Goal: Answer question/provide support: Share knowledge or assist other users

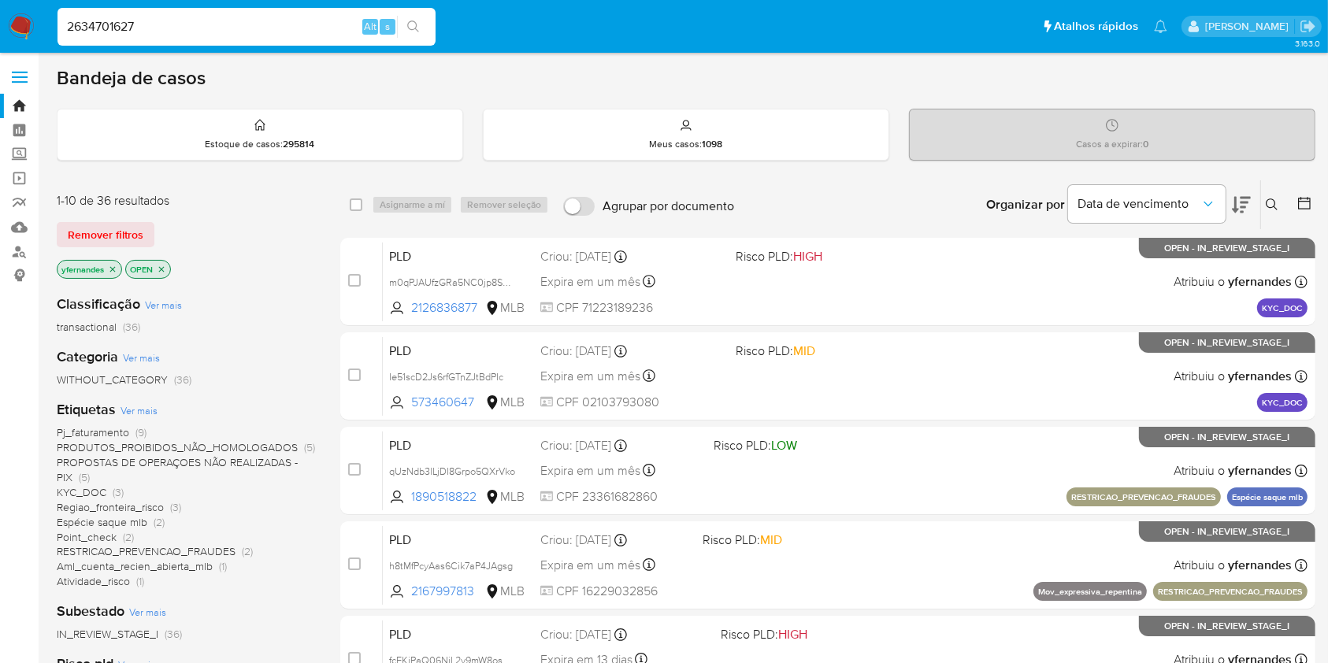
type input "2634701627"
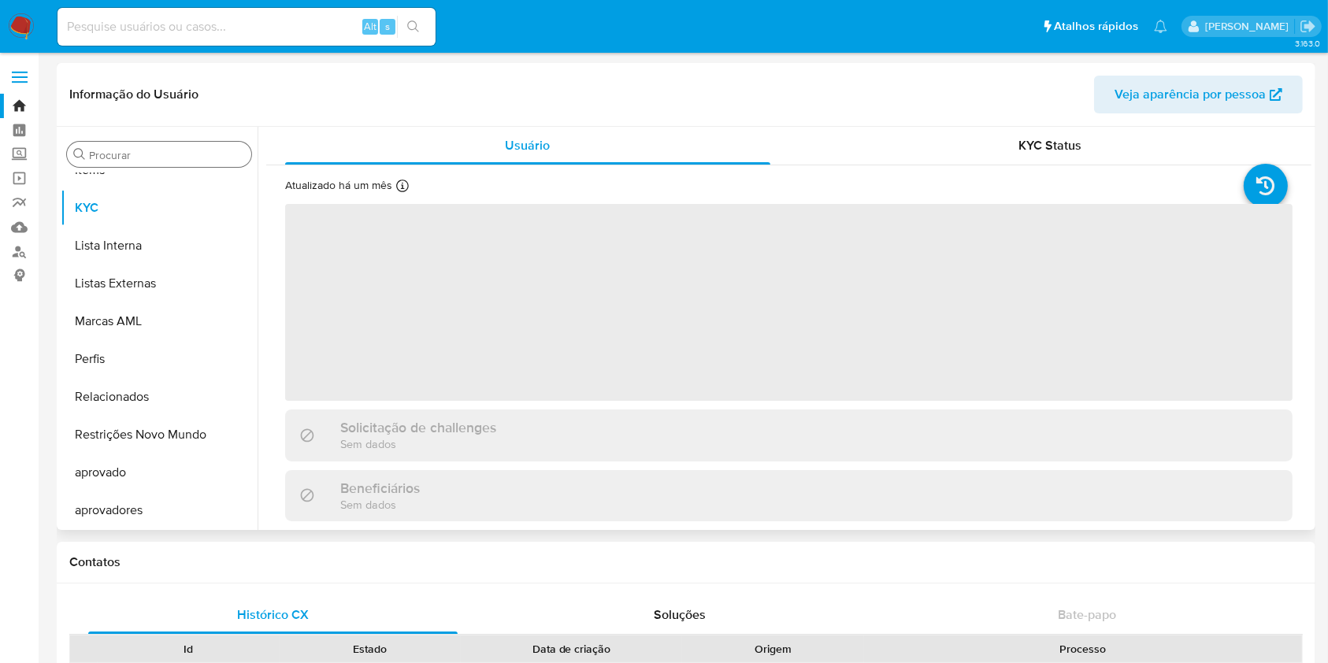
click at [126, 161] on div "Procurar" at bounding box center [159, 154] width 184 height 25
click at [128, 151] on input "Procurar" at bounding box center [167, 155] width 156 height 14
type input "cas"
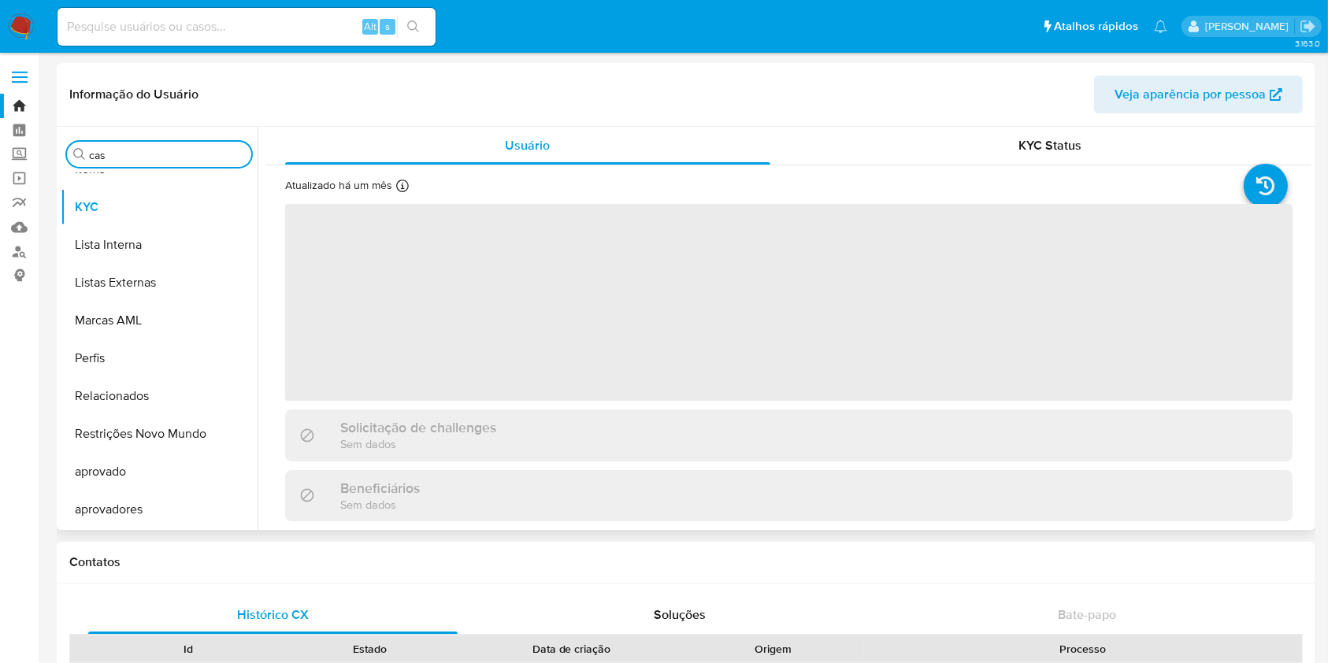
select select "10"
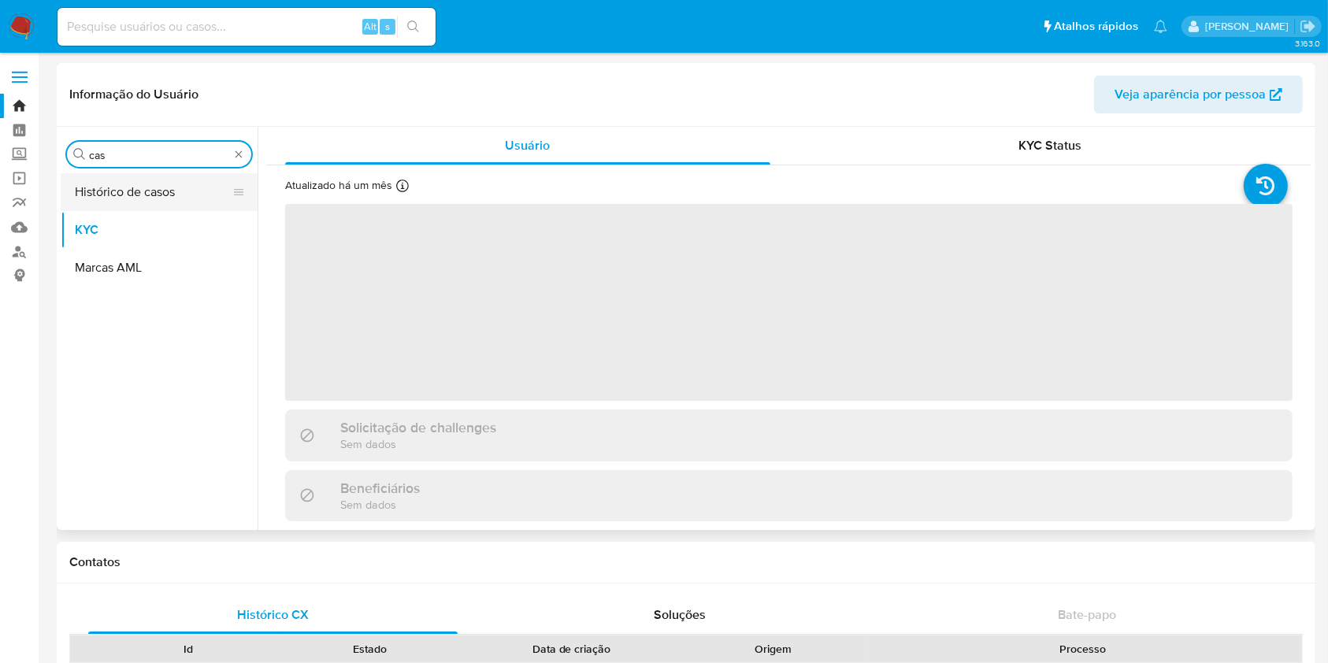
type input "cas"
click at [128, 197] on button "Histórico de casos" at bounding box center [153, 192] width 184 height 38
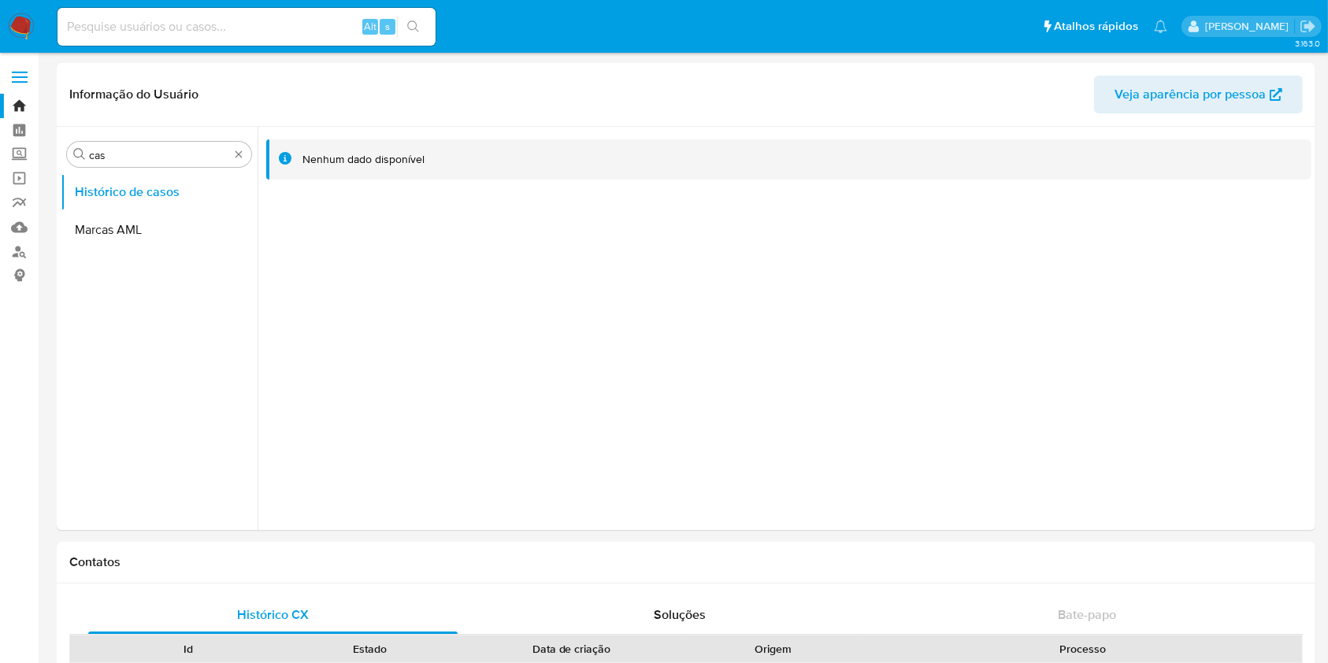
click at [313, 17] on input at bounding box center [246, 27] width 378 height 20
click at [296, 22] on input at bounding box center [246, 27] width 378 height 20
paste input "2110647252"
type input "2110647252"
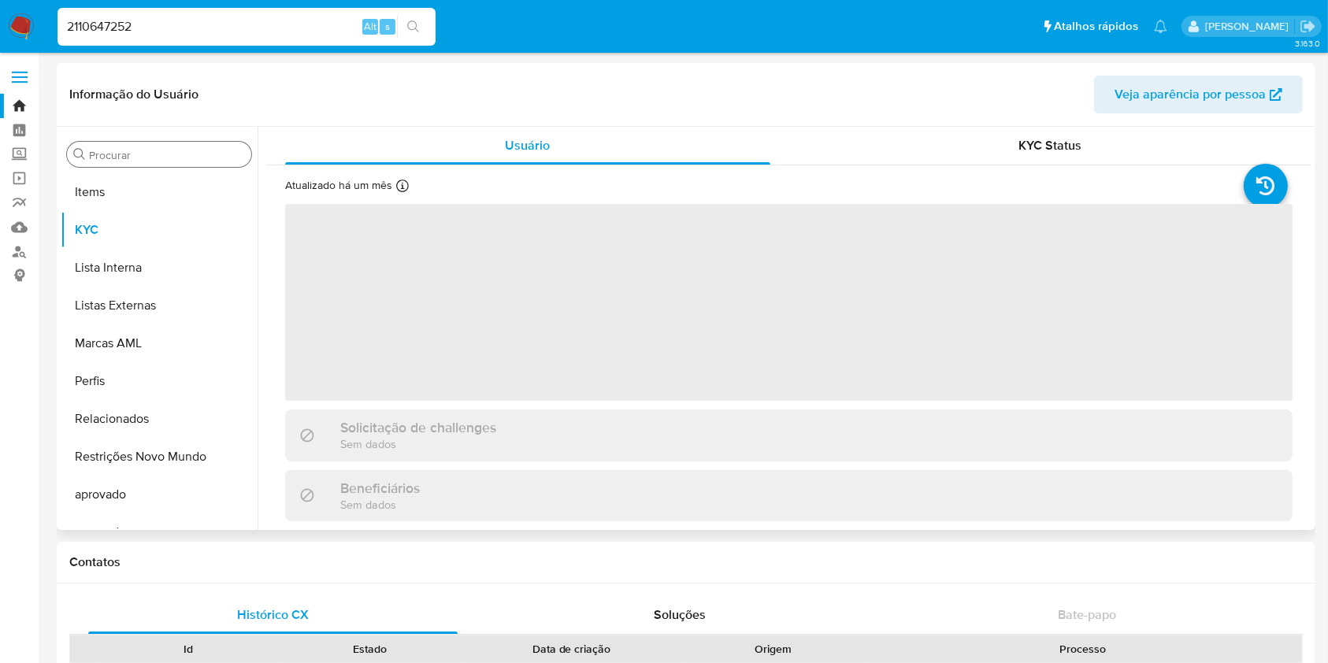
click at [119, 152] on input "Procurar" at bounding box center [167, 155] width 156 height 14
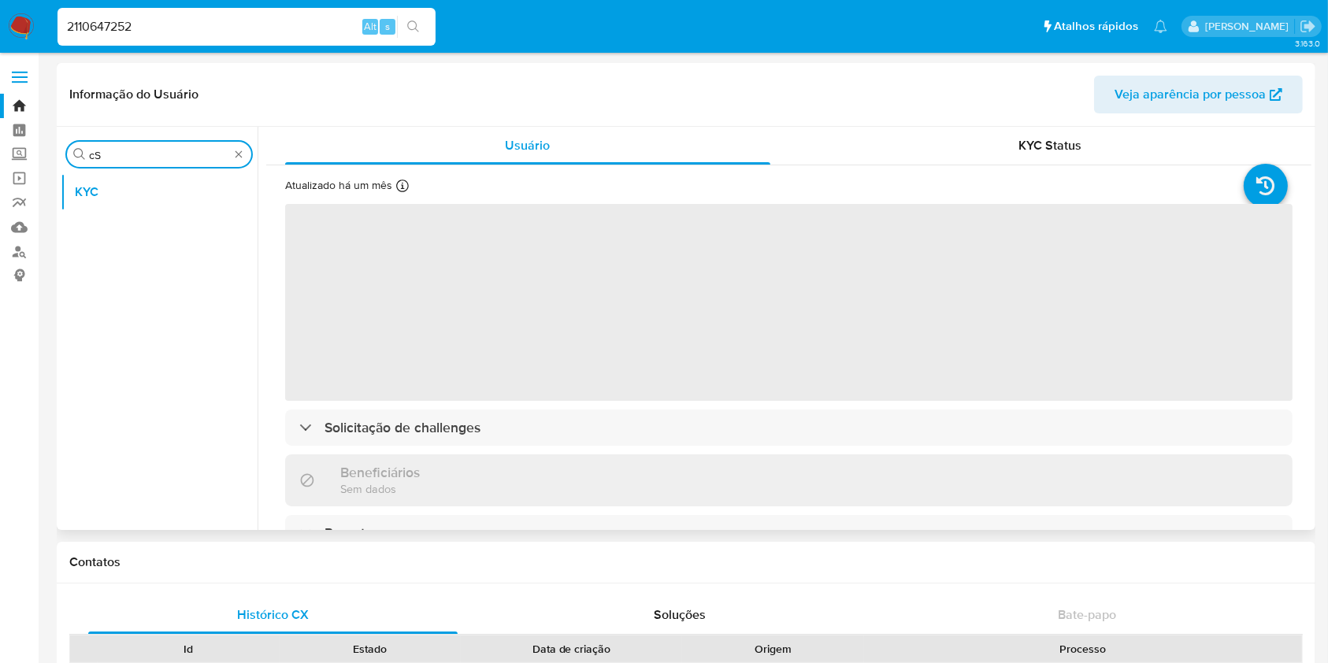
type input "cS"
click at [120, 145] on div "Procurar cS" at bounding box center [159, 154] width 184 height 25
select select "10"
click at [120, 145] on div "Procurar cS" at bounding box center [159, 154] width 184 height 25
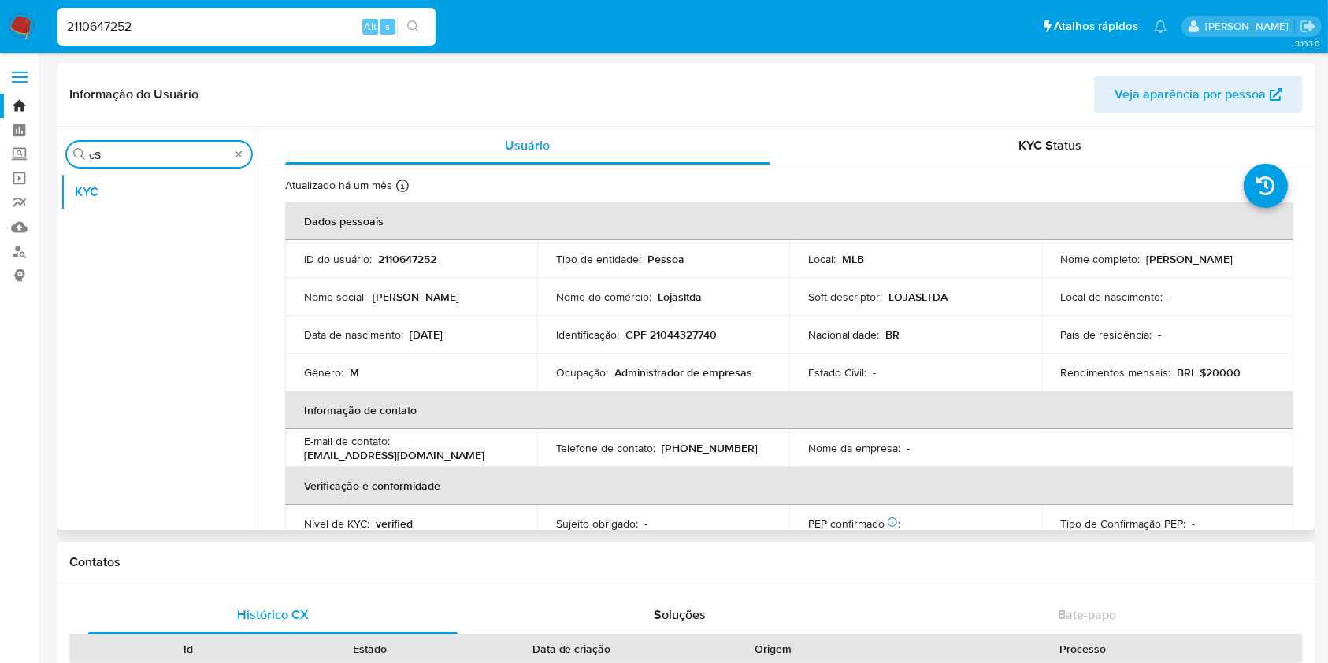
click at [122, 148] on input "cS" at bounding box center [159, 155] width 140 height 14
click at [122, 149] on input "cS" at bounding box center [159, 155] width 140 height 14
type input "cas"
click at [103, 192] on button "Histórico de casos" at bounding box center [153, 192] width 184 height 38
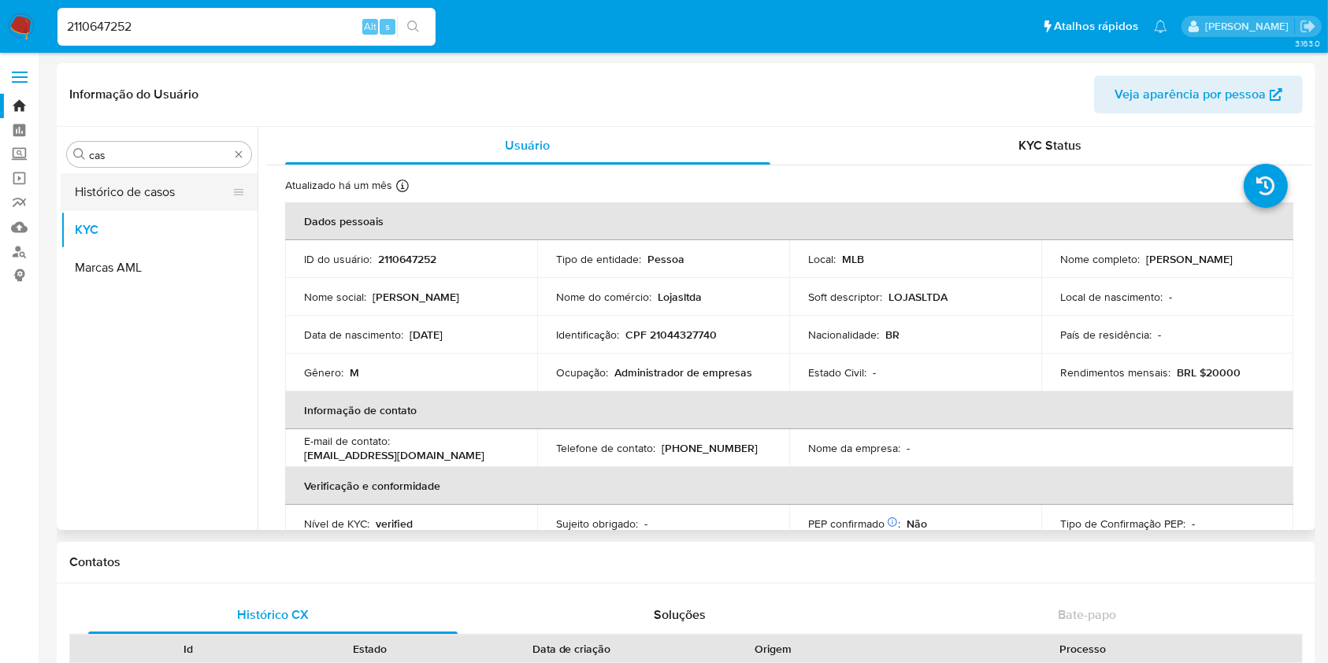
click at [103, 192] on button "Histórico de casos" at bounding box center [153, 192] width 184 height 38
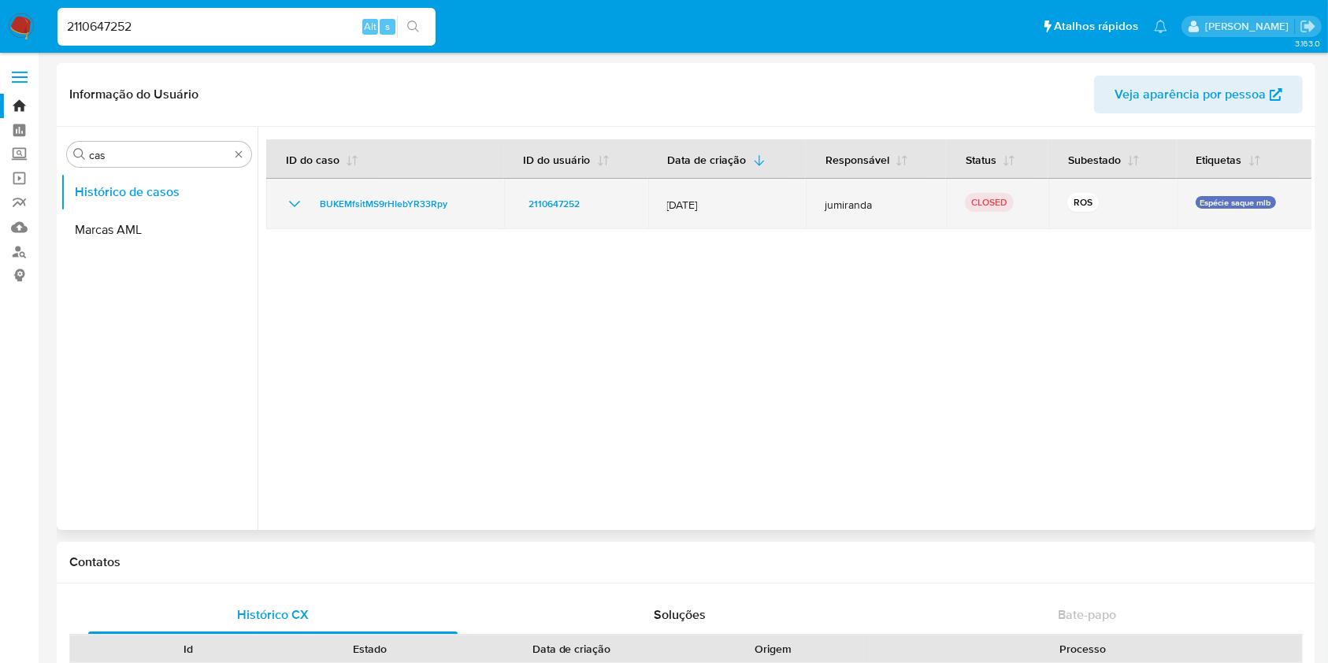
click at [306, 209] on div "BUKEMfsitMS9rHIebYR33Rpy" at bounding box center [385, 204] width 200 height 19
click at [301, 207] on icon "Mostrar/Ocultar" at bounding box center [294, 204] width 19 height 19
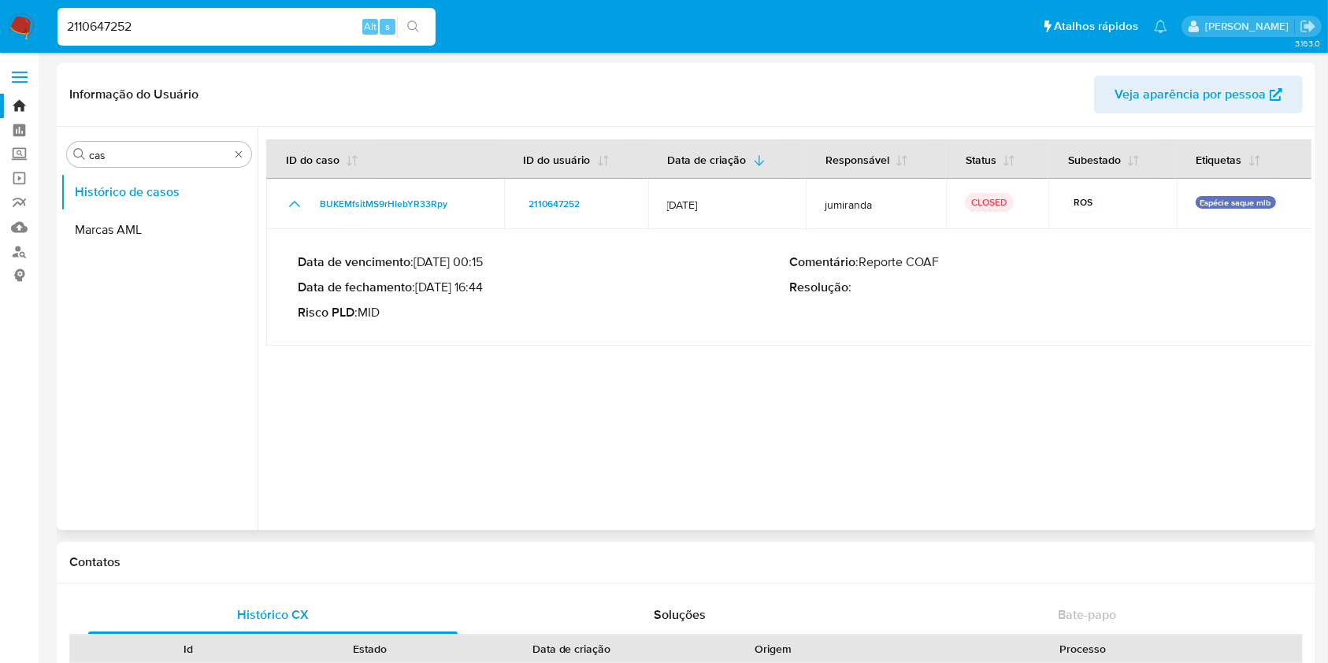
drag, startPoint x: 443, startPoint y: 284, endPoint x: 487, endPoint y: 284, distance: 44.9
click at [487, 284] on p "Data de fechamento : 02/07/2025 16:44" at bounding box center [543, 288] width 491 height 16
click at [17, 13] on img at bounding box center [21, 26] width 27 height 27
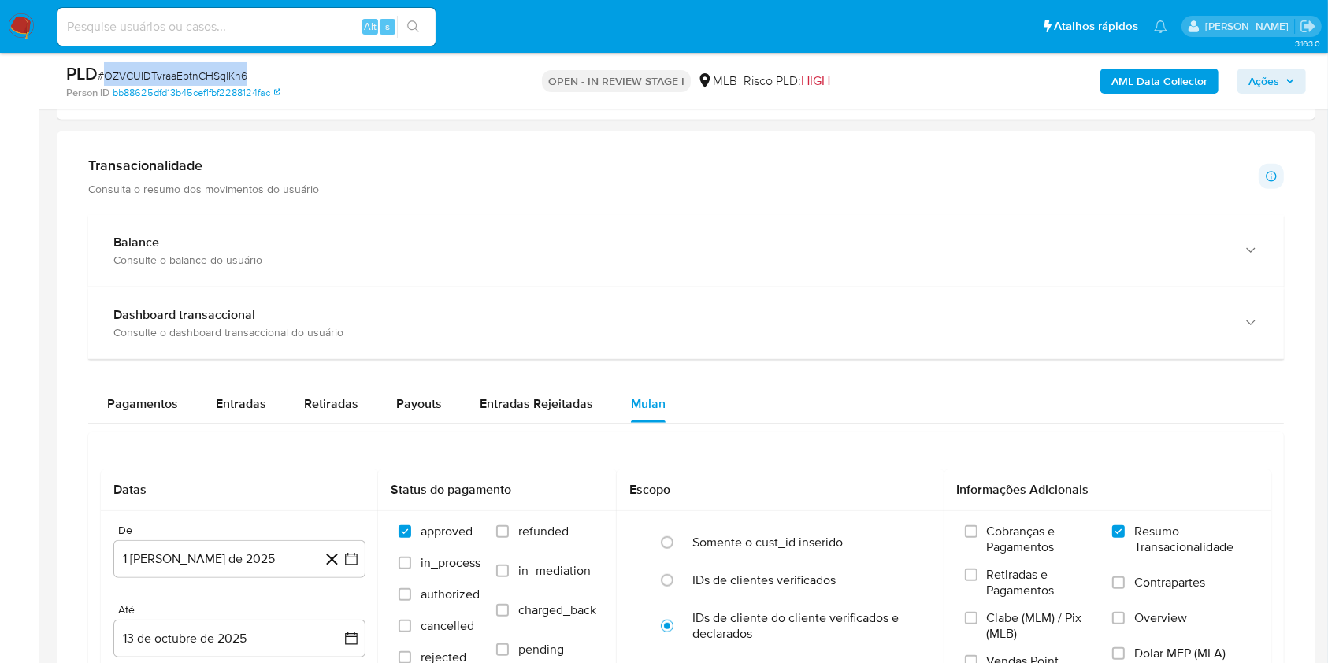
scroll to position [854, 0]
click at [192, 198] on div "Transacionalidade Consulta o resumo dos movimentos do usuário Informações trans…" at bounding box center [685, 521] width 1233 height 754
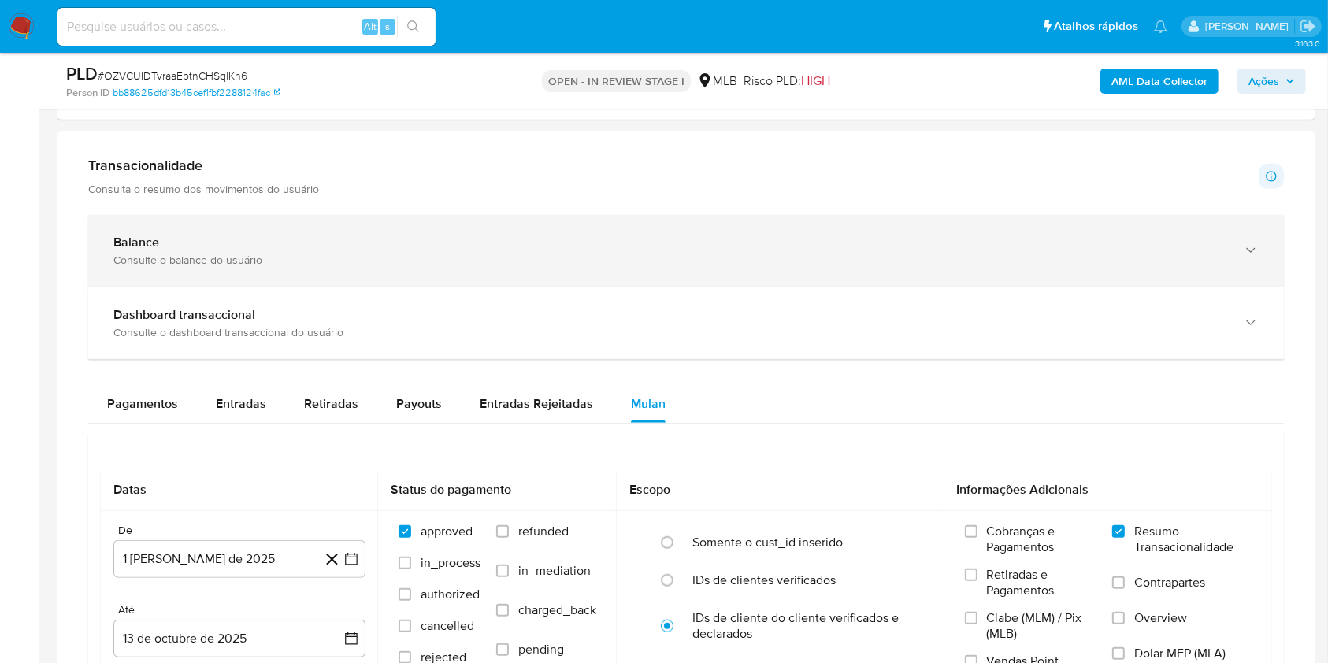
click at [183, 225] on div "Balance Consulte o balance do usuário" at bounding box center [685, 251] width 1195 height 72
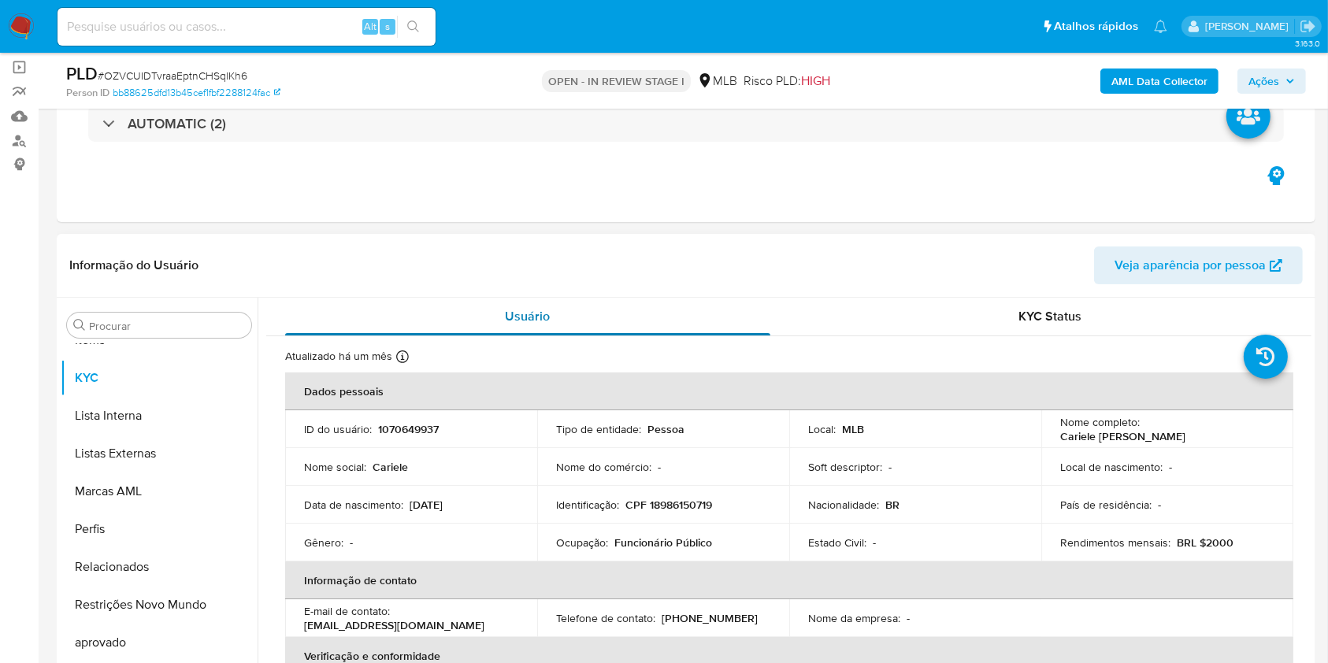
scroll to position [105, 0]
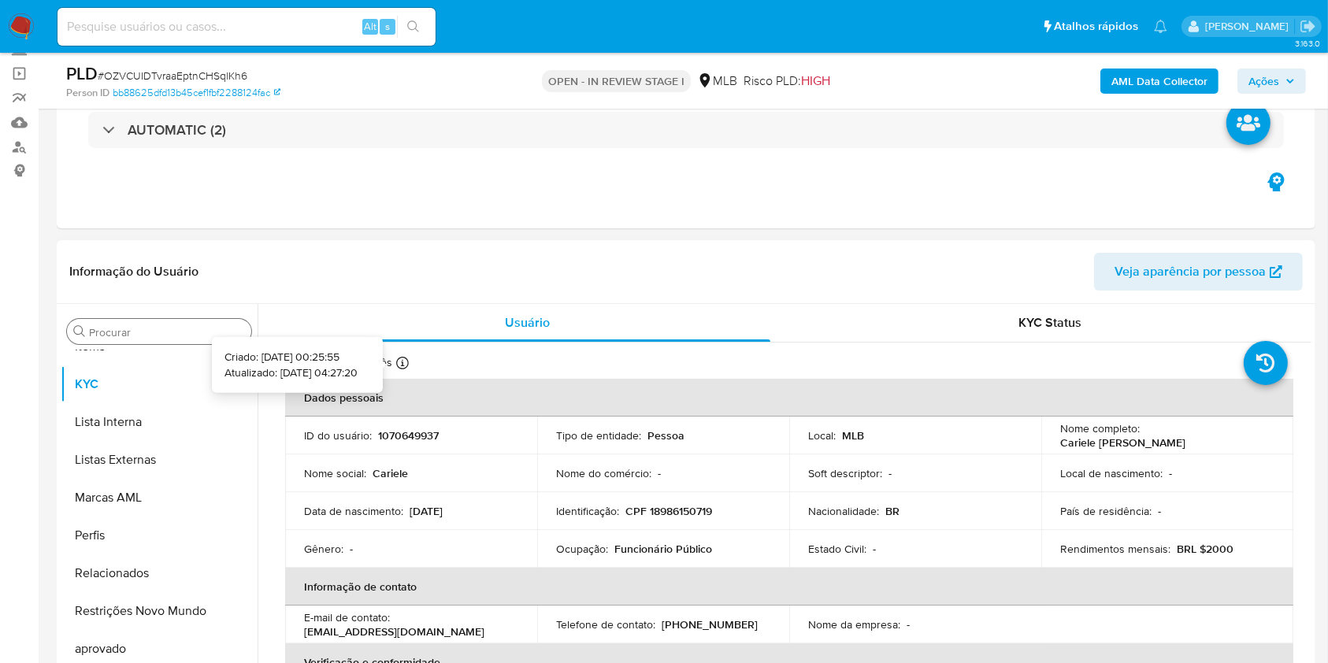
click at [144, 322] on div "Procurar" at bounding box center [159, 331] width 184 height 25
click at [154, 333] on input "Procurar" at bounding box center [167, 332] width 156 height 14
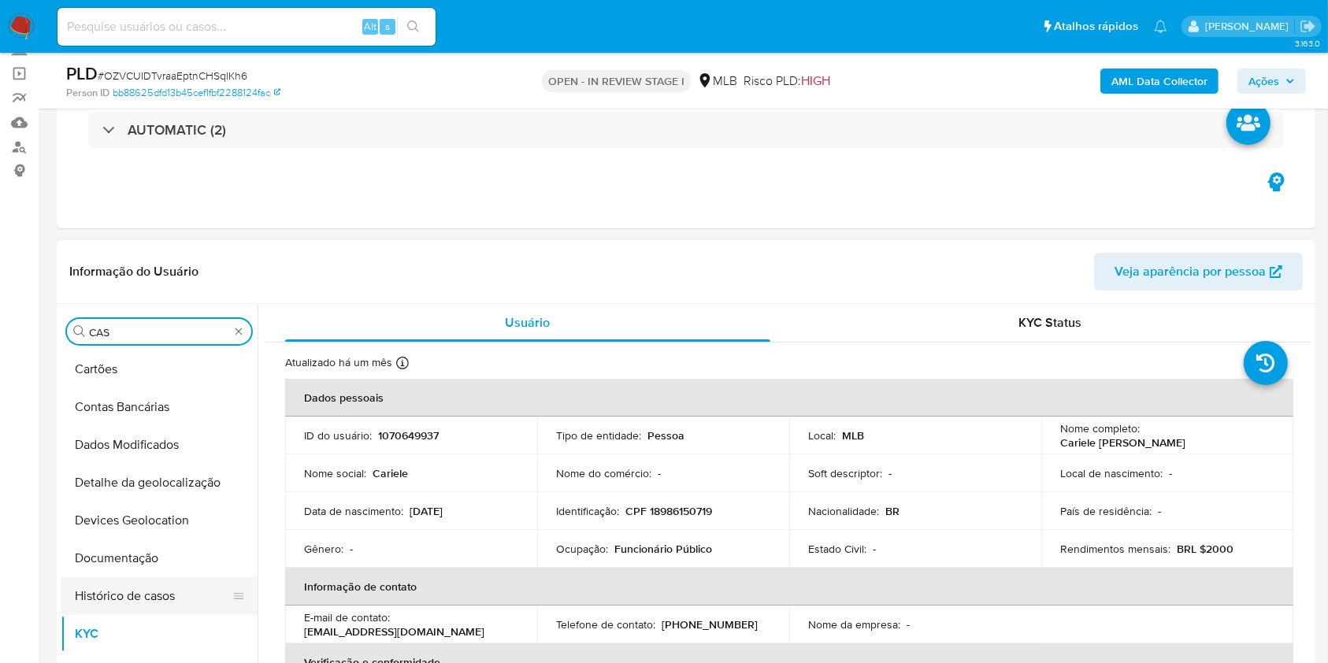
scroll to position [0, 0]
click at [121, 577] on button "Histórico de casos" at bounding box center [153, 596] width 184 height 38
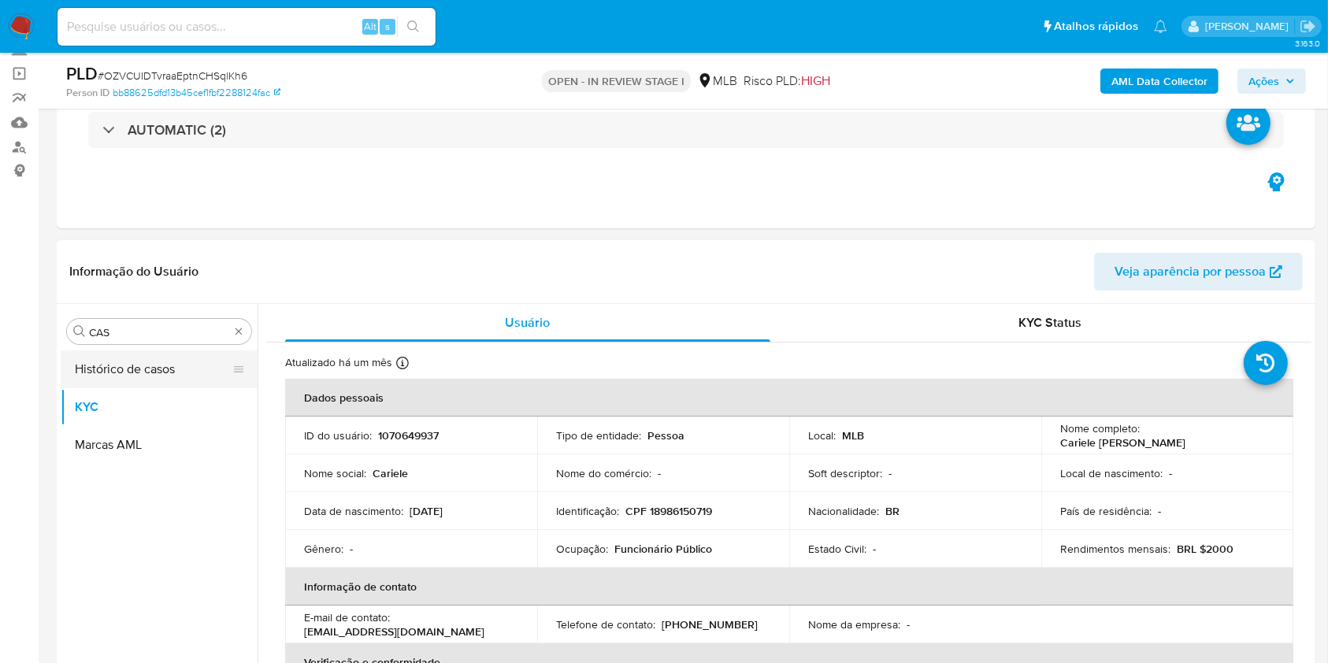
click at [121, 369] on button "Histórico de casos" at bounding box center [153, 369] width 184 height 38
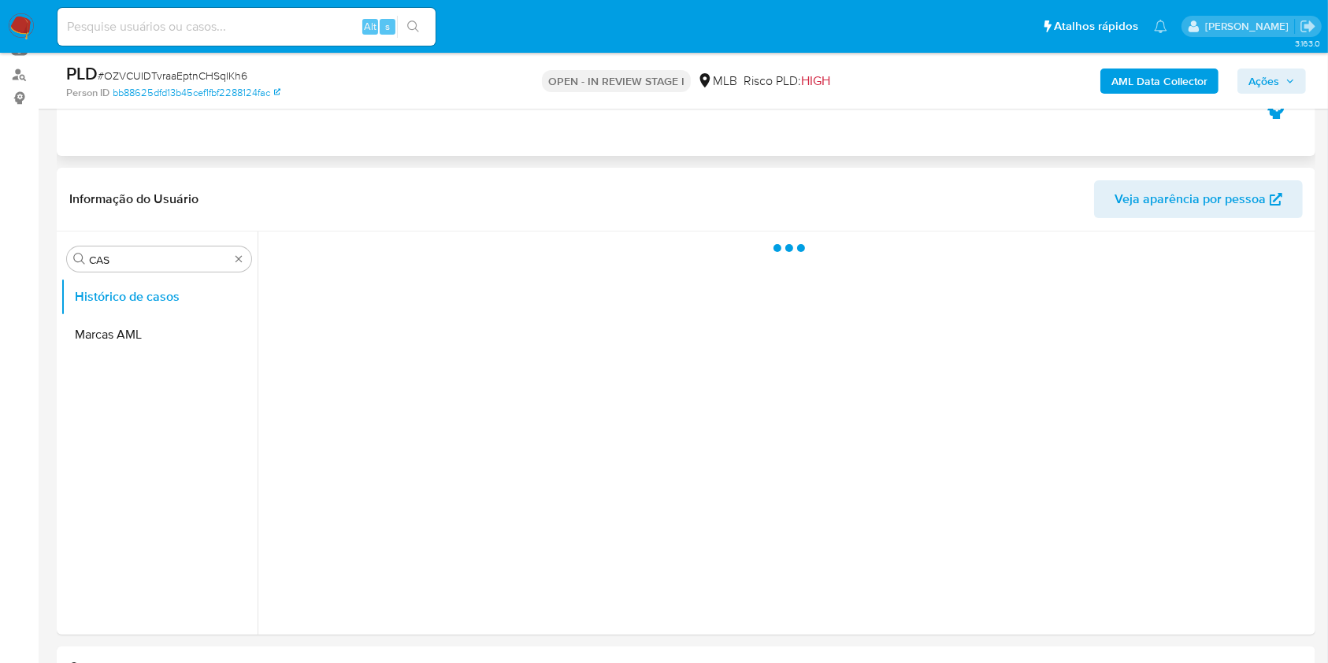
scroll to position [209, 0]
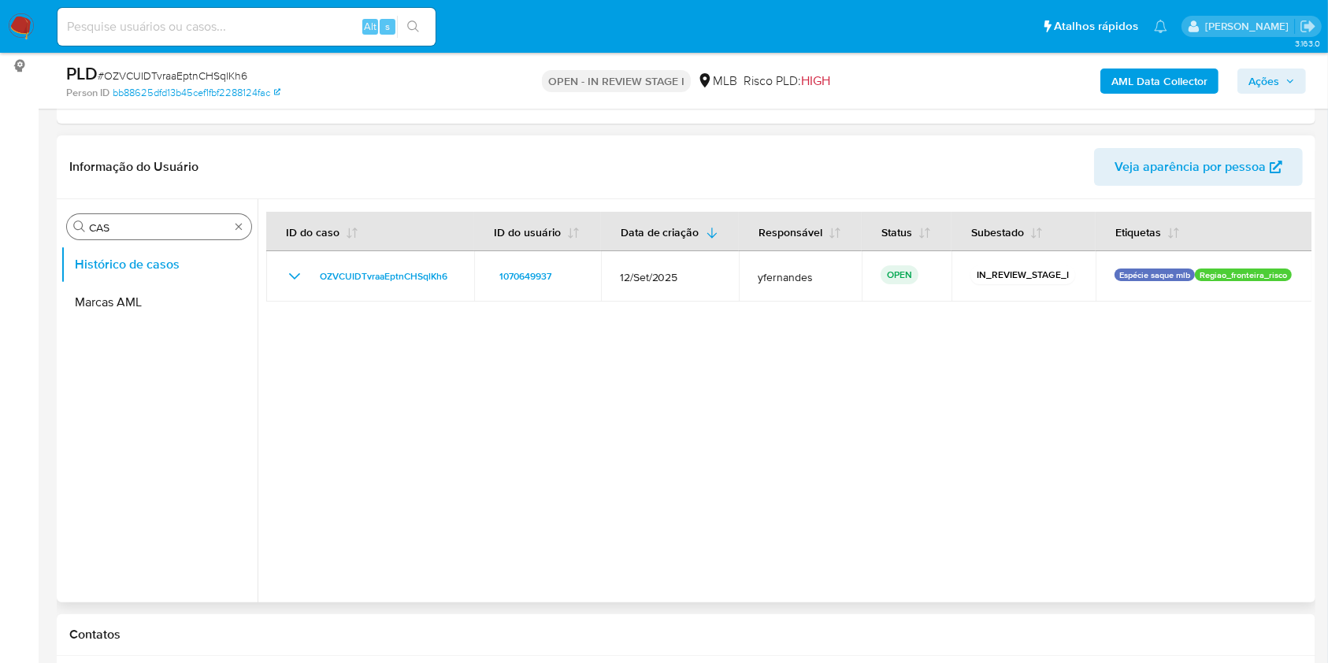
click at [172, 224] on input "CAS" at bounding box center [159, 228] width 140 height 14
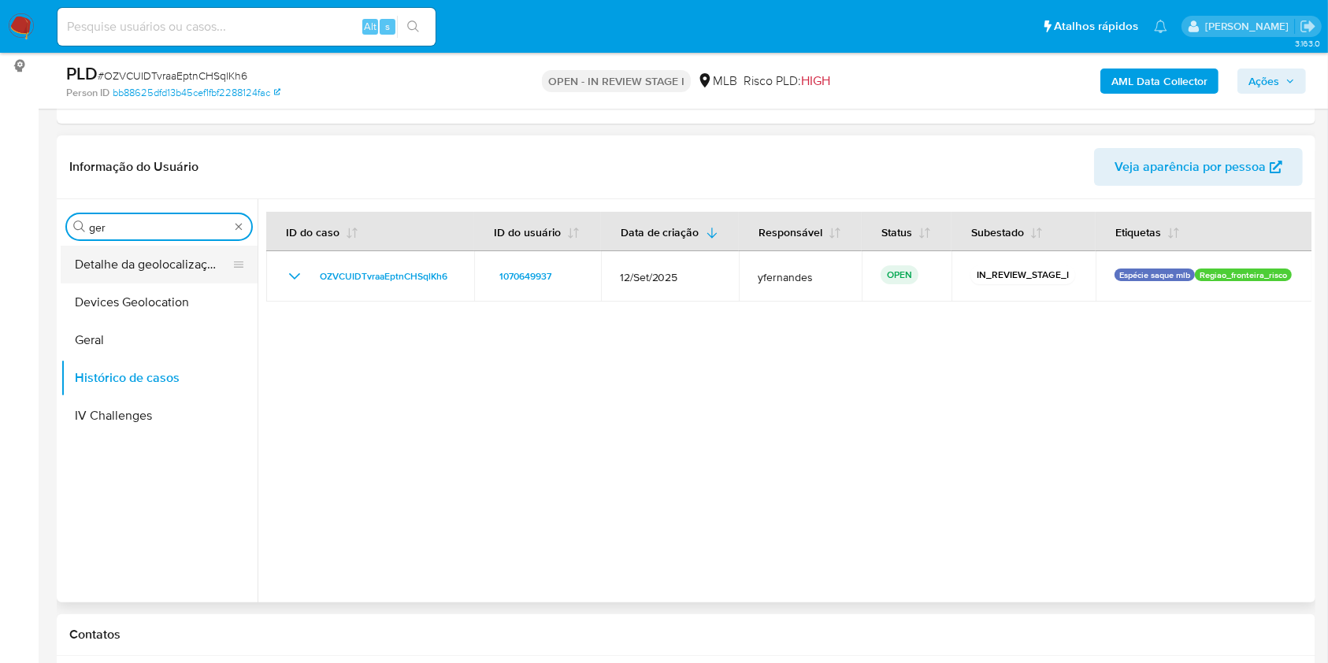
type input "ger"
click at [120, 321] on button "Geral" at bounding box center [159, 340] width 197 height 38
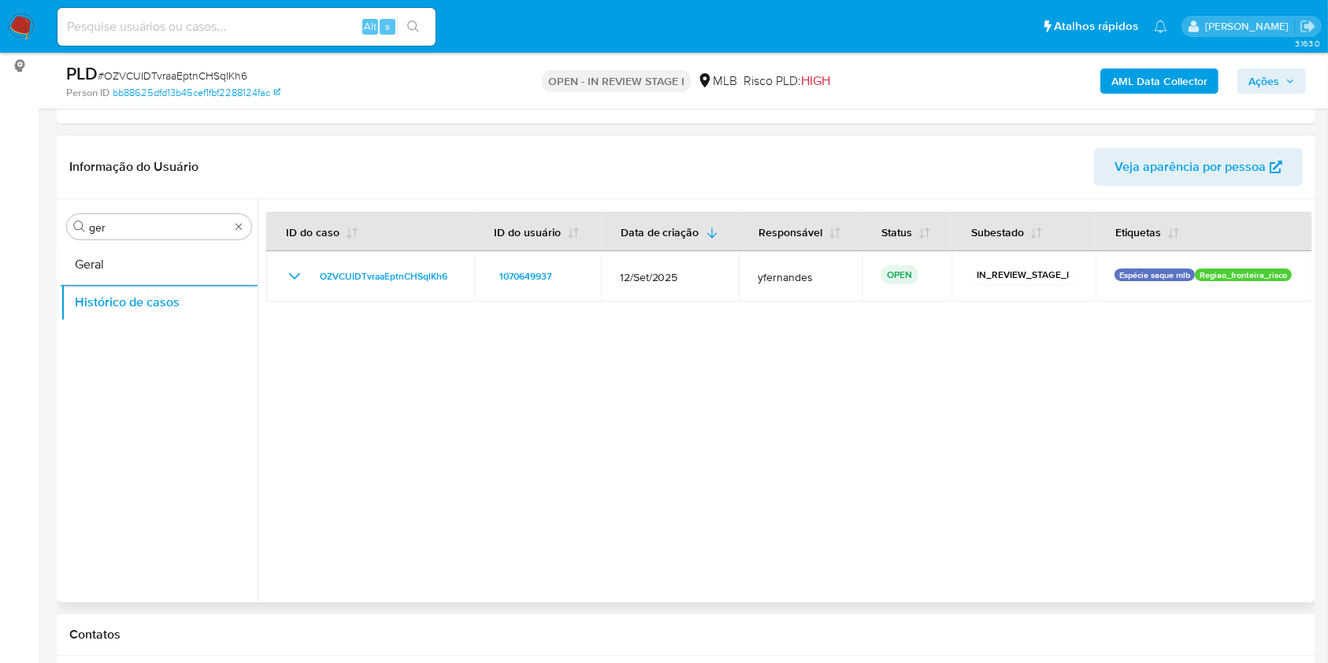
click at [120, 257] on button "Geral" at bounding box center [159, 265] width 197 height 38
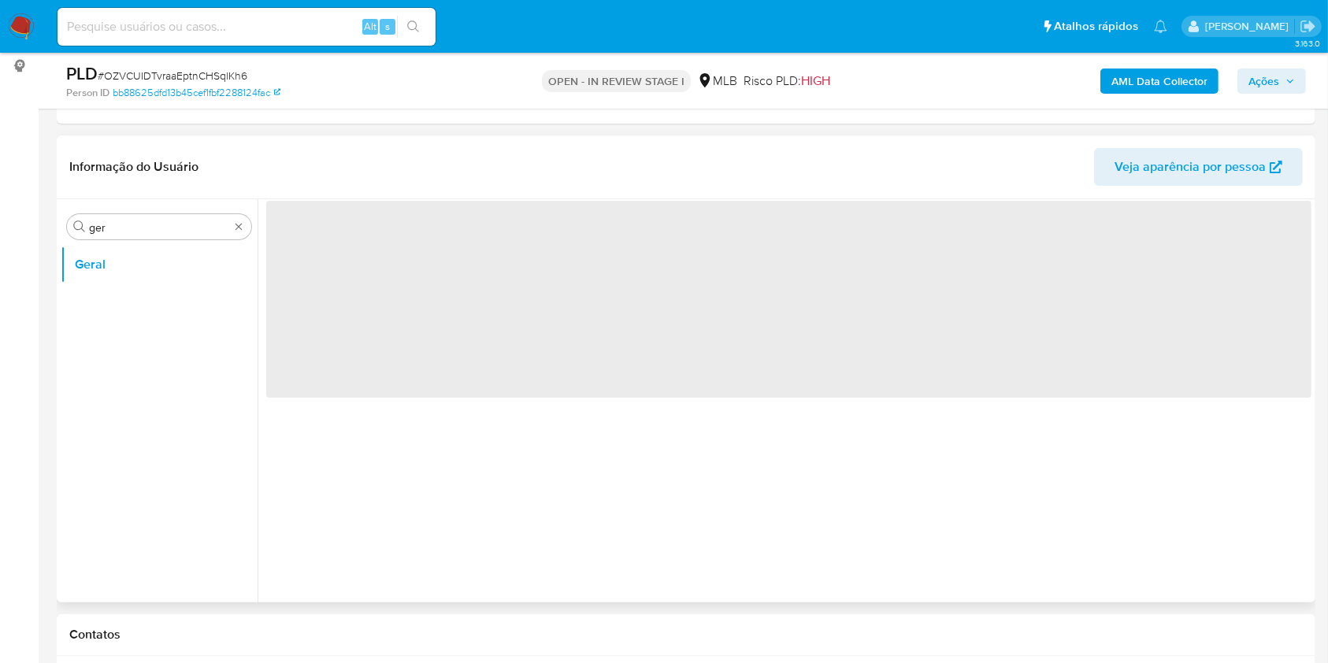
click at [391, 154] on header "Informação do Usuário Veja aparência por pessoa" at bounding box center [685, 167] width 1233 height 38
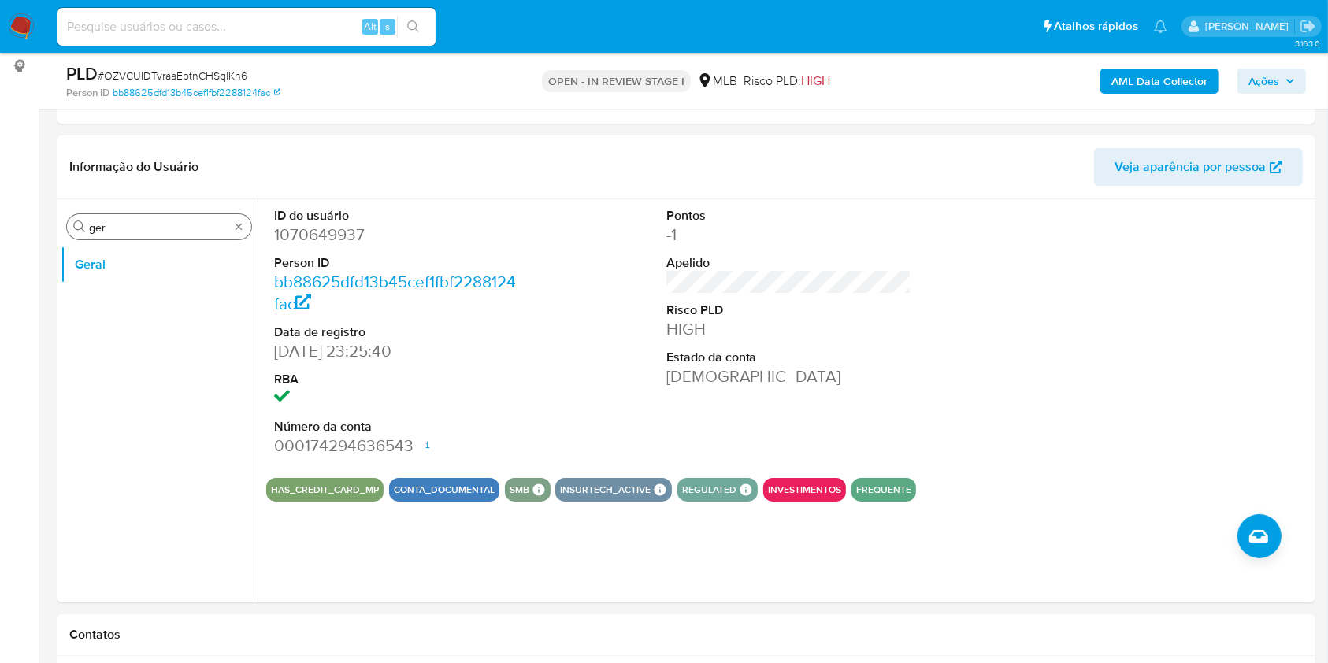
click at [167, 226] on input "ger" at bounding box center [159, 228] width 140 height 14
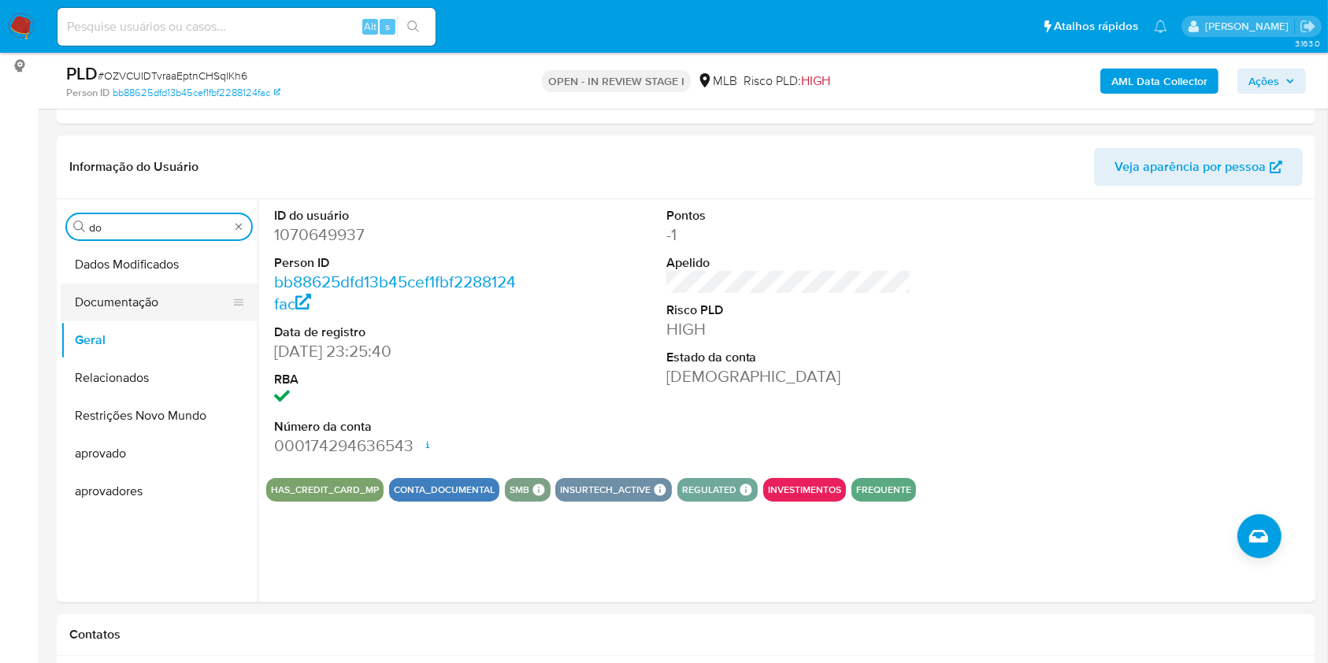
click at [147, 297] on button "Documentação" at bounding box center [153, 303] width 184 height 38
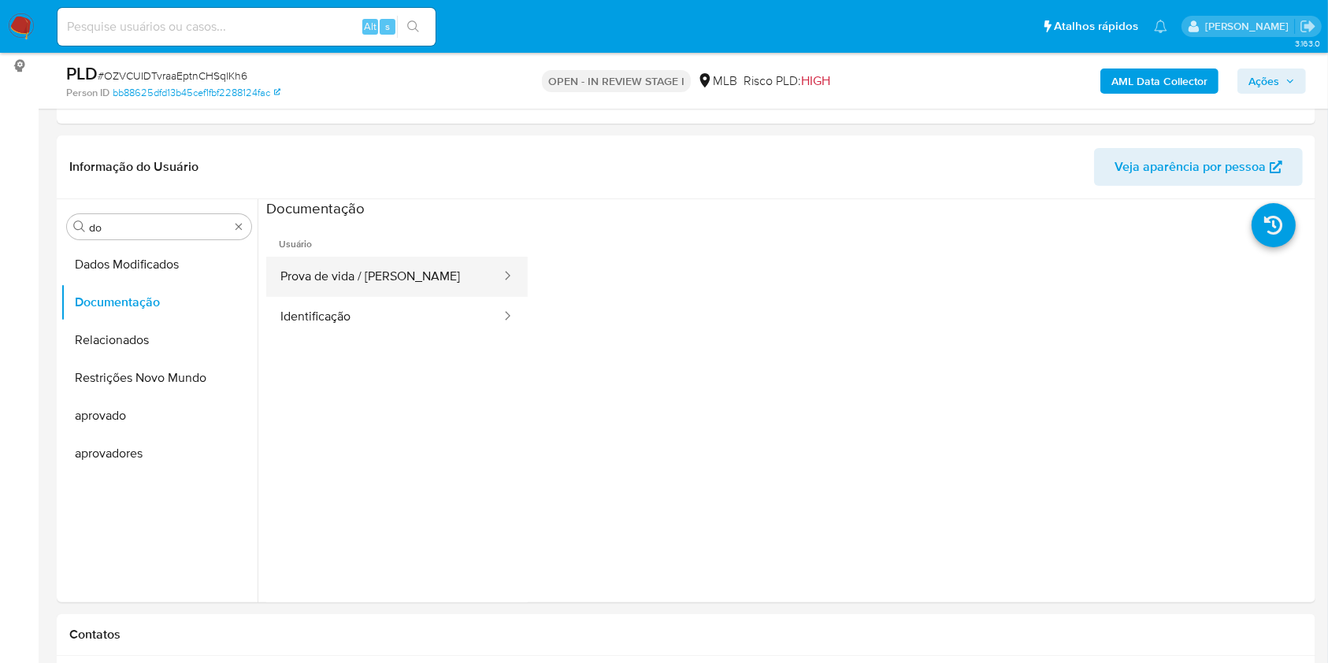
click at [351, 292] on button "Prova de vida / Selfie" at bounding box center [384, 277] width 236 height 40
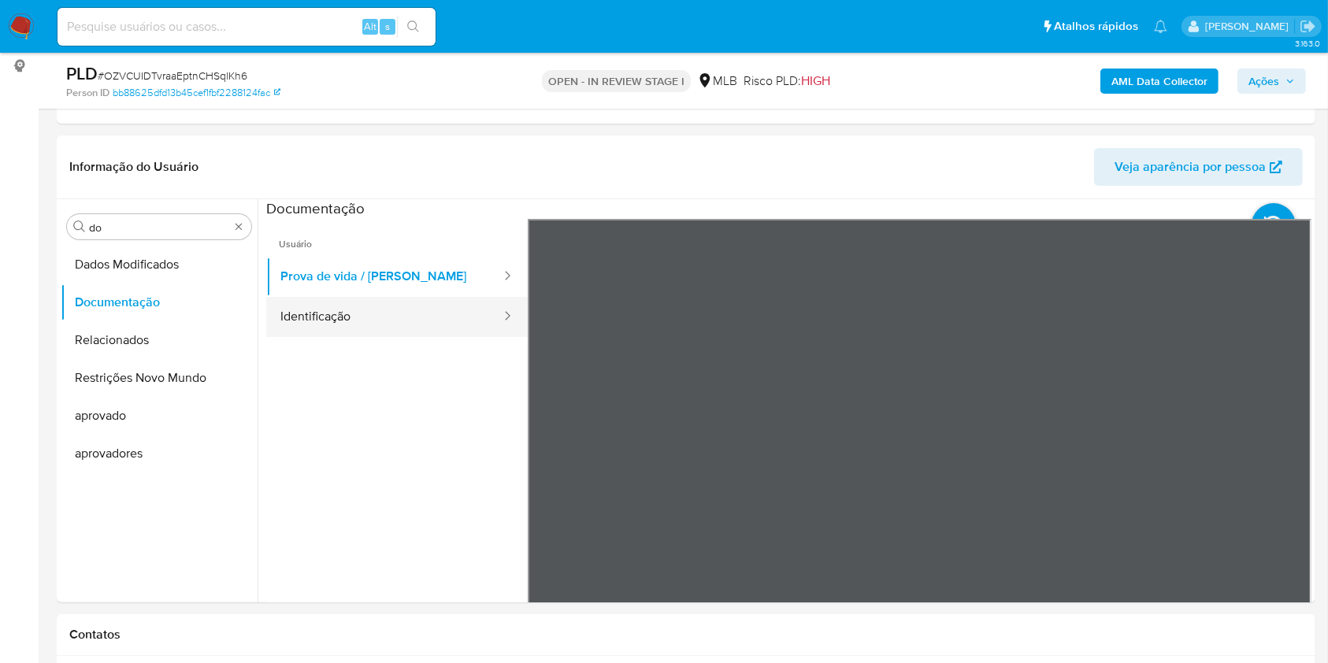
click at [284, 312] on button "Identificação" at bounding box center [384, 317] width 236 height 40
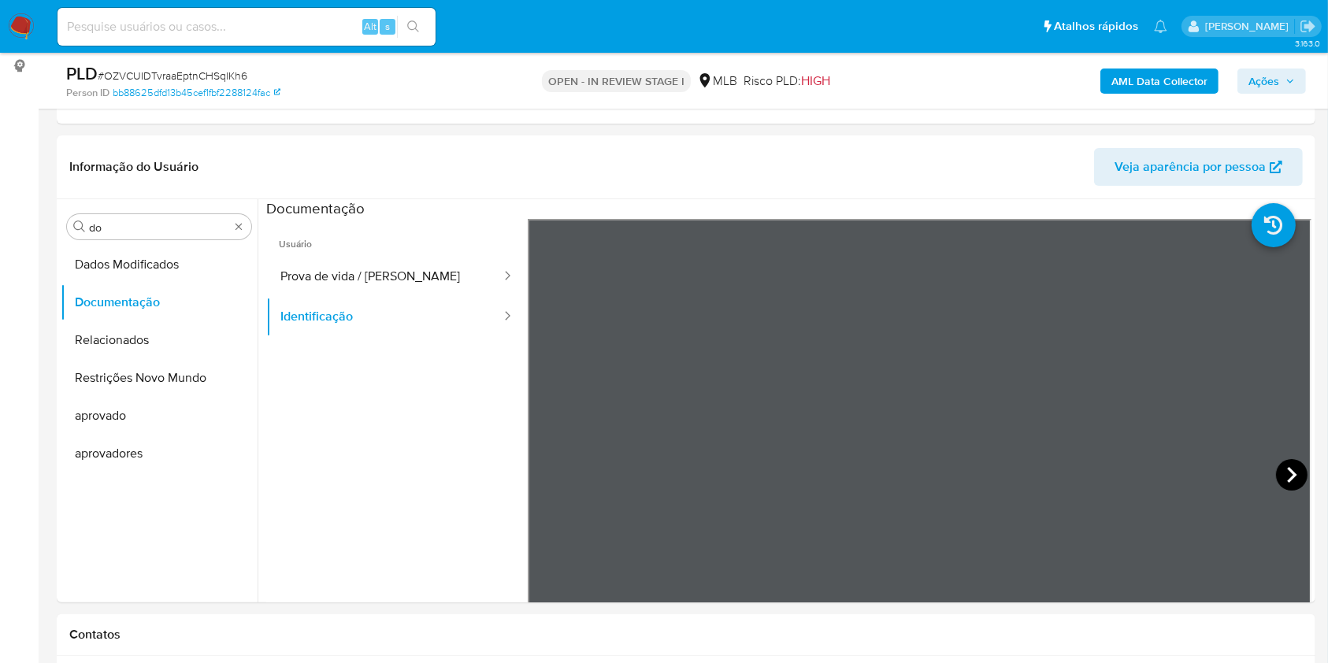
click at [1282, 476] on icon at bounding box center [1292, 475] width 32 height 32
click at [549, 473] on icon at bounding box center [548, 475] width 32 height 32
click at [132, 234] on div "Procurar do" at bounding box center [159, 226] width 184 height 25
click at [128, 228] on input "do" at bounding box center [159, 228] width 140 height 14
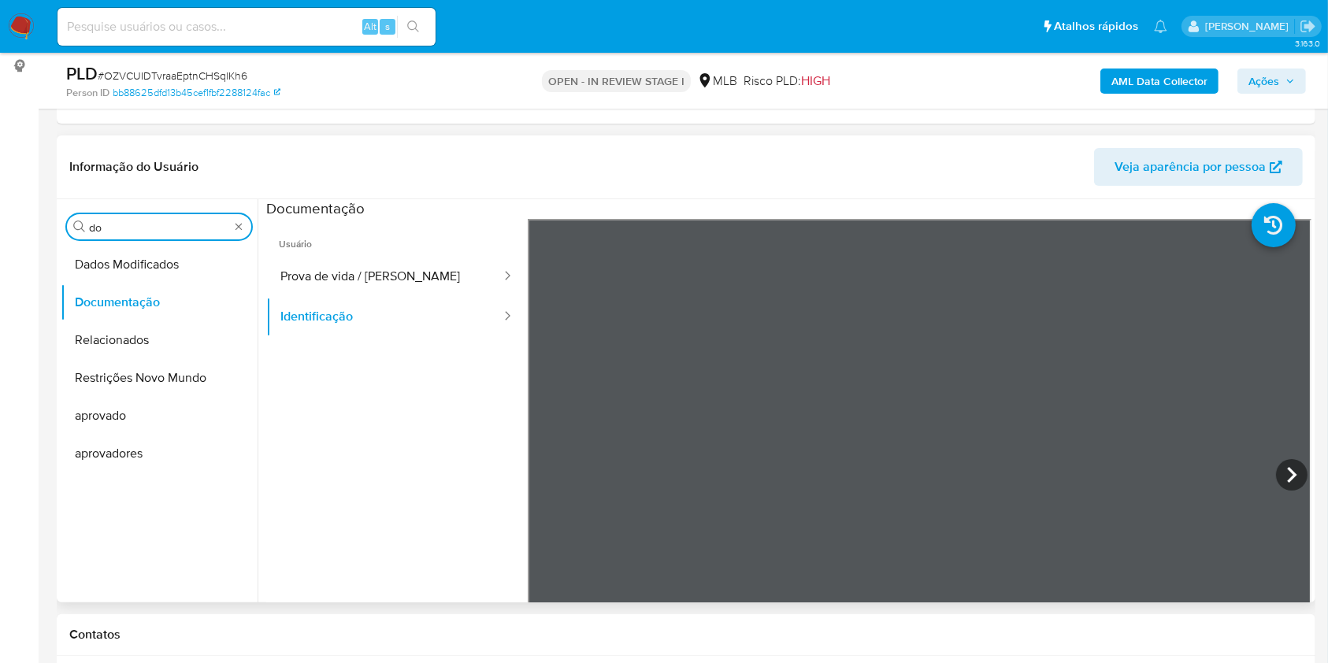
click at [128, 228] on input "do" at bounding box center [159, 228] width 140 height 14
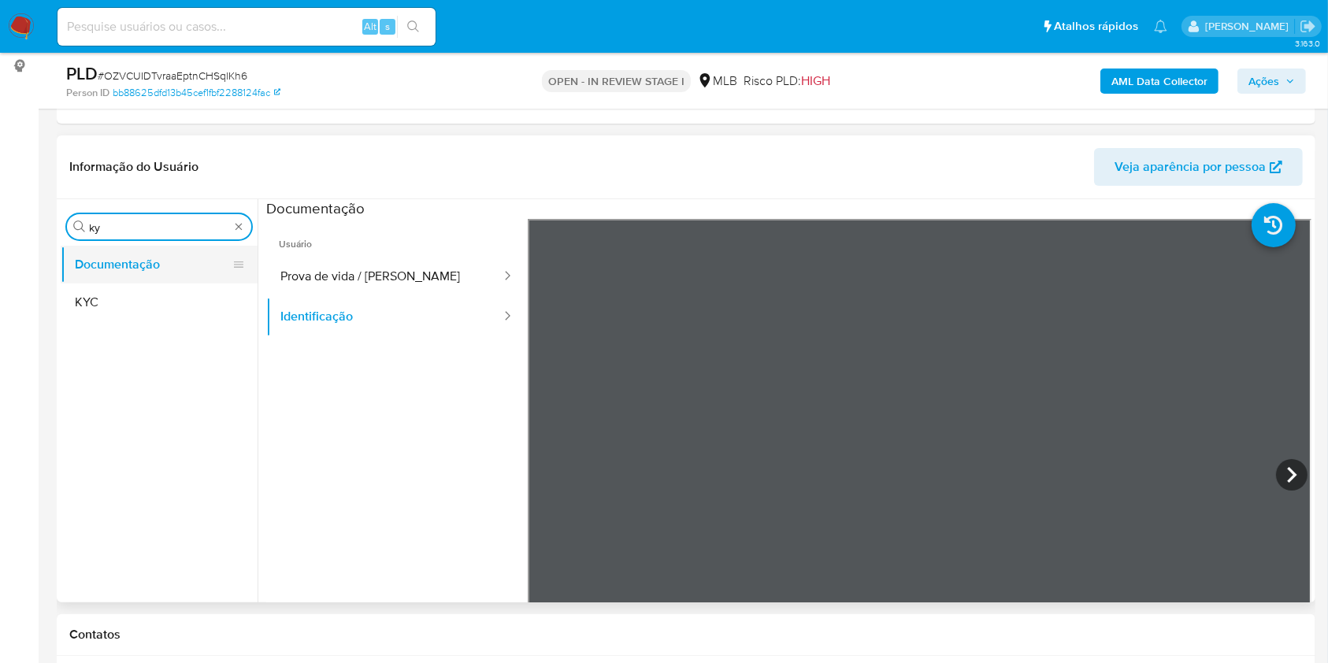
type input "ky"
click at [88, 299] on button "KYC" at bounding box center [159, 303] width 197 height 38
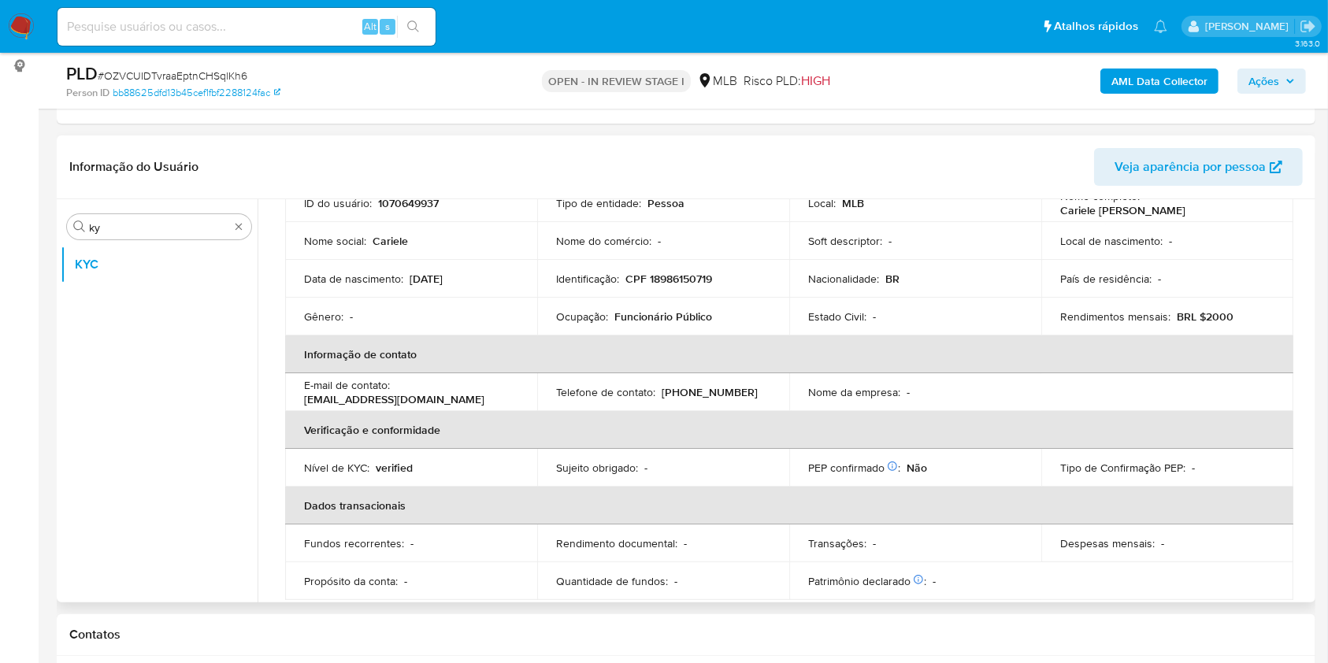
scroll to position [124, 0]
click at [643, 313] on p "Funcionário Público" at bounding box center [663, 320] width 98 height 14
copy div "Ocupação : Funcionário Público"
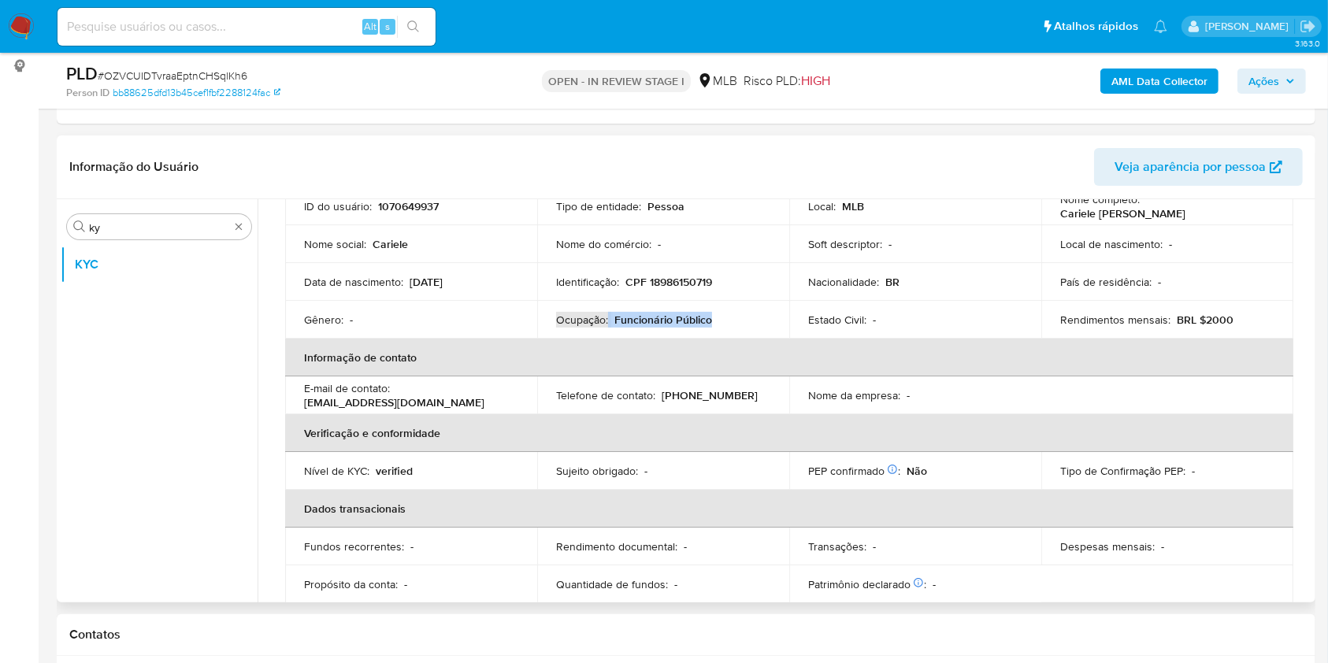
click at [599, 357] on th "Informação de contato" at bounding box center [789, 358] width 1008 height 38
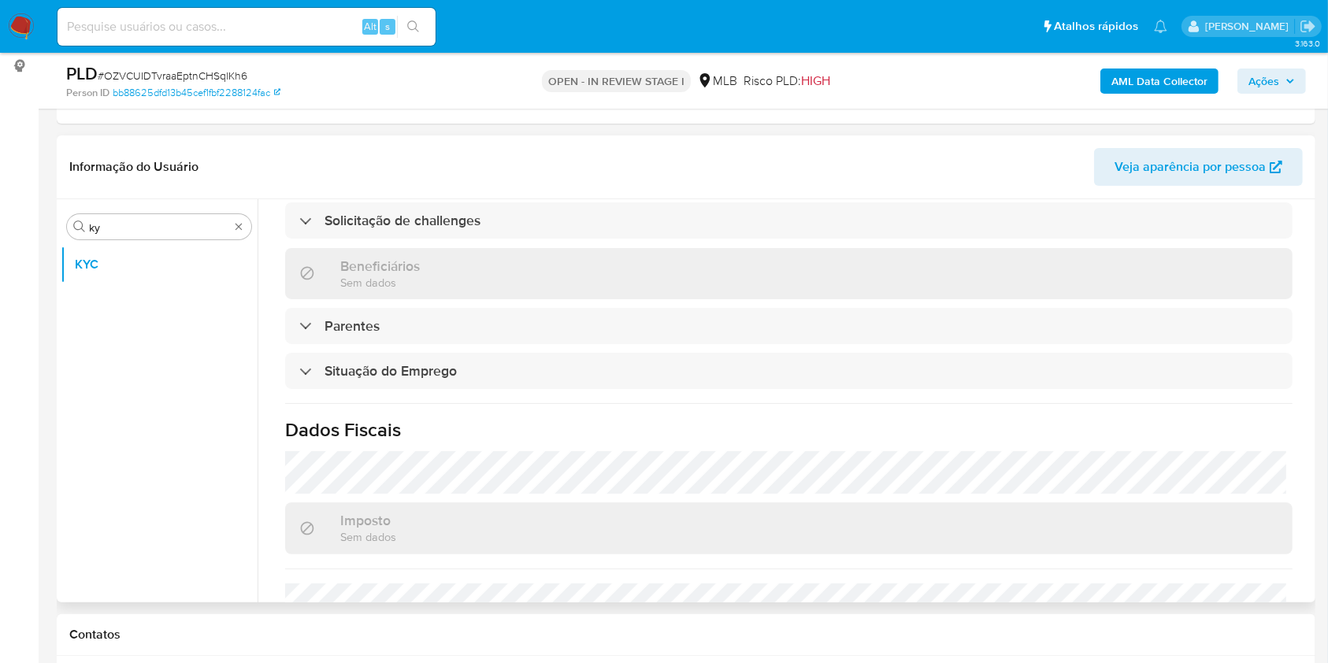
scroll to position [669, 0]
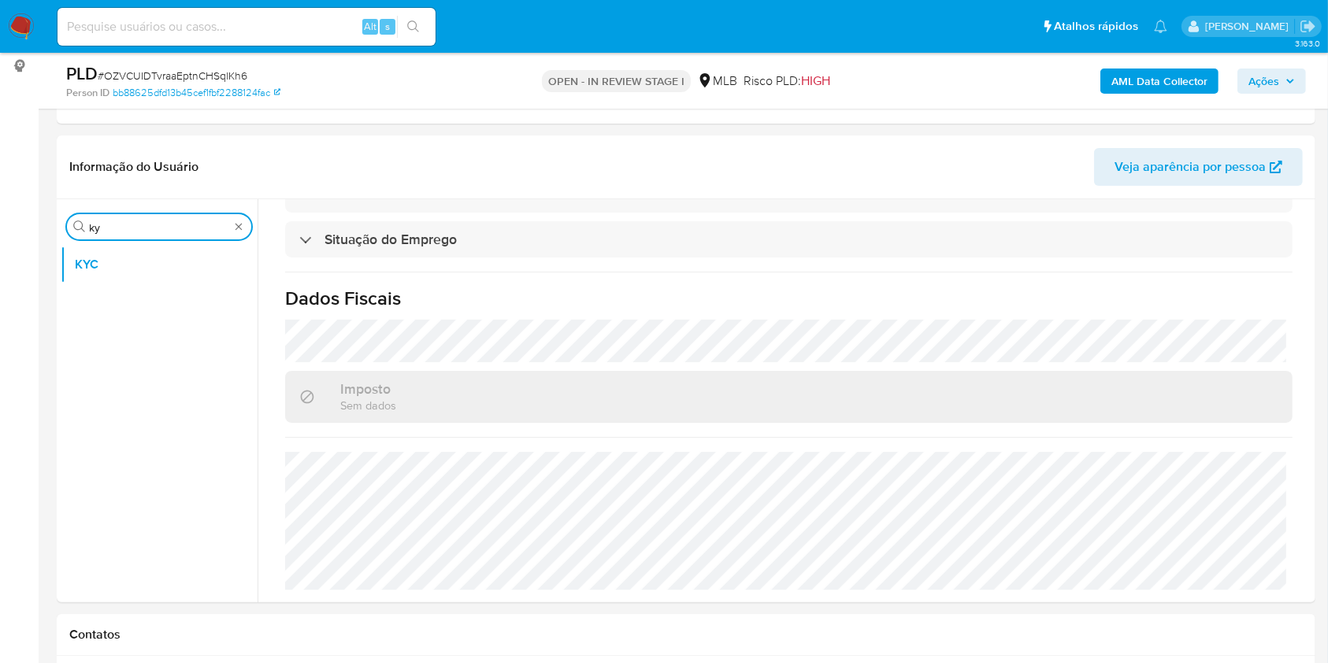
click at [135, 232] on input "ky" at bounding box center [159, 228] width 140 height 14
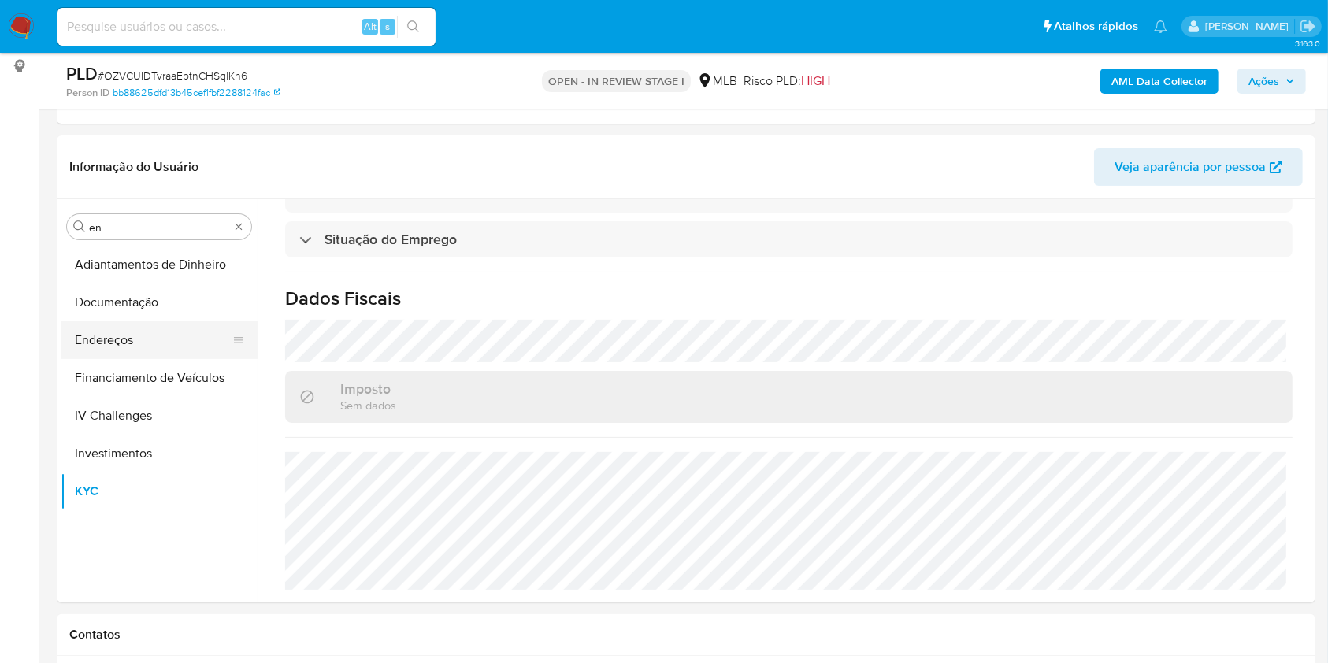
click at [151, 331] on button "Endereços" at bounding box center [153, 340] width 184 height 38
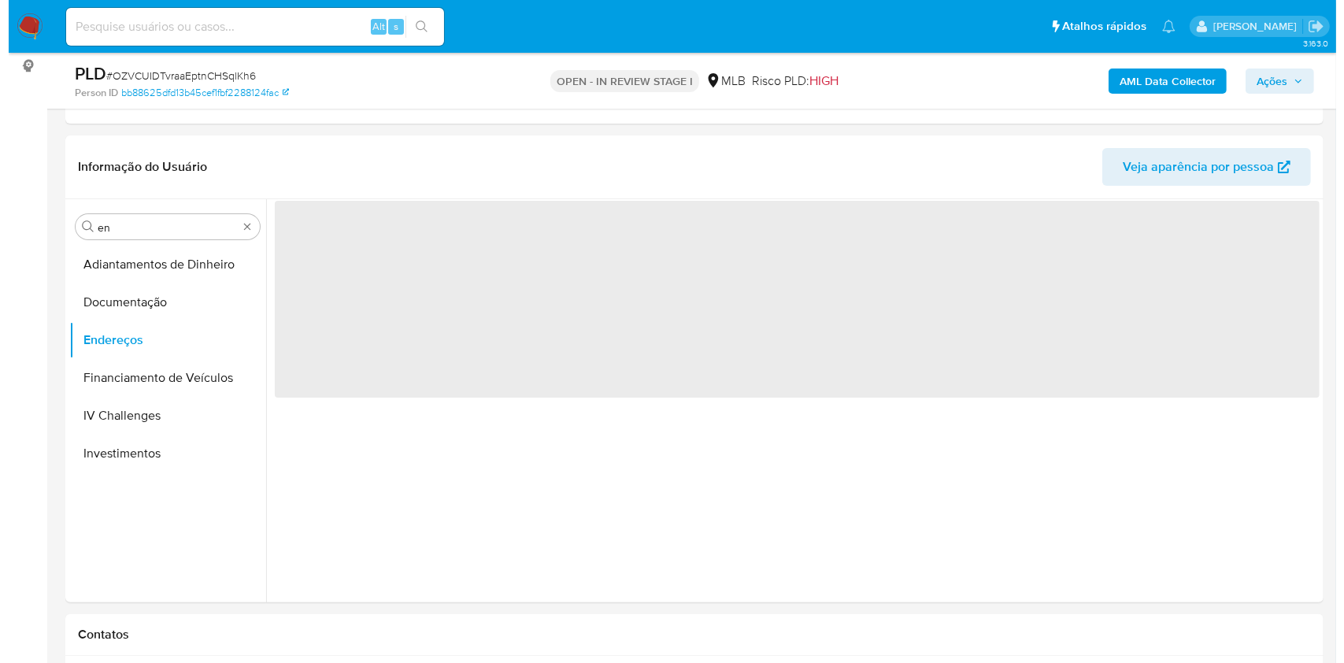
scroll to position [0, 0]
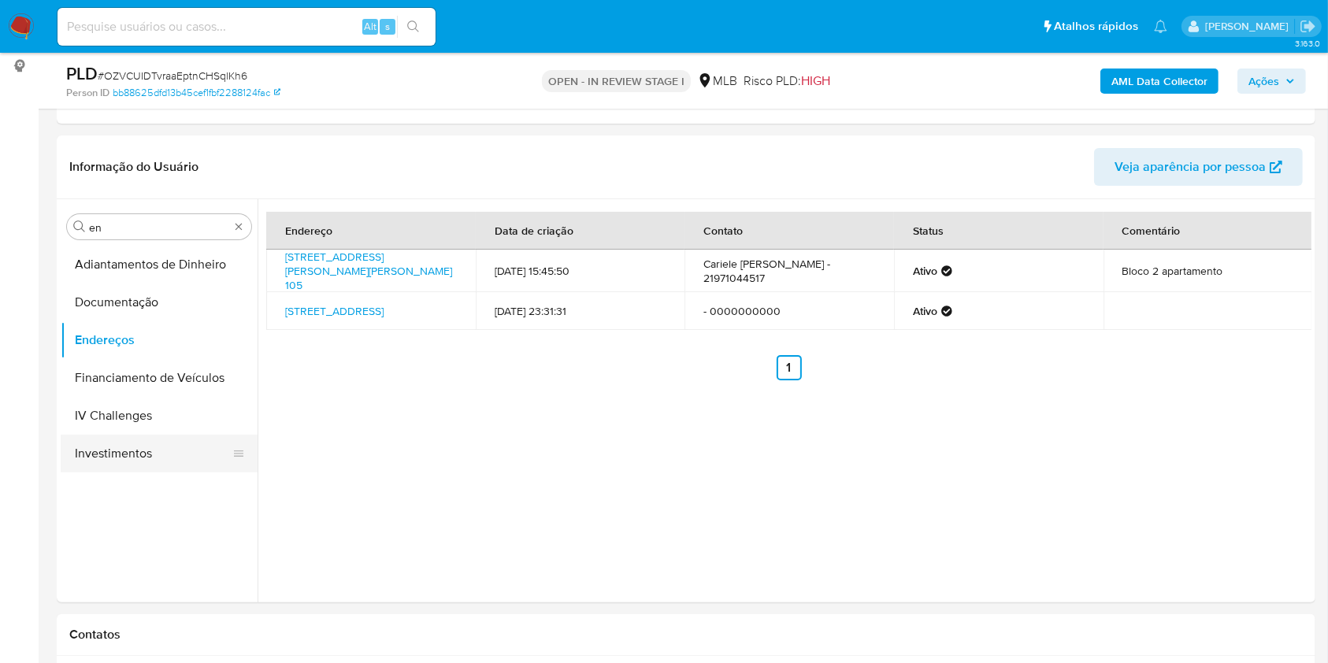
drag, startPoint x: 238, startPoint y: 465, endPoint x: 249, endPoint y: 463, distance: 11.1
click at [237, 465] on div at bounding box center [238, 453] width 13 height 35
click at [403, 412] on div "Endereço Data de criação Contato Status Comentário Rua Maurício De Abreu 105, D…" at bounding box center [785, 400] width 1054 height 403
click at [153, 233] on input "en" at bounding box center [159, 228] width 140 height 14
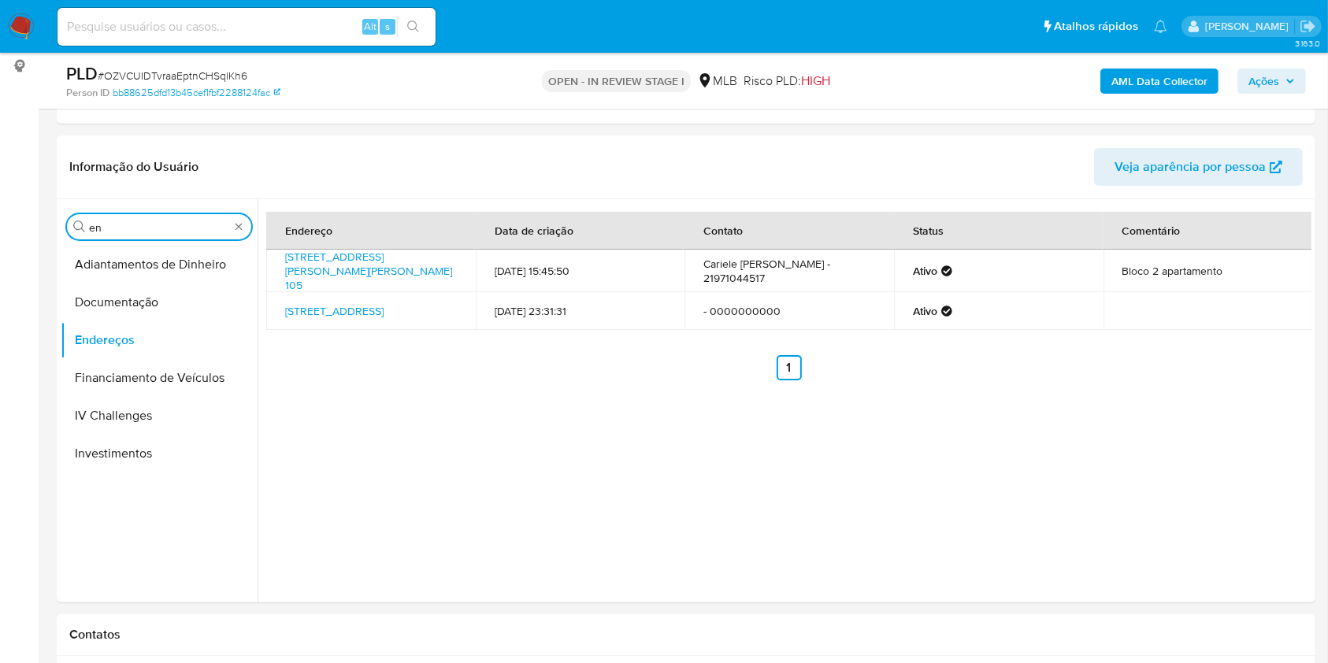
click at [153, 233] on input "en" at bounding box center [159, 228] width 140 height 14
type input "ge"
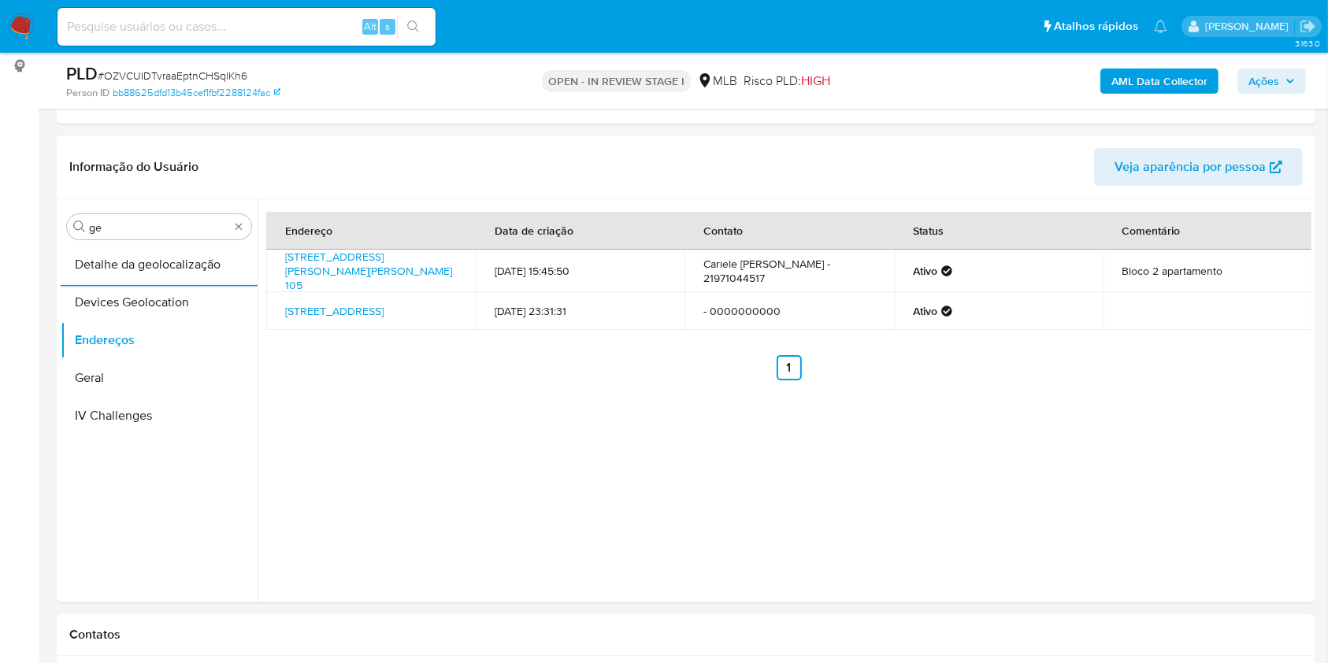
click at [152, 263] on button "Detalhe da geolocalização" at bounding box center [159, 265] width 197 height 38
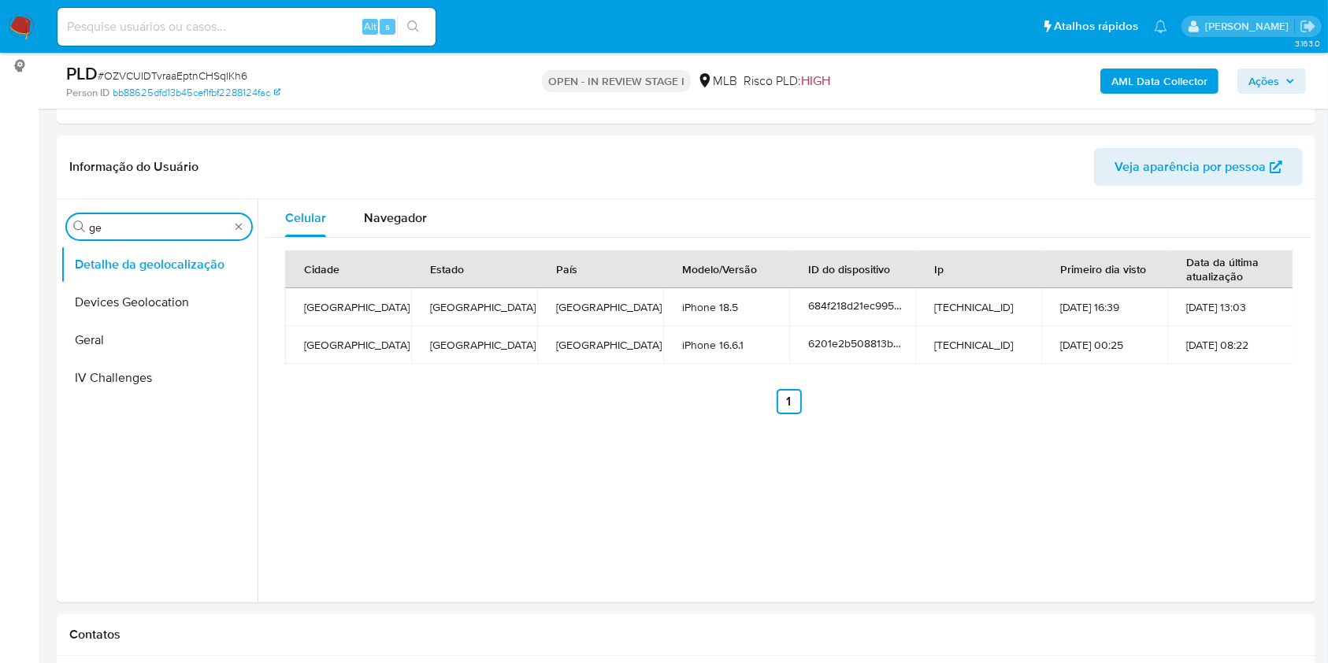
click at [126, 224] on input "ge" at bounding box center [159, 228] width 140 height 14
type input "res"
click at [176, 331] on button "Restrições Novo Mundo" at bounding box center [153, 340] width 184 height 38
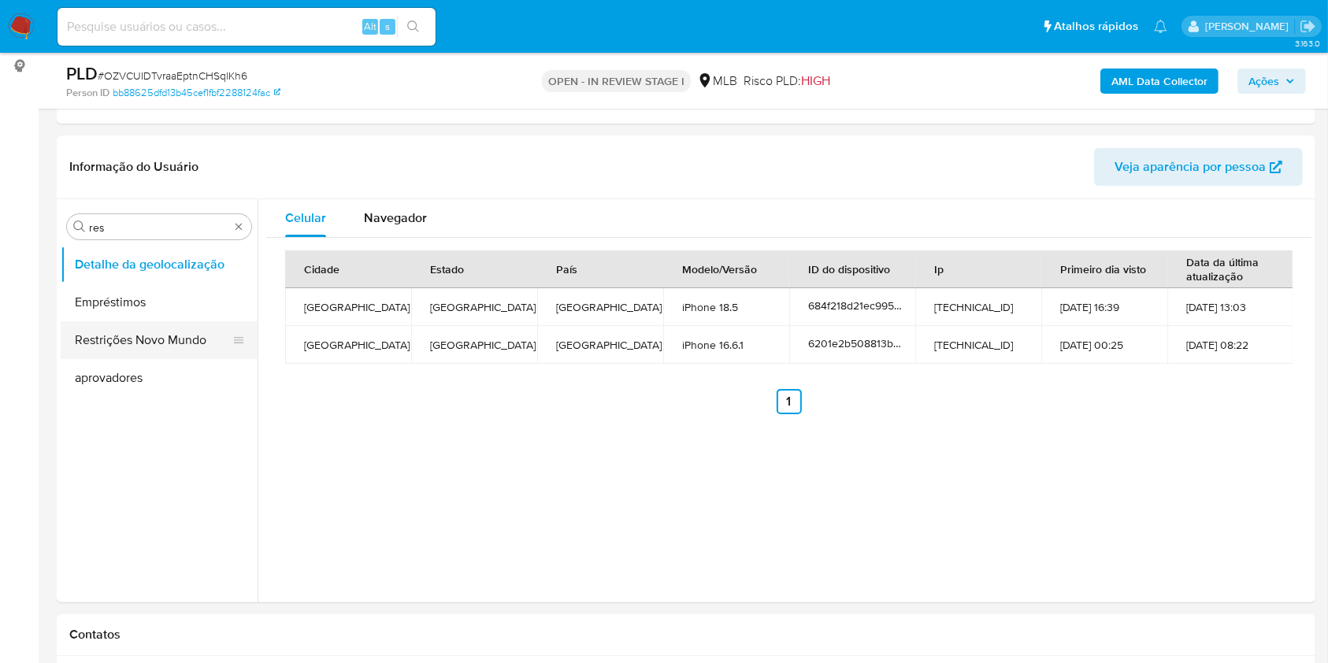
click at [176, 331] on button "Restrições Novo Mundo" at bounding box center [153, 340] width 184 height 38
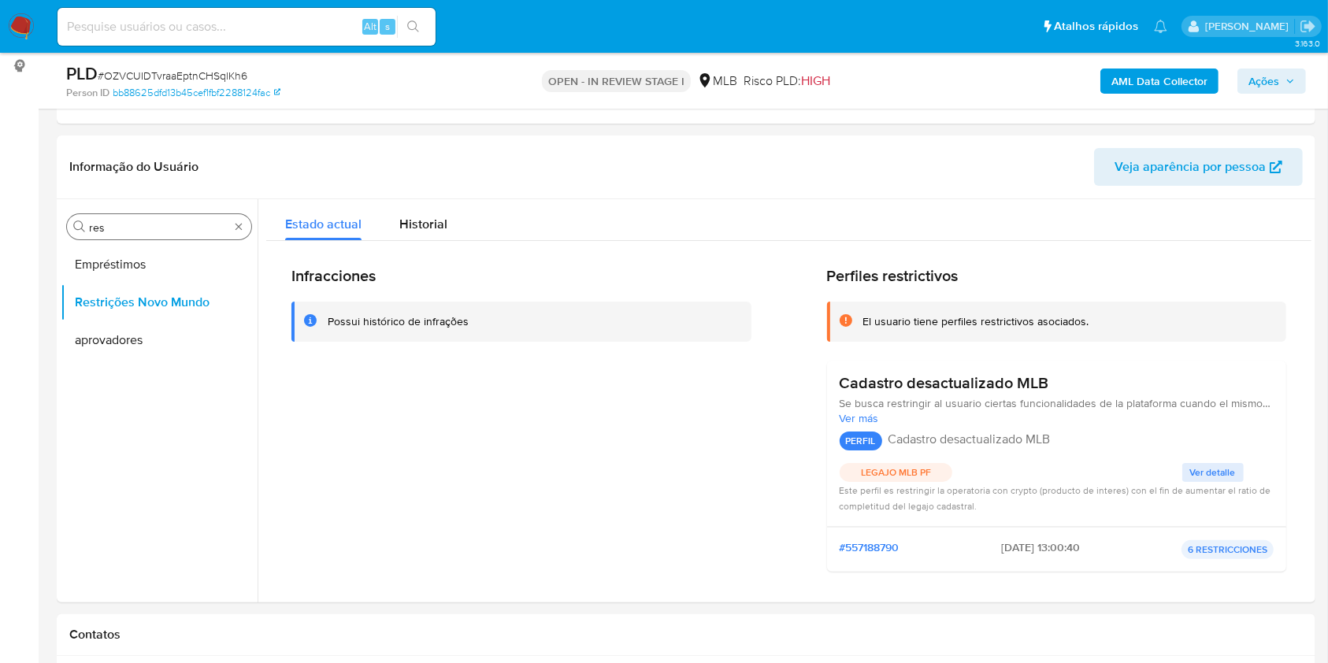
click at [142, 214] on div "Procurar res" at bounding box center [159, 226] width 184 height 25
click at [113, 236] on div "Procurar res" at bounding box center [159, 226] width 184 height 25
click at [120, 221] on input "res" at bounding box center [159, 228] width 140 height 14
click at [120, 222] on input "res" at bounding box center [159, 228] width 140 height 14
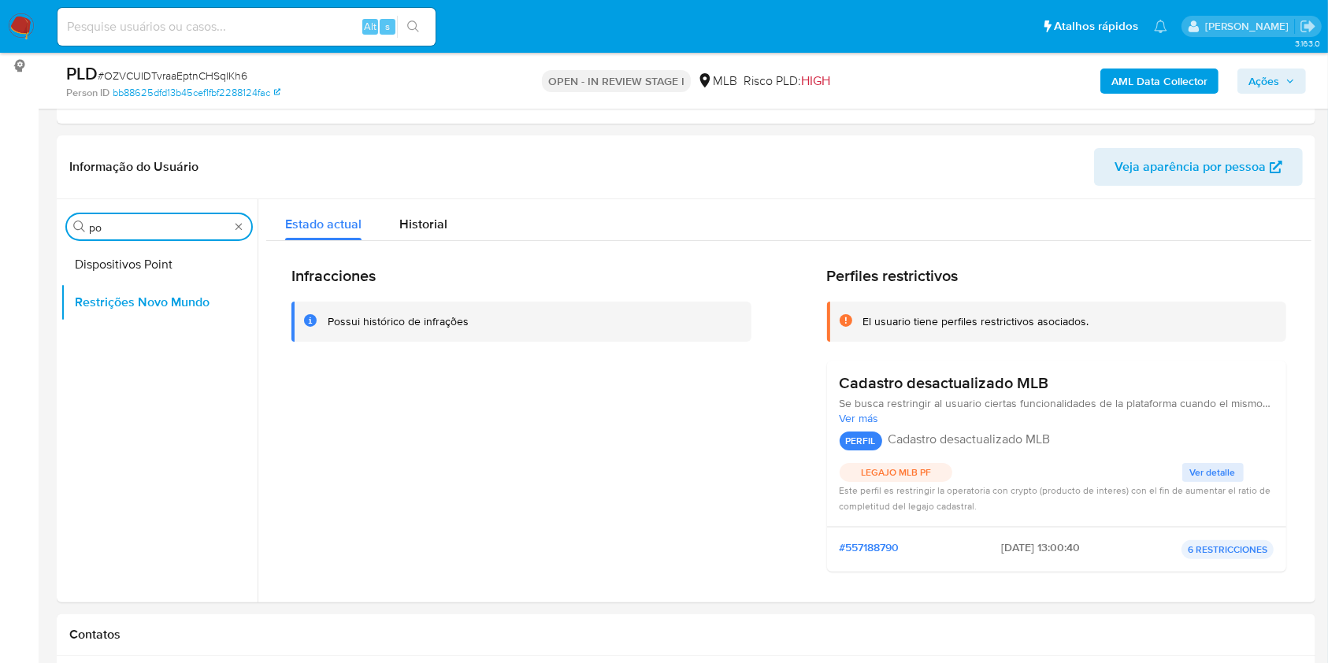
type input "po"
click at [120, 265] on button "Dispositivos Point" at bounding box center [159, 265] width 197 height 38
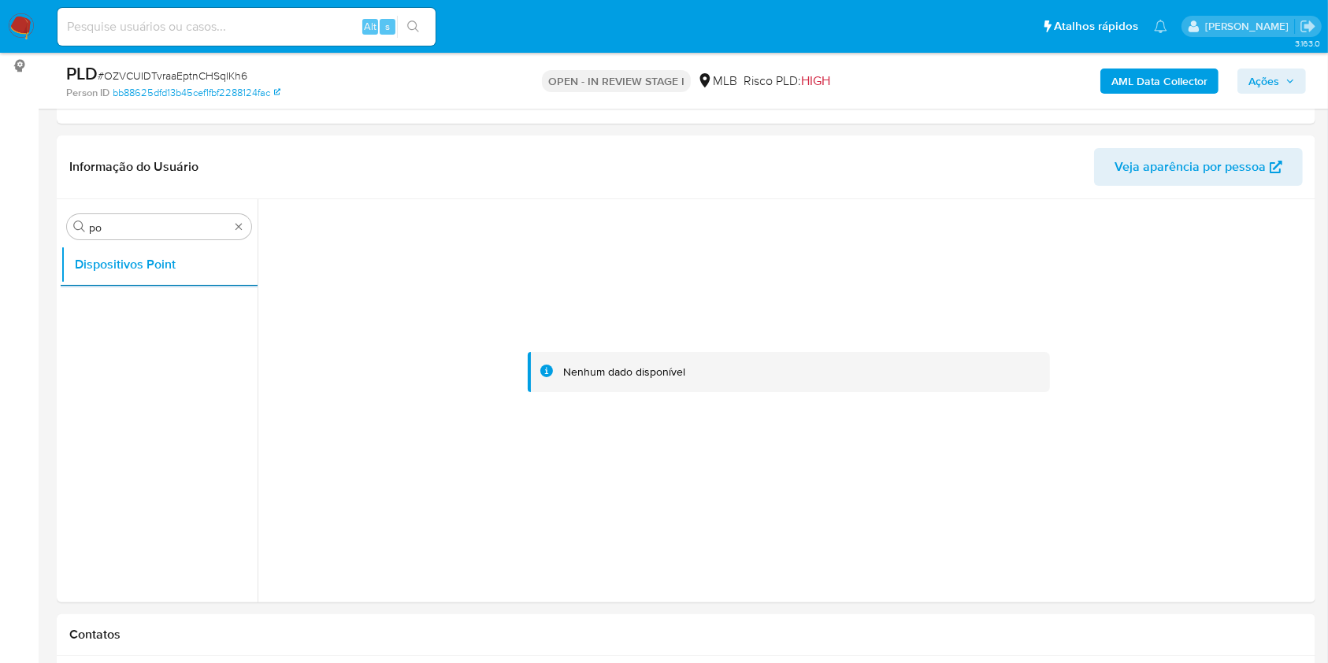
click at [1166, 81] on b "AML Data Collector" at bounding box center [1159, 81] width 96 height 25
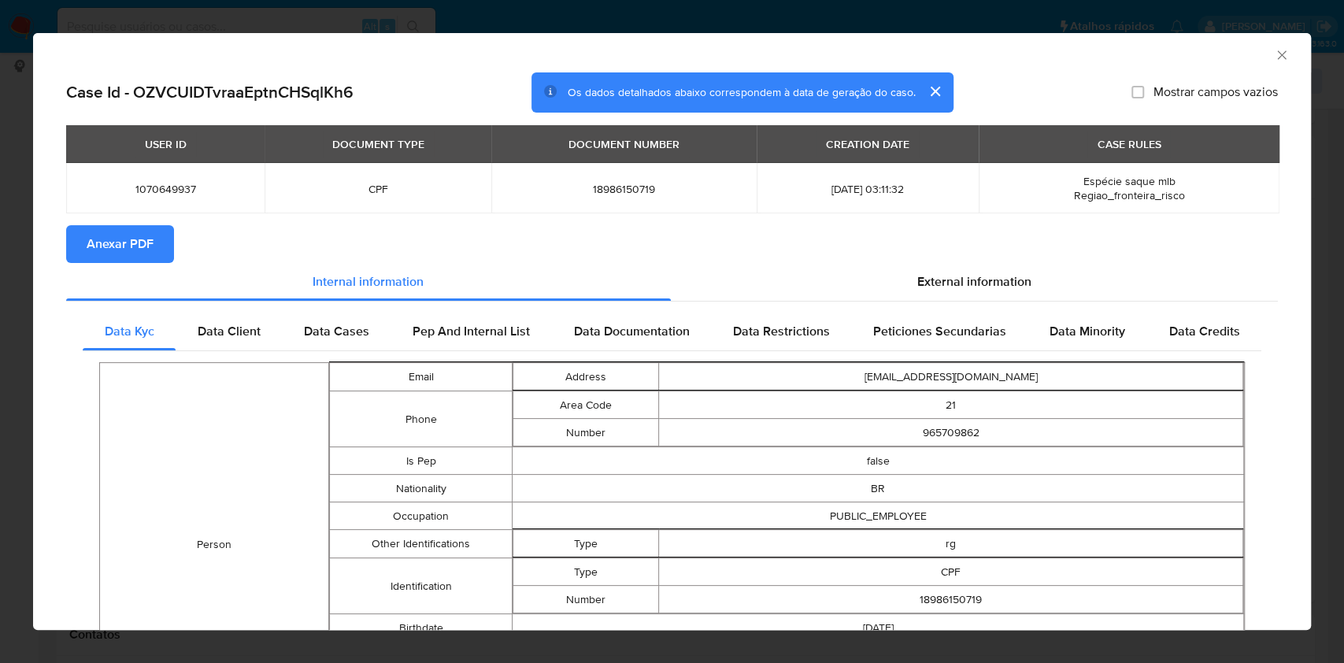
click at [120, 239] on span "Anexar PDF" at bounding box center [120, 244] width 67 height 35
click at [980, 262] on section "Anexar PDF Creando" at bounding box center [672, 245] width 1212 height 41
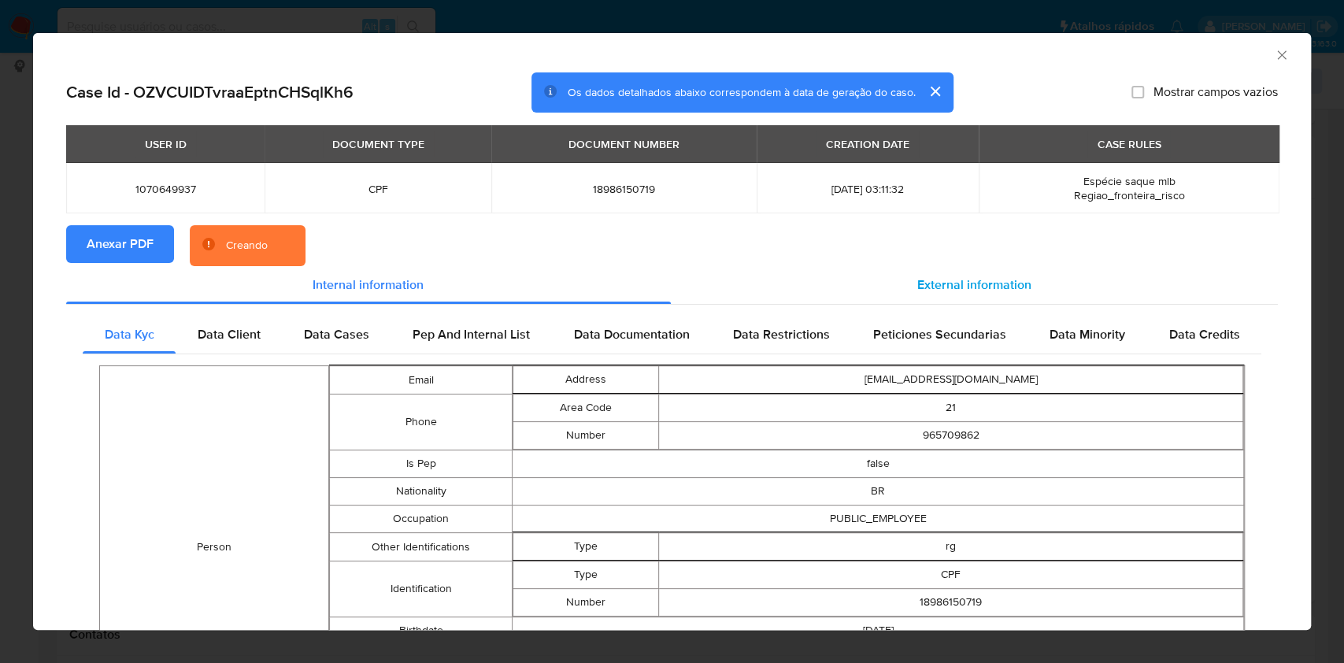
click at [959, 288] on span "External information" at bounding box center [974, 285] width 114 height 18
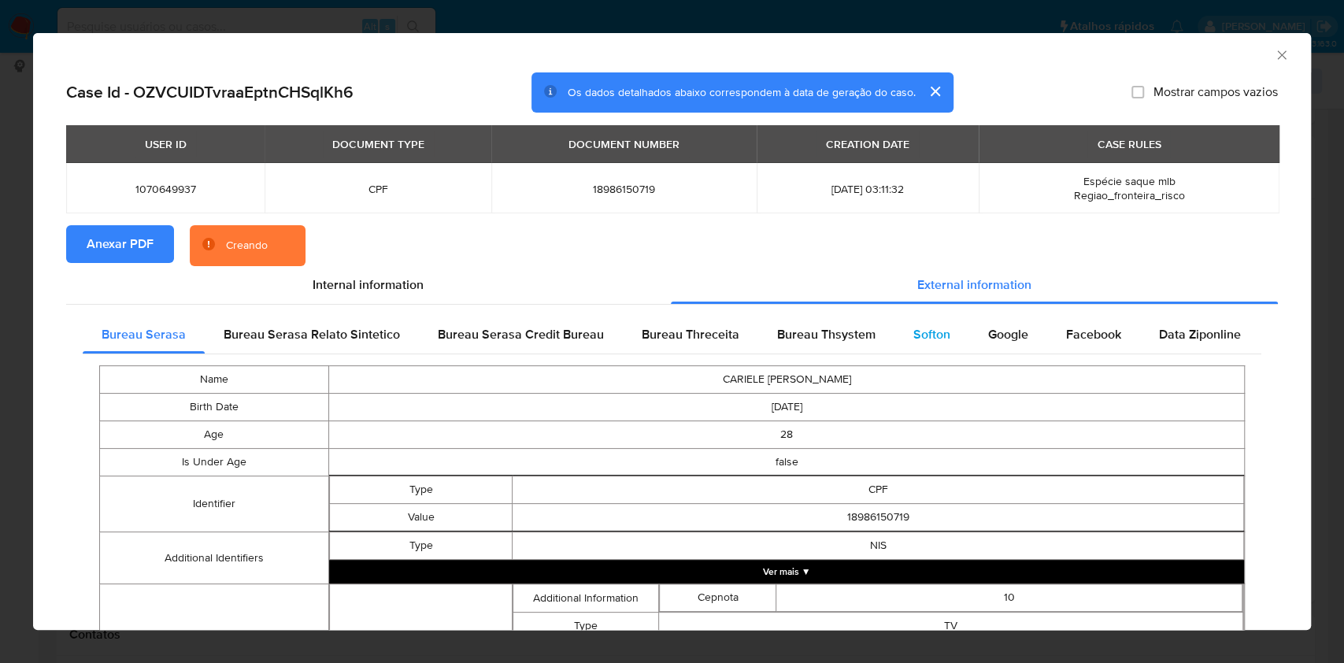
click at [933, 323] on div "Softon" at bounding box center [932, 335] width 75 height 38
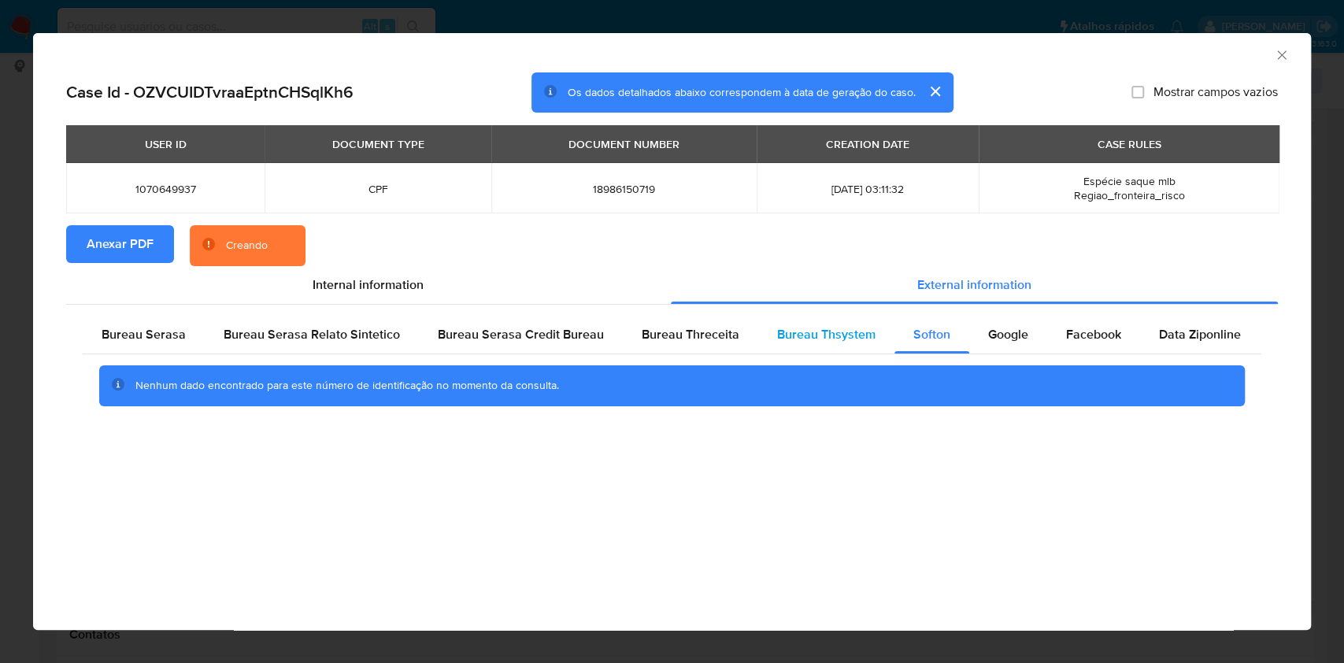
click at [851, 328] on span "Bureau Thsystem" at bounding box center [826, 334] width 98 height 18
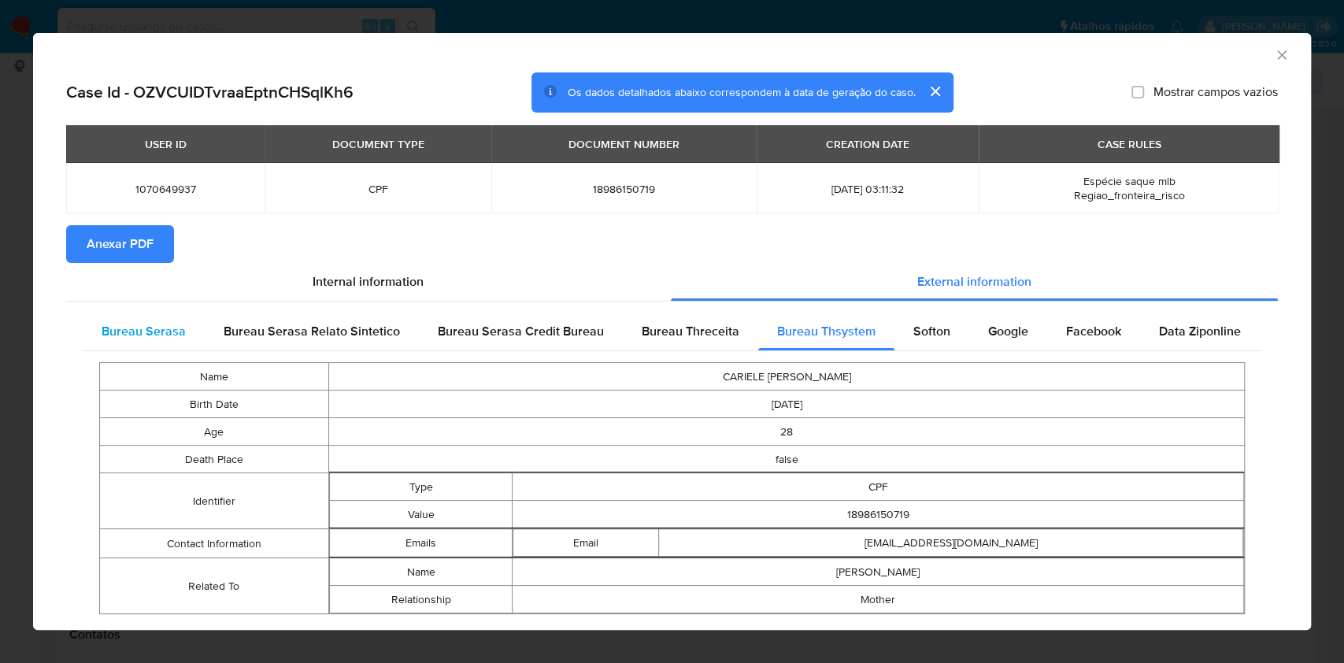
click at [124, 340] on span "Bureau Serasa" at bounding box center [144, 331] width 84 height 18
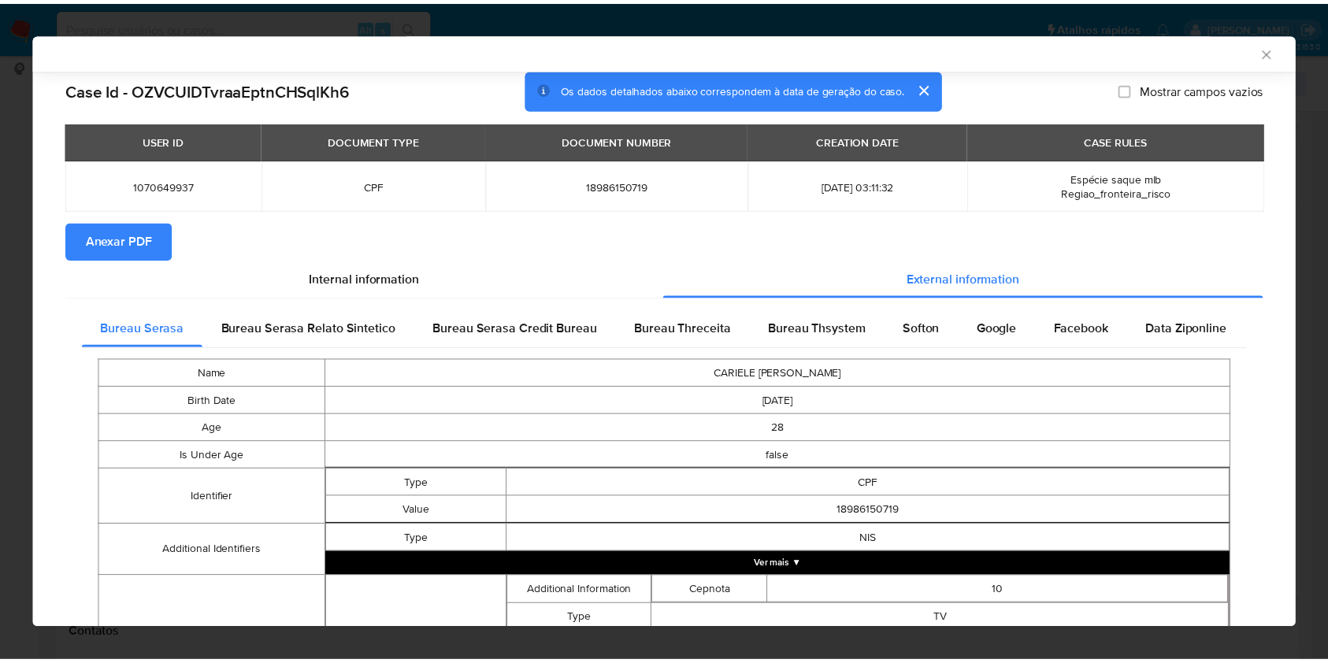
scroll to position [439, 0]
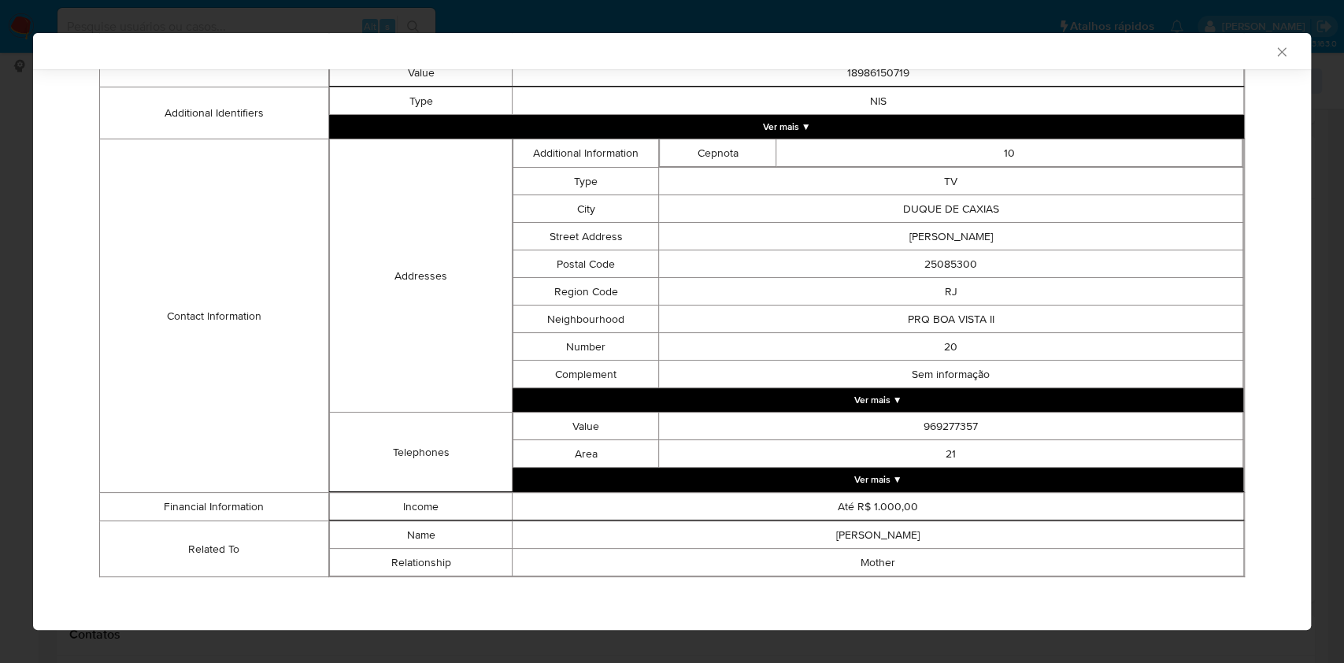
click at [6, 236] on div "AML Data Collector Case Id - OZVCUIDTvraaEptnCHSqlKh6 Os dados detalhados abaix…" at bounding box center [672, 331] width 1344 height 663
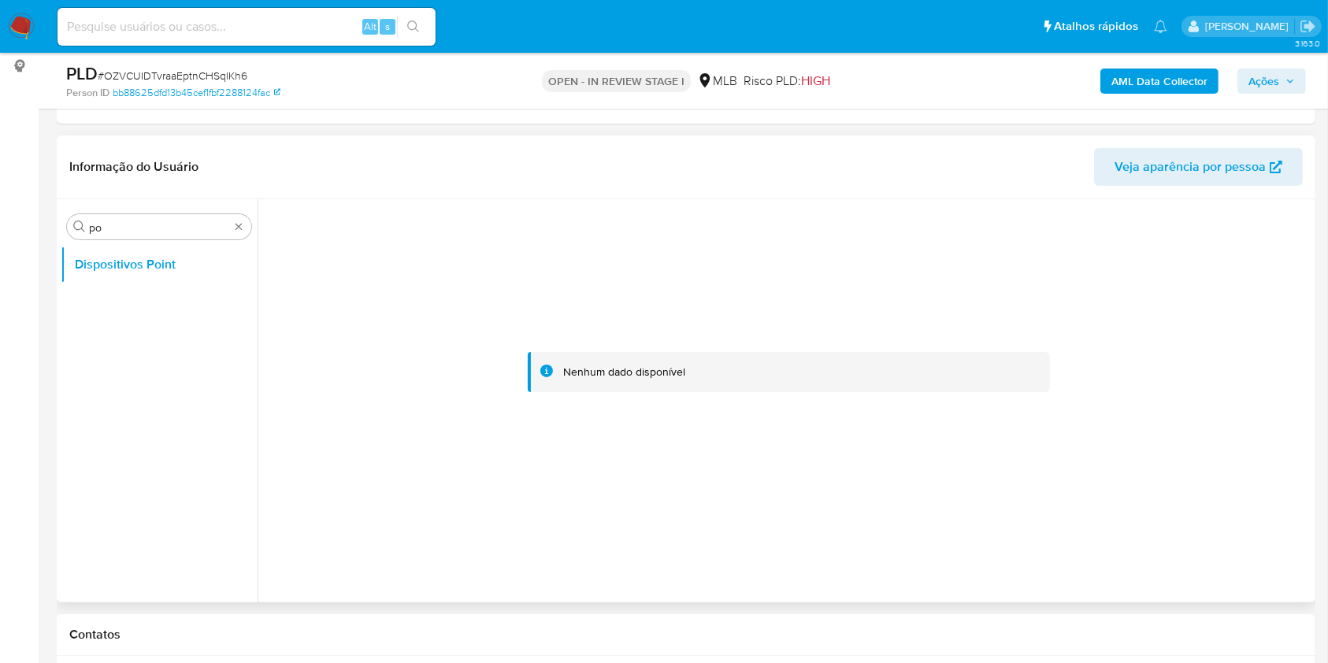
click at [113, 242] on div "Procurar po Dispositivos Point" at bounding box center [159, 402] width 197 height 401
click at [116, 230] on input "po" at bounding box center [159, 228] width 140 height 14
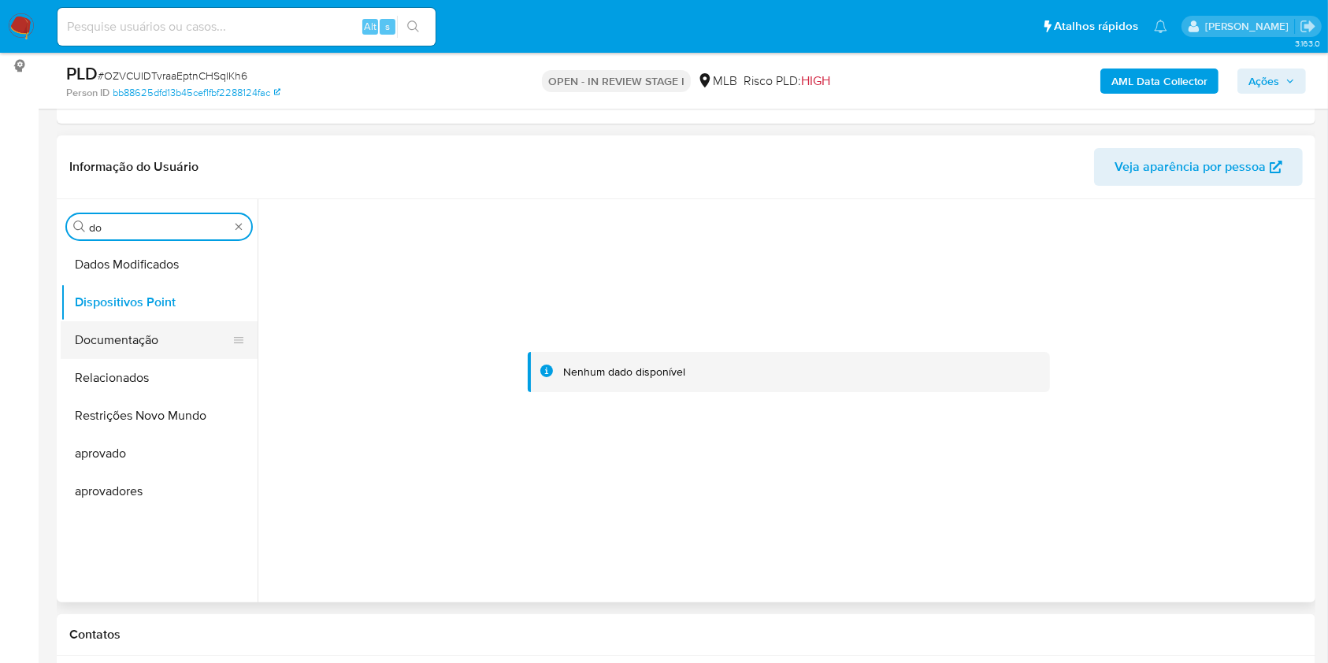
type input "do"
drag, startPoint x: 95, startPoint y: 346, endPoint x: 95, endPoint y: 361, distance: 15.0
click at [95, 361] on ul "Dados Modificados Dispositivos Point Documentação Relacionados Restrições Novo …" at bounding box center [159, 423] width 197 height 355
click at [95, 354] on button "Documentação" at bounding box center [153, 340] width 184 height 38
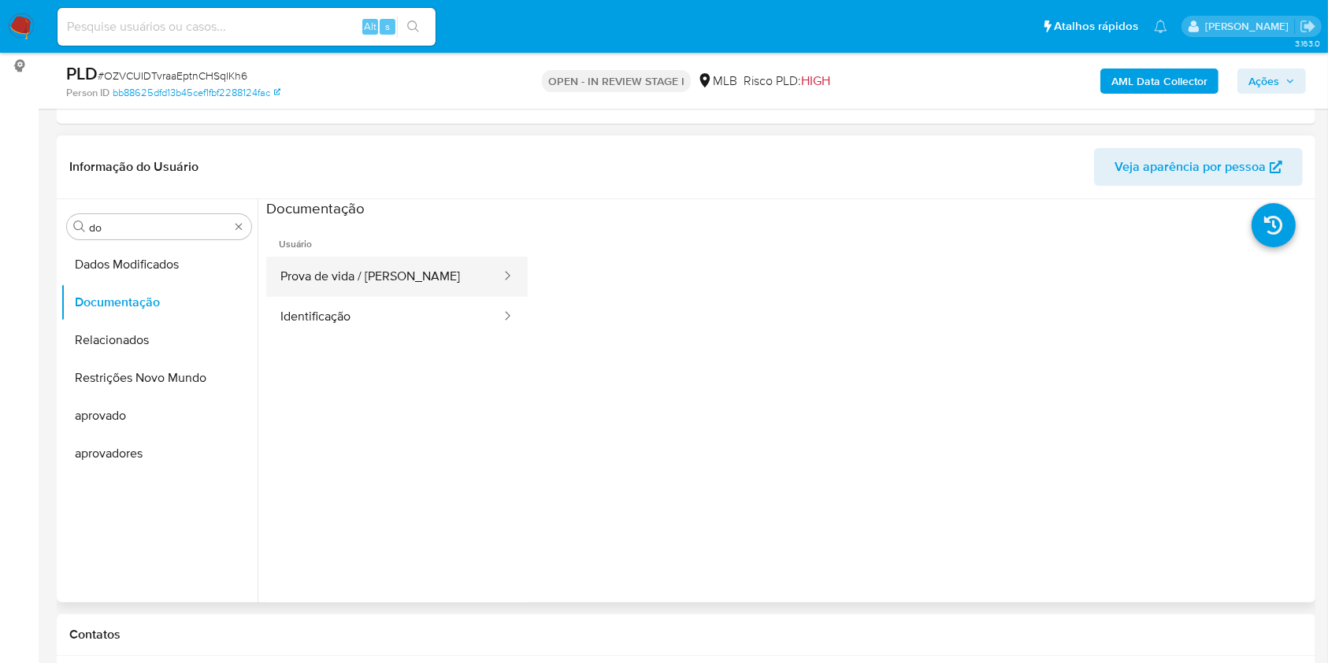
click at [398, 295] on ul "Prova de vida / Selfie Identificação" at bounding box center [396, 297] width 261 height 80
click at [379, 274] on button "Prova de vida / Selfie" at bounding box center [384, 277] width 236 height 40
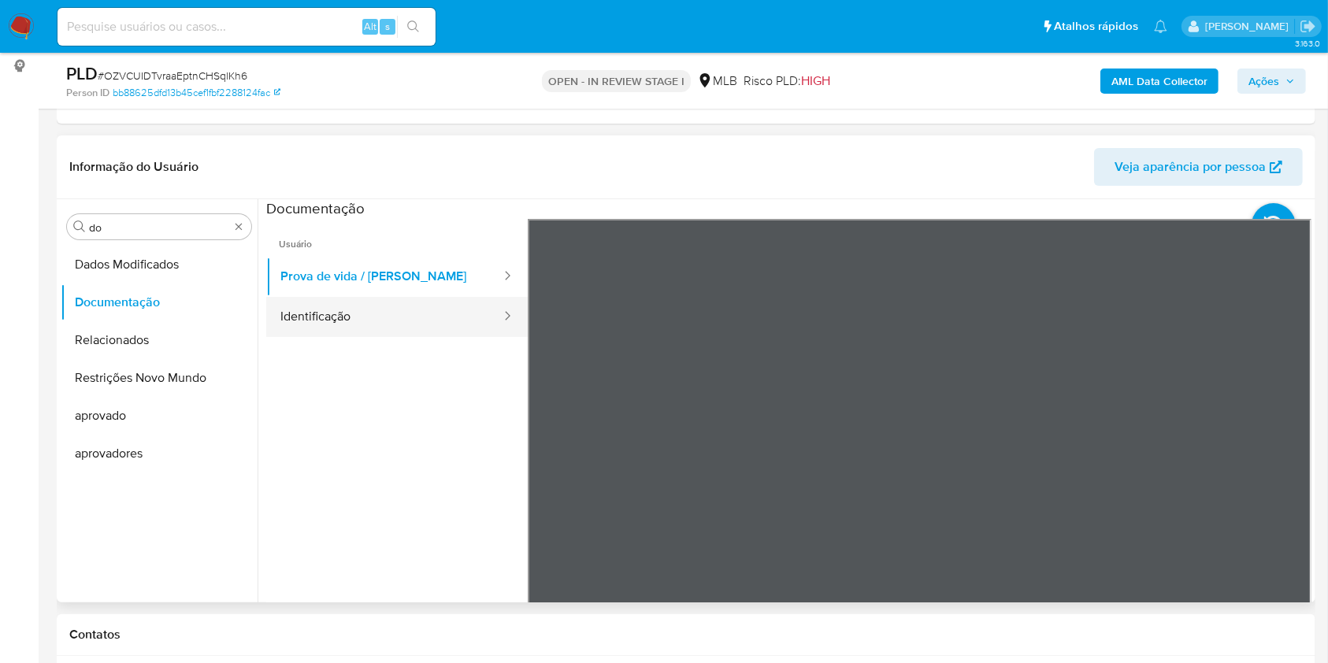
click at [324, 322] on button "Identificação" at bounding box center [384, 317] width 236 height 40
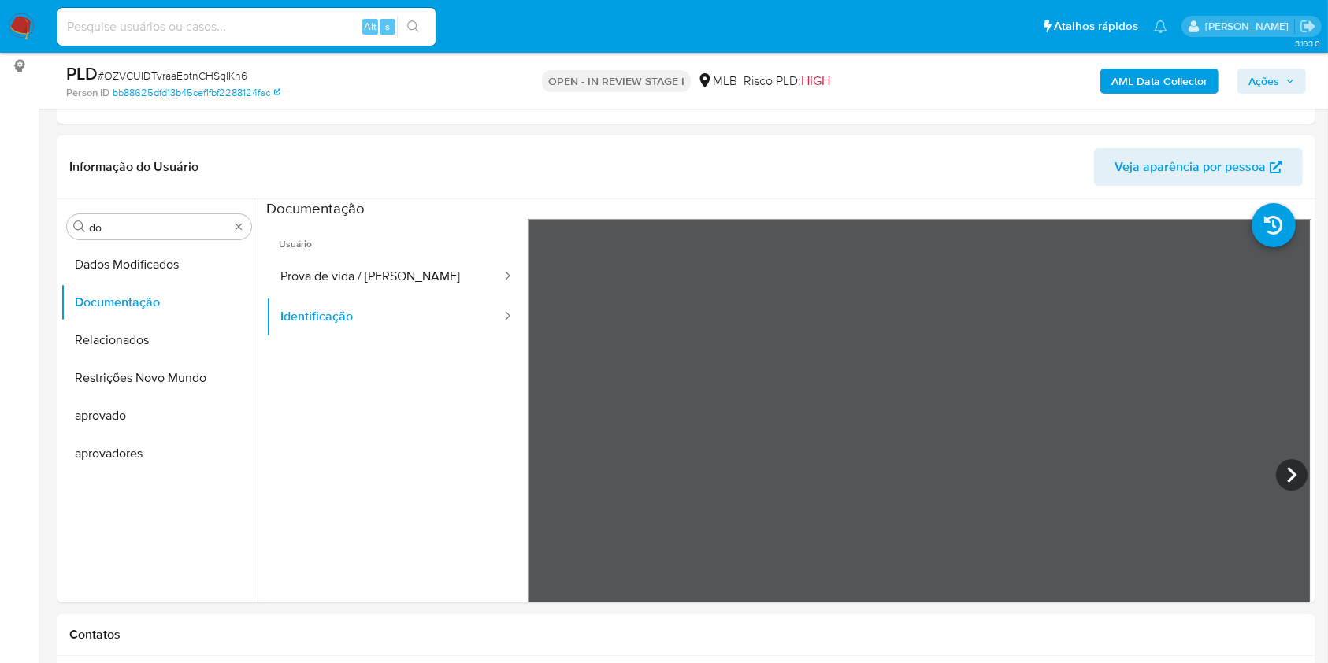
click at [183, 224] on input "do" at bounding box center [159, 228] width 140 height 14
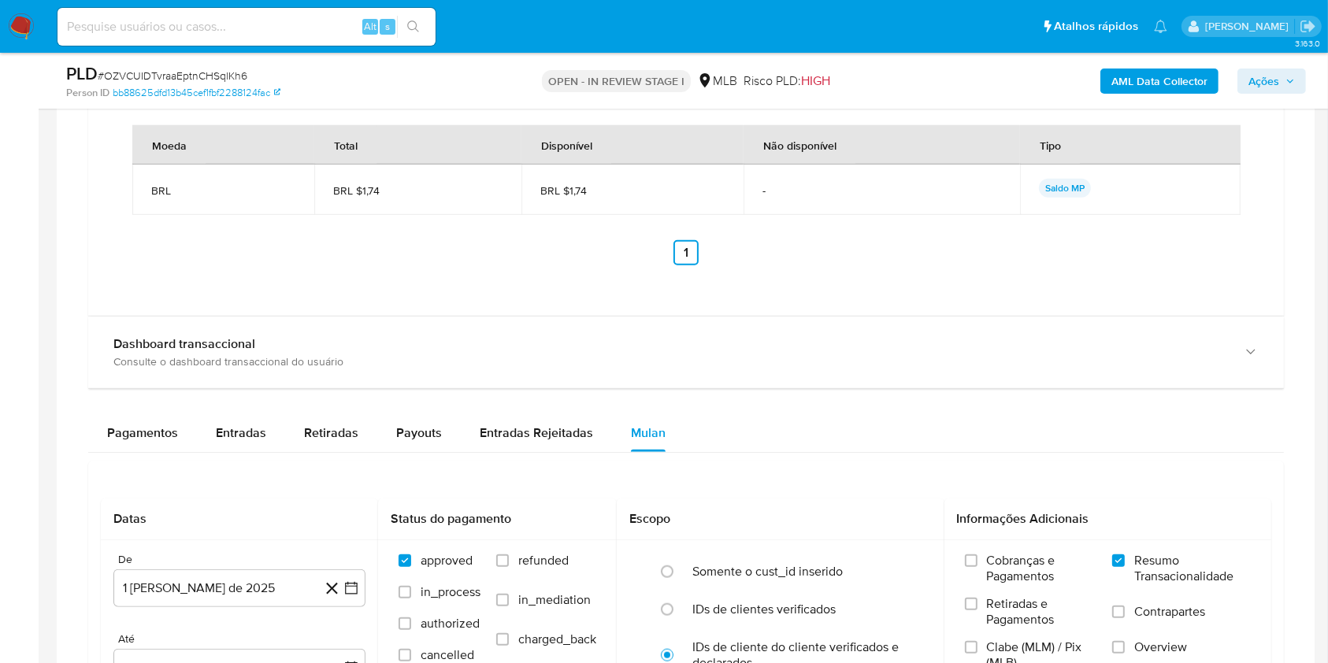
scroll to position [1680, 0]
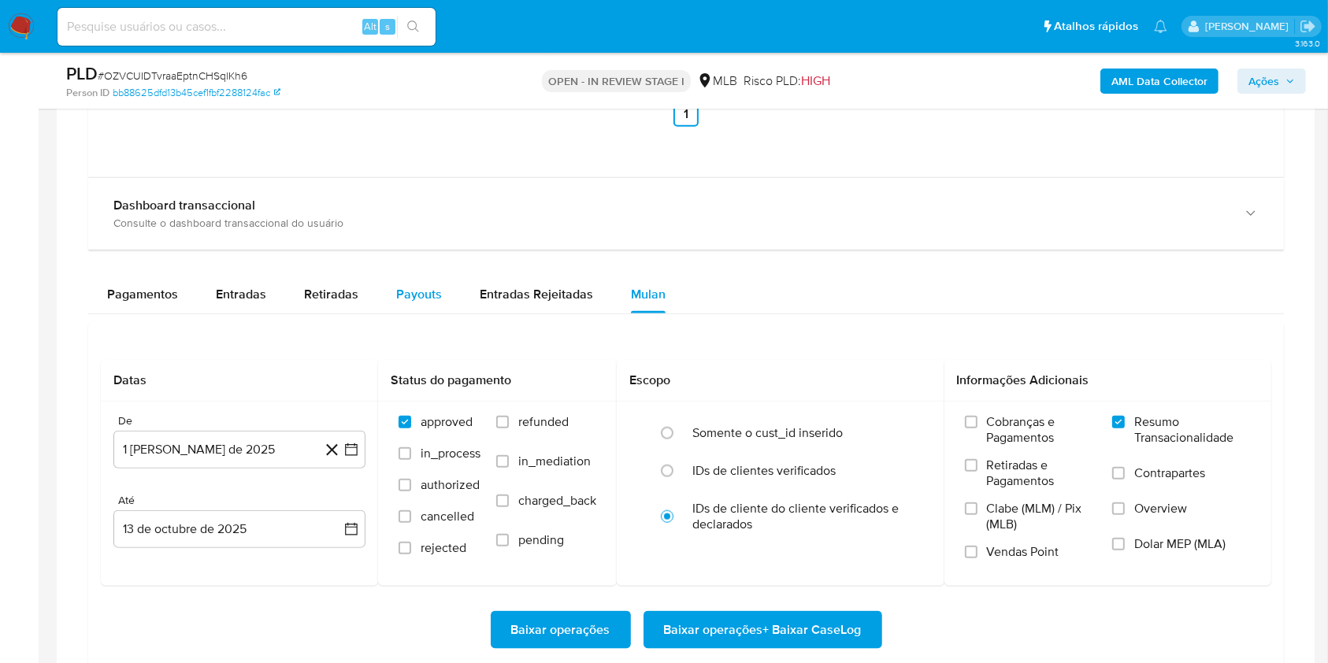
click at [452, 276] on button "Payouts" at bounding box center [418, 295] width 83 height 38
select select "10"
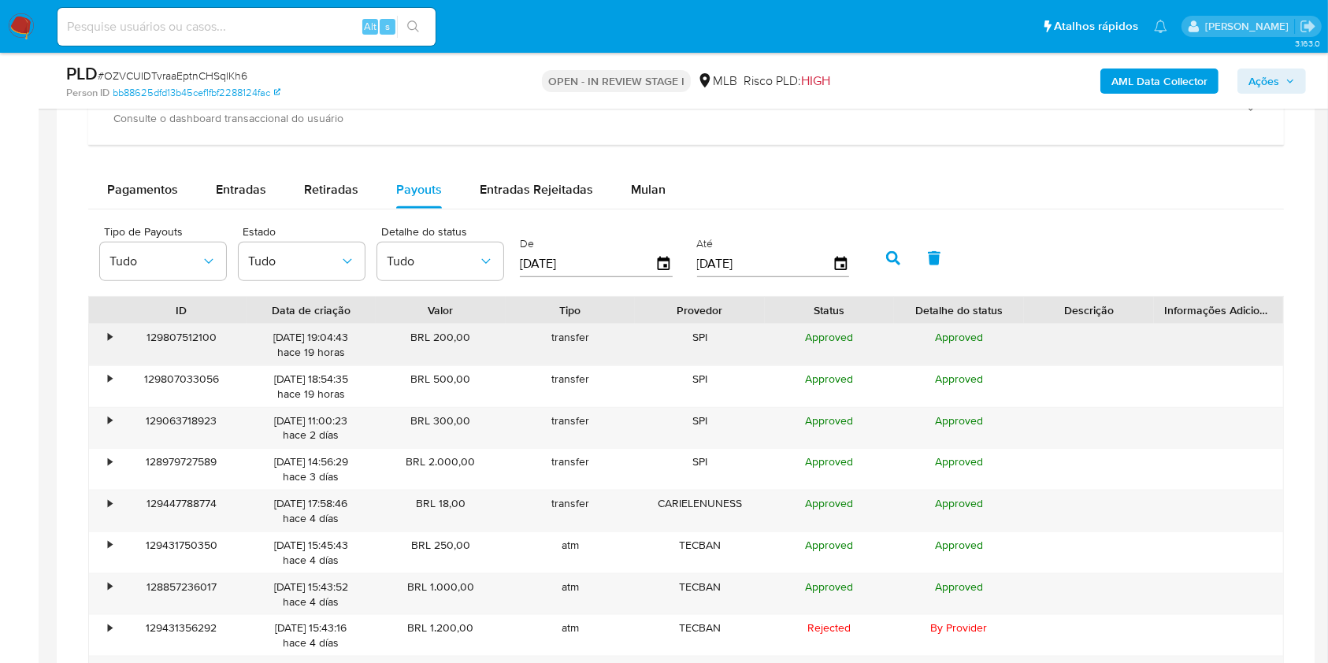
type button "3"
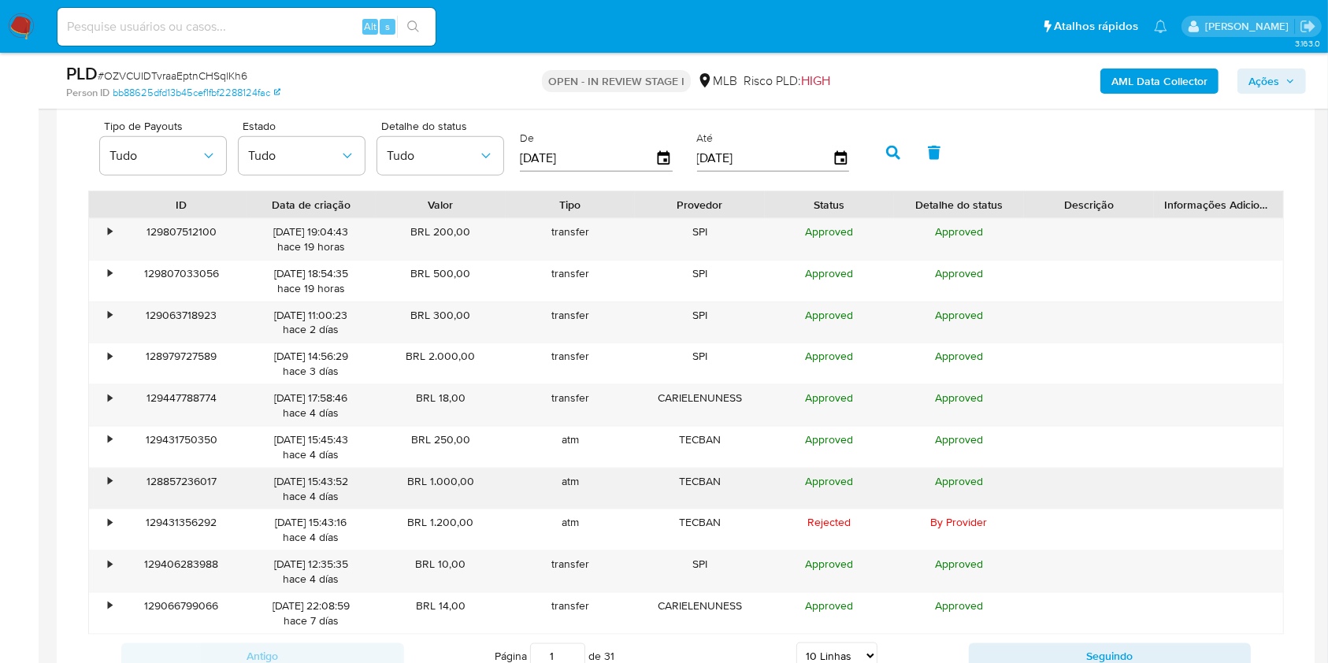
scroll to position [1995, 0]
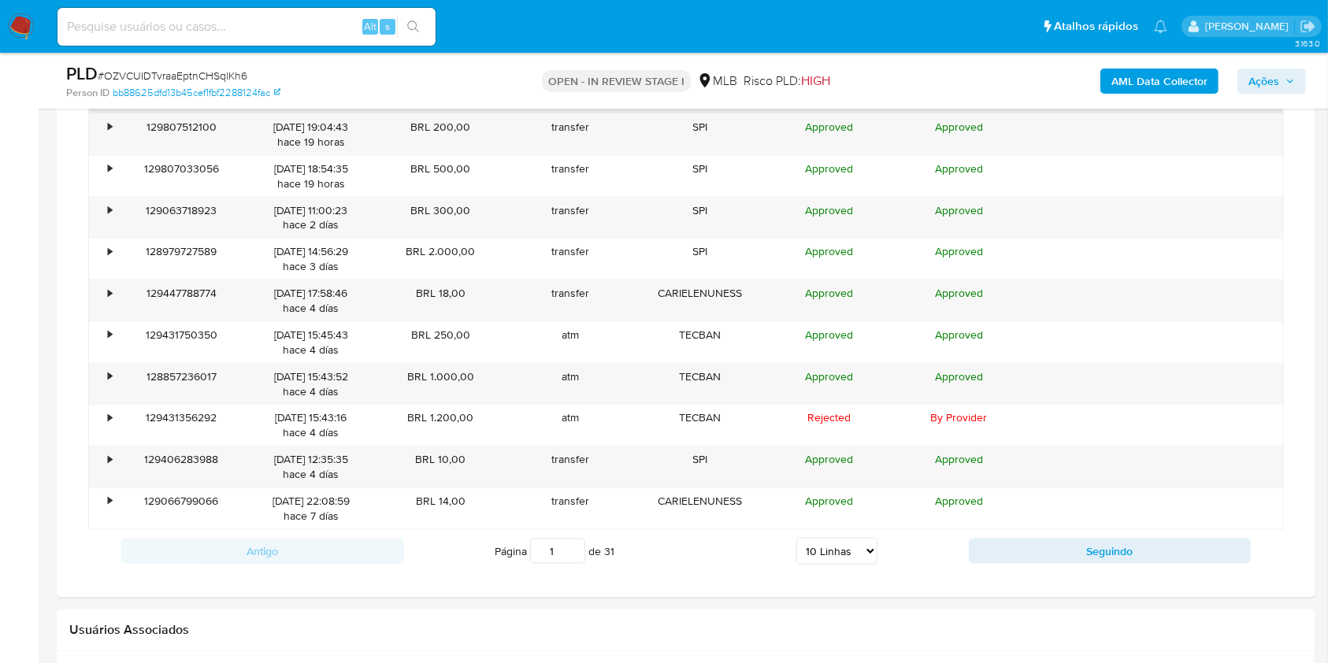
click at [819, 557] on select "5 Linhas 10 Linhas 20 Linhas 25 Linhas 50 Linhas 100 Linhas" at bounding box center [836, 551] width 81 height 27
select select "100"
click at [796, 538] on select "5 Linhas 10 Linhas 20 Linhas 25 Linhas 50 Linhas 100 Linhas" at bounding box center [836, 551] width 81 height 27
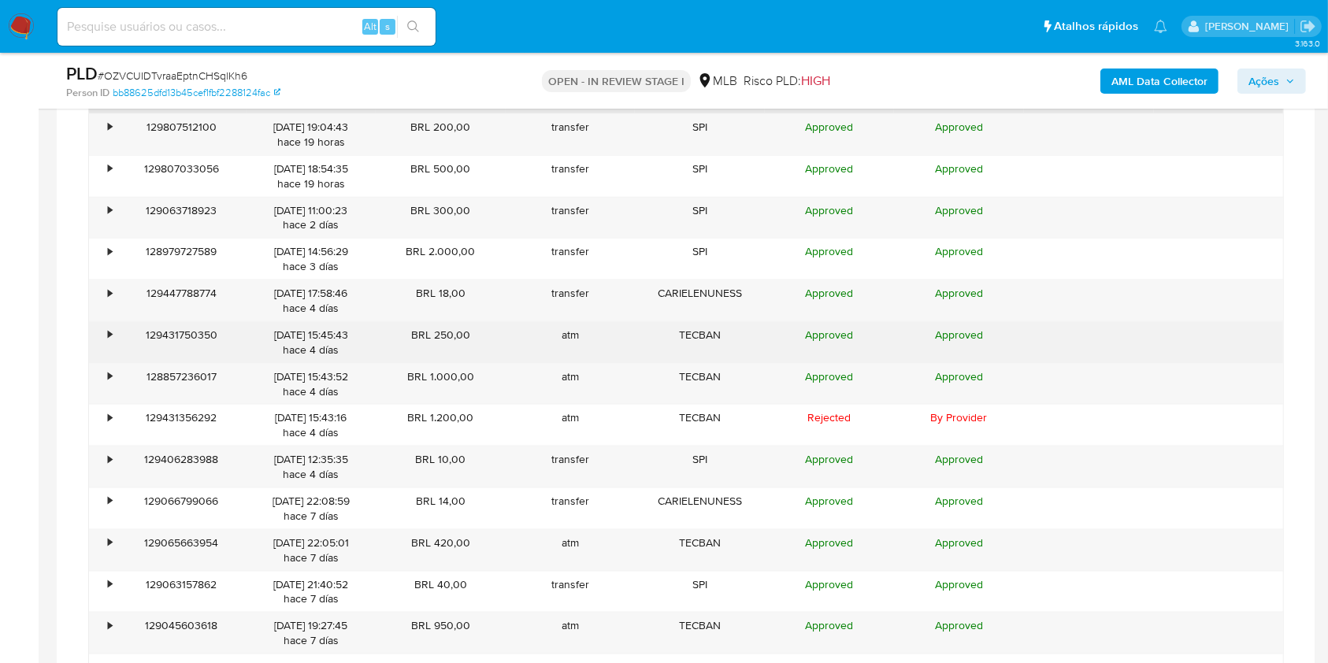
scroll to position [3034, 0]
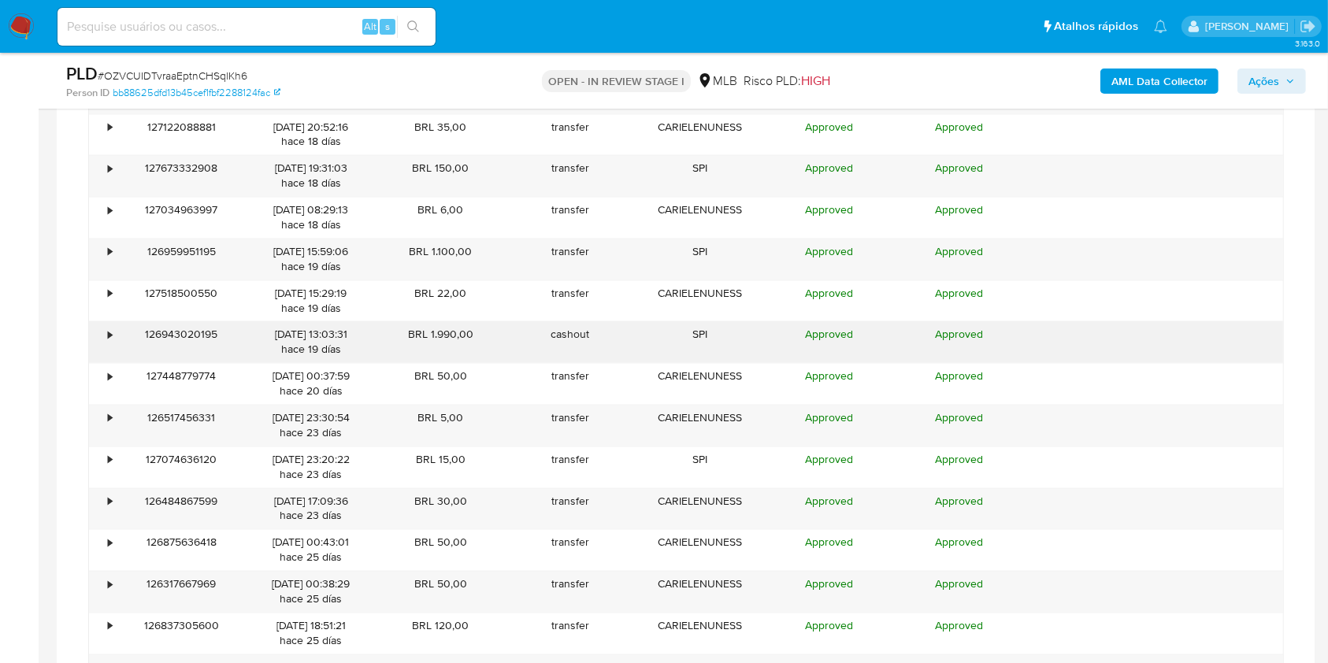
click at [108, 327] on div "•" at bounding box center [110, 334] width 4 height 15
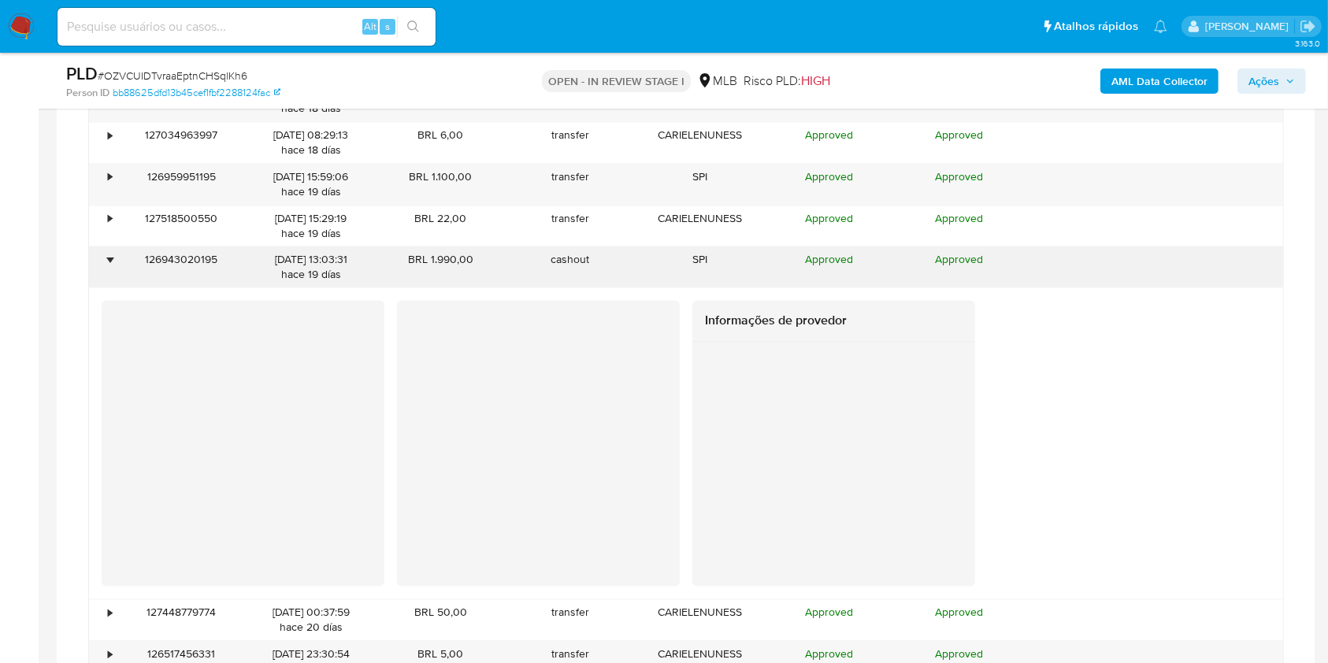
scroll to position [3139, 0]
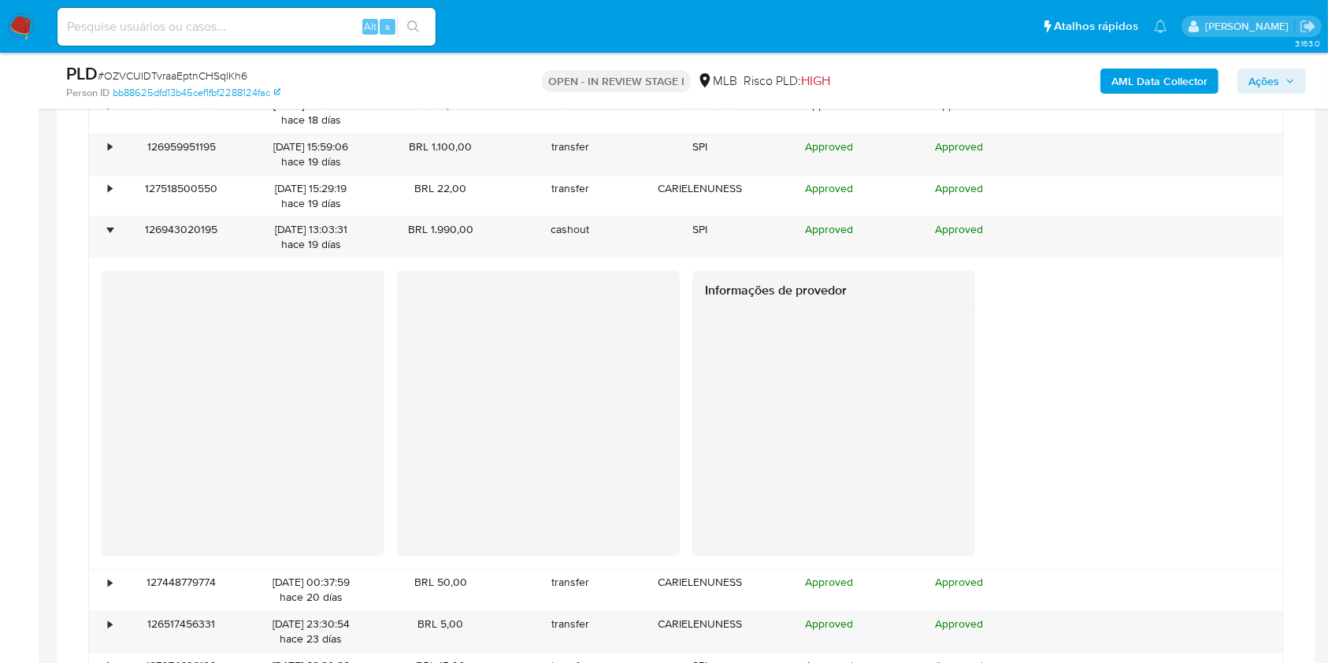
click at [903, 509] on div at bounding box center [833, 425] width 283 height 227
click at [525, 441] on div at bounding box center [538, 363] width 283 height 187
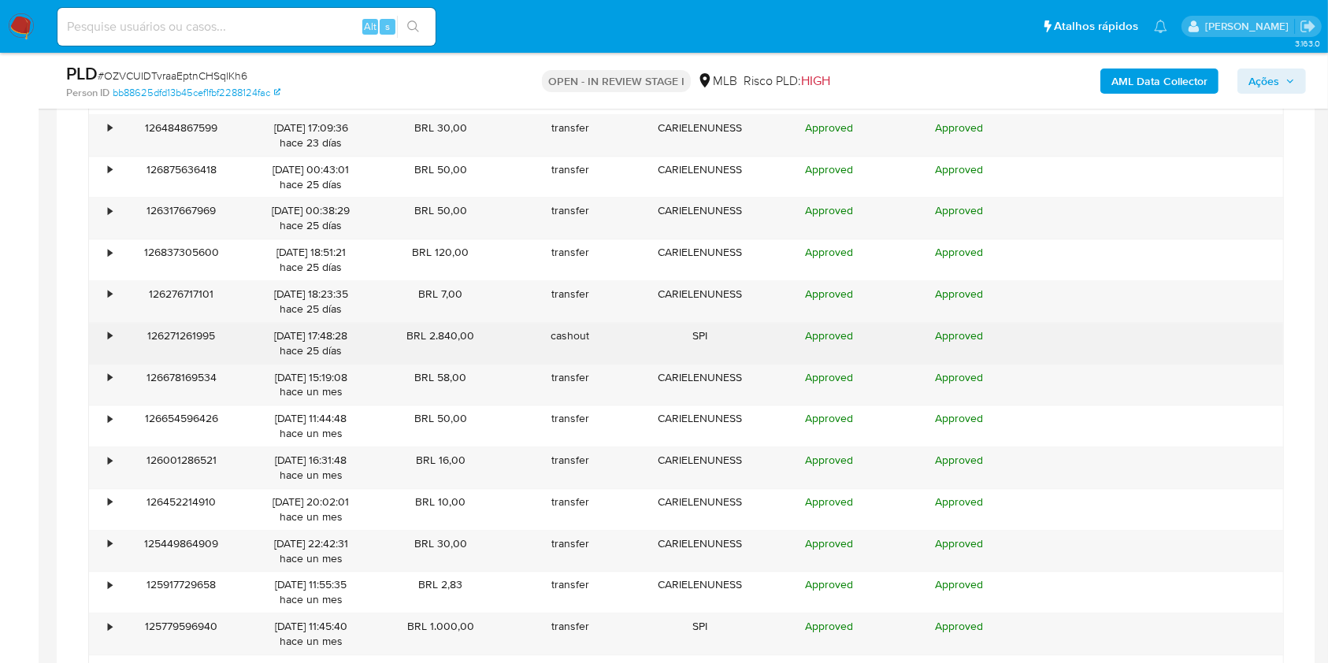
click at [102, 324] on div "•" at bounding box center [103, 343] width 28 height 41
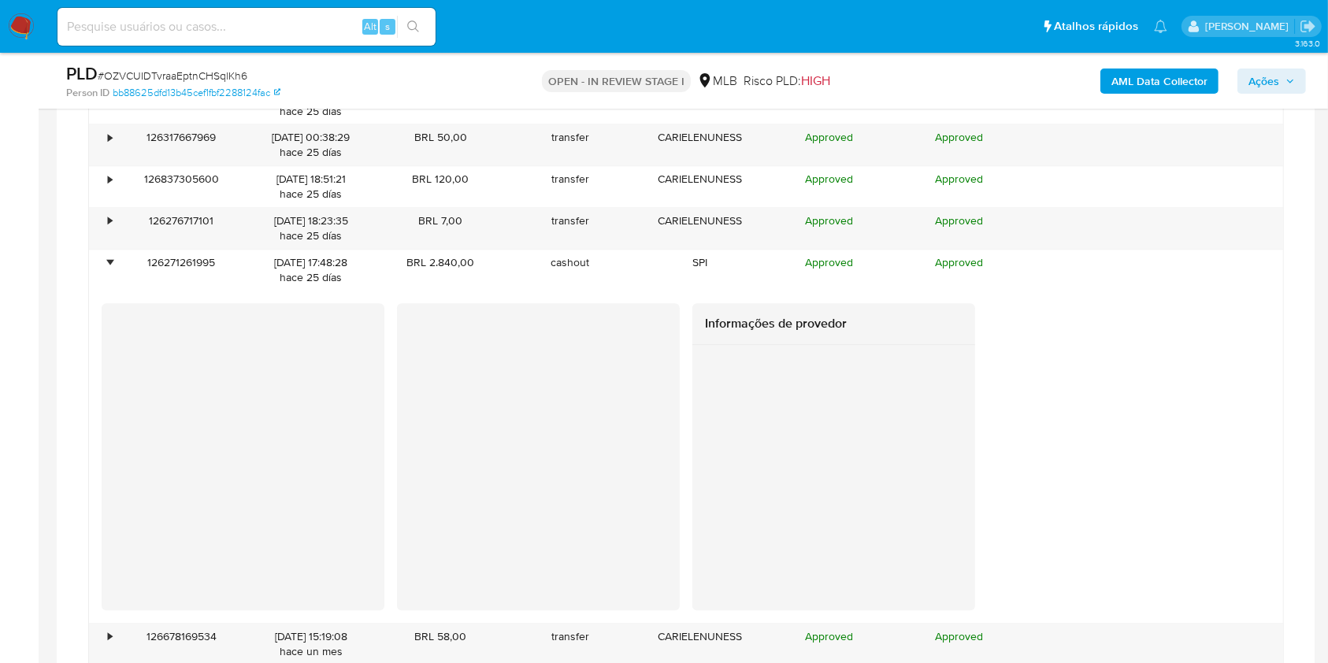
scroll to position [3824, 0]
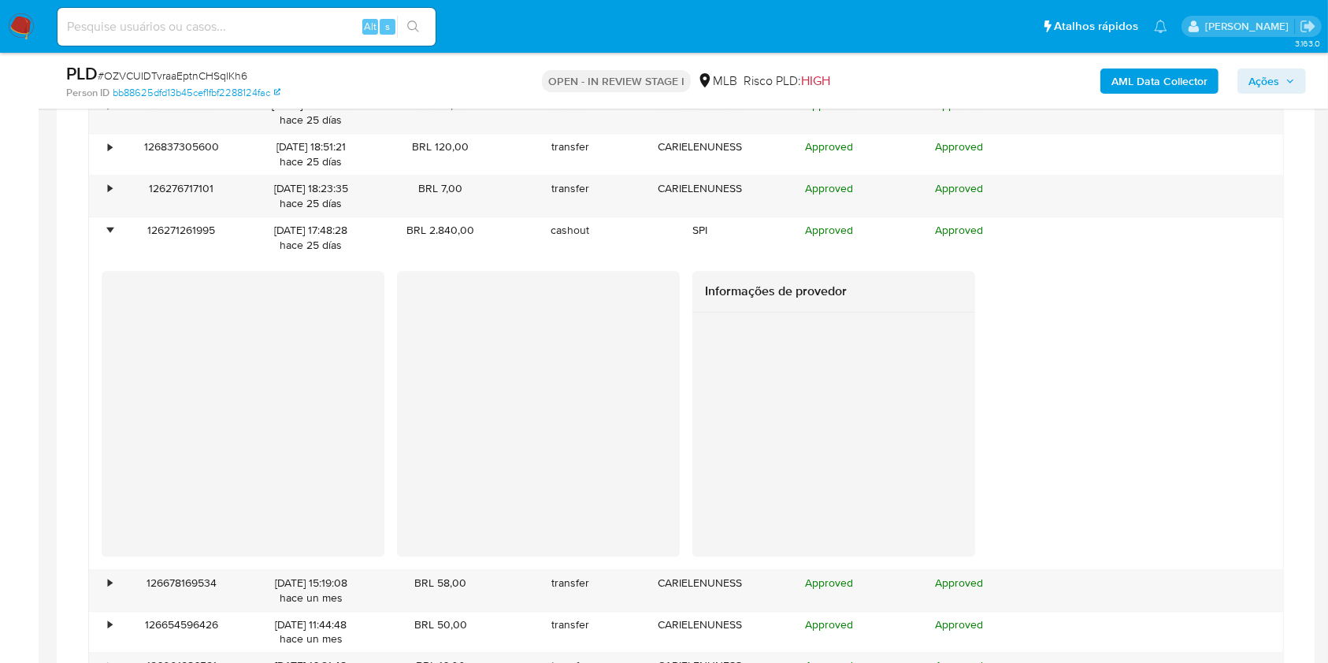
click at [1, 406] on aside "Bandeja Painel Screening Pesquisa em Listas Watchlist Ferramentas Operações em …" at bounding box center [19, 19] width 39 height 7687
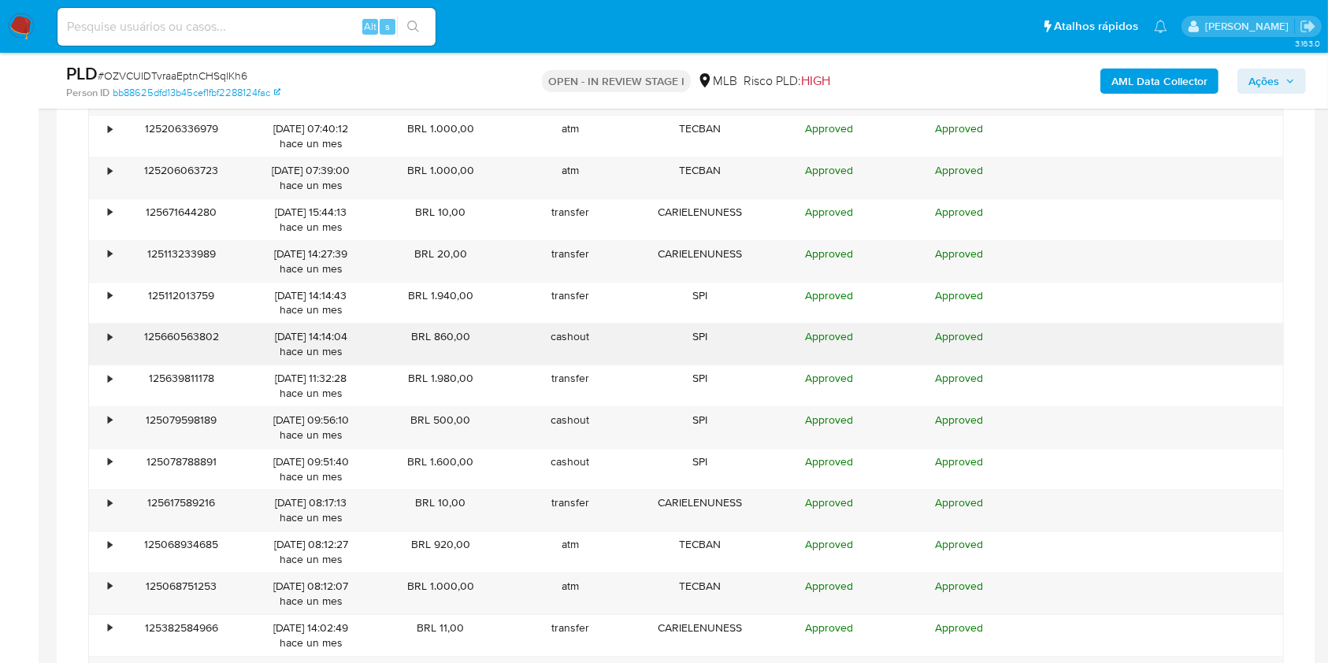
click at [110, 335] on div "•" at bounding box center [110, 336] width 4 height 15
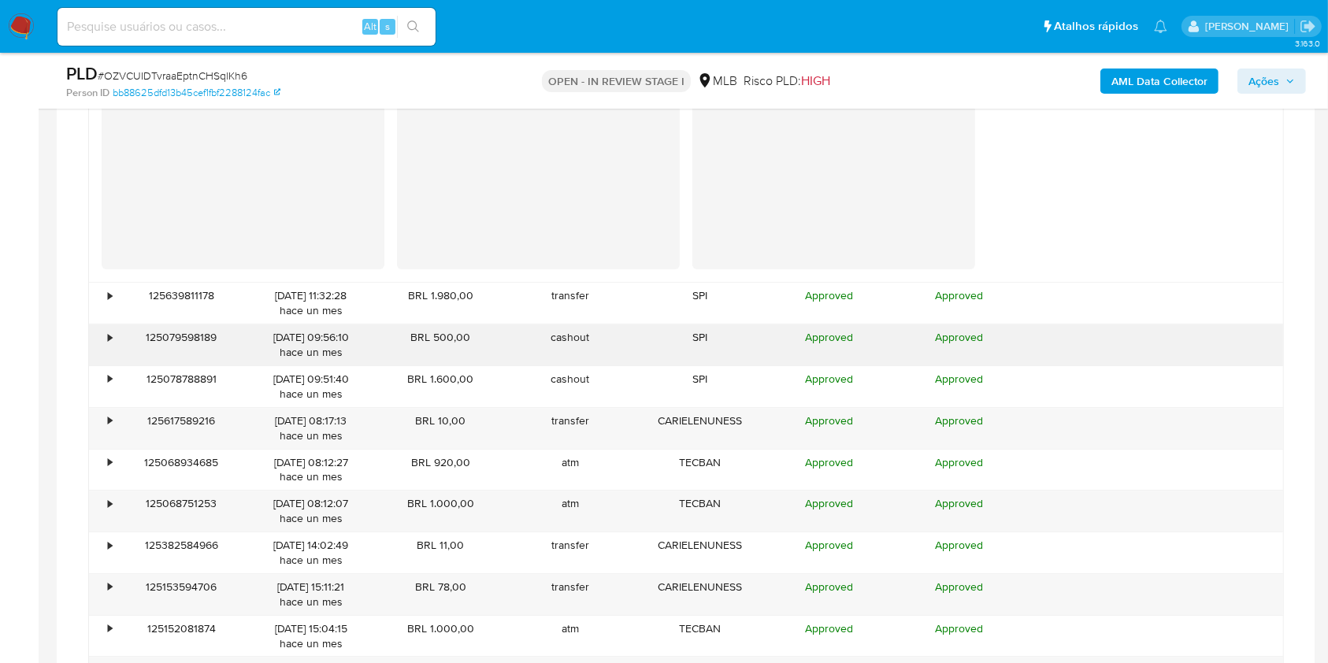
click at [109, 330] on div "•" at bounding box center [110, 337] width 4 height 15
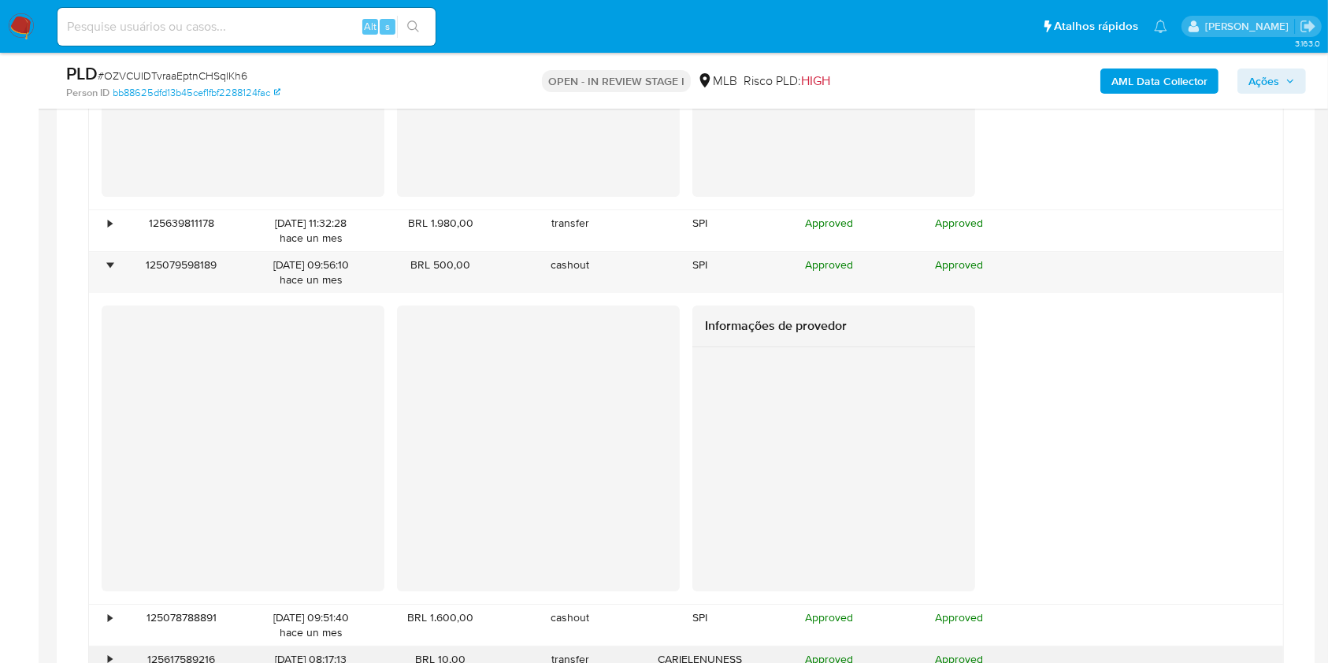
scroll to position [5235, 0]
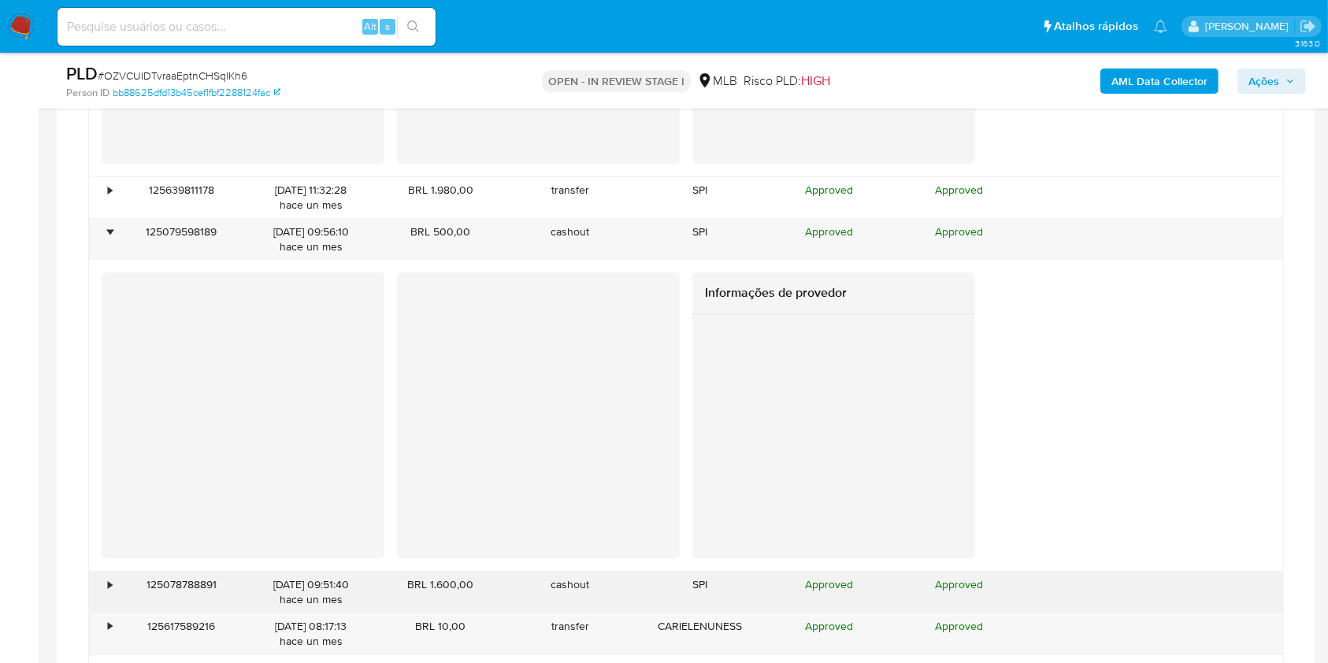
click at [106, 572] on div "•" at bounding box center [103, 592] width 28 height 41
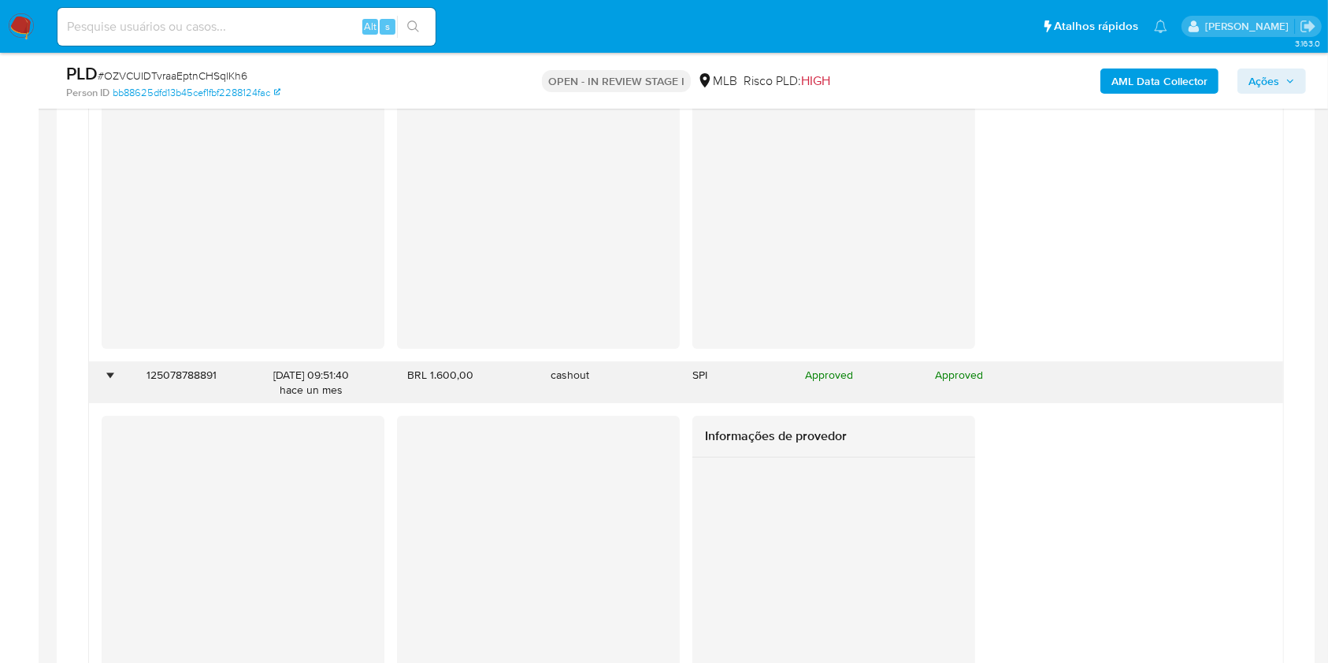
scroll to position [6458, 0]
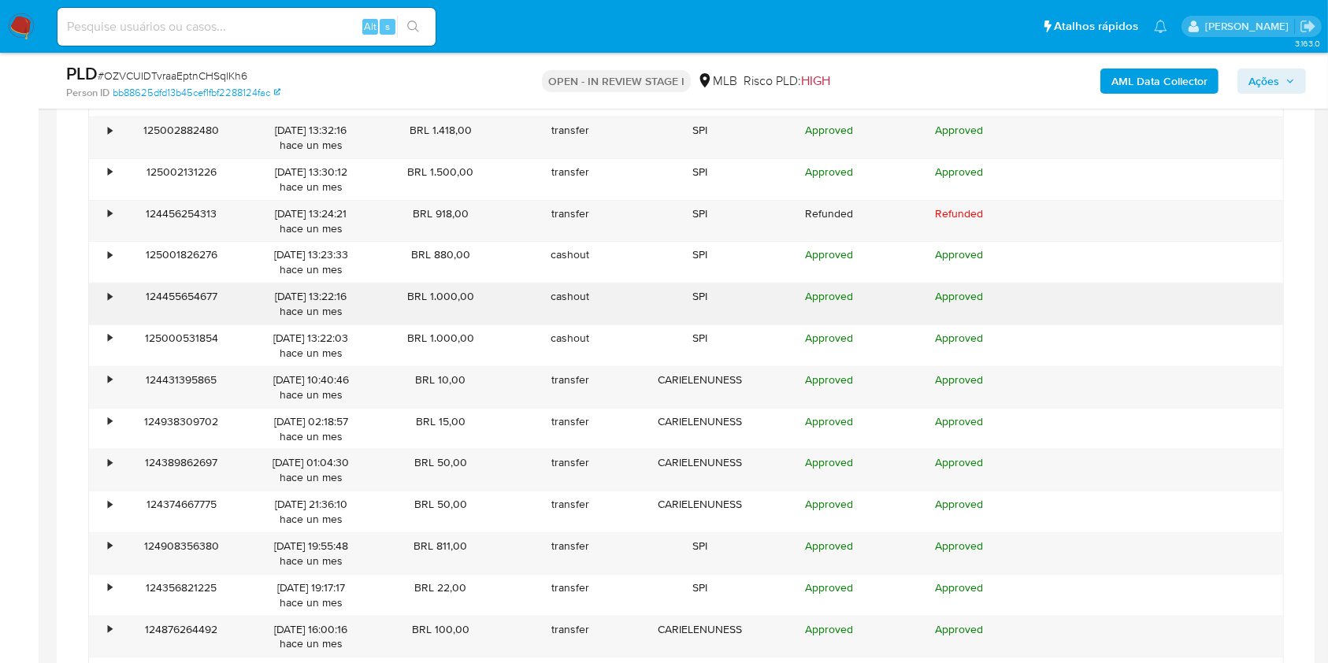
click at [121, 317] on div "124455654677" at bounding box center [182, 304] width 130 height 41
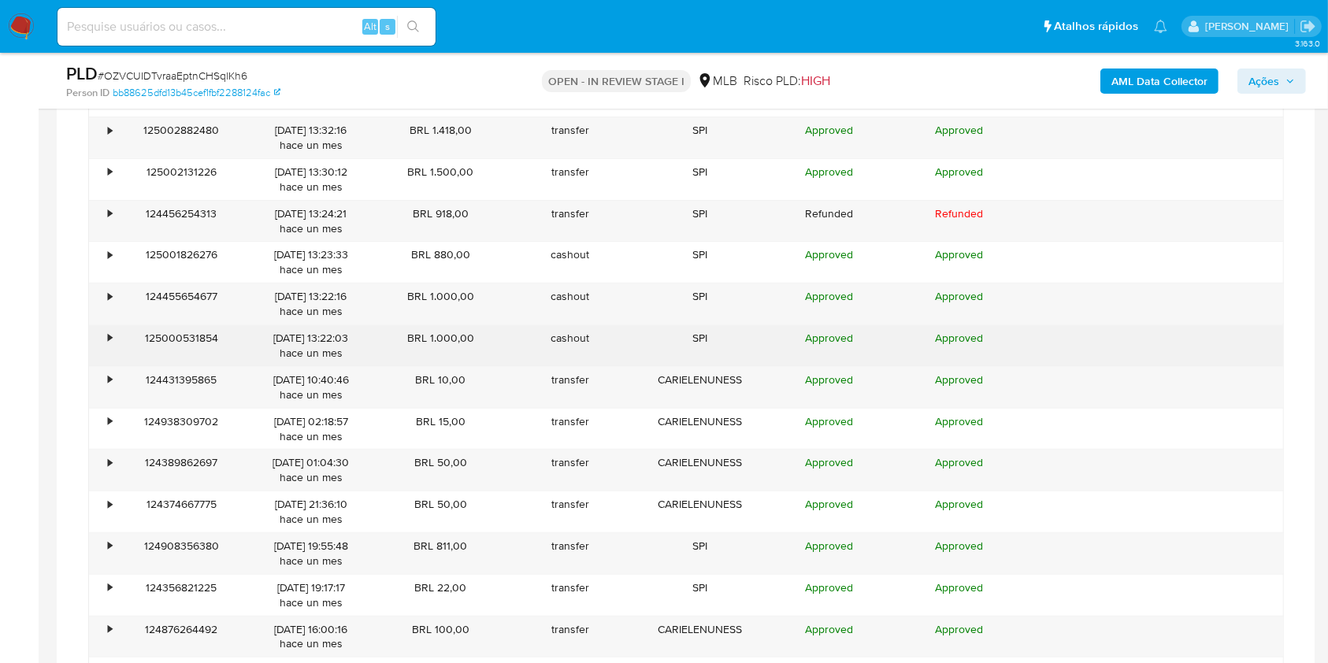
click at [106, 331] on div "•" at bounding box center [103, 345] width 28 height 41
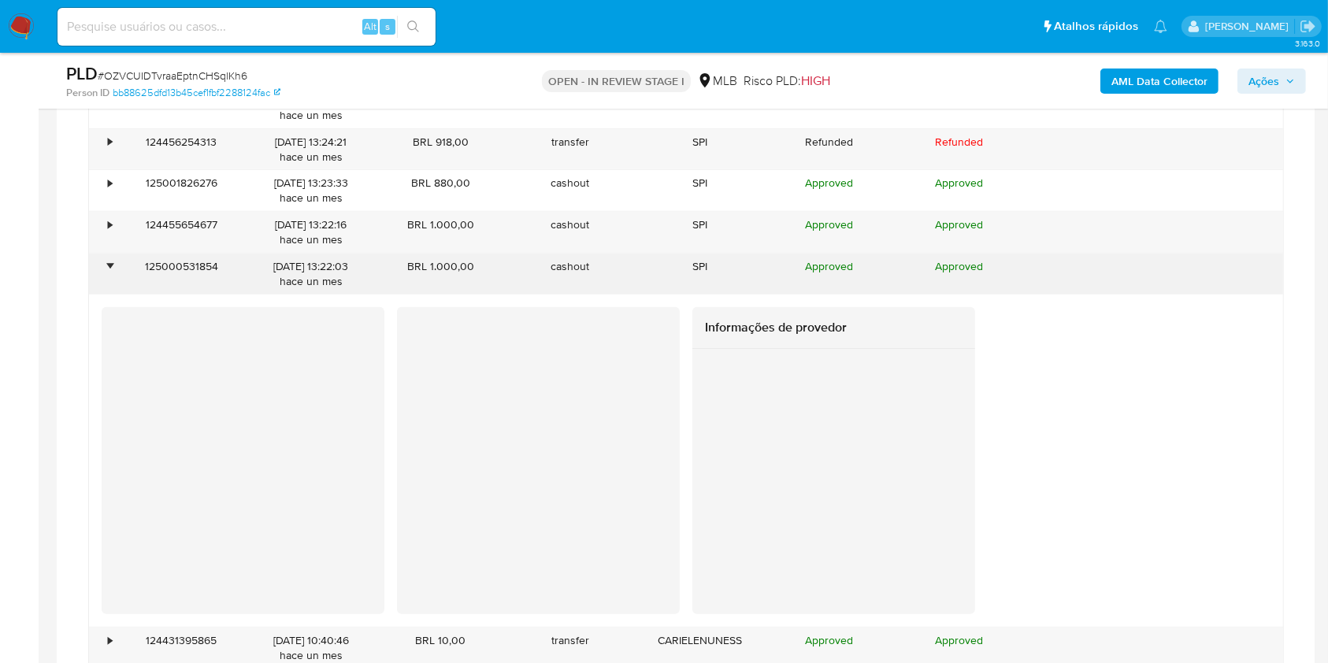
scroll to position [6562, 0]
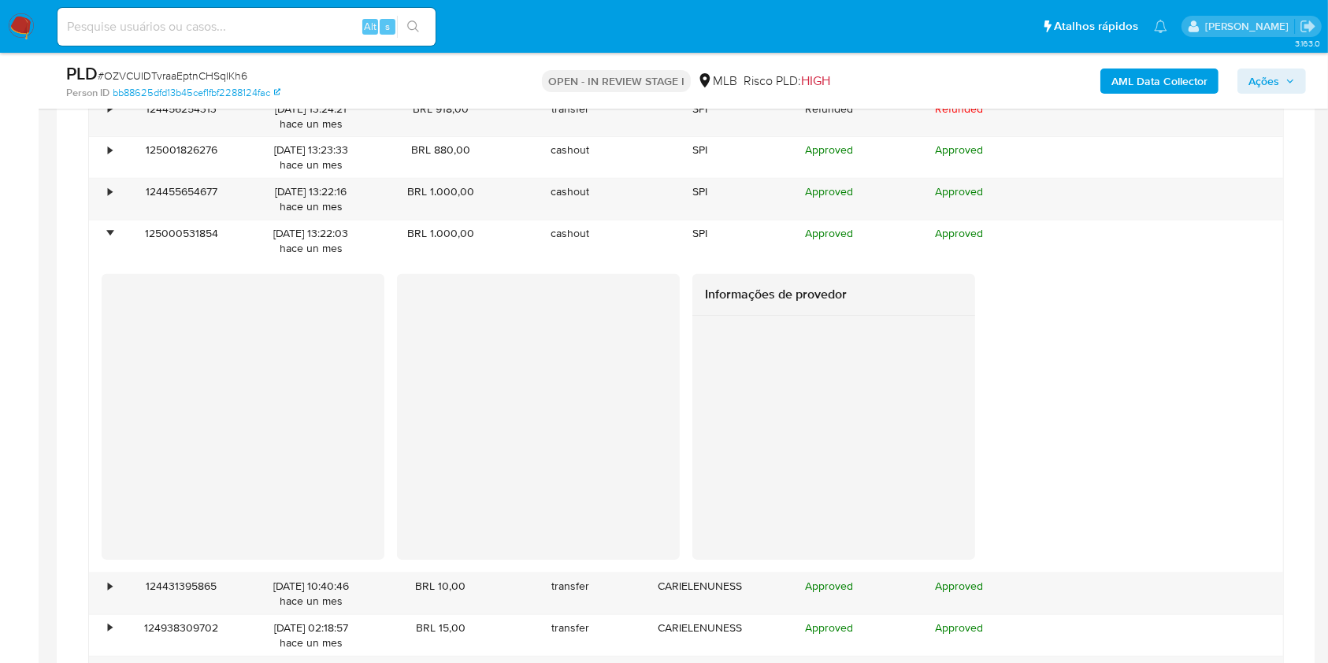
click at [112, 392] on div at bounding box center [243, 417] width 283 height 286
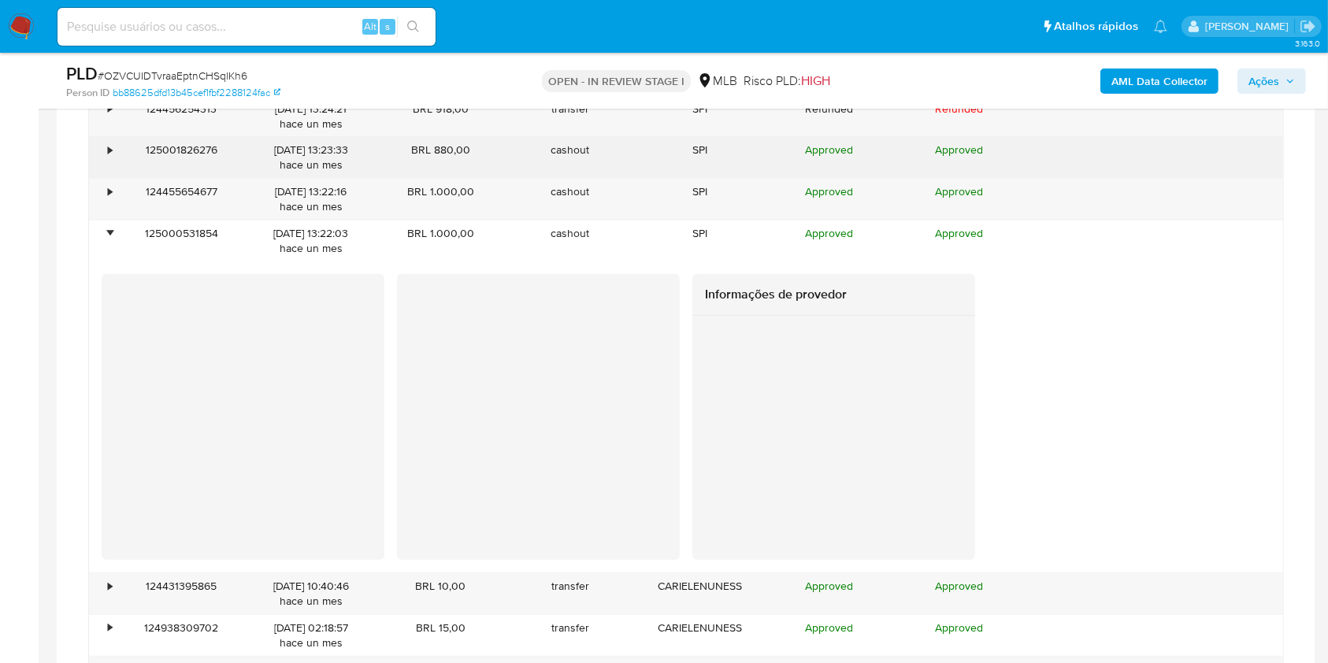
click at [120, 140] on div "125001826276" at bounding box center [182, 157] width 130 height 41
click at [95, 148] on div "•" at bounding box center [103, 157] width 28 height 41
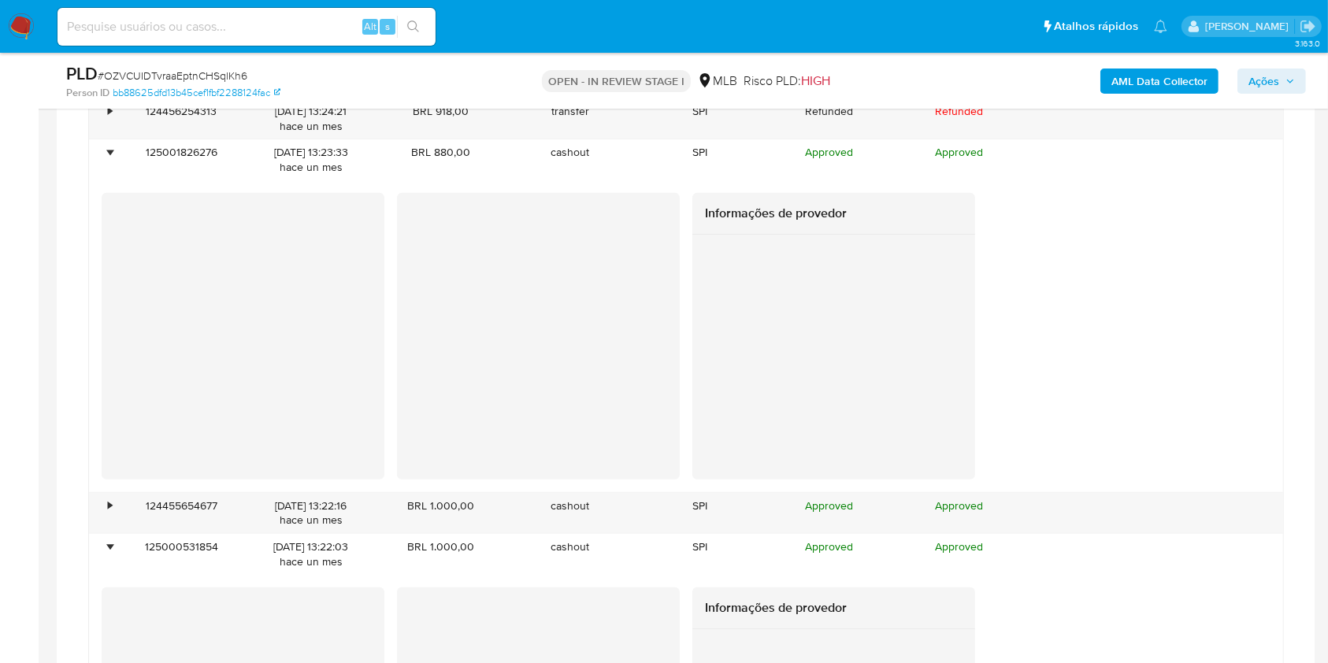
scroll to position [6559, 0]
click at [1142, 383] on div "Informações de provedor" at bounding box center [686, 338] width 1169 height 286
click at [101, 495] on div "•" at bounding box center [103, 515] width 28 height 41
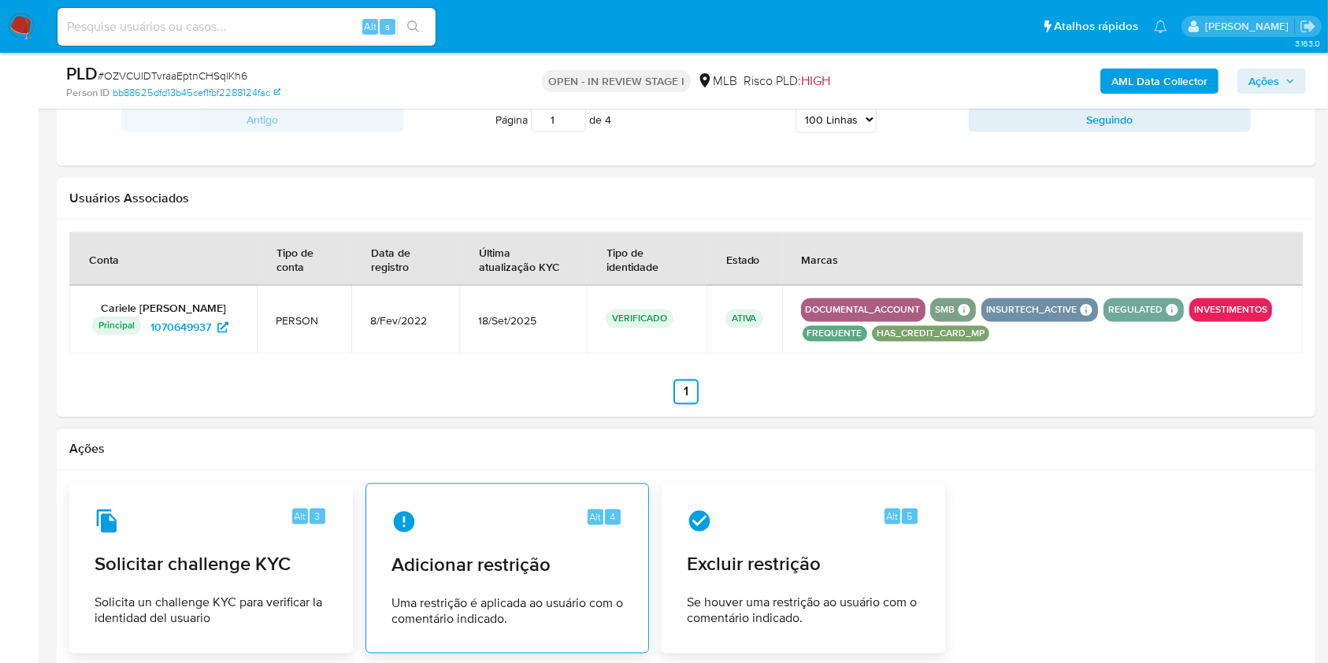
scroll to position [8869, 0]
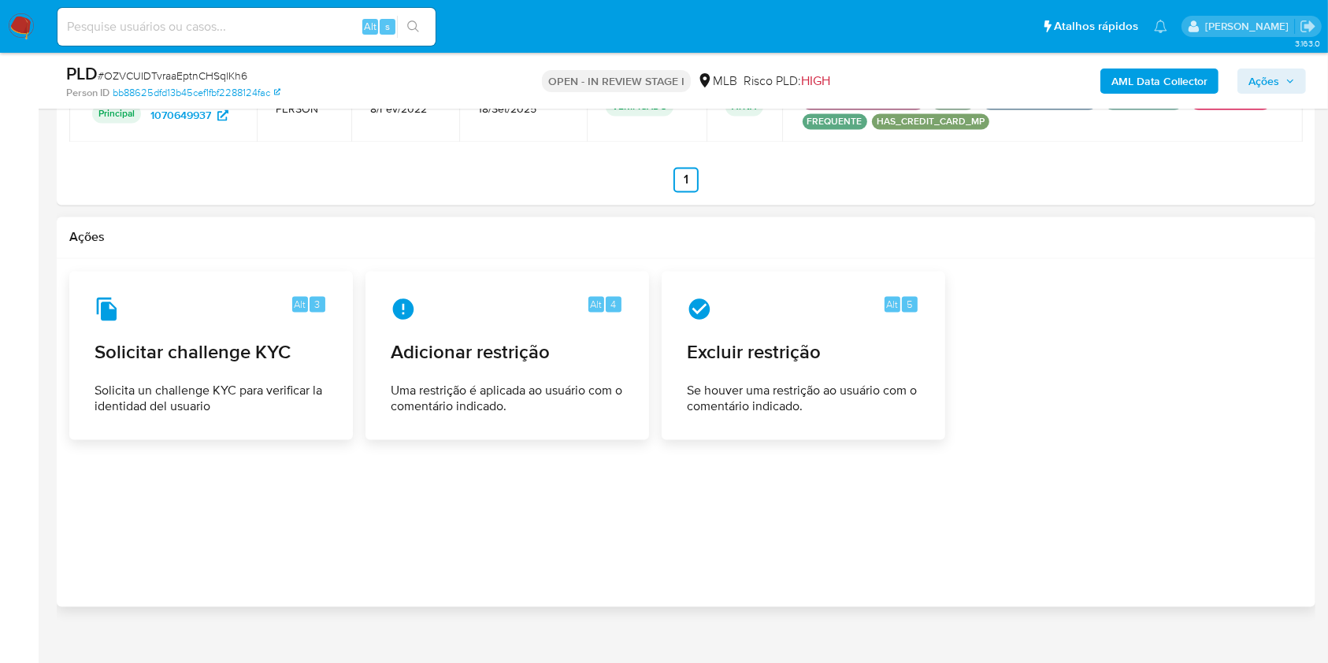
click at [754, 217] on div "Ações" at bounding box center [686, 238] width 1258 height 42
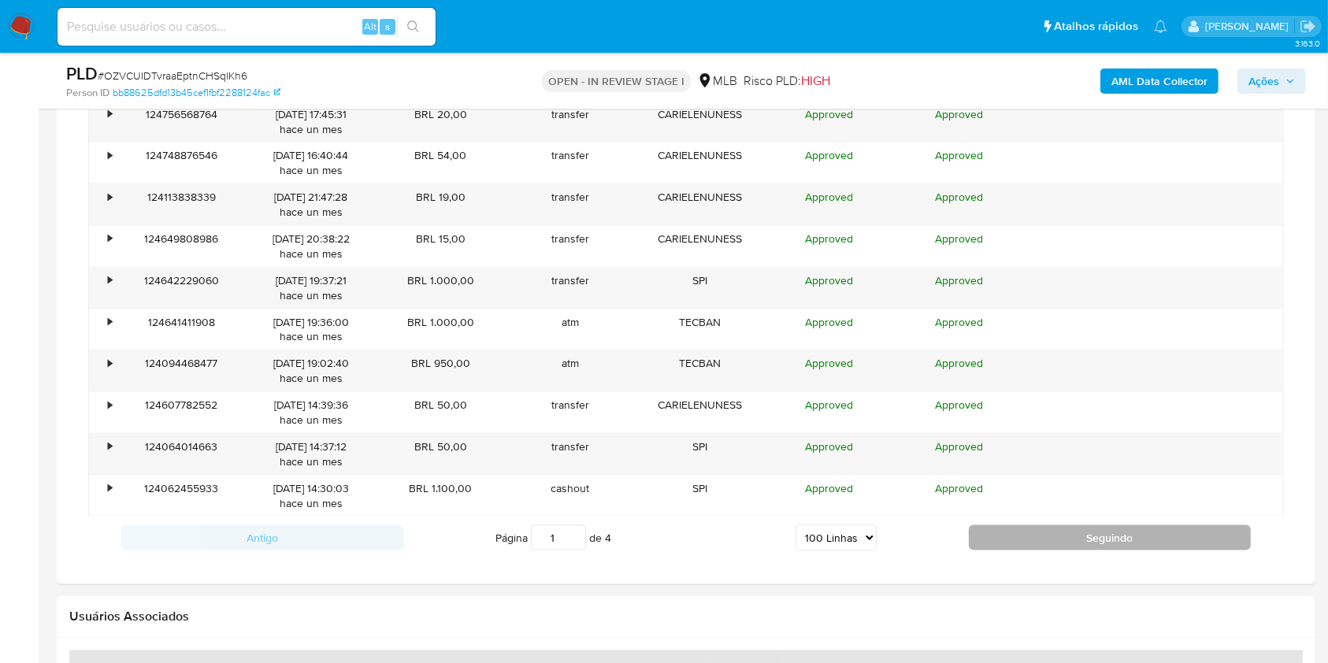
click at [1094, 525] on button "Seguindo" at bounding box center [1110, 537] width 283 height 25
type input "2"
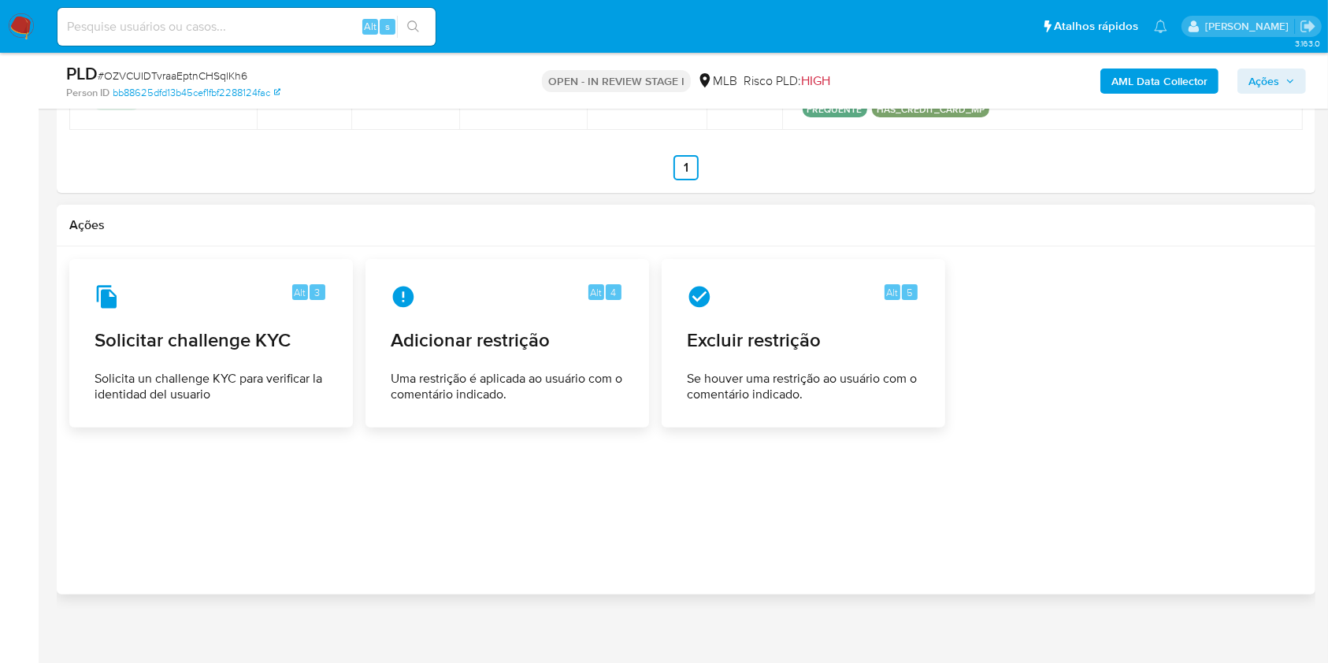
scroll to position [1790, 0]
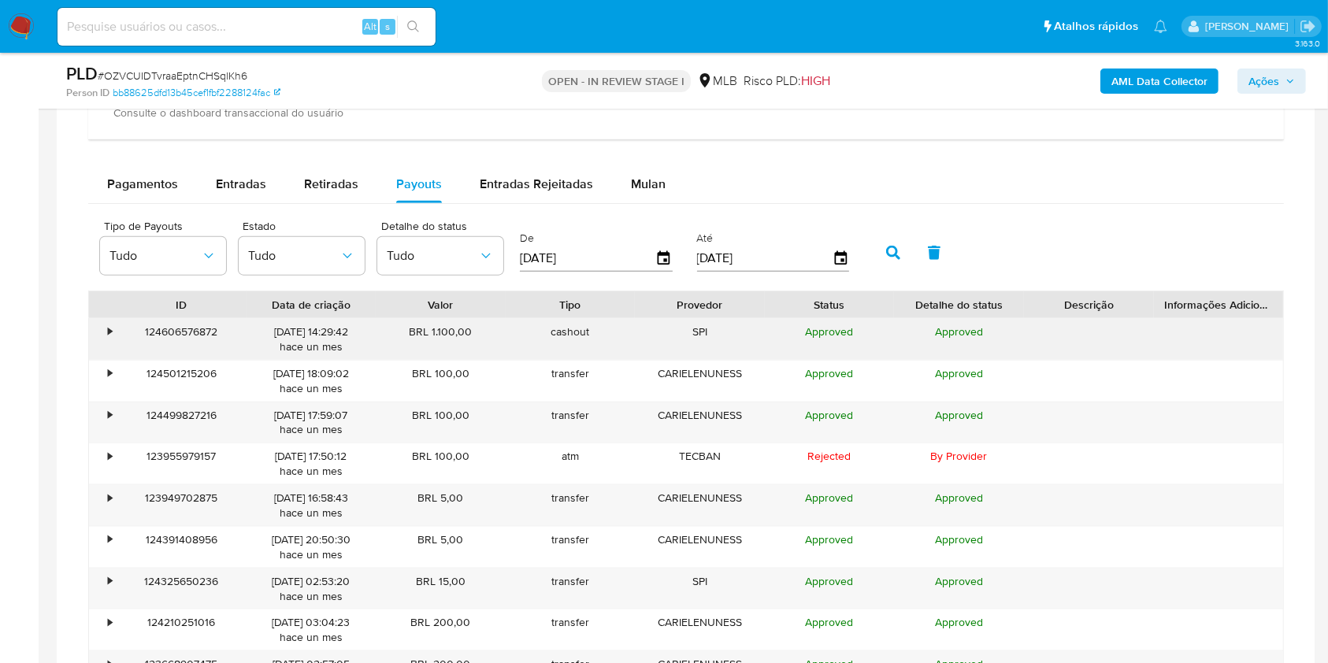
click at [111, 332] on div "•" at bounding box center [110, 331] width 4 height 15
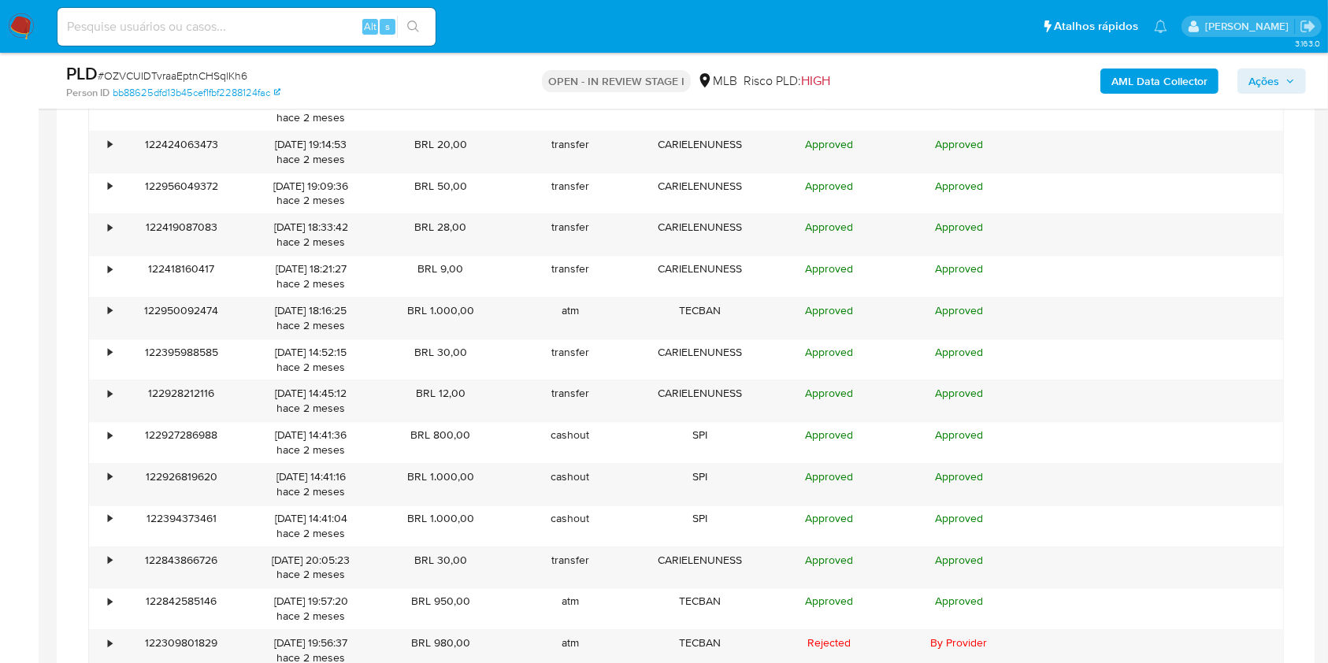
scroll to position [4416, 0]
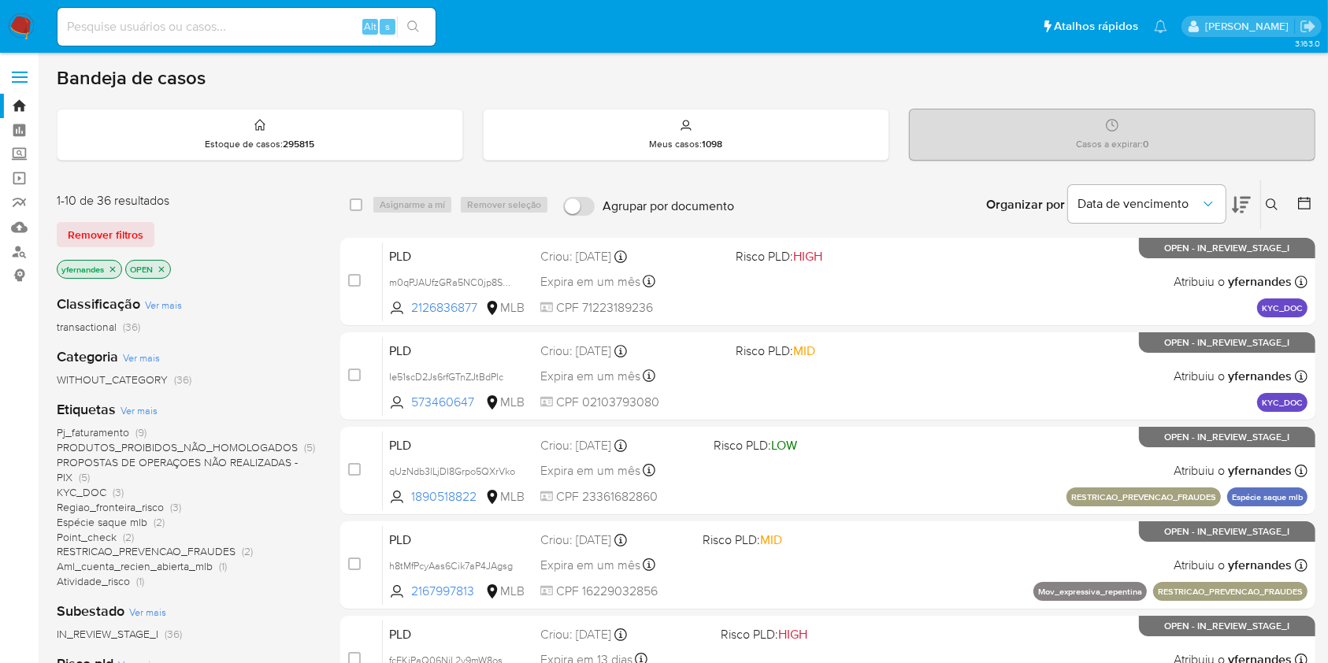
click at [138, 413] on span "Ver mais" at bounding box center [138, 410] width 37 height 14
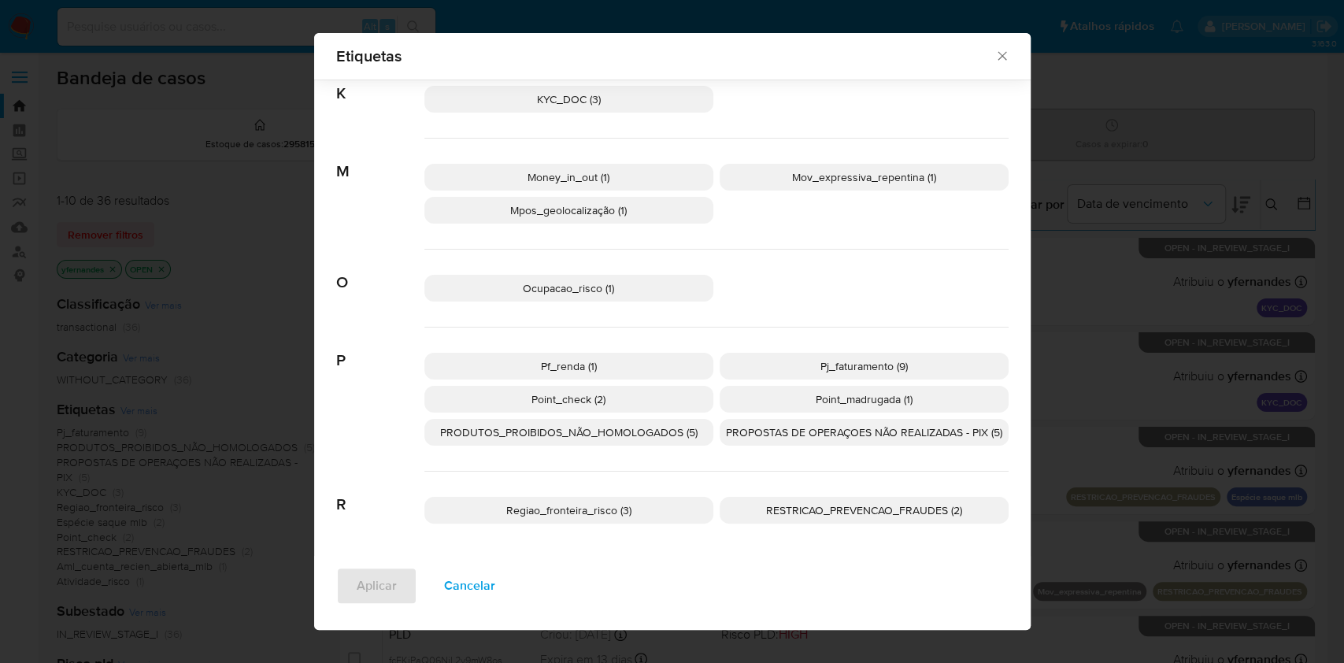
scroll to position [238, 0]
click at [876, 428] on span "PROPOSTAS DE OPERAÇOES NÃO REALIZADAS - PIX (5)" at bounding box center [864, 429] width 276 height 16
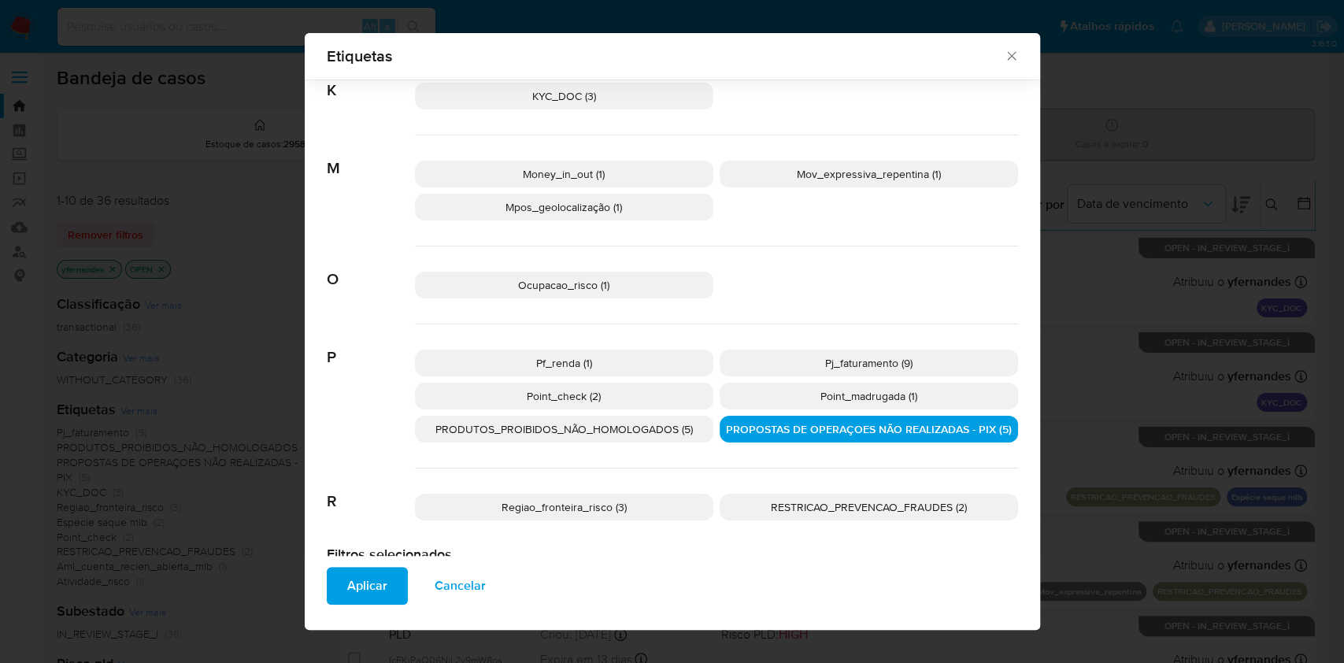
click at [610, 429] on span "PRODUTOS_PROIBIDOS_NÃO_HOMOLOGADOS (5)" at bounding box center [565, 429] width 258 height 16
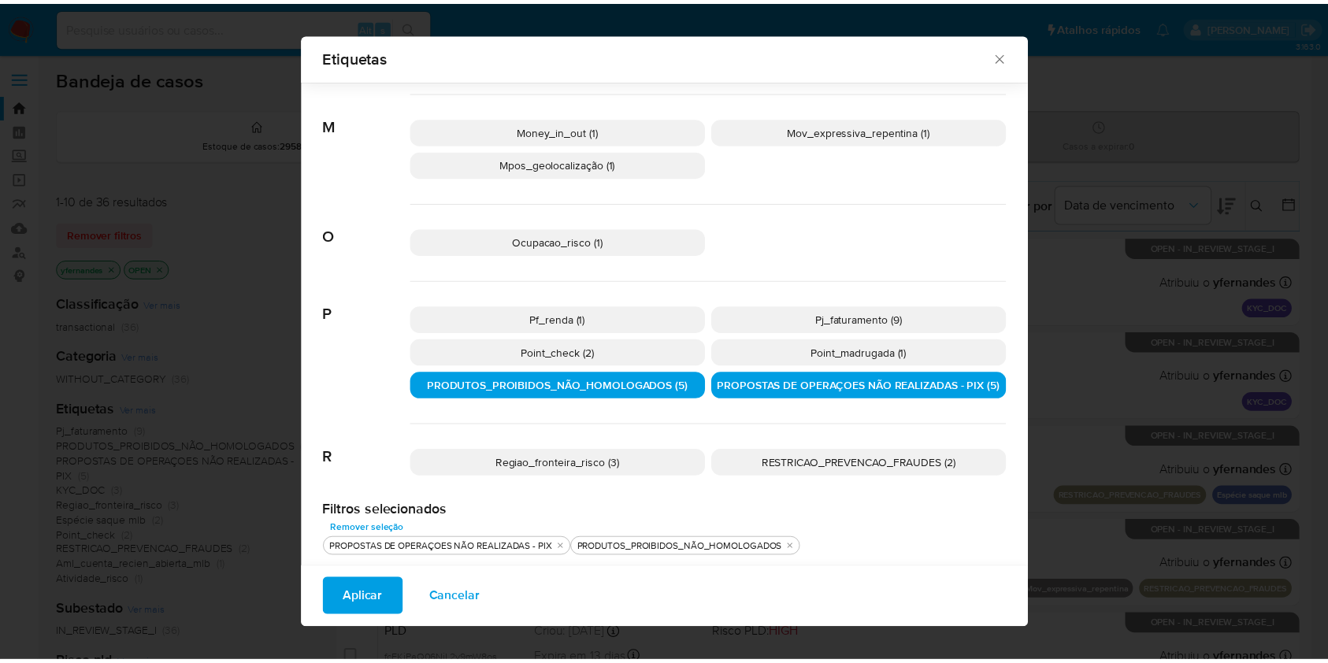
scroll to position [289, 0]
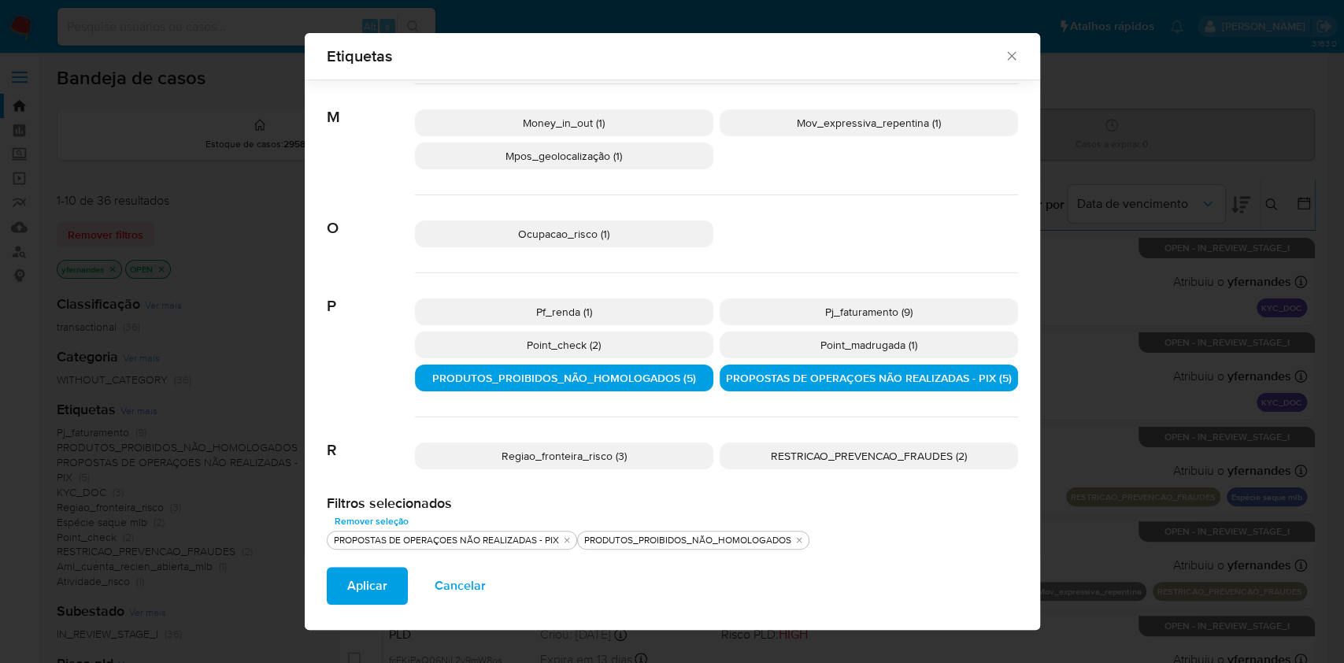
click at [354, 569] on span "Aplicar" at bounding box center [367, 586] width 40 height 35
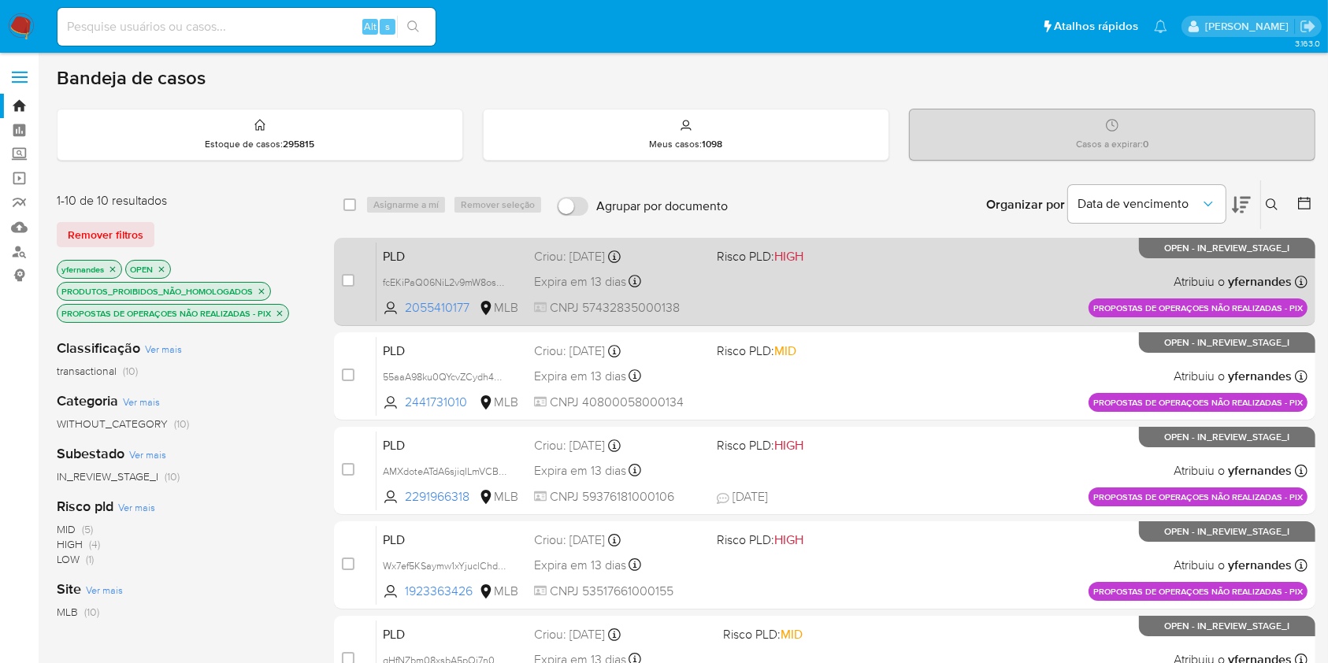
click at [699, 299] on span "CNPJ 57432835000138" at bounding box center [619, 307] width 170 height 17
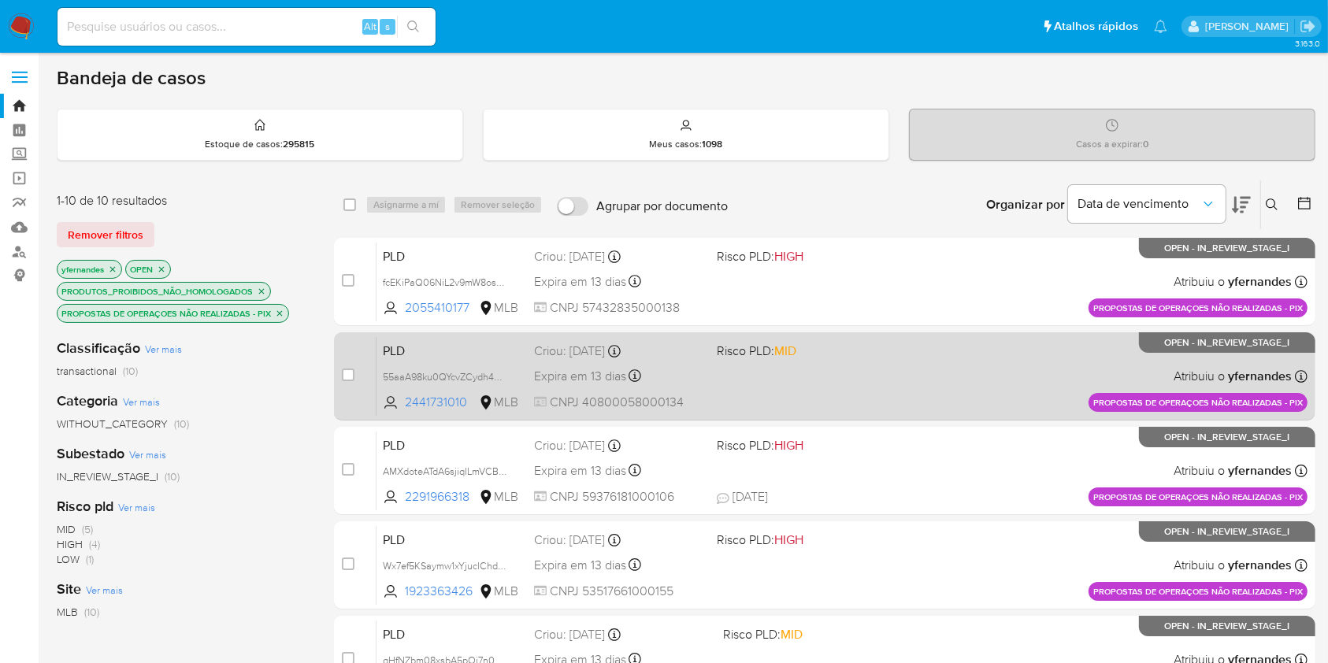
click at [705, 383] on div "PLD 55aaA98ku0QYcvZCydh4mJ17 2441731010 MLB Risco PLD: MID Criou: 12/09/2025 Cr…" at bounding box center [841, 376] width 931 height 80
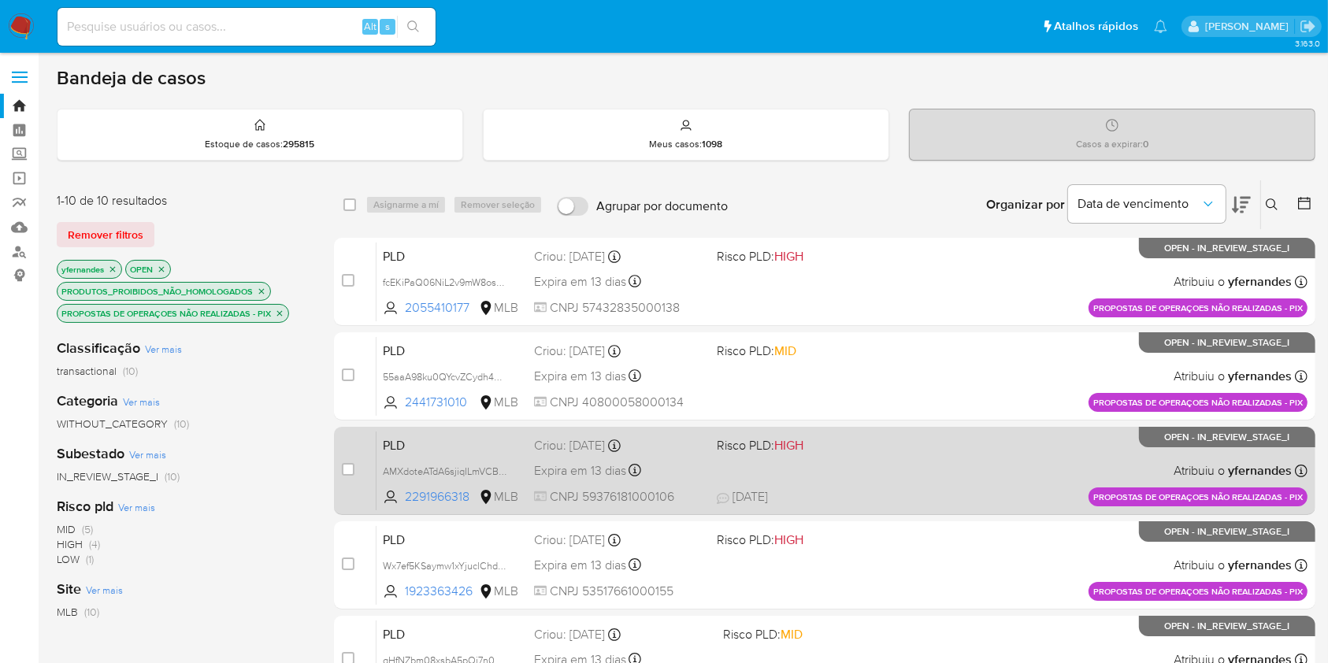
click at [697, 482] on div "PLD AMXdoteATdA6sjiqILmVCB5G 2291966318 MLB Risco PLD: HIGH Criou: 12/09/2025 C…" at bounding box center [841, 471] width 931 height 80
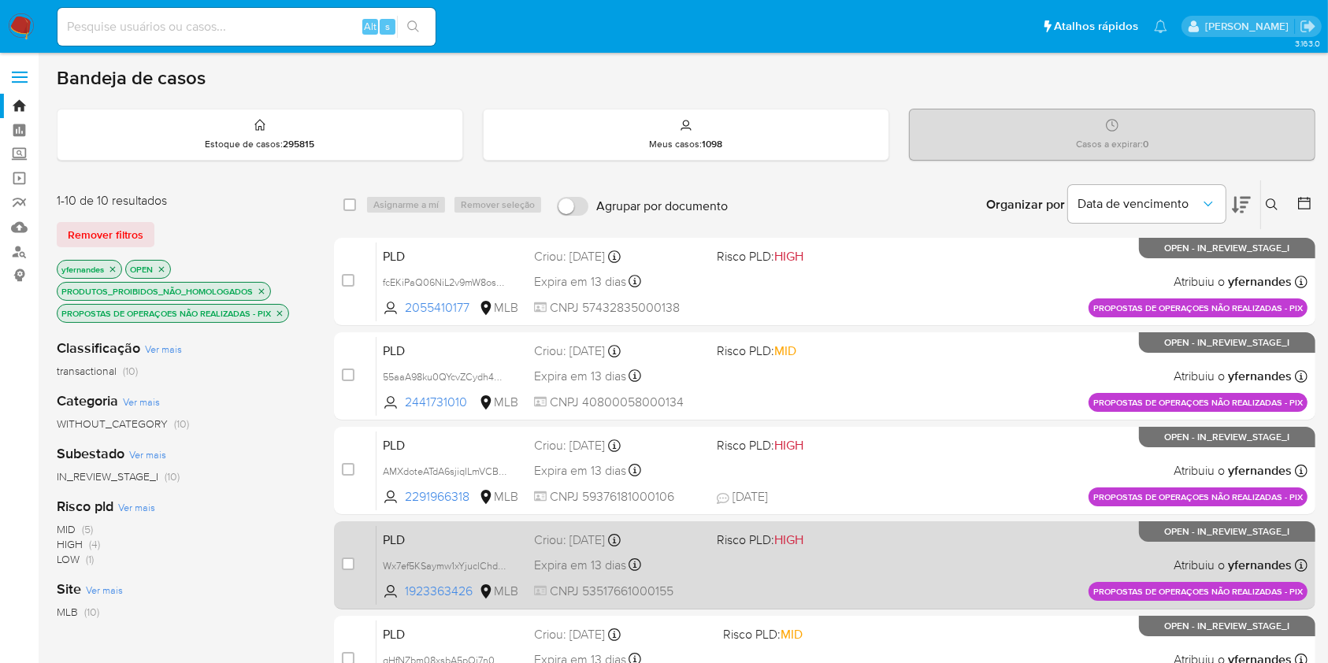
click at [737, 576] on div "PLD Wx7ef5KSaymw1xYjuclChd3V 1923363426 MLB Risco PLD: HIGH Criou: 12/09/2025 C…" at bounding box center [841, 565] width 931 height 80
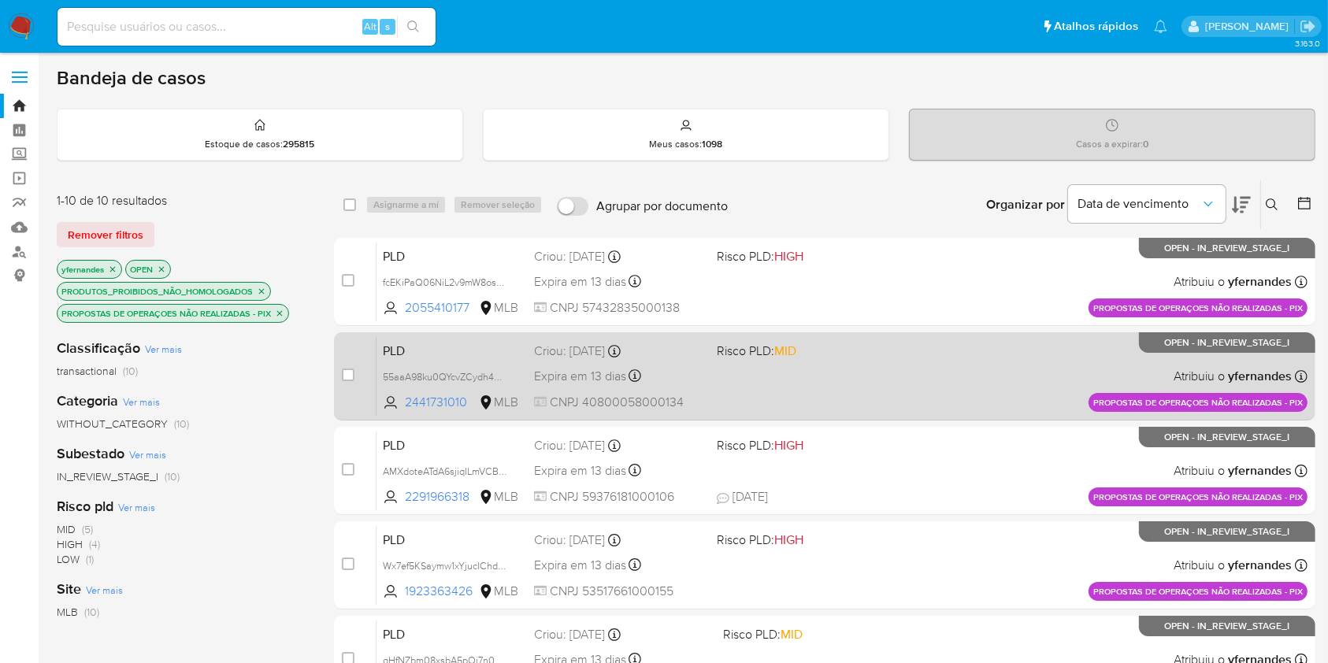
click at [348, 568] on input "checkbox" at bounding box center [348, 564] width 13 height 13
checkbox input "true"
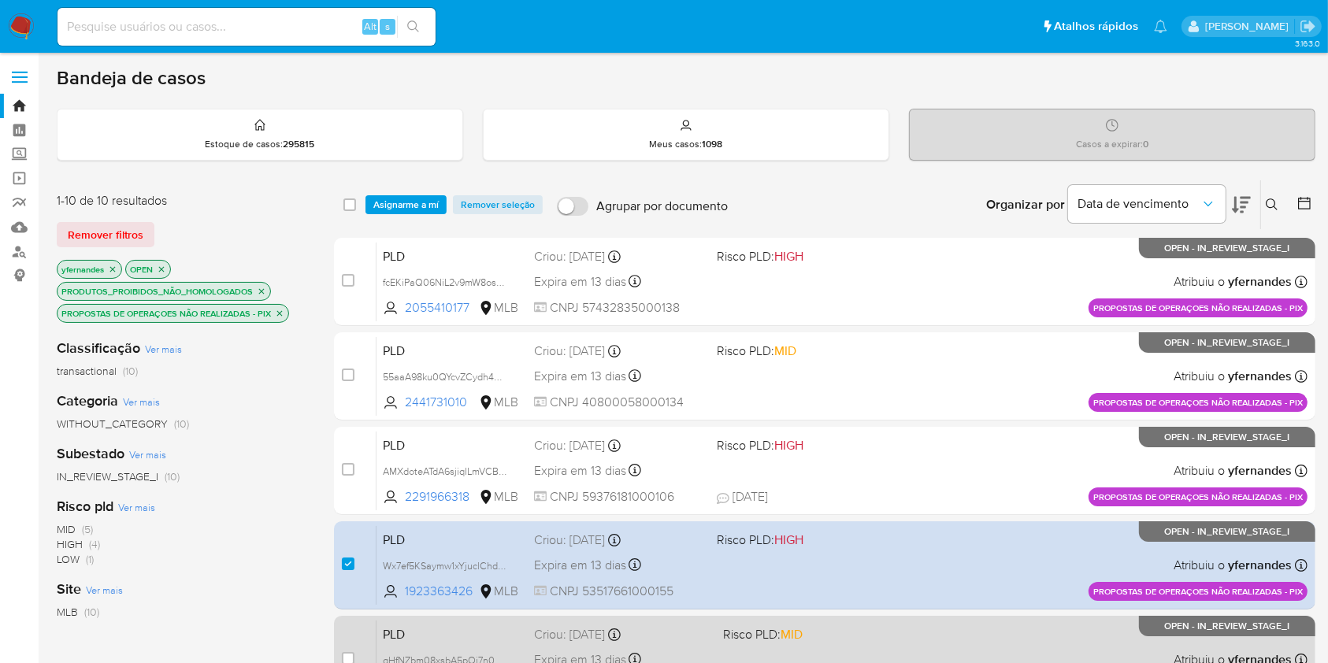
scroll to position [420, 0]
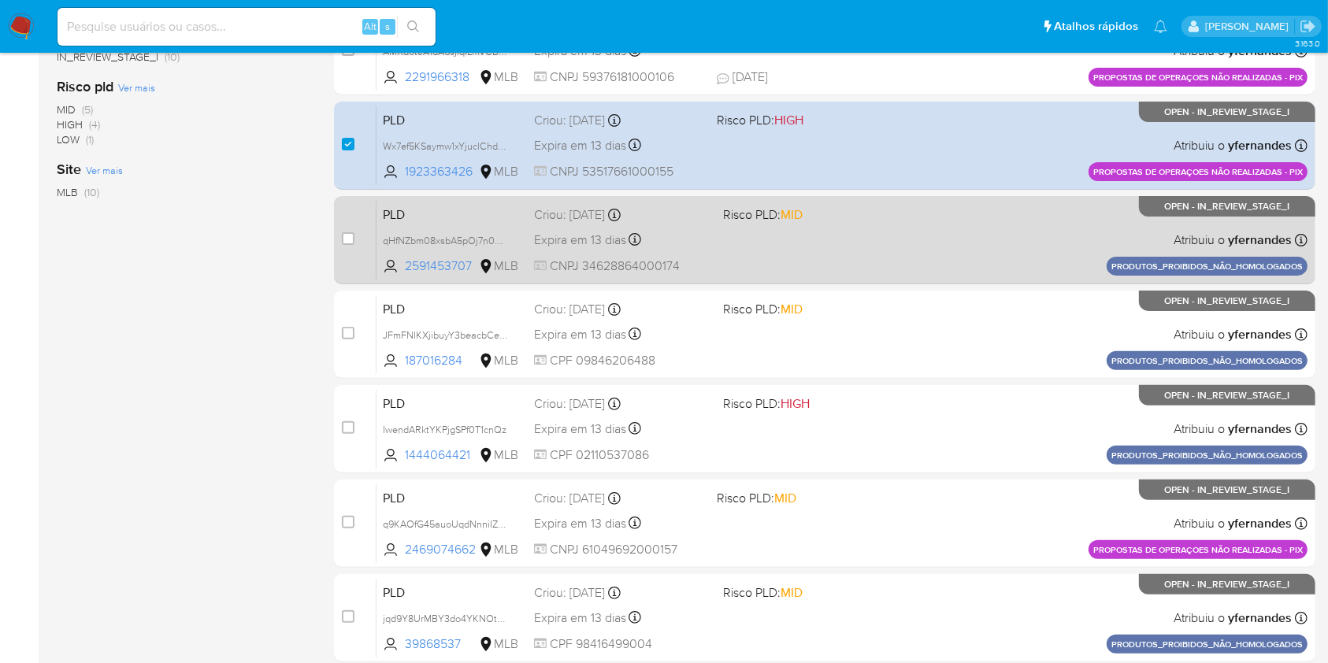
click at [806, 260] on div "PLD qHfNZbm08xsbA5pOj7n0N6aO 2591453707 MLB Risco PLD: MID Criou: 12/09/2025 Cr…" at bounding box center [841, 240] width 931 height 80
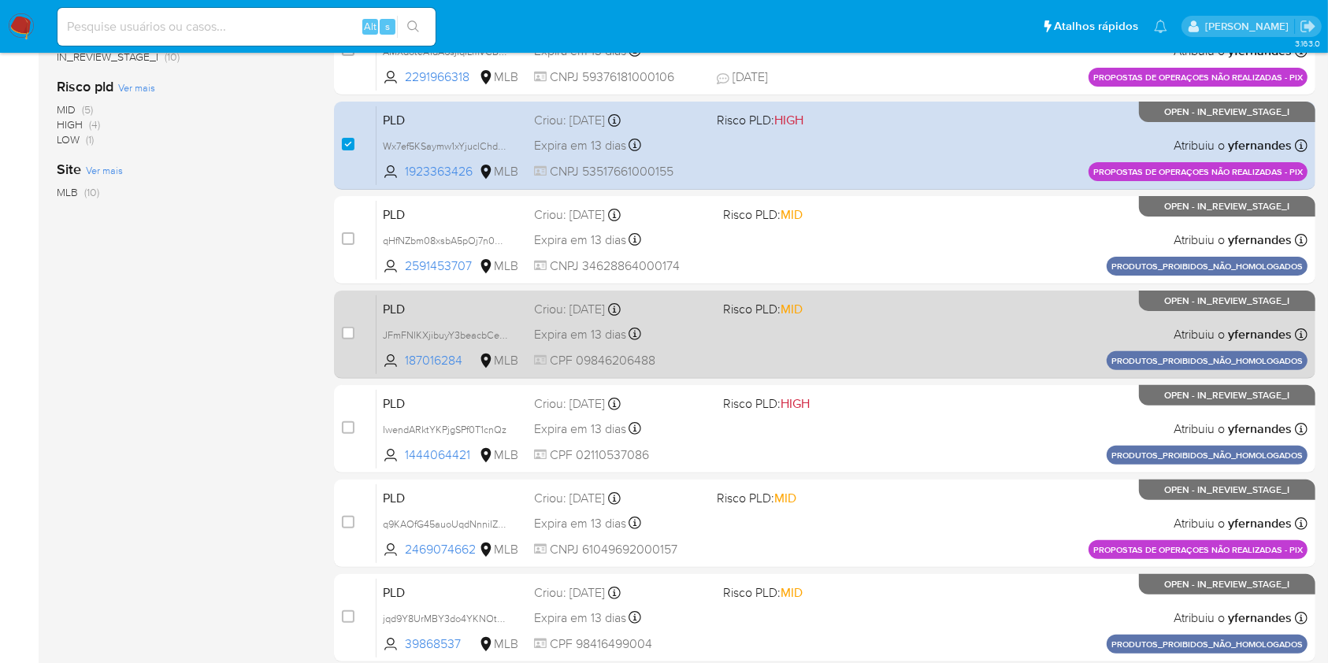
click at [683, 341] on div "Expira em 13 dias Expira em 27/10/2025 16:20:38" at bounding box center [622, 334] width 176 height 21
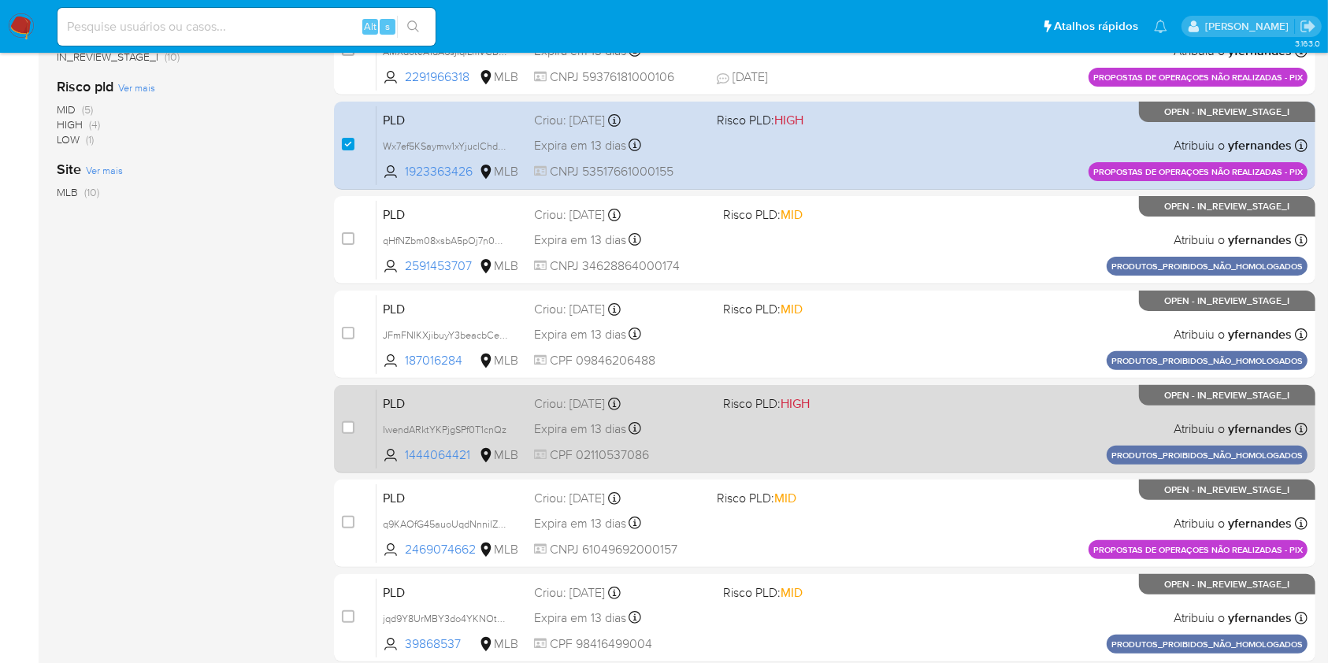
click at [674, 424] on div "Expira em 13 dias Expira em 27/10/2025 16:20:35" at bounding box center [622, 428] width 176 height 21
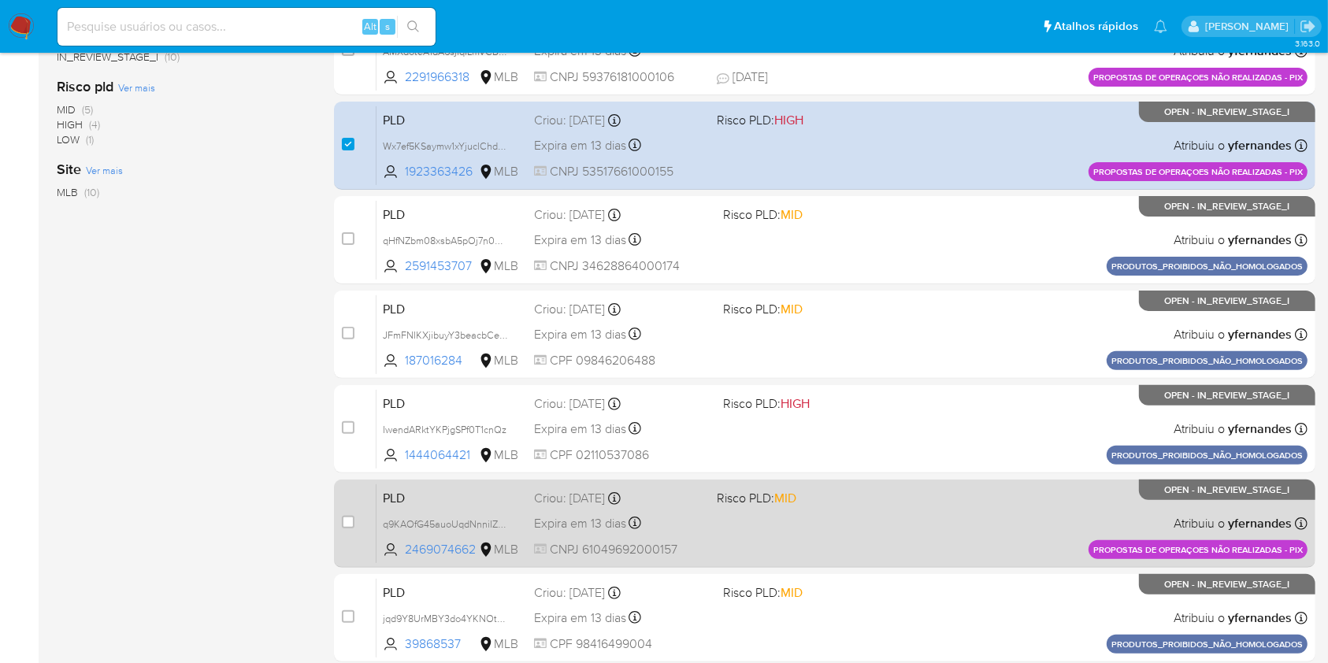
click at [674, 506] on div "PLD q9KAOfG45auoUqdNnniIZ1Bb 2469074662 MLB Risco PLD: MID Criou: 12/09/2025 Cr…" at bounding box center [841, 524] width 931 height 80
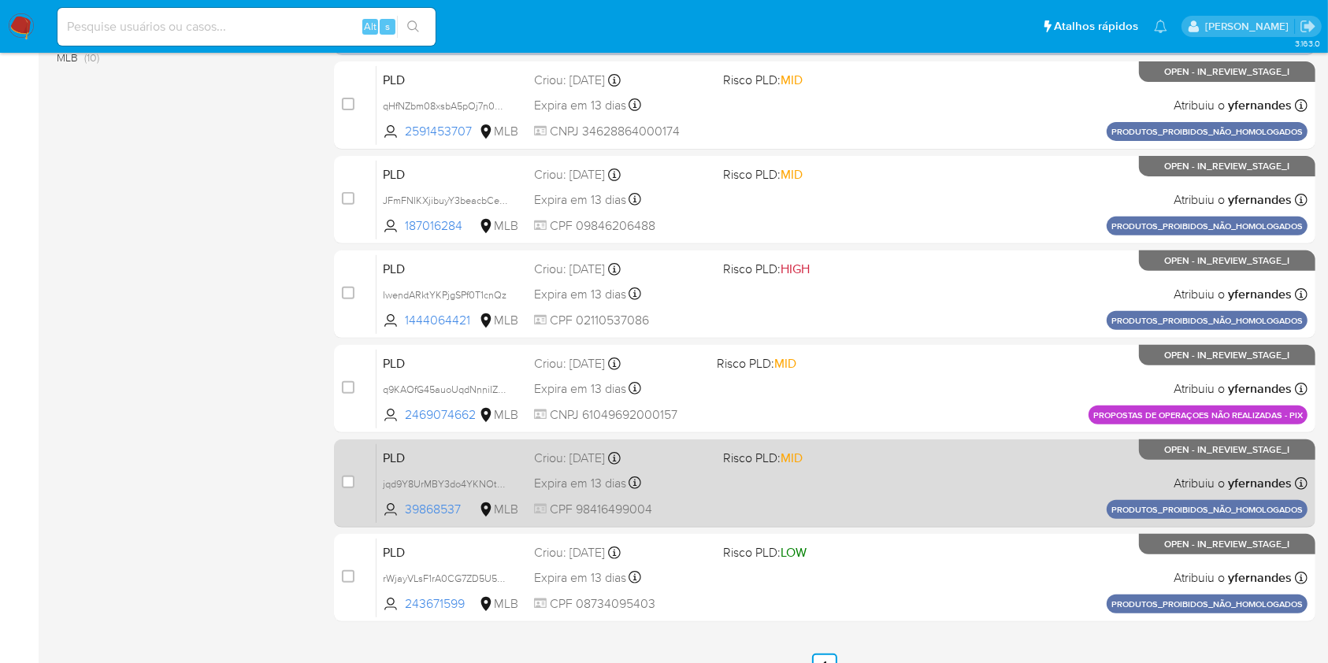
scroll to position [630, 0]
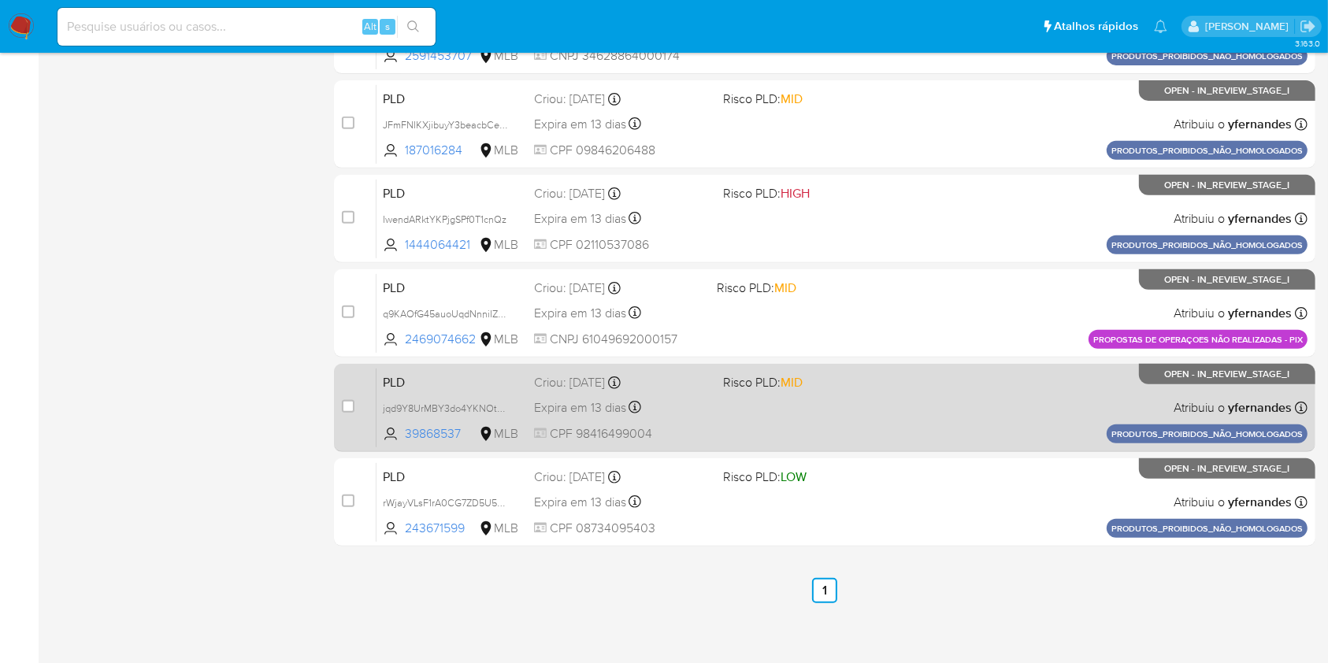
click at [716, 410] on div "PLD jqd9Y8UrMBY3do4YKNOtEM4z 39868537 MLB Risco PLD: MID Criou: 12/09/2025 Crio…" at bounding box center [841, 408] width 931 height 80
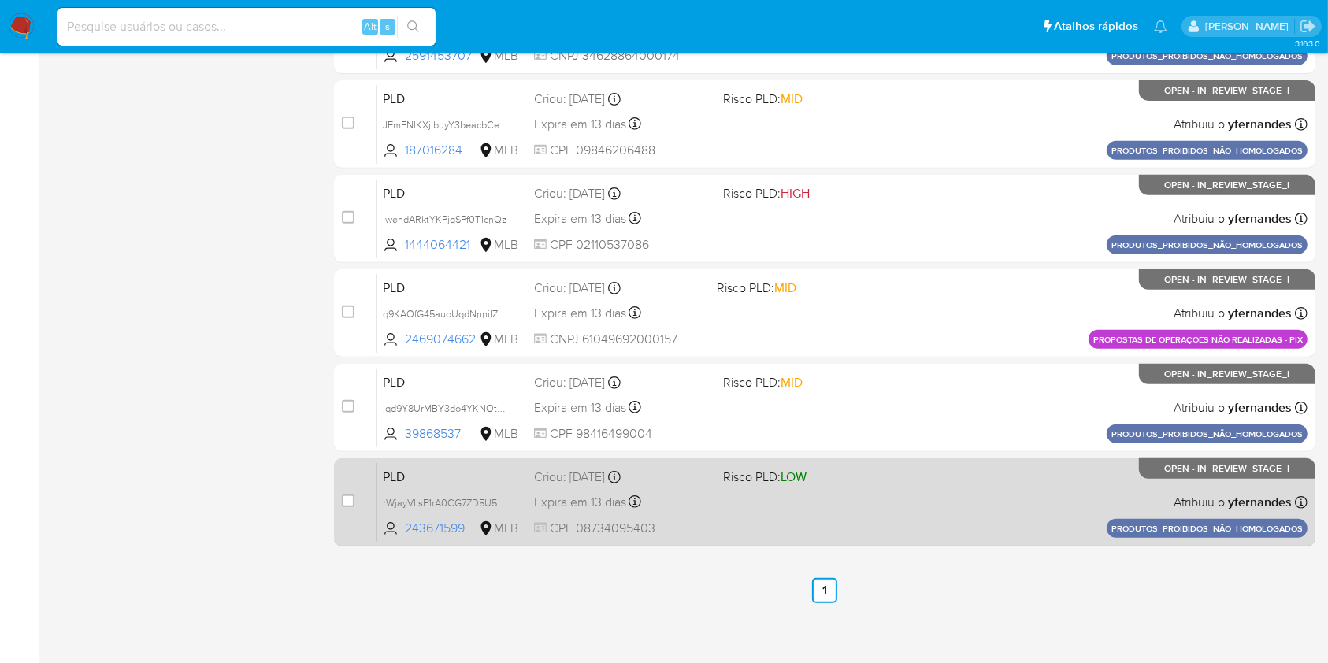
click at [699, 506] on div "Expira em 13 dias Expira em 27/10/2025 16:20:14" at bounding box center [622, 501] width 176 height 21
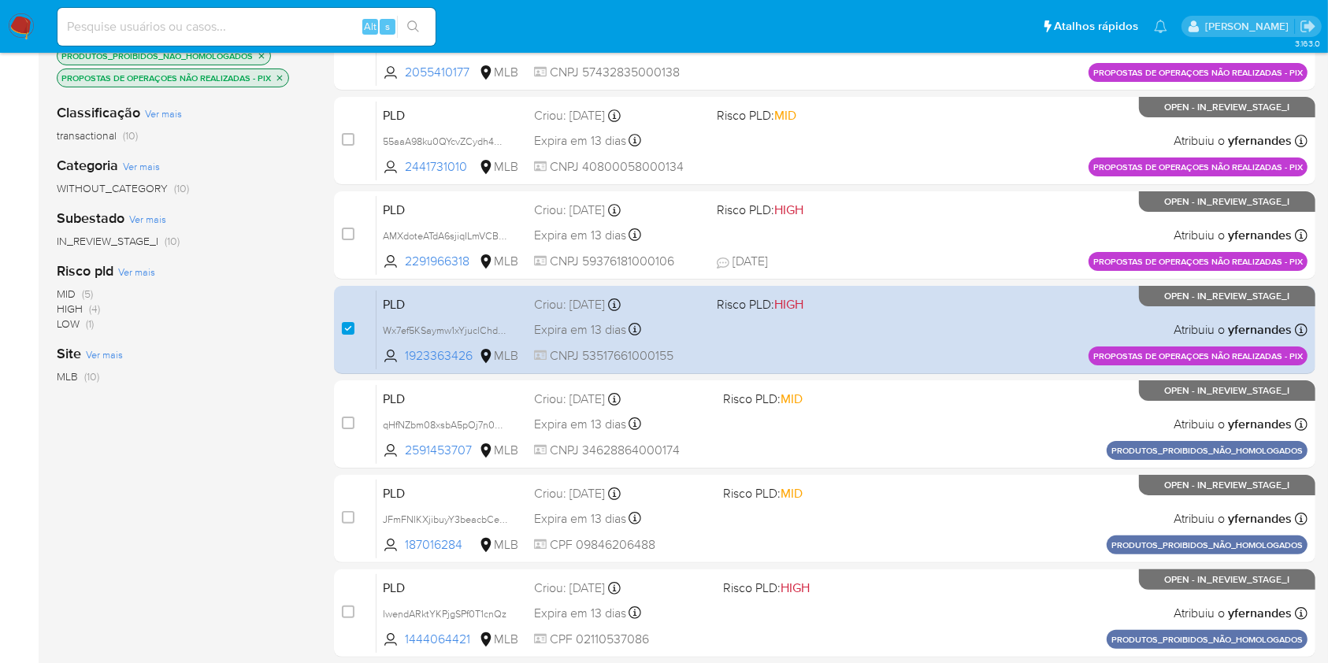
scroll to position [0, 0]
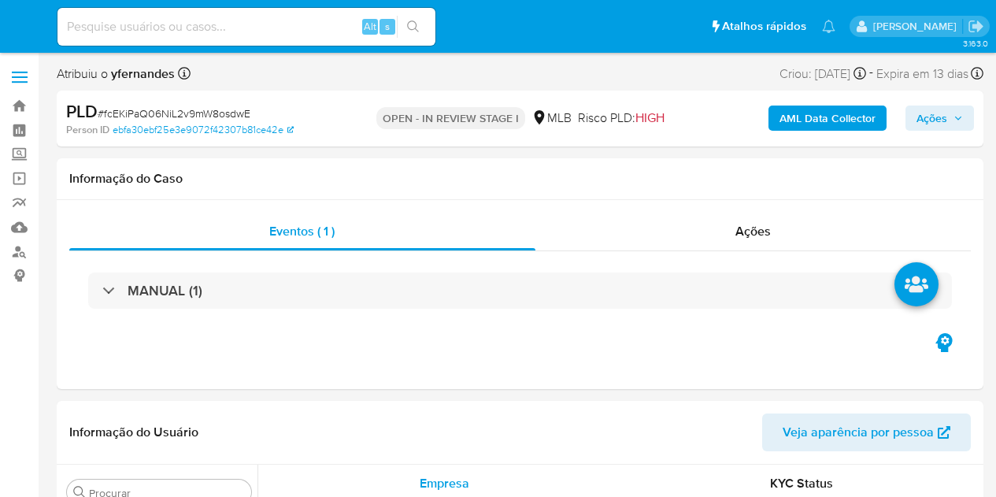
select select "10"
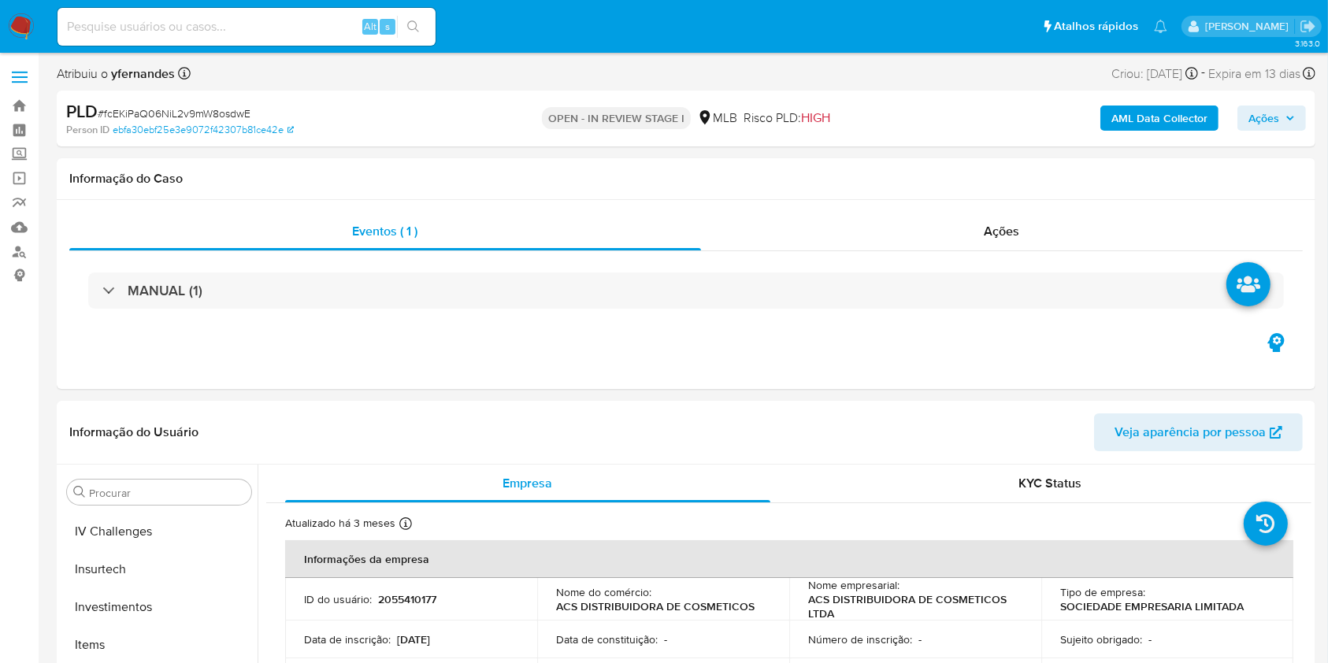
scroll to position [854, 0]
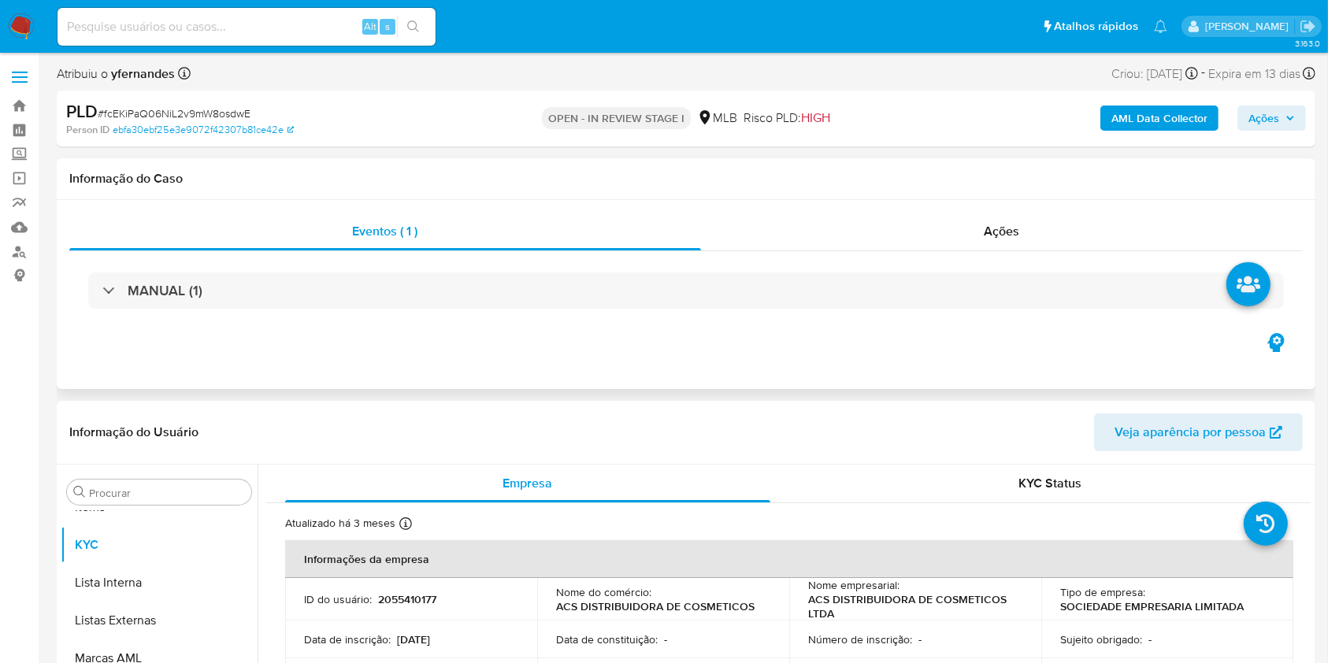
click at [800, 259] on div "MANUAL (1)" at bounding box center [685, 290] width 1233 height 79
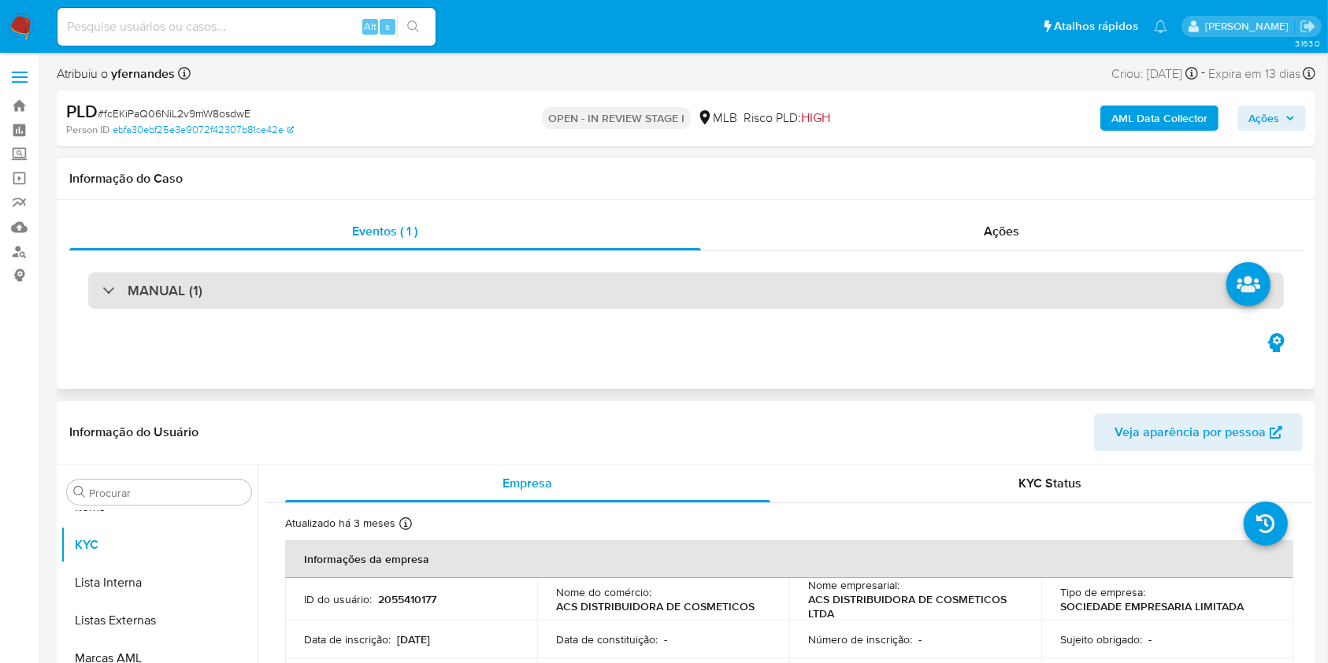
click at [817, 293] on div "MANUAL (1)" at bounding box center [685, 290] width 1195 height 36
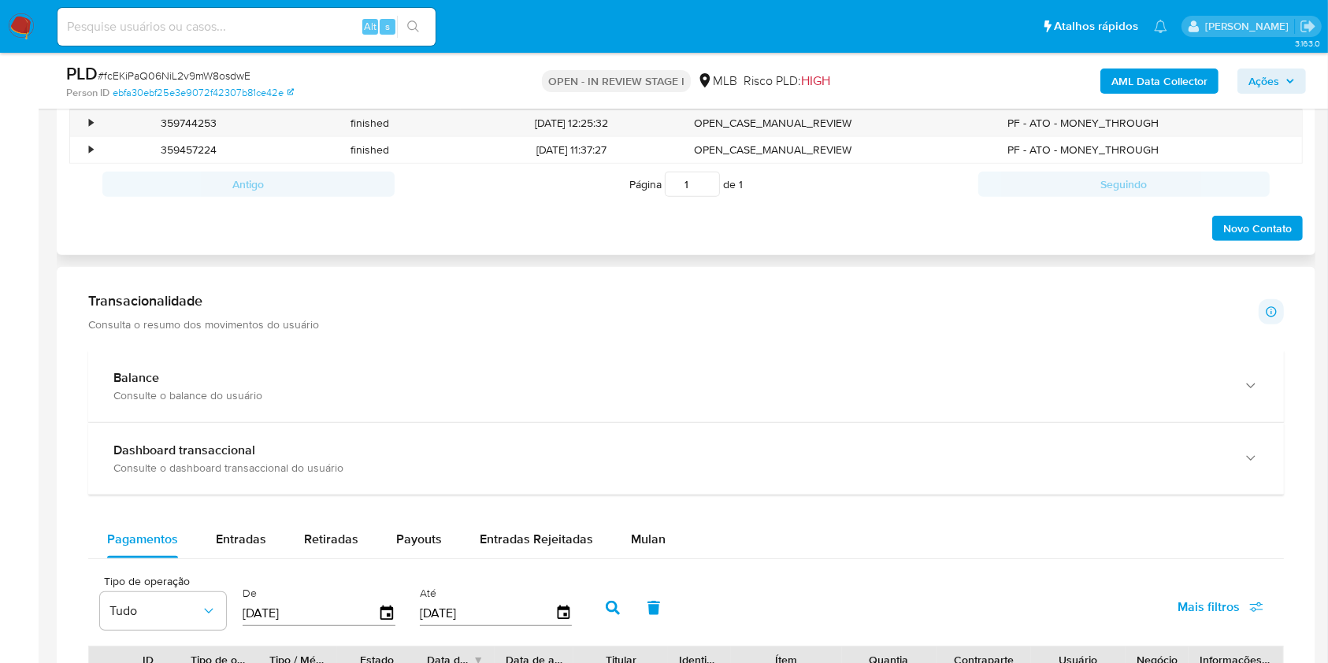
scroll to position [1260, 0]
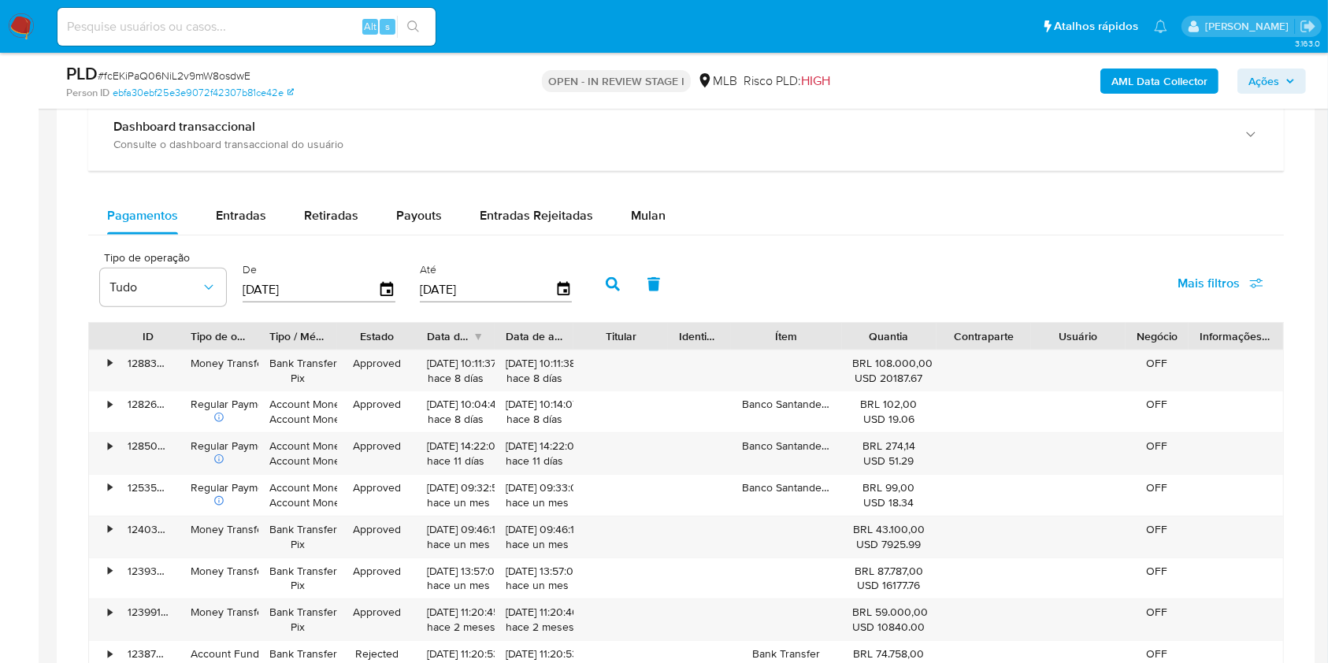
click at [680, 211] on div "Pagamentos Entradas Retiradas Payouts Entradas Rejeitadas Mulan" at bounding box center [685, 216] width 1195 height 38
click at [643, 213] on span "Mulan" at bounding box center [648, 215] width 35 height 18
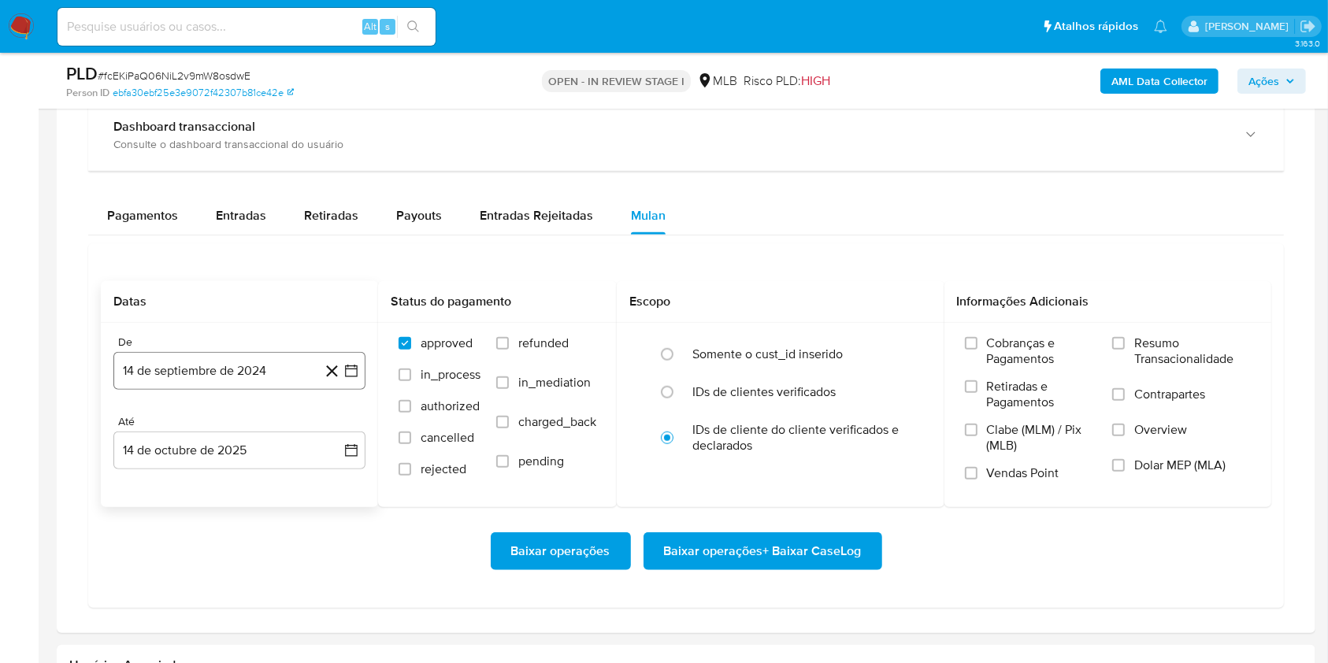
click at [224, 371] on button "14 de septiembre de 2024" at bounding box center [239, 371] width 252 height 38
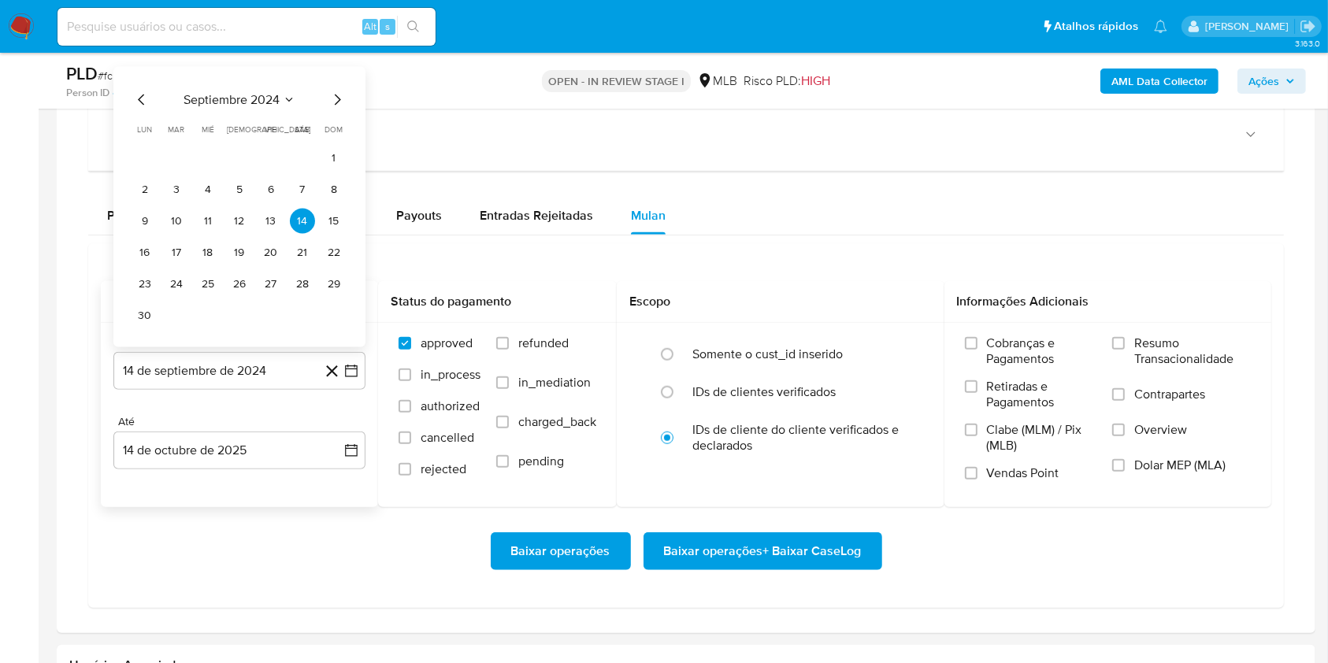
click at [219, 85] on div "septiembre 2024 septiembre 2024 lun lunes mar martes mié miércoles jue jueves v…" at bounding box center [239, 206] width 252 height 280
click at [243, 100] on span "septiembre 2024" at bounding box center [231, 99] width 96 height 16
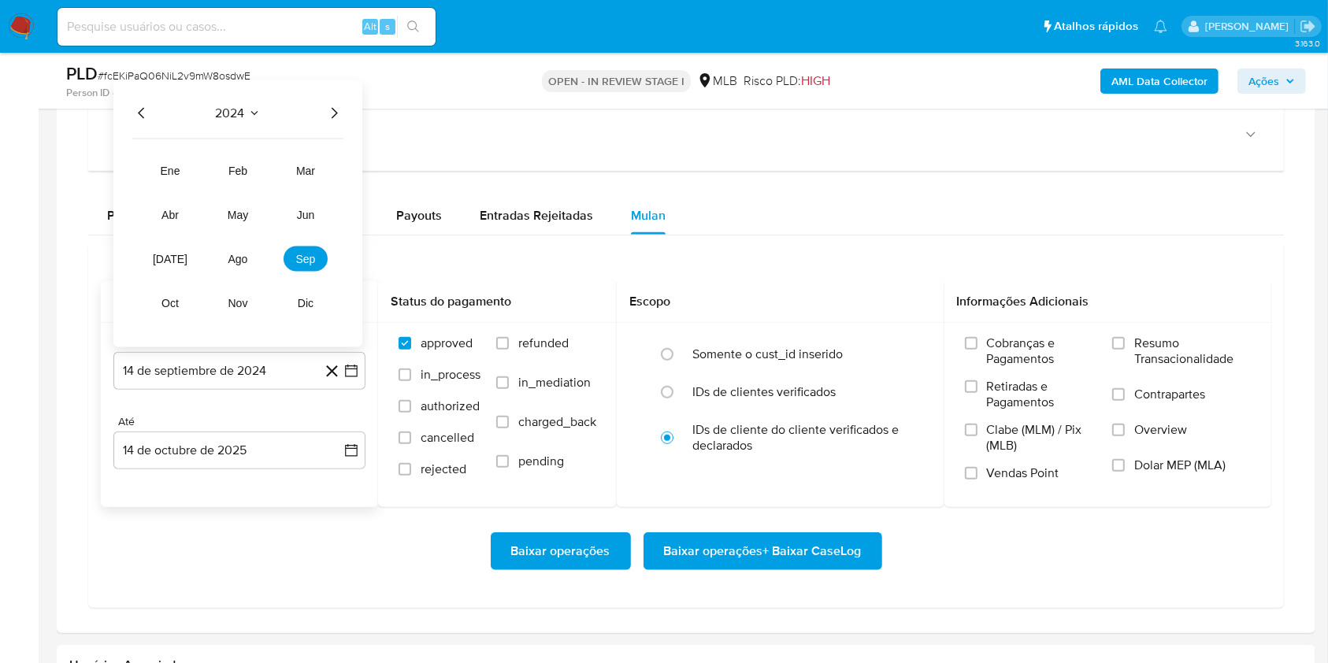
click at [337, 108] on icon "Año siguiente" at bounding box center [333, 112] width 19 height 19
click at [254, 271] on tr "ene feb mar abr may jun jul ago sep oct nov dic" at bounding box center [238, 237] width 180 height 158
click at [252, 271] on tr "ene feb mar abr may jun jul ago sep oct nov dic" at bounding box center [238, 237] width 180 height 158
click at [243, 261] on span "ago" at bounding box center [238, 258] width 20 height 13
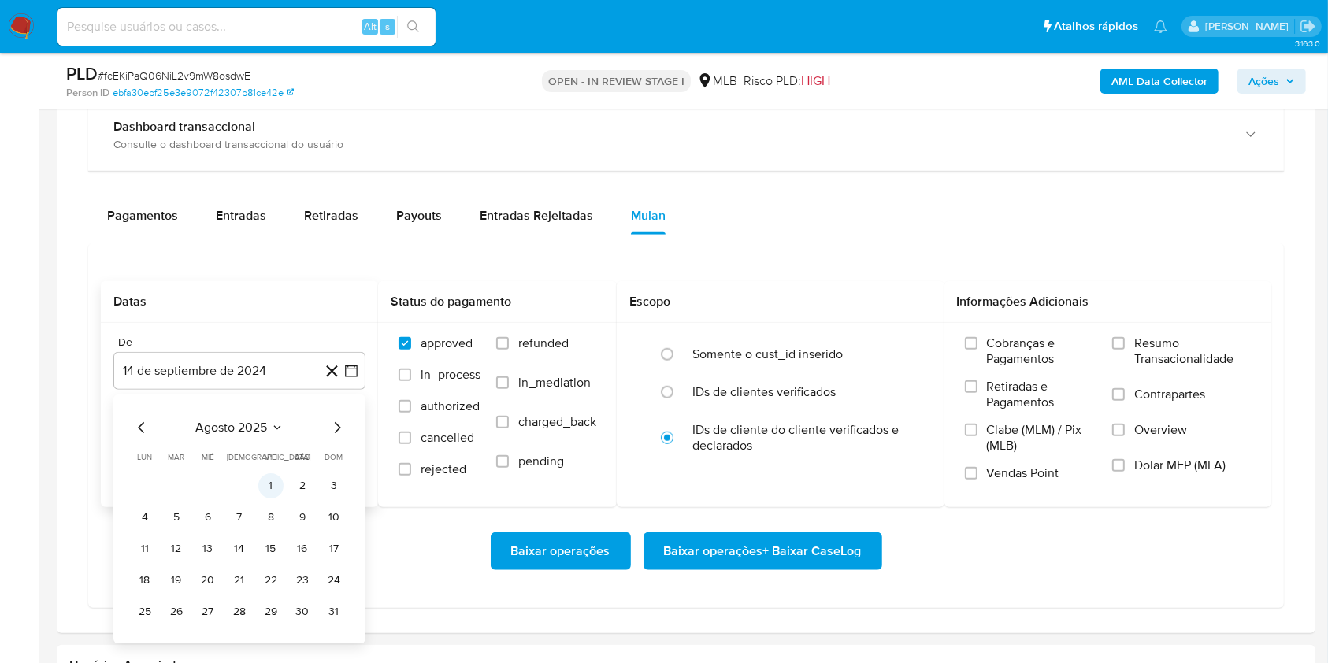
click at [279, 481] on button "1" at bounding box center [270, 485] width 25 height 25
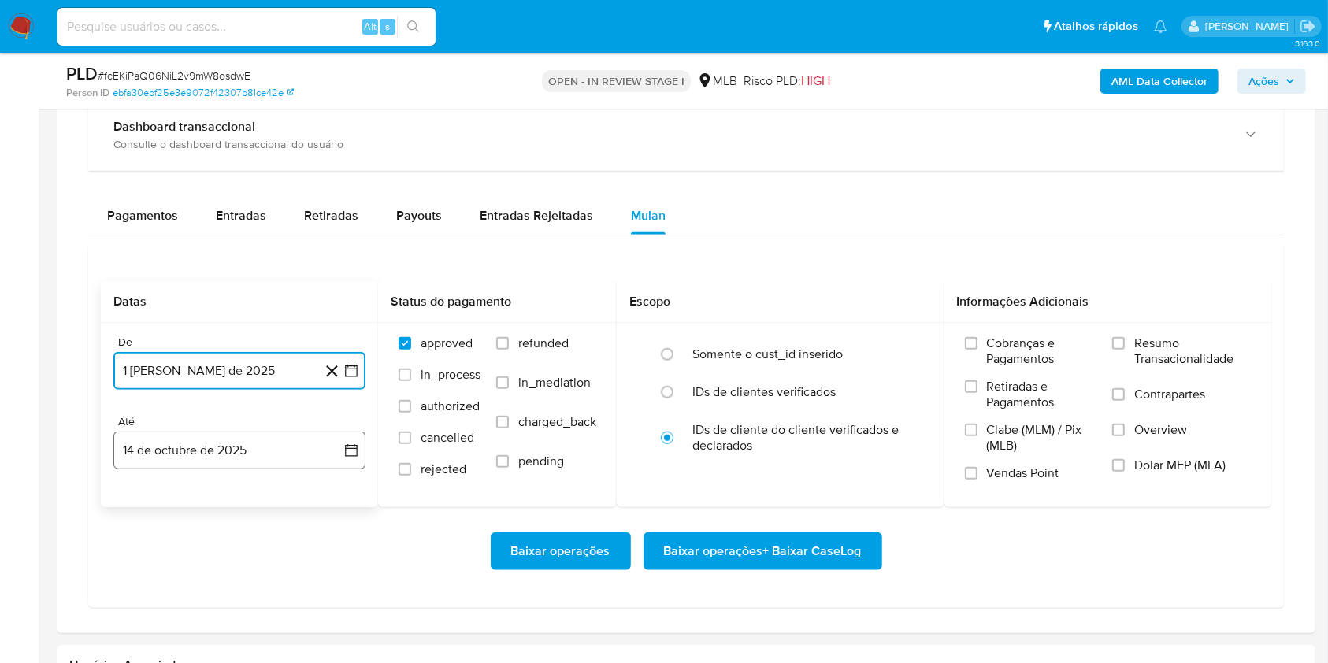
click at [247, 447] on button "14 de octubre de 2025" at bounding box center [239, 451] width 252 height 38
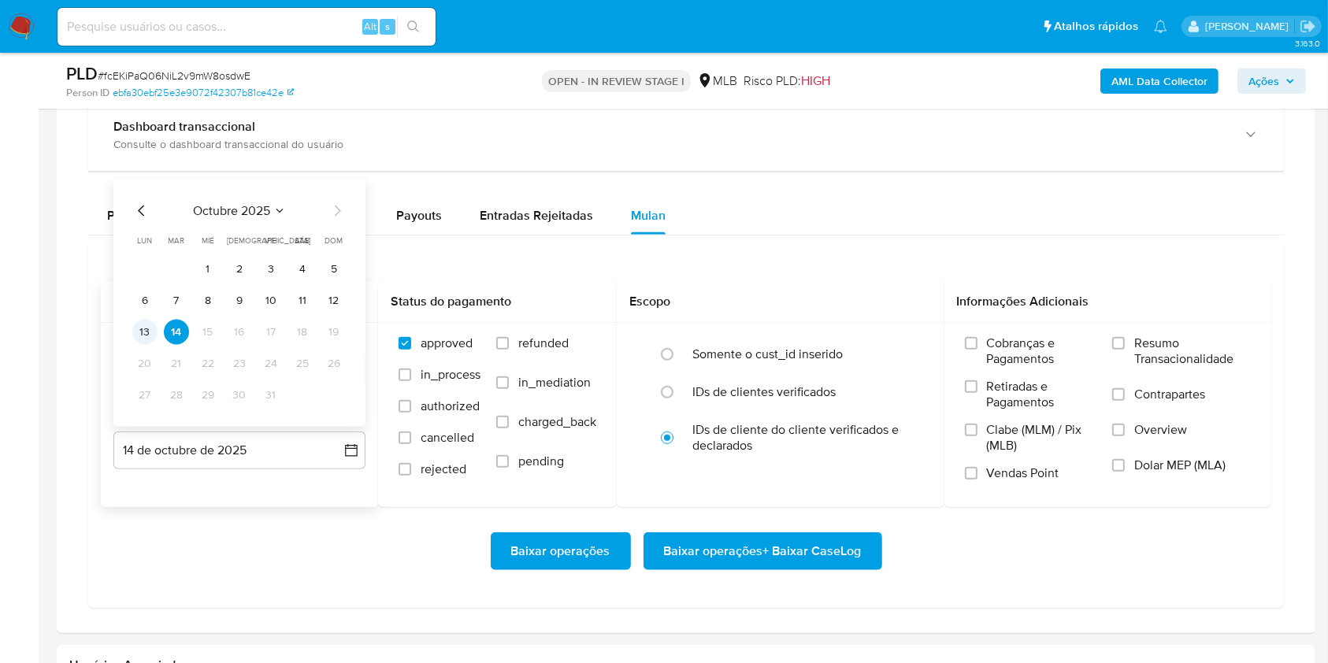
click at [149, 334] on button "13" at bounding box center [144, 331] width 25 height 25
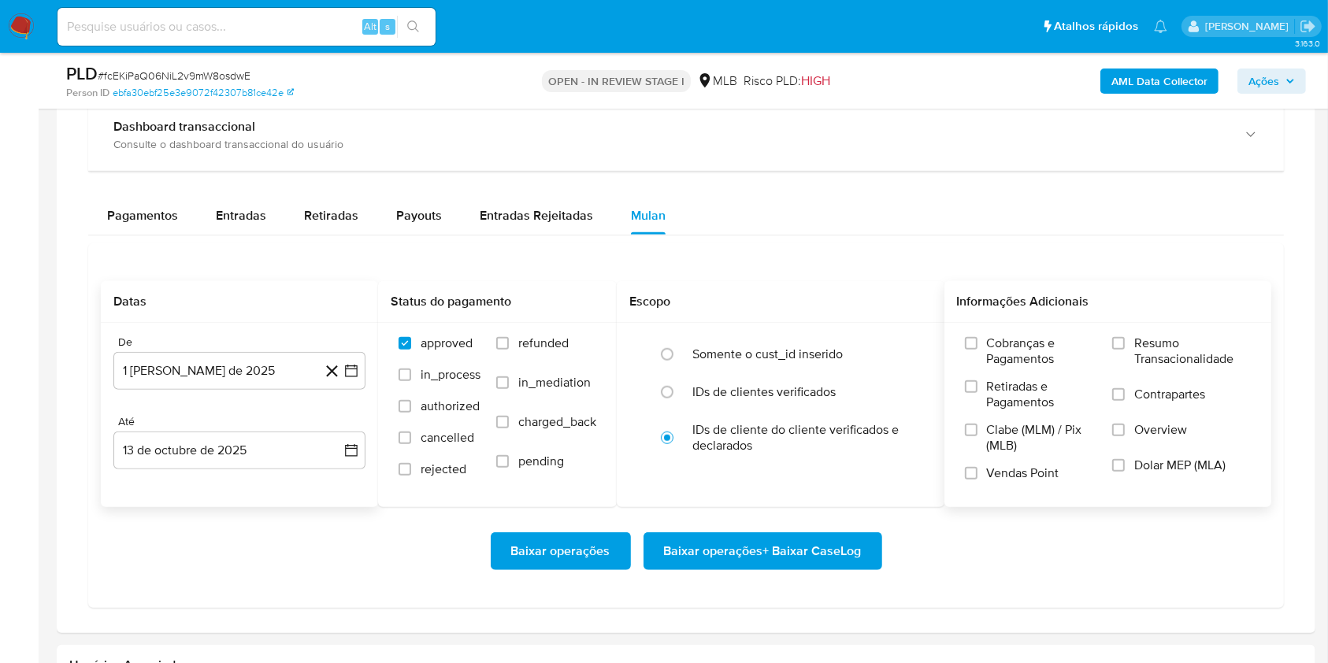
click at [995, 335] on span "Resumo Transacionalidade" at bounding box center [1192, 351] width 117 height 32
click at [995, 337] on input "Resumo Transacionalidade" at bounding box center [1118, 343] width 13 height 13
click at [780, 496] on span "Baixar operações + Baixar CaseLog" at bounding box center [763, 551] width 198 height 35
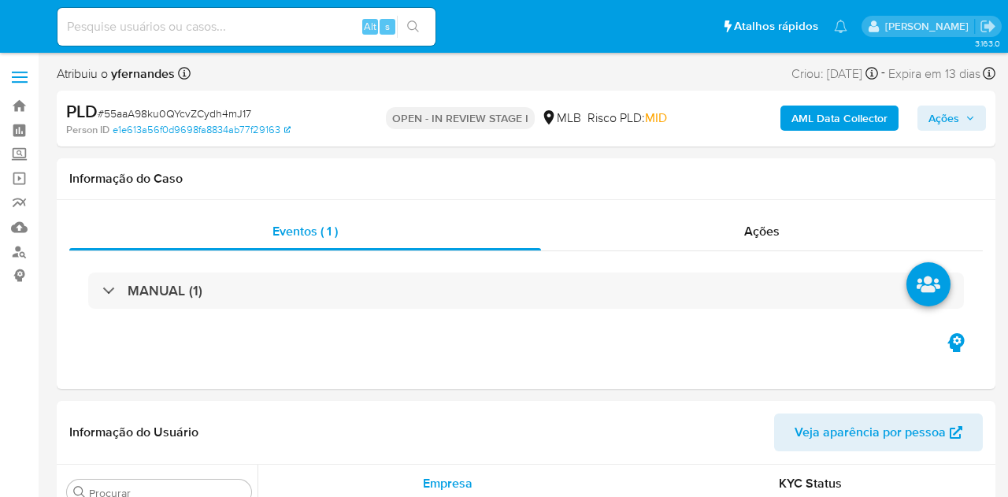
select select "10"
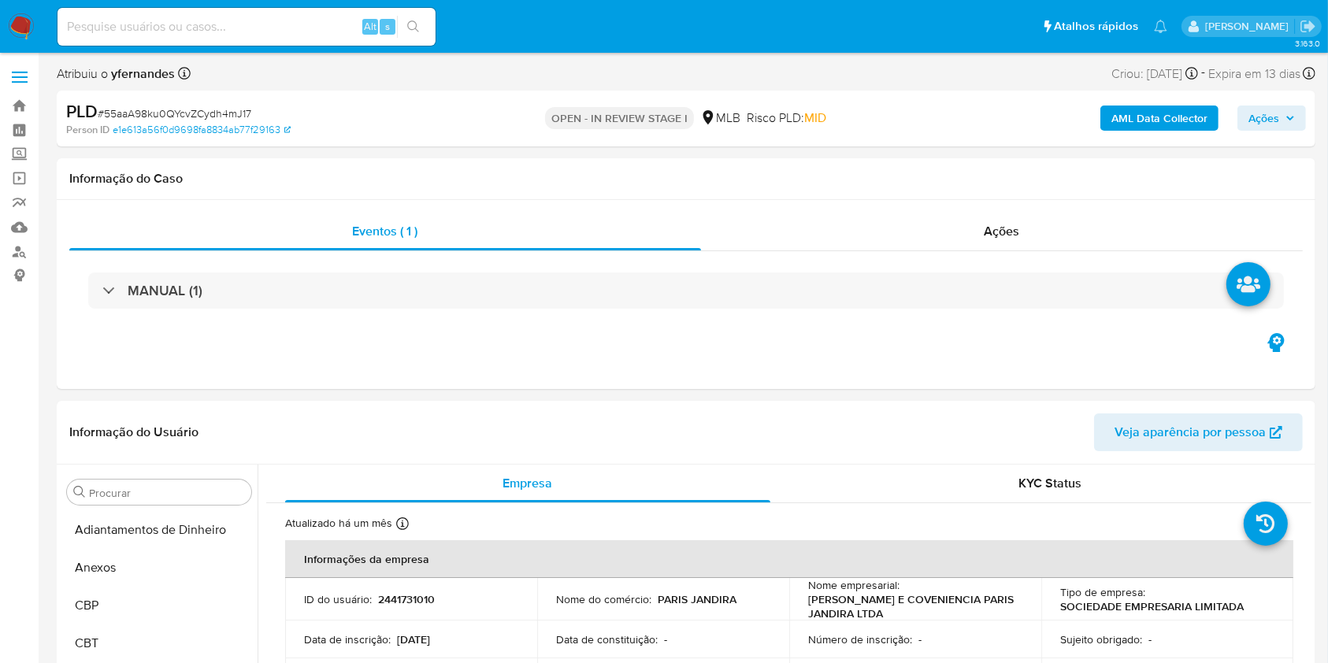
scroll to position [854, 0]
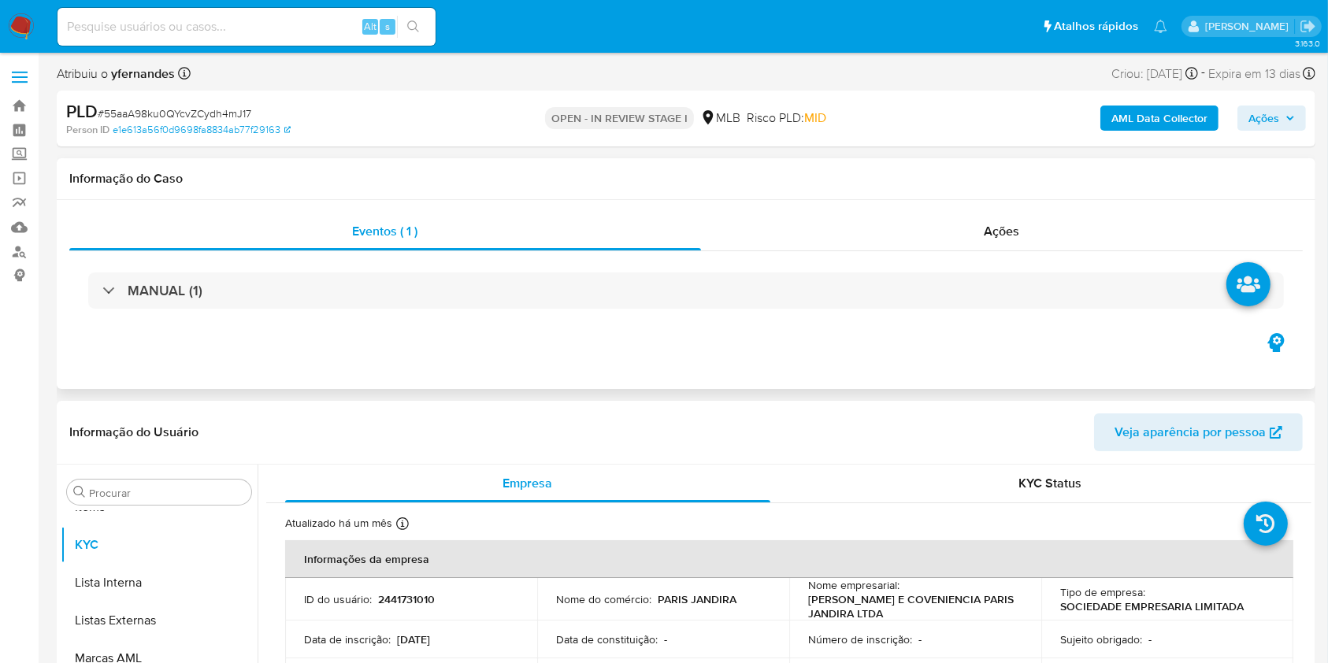
click at [892, 256] on div "MANUAL (1)" at bounding box center [685, 290] width 1233 height 79
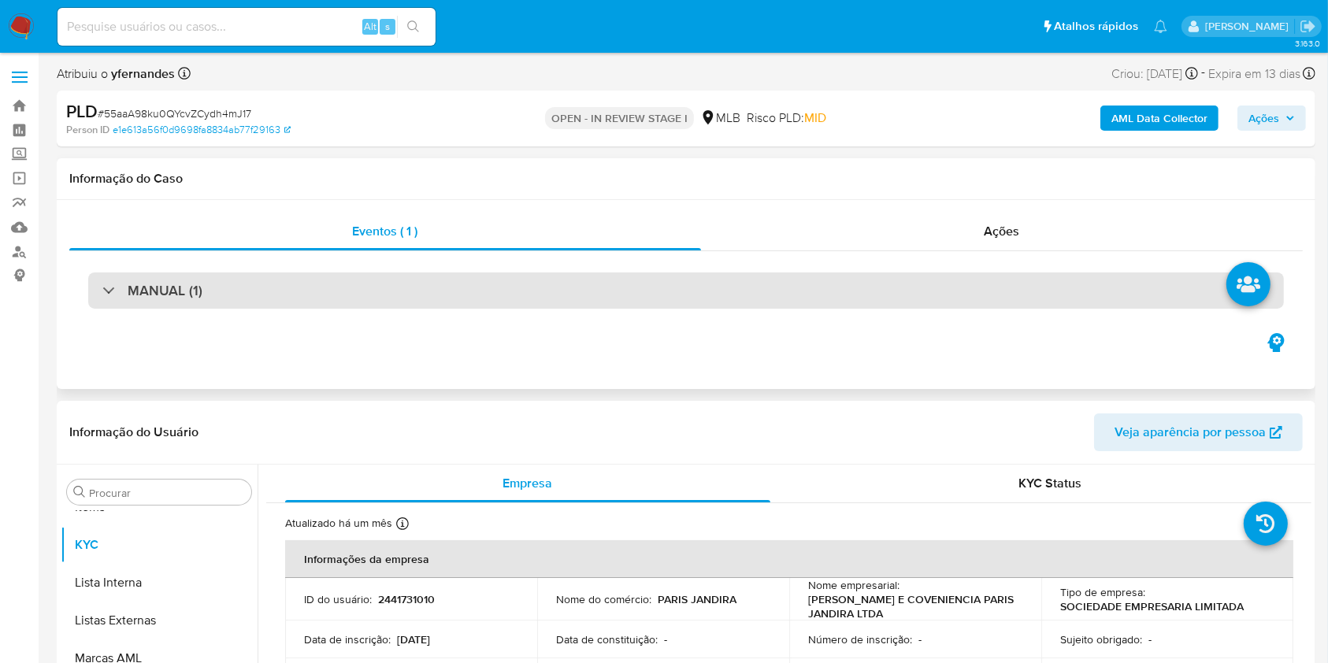
click at [901, 284] on div "MANUAL (1)" at bounding box center [685, 290] width 1195 height 36
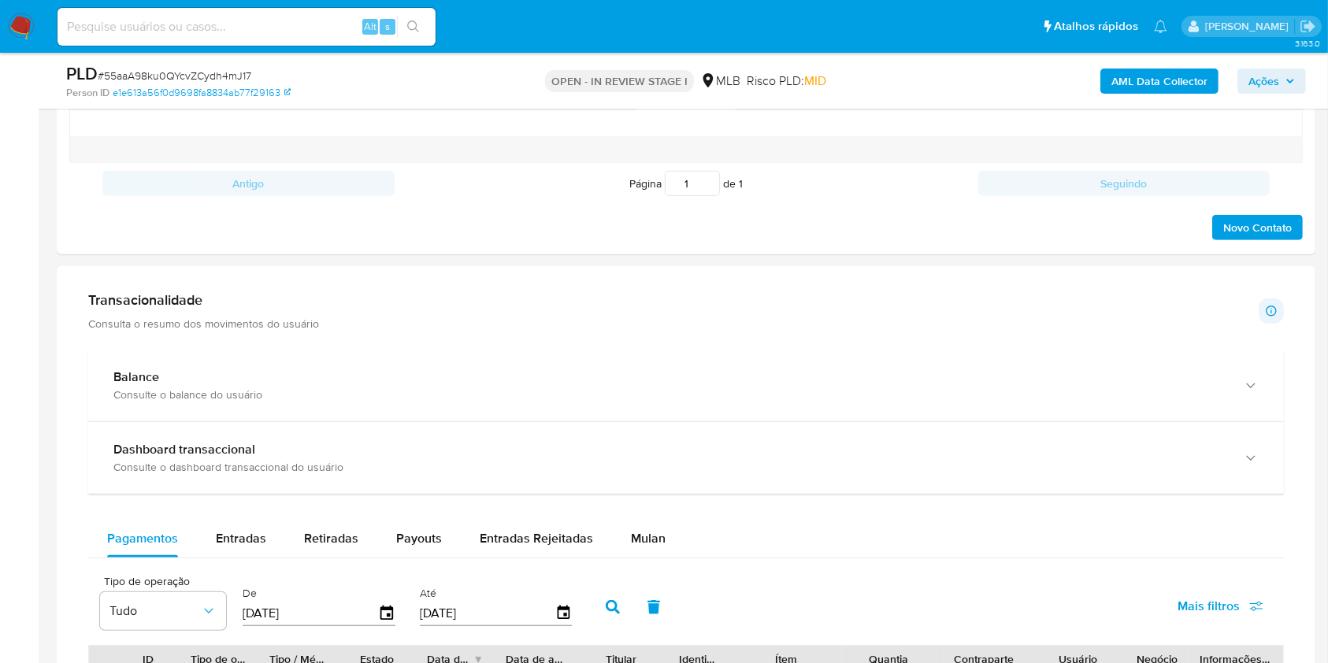
scroll to position [1365, 0]
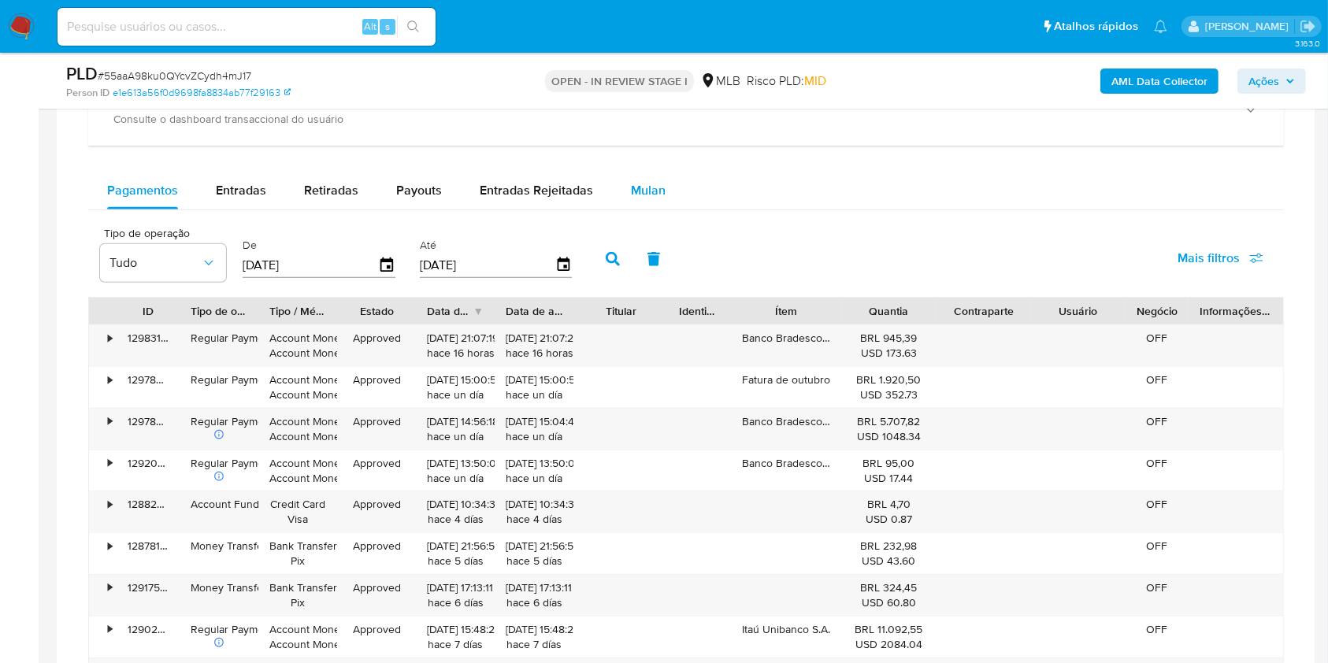
click at [631, 204] on div "Mulan" at bounding box center [648, 191] width 35 height 38
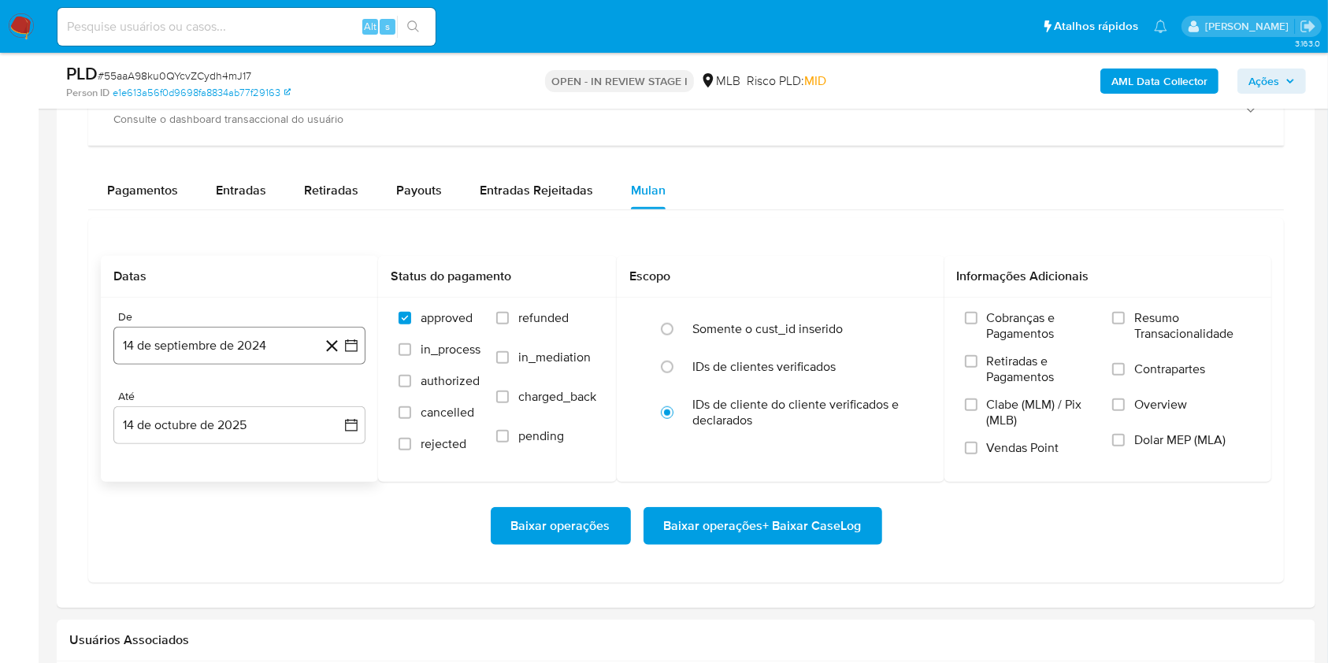
click at [219, 348] on button "14 de septiembre de 2024" at bounding box center [239, 346] width 252 height 38
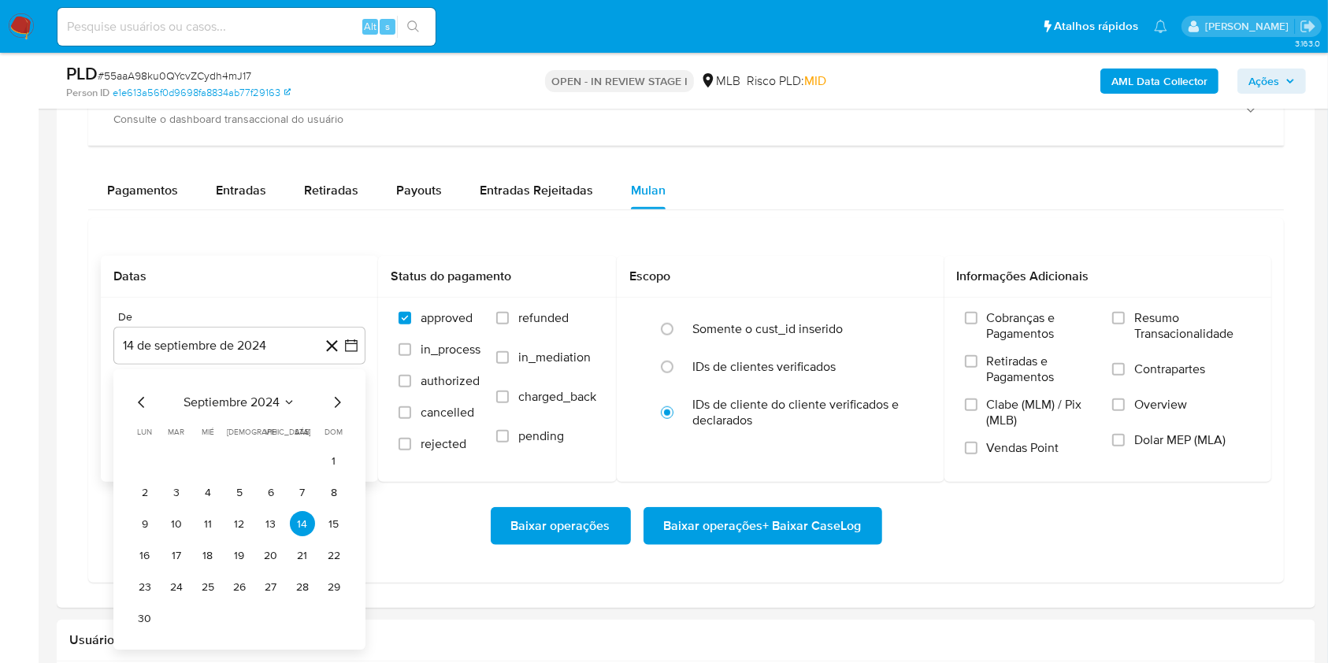
click at [230, 408] on span "septiembre 2024" at bounding box center [231, 403] width 96 height 16
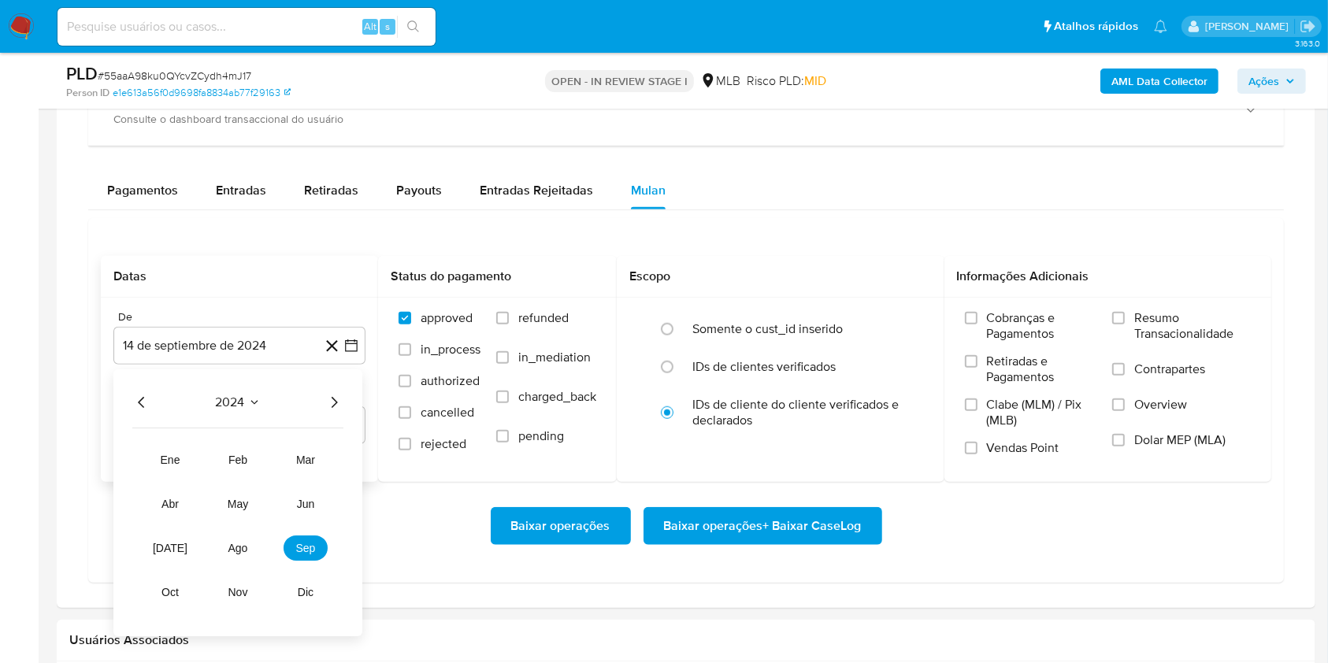
click at [334, 405] on icon "Año siguiente" at bounding box center [335, 402] width 6 height 11
click at [245, 496] on span "ago" at bounding box center [238, 549] width 20 height 13
click at [275, 453] on button "1" at bounding box center [270, 461] width 25 height 25
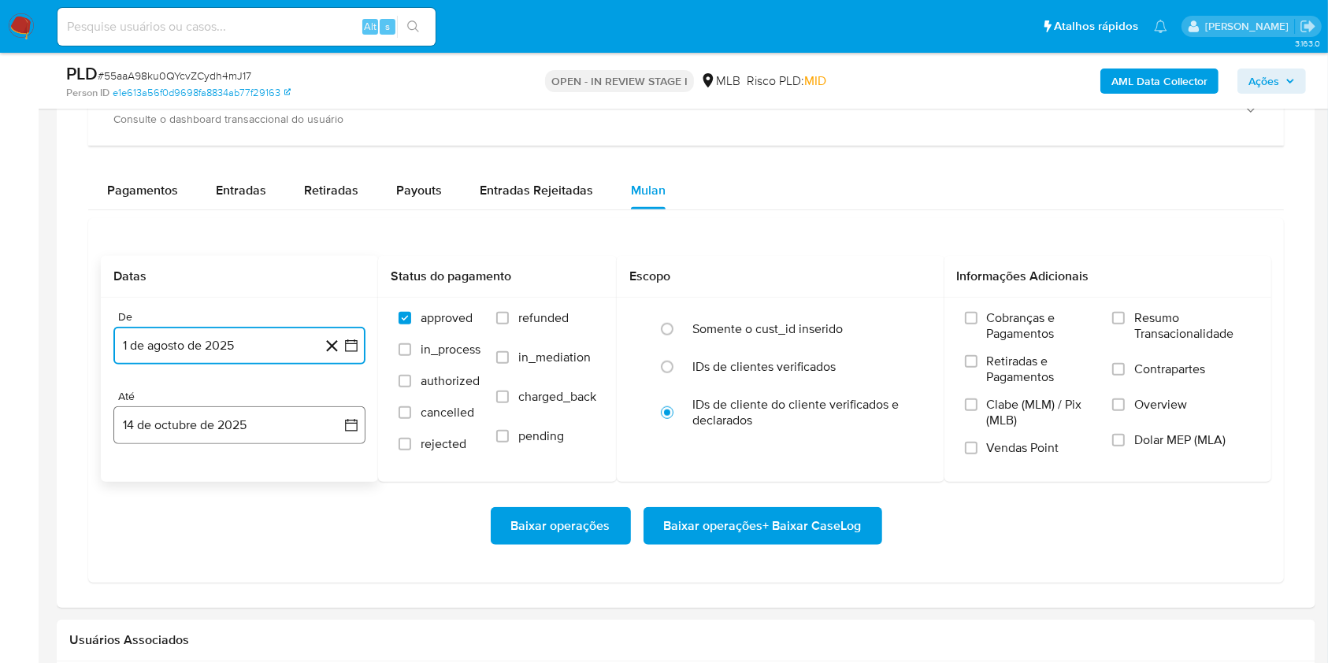
click at [238, 434] on button "14 de octubre de 2025" at bounding box center [239, 425] width 252 height 38
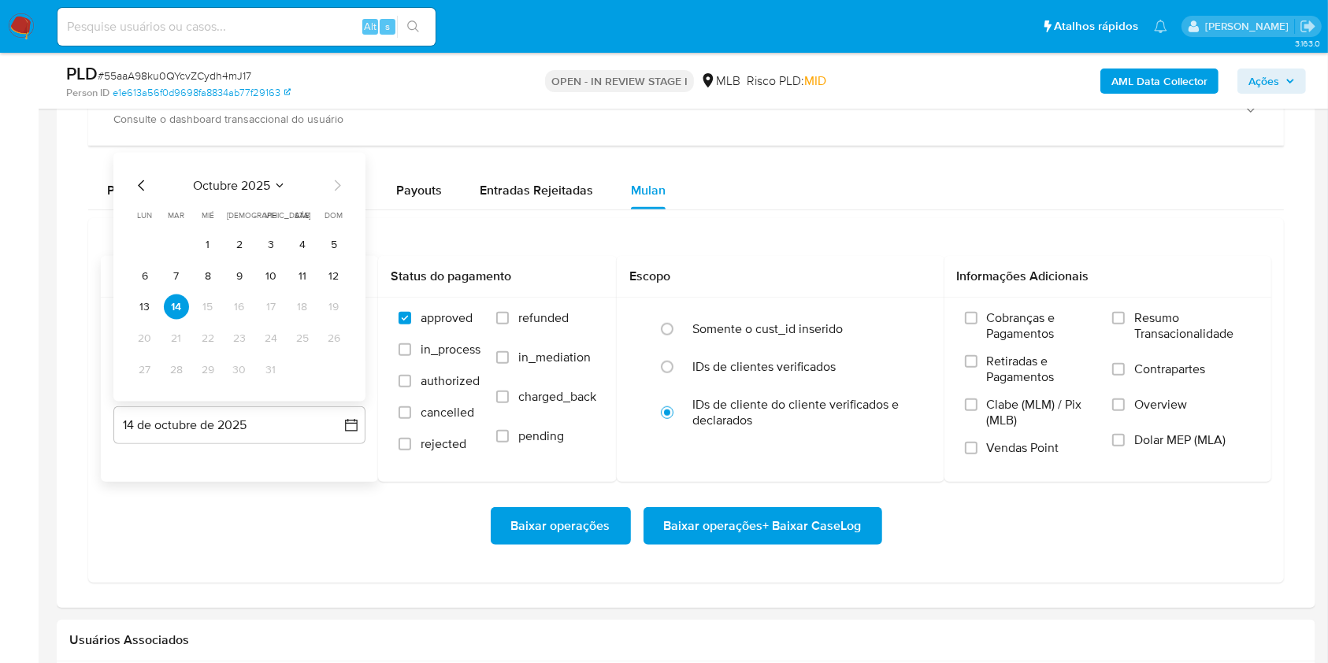
click at [150, 324] on tbody "1 2 3 4 5 6 7 8 9 10 11 12 13 14 15 16 17 18 19 20 21 22 23 24 25 26 27 28 29 3…" at bounding box center [239, 307] width 214 height 151
click at [145, 315] on button "13" at bounding box center [144, 307] width 25 height 25
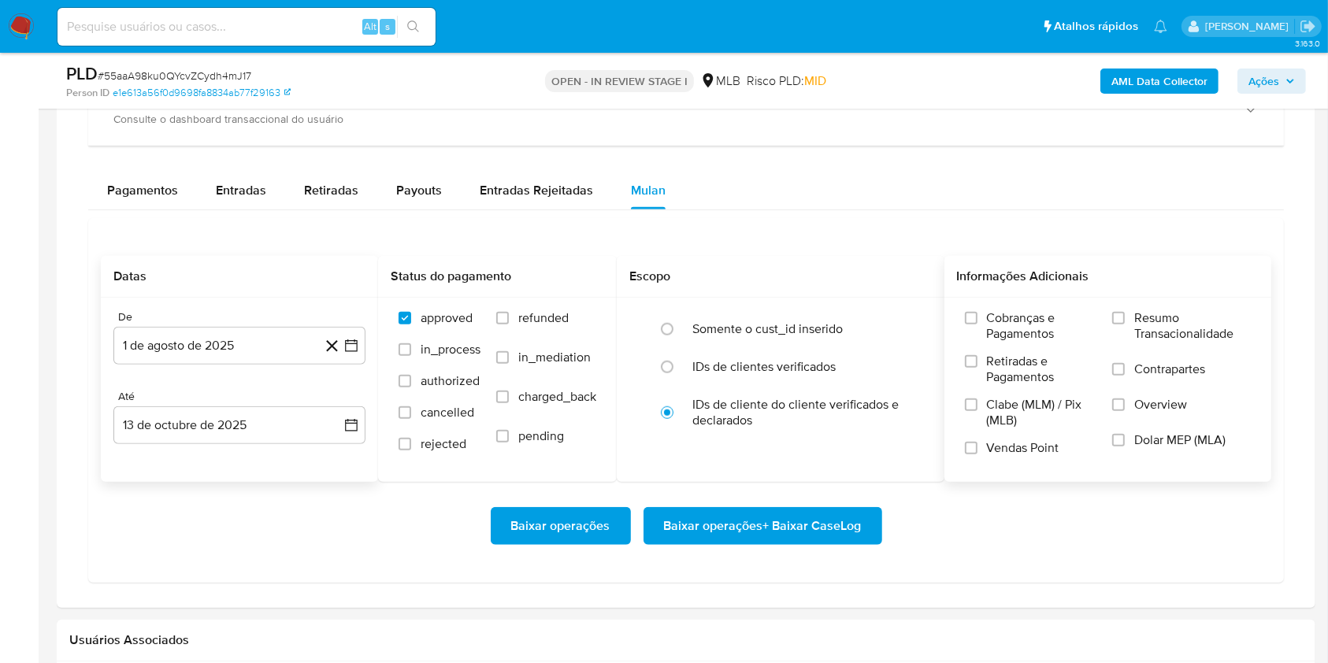
click at [1007, 342] on label "Resumo Transacionalidade" at bounding box center [1181, 335] width 139 height 51
click at [1007, 324] on input "Resumo Transacionalidade" at bounding box center [1118, 318] width 13 height 13
click at [775, 496] on span "Baixar operações + Baixar CaseLog" at bounding box center [763, 526] width 198 height 35
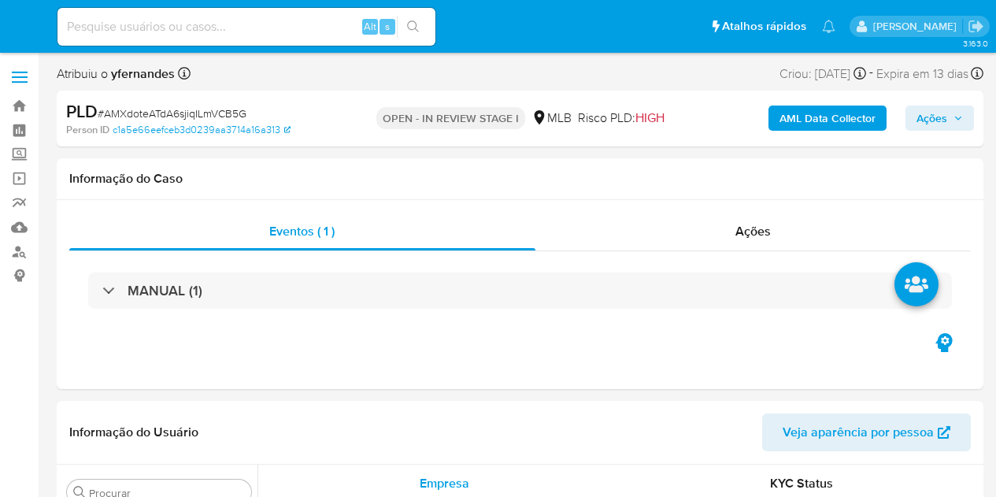
select select "10"
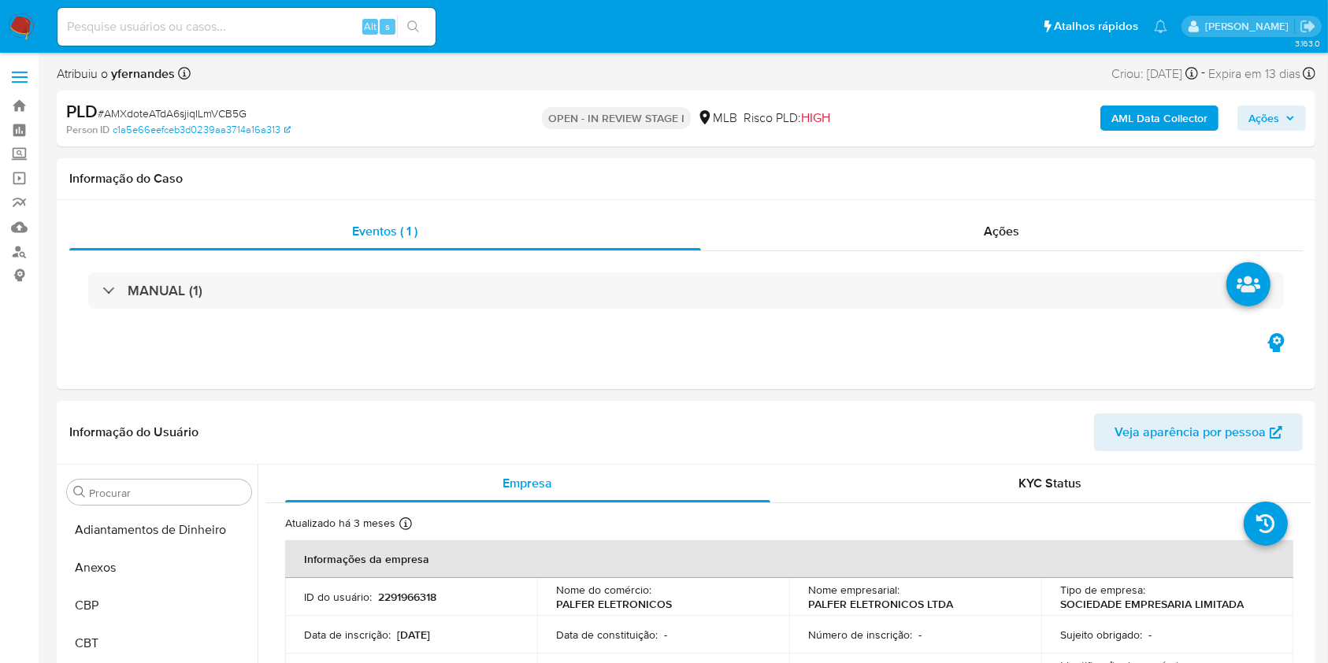
scroll to position [854, 0]
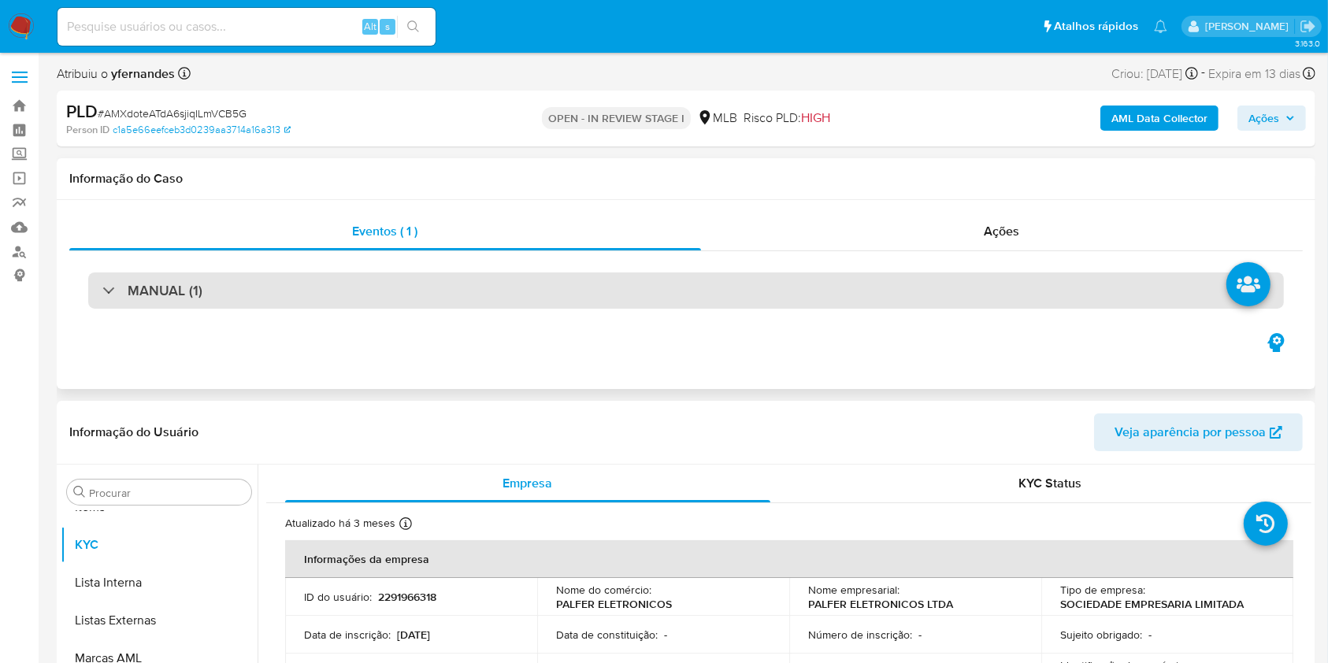
click at [862, 291] on div "MANUAL (1)" at bounding box center [685, 290] width 1195 height 36
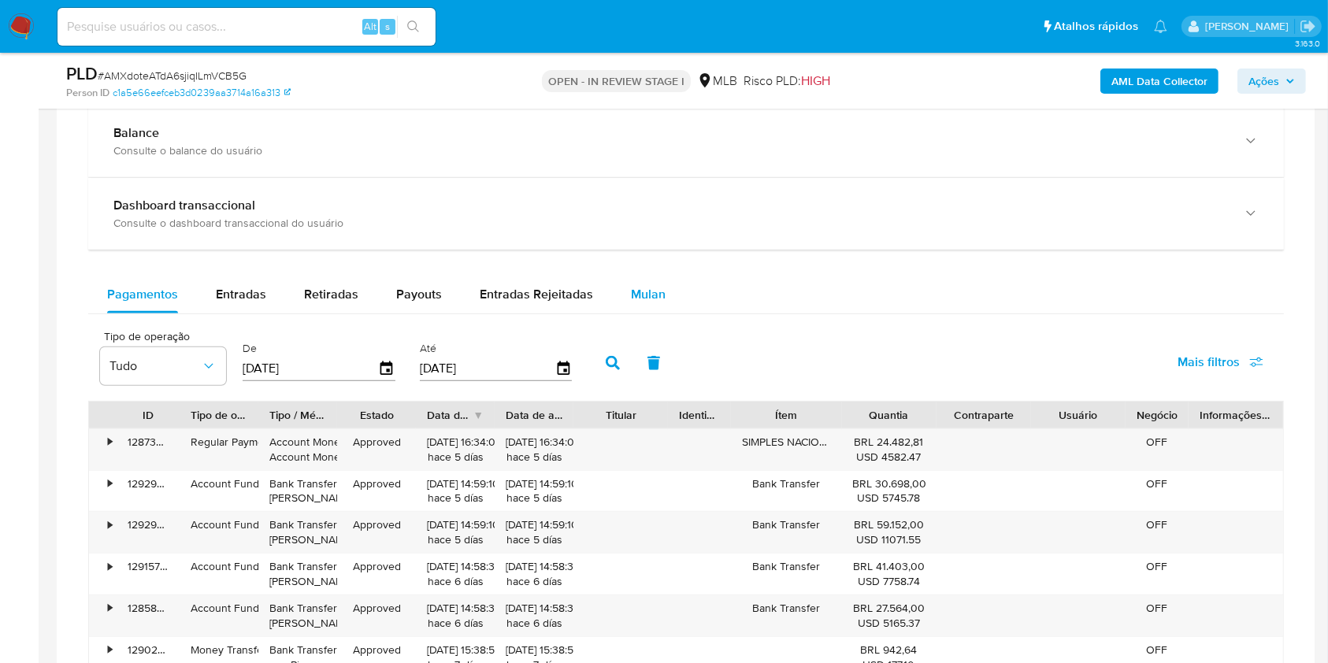
click at [656, 309] on div "Mulan" at bounding box center [648, 295] width 35 height 38
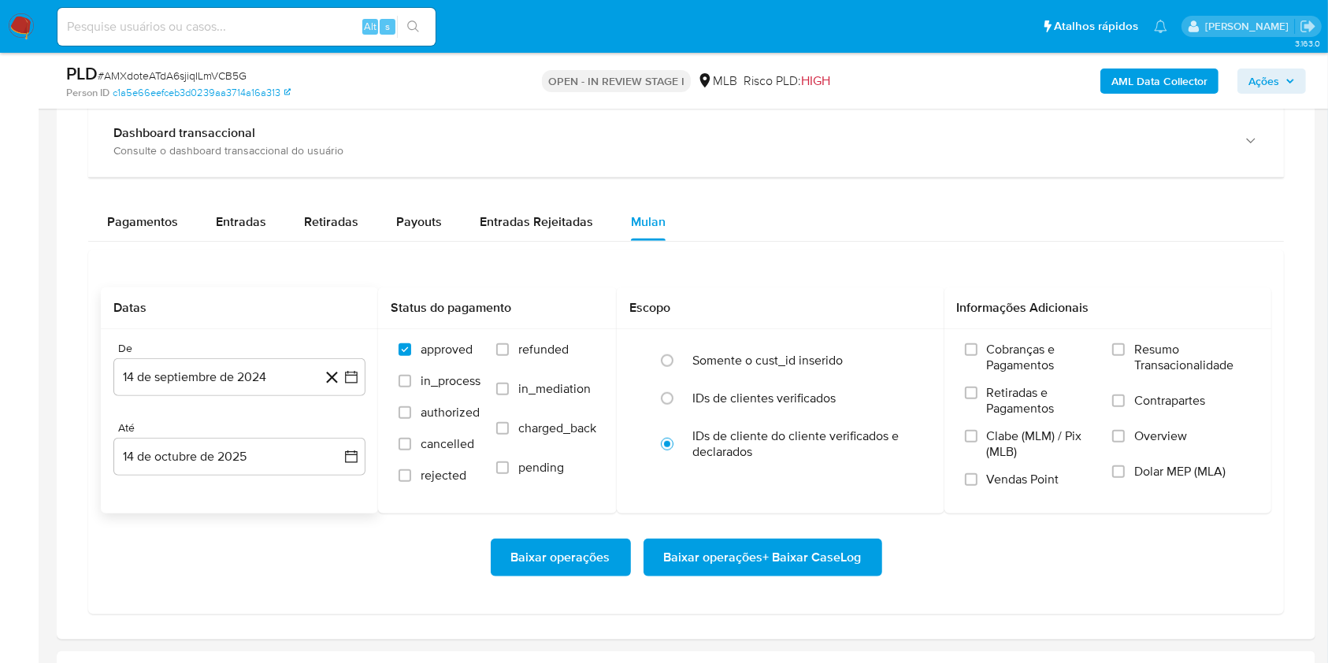
scroll to position [1260, 0]
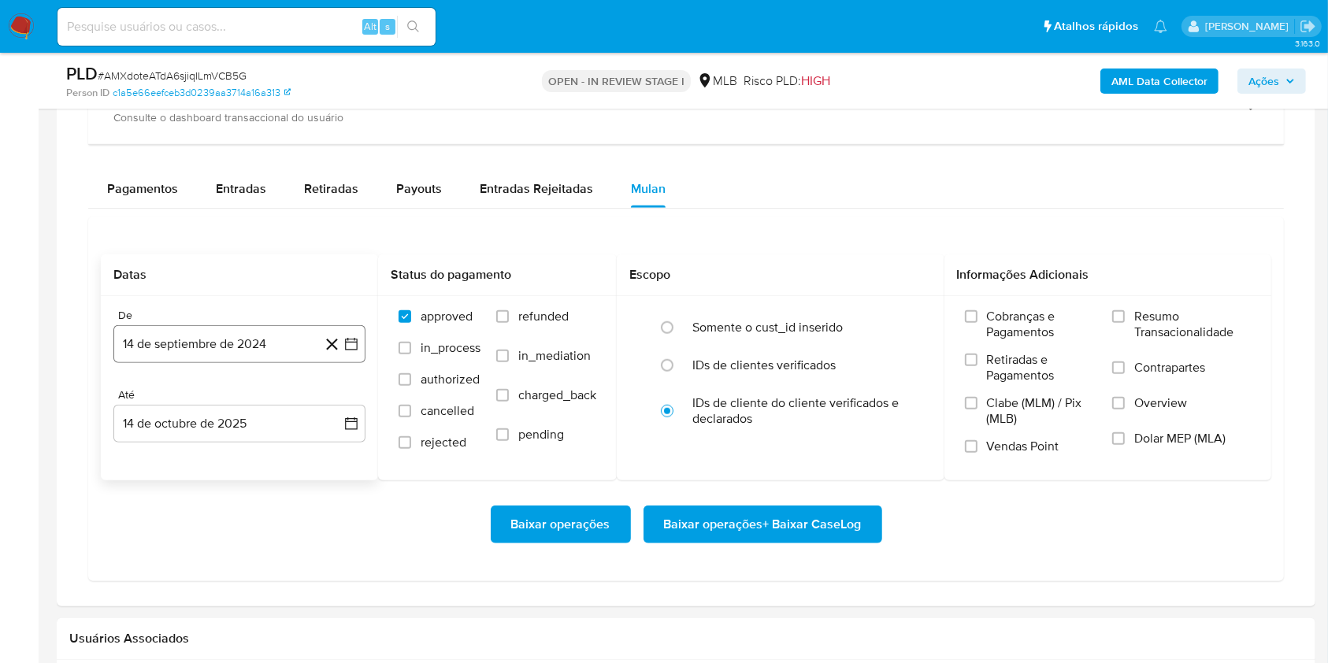
click at [208, 354] on button "14 de septiembre de 2024" at bounding box center [239, 344] width 252 height 38
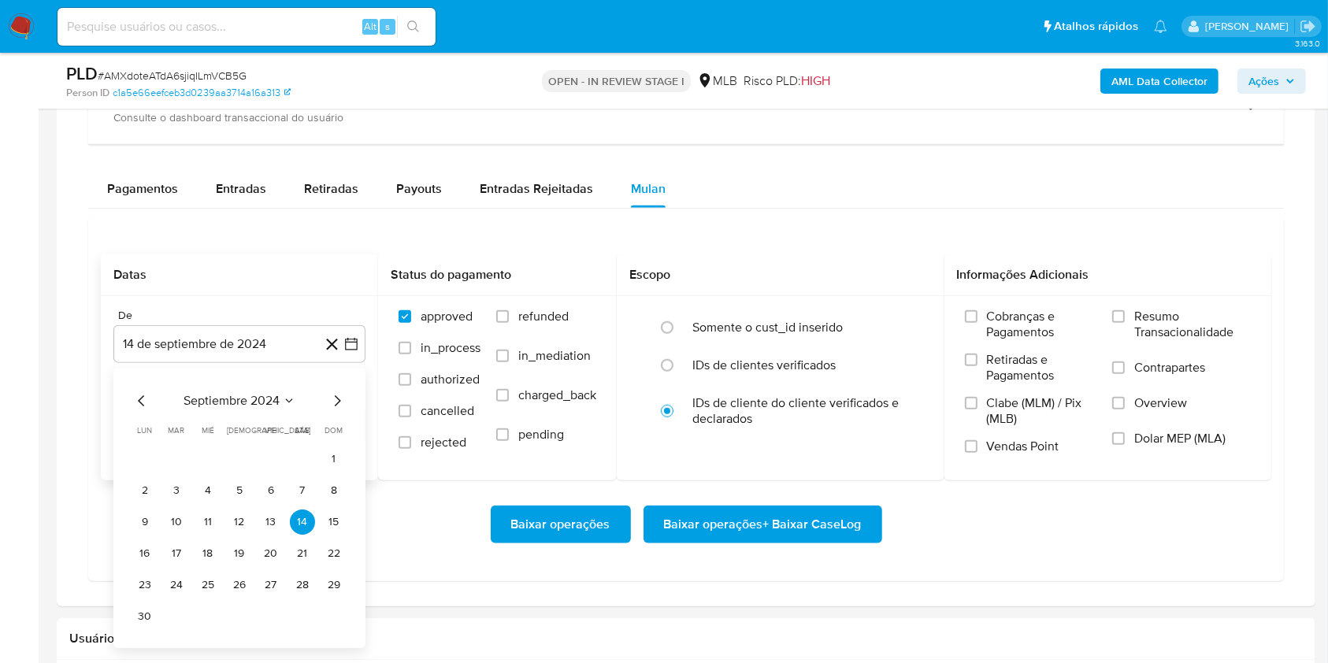
click at [227, 394] on span "septiembre 2024" at bounding box center [231, 401] width 96 height 16
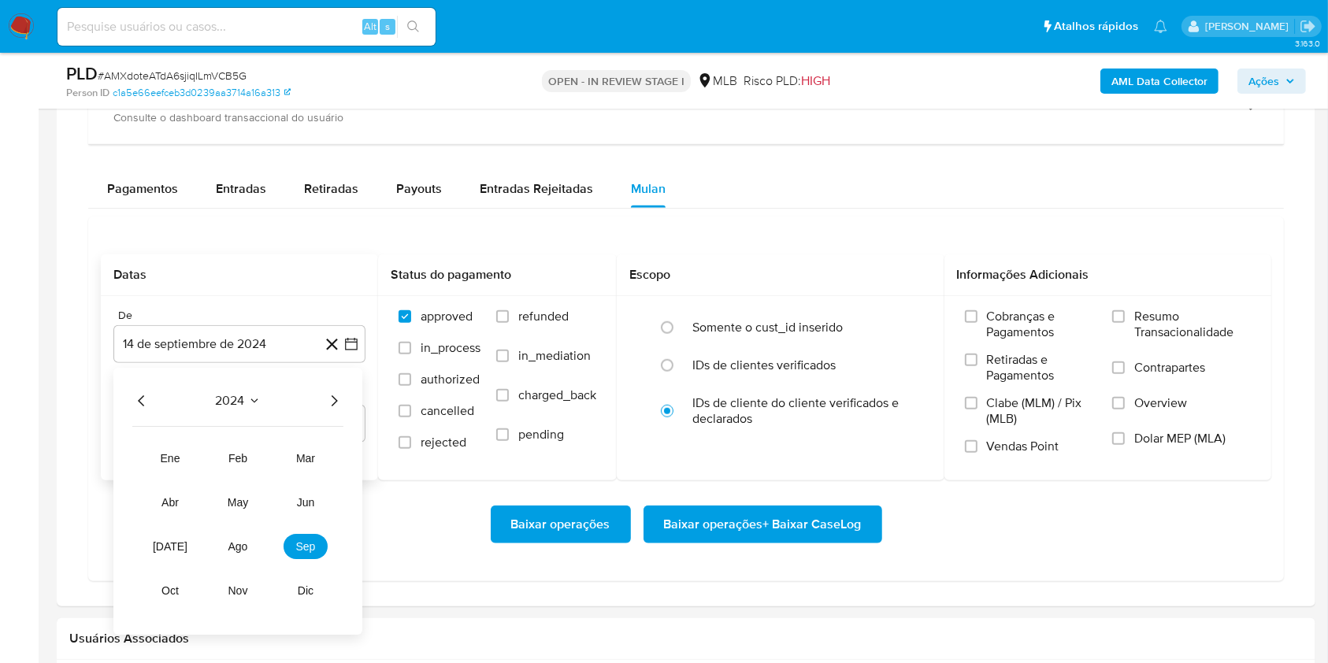
click at [336, 406] on icon "Año siguiente" at bounding box center [333, 400] width 19 height 19
click at [242, 496] on button "ago" at bounding box center [238, 546] width 44 height 25
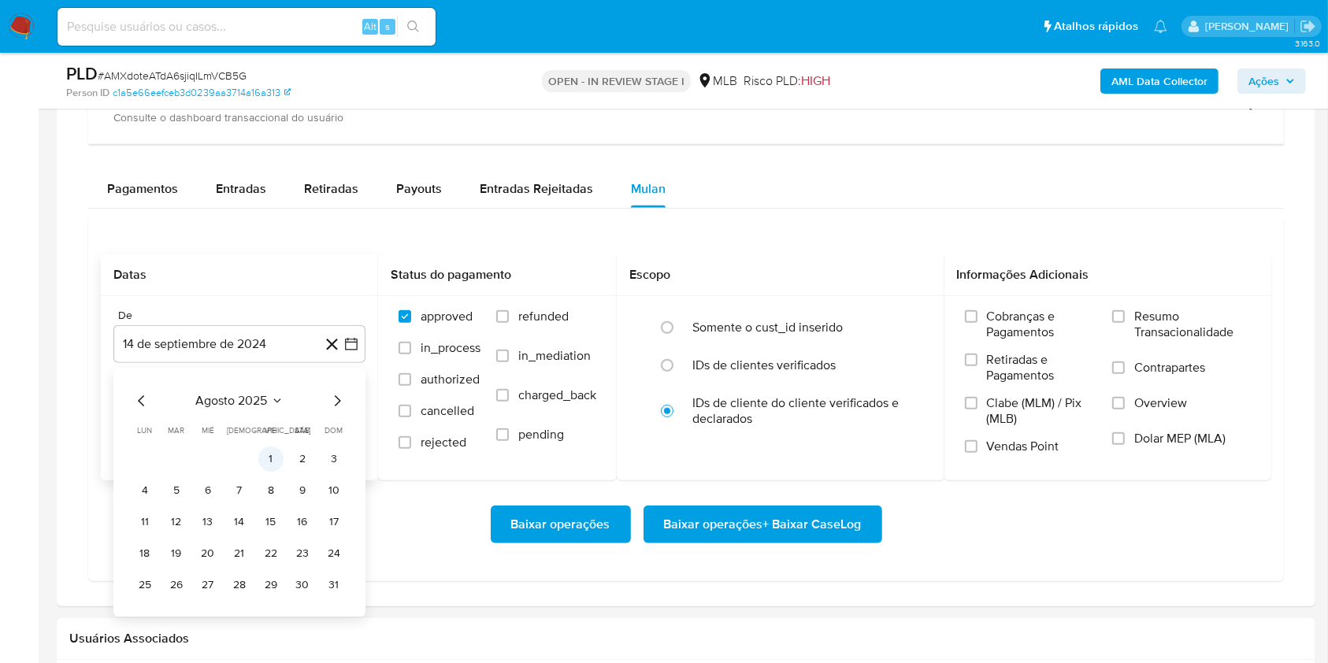
click at [265, 469] on button "1" at bounding box center [270, 459] width 25 height 25
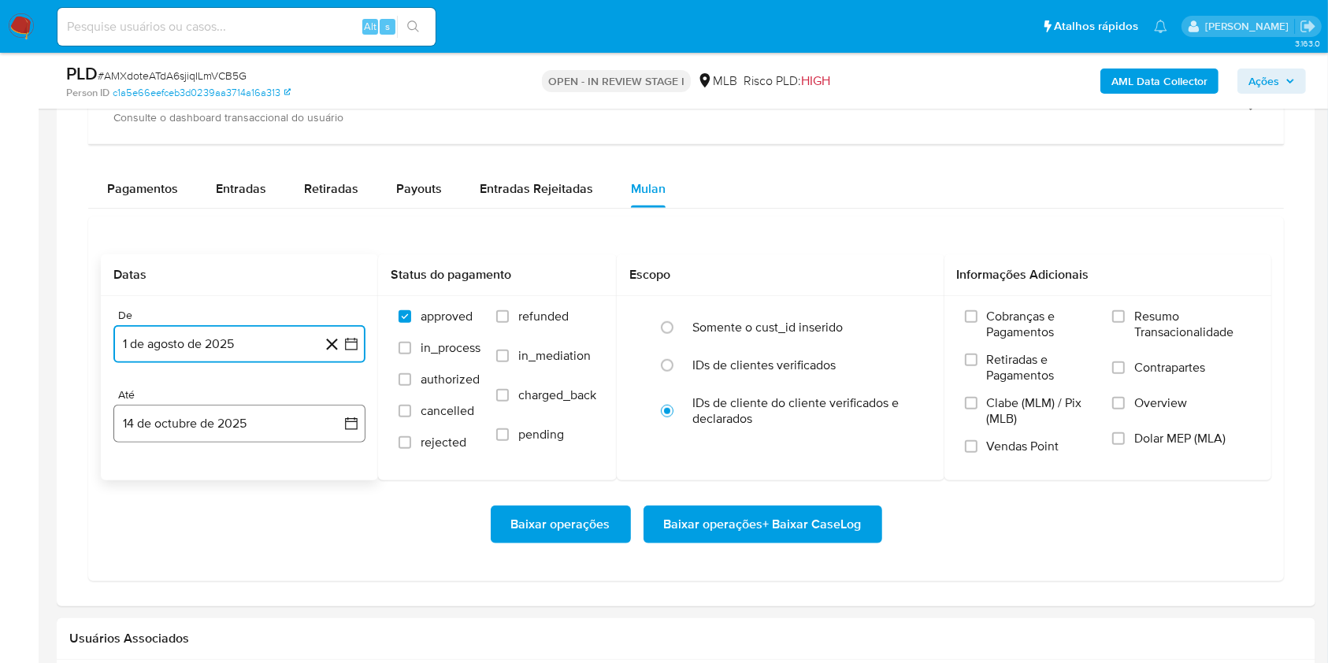
click at [235, 429] on button "14 de octubre de 2025" at bounding box center [239, 424] width 252 height 38
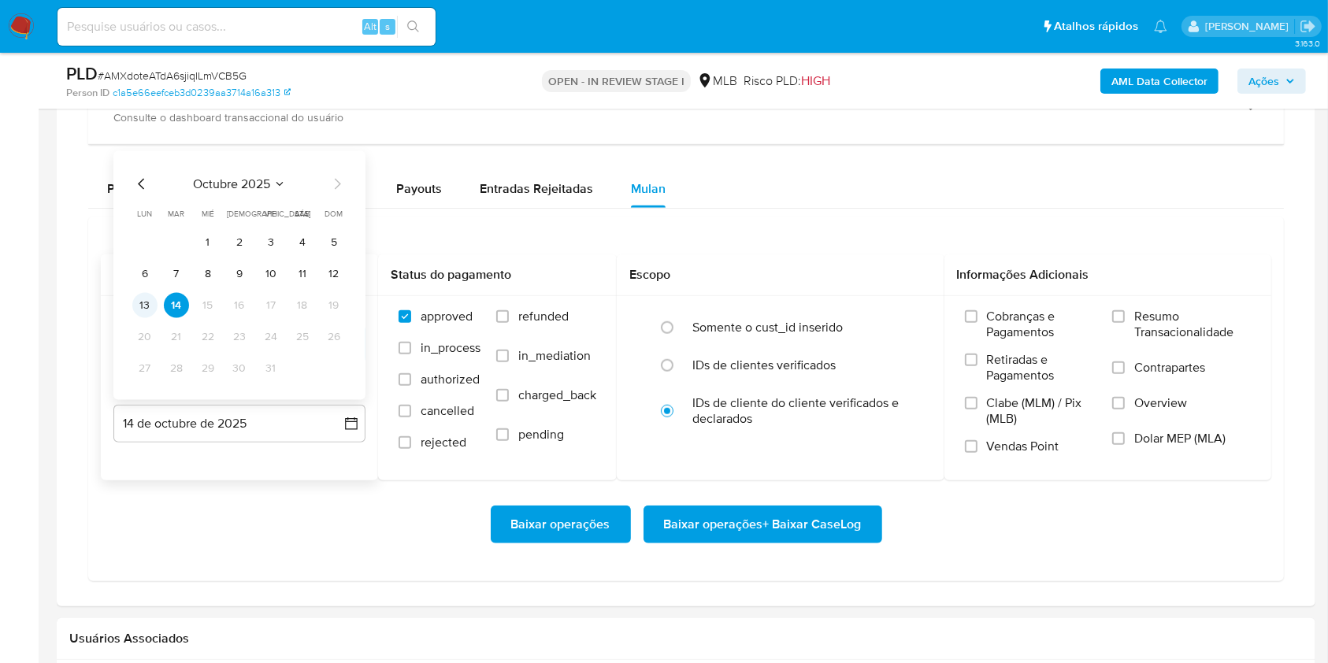
click at [134, 302] on button "13" at bounding box center [144, 305] width 25 height 25
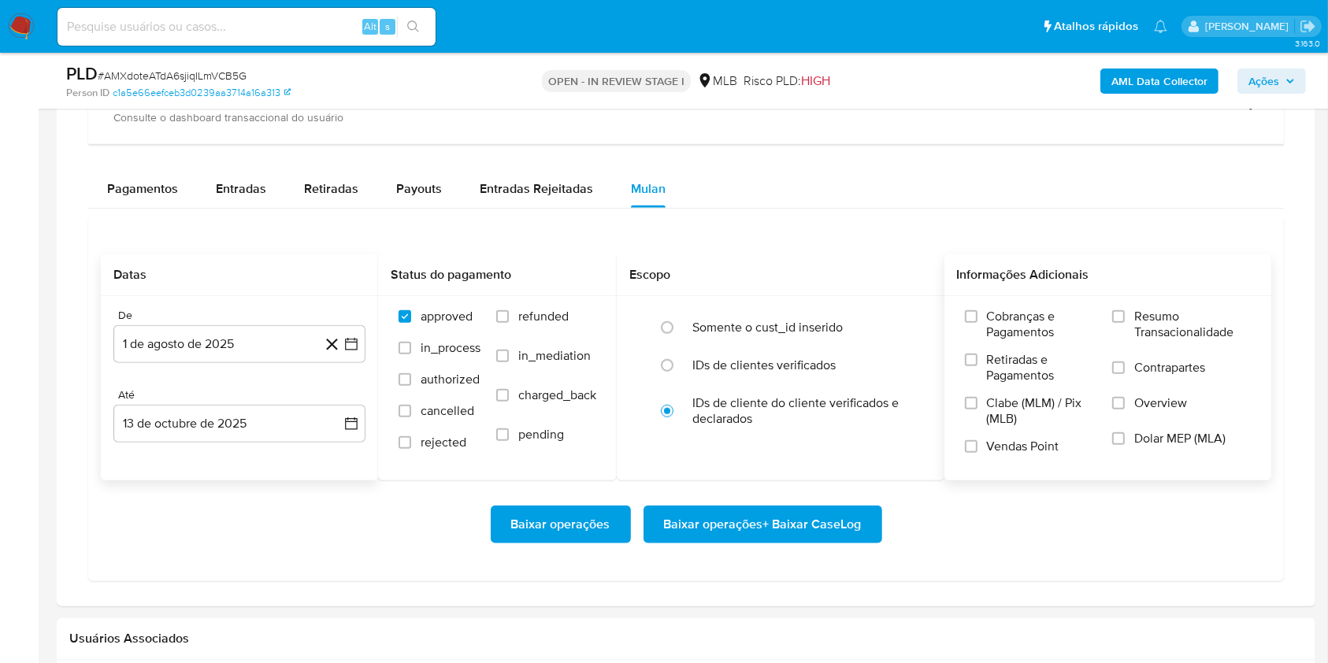
click at [995, 338] on span "Resumo Transacionalidade" at bounding box center [1192, 325] width 117 height 32
click at [995, 323] on input "Resumo Transacionalidade" at bounding box center [1118, 316] width 13 height 13
click at [816, 481] on div "Baixar operações Baixar operações + Baixar CaseLog" at bounding box center [686, 524] width 1170 height 88
click at [772, 496] on span "Baixar operações + Baixar CaseLog" at bounding box center [763, 524] width 198 height 35
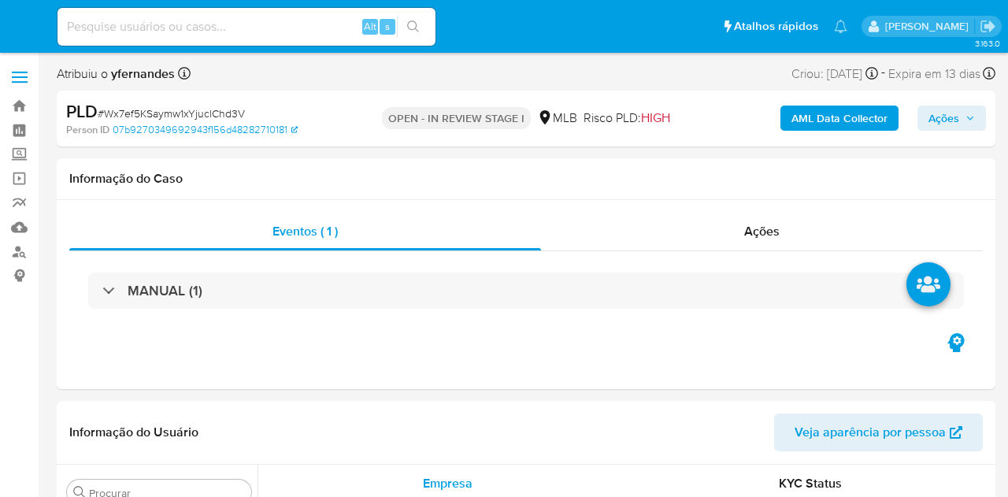
select select "10"
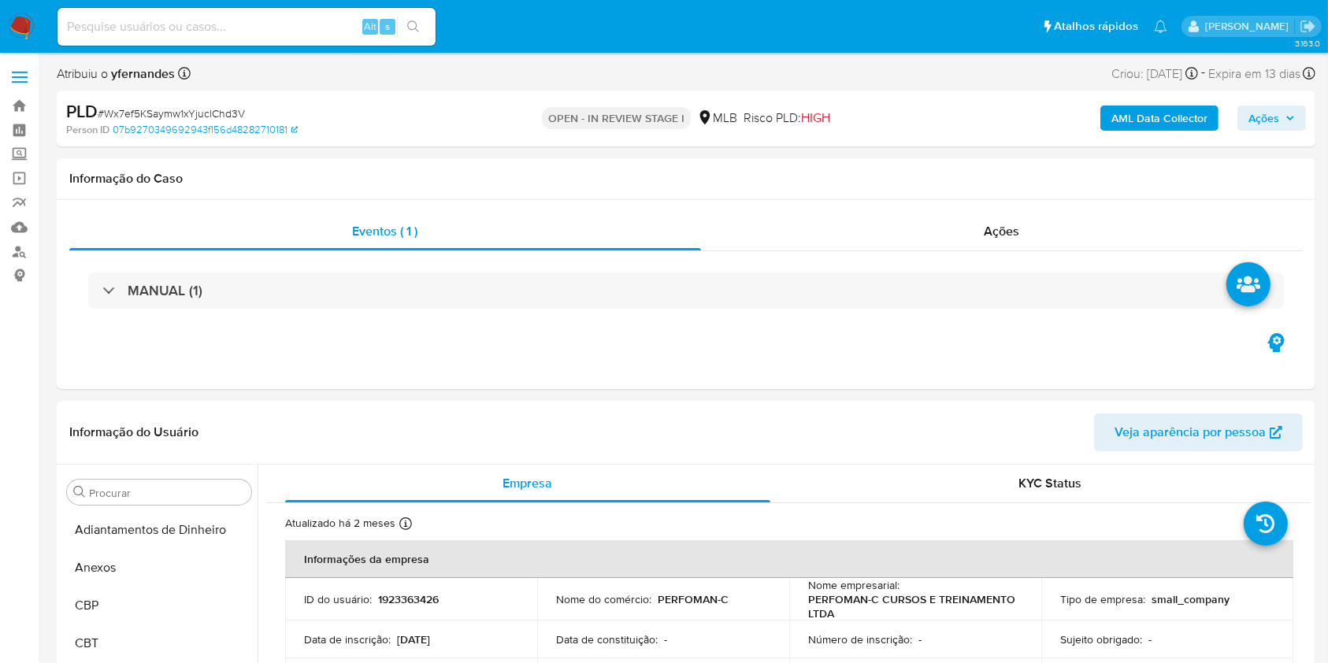
scroll to position [854, 0]
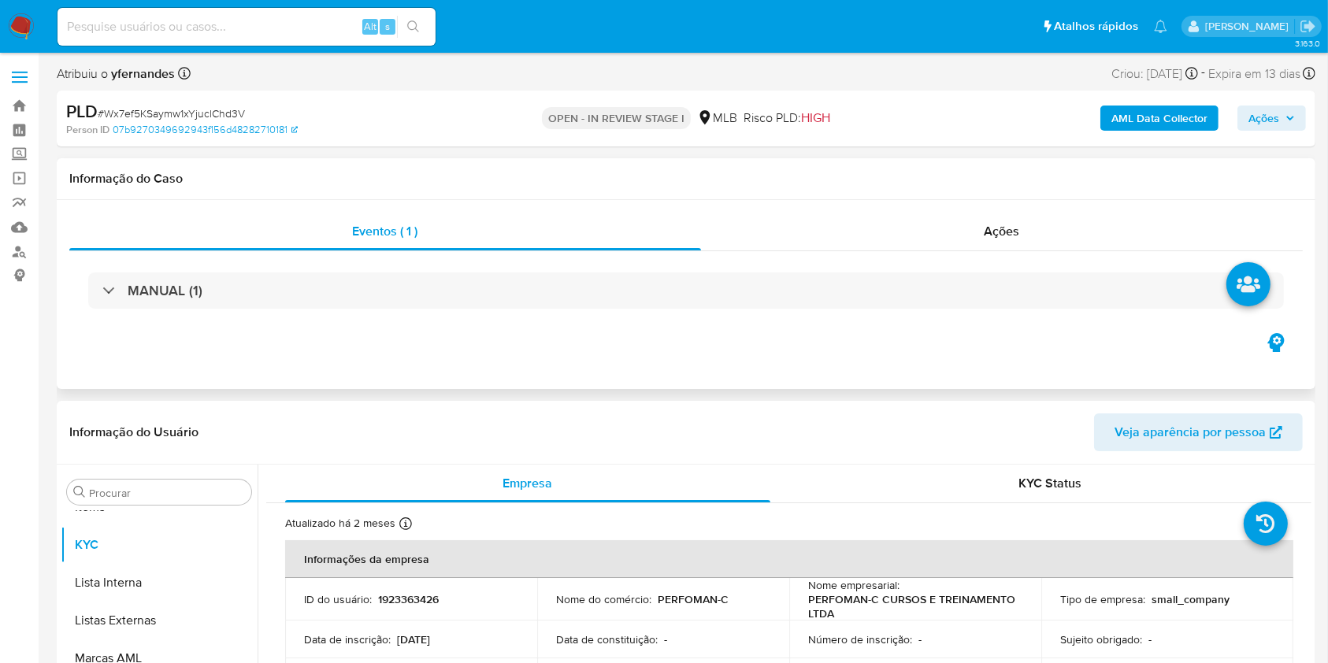
drag, startPoint x: 794, startPoint y: 258, endPoint x: 794, endPoint y: 269, distance: 11.0
click at [794, 266] on div "MANUAL (1)" at bounding box center [685, 290] width 1233 height 79
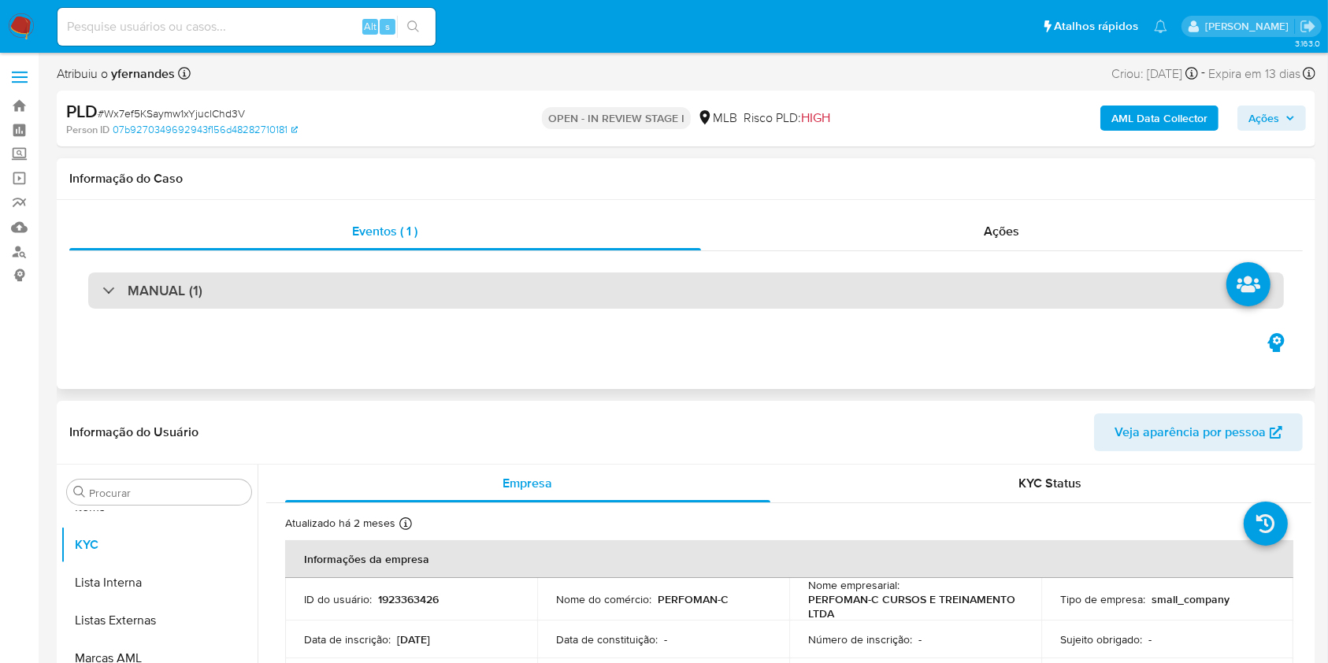
click at [795, 276] on div "MANUAL (1)" at bounding box center [685, 290] width 1195 height 36
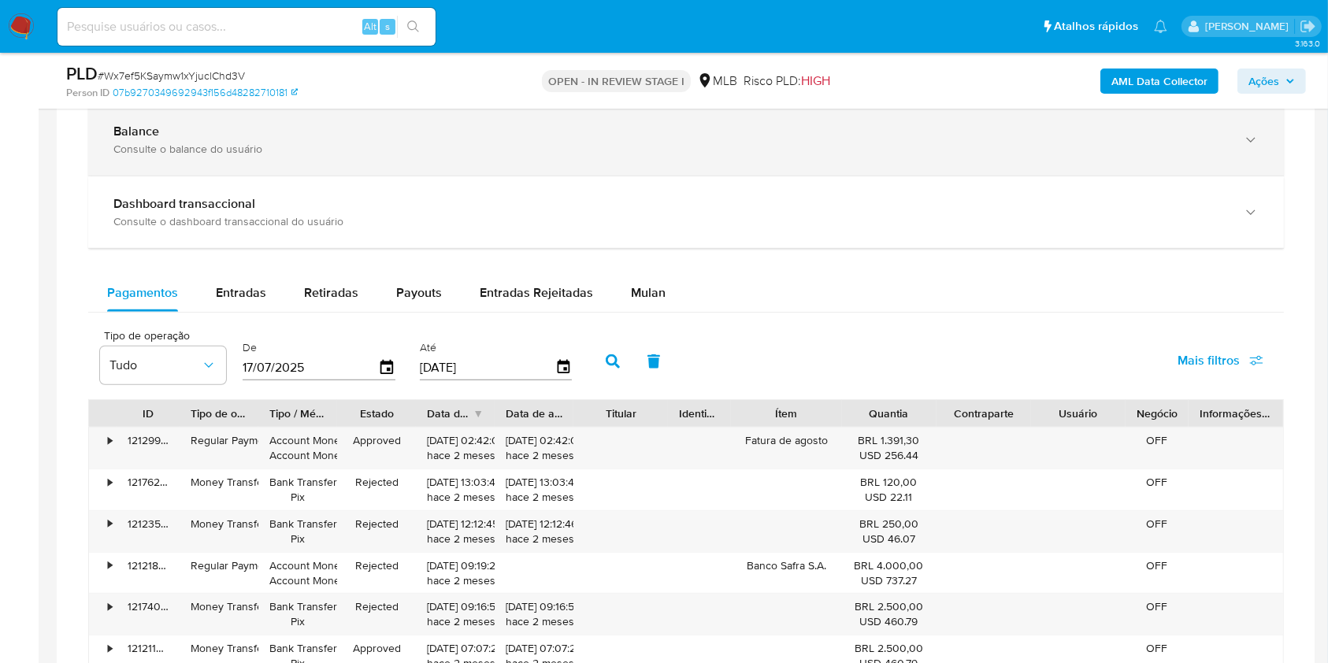
scroll to position [1365, 0]
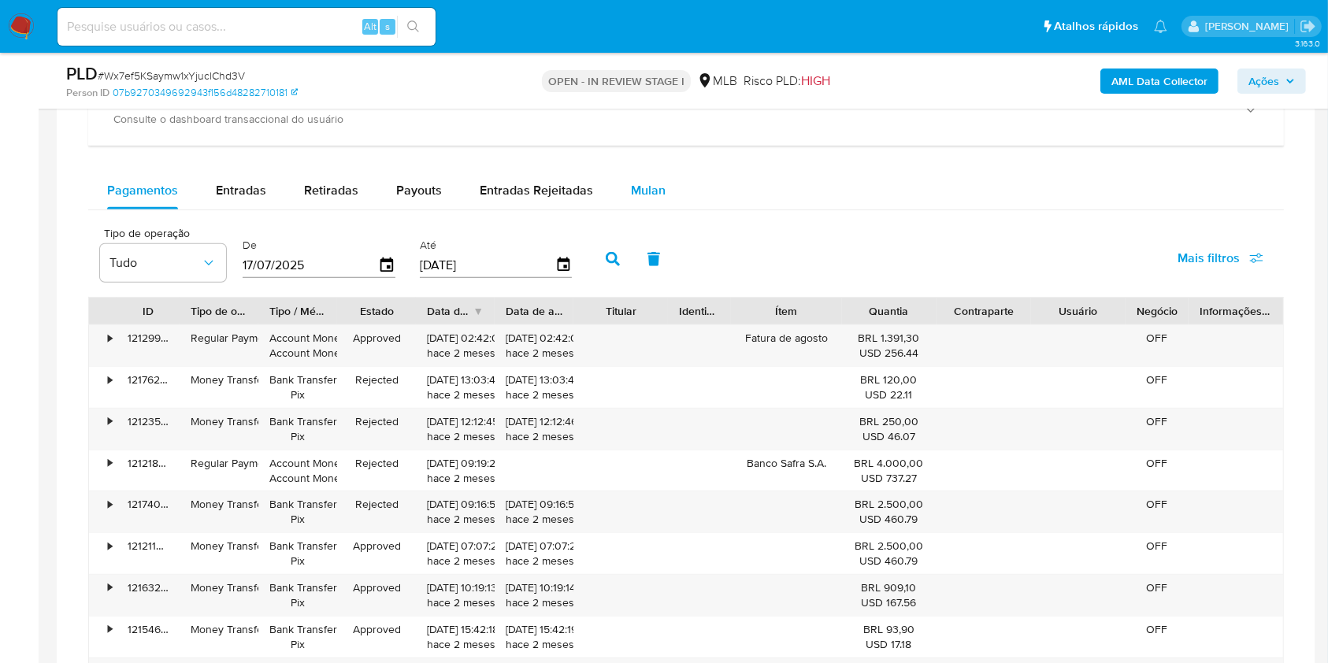
click at [652, 183] on span "Mulan" at bounding box center [648, 190] width 35 height 18
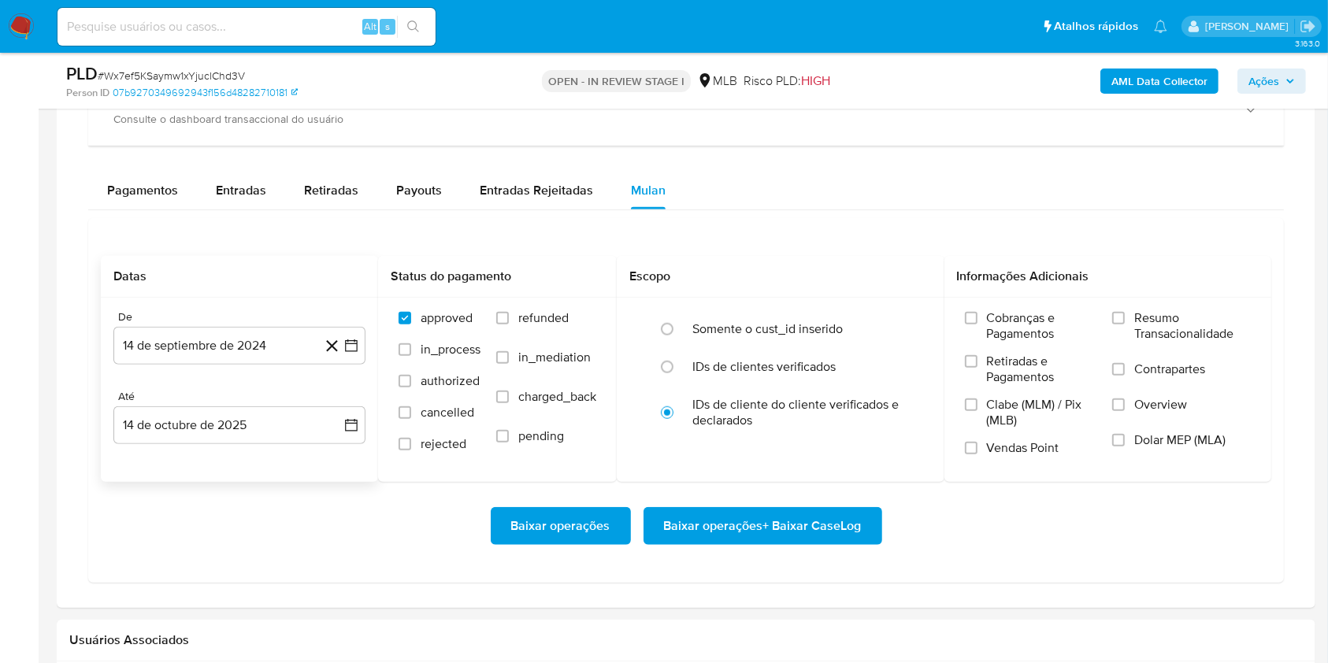
click at [252, 321] on div "De" at bounding box center [239, 317] width 252 height 14
click at [239, 358] on button "14 de septiembre de 2024" at bounding box center [239, 346] width 252 height 38
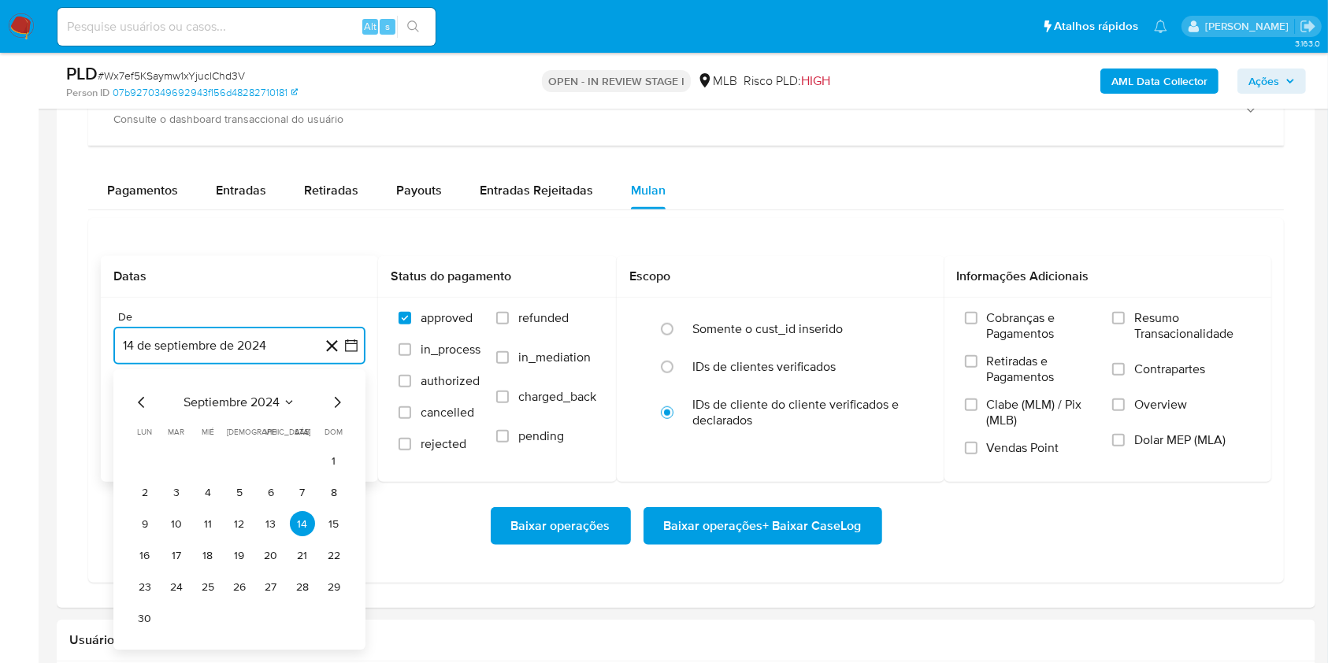
click at [233, 406] on span "septiembre 2024" at bounding box center [231, 403] width 96 height 16
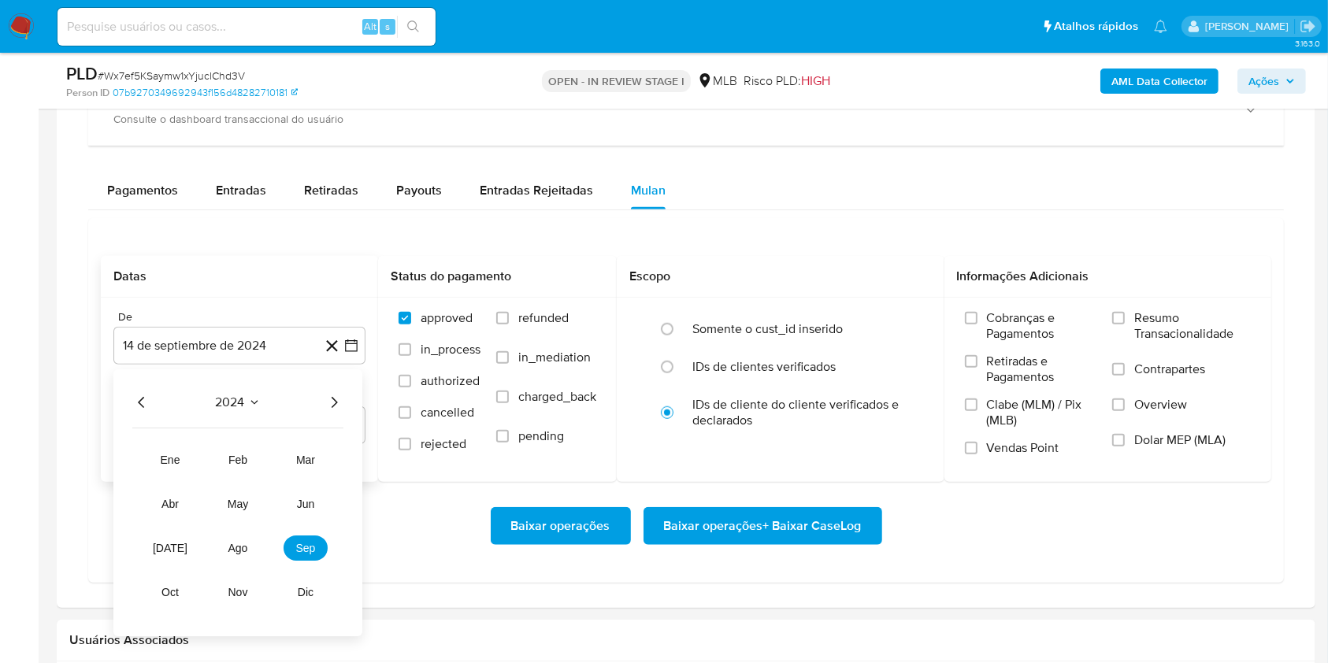
click at [327, 405] on icon "Año siguiente" at bounding box center [333, 403] width 19 height 19
click at [245, 496] on span "ago" at bounding box center [238, 549] width 20 height 13
click at [269, 455] on button "1" at bounding box center [270, 461] width 25 height 25
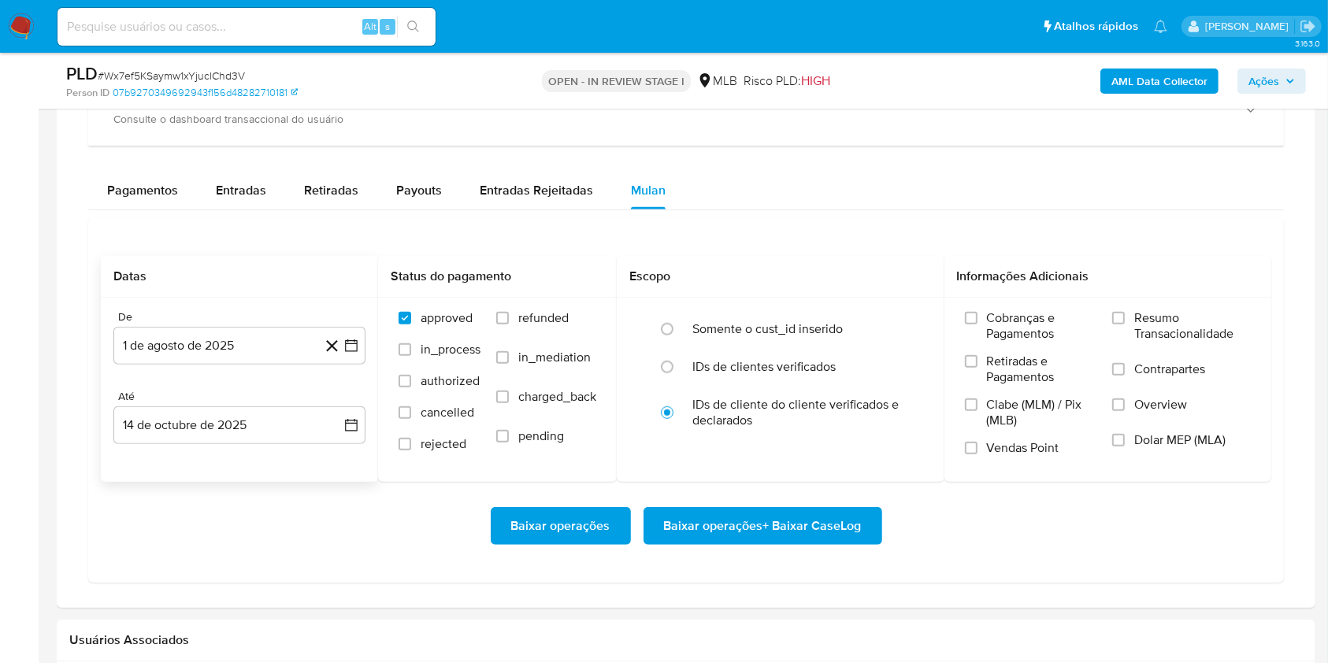
click at [231, 398] on div "Até" at bounding box center [239, 397] width 252 height 14
click at [234, 419] on button "14 de octubre de 2025" at bounding box center [239, 425] width 252 height 38
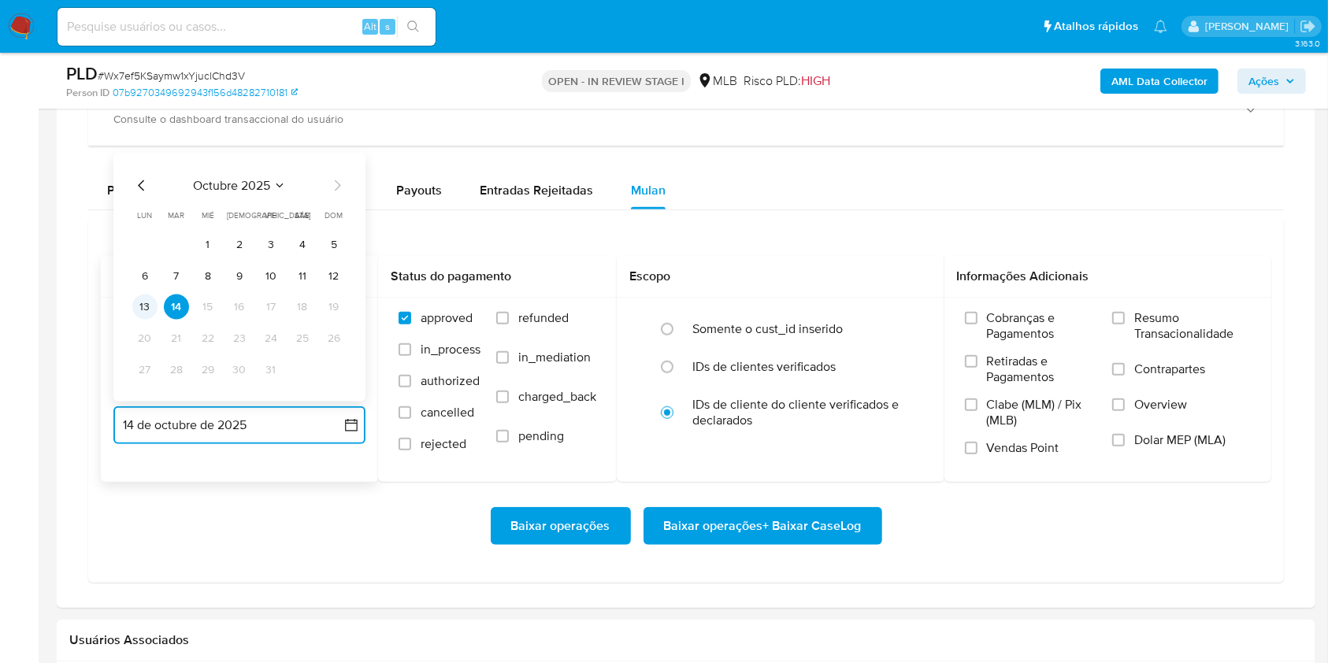
click at [141, 309] on button "13" at bounding box center [144, 307] width 25 height 25
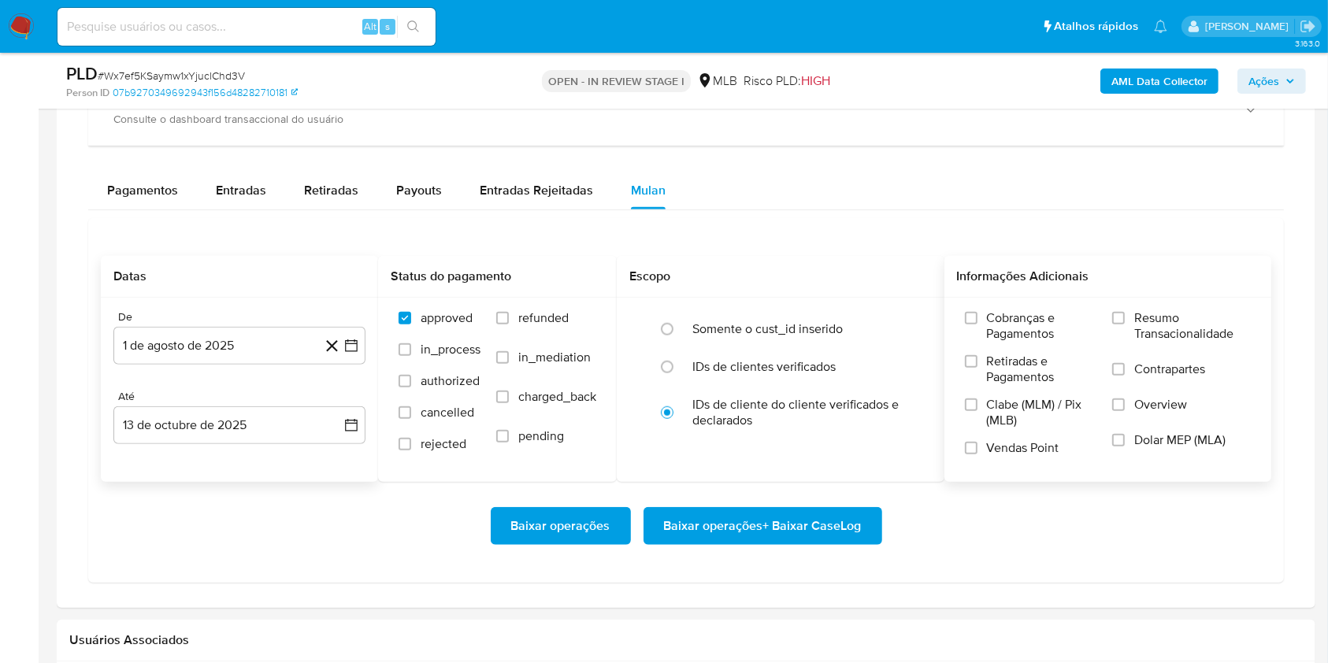
click at [1007, 298] on div "Cobranças e Pagamentos Retiradas e Pagamentos Clabe (MLM) / Pix (MLB) Vendas Po…" at bounding box center [1108, 389] width 328 height 183
click at [1007, 315] on span "Resumo Transacionalidade" at bounding box center [1192, 326] width 117 height 32
click at [1007, 315] on input "Resumo Transacionalidade" at bounding box center [1118, 318] width 13 height 13
click at [780, 496] on span "Baixar operações + Baixar CaseLog" at bounding box center [763, 526] width 198 height 35
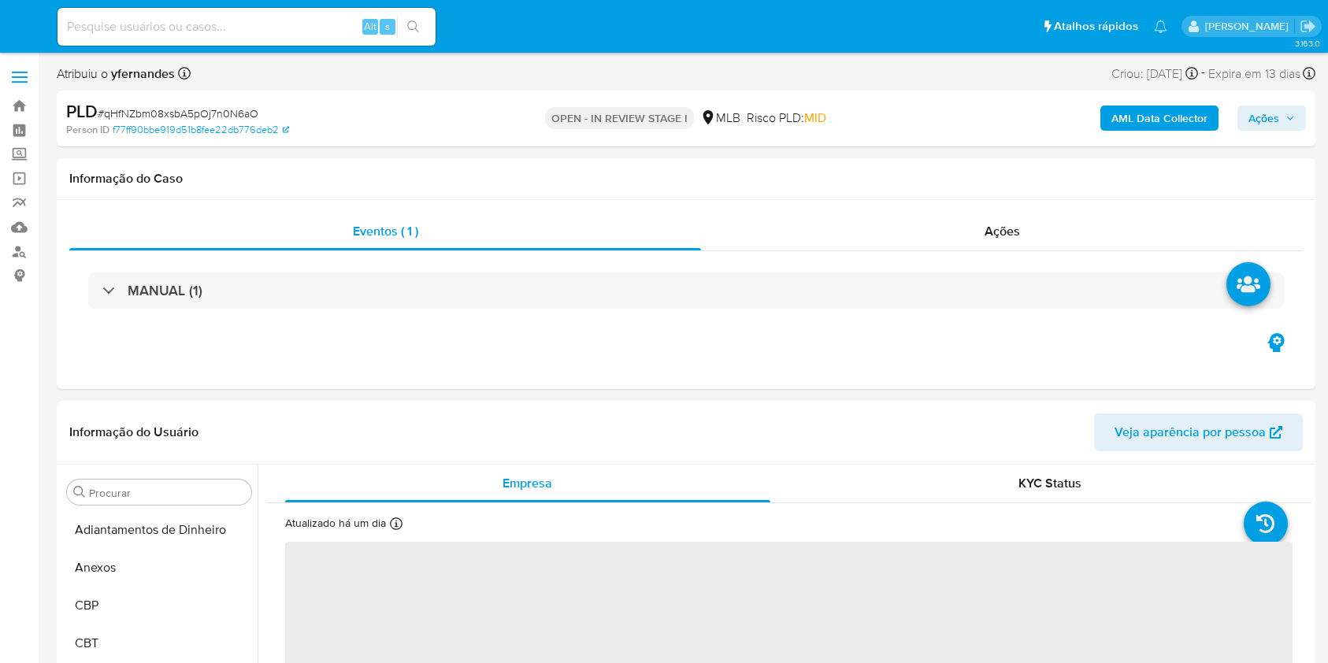
select select "10"
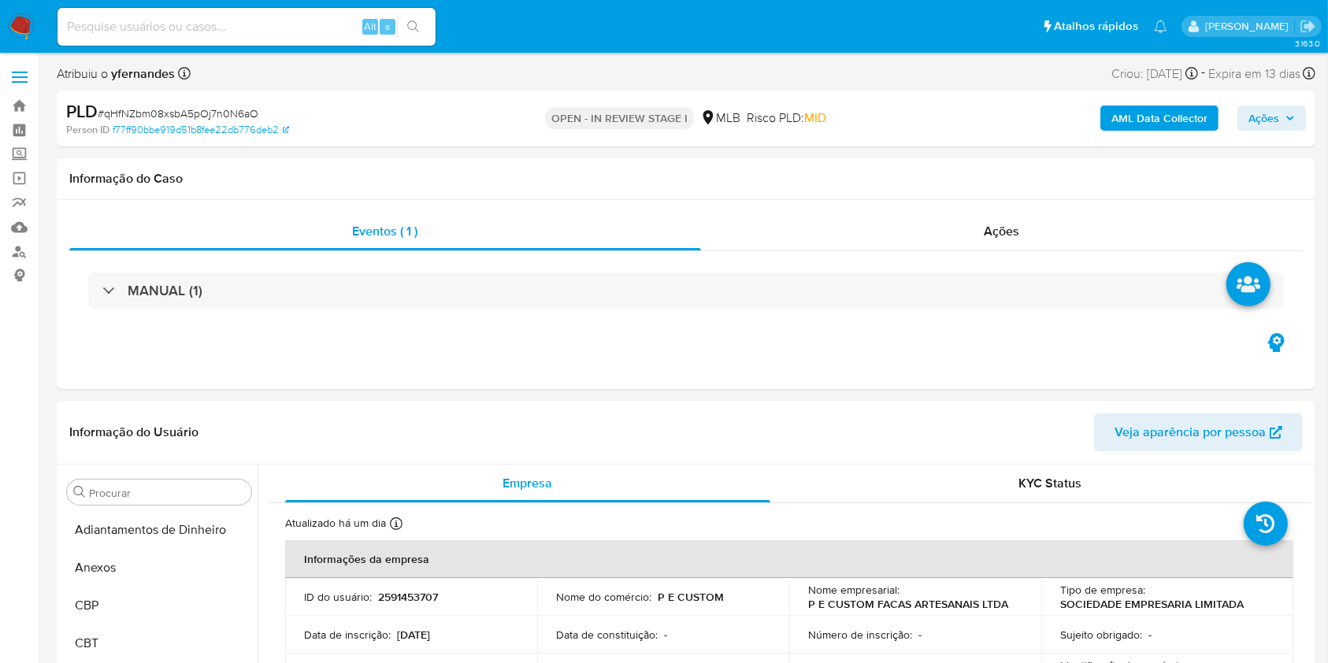
scroll to position [854, 0]
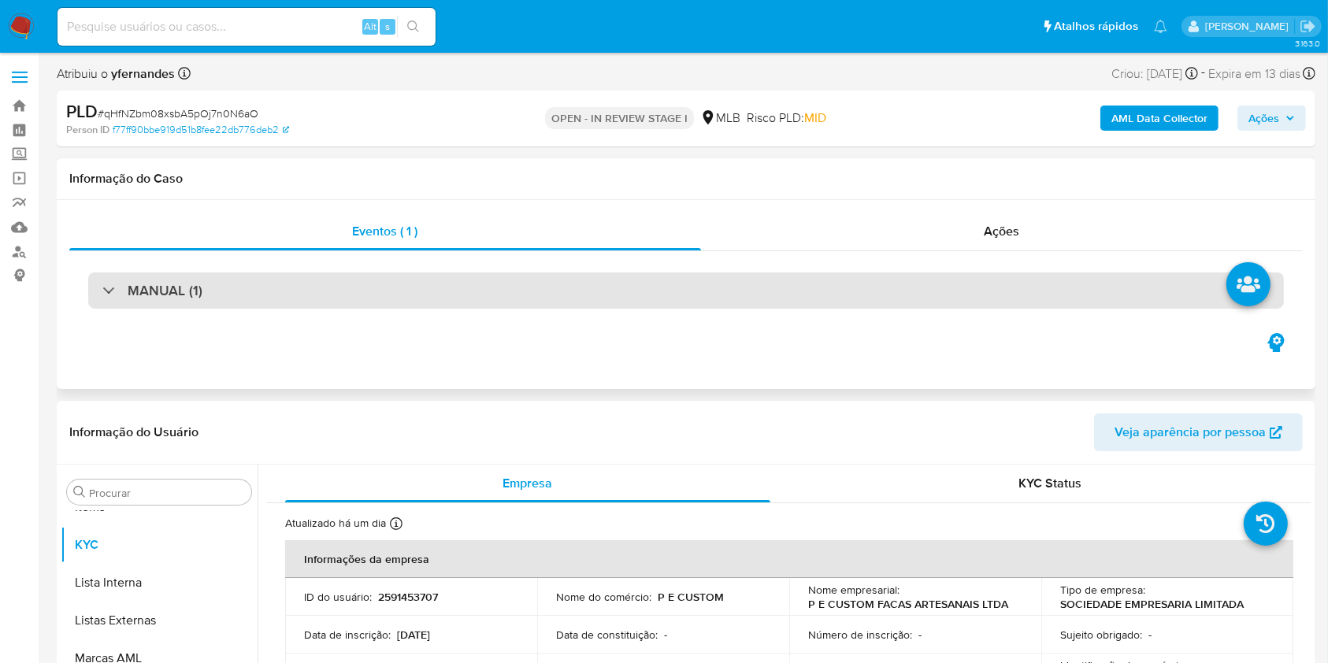
click at [859, 305] on div "MANUAL (1)" at bounding box center [685, 290] width 1195 height 36
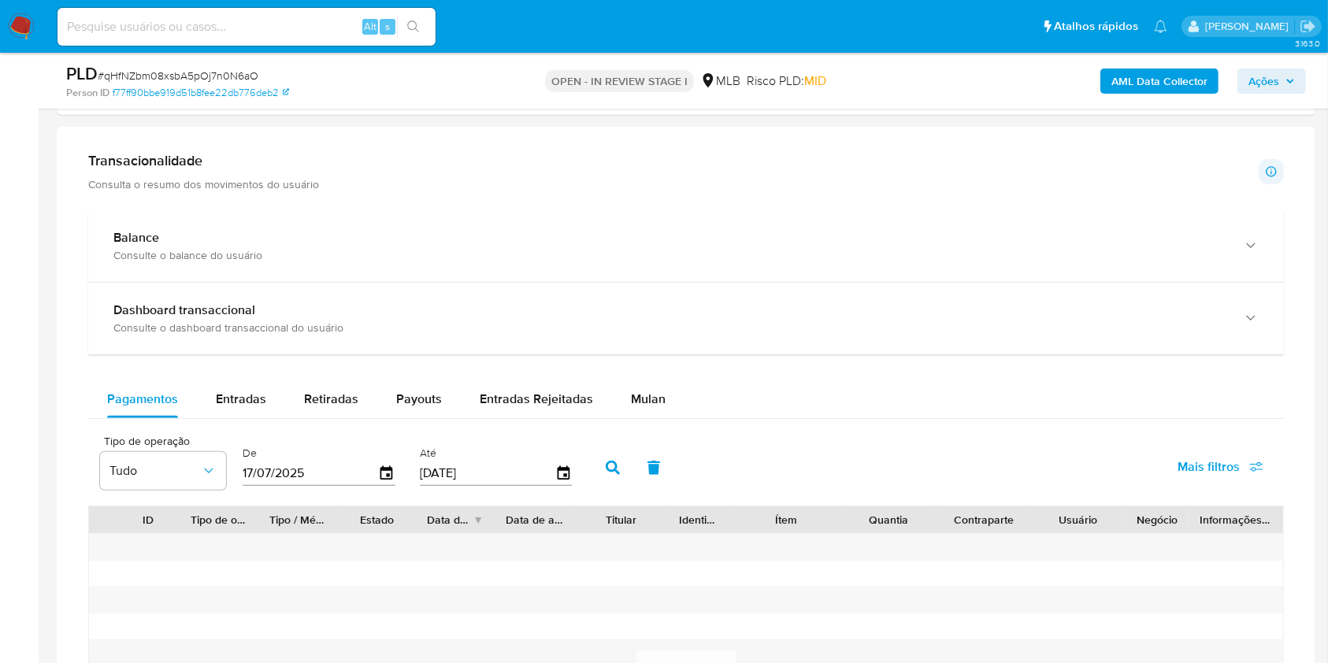
scroll to position [1260, 0]
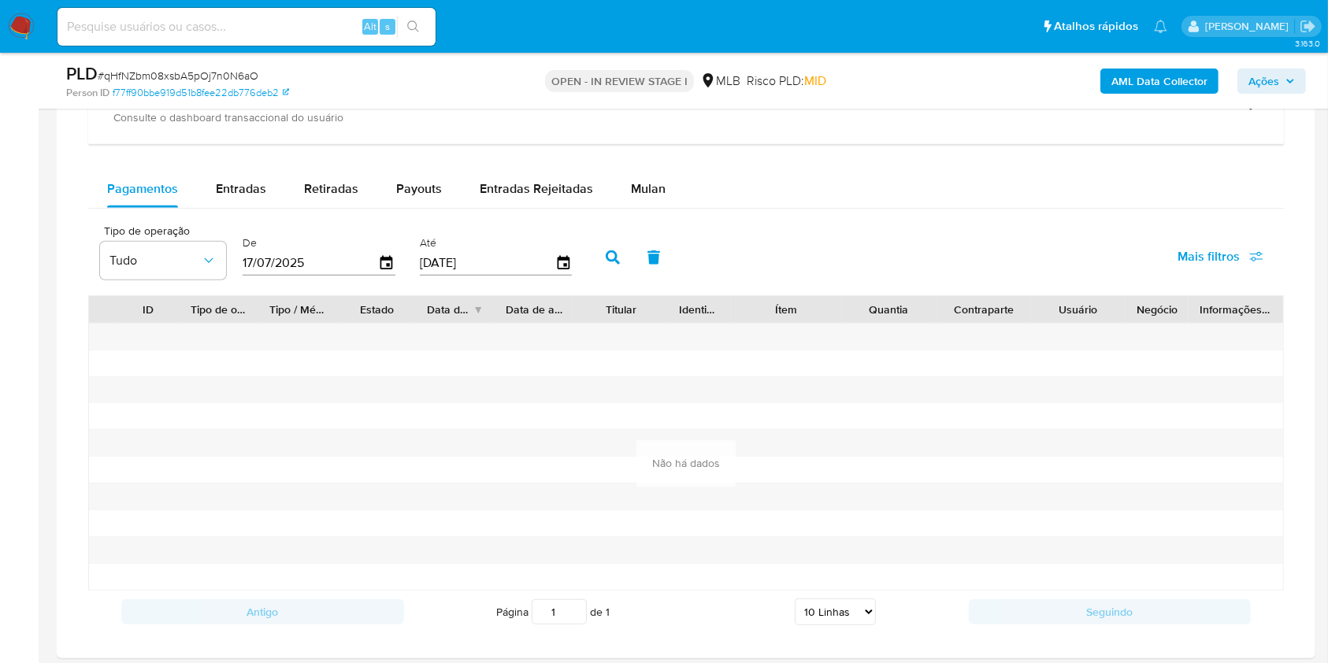
click at [625, 169] on div "Balance Consulte o balance do usuário Dashboard transaccional Consulte o dashbo…" at bounding box center [685, 316] width 1195 height 633
click at [643, 183] on span "Mulan" at bounding box center [648, 189] width 35 height 18
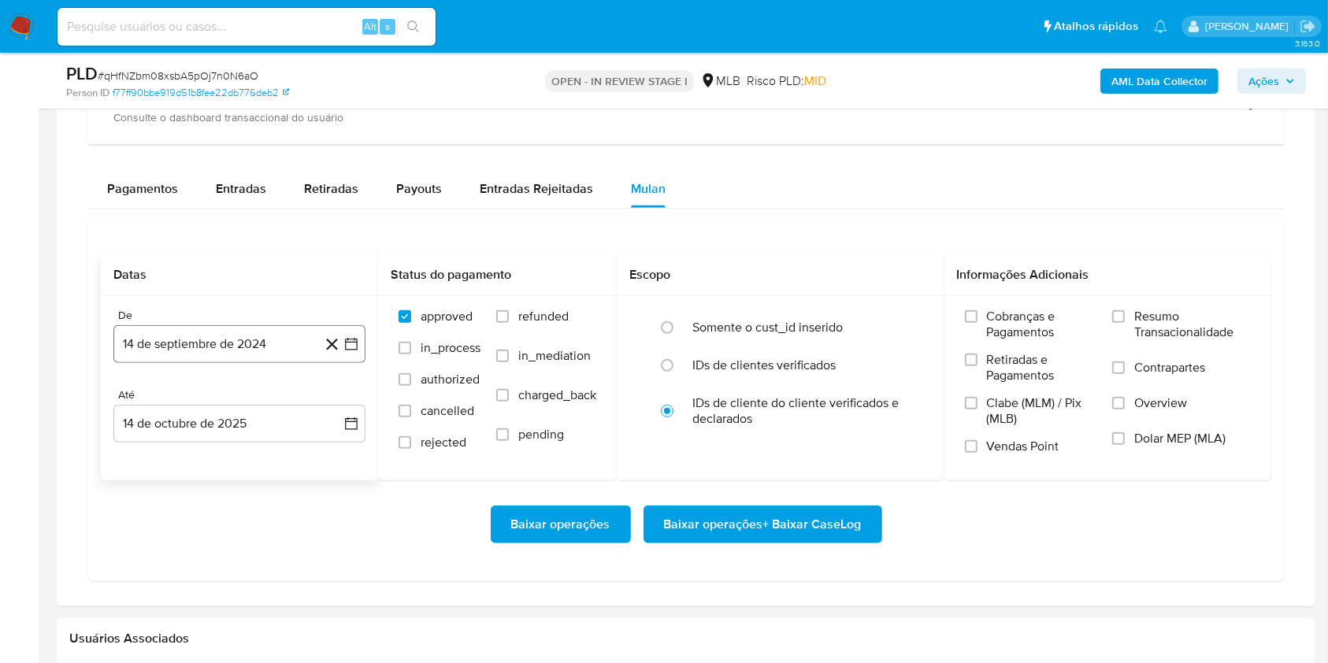
click at [263, 356] on button "14 de septiembre de 2024" at bounding box center [239, 344] width 252 height 38
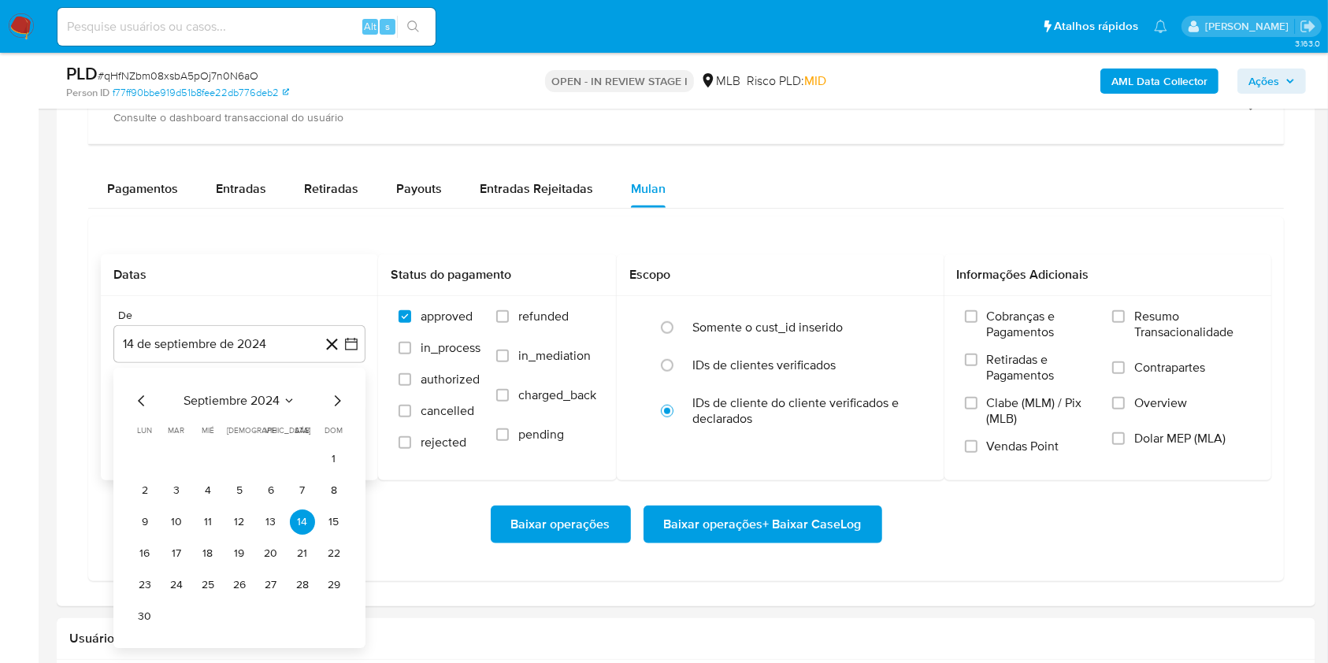
drag, startPoint x: 263, startPoint y: 356, endPoint x: 233, endPoint y: 394, distance: 48.2
click at [233, 394] on span "septiembre 2024" at bounding box center [231, 401] width 96 height 16
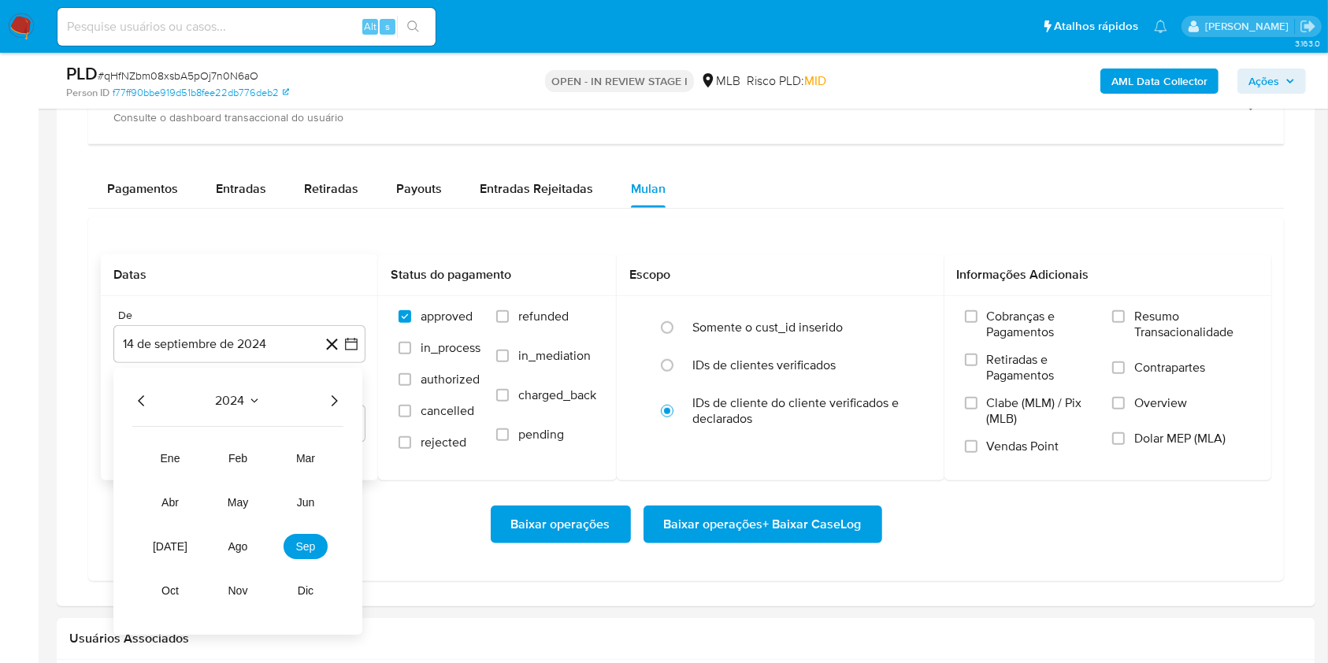
click at [330, 394] on icon "Año siguiente" at bounding box center [333, 400] width 19 height 19
click at [238, 544] on span "ago" at bounding box center [238, 546] width 20 height 13
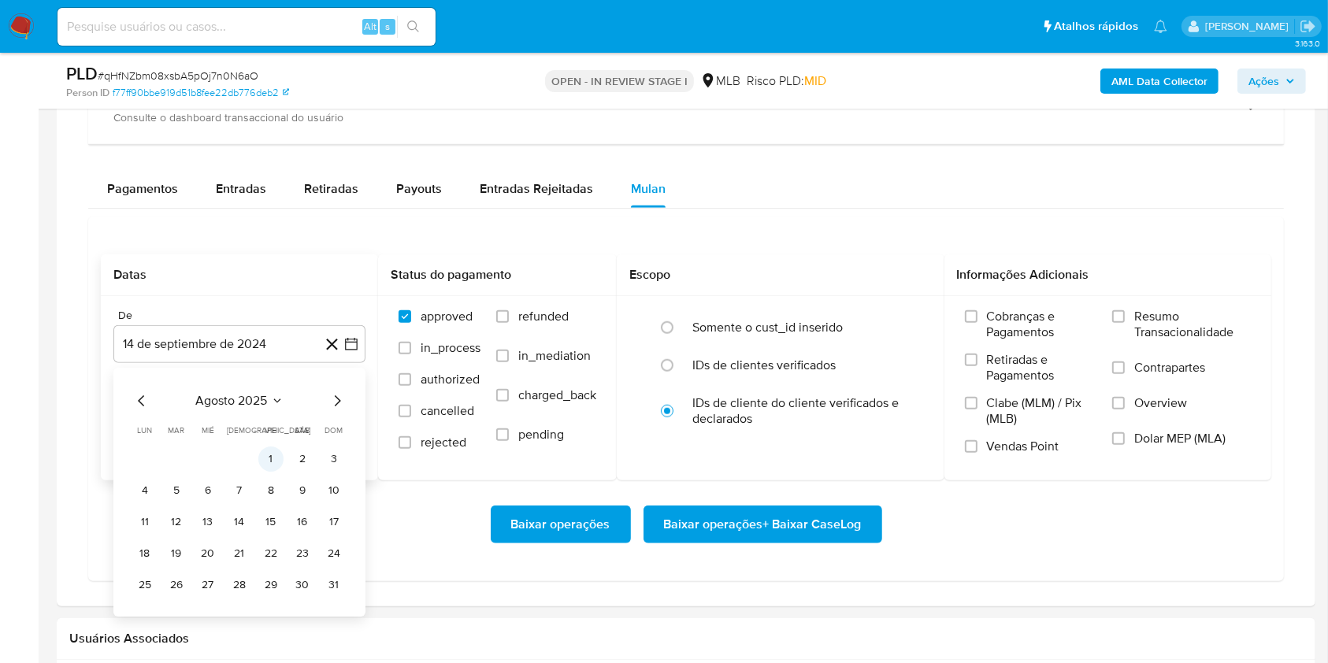
click at [258, 454] on button "1" at bounding box center [270, 459] width 25 height 25
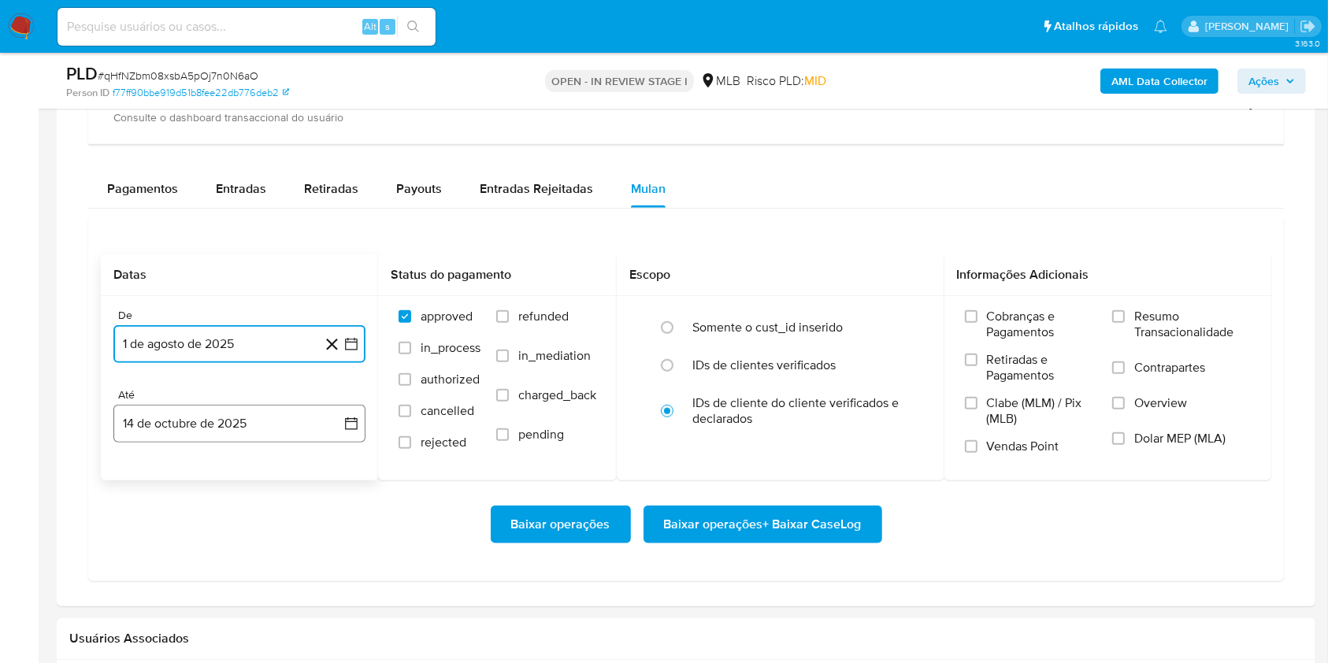
click at [238, 435] on button "14 de octubre de 2025" at bounding box center [239, 424] width 252 height 38
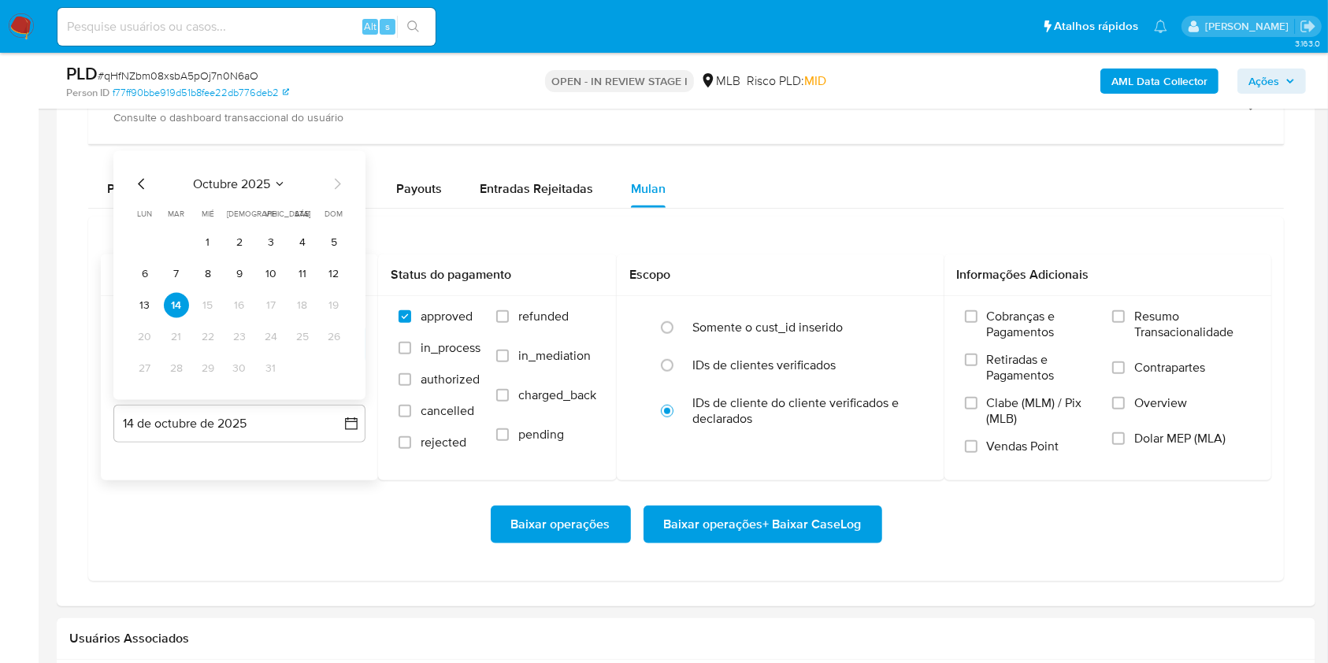
click at [156, 313] on td "13" at bounding box center [144, 305] width 25 height 25
click at [147, 300] on button "13" at bounding box center [144, 305] width 25 height 25
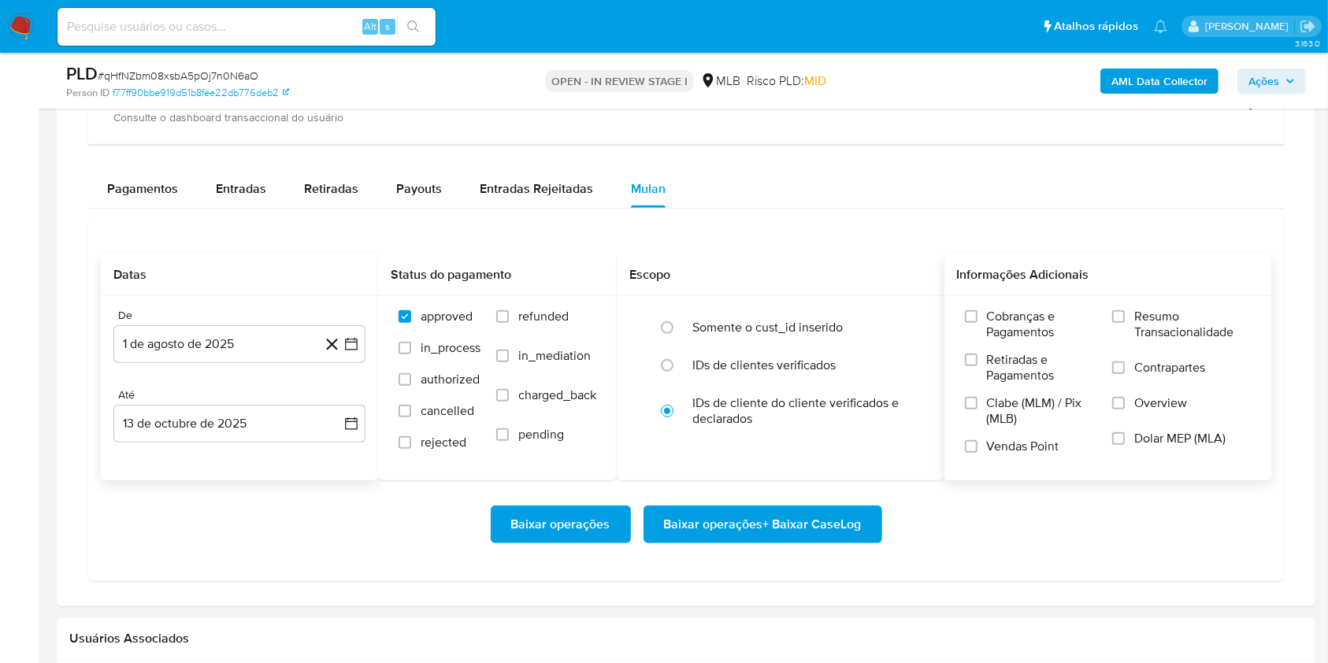
click at [1166, 311] on span "Resumo Transacionalidade" at bounding box center [1192, 325] width 117 height 32
click at [1125, 311] on input "Resumo Transacionalidade" at bounding box center [1118, 316] width 13 height 13
click at [781, 533] on span "Baixar operações + Baixar CaseLog" at bounding box center [763, 524] width 198 height 35
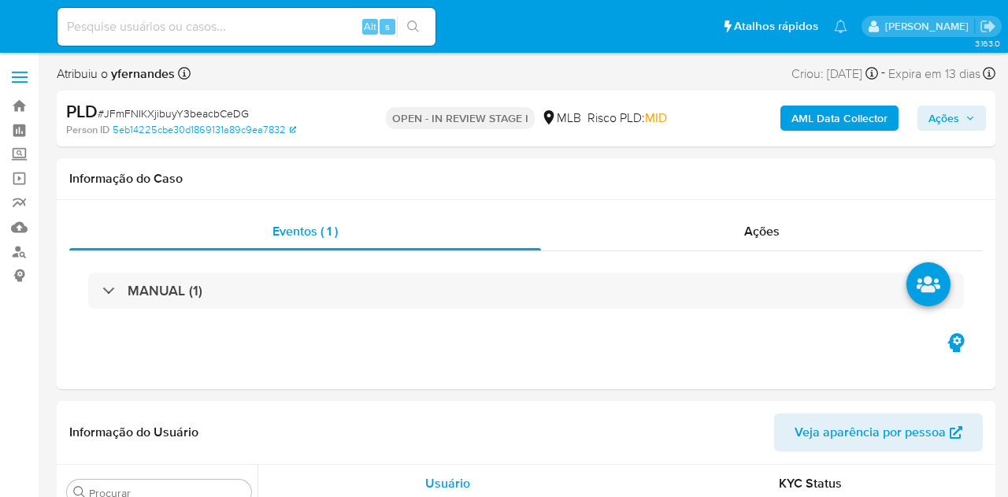
select select "10"
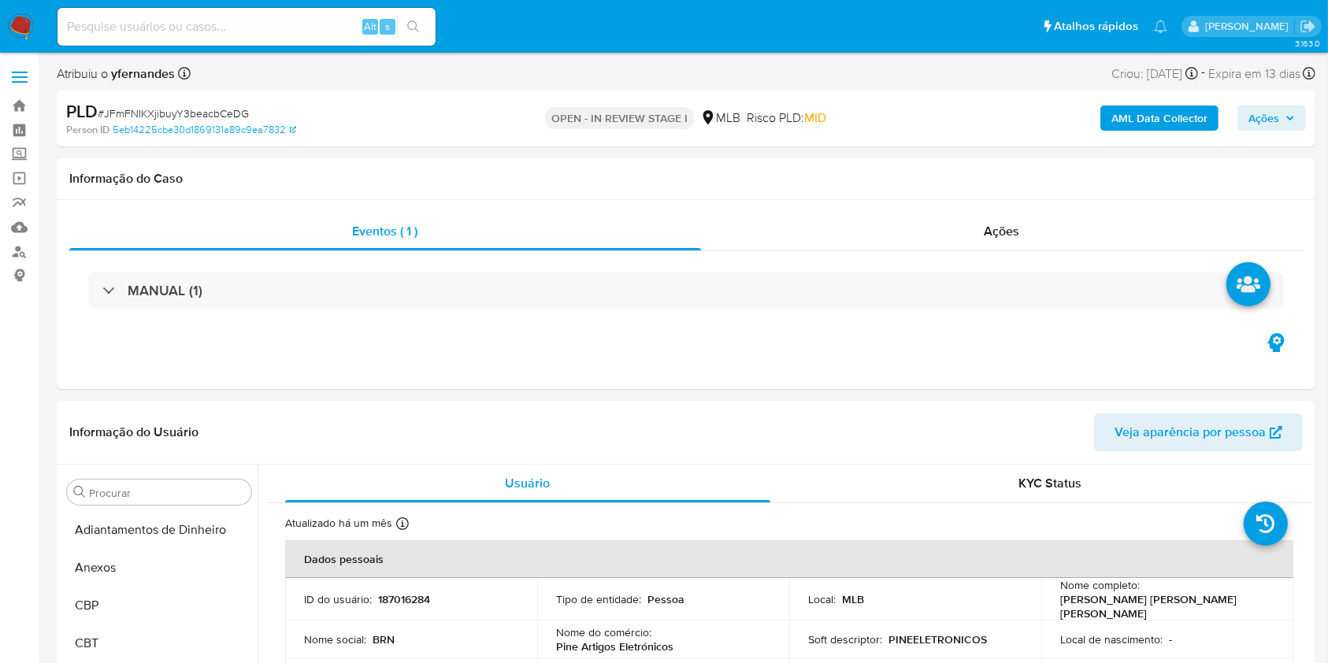
scroll to position [854, 0]
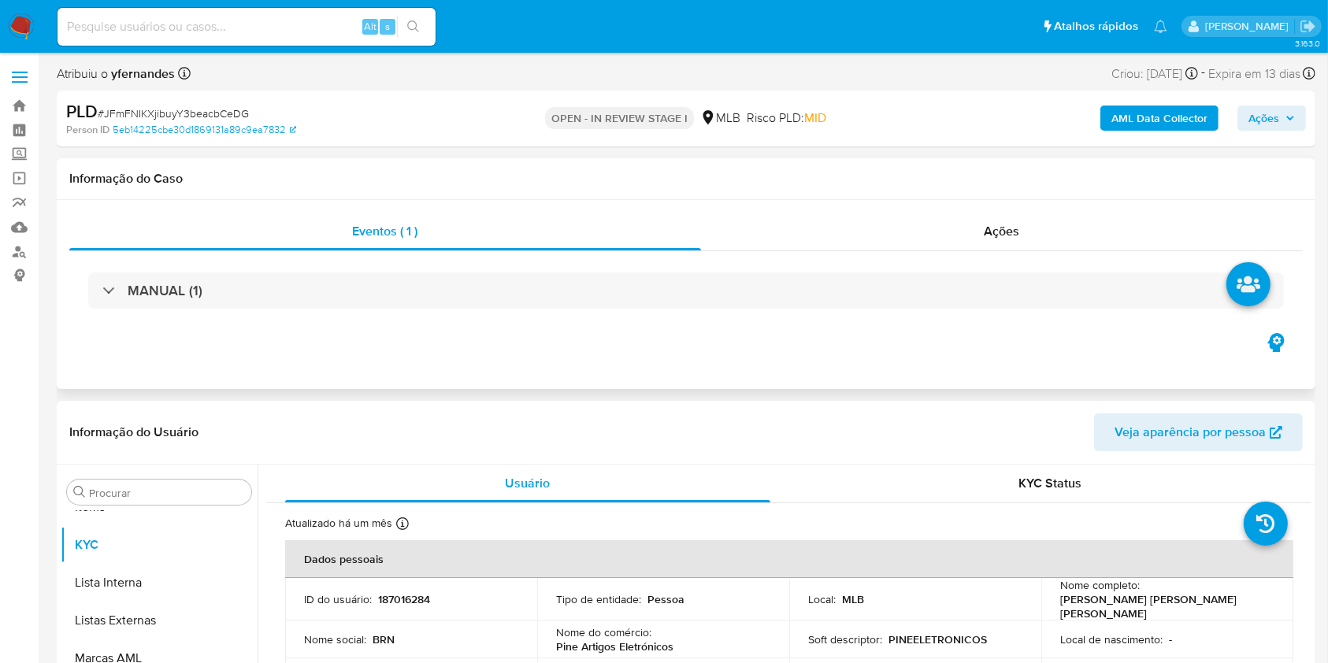
click at [799, 328] on div "MANUAL (1)" at bounding box center [685, 290] width 1233 height 79
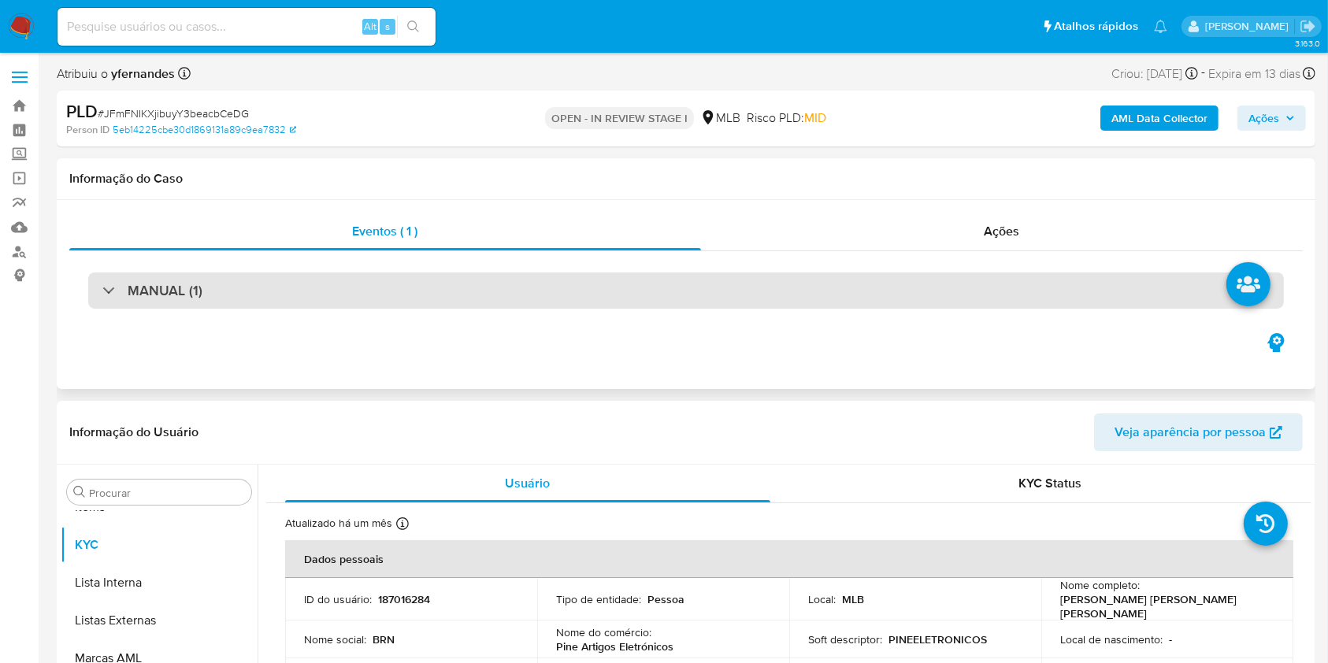
click at [797, 278] on div "MANUAL (1)" at bounding box center [685, 290] width 1195 height 36
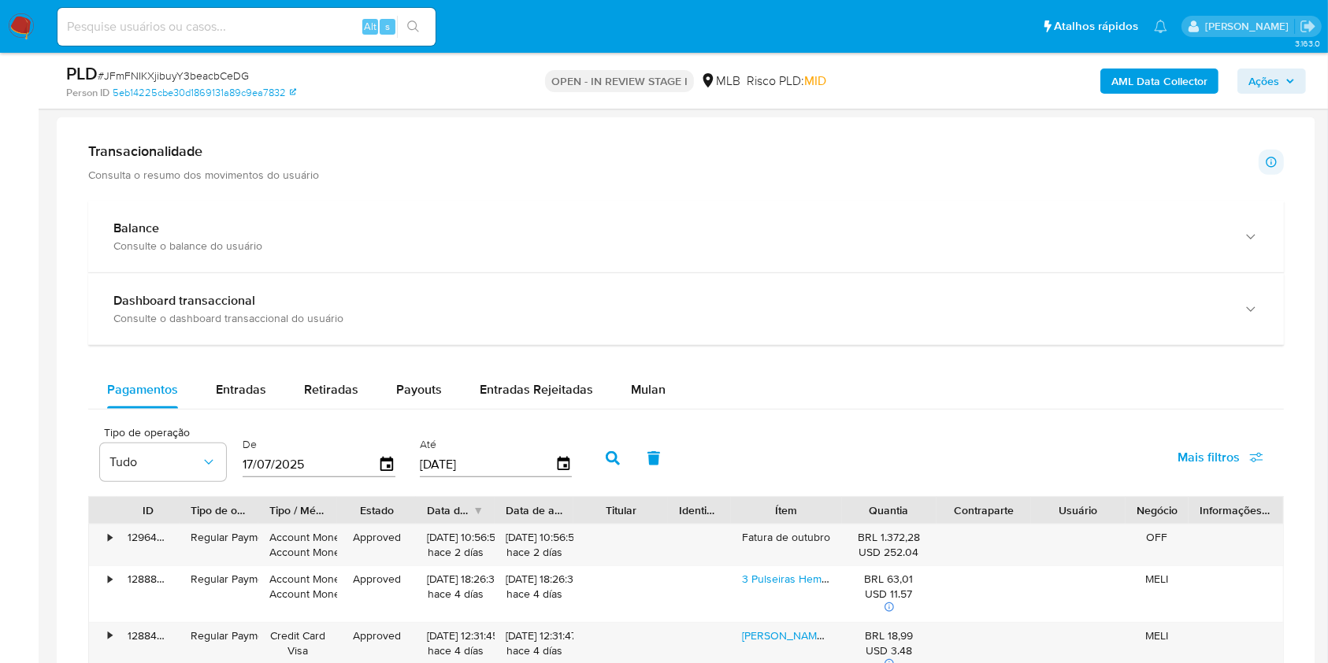
scroll to position [1365, 0]
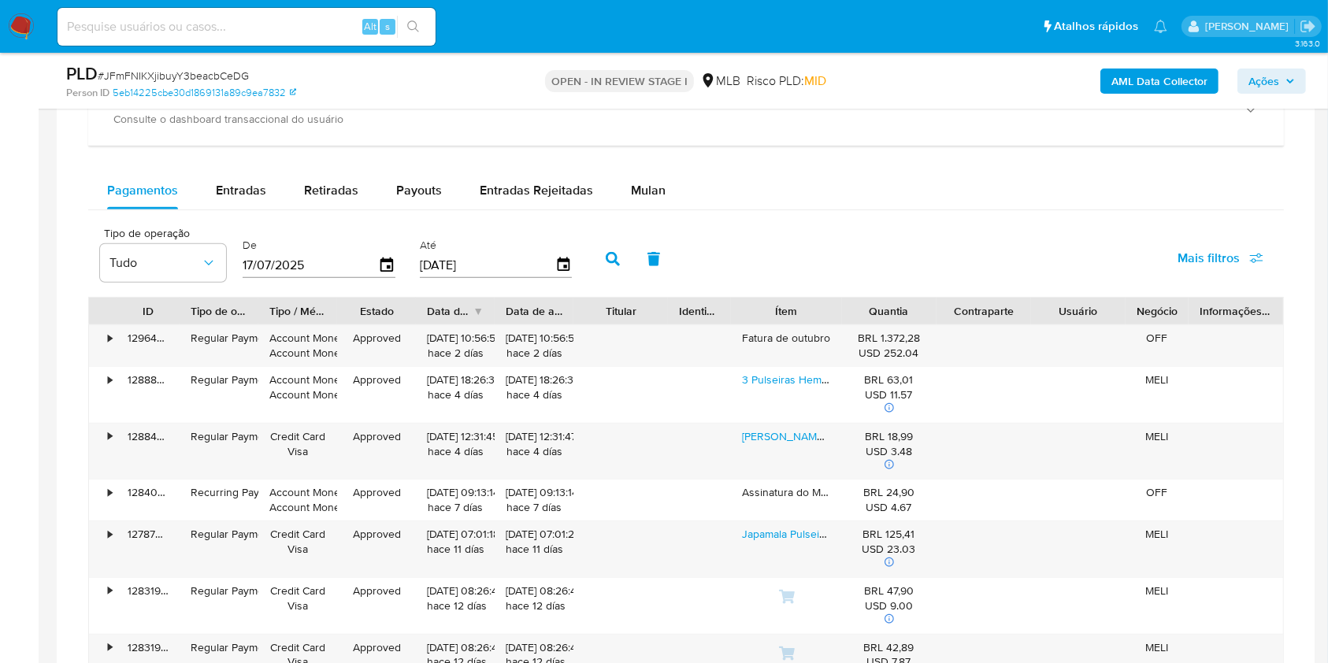
click at [613, 199] on button "Mulan" at bounding box center [648, 191] width 72 height 38
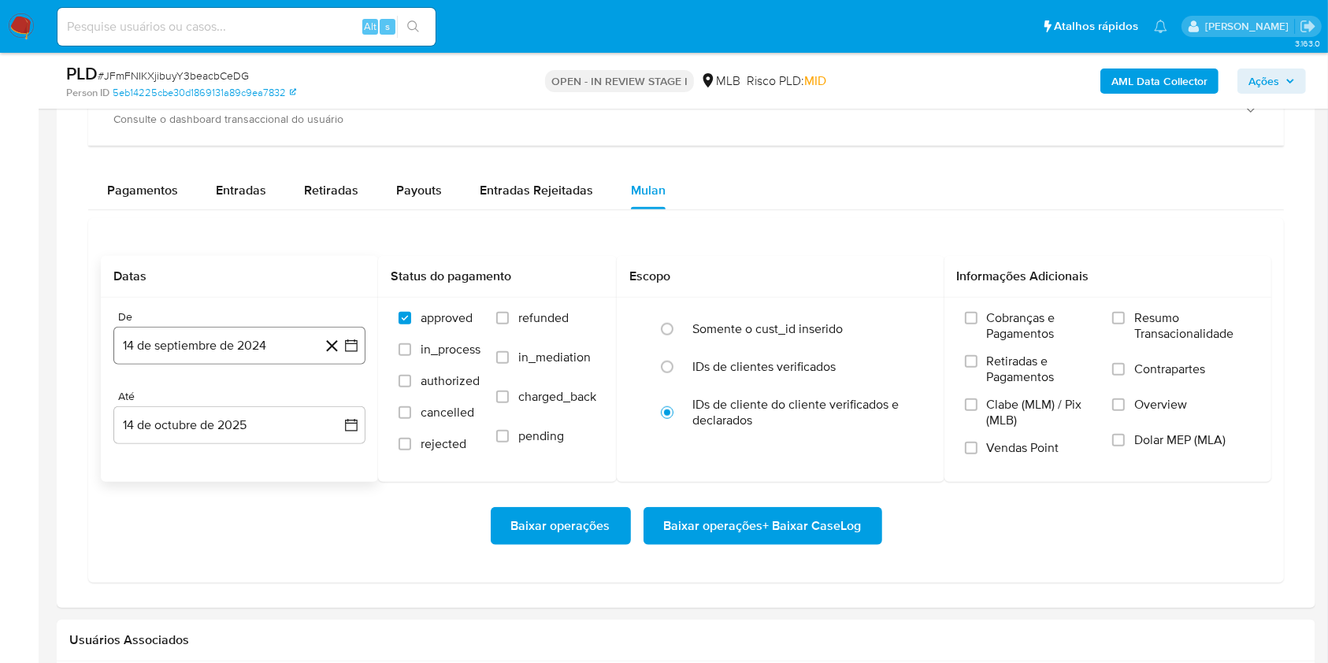
click at [260, 338] on button "14 de septiembre de 2024" at bounding box center [239, 346] width 252 height 38
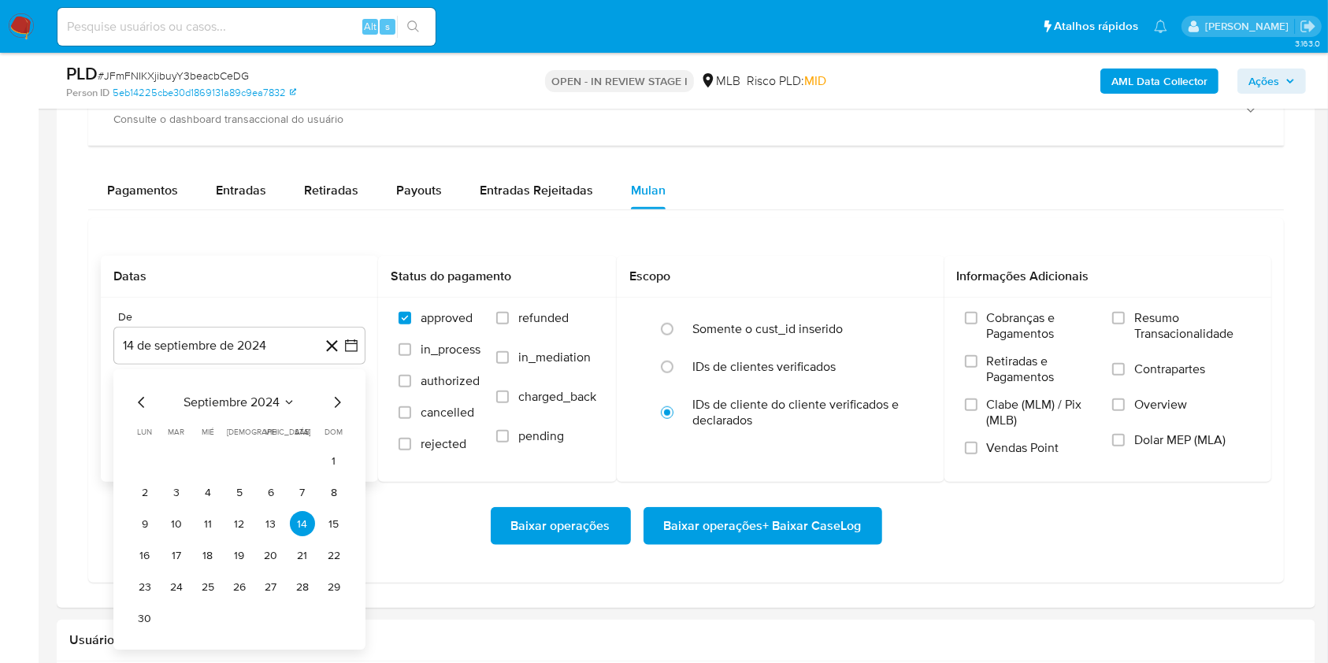
click at [224, 387] on div "septiembre 2024 septiembre 2024 lun lunes mar martes mié miércoles jue jueves v…" at bounding box center [239, 510] width 252 height 280
click at [240, 402] on span "septiembre 2024" at bounding box center [231, 403] width 96 height 16
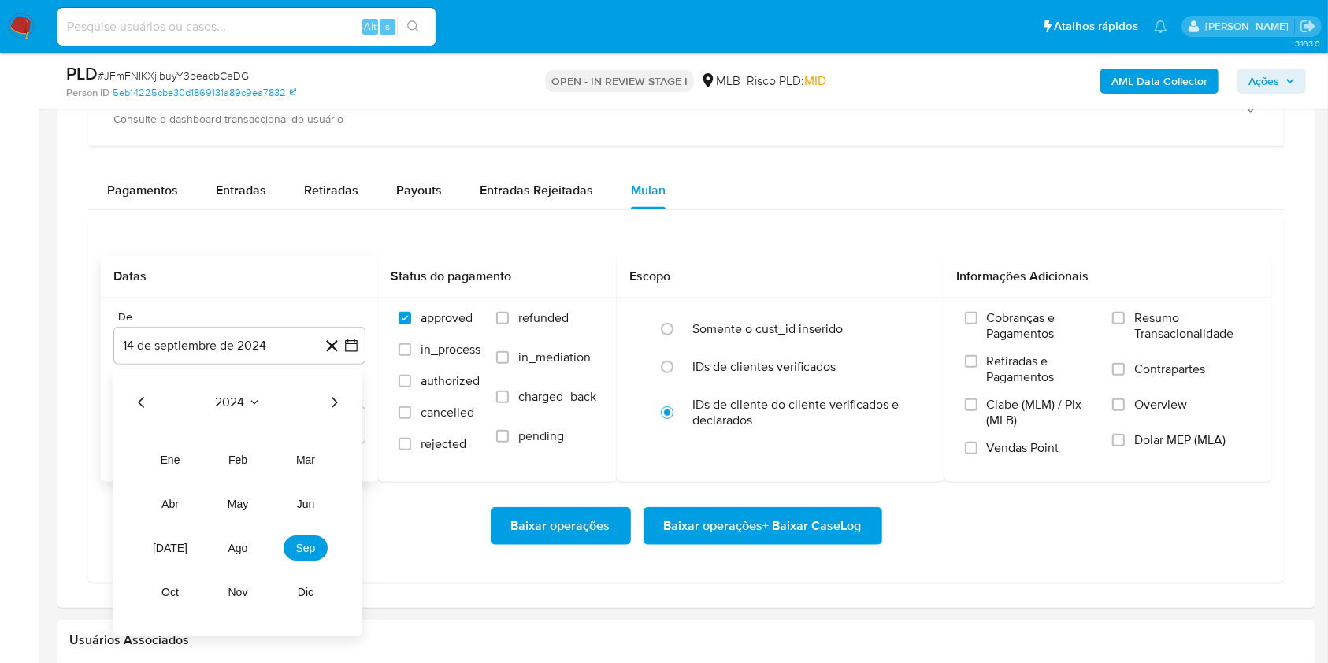
click at [328, 399] on icon "Año siguiente" at bounding box center [333, 403] width 19 height 19
click at [243, 496] on button "ago" at bounding box center [238, 548] width 44 height 25
click at [260, 463] on button "1" at bounding box center [270, 461] width 25 height 25
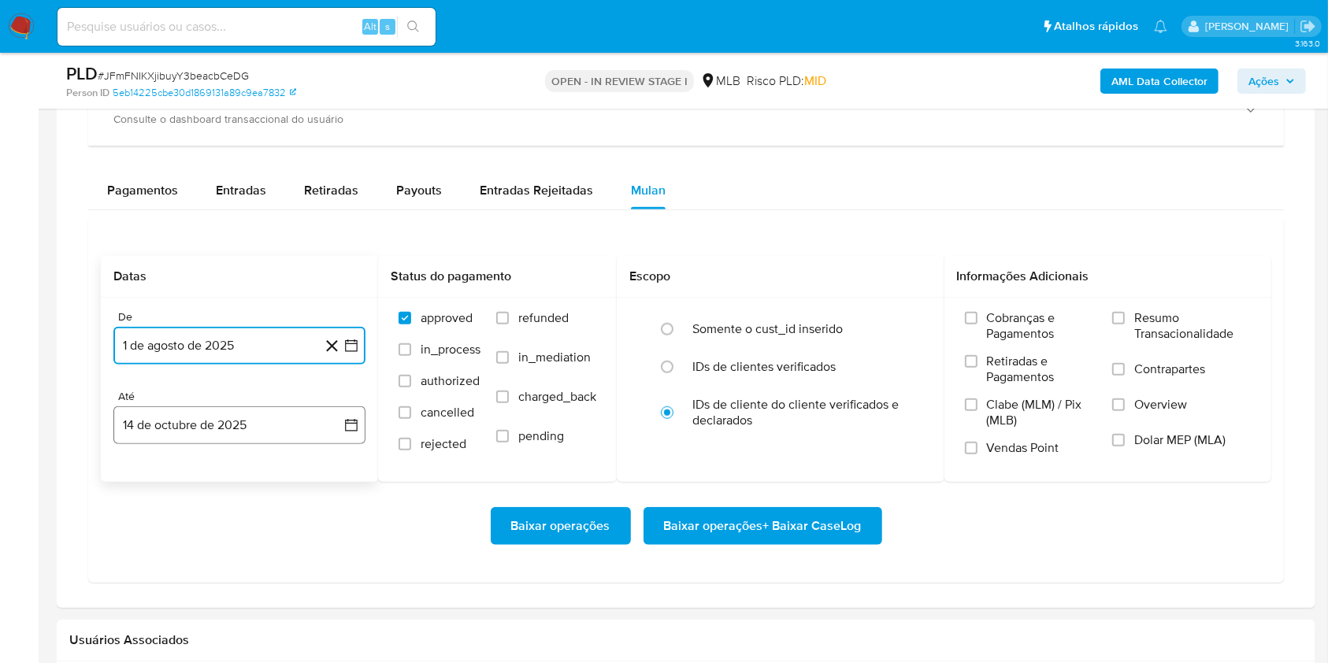
click at [238, 439] on button "14 de octubre de 2025" at bounding box center [239, 425] width 252 height 38
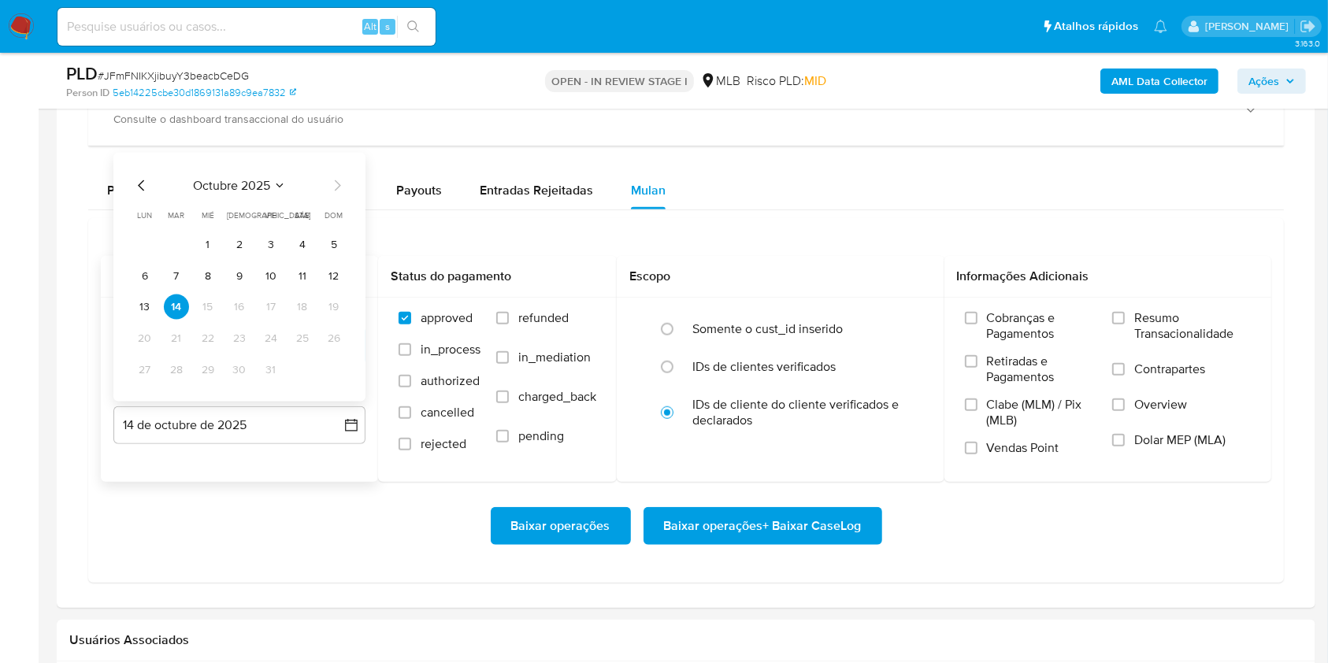
drag, startPoint x: 143, startPoint y: 300, endPoint x: 151, endPoint y: 301, distance: 7.9
click at [142, 300] on button "13" at bounding box center [144, 307] width 25 height 25
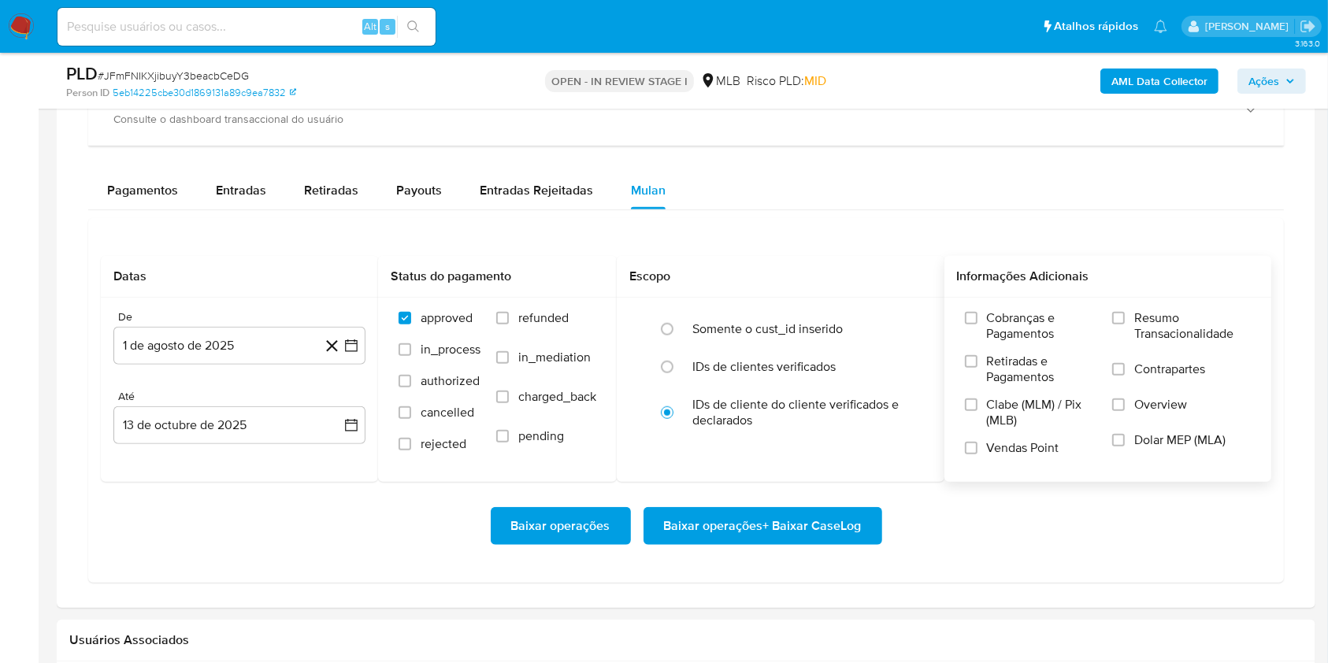
click at [1007, 338] on span "Resumo Transacionalidade" at bounding box center [1192, 326] width 117 height 32
click at [1007, 324] on input "Resumo Transacionalidade" at bounding box center [1118, 318] width 13 height 13
click at [771, 496] on span "Baixar operações + Baixar CaseLog" at bounding box center [763, 526] width 198 height 35
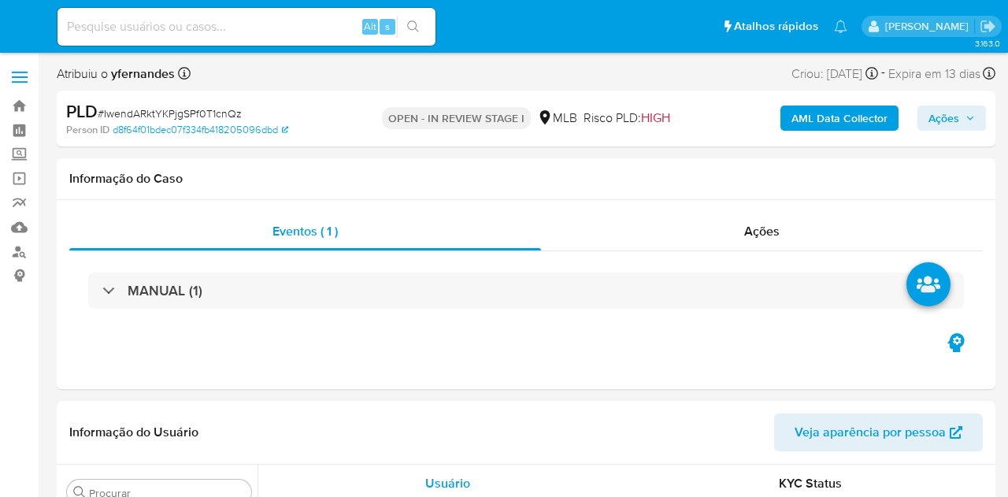
select select "10"
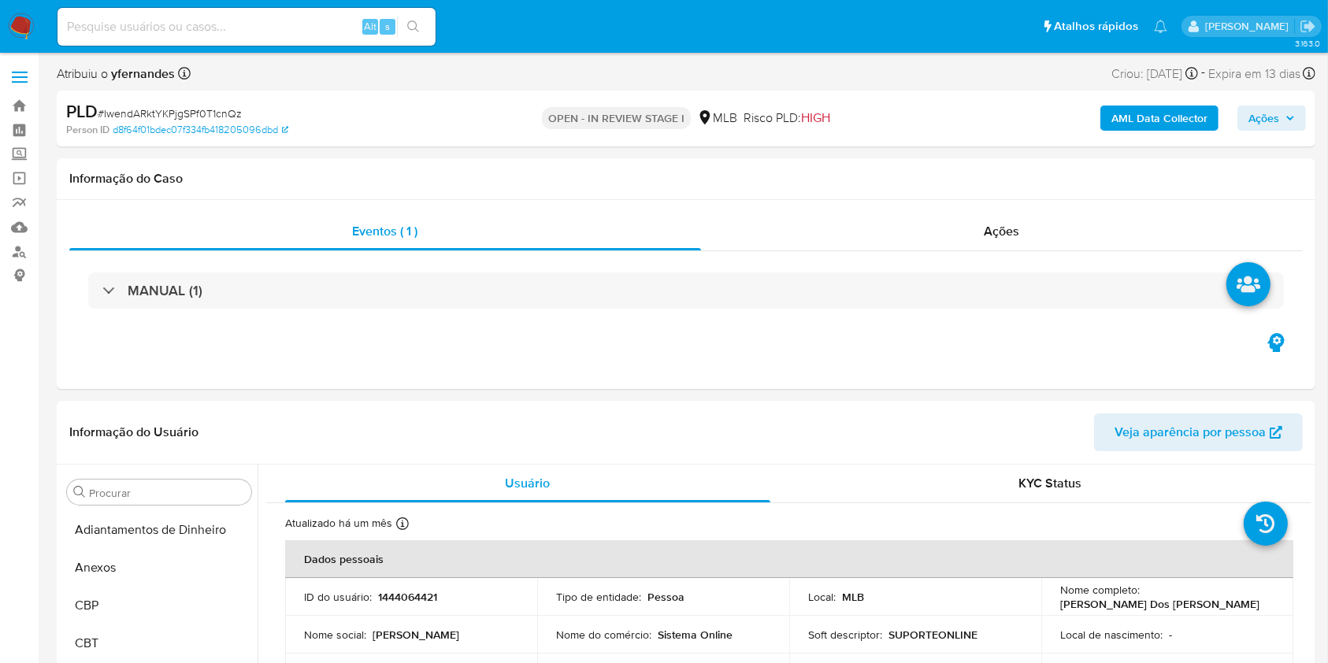
scroll to position [854, 0]
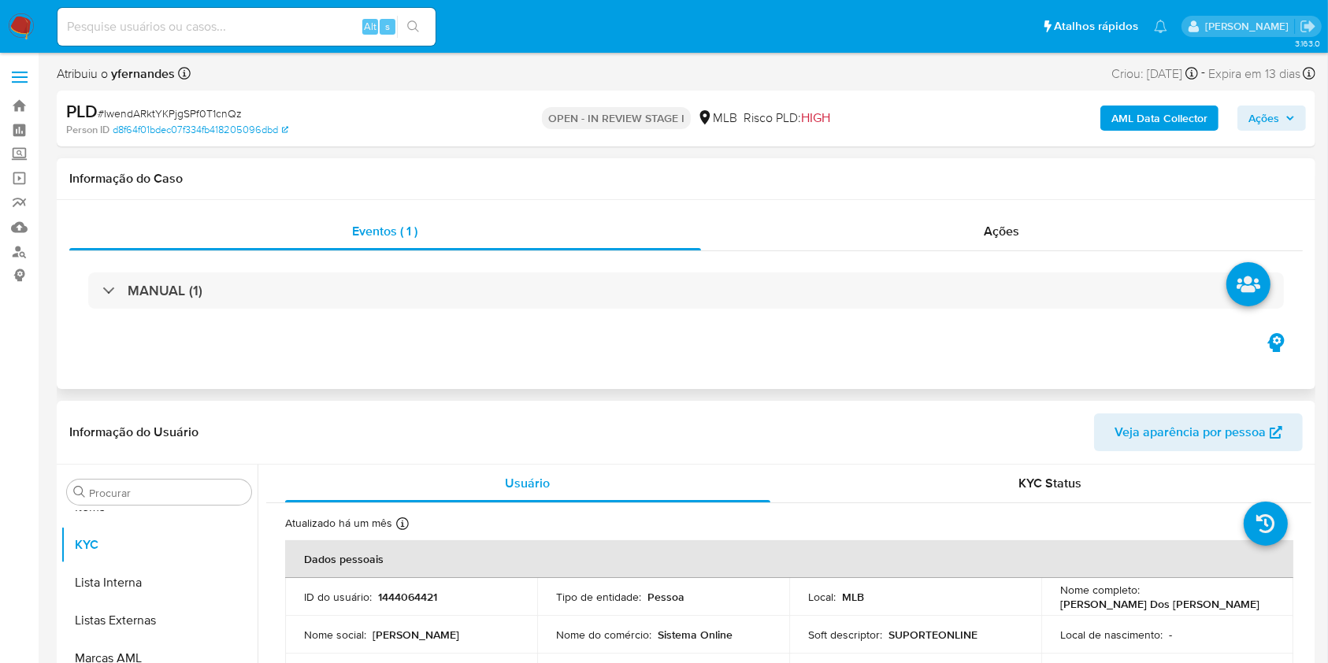
click at [761, 266] on div "MANUAL (1)" at bounding box center [685, 290] width 1233 height 79
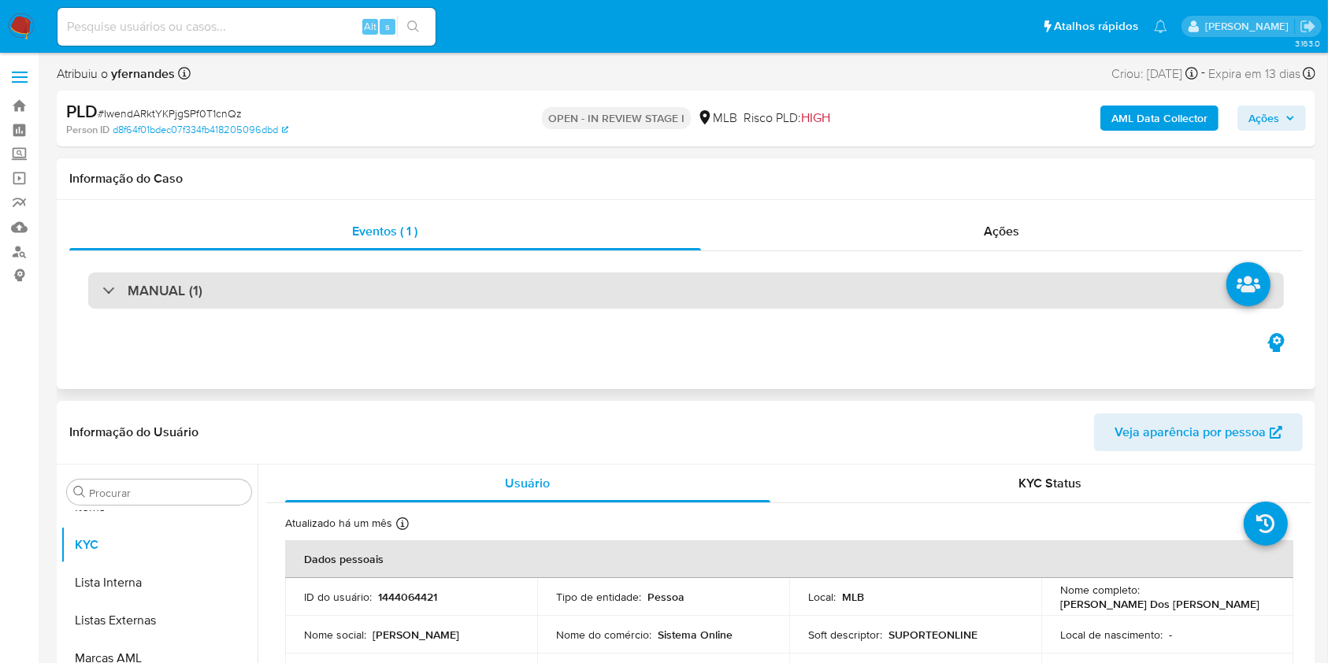
click at [757, 276] on div "MANUAL (1)" at bounding box center [685, 290] width 1195 height 36
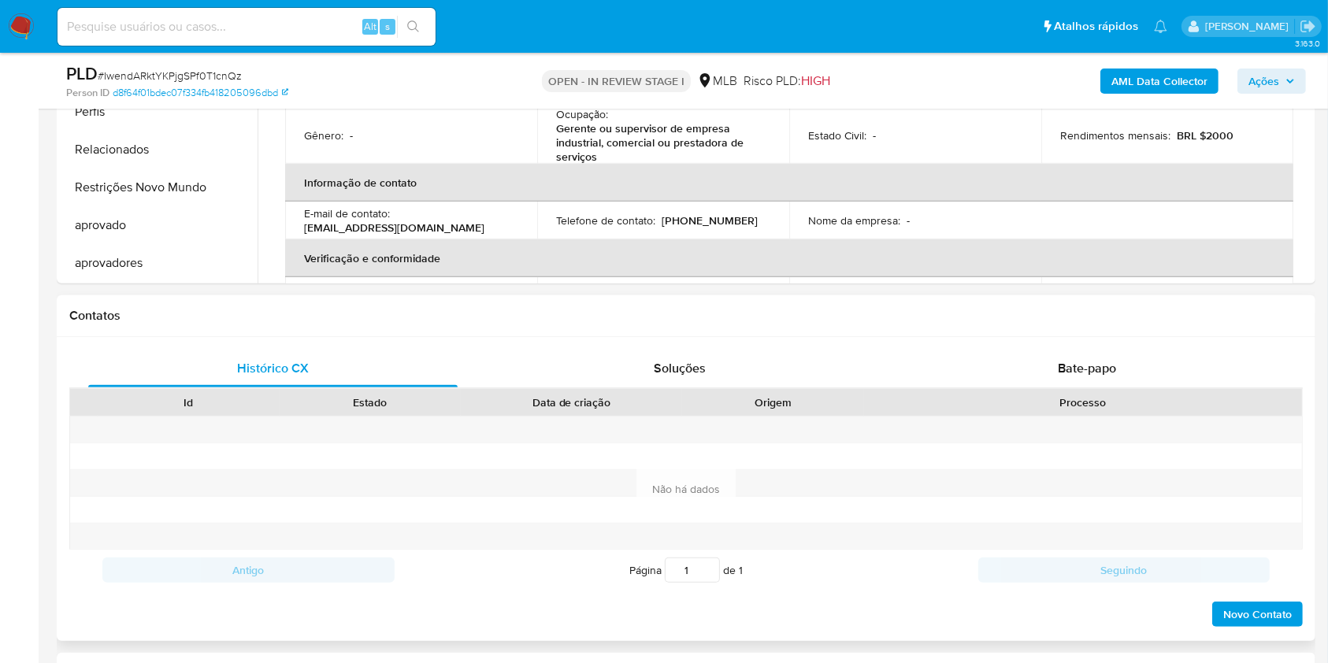
scroll to position [1260, 0]
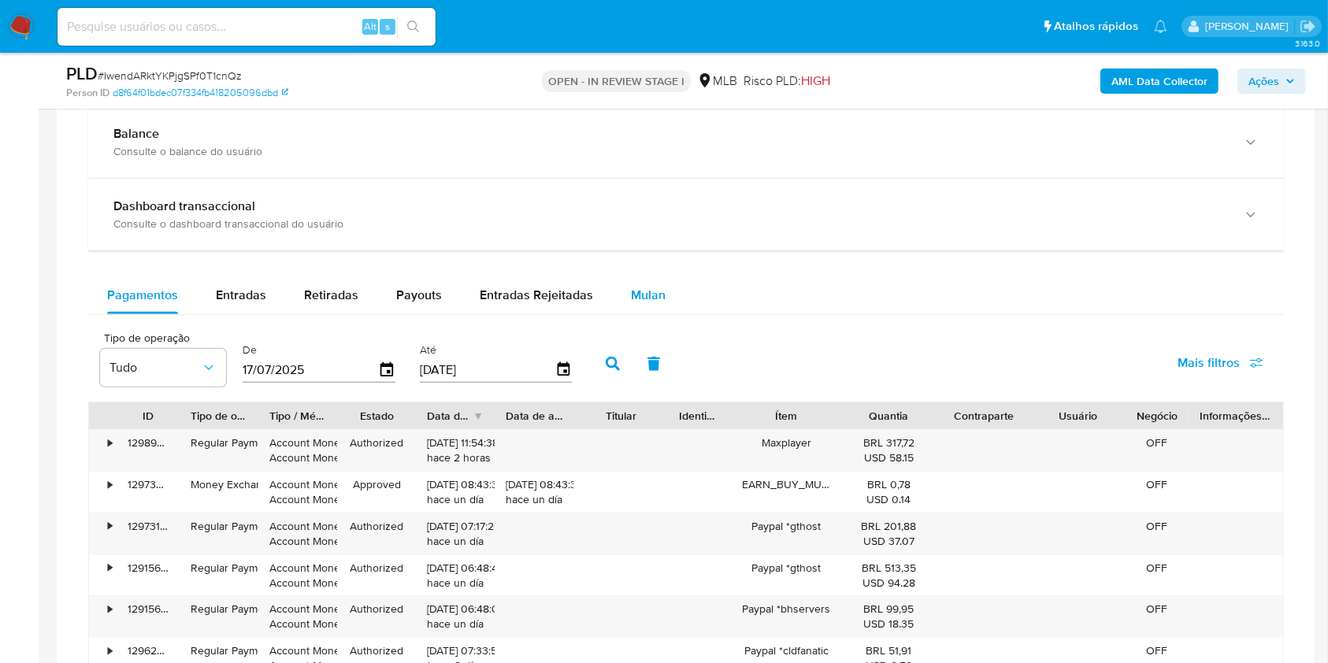
drag, startPoint x: 665, startPoint y: 290, endPoint x: 646, endPoint y: 295, distance: 19.7
click at [646, 295] on button "Mulan" at bounding box center [648, 295] width 72 height 38
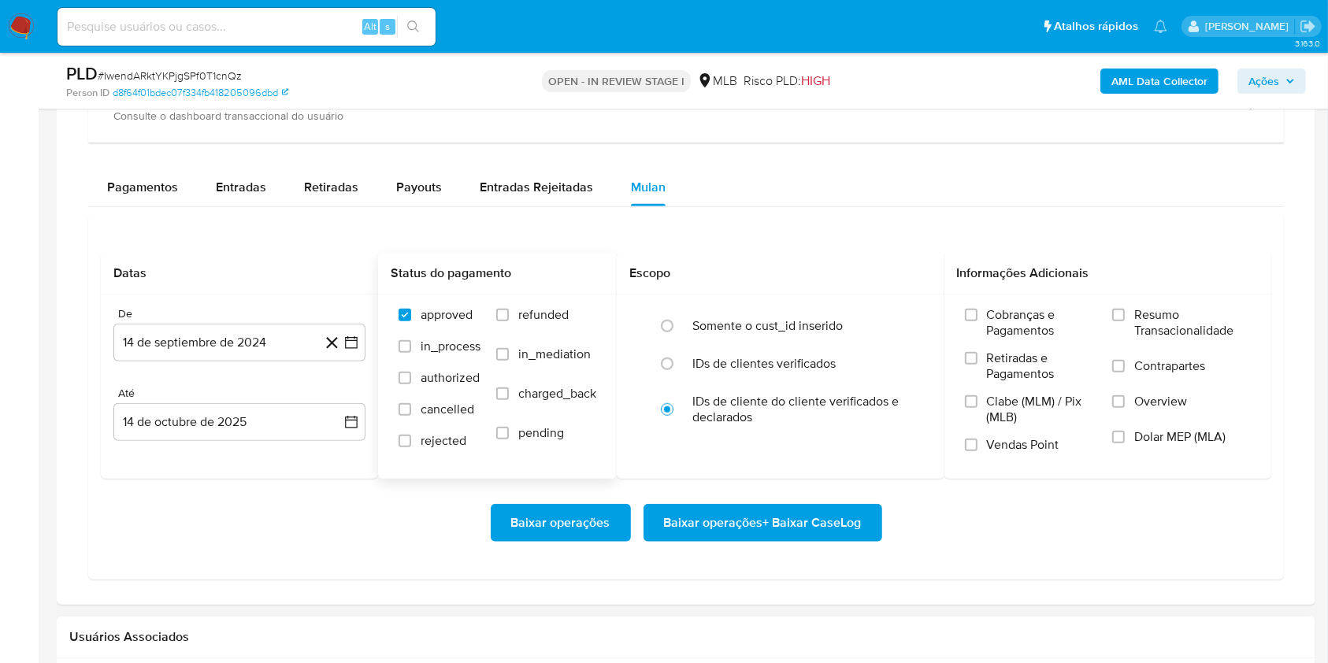
scroll to position [1470, 0]
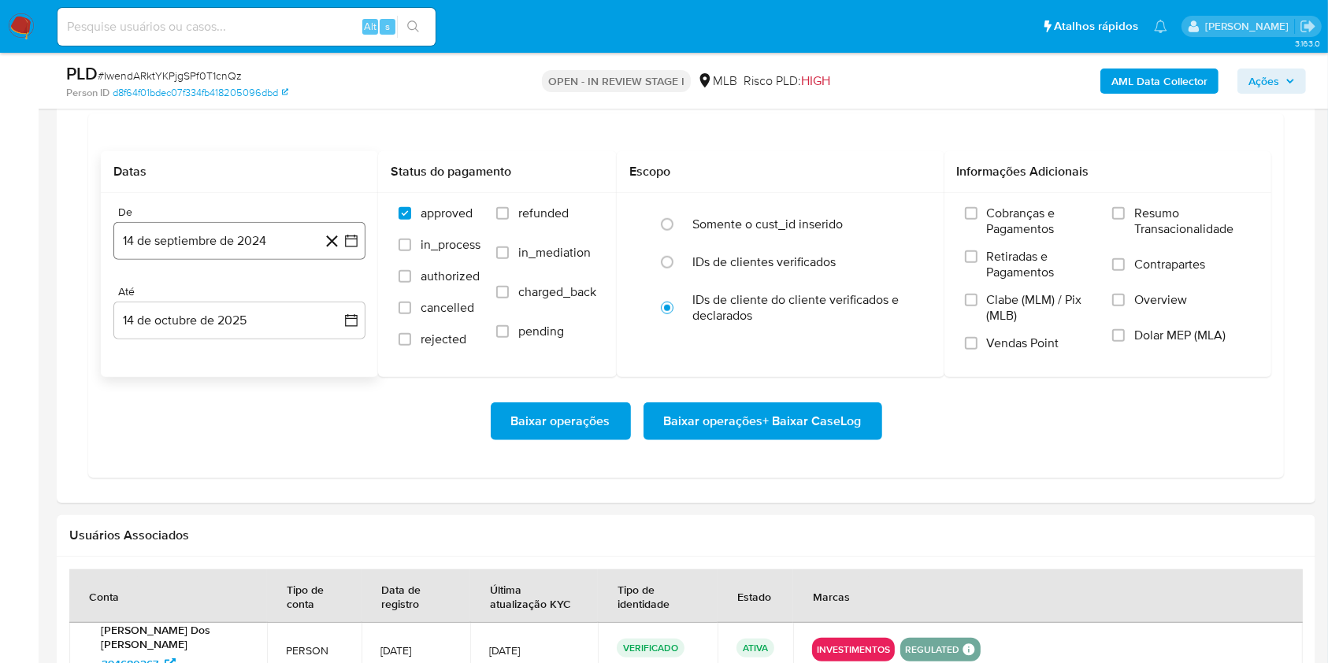
click at [291, 236] on button "14 de septiembre de 2024" at bounding box center [239, 241] width 252 height 38
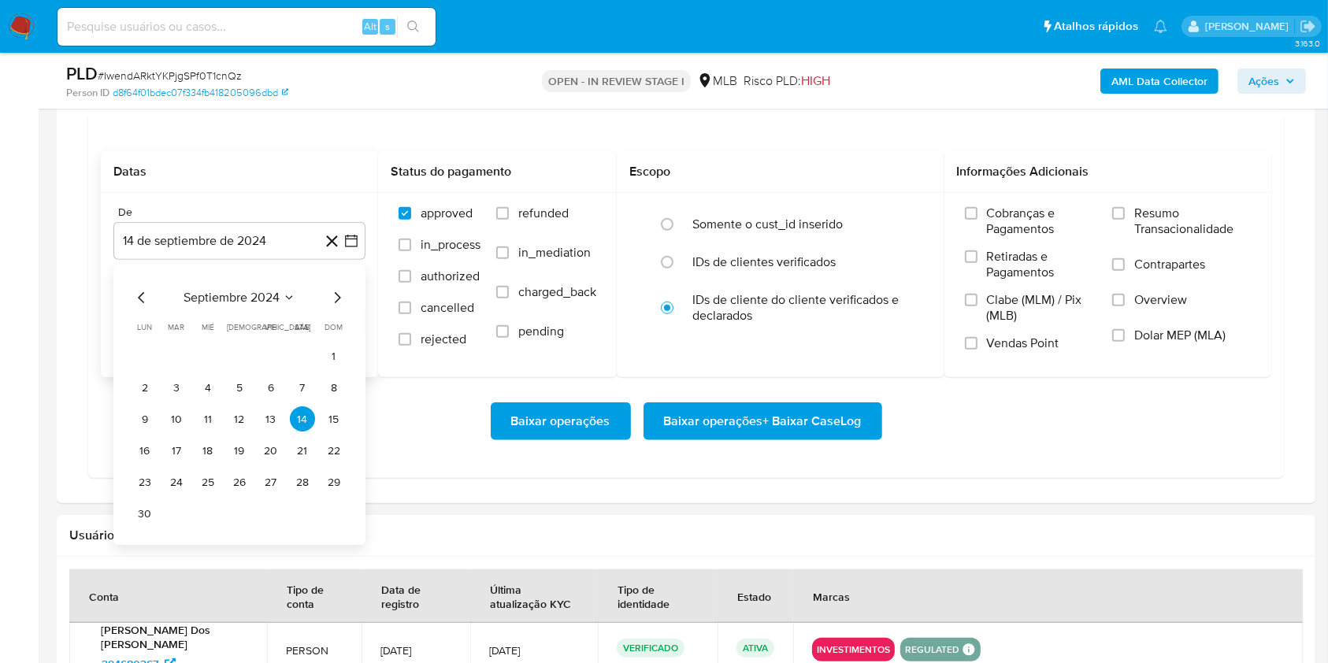
click at [249, 298] on span "septiembre 2024" at bounding box center [231, 299] width 96 height 16
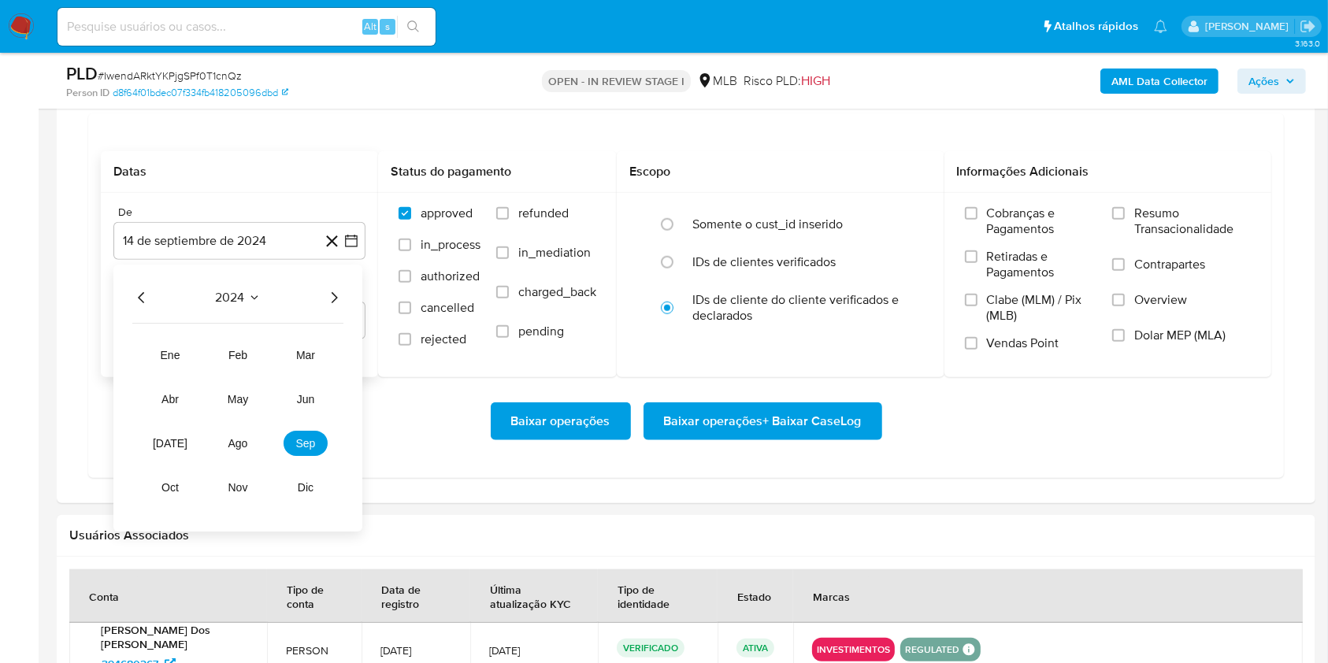
click at [317, 298] on div "2024" at bounding box center [237, 298] width 211 height 19
click at [339, 301] on icon "Año siguiente" at bounding box center [333, 298] width 19 height 19
click at [246, 461] on tr "ene feb mar abr may jun jul ago sep oct nov dic" at bounding box center [238, 422] width 180 height 158
click at [243, 450] on button "ago" at bounding box center [238, 444] width 44 height 25
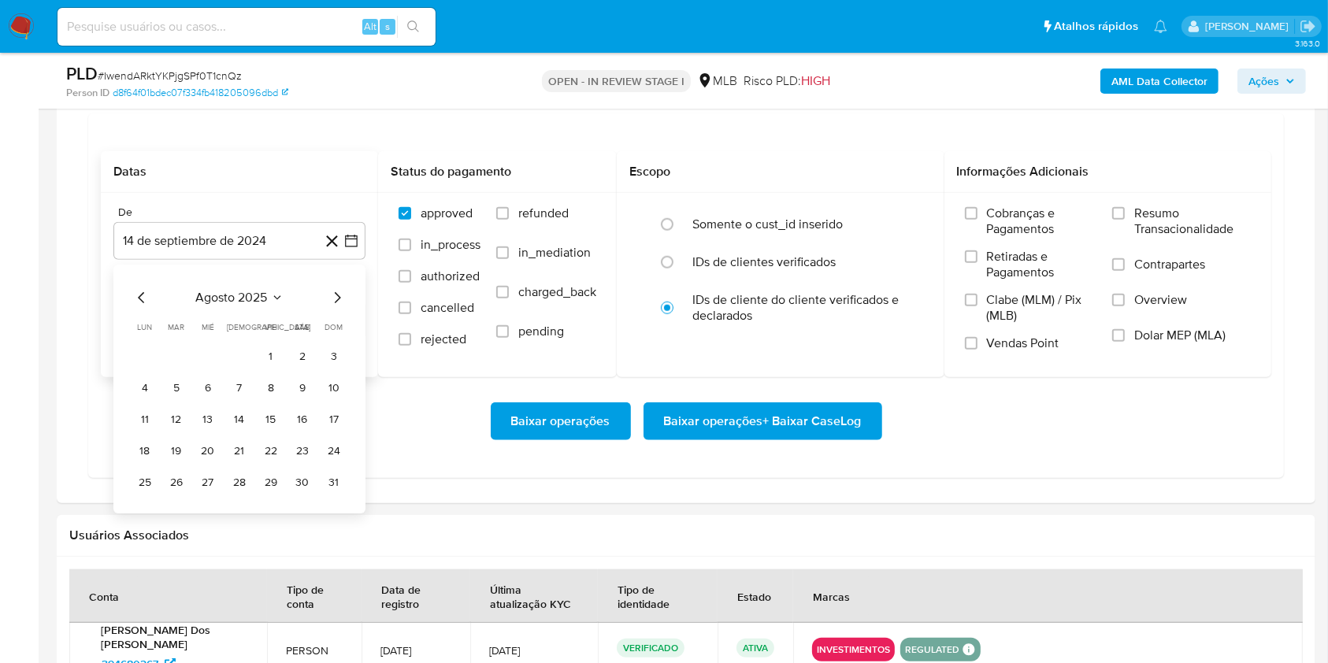
click at [258, 358] on tr "1 2 3" at bounding box center [239, 356] width 214 height 25
click at [258, 358] on button "1" at bounding box center [270, 356] width 25 height 25
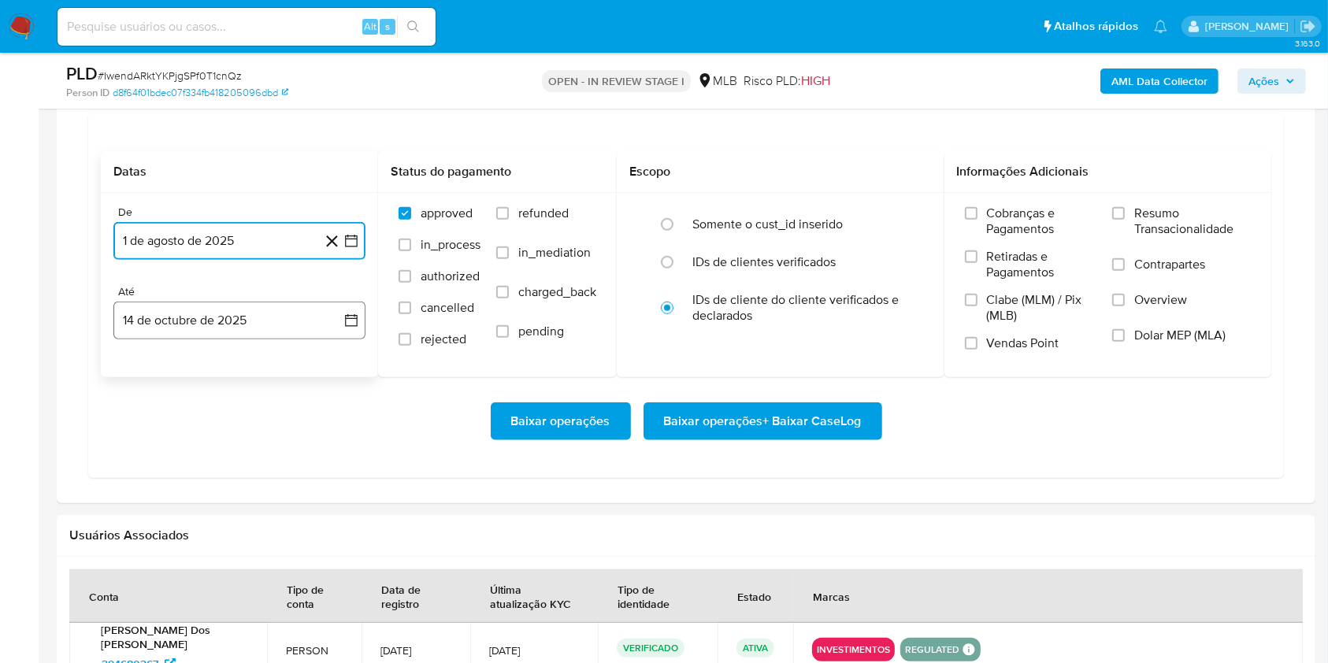
click at [239, 309] on button "14 de octubre de 2025" at bounding box center [239, 321] width 252 height 38
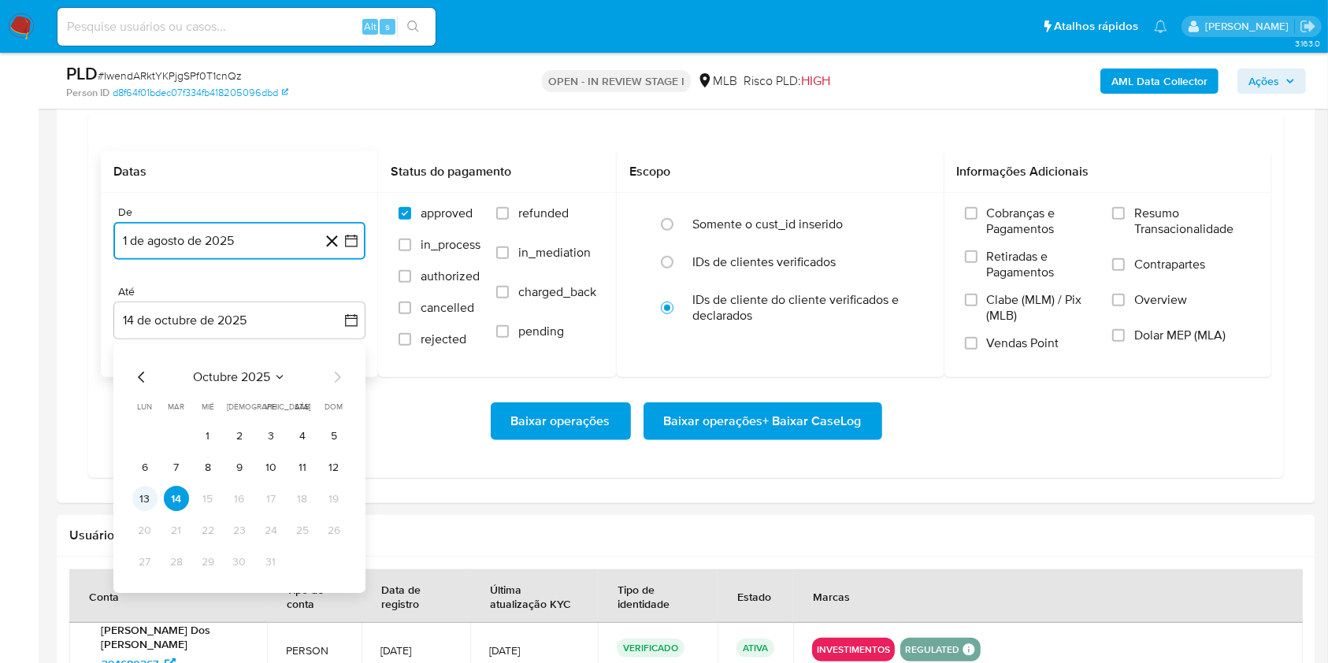
click at [138, 496] on button "13" at bounding box center [144, 499] width 25 height 25
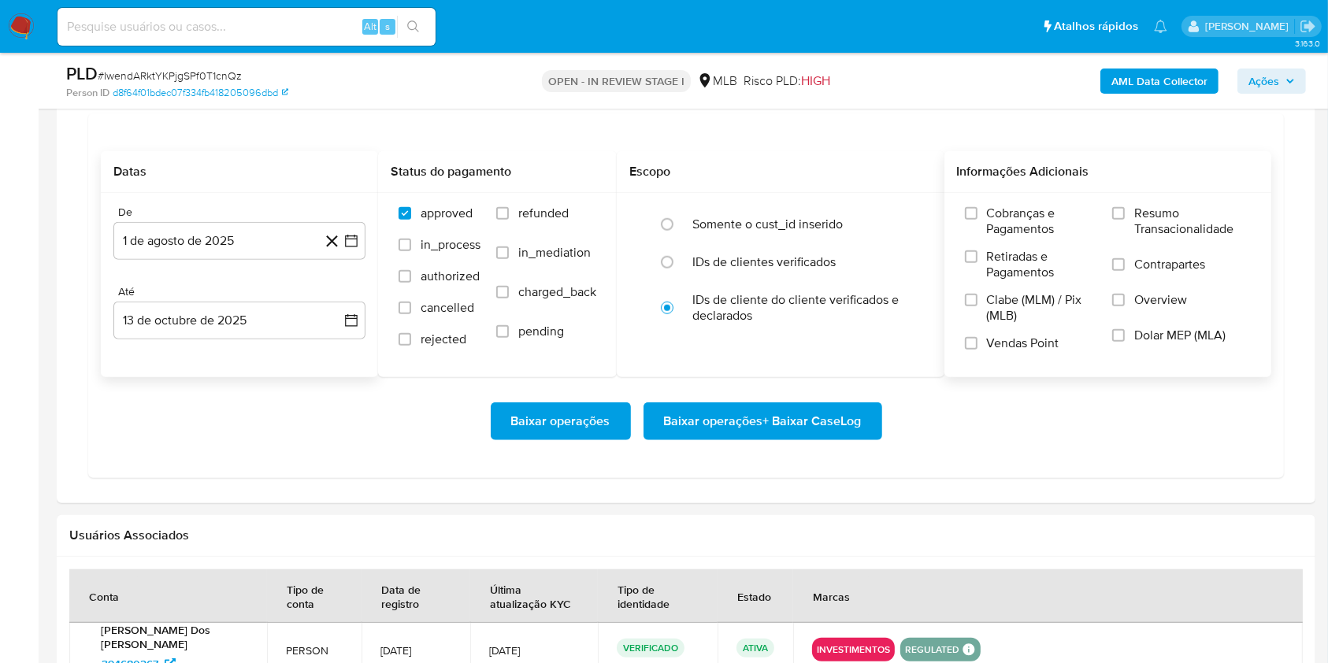
click at [1007, 223] on span "Resumo Transacionalidade" at bounding box center [1192, 222] width 117 height 32
click at [1007, 220] on input "Resumo Transacionalidade" at bounding box center [1118, 213] width 13 height 13
click at [736, 407] on span "Baixar operações + Baixar CaseLog" at bounding box center [763, 421] width 198 height 35
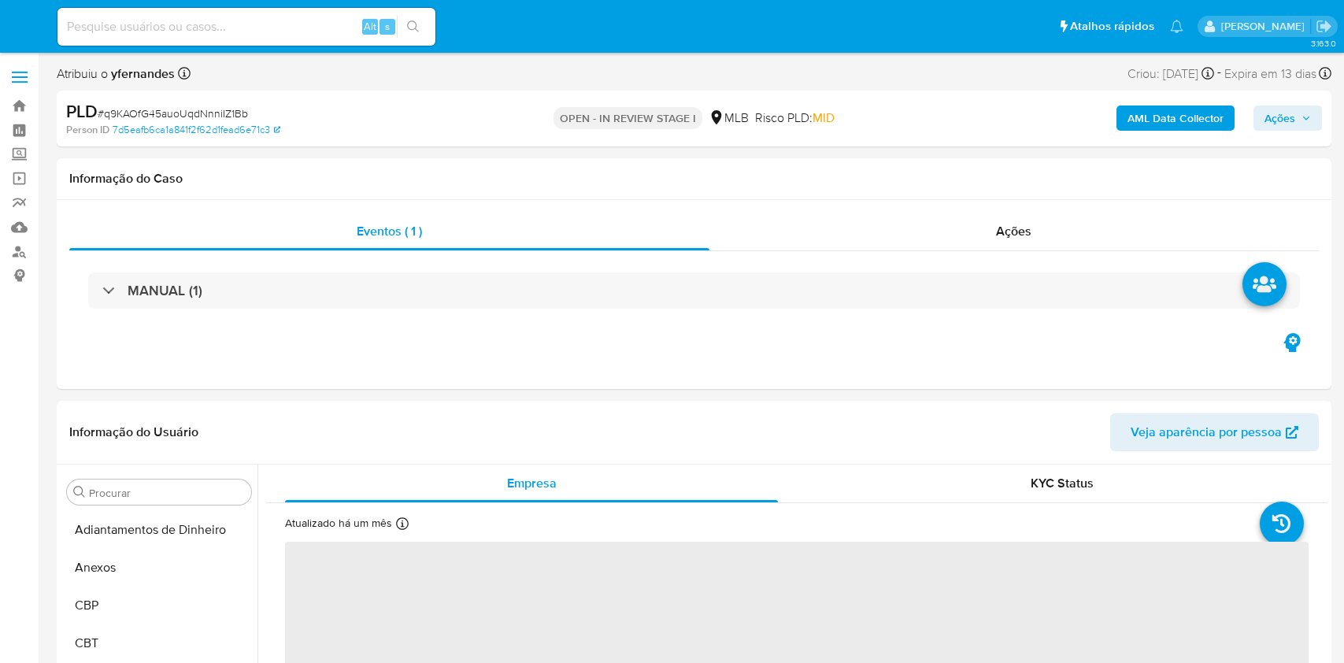
select select "10"
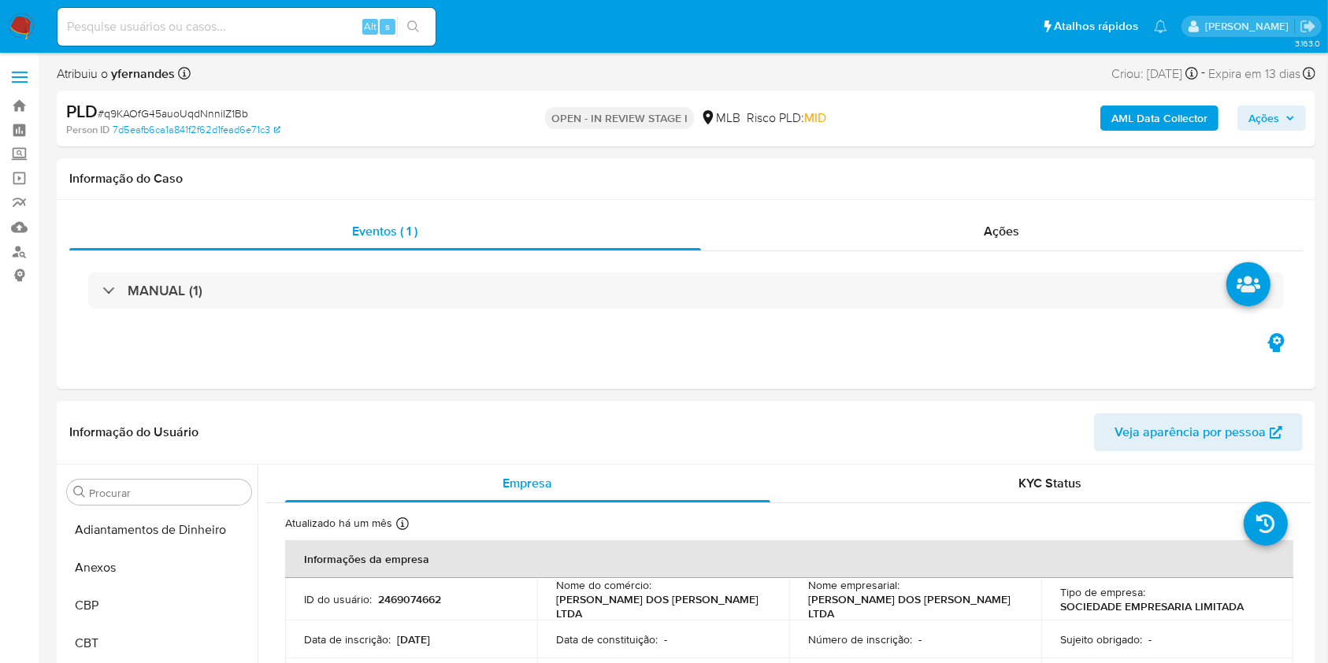
scroll to position [854, 0]
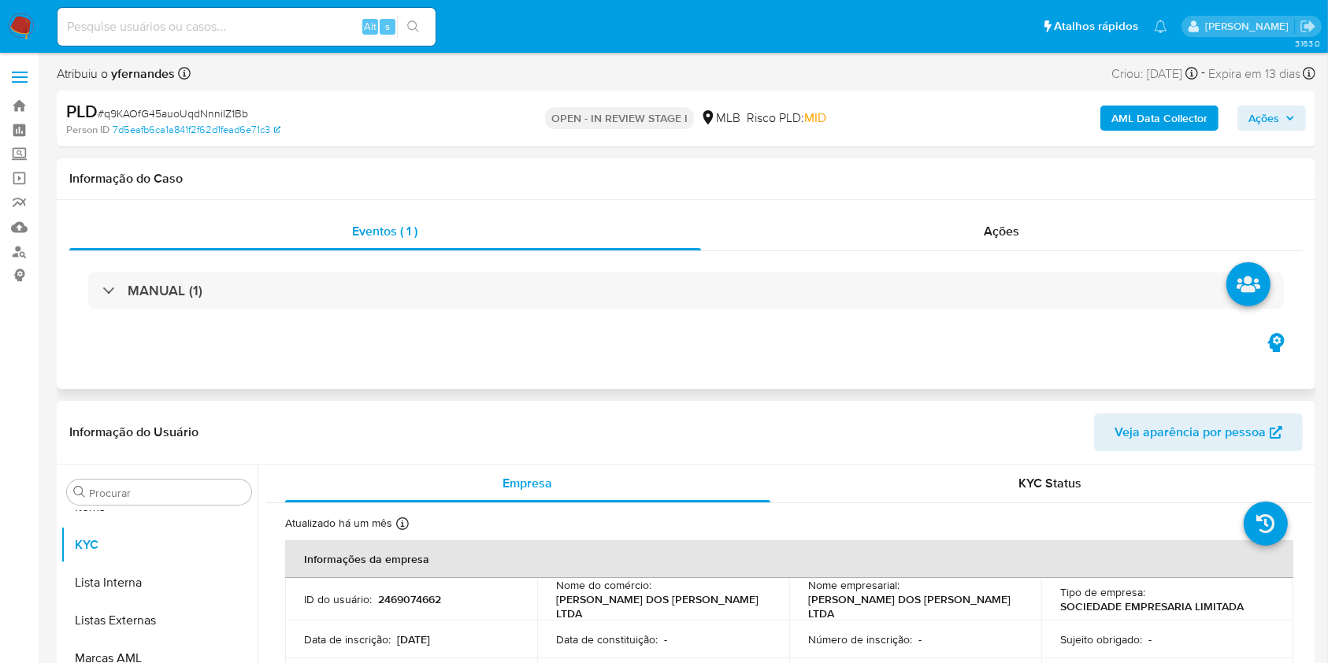
click at [659, 254] on div "MANUAL (1)" at bounding box center [685, 290] width 1233 height 79
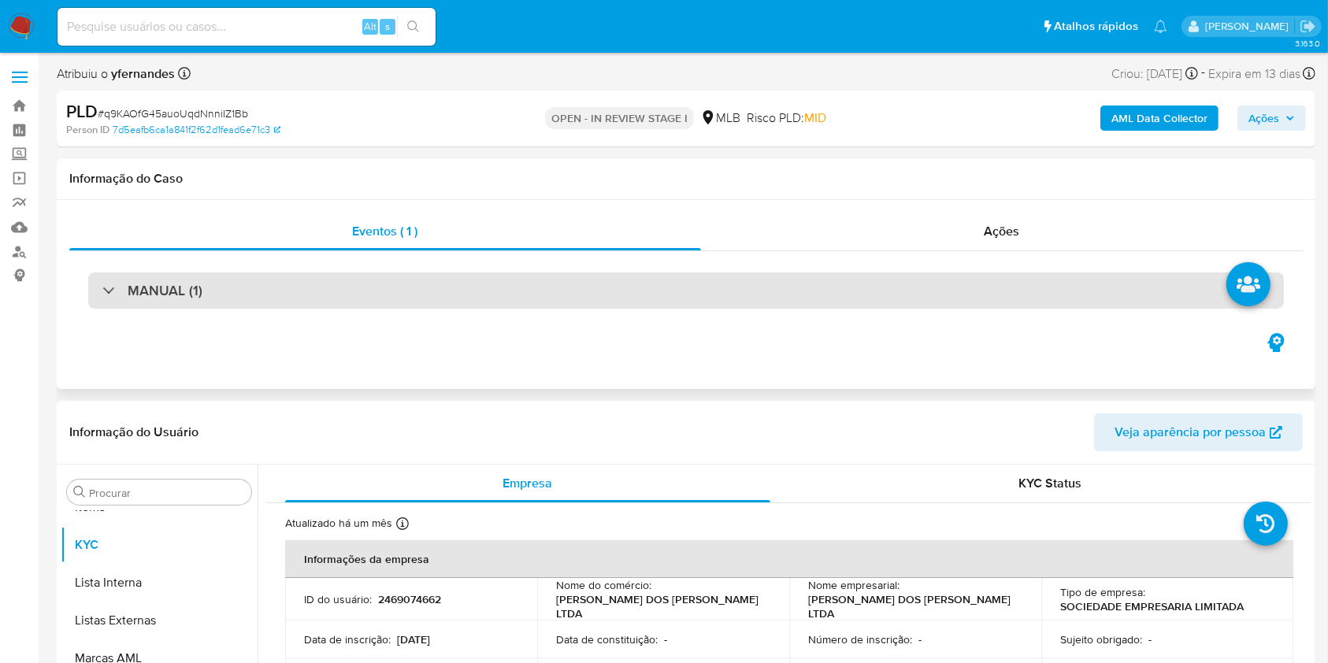
click at [707, 294] on div "MANUAL (1)" at bounding box center [685, 290] width 1195 height 36
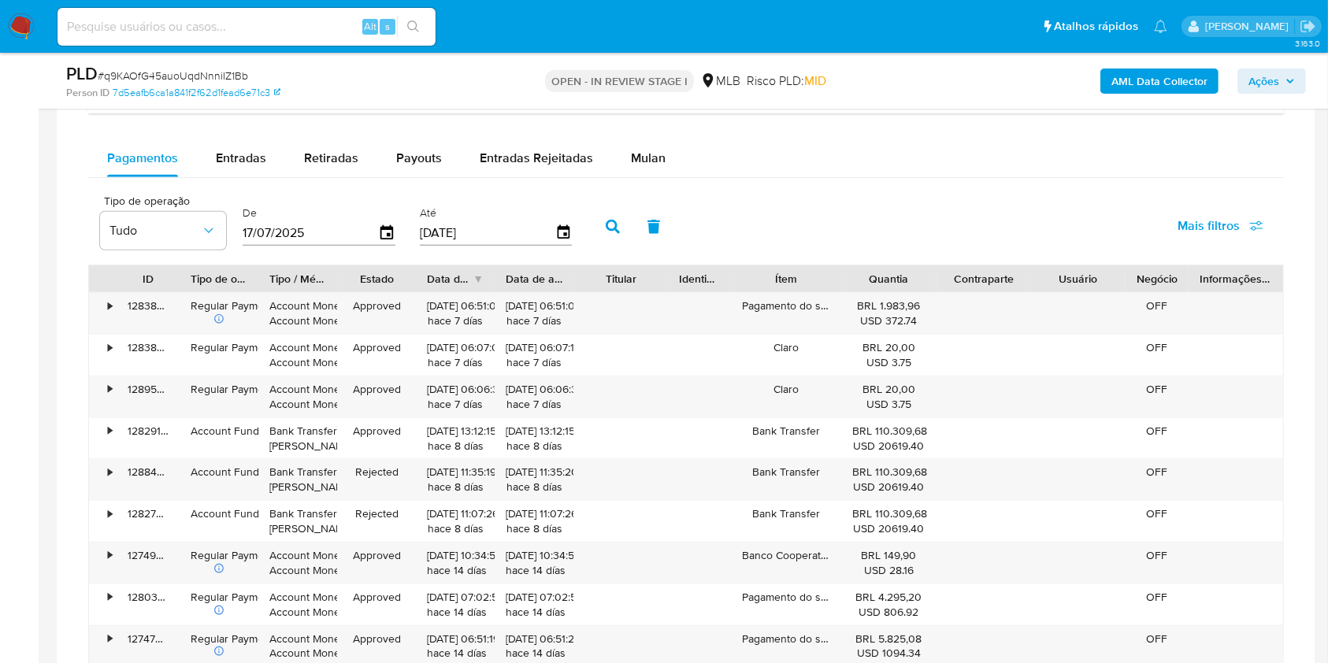
scroll to position [1365, 0]
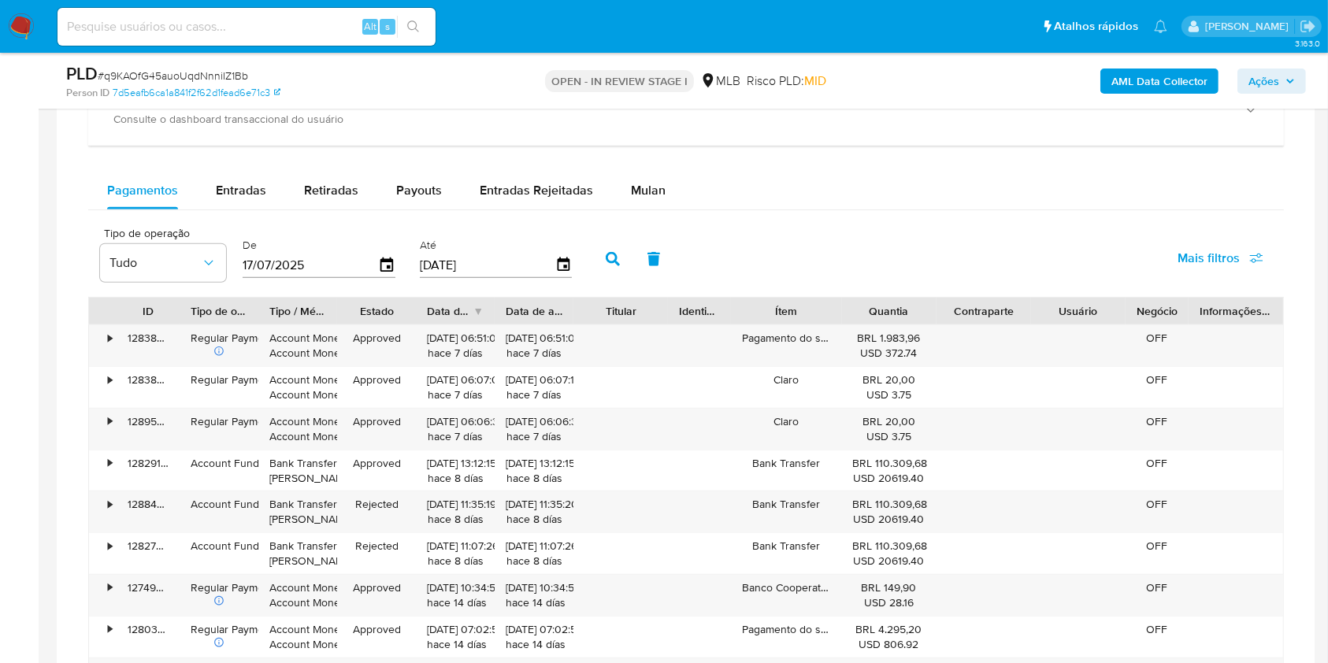
click at [628, 157] on div "Balance Consulte o balance do usuário Dashboard transaccional Consulte o dashbo…" at bounding box center [685, 393] width 1195 height 782
click at [650, 192] on span "Mulan" at bounding box center [648, 190] width 35 height 18
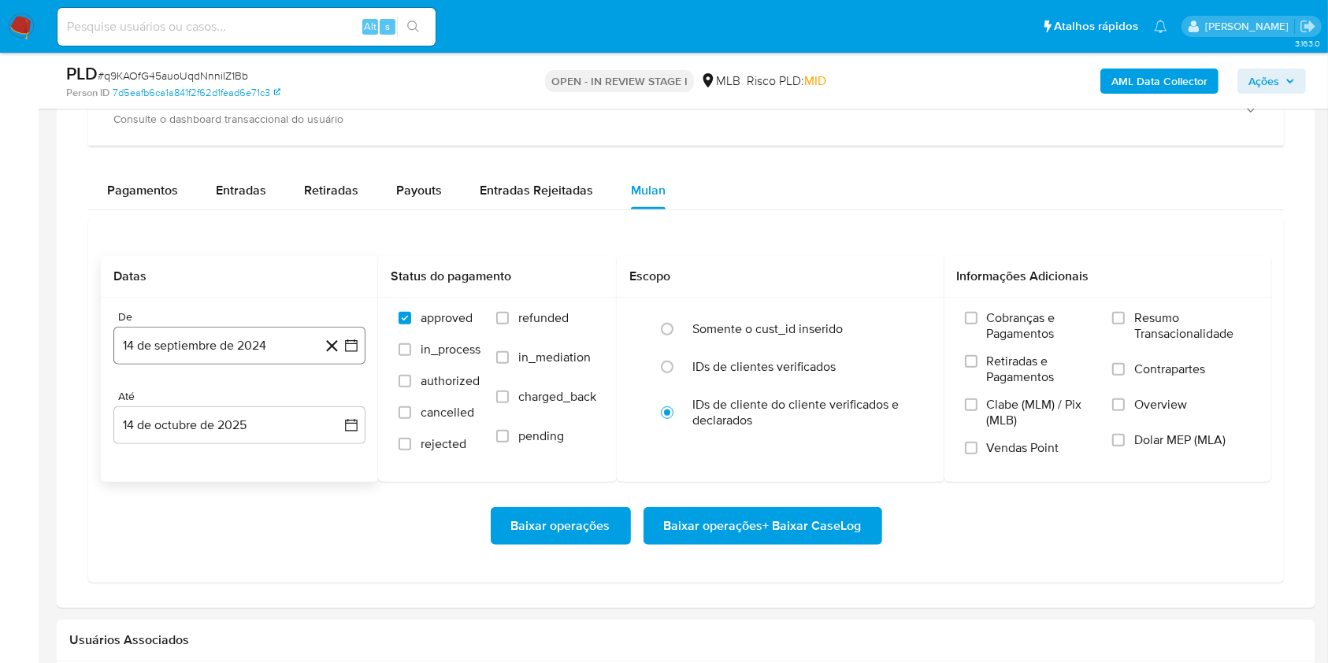
click at [217, 361] on button "14 de septiembre de 2024" at bounding box center [239, 346] width 252 height 38
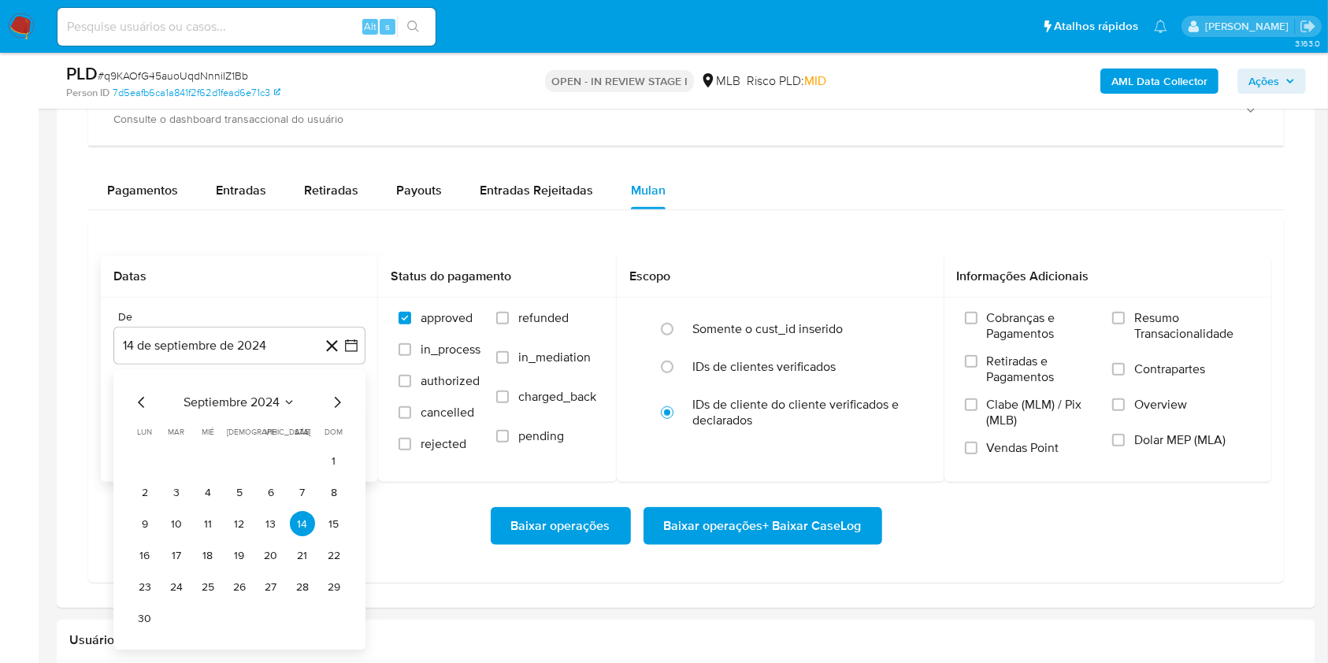
click at [234, 403] on span "septiembre 2024" at bounding box center [231, 403] width 96 height 16
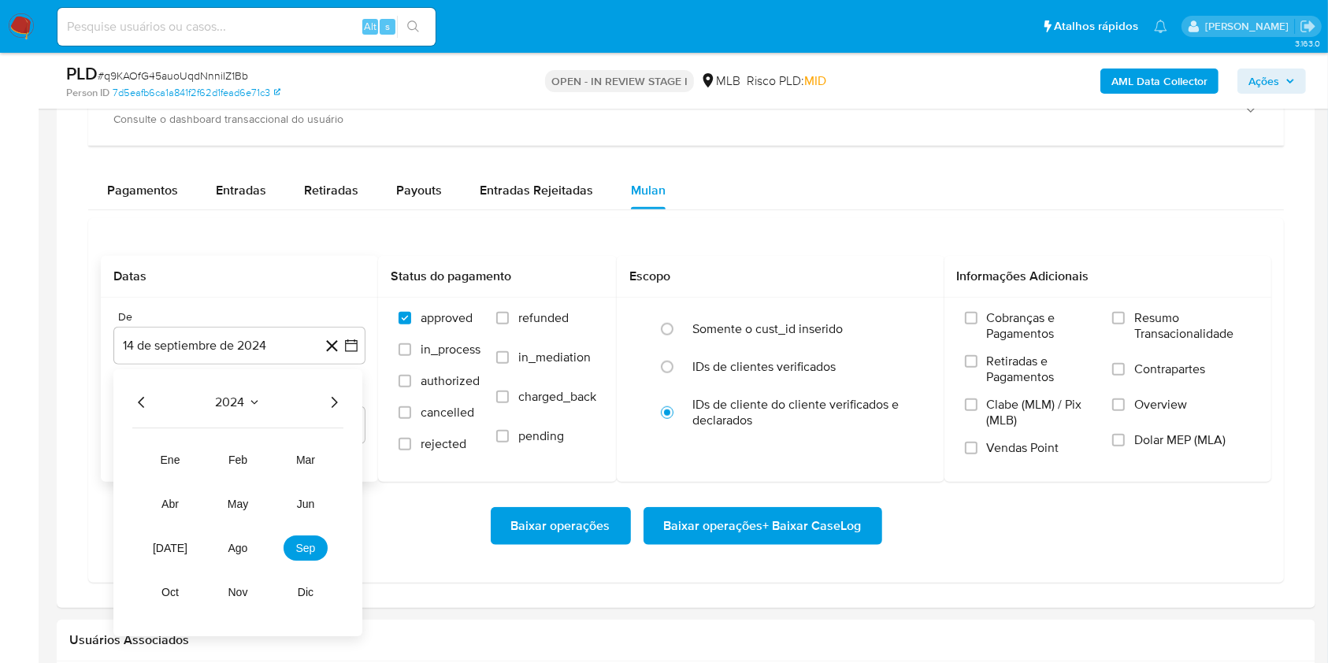
click at [330, 400] on icon "Año siguiente" at bounding box center [333, 403] width 19 height 19
click at [251, 536] on button "ago" at bounding box center [238, 548] width 44 height 25
drag, startPoint x: 275, startPoint y: 450, endPoint x: 261, endPoint y: 433, distance: 21.3
click at [275, 449] on button "1" at bounding box center [270, 461] width 25 height 25
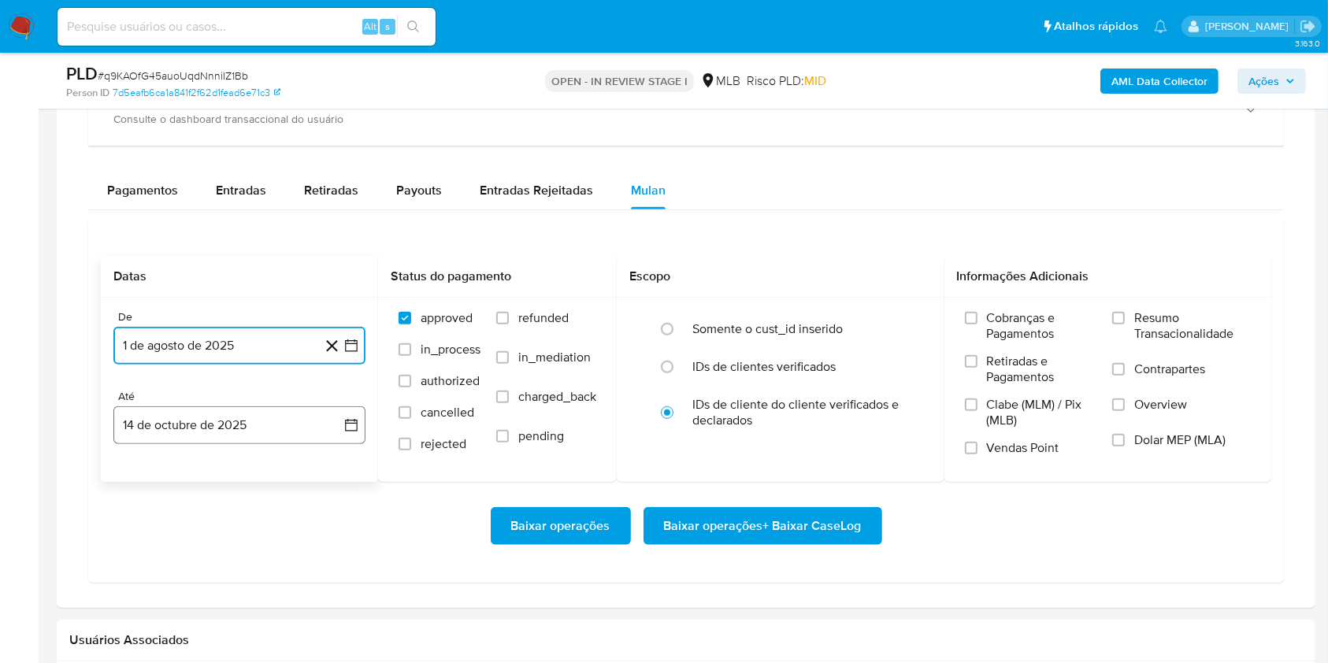
click at [261, 433] on button "14 de octubre de 2025" at bounding box center [239, 425] width 252 height 38
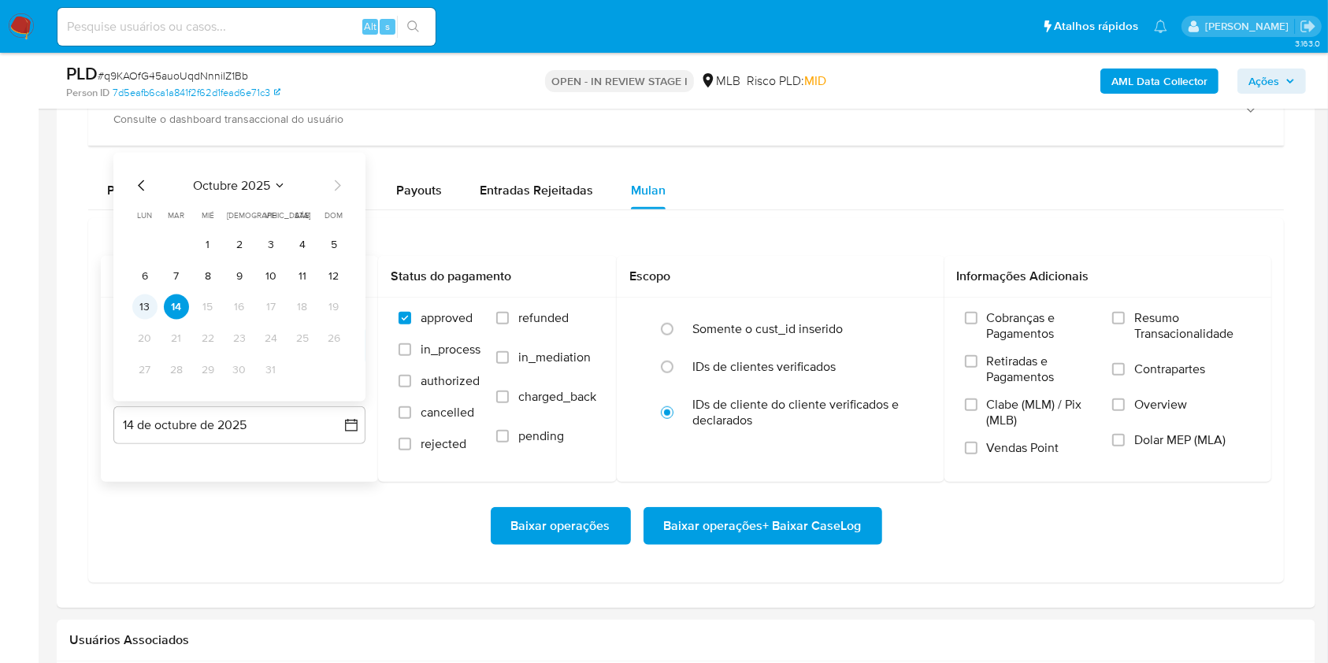
click at [154, 312] on button "13" at bounding box center [144, 307] width 25 height 25
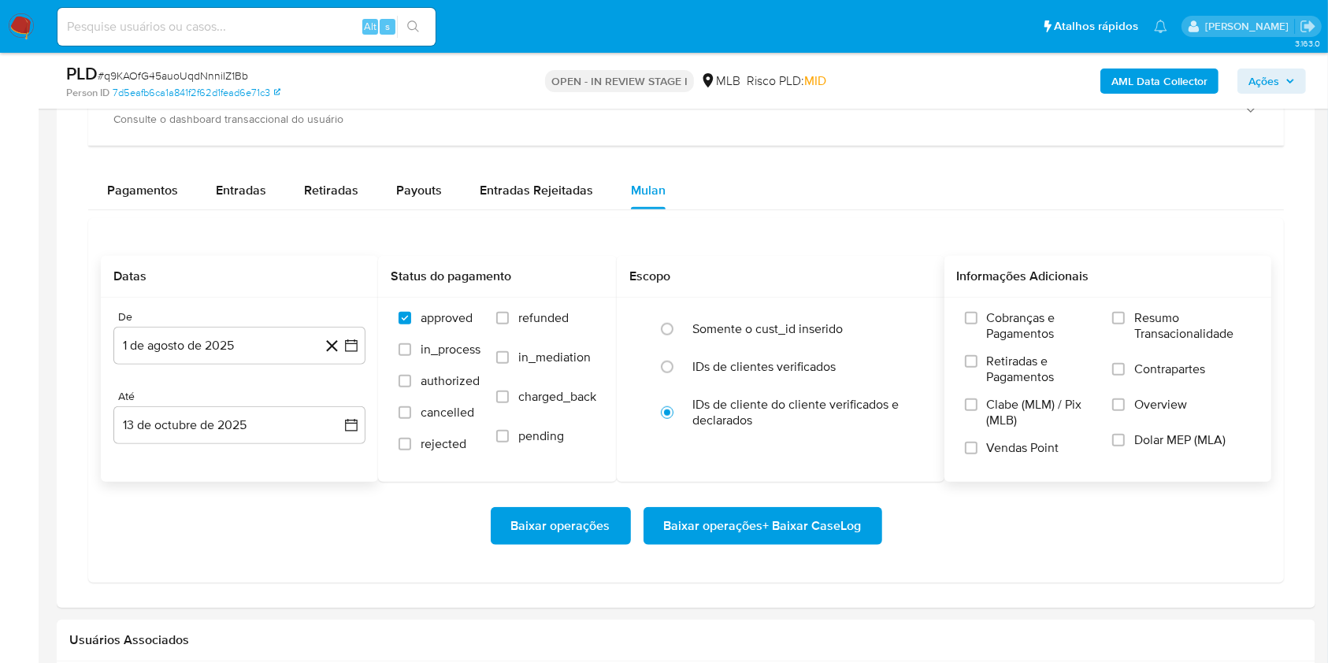
click at [1184, 343] on label "Resumo Transacionalidade" at bounding box center [1181, 335] width 139 height 51
click at [1125, 324] on input "Resumo Transacionalidade" at bounding box center [1118, 318] width 13 height 13
click at [691, 521] on span "Baixar operações + Baixar CaseLog" at bounding box center [763, 526] width 198 height 35
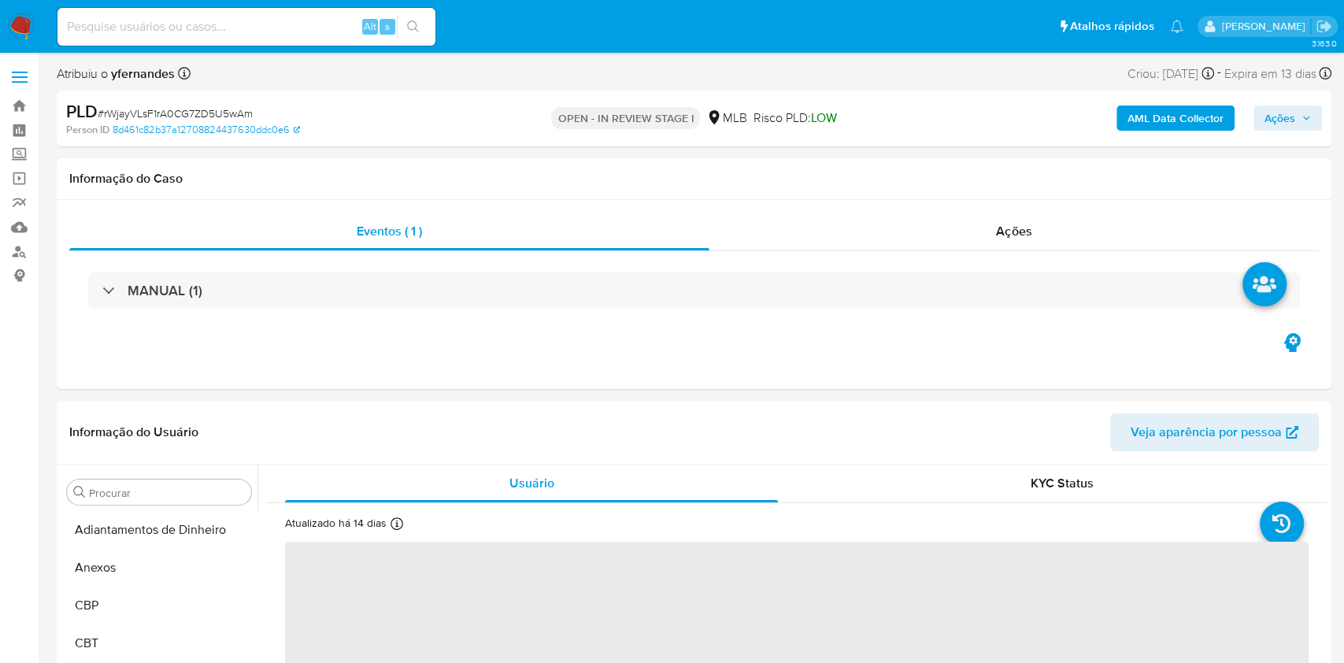
select select "10"
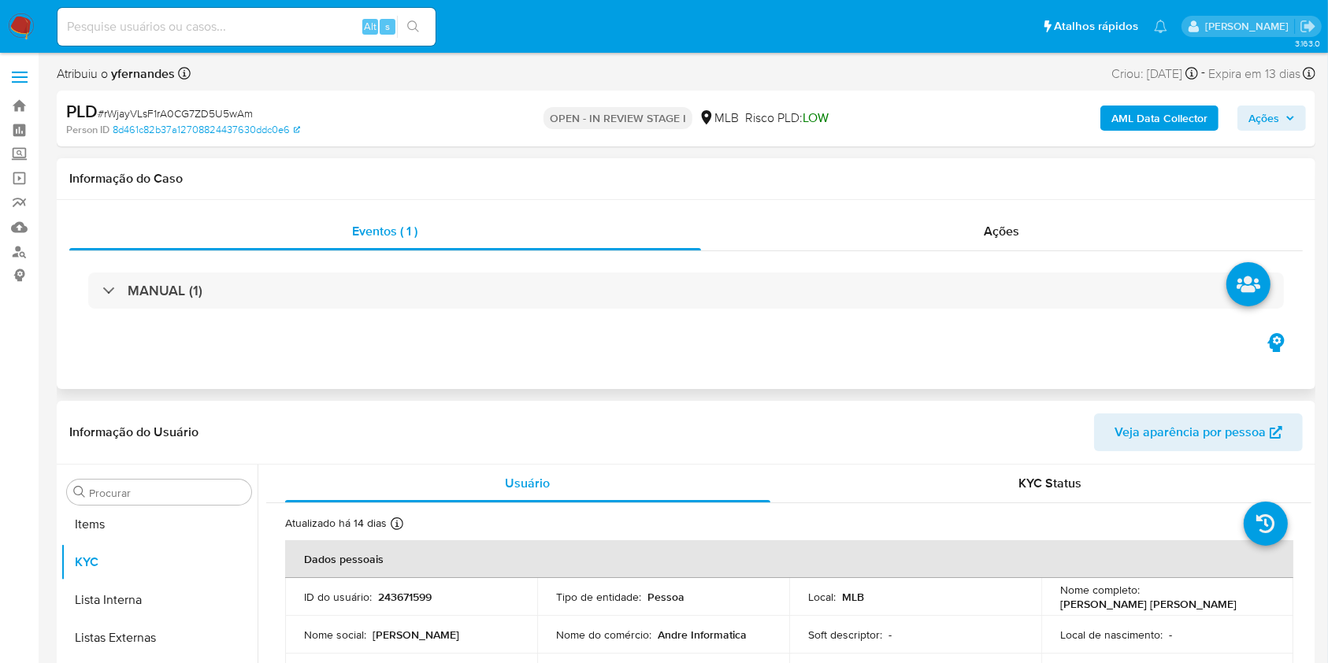
scroll to position [854, 0]
click at [863, 261] on div "MANUAL (1)" at bounding box center [685, 290] width 1233 height 79
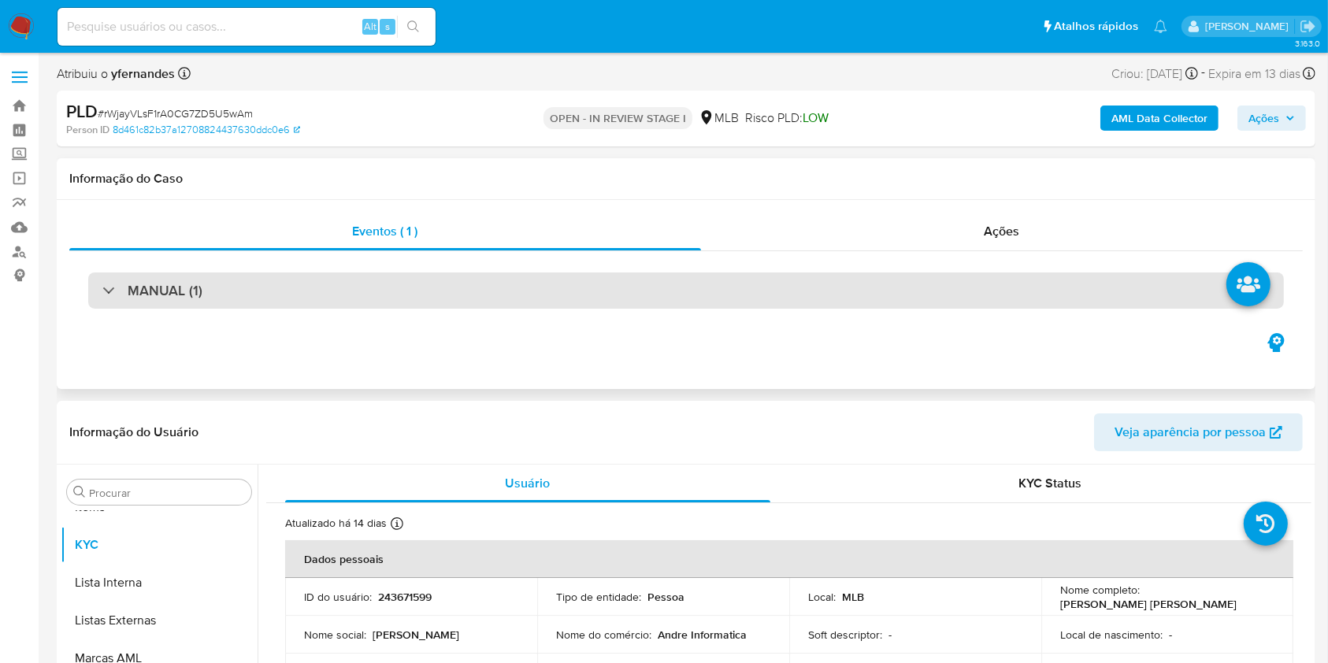
click at [872, 282] on div "MANUAL (1)" at bounding box center [685, 290] width 1195 height 36
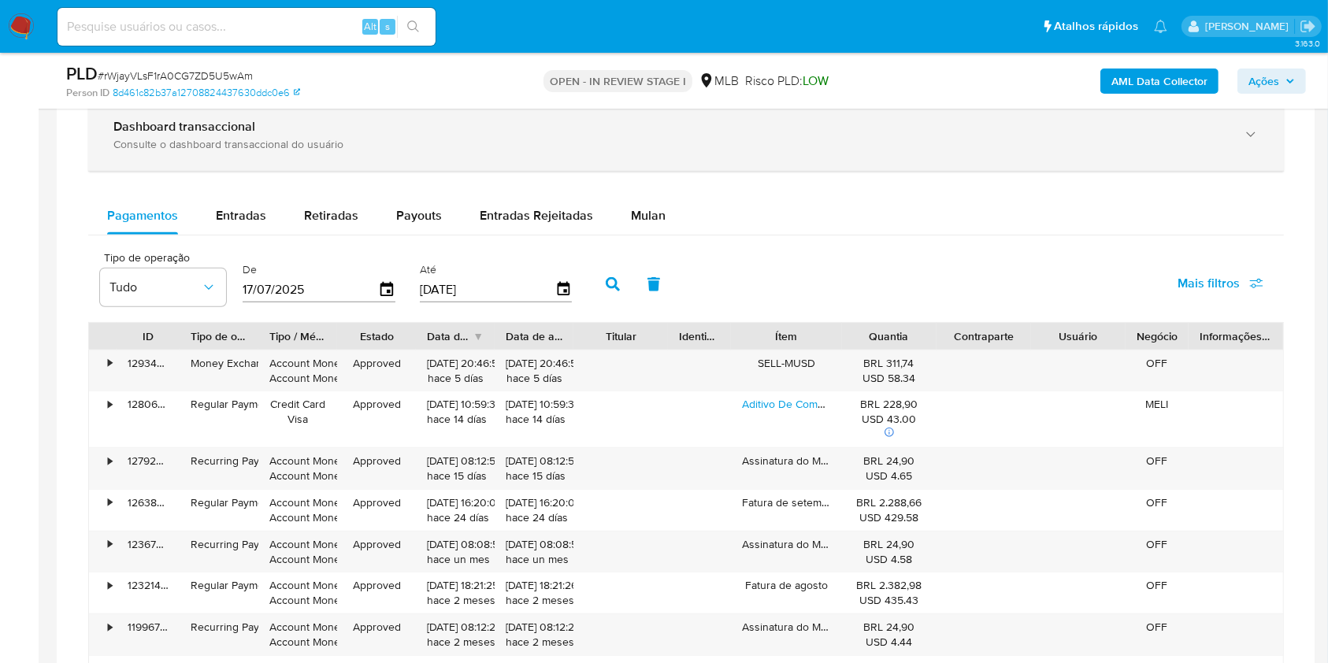
scroll to position [1155, 0]
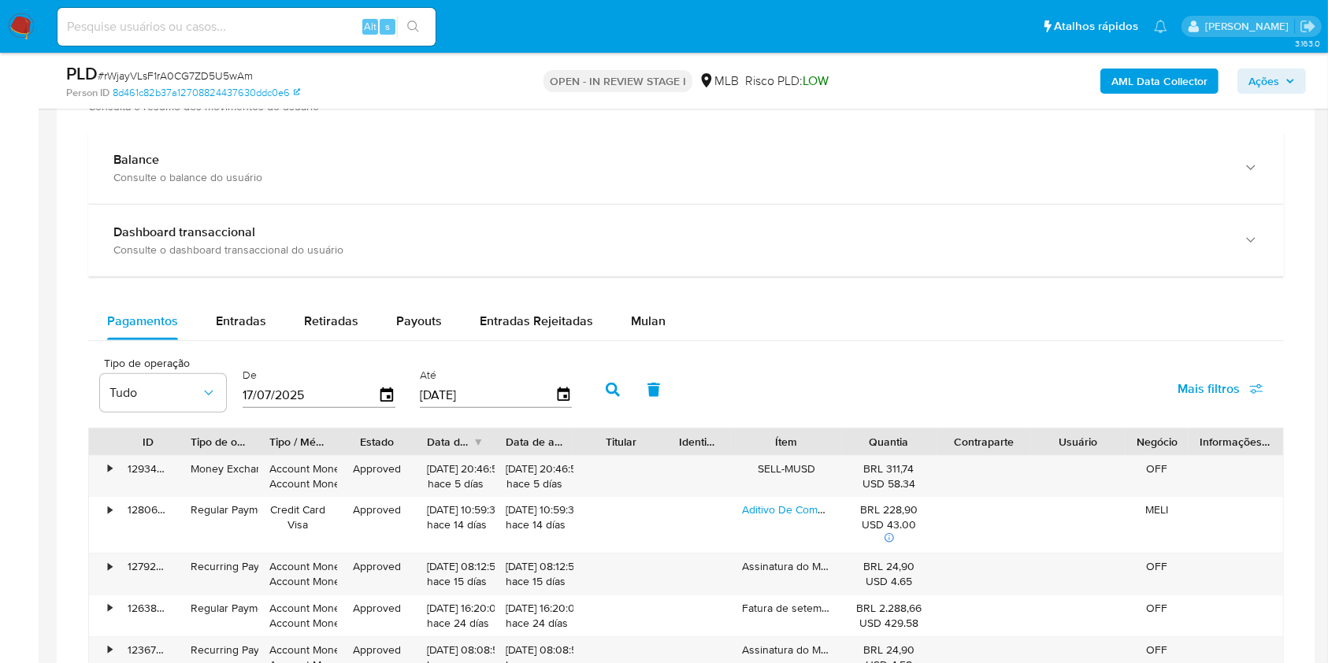
click at [665, 285] on div "Balance Consulte o balance do usuário Dashboard transaccional Consulte o dashbo…" at bounding box center [685, 509] width 1195 height 755
click at [650, 342] on div "Pagamentos Entradas Retiradas Payouts Entradas Rejeitadas Mulan Tipo de operaçã…" at bounding box center [685, 594] width 1195 height 585
click at [633, 326] on span "Mulan" at bounding box center [648, 321] width 35 height 18
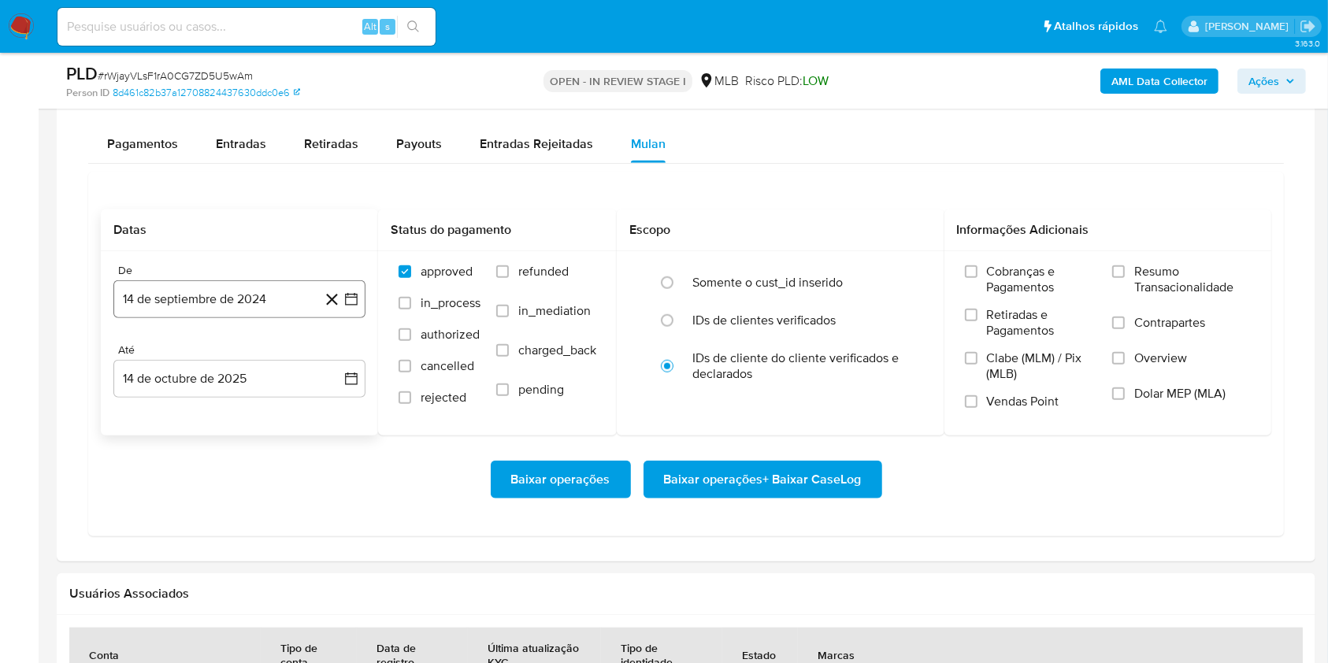
scroll to position [1365, 0]
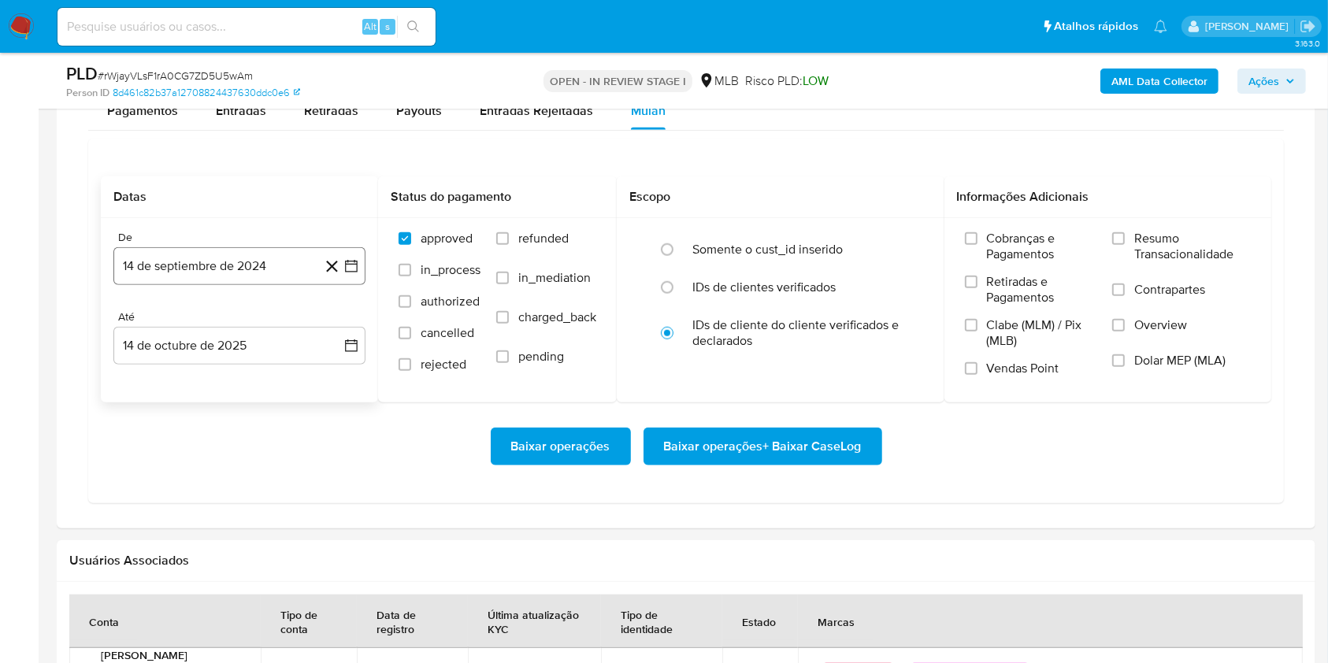
click at [224, 269] on button "14 de septiembre de 2024" at bounding box center [239, 266] width 252 height 38
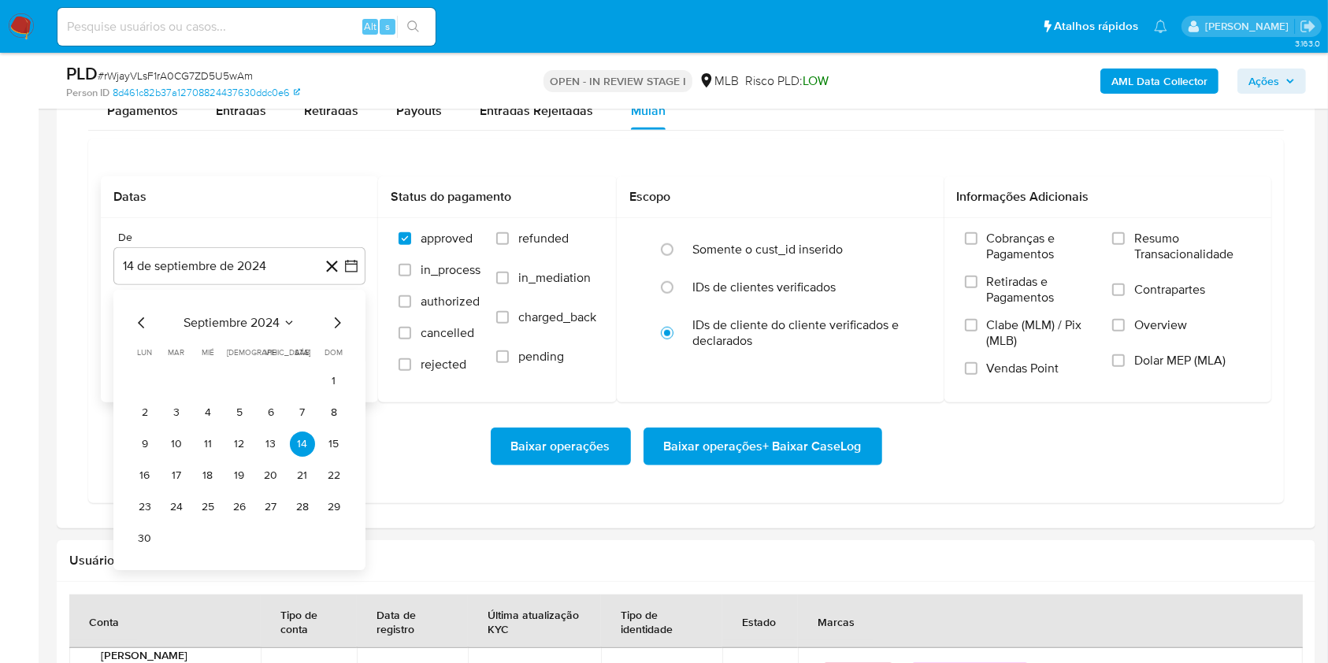
click at [224, 331] on div "septiembre 2024" at bounding box center [239, 322] width 214 height 19
click at [247, 319] on span "septiembre 2024" at bounding box center [231, 323] width 96 height 16
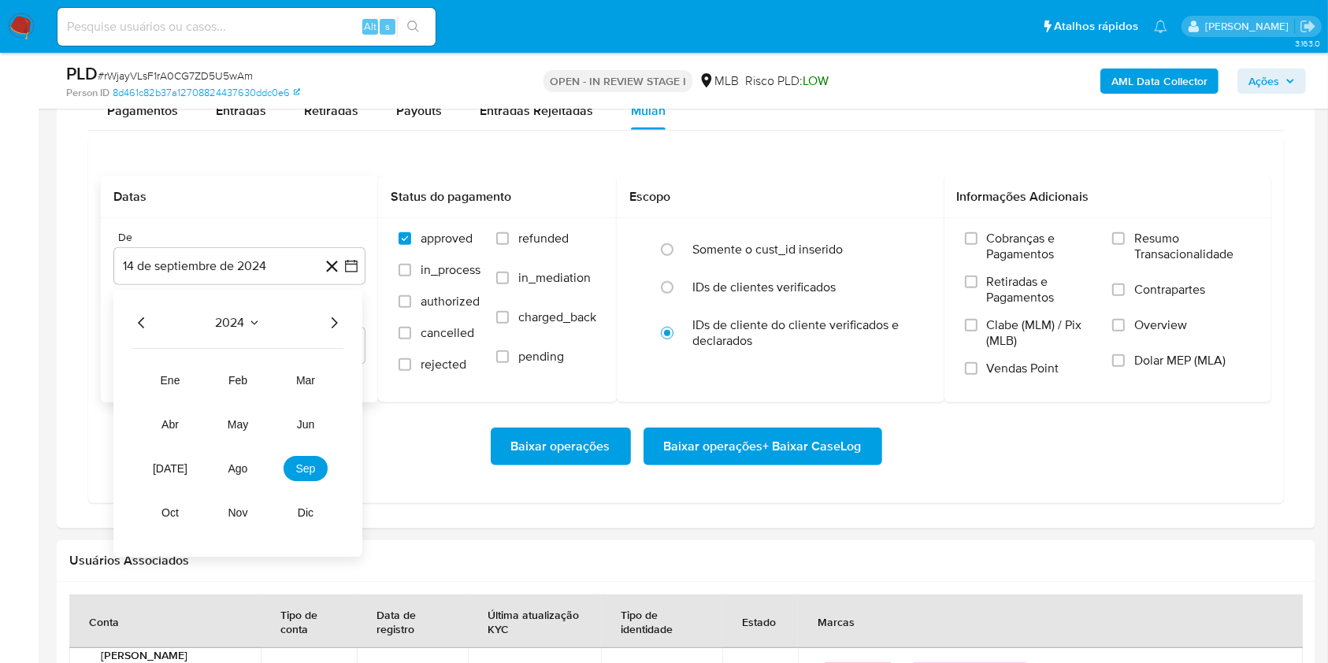
click at [335, 309] on div "2024 2024 ene feb mar abr may jun jul ago sep oct nov dic" at bounding box center [237, 423] width 249 height 267
click at [332, 331] on div "2024 2024 ene feb mar abr may jun jul ago sep oct nov dic" at bounding box center [237, 423] width 249 height 267
click at [327, 319] on icon "Año siguiente" at bounding box center [333, 322] width 19 height 19
click at [248, 475] on button "ago" at bounding box center [238, 468] width 44 height 25
click at [260, 383] on button "1" at bounding box center [270, 381] width 25 height 25
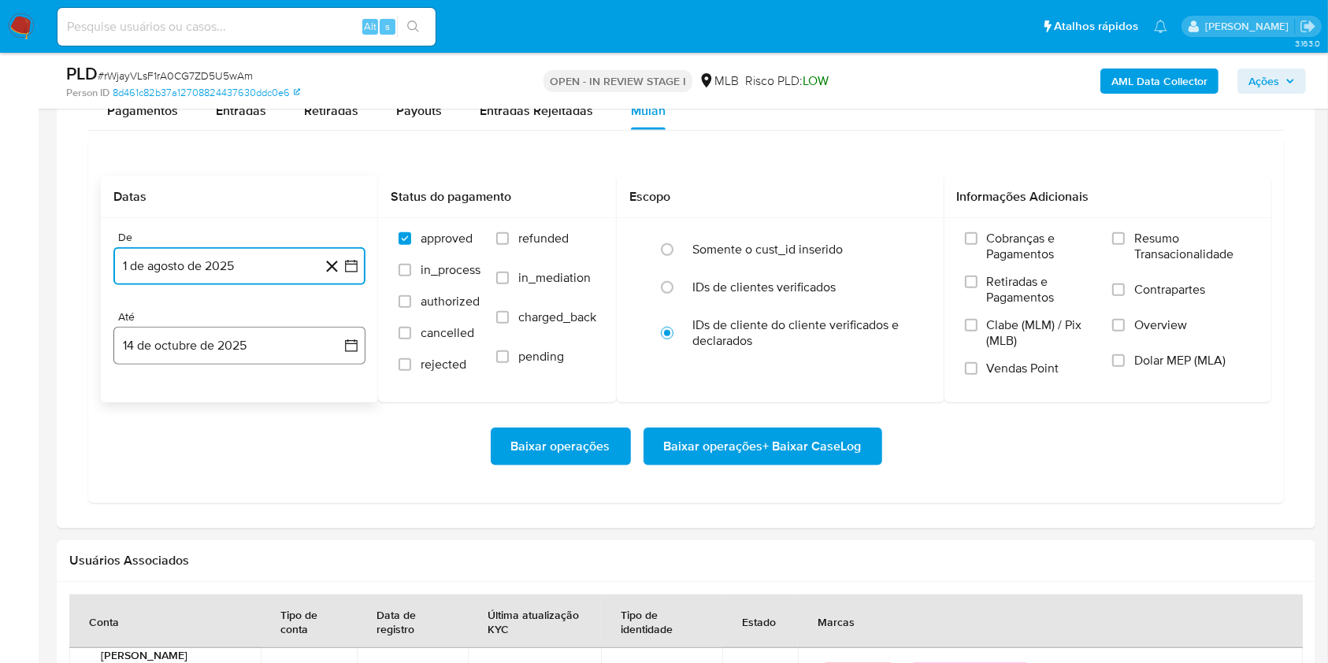
click at [245, 344] on button "14 de octubre de 2025" at bounding box center [239, 346] width 252 height 38
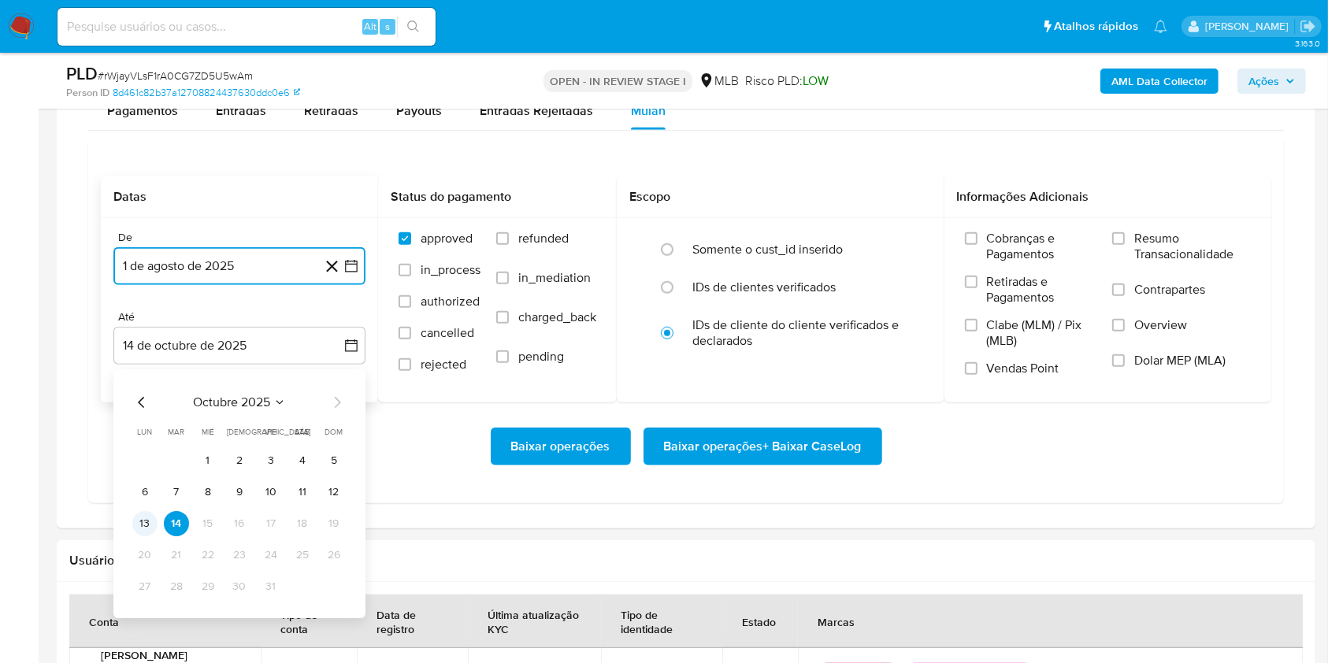
click at [145, 523] on button "13" at bounding box center [144, 523] width 25 height 25
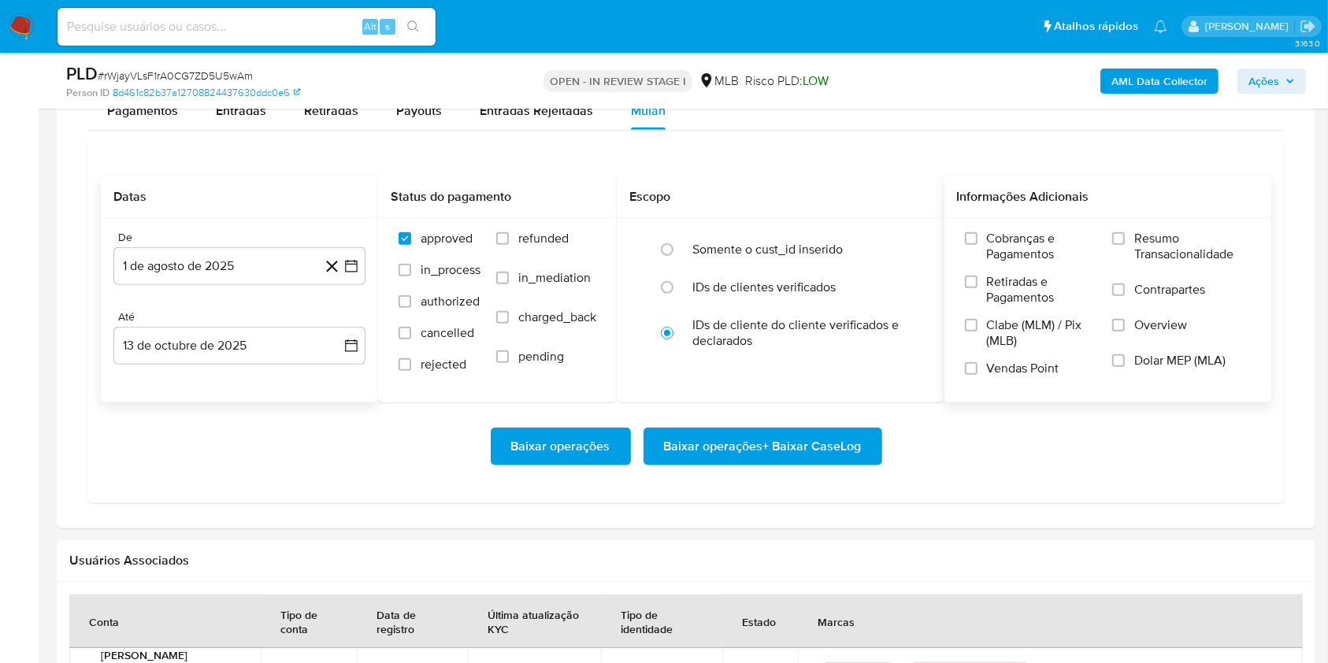
click at [1206, 250] on span "Resumo Transacionalidade" at bounding box center [1192, 247] width 117 height 32
click at [1125, 245] on input "Resumo Transacionalidade" at bounding box center [1118, 238] width 13 height 13
click at [800, 436] on span "Baixar operações + Baixar CaseLog" at bounding box center [763, 446] width 198 height 35
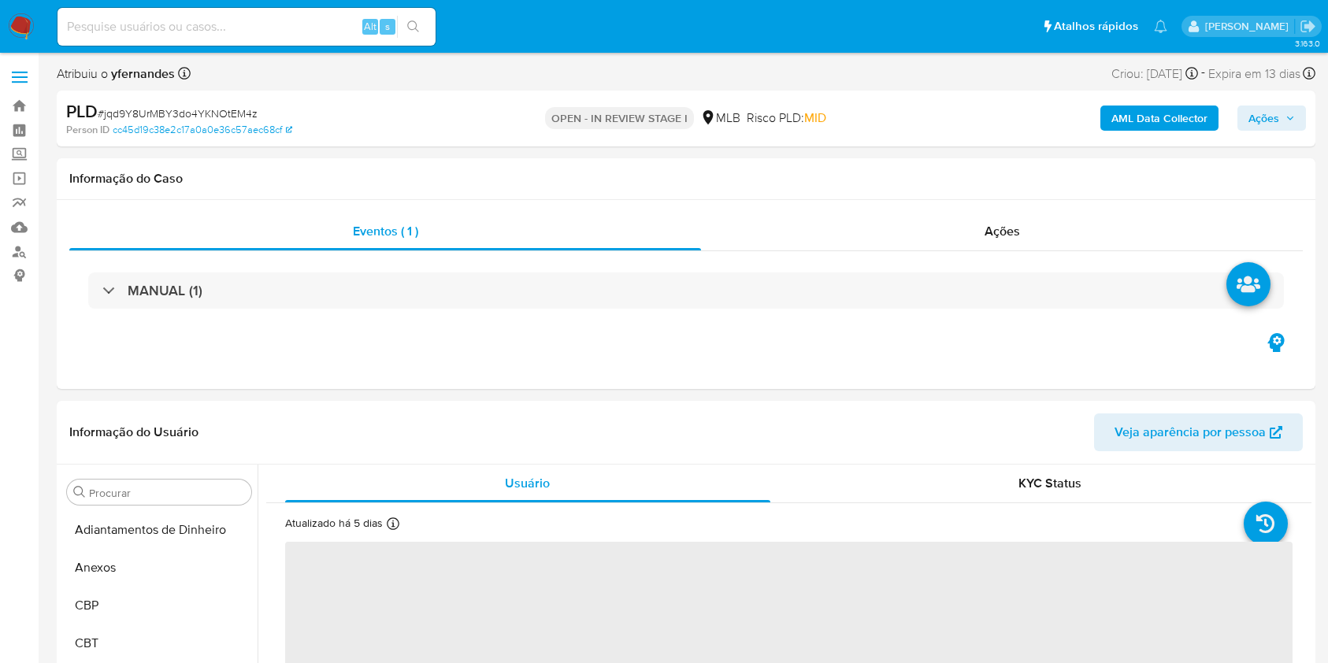
select select "10"
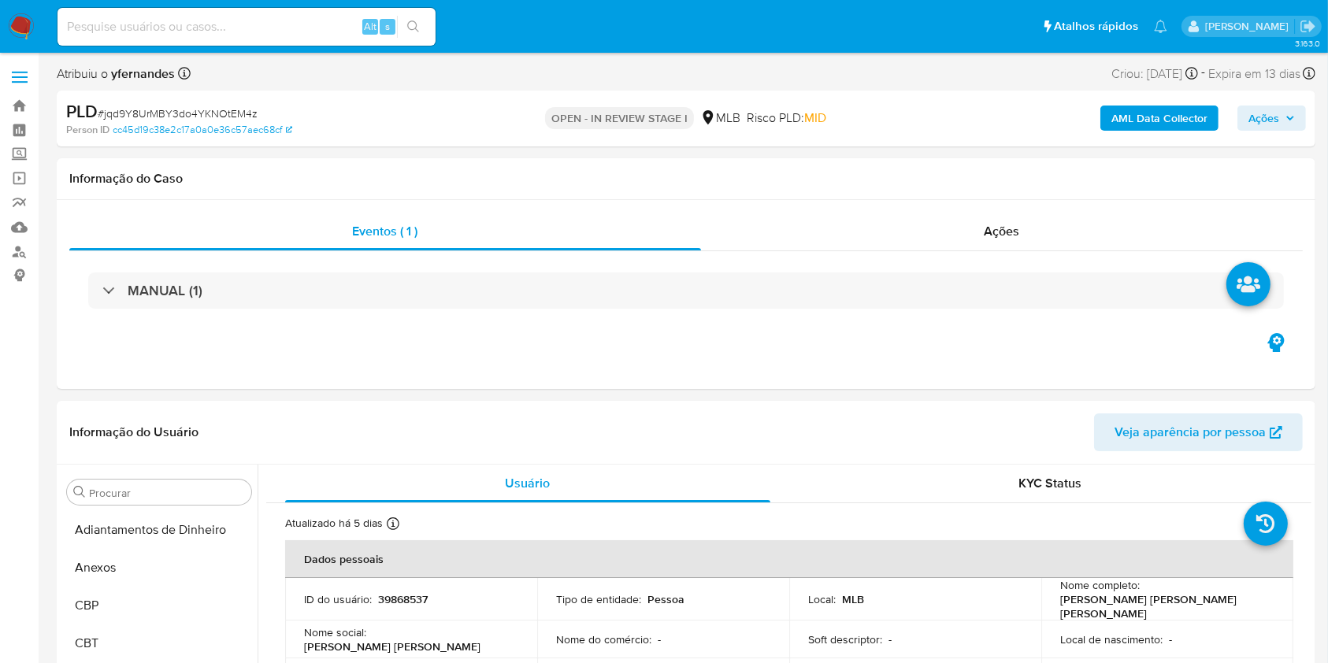
scroll to position [854, 0]
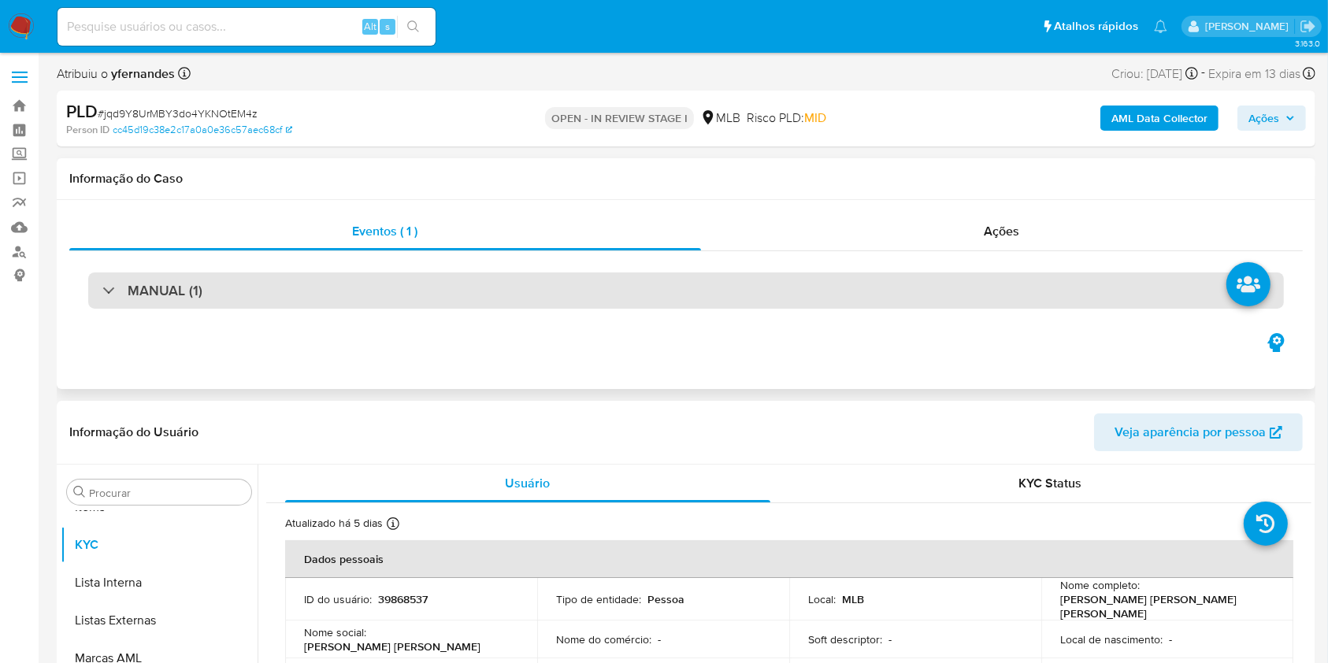
click at [624, 293] on div "MANUAL (1)" at bounding box center [685, 290] width 1195 height 36
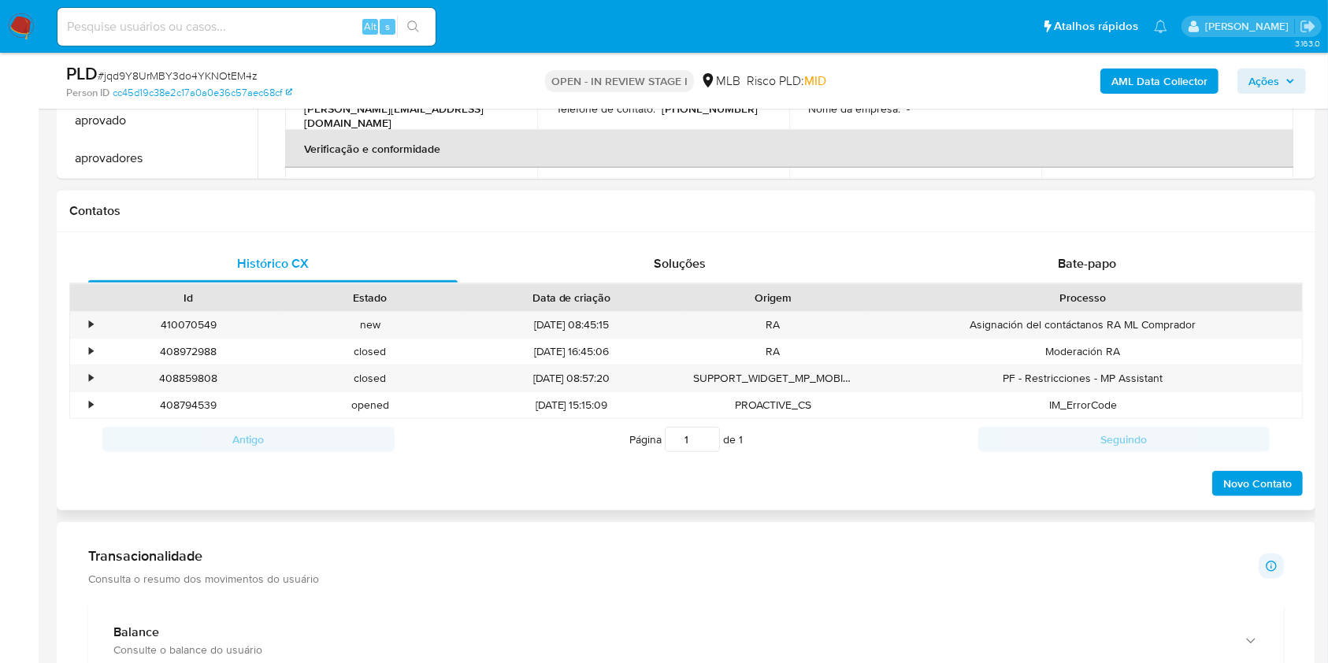
scroll to position [1260, 0]
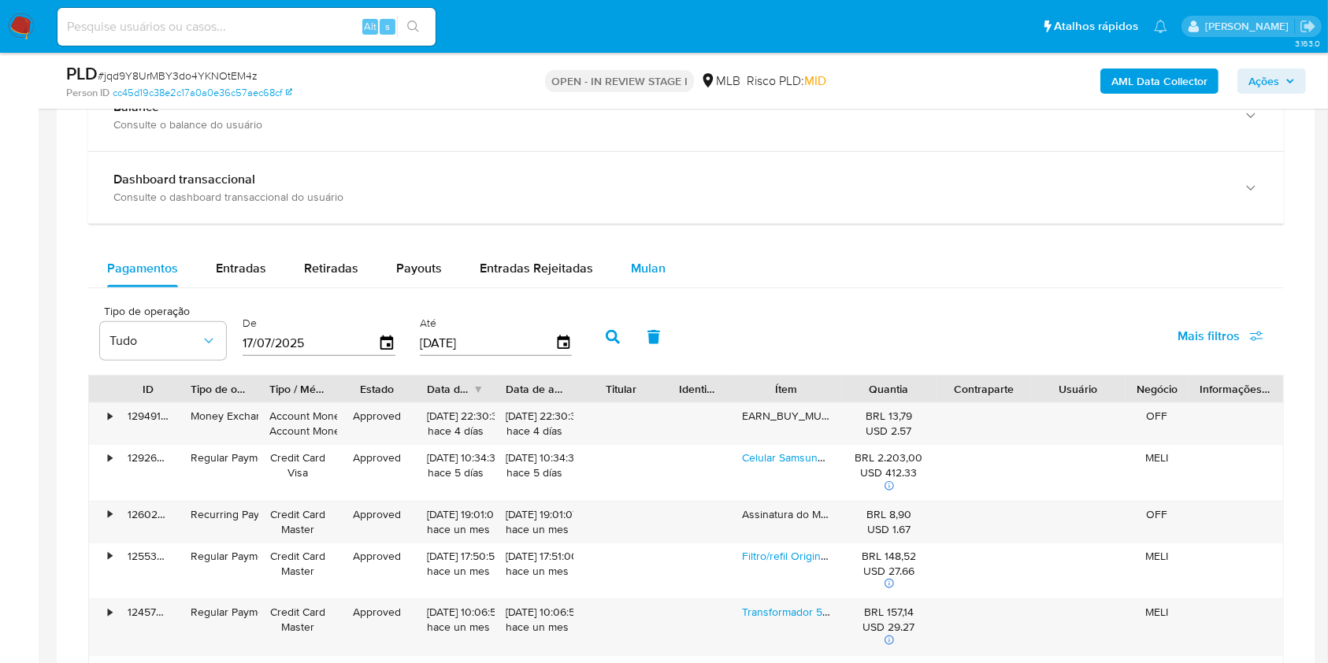
click at [649, 276] on span "Mulan" at bounding box center [648, 268] width 35 height 18
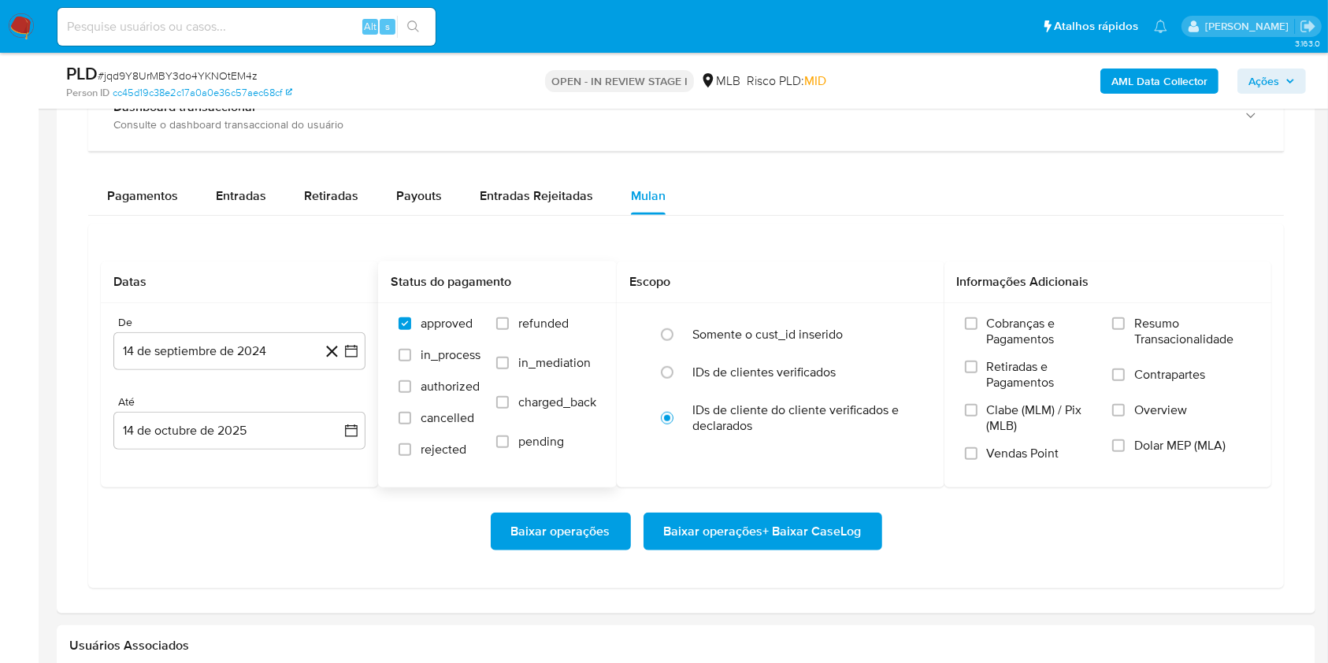
scroll to position [1365, 0]
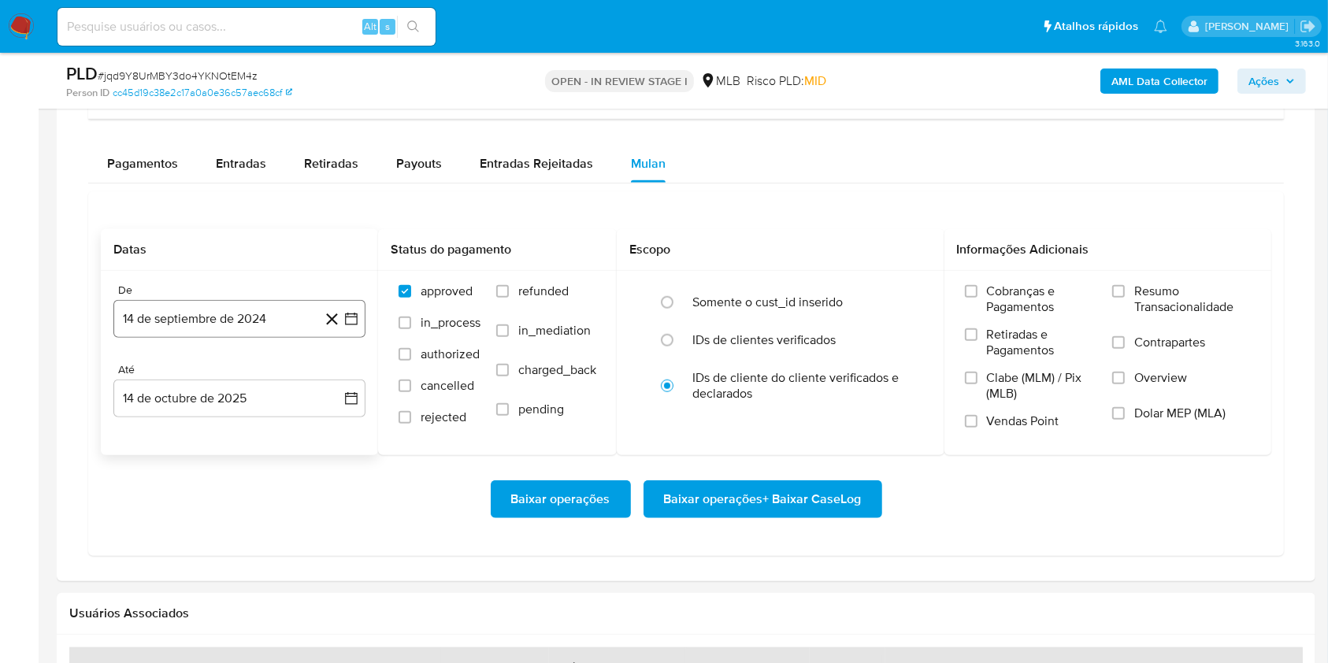
click at [276, 322] on button "14 de septiembre de 2024" at bounding box center [239, 319] width 252 height 38
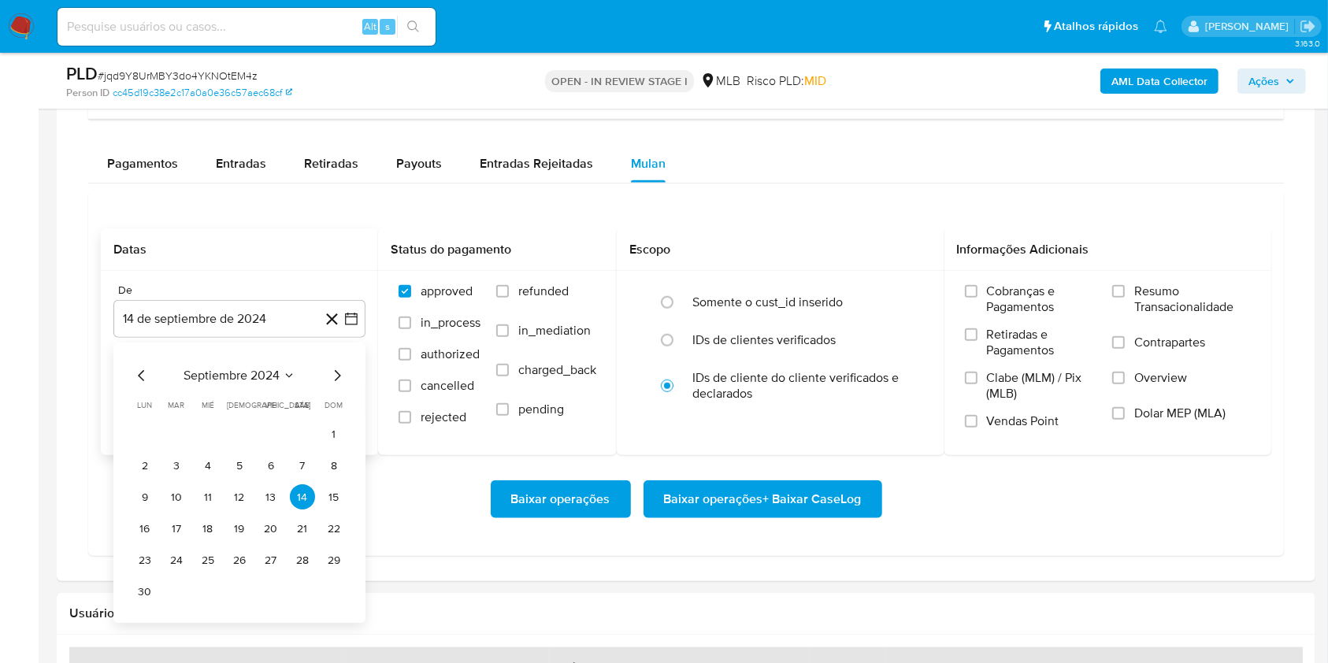
click at [237, 369] on span "septiembre 2024" at bounding box center [231, 377] width 96 height 16
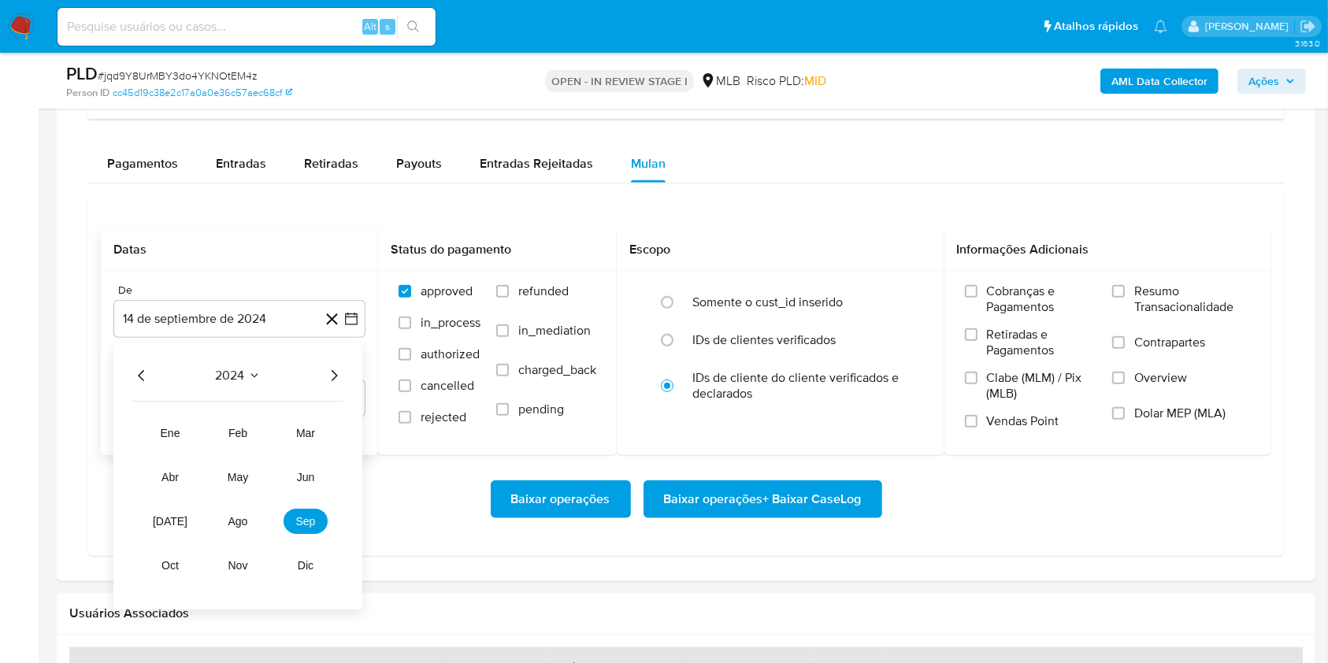
click at [334, 375] on icon "Año siguiente" at bounding box center [333, 376] width 19 height 19
click at [239, 516] on span "ago" at bounding box center [238, 522] width 20 height 13
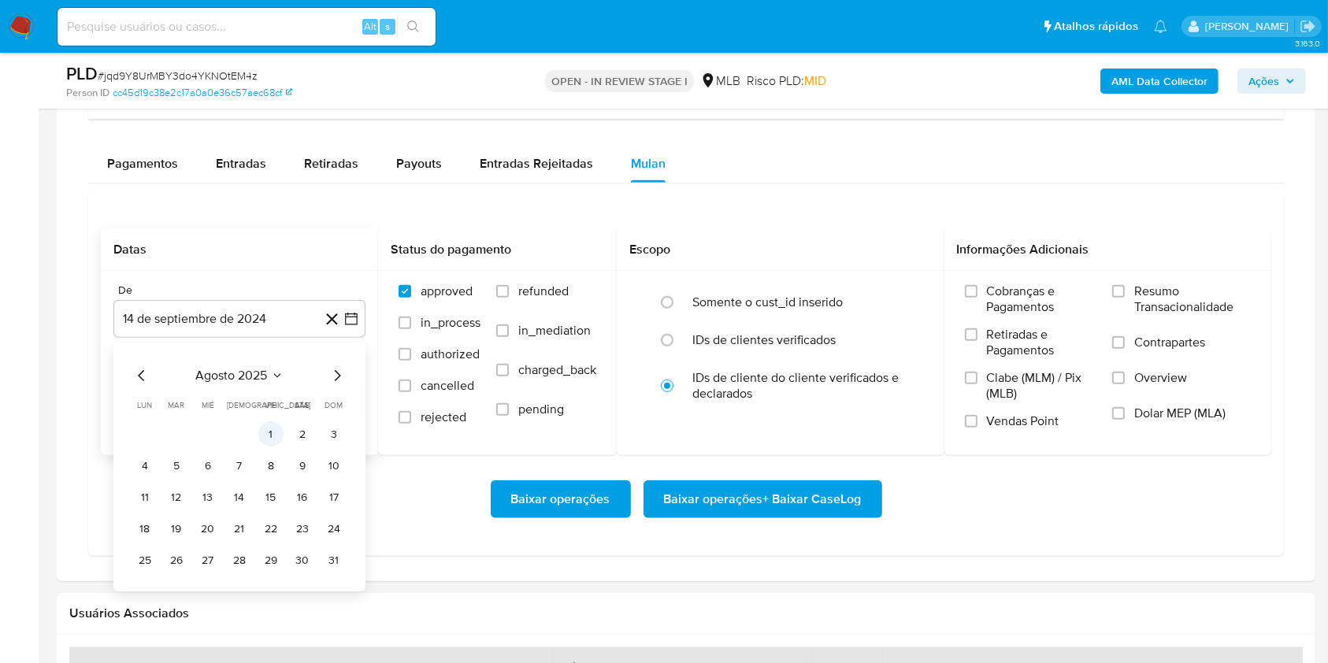
click at [268, 439] on button "1" at bounding box center [270, 434] width 25 height 25
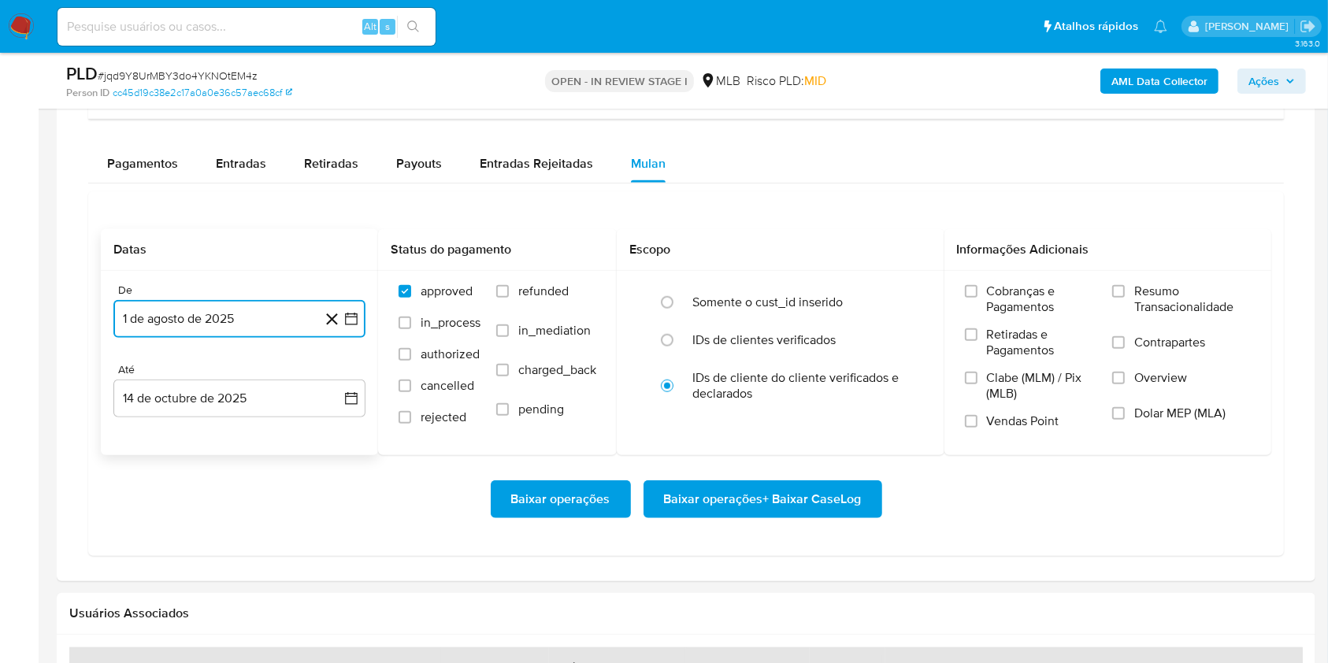
click at [232, 378] on div "Até 14 de octubre de 2025 [DATE]" at bounding box center [239, 390] width 252 height 54
click at [191, 395] on button "14 de octubre de 2025" at bounding box center [239, 399] width 252 height 38
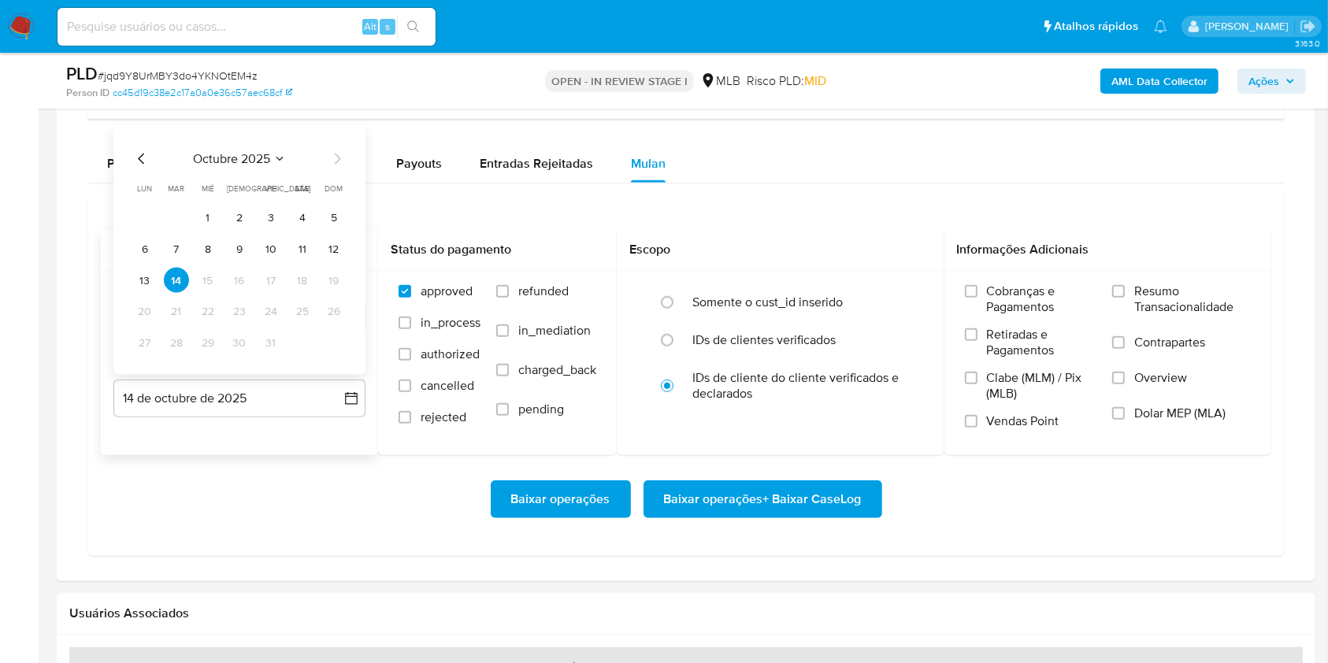
click at [142, 280] on button "13" at bounding box center [144, 280] width 25 height 25
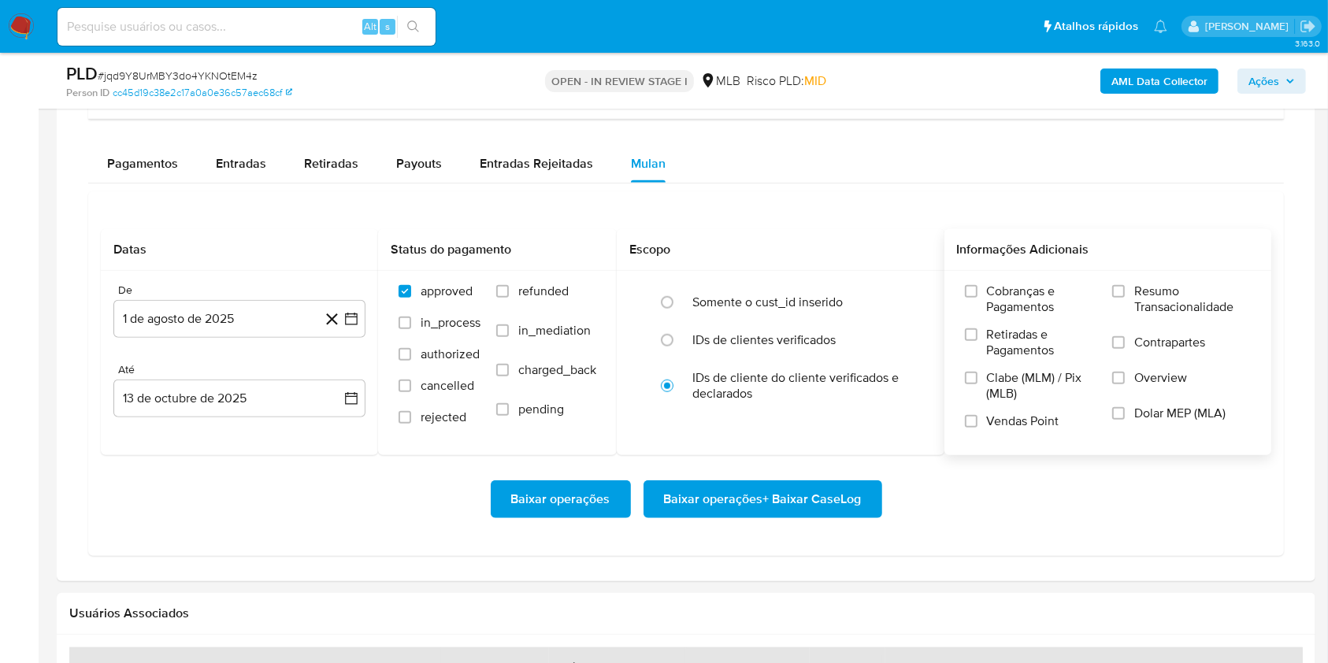
click at [1203, 298] on span "Resumo Transacionalidade" at bounding box center [1192, 300] width 117 height 32
click at [1125, 298] on input "Resumo Transacionalidade" at bounding box center [1118, 291] width 13 height 13
click at [815, 475] on div "Baixar operações Baixar operações + Baixar CaseLog" at bounding box center [686, 499] width 1170 height 88
click at [812, 482] on span "Baixar operações + Baixar CaseLog" at bounding box center [763, 499] width 198 height 35
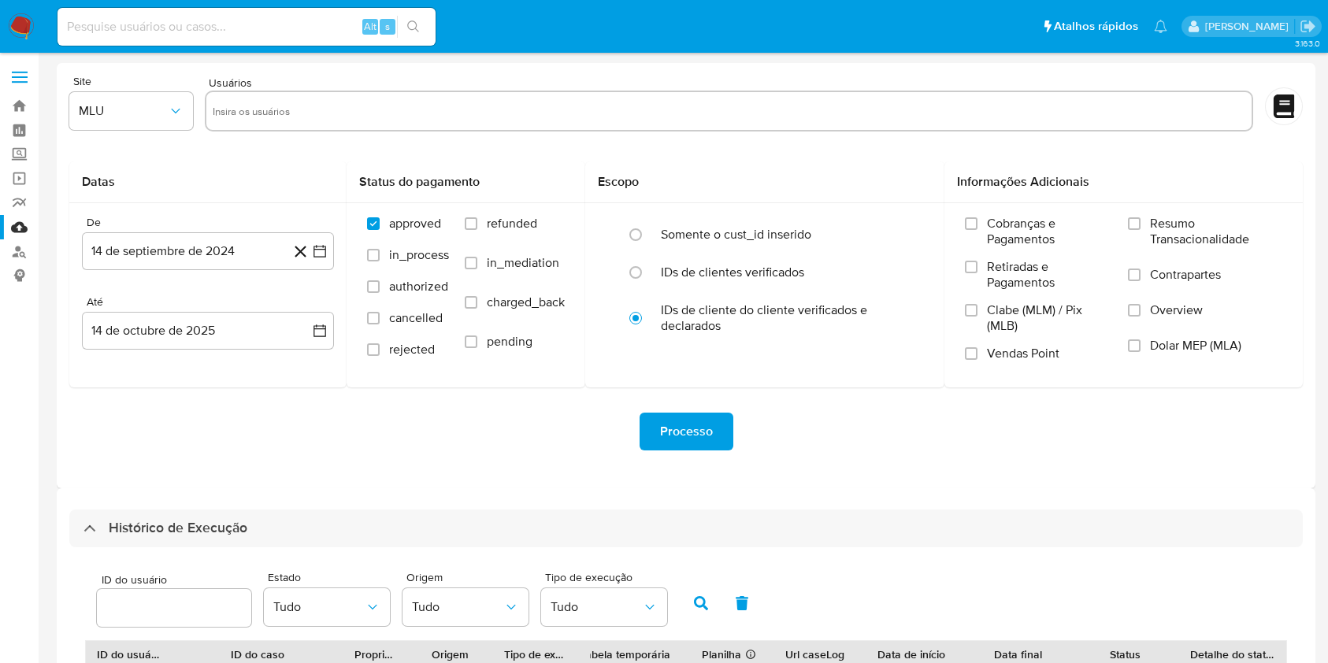
select select "10"
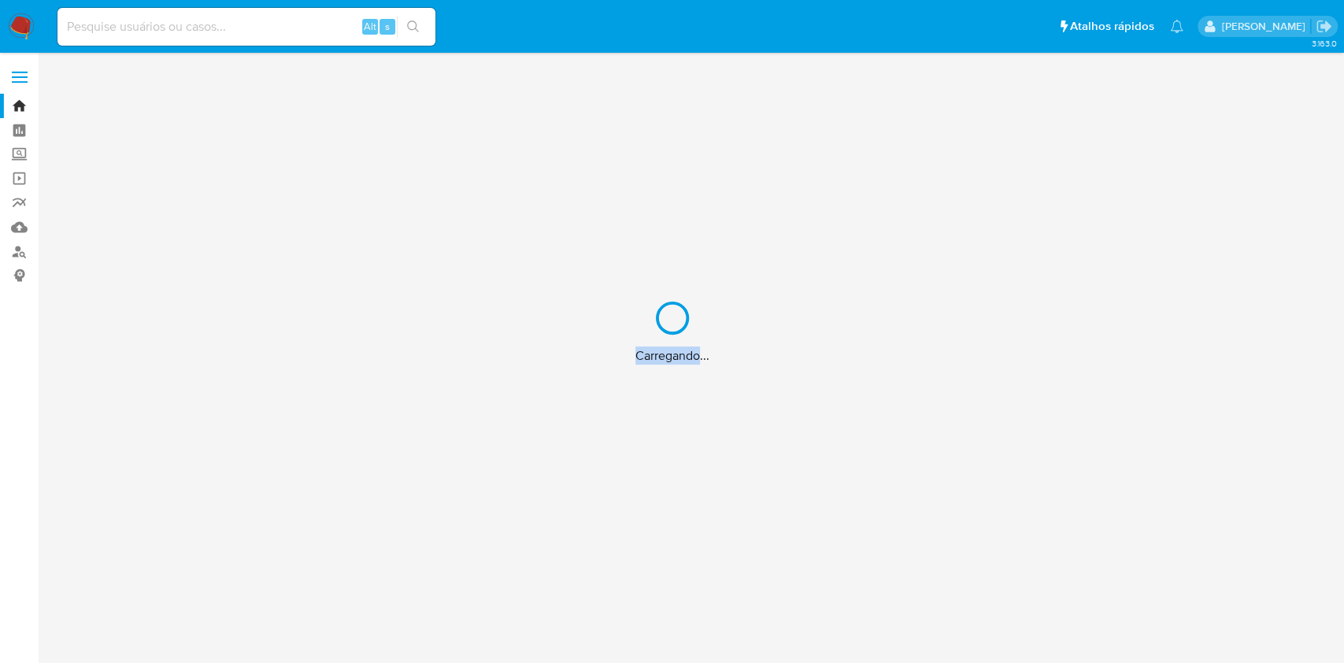
click at [18, 22] on div "Carregando..." at bounding box center [672, 331] width 1344 height 663
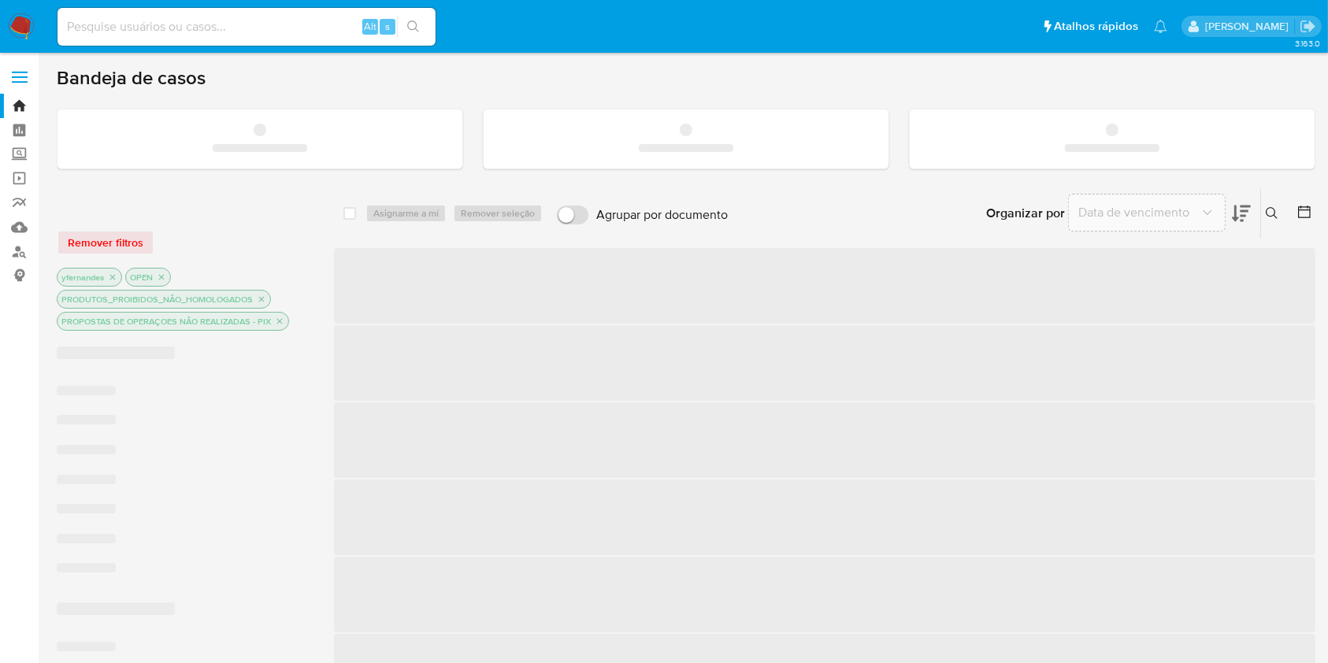
drag, startPoint x: 0, startPoint y: 0, endPoint x: 18, endPoint y: 22, distance: 28.5
click at [18, 22] on img at bounding box center [21, 26] width 27 height 27
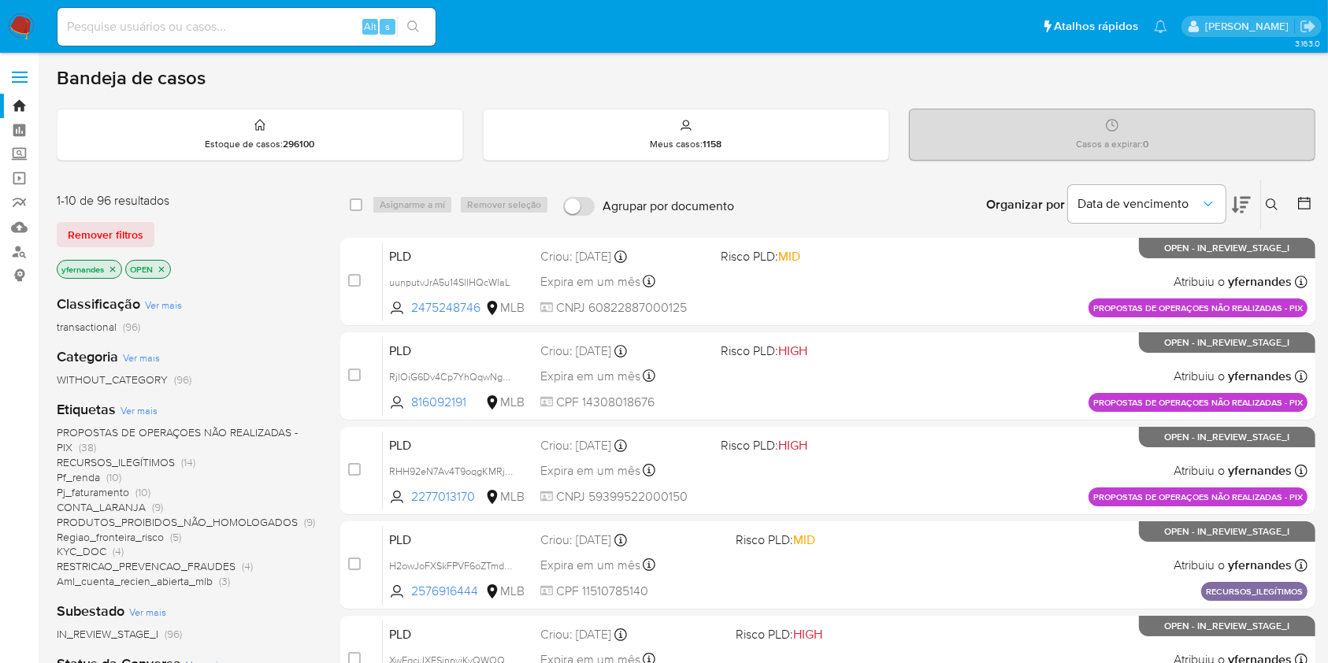
scroll to position [580, 0]
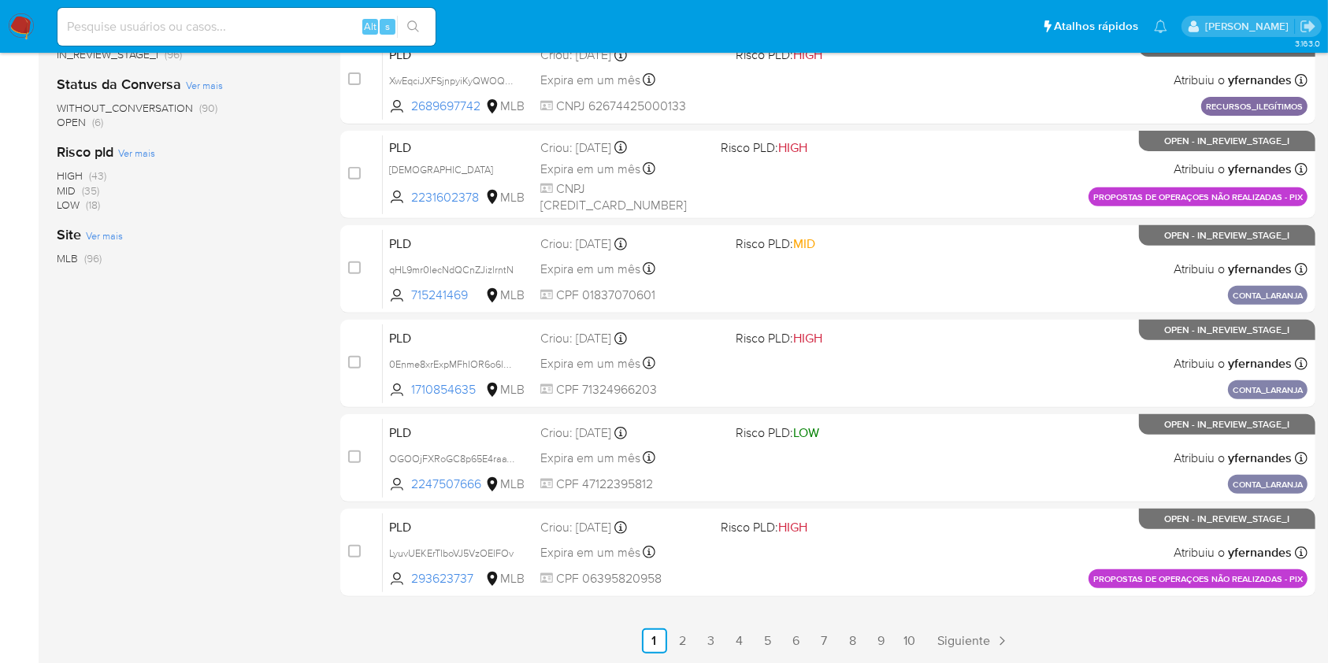
click at [18, 22] on img at bounding box center [21, 26] width 27 height 27
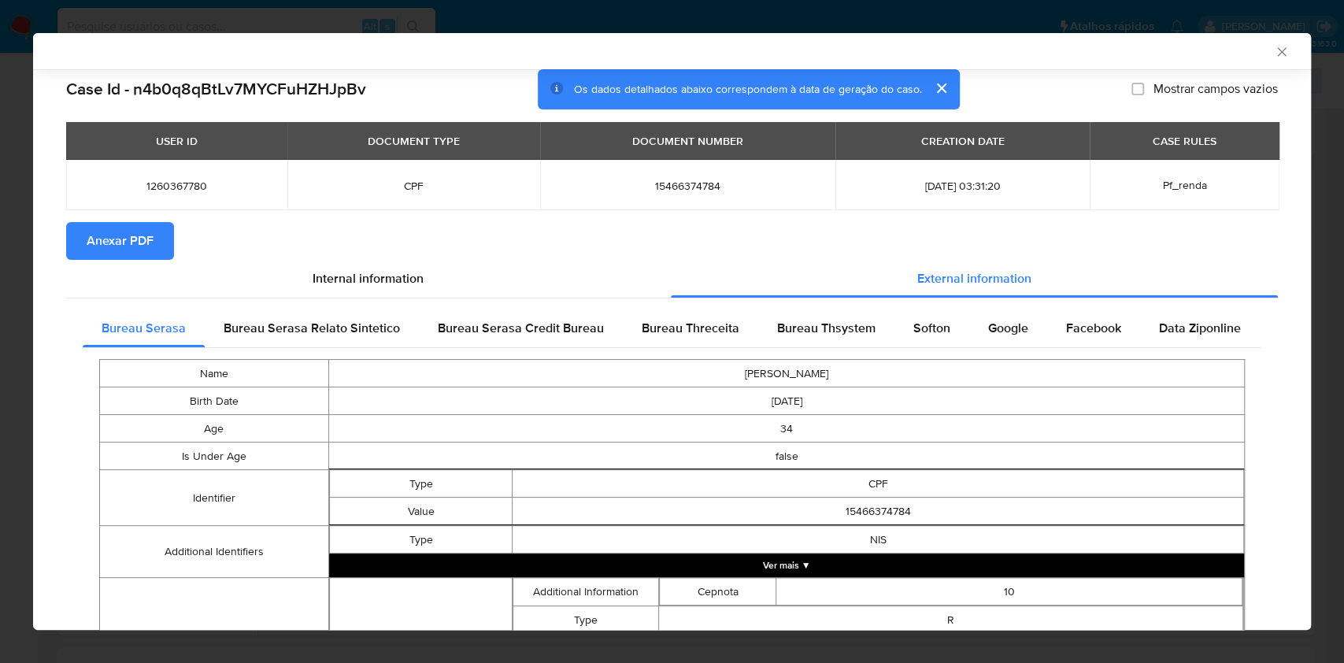
scroll to position [187, 0]
click at [14, 276] on div "AML Data Collector Case Id - n4b0q8qBtLv7MYCFuHZHJpBv Os dados detalhados abaix…" at bounding box center [672, 331] width 1344 height 663
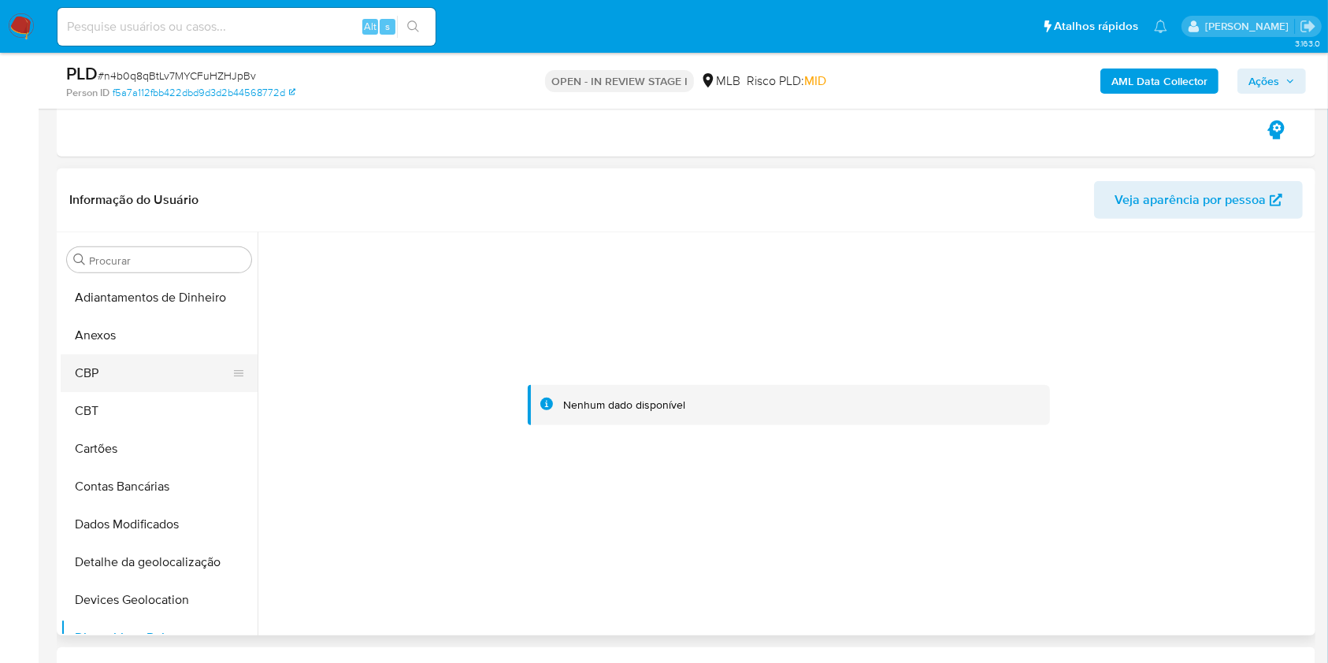
click at [146, 354] on button "CBP" at bounding box center [153, 373] width 184 height 38
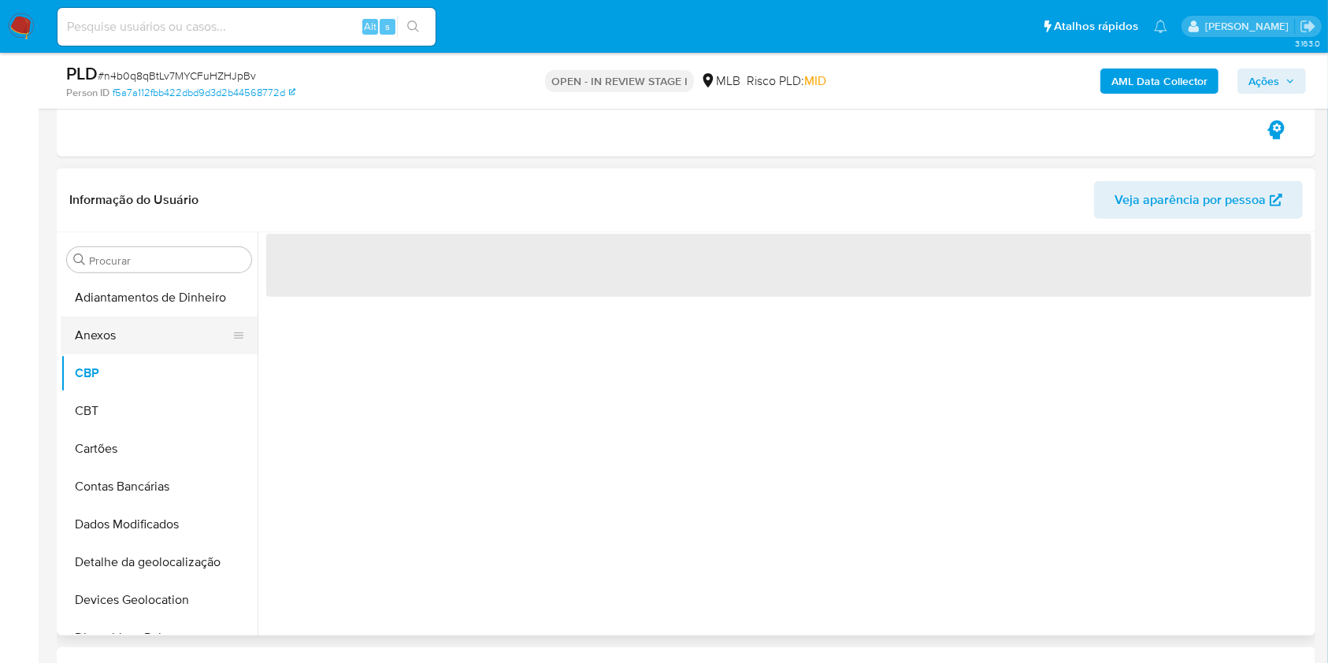
click at [145, 348] on button "Anexos" at bounding box center [153, 336] width 184 height 38
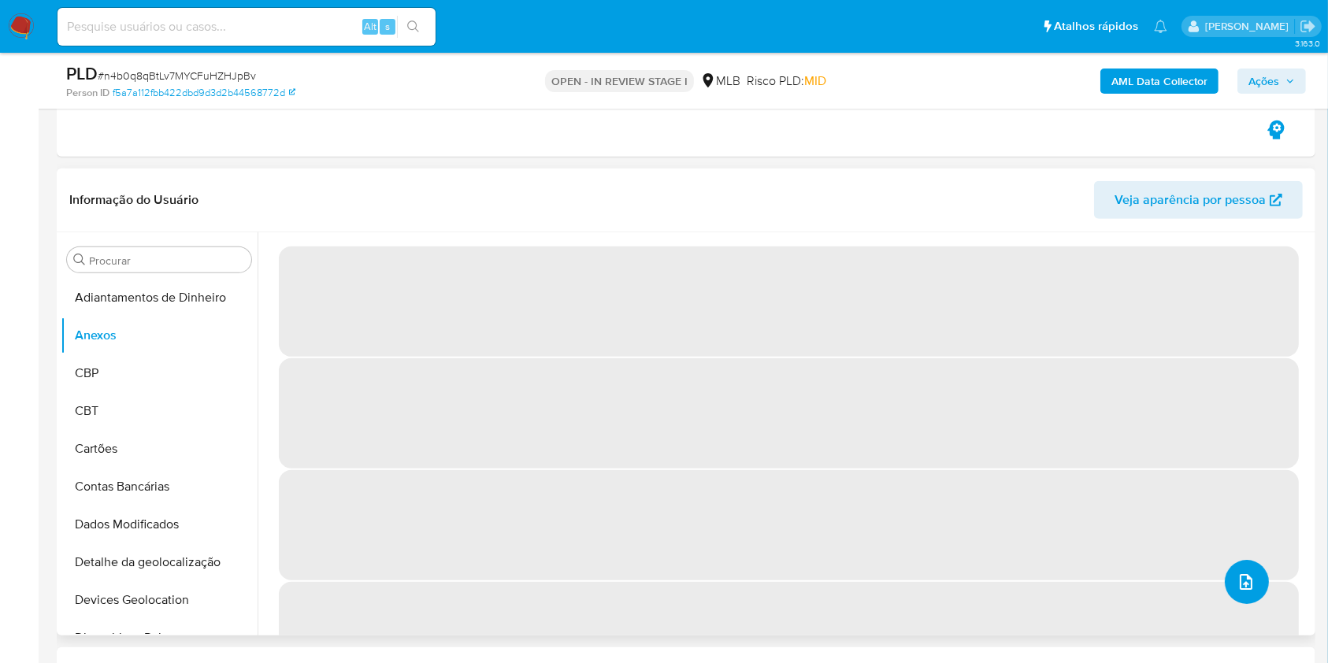
click at [1236, 584] on icon "upload-file" at bounding box center [1245, 582] width 19 height 19
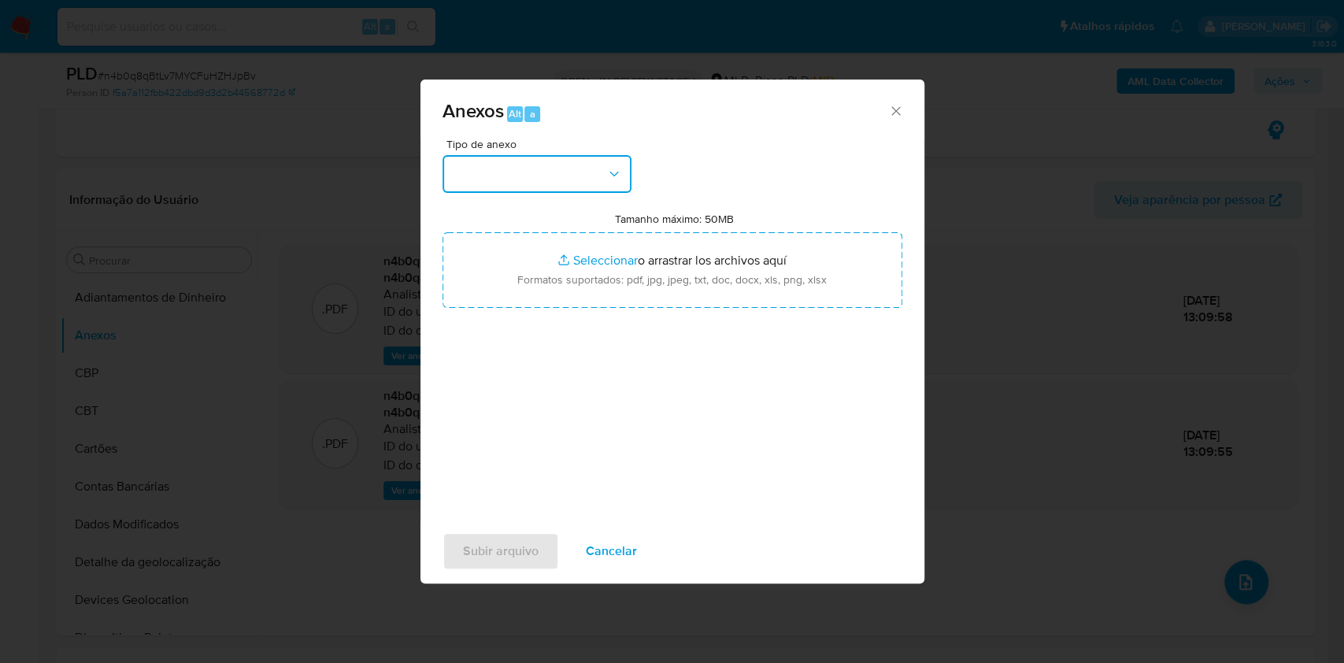
click at [536, 171] on button "button" at bounding box center [537, 174] width 189 height 38
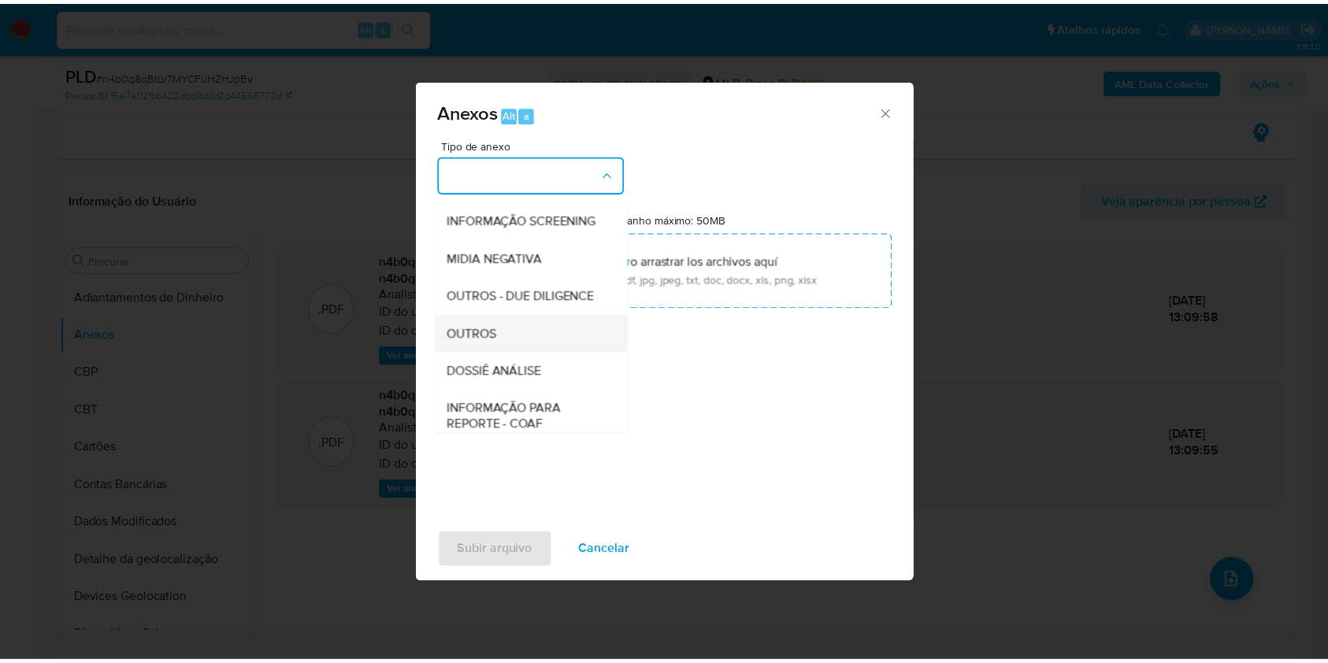
scroll to position [242, 0]
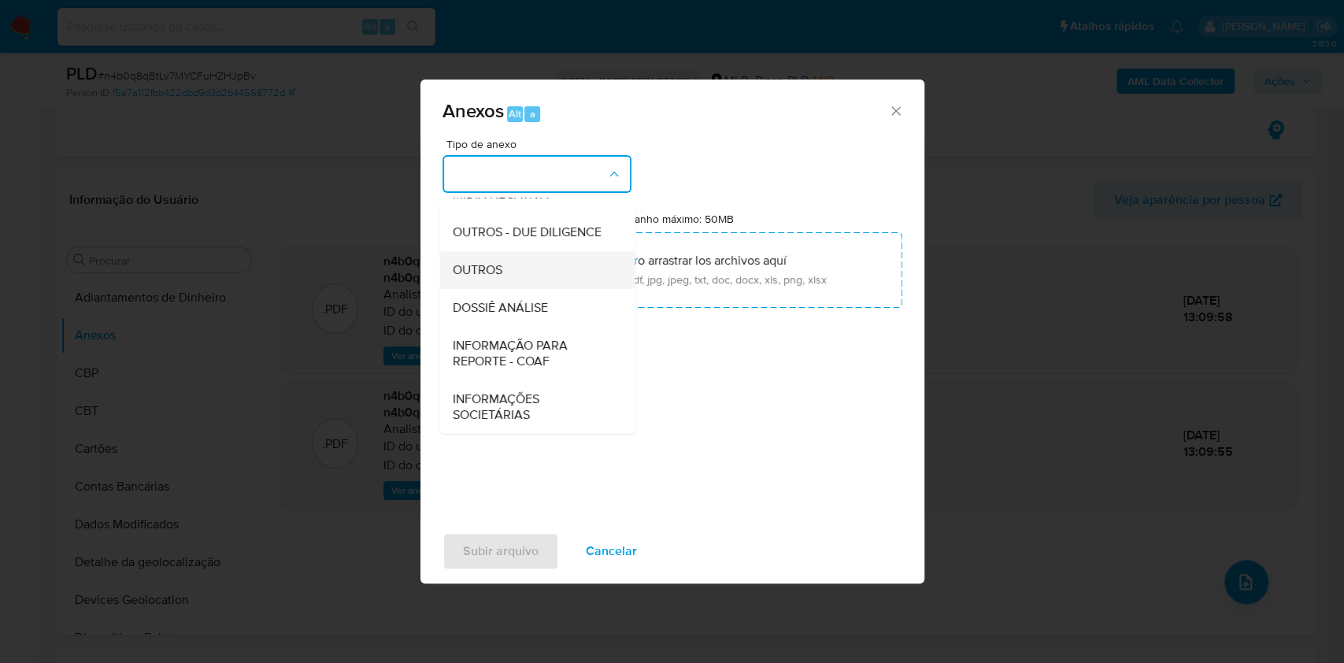
click at [510, 260] on div "OUTROS" at bounding box center [532, 270] width 161 height 38
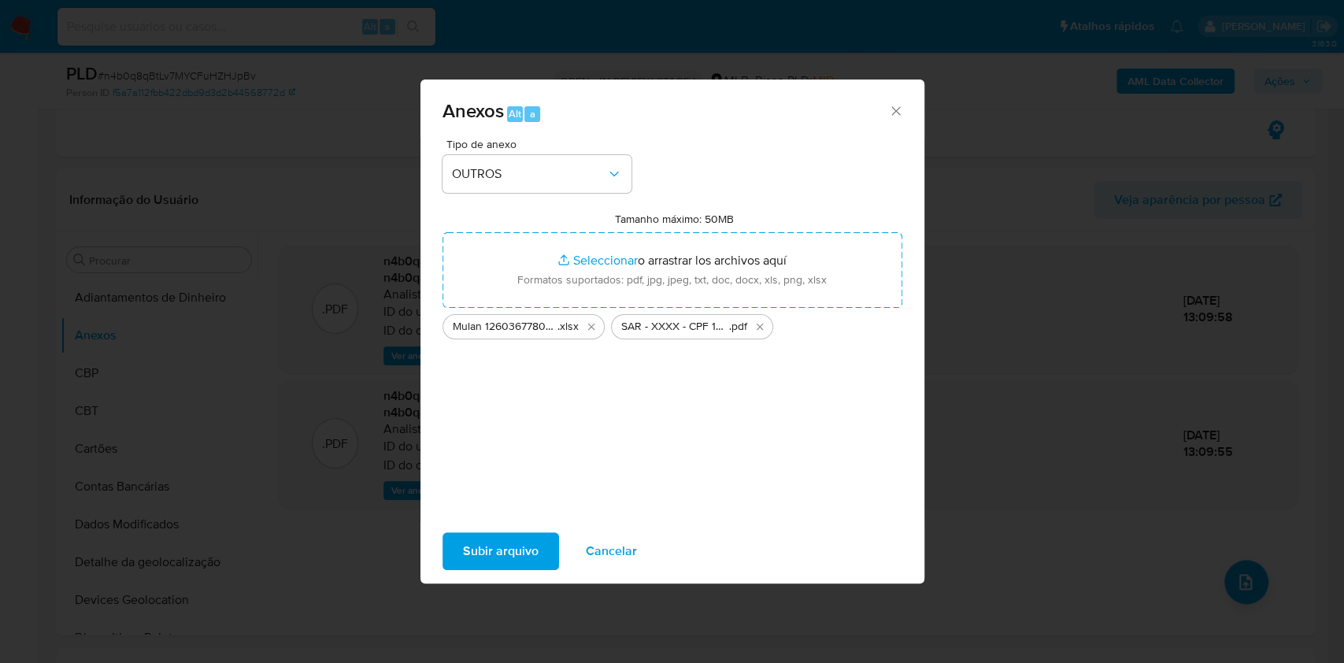
click at [502, 536] on span "Subir arquivo" at bounding box center [501, 551] width 76 height 35
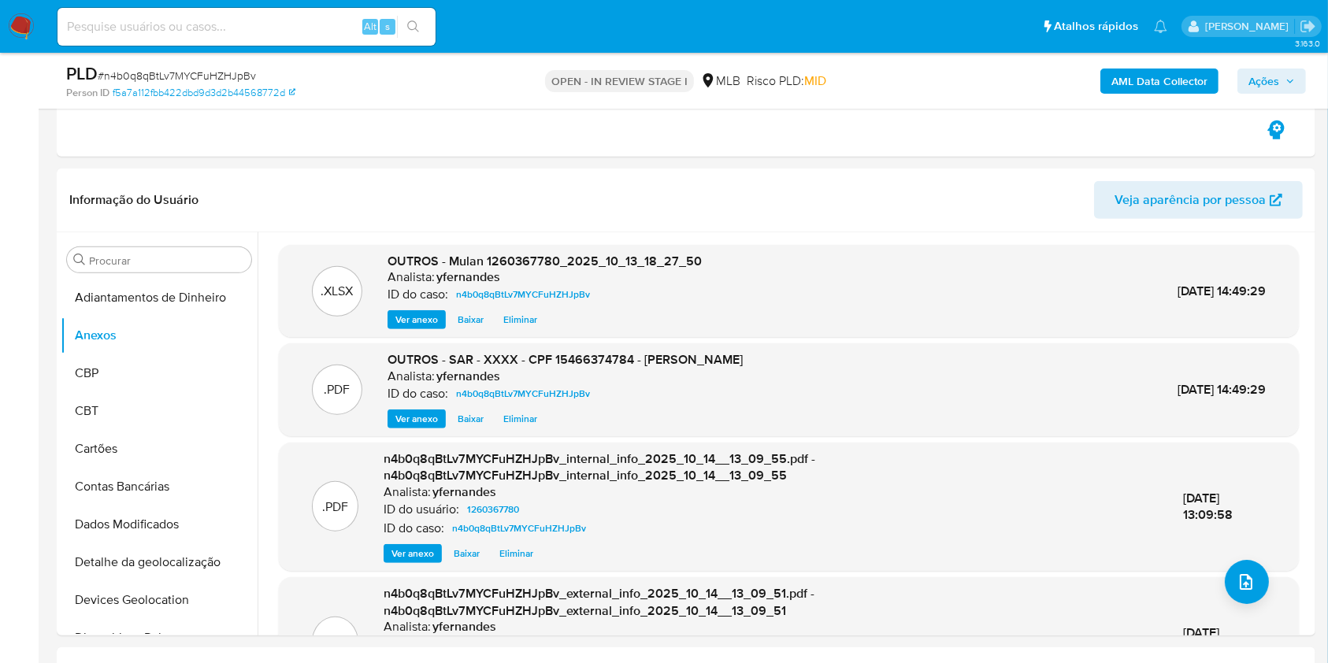
click at [1277, 86] on span "Ações" at bounding box center [1263, 81] width 31 height 25
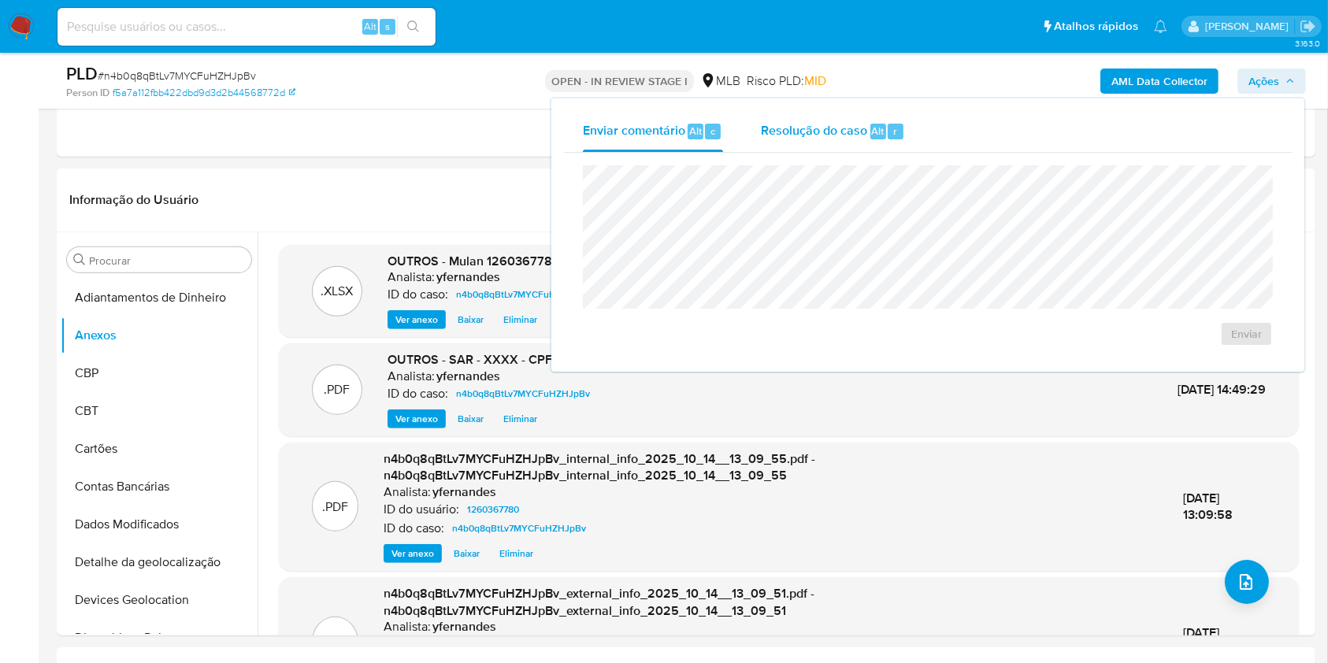
click at [823, 119] on div "Resolução do caso Alt r" at bounding box center [833, 131] width 144 height 41
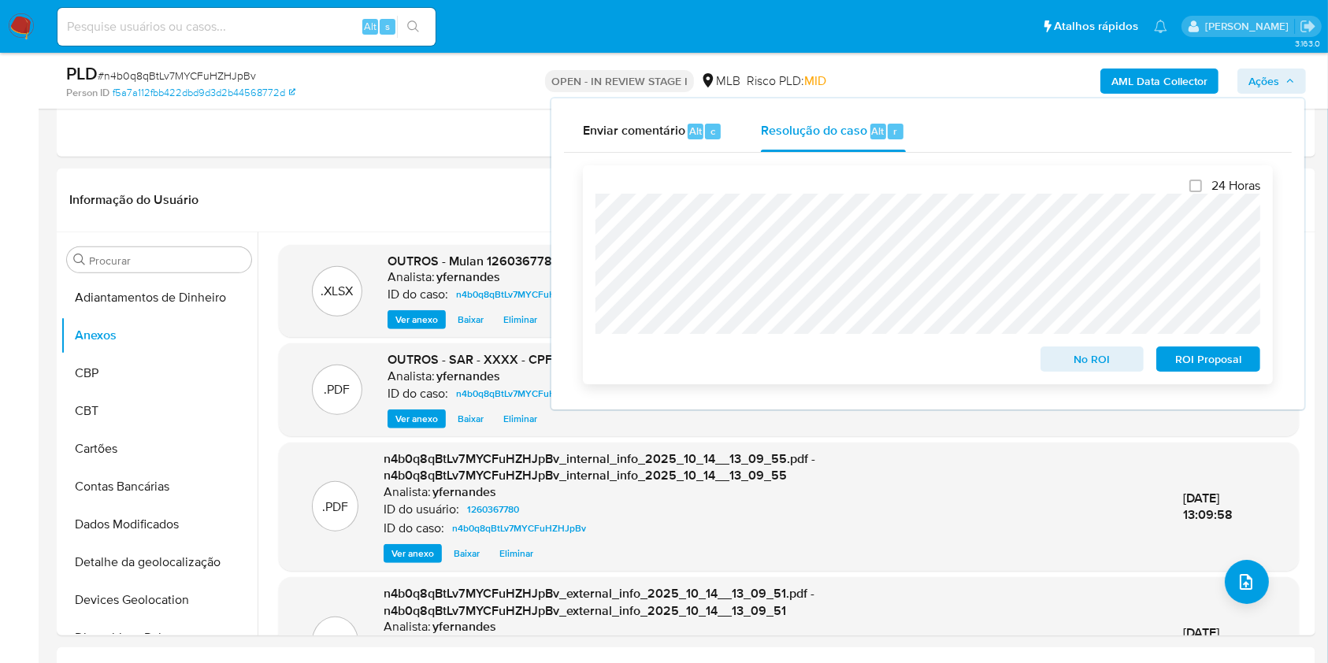
click at [1180, 361] on span "ROI Proposal" at bounding box center [1208, 359] width 82 height 22
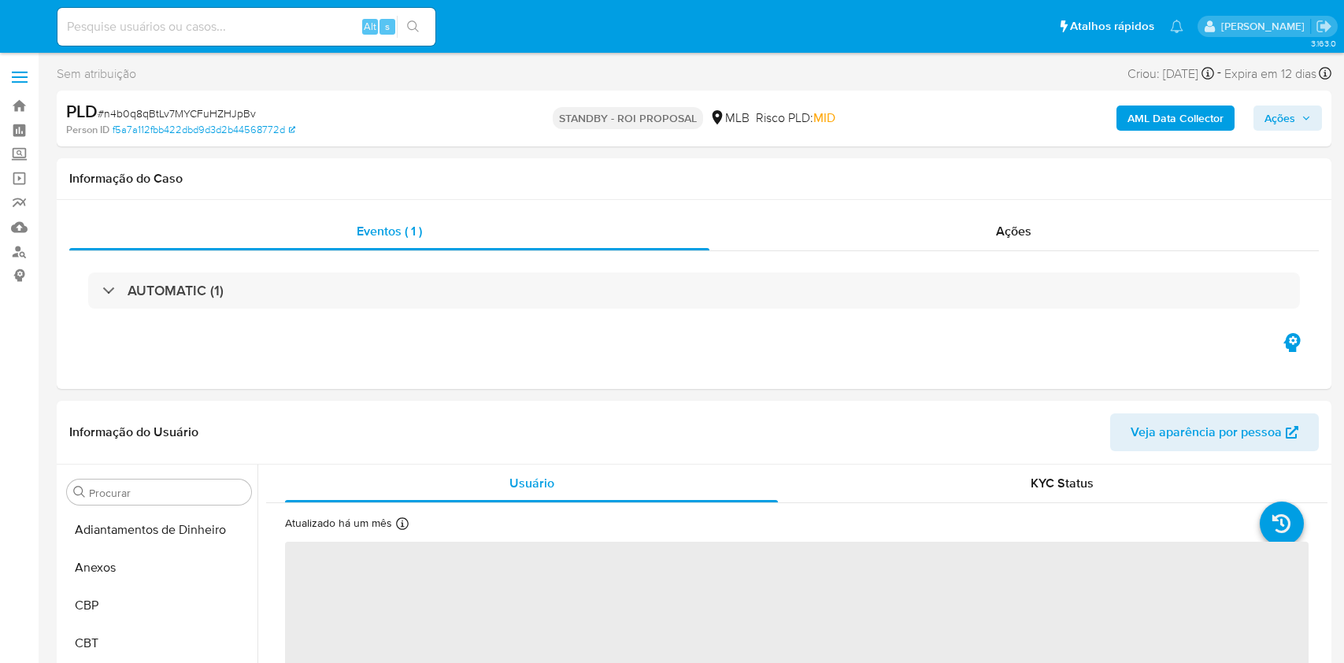
select select "10"
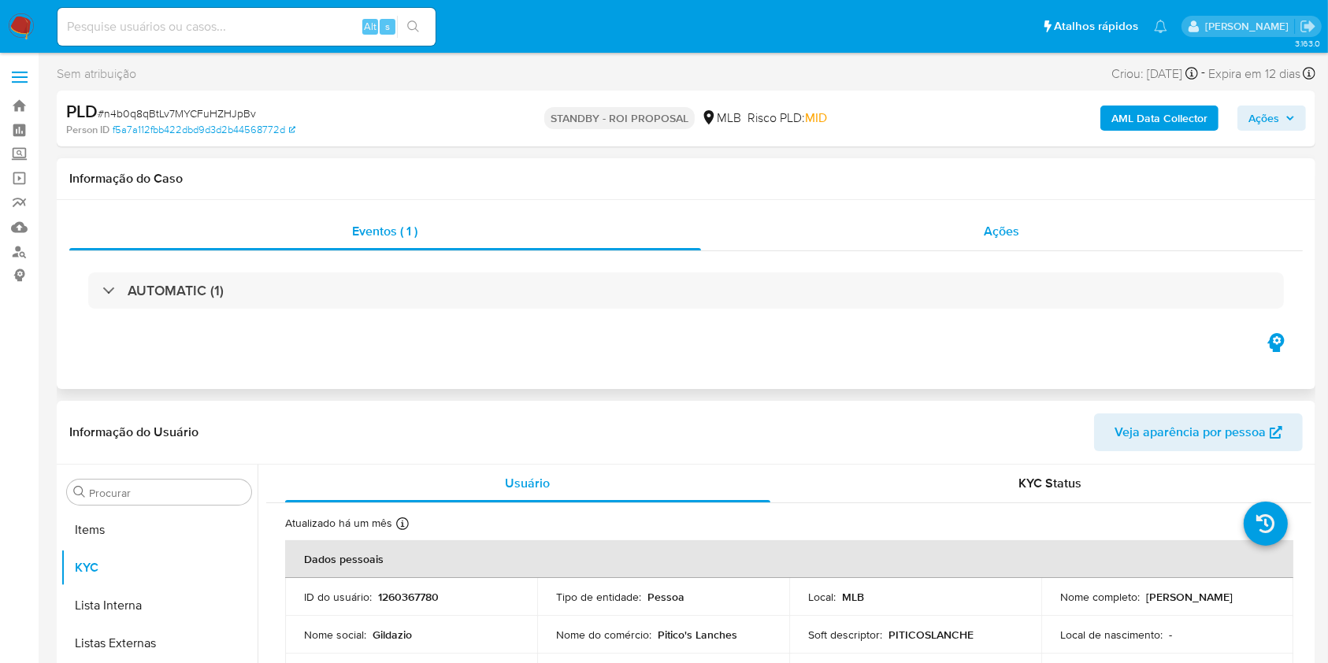
click at [884, 223] on div "Ações" at bounding box center [1002, 232] width 602 height 38
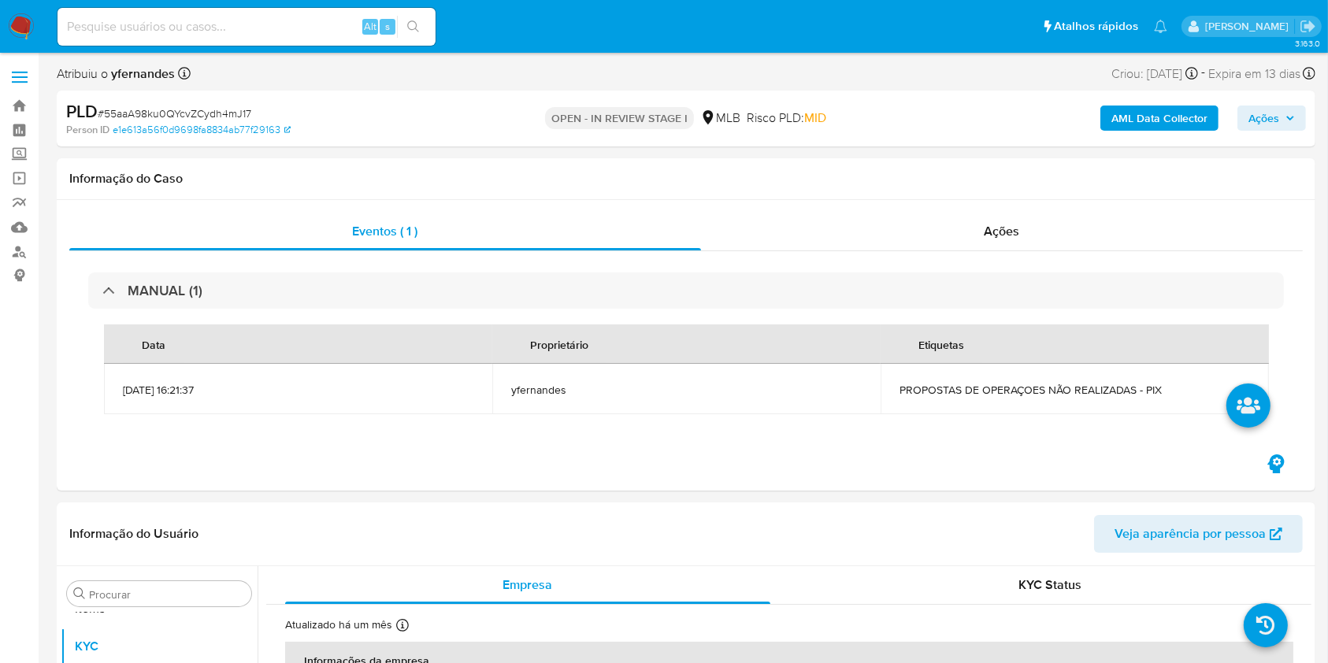
click at [132, 112] on span "# 55aaA98ku0QYcvZCydh4mJ17" at bounding box center [175, 114] width 154 height 16
copy span "55aaA98ku0QYcvZCydh4mJ17"
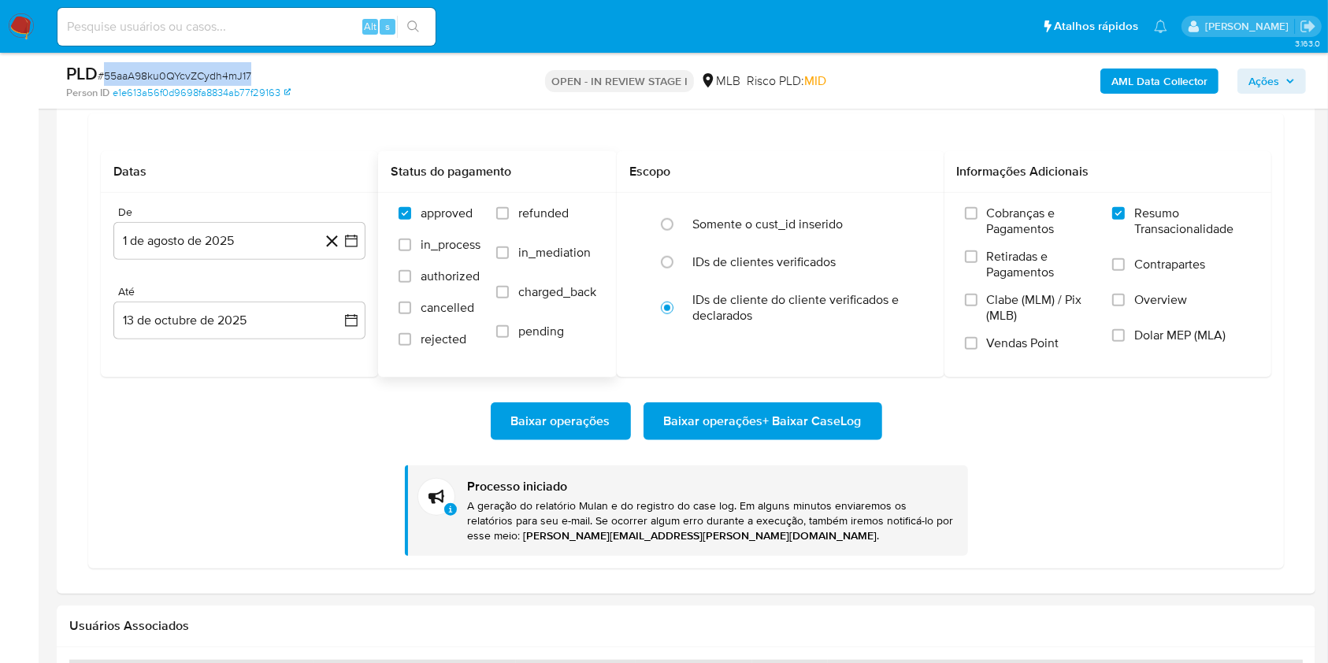
scroll to position [1155, 0]
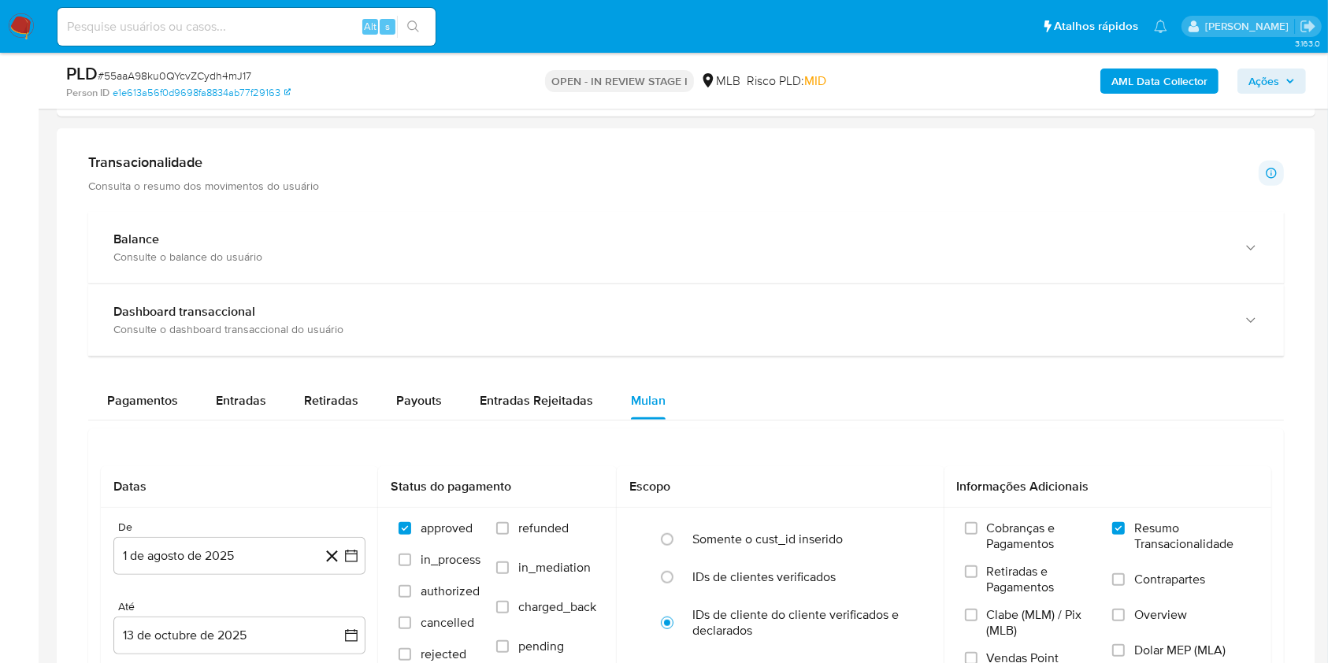
click at [312, 207] on div "Transacionalidade Consulta o resumo dos movimentos do usuário Informações trans…" at bounding box center [685, 518] width 1233 height 754
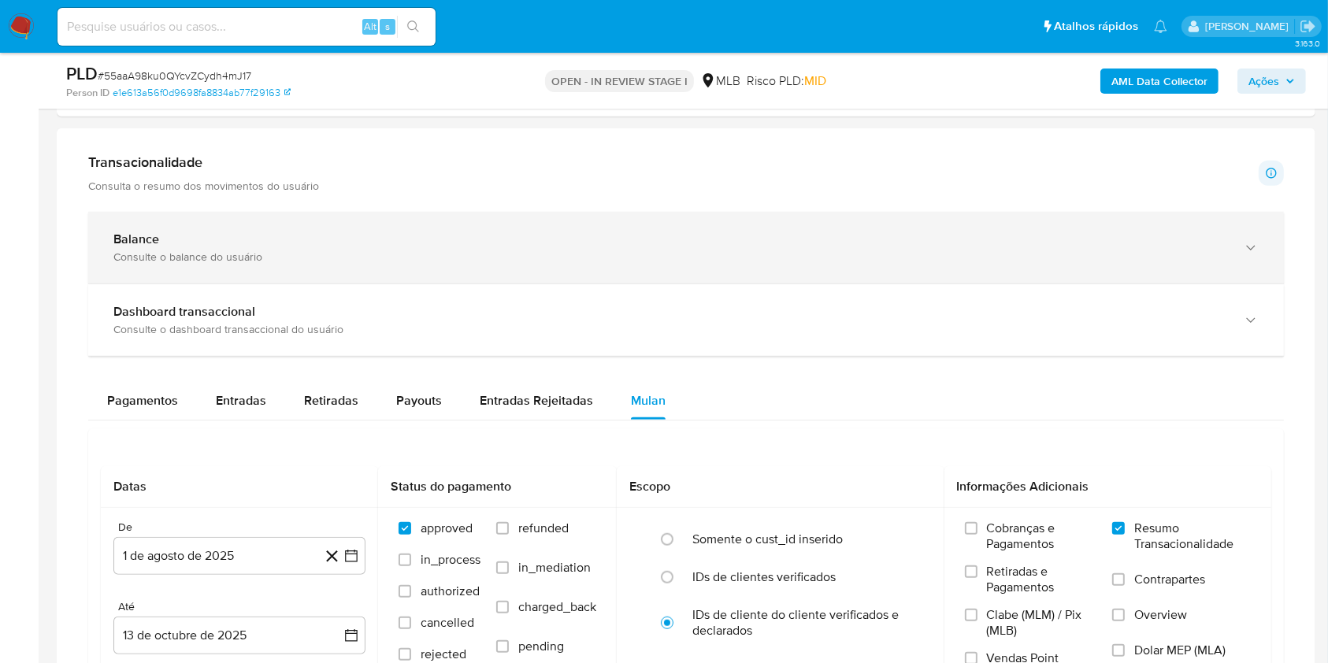
click at [335, 235] on div "Balance" at bounding box center [670, 240] width 1114 height 16
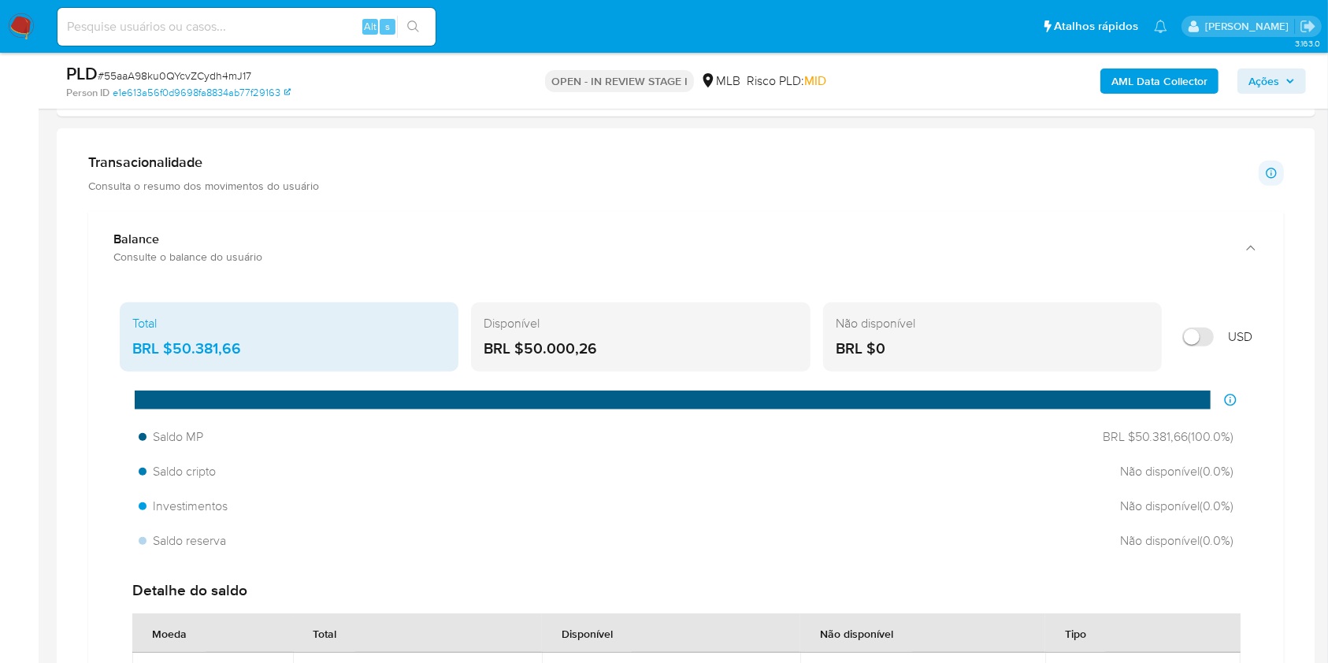
click at [208, 340] on div "BRL $50.381,66" at bounding box center [288, 349] width 313 height 20
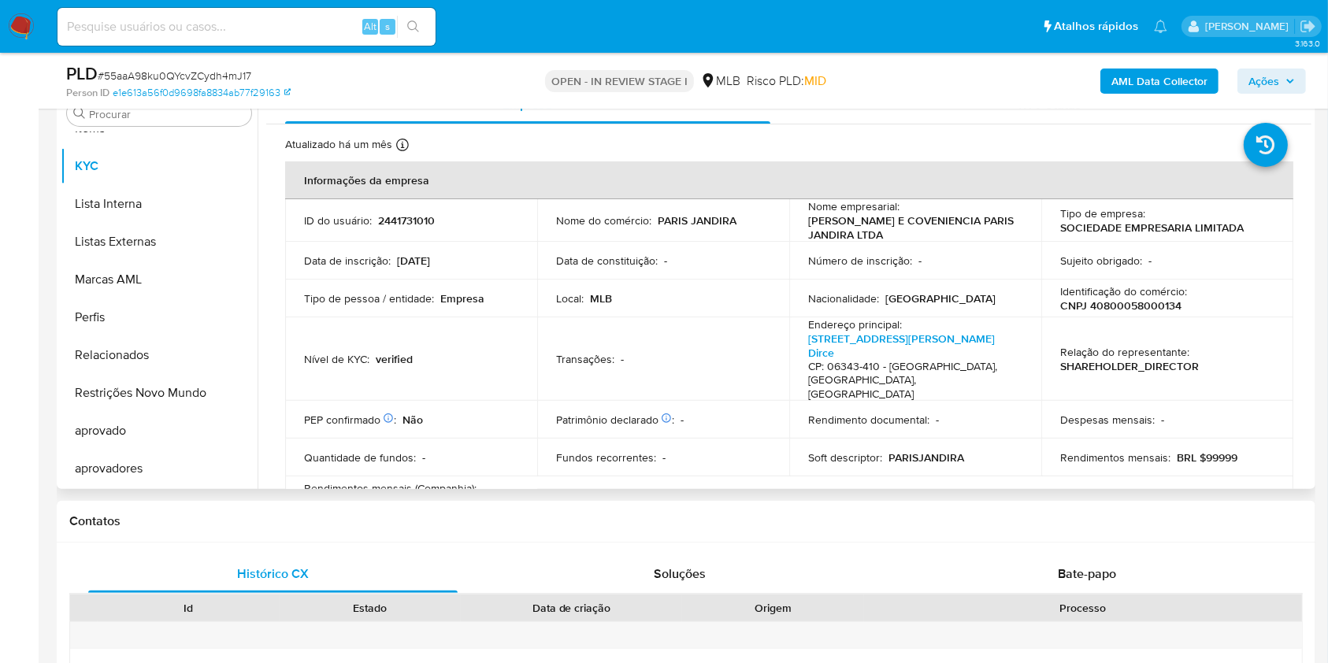
scroll to position [420, 0]
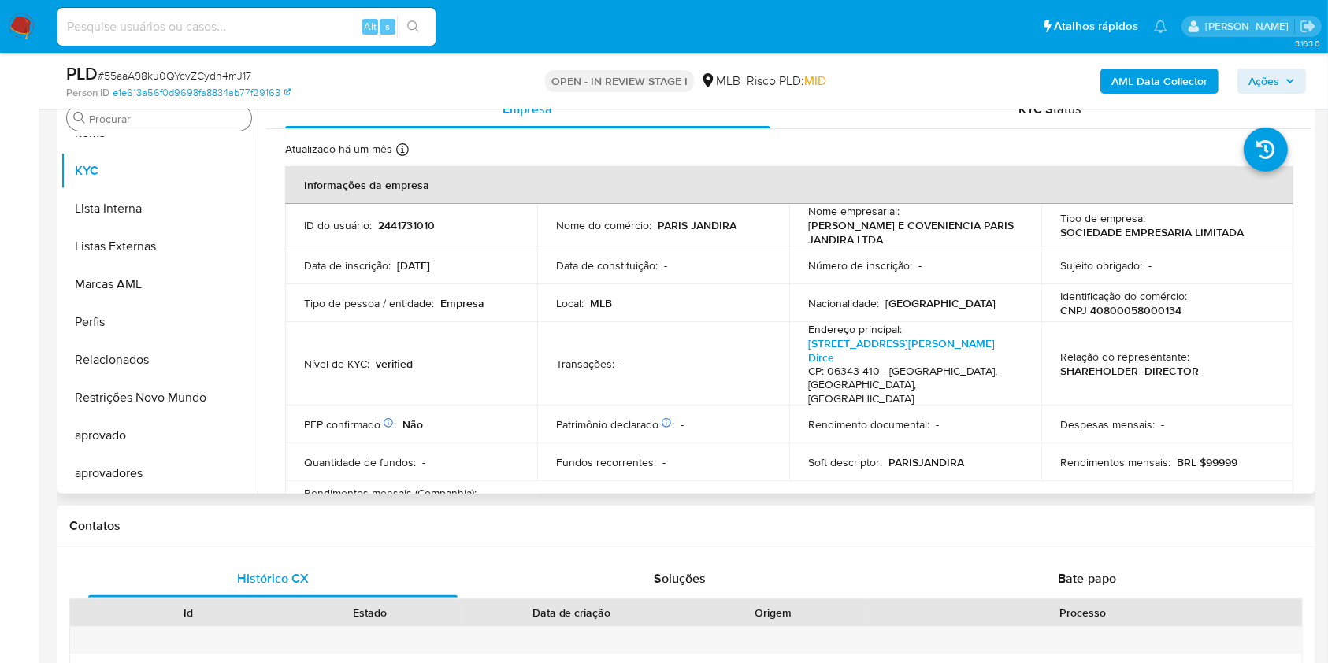
click at [158, 117] on input "Procurar" at bounding box center [167, 119] width 156 height 14
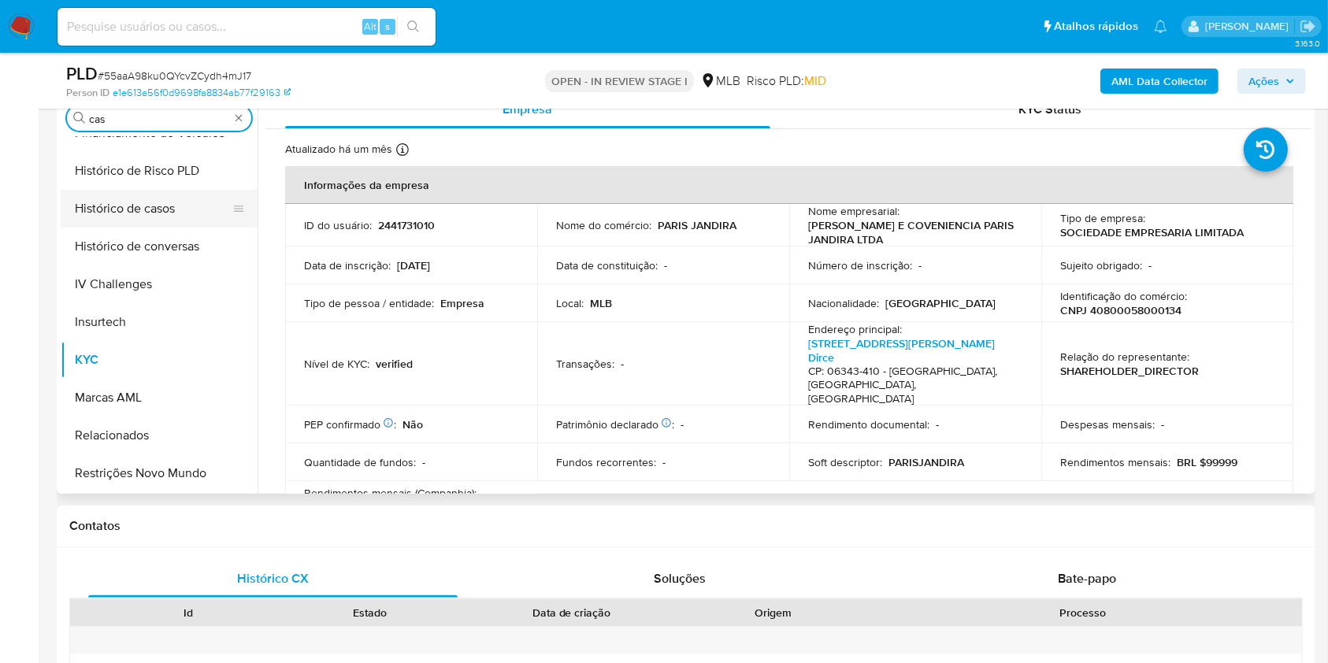
scroll to position [0, 0]
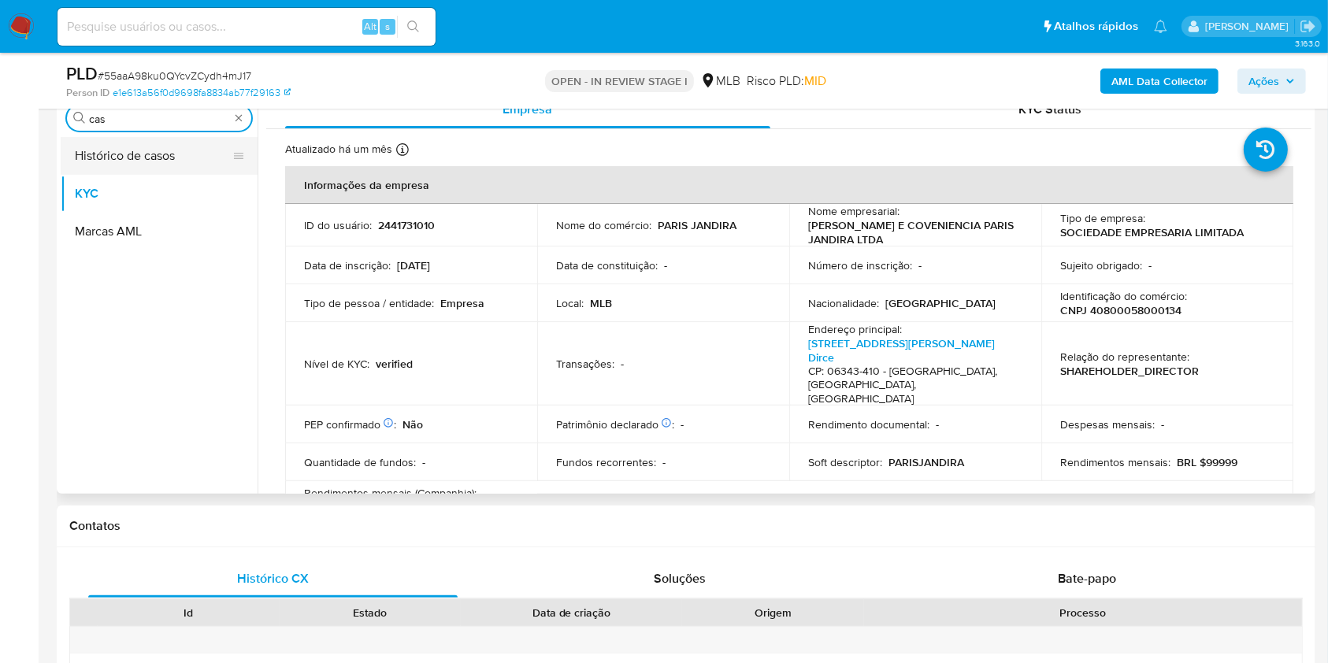
type input "cas"
click at [102, 148] on button "Histórico de casos" at bounding box center [153, 156] width 184 height 38
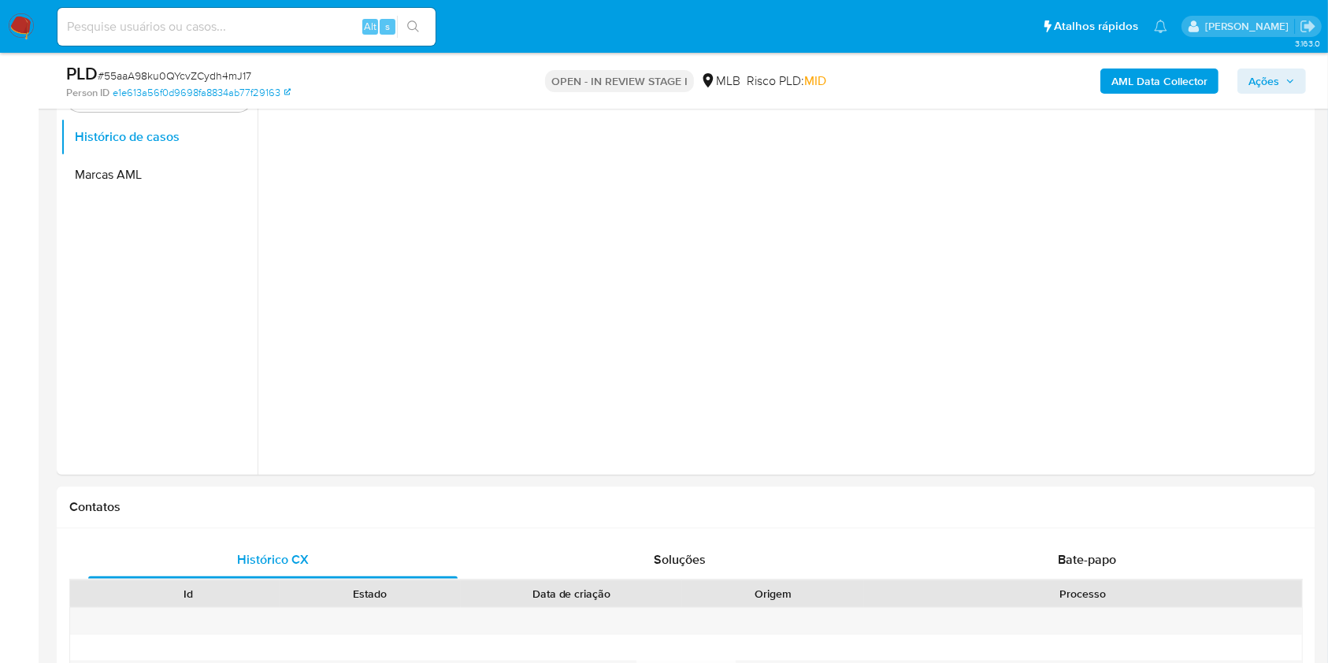
scroll to position [315, 0]
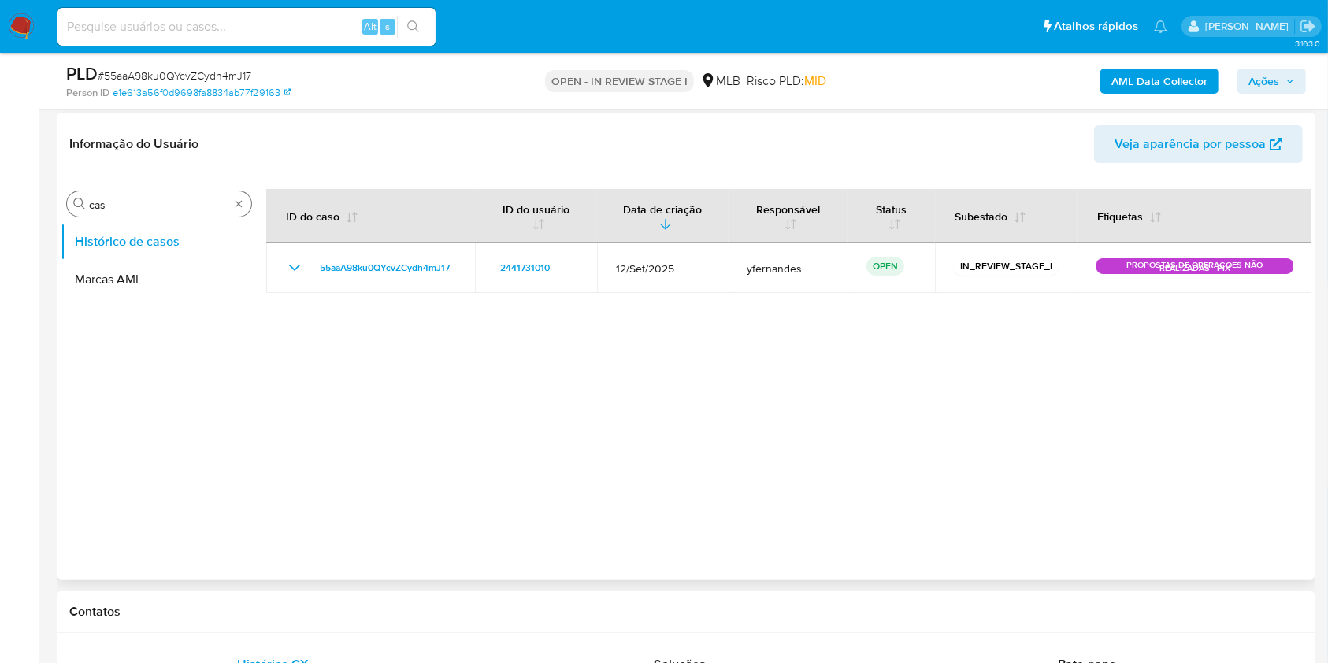
click at [169, 192] on div "Procurar cas" at bounding box center [159, 203] width 184 height 25
click at [146, 202] on input "cas" at bounding box center [159, 205] width 140 height 14
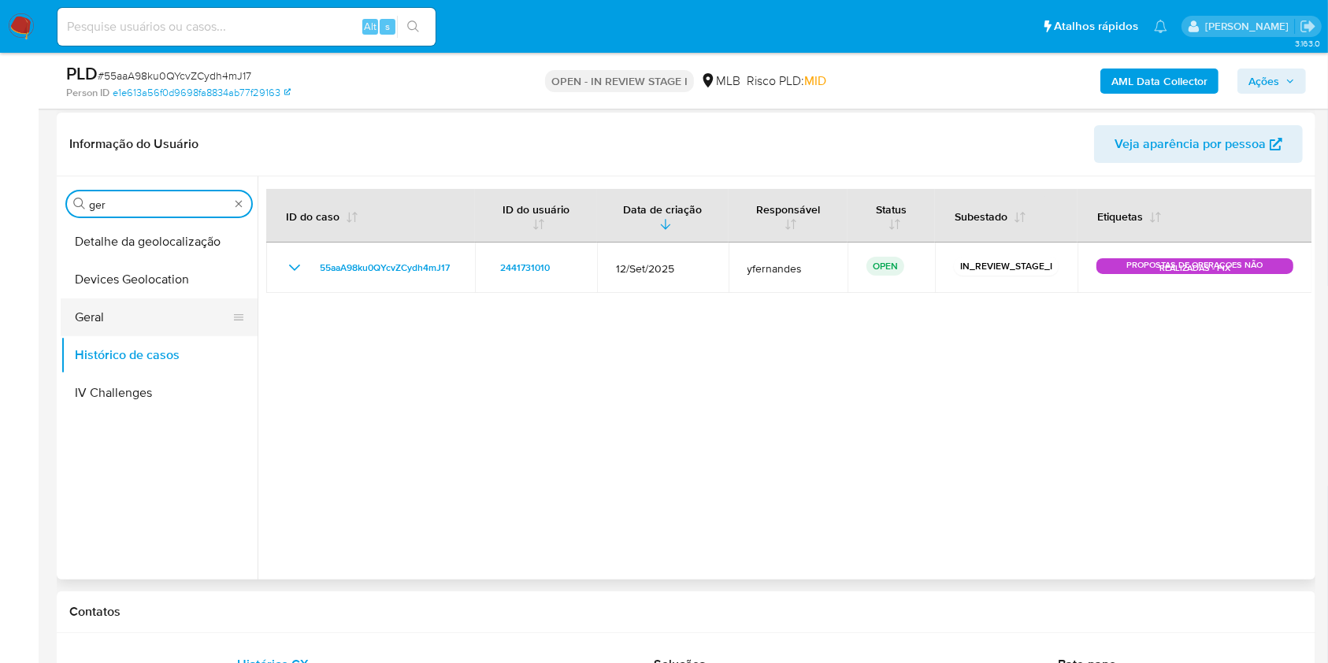
type input "ger"
click at [101, 298] on button "Geral" at bounding box center [153, 317] width 184 height 38
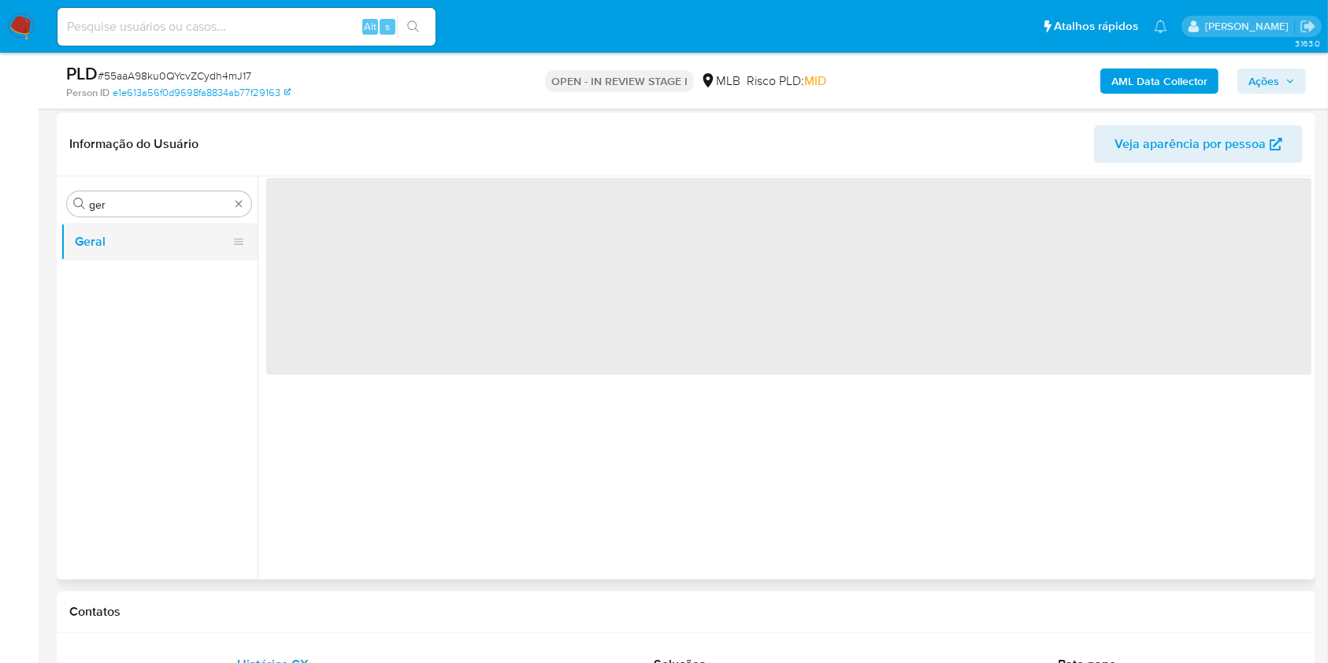
click at [101, 237] on button "Geral" at bounding box center [153, 242] width 184 height 38
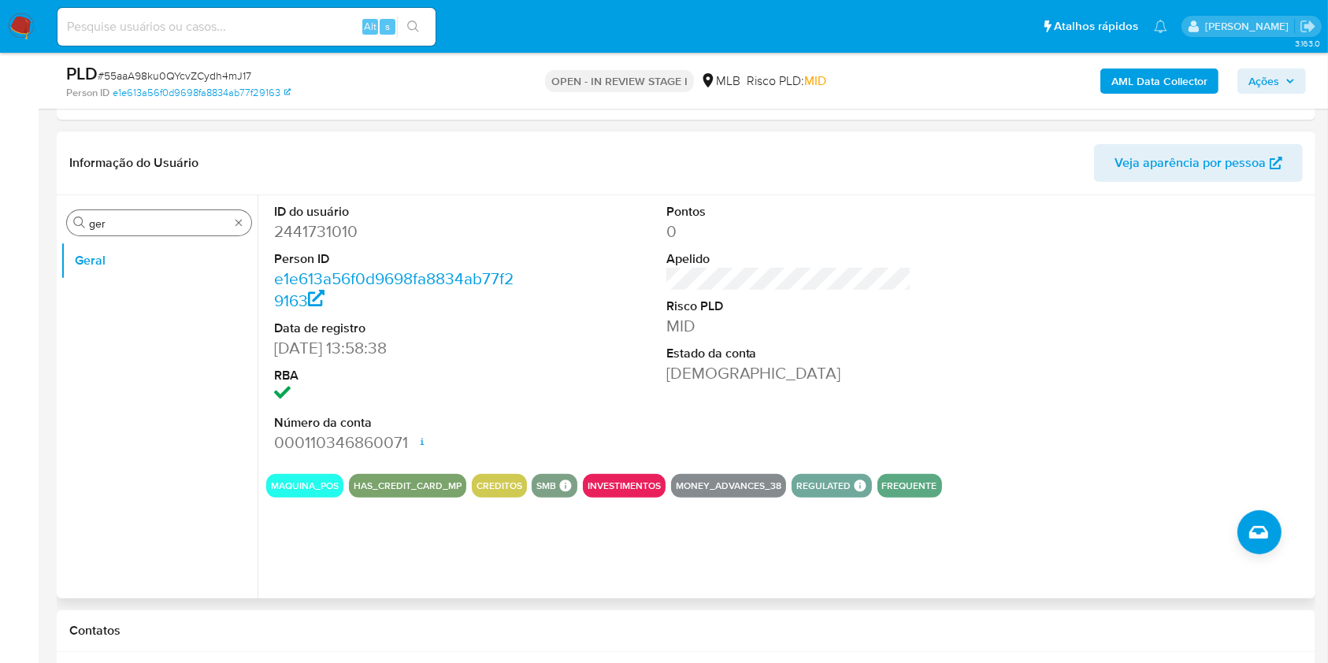
click at [165, 232] on div "Procurar ger" at bounding box center [159, 222] width 184 height 25
click at [165, 228] on input "ger" at bounding box center [159, 224] width 140 height 14
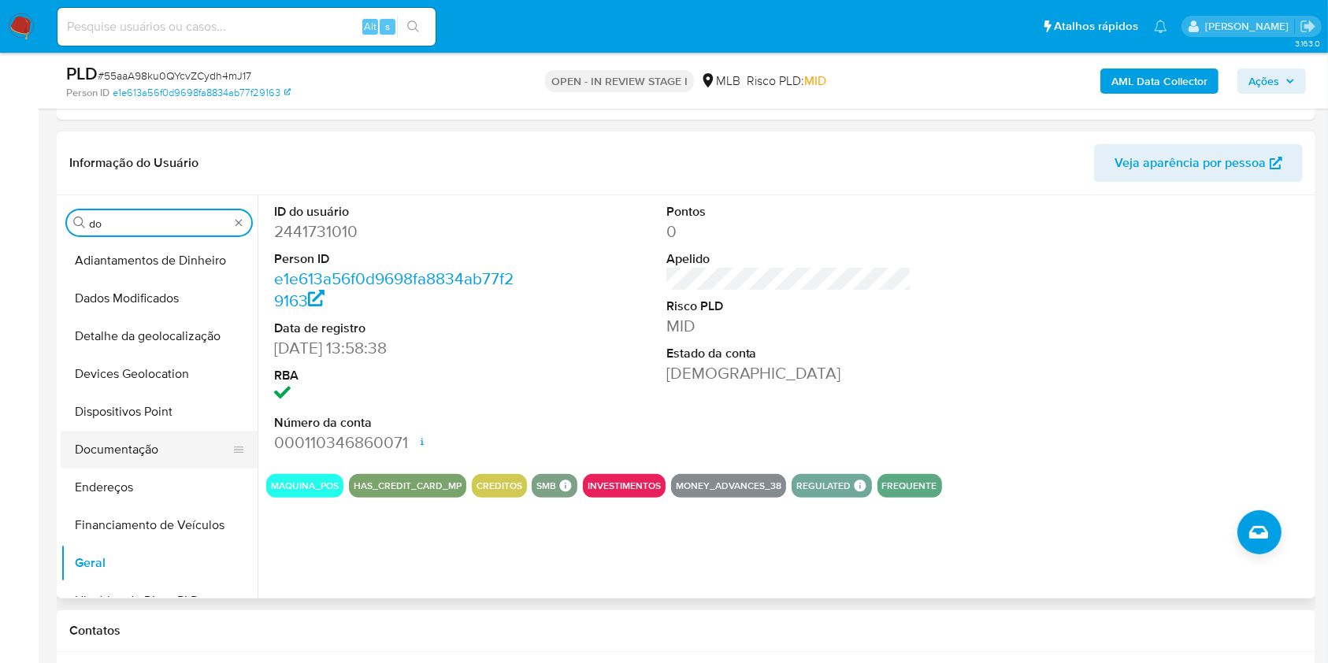
click at [143, 431] on button "Documentação" at bounding box center [153, 450] width 184 height 38
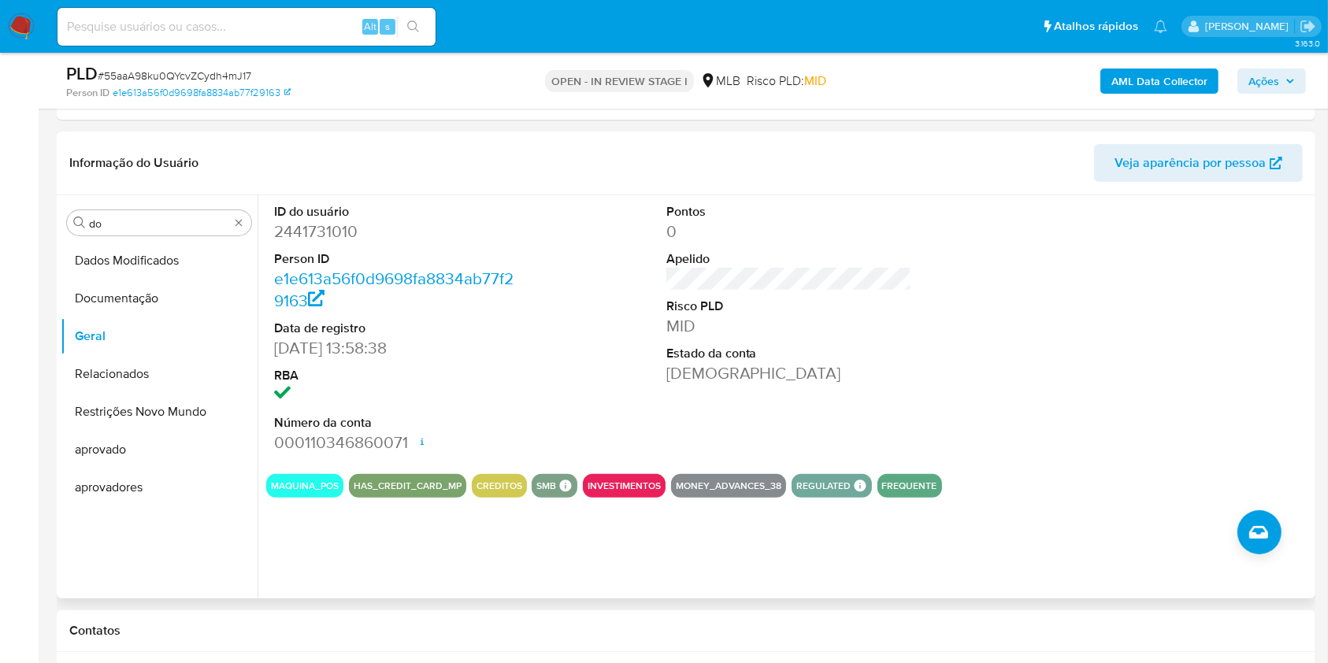
drag, startPoint x: 143, startPoint y: 295, endPoint x: 272, endPoint y: 258, distance: 134.1
click at [143, 295] on button "Documentação" at bounding box center [159, 299] width 197 height 38
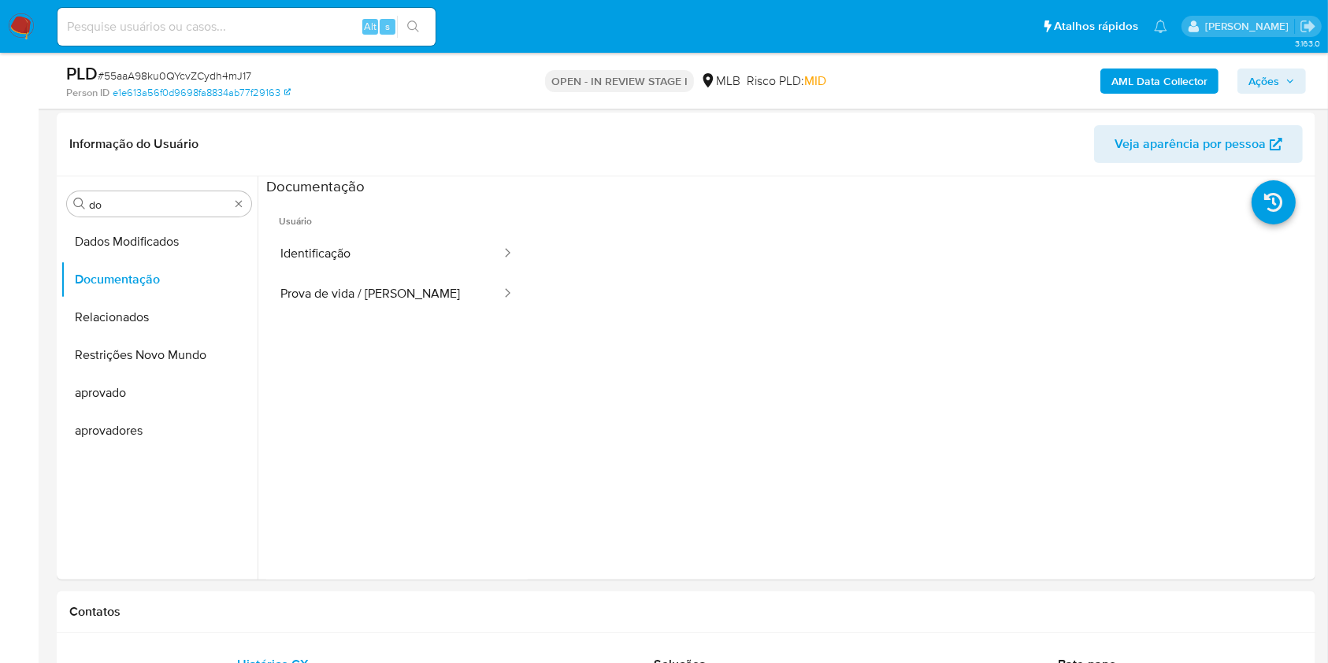
click at [391, 258] on button "Identificação" at bounding box center [384, 254] width 236 height 40
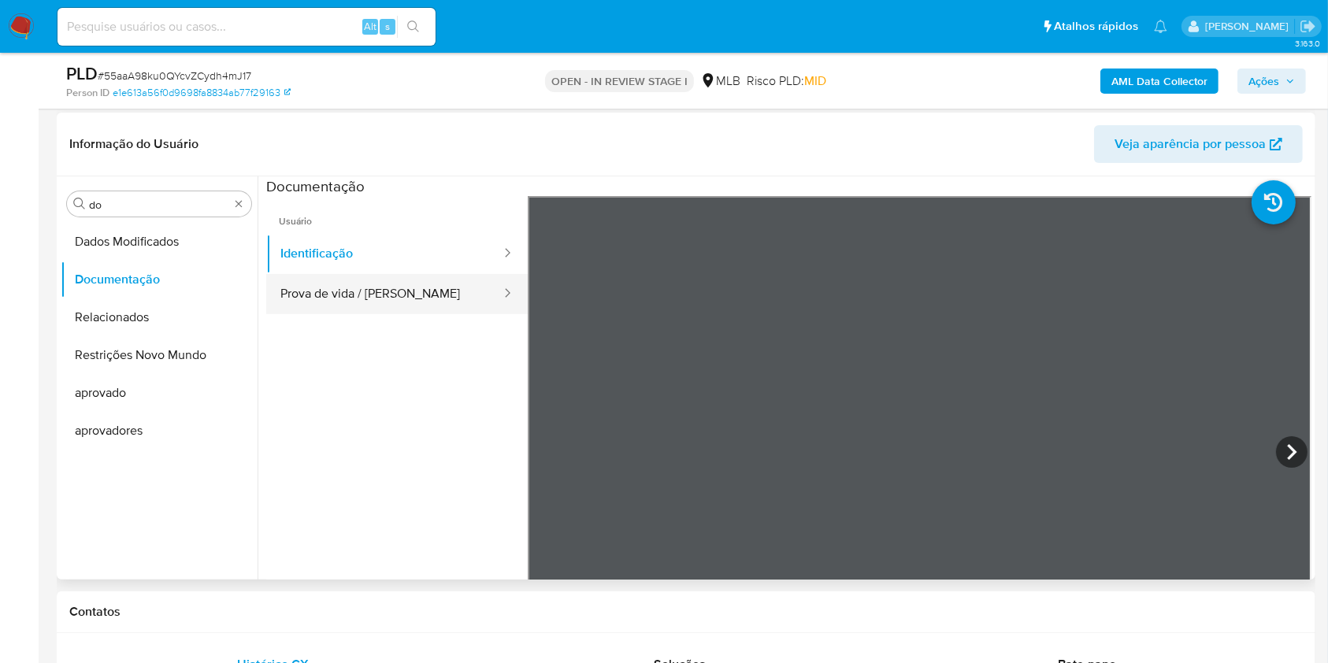
click at [393, 279] on button "Prova de vida / Selfie" at bounding box center [384, 294] width 236 height 40
click at [132, 187] on div "Procurar do Dados Modificados Documentação Relacionados Restrições Novo Mundo a…" at bounding box center [159, 379] width 197 height 401
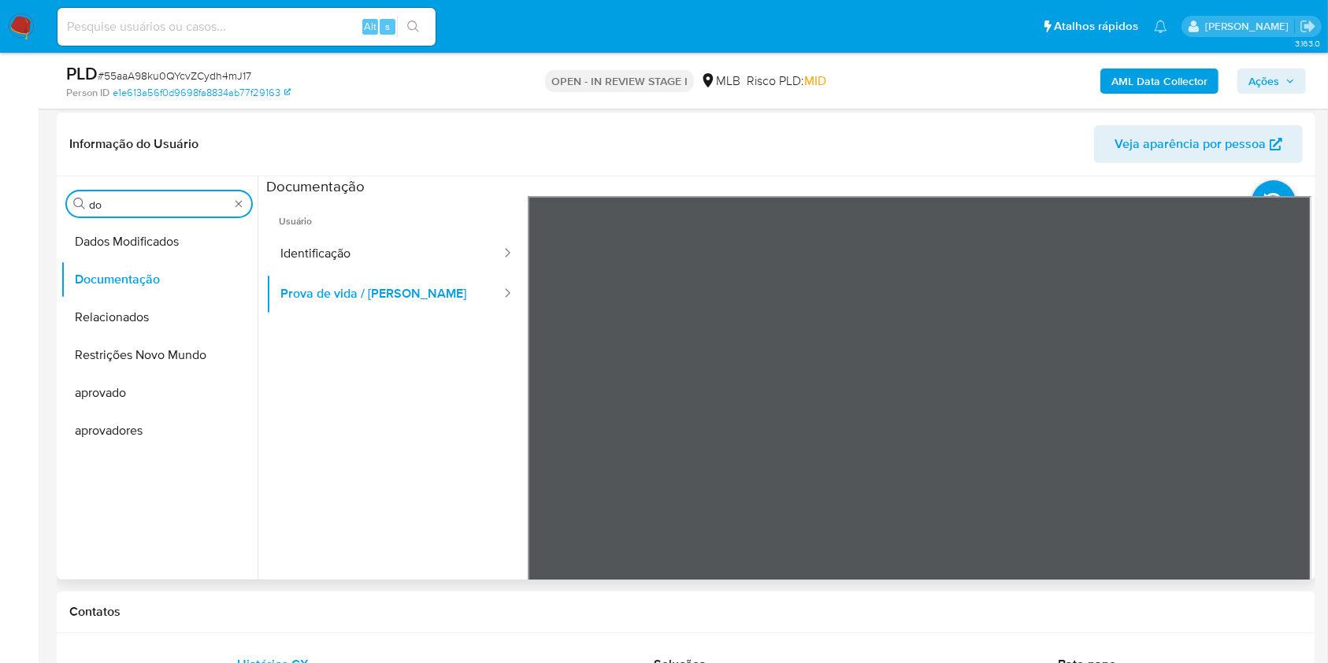
click at [106, 206] on input "do" at bounding box center [159, 205] width 140 height 14
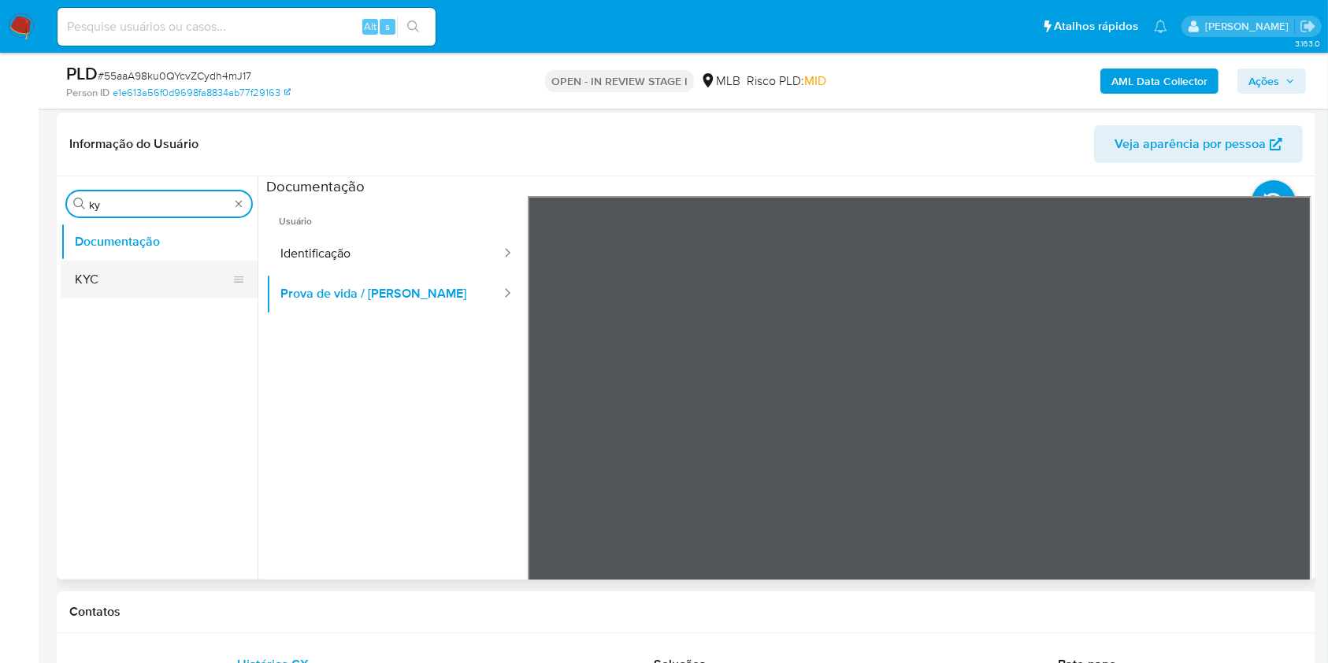
type input "ky"
click at [95, 283] on button "KYC" at bounding box center [153, 280] width 184 height 38
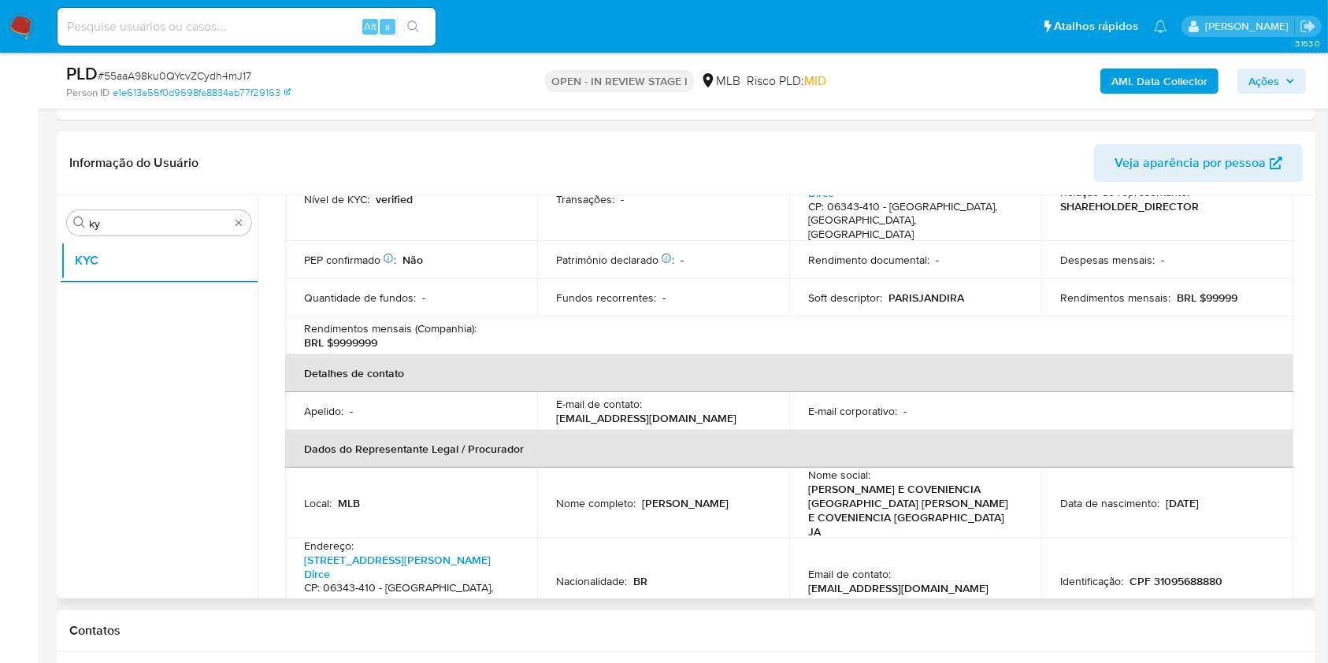
scroll to position [519, 0]
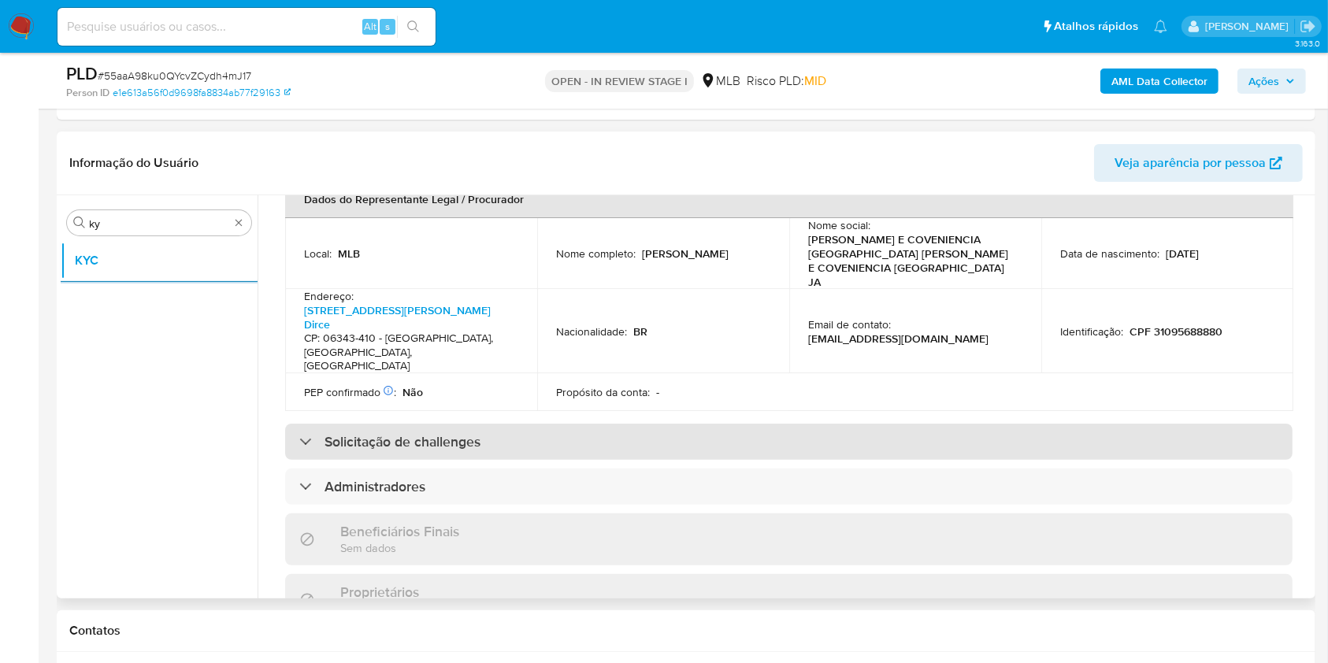
click at [685, 424] on div "Solicitação de challenges" at bounding box center [788, 442] width 1007 height 36
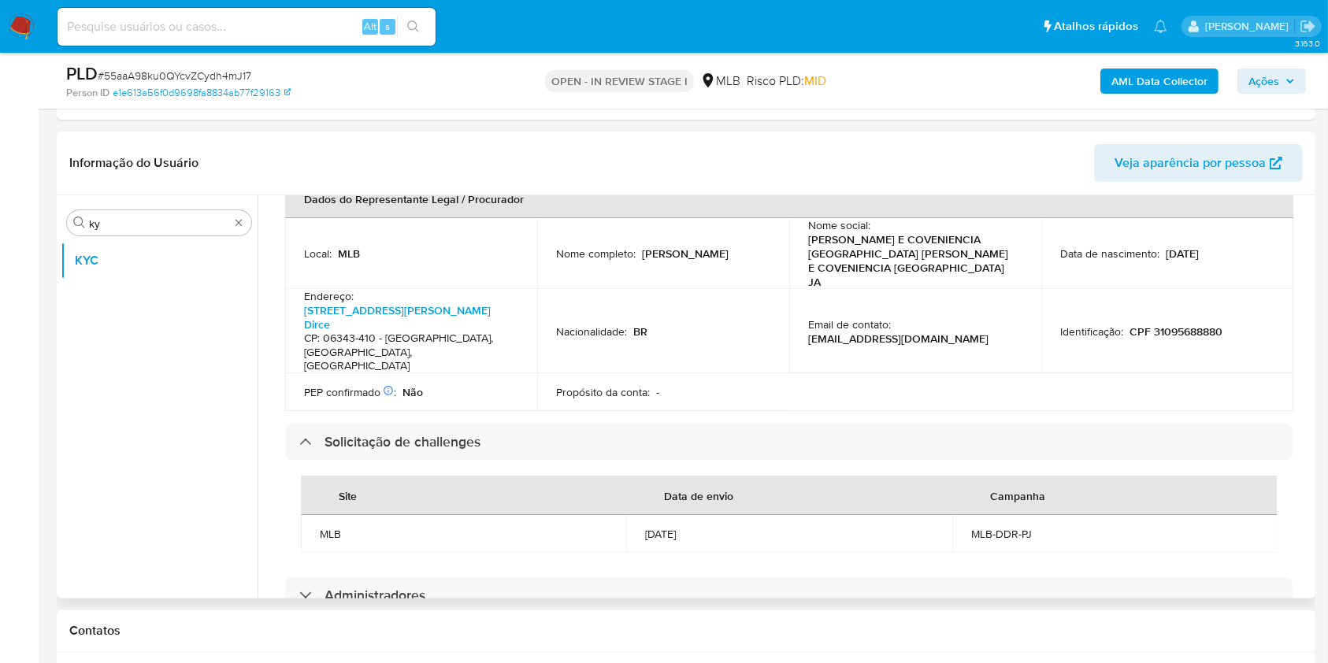
scroll to position [414, 0]
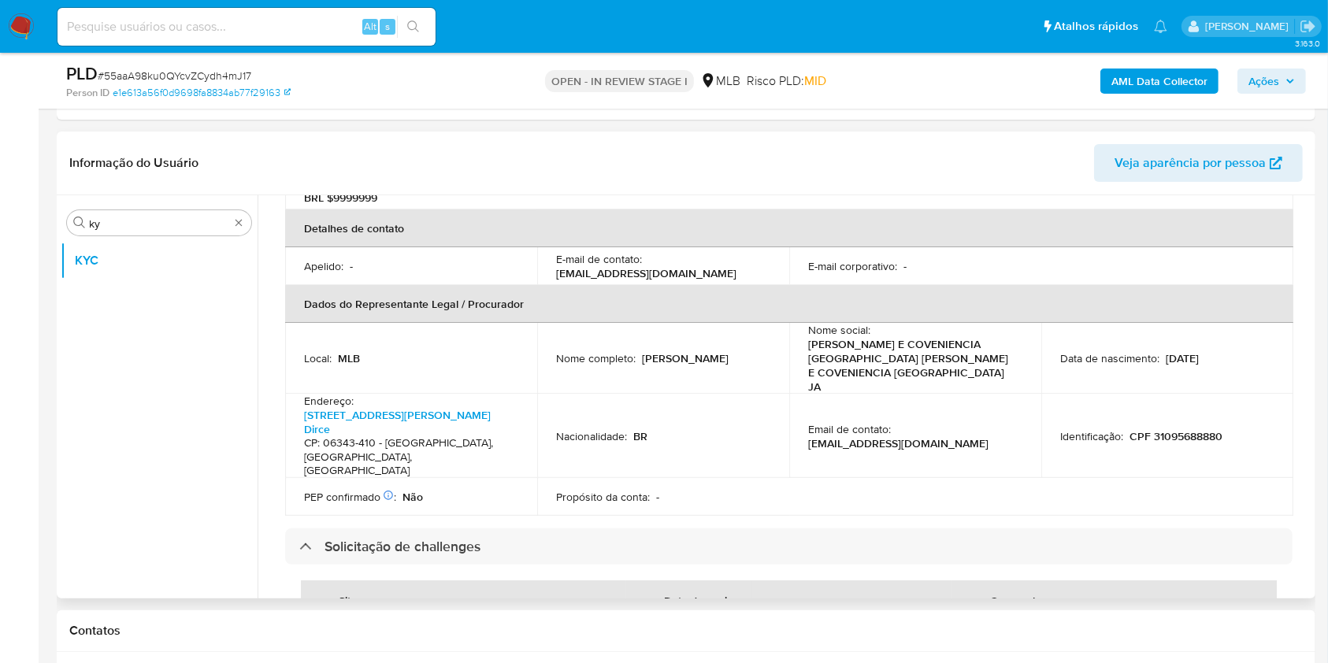
drag, startPoint x: 632, startPoint y: 332, endPoint x: 743, endPoint y: 321, distance: 111.6
click at [743, 323] on td "Nome completo : Alexandre Dos Anjos" at bounding box center [663, 358] width 252 height 71
copy div ": Alexandre Dos Anjos"
drag, startPoint x: 670, startPoint y: 410, endPoint x: 678, endPoint y: 406, distance: 8.5
click at [669, 410] on td "Nacionalidade : BR" at bounding box center [663, 436] width 252 height 84
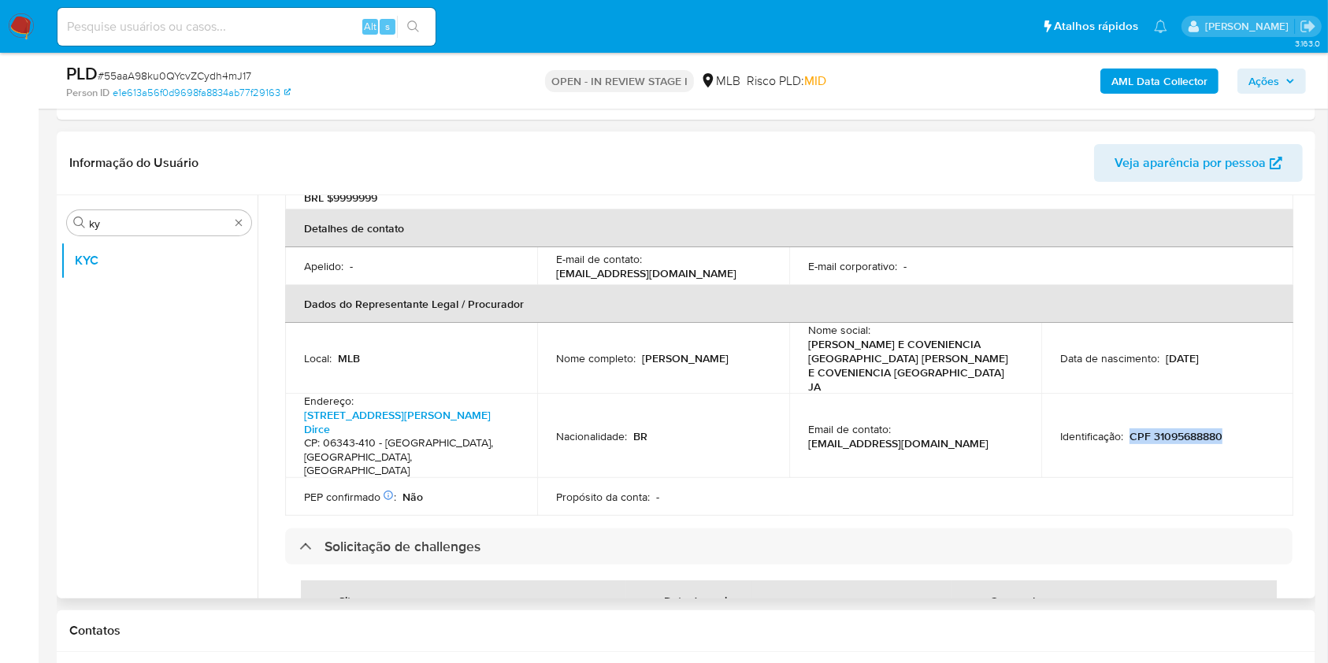
drag, startPoint x: 1127, startPoint y: 385, endPoint x: 1235, endPoint y: 390, distance: 108.0
click at [1235, 429] on div "Identificação : CPF 31095688880" at bounding box center [1167, 436] width 214 height 14
copy p "CPF 31095688880"
drag, startPoint x: 564, startPoint y: 367, endPoint x: 618, endPoint y: 385, distance: 57.3
click at [564, 394] on td "Nacionalidade : BR" at bounding box center [663, 436] width 252 height 84
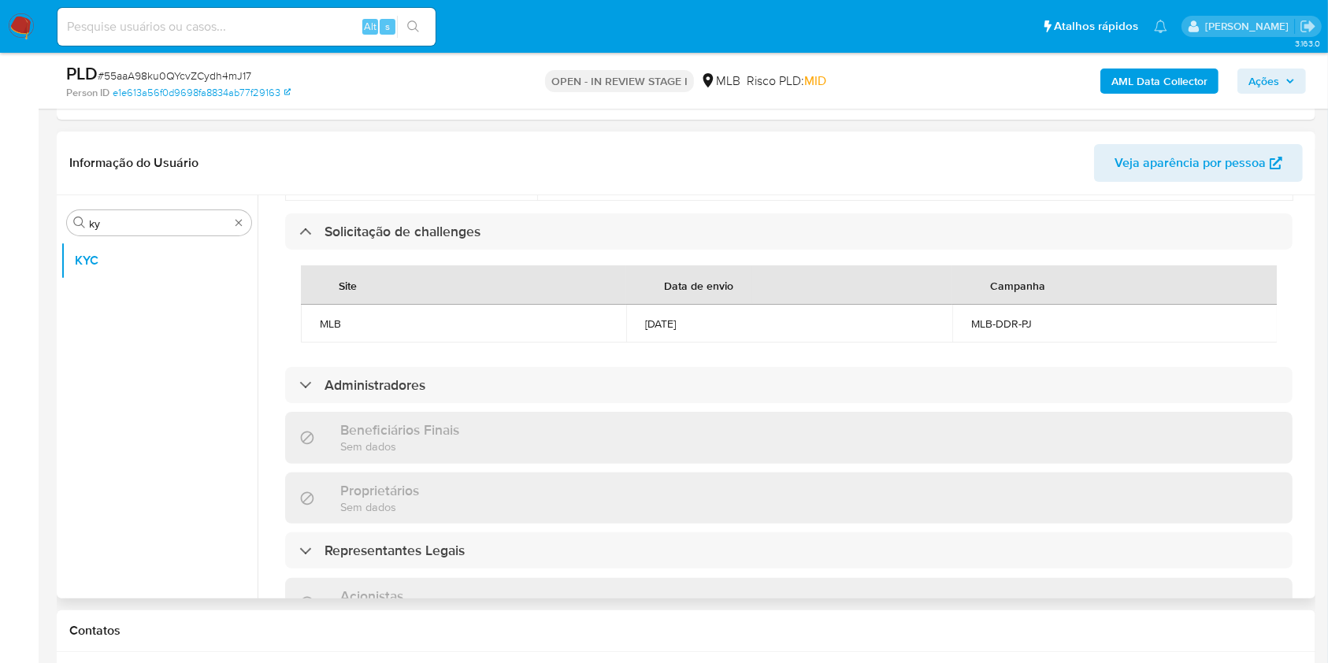
scroll to position [1121, 0]
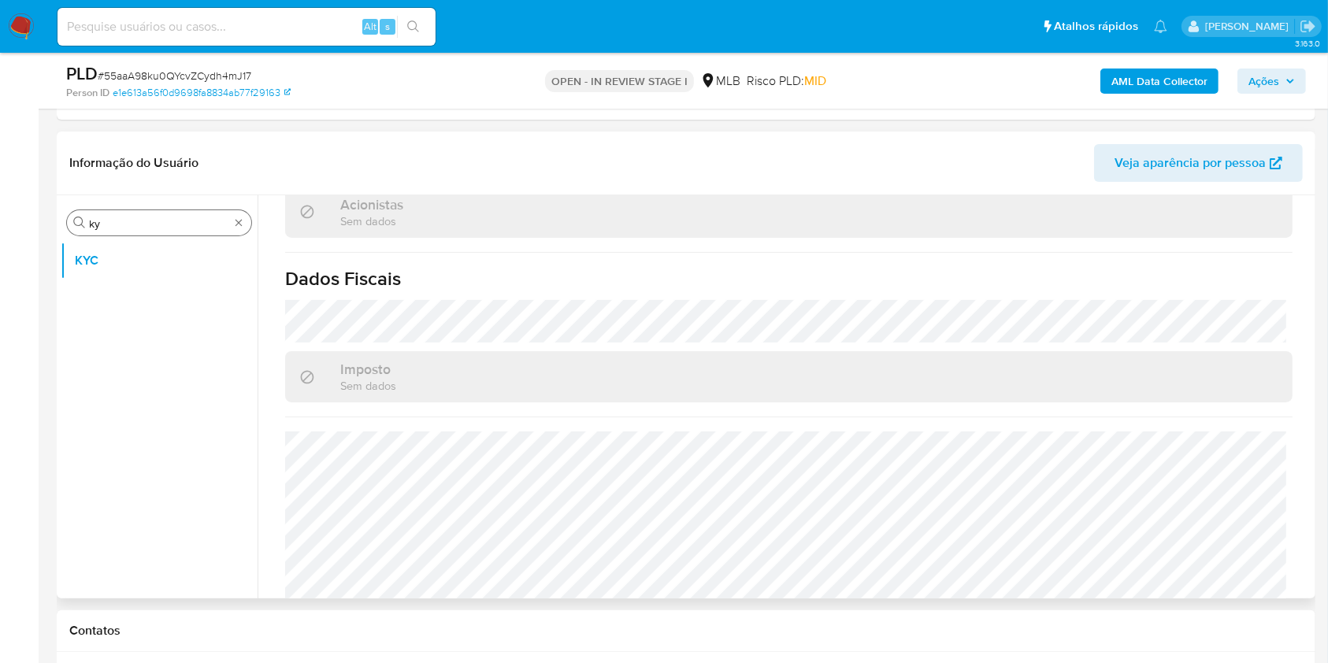
click at [143, 221] on input "ky" at bounding box center [159, 224] width 140 height 14
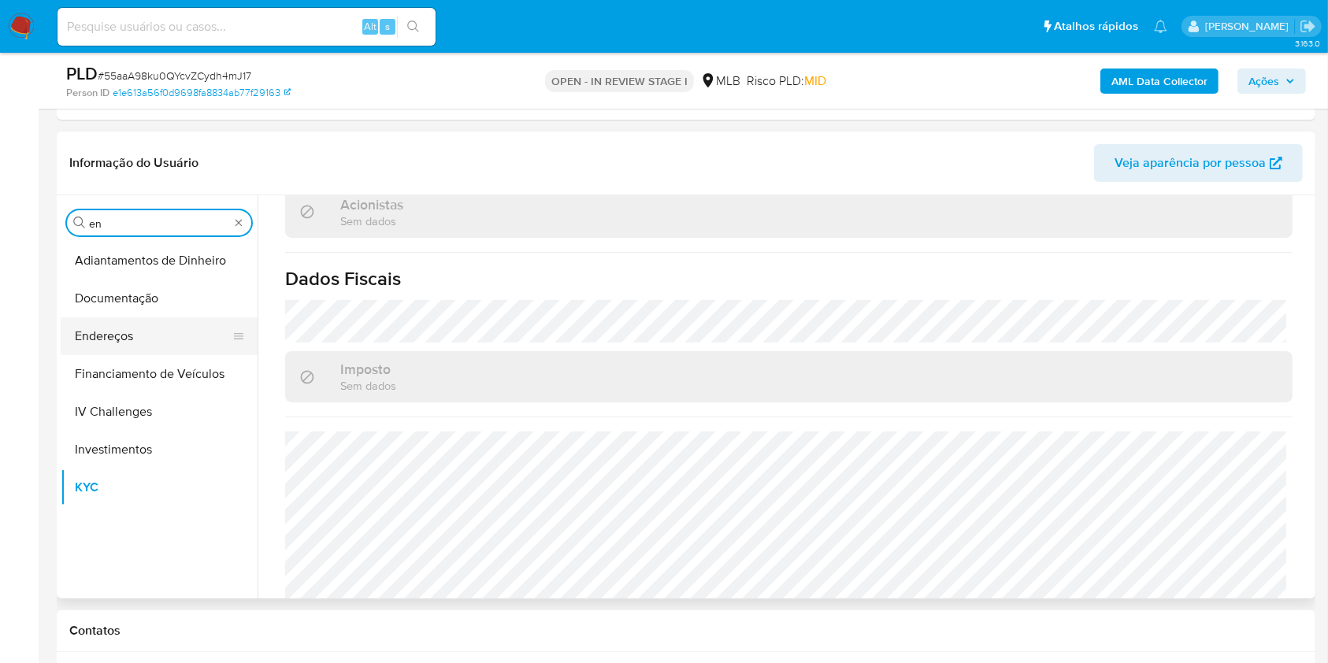
type input "en"
click at [96, 325] on button "Endereços" at bounding box center [153, 336] width 184 height 38
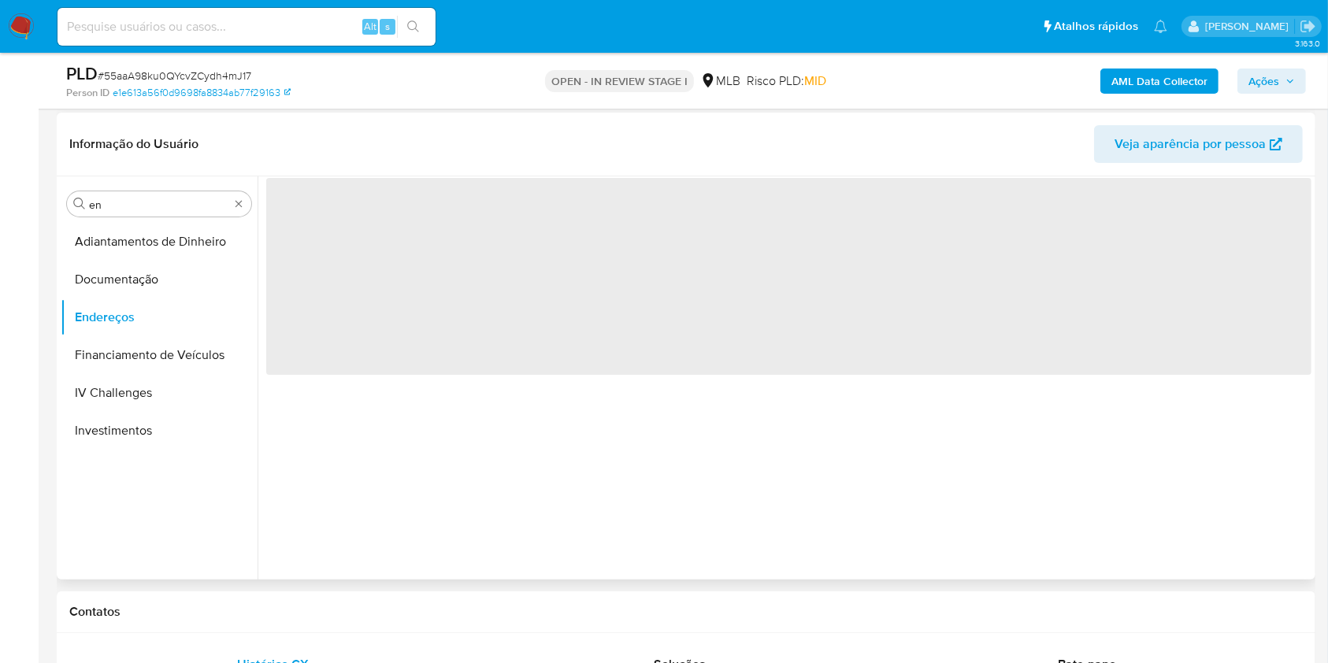
scroll to position [0, 0]
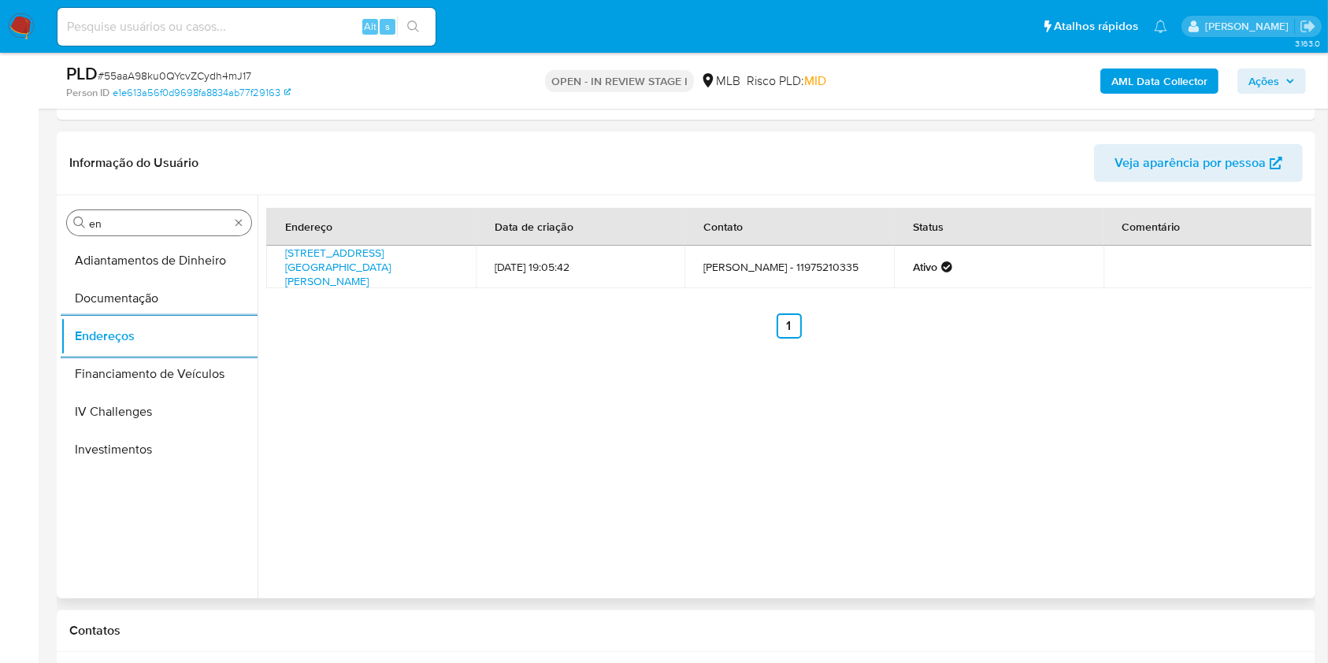
click at [126, 230] on input "en" at bounding box center [159, 224] width 140 height 14
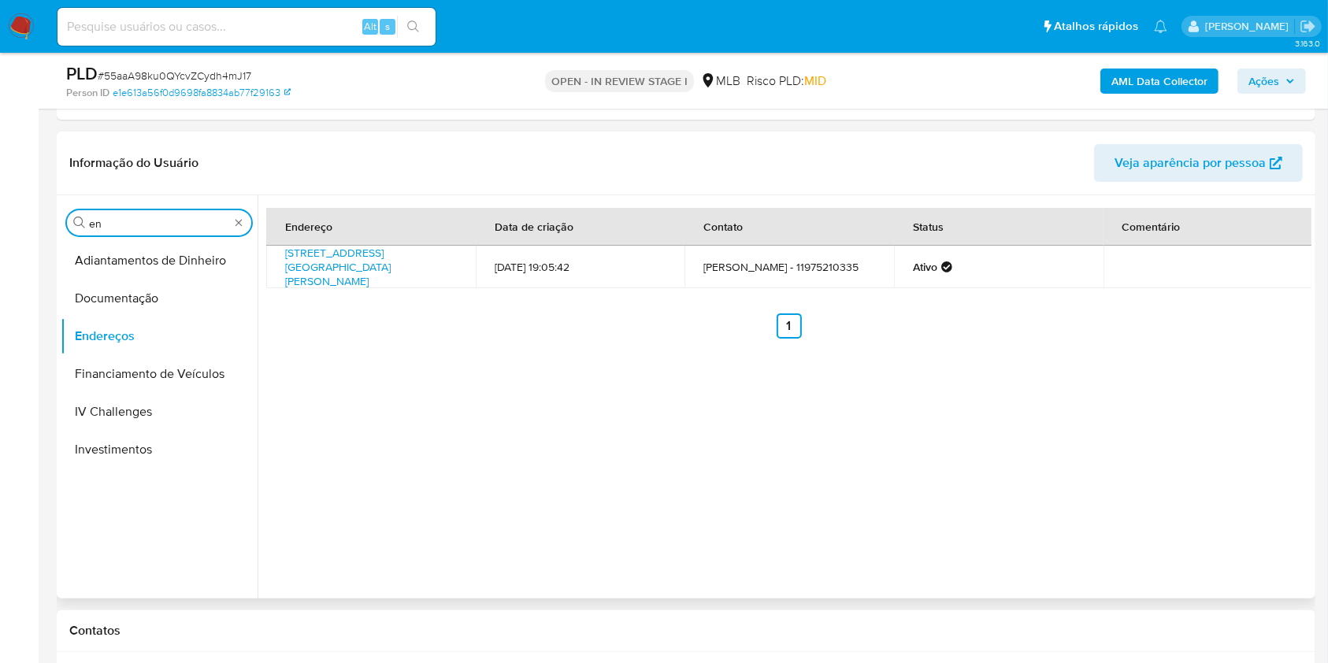
click at [126, 230] on input "en" at bounding box center [159, 224] width 140 height 14
click at [141, 265] on button "Detalhe da geolocalização" at bounding box center [153, 261] width 184 height 38
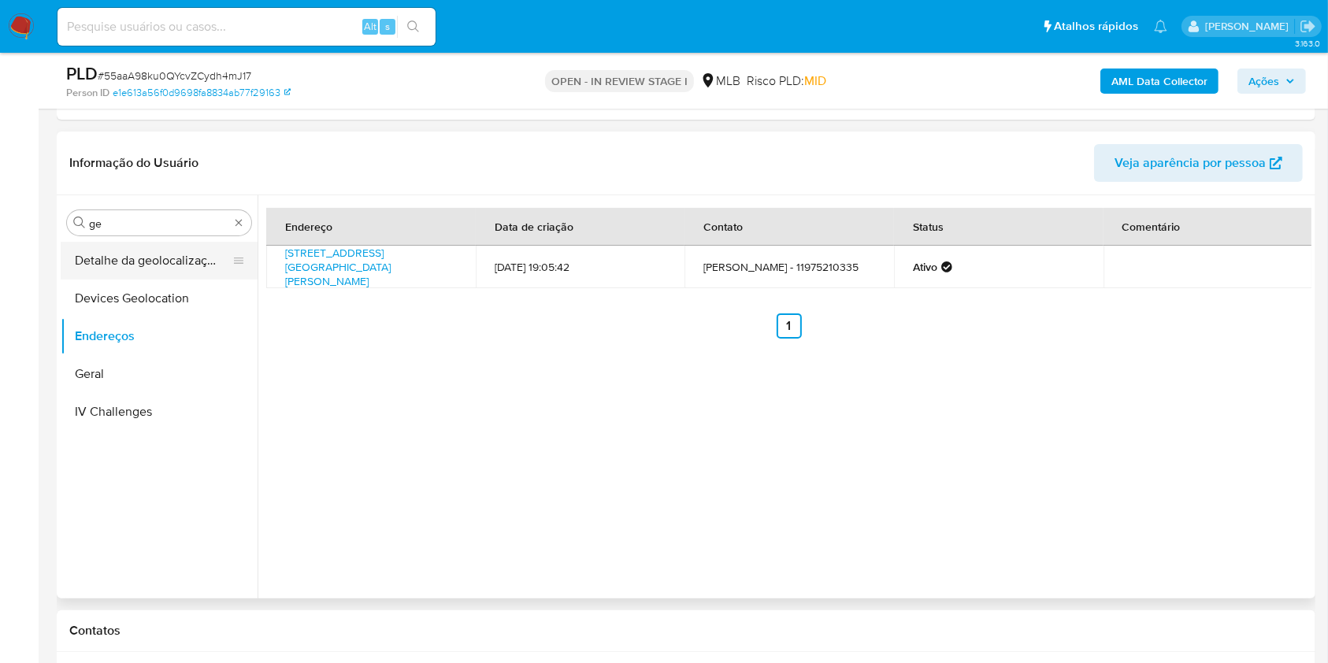
click at [141, 265] on button "Detalhe da geolocalização" at bounding box center [153, 261] width 184 height 38
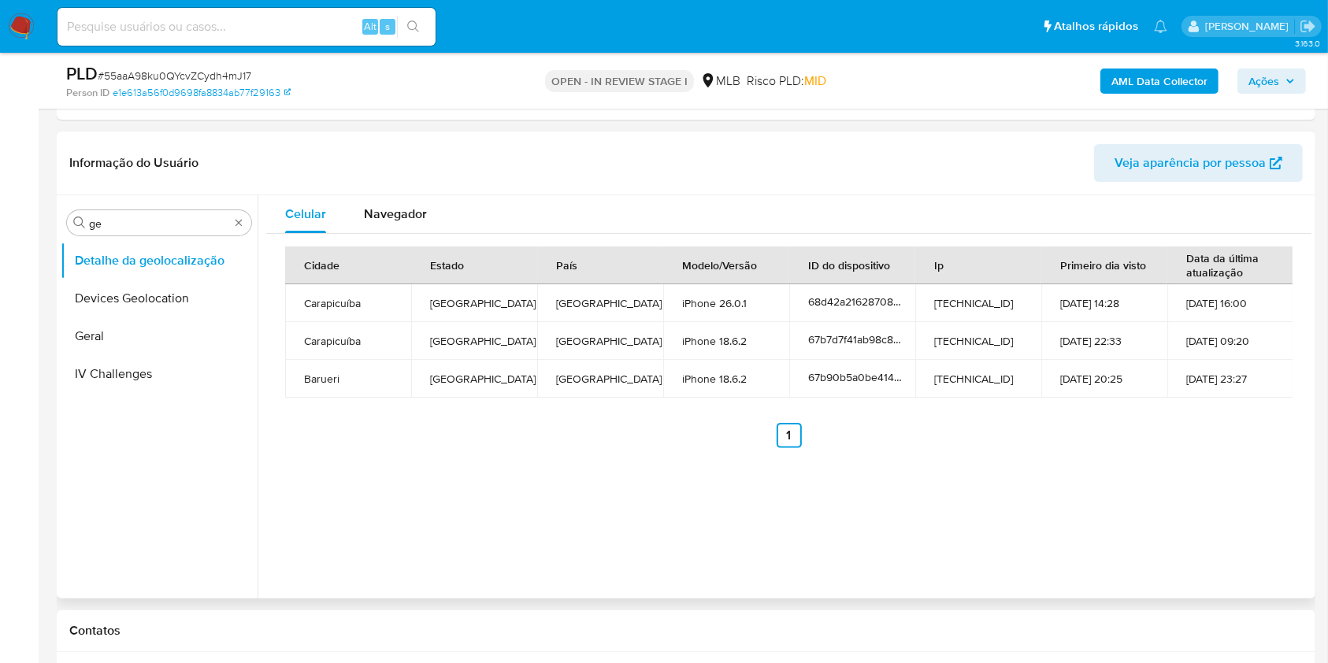
drag, startPoint x: 196, startPoint y: 444, endPoint x: 248, endPoint y: 423, distance: 56.2
click at [196, 444] on ul "Detalhe da geolocalização Devices Geolocation Geral IV Challenges" at bounding box center [159, 419] width 197 height 355
click at [164, 228] on input "ge" at bounding box center [159, 224] width 140 height 14
click at [164, 227] on input "ge" at bounding box center [159, 224] width 140 height 14
click at [109, 345] on button "Restrições Novo Mundo" at bounding box center [153, 336] width 184 height 38
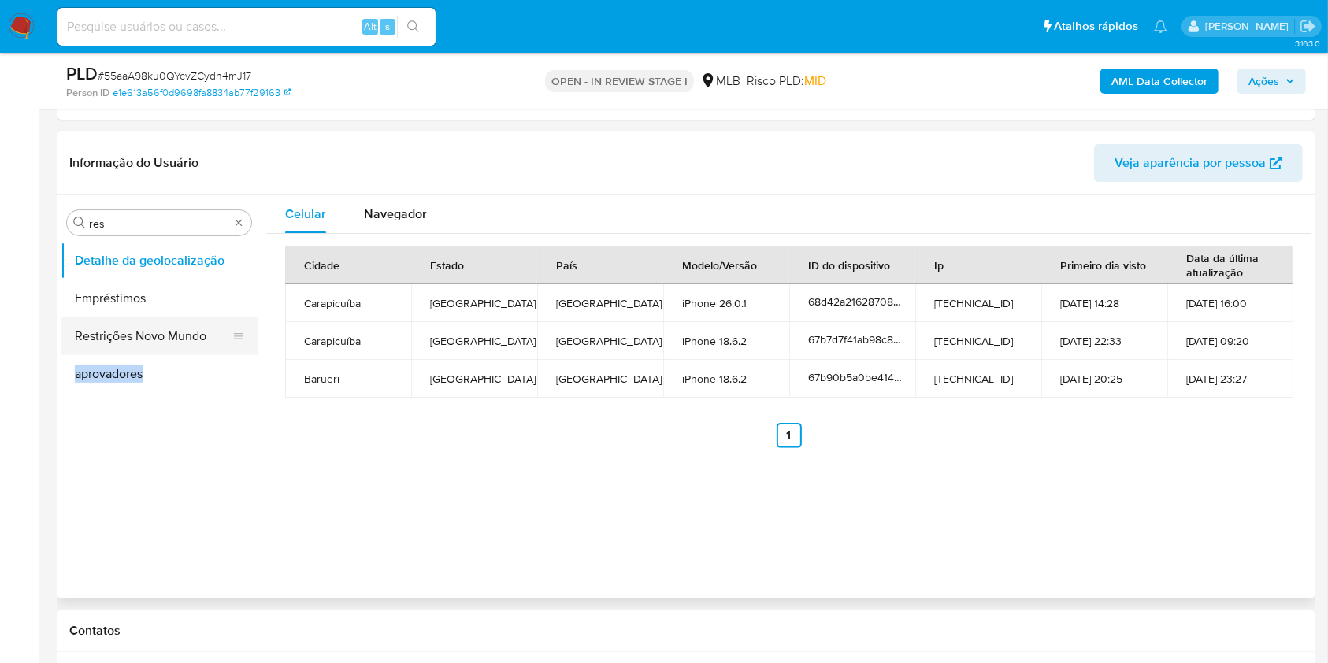
click at [109, 345] on ul "Detalhe da geolocalização Empréstimos Restrições Novo Mundo aprovadores" at bounding box center [159, 419] width 197 height 355
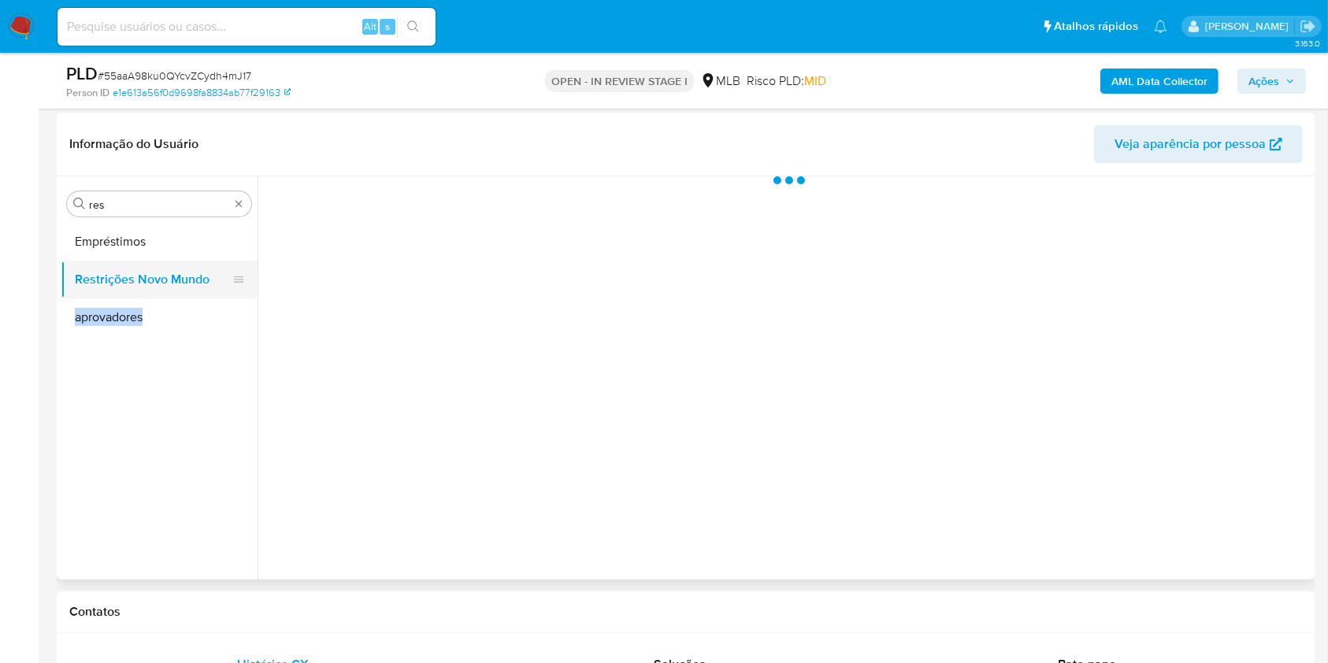
click at [136, 276] on button "Restrições Novo Mundo" at bounding box center [153, 280] width 184 height 38
click at [537, 125] on header "Informação do Usuário Veja aparência por pessoa" at bounding box center [685, 144] width 1233 height 38
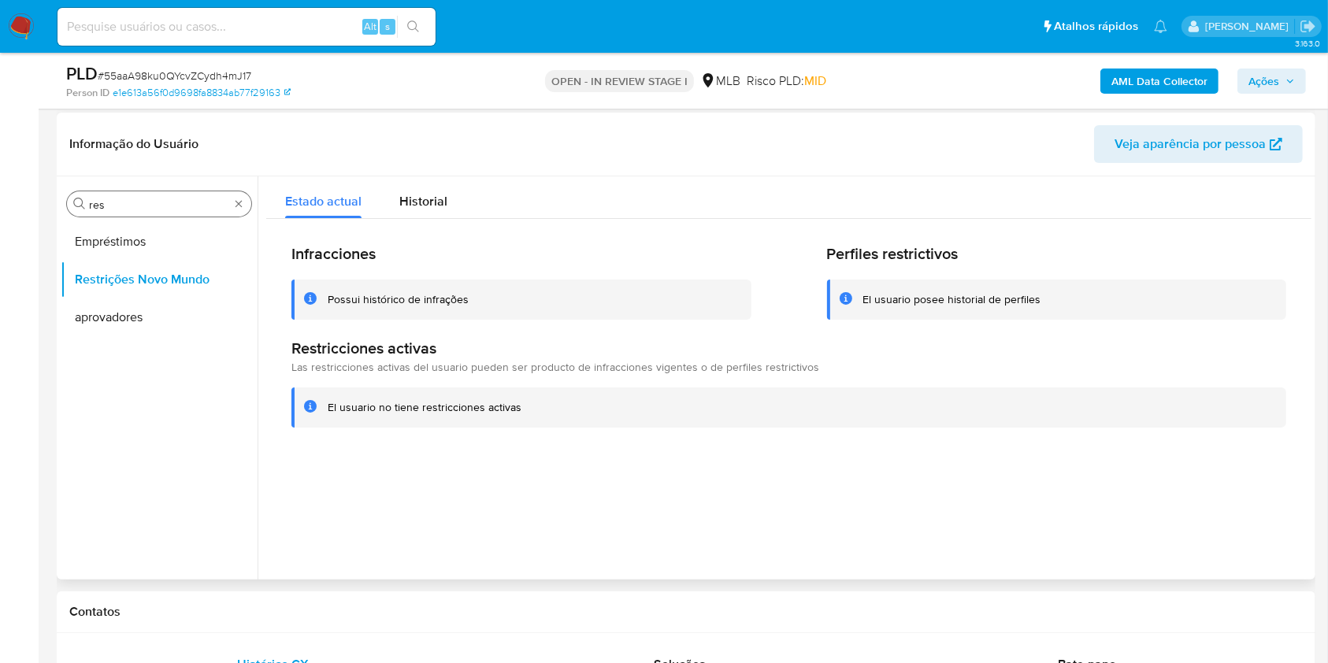
click at [117, 204] on input "res" at bounding box center [159, 205] width 140 height 14
type input "po"
click at [136, 248] on button "Dispositivos Point" at bounding box center [159, 242] width 197 height 38
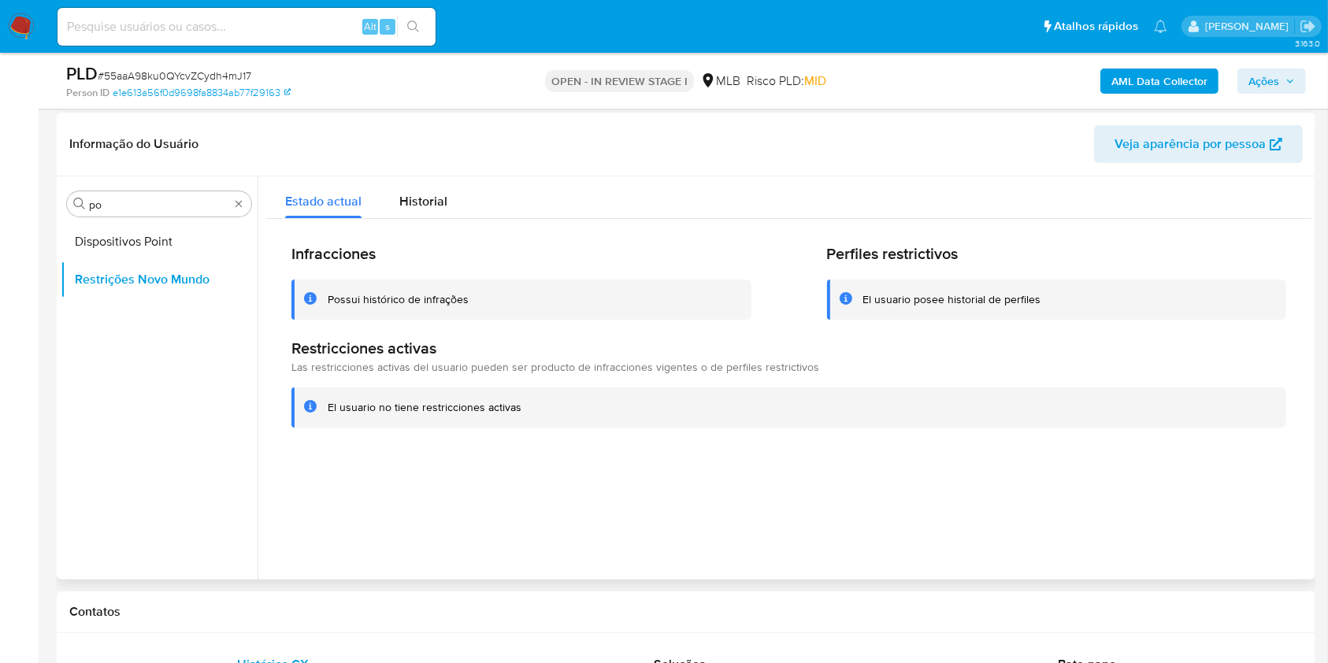
click at [136, 248] on button "Dispositivos Point" at bounding box center [159, 242] width 197 height 38
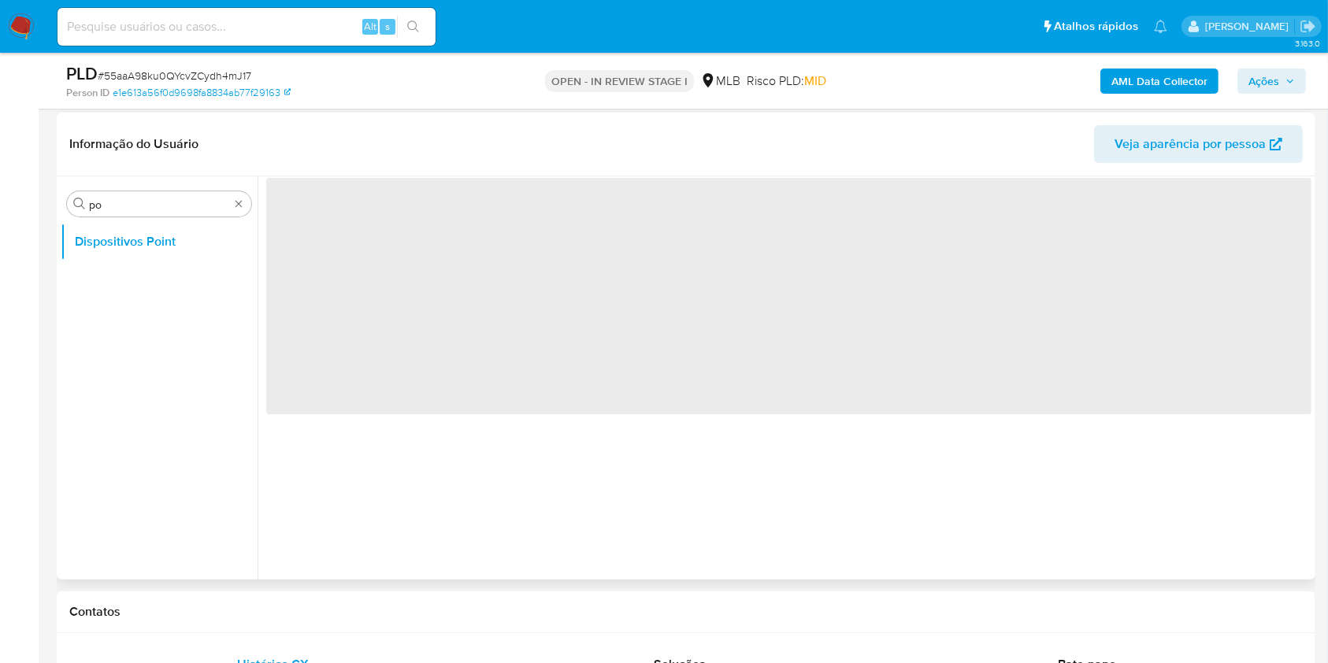
click at [398, 135] on header "Informação do Usuário Veja aparência por pessoa" at bounding box center [685, 144] width 1233 height 38
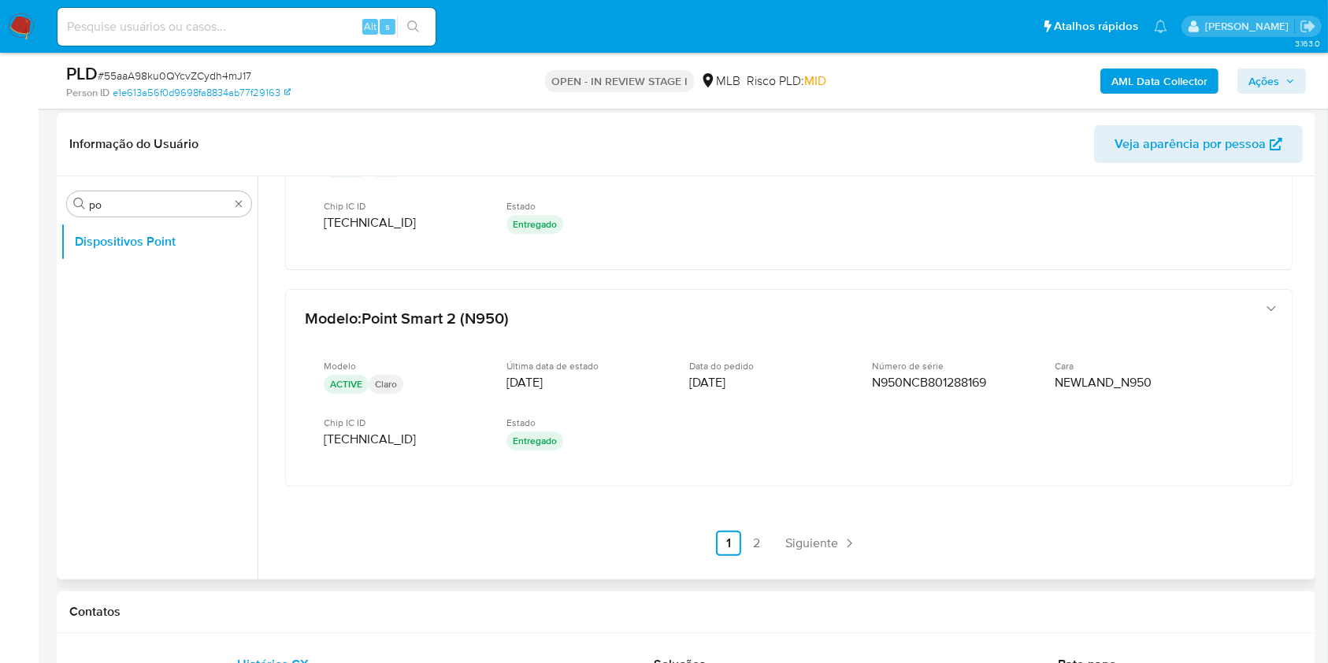
scroll to position [773, 0]
click at [806, 536] on span "Siguiente" at bounding box center [811, 542] width 53 height 13
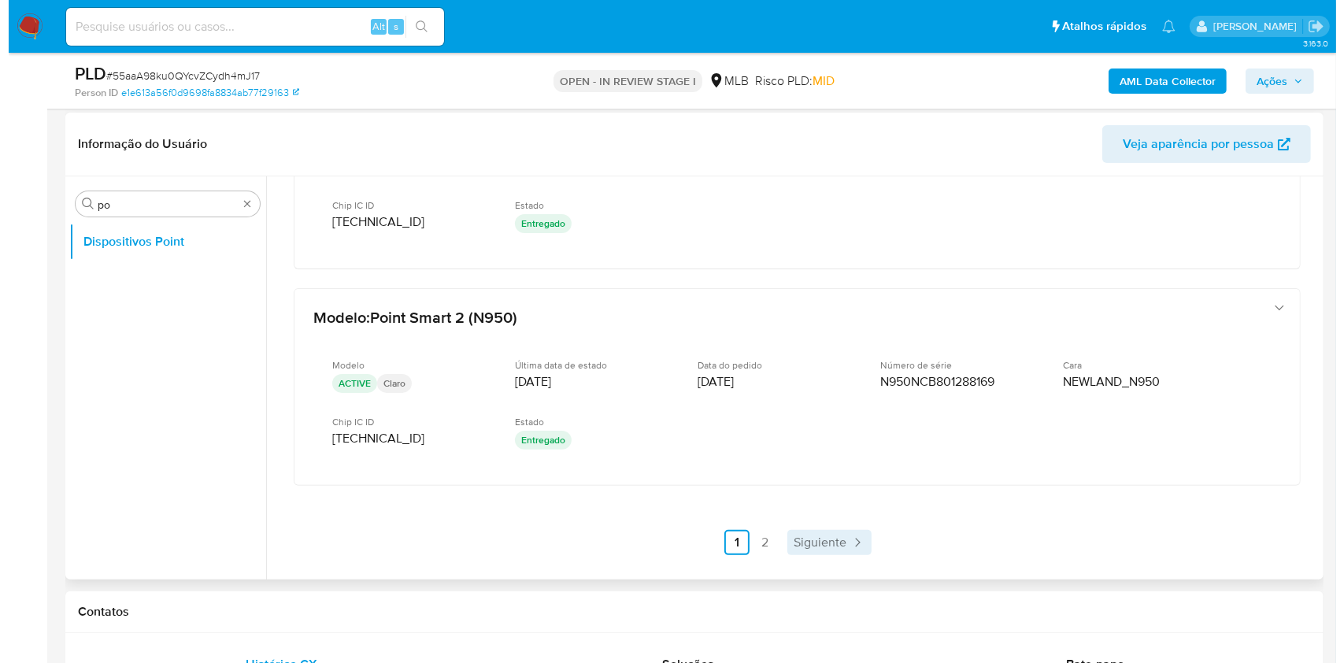
scroll to position [0, 0]
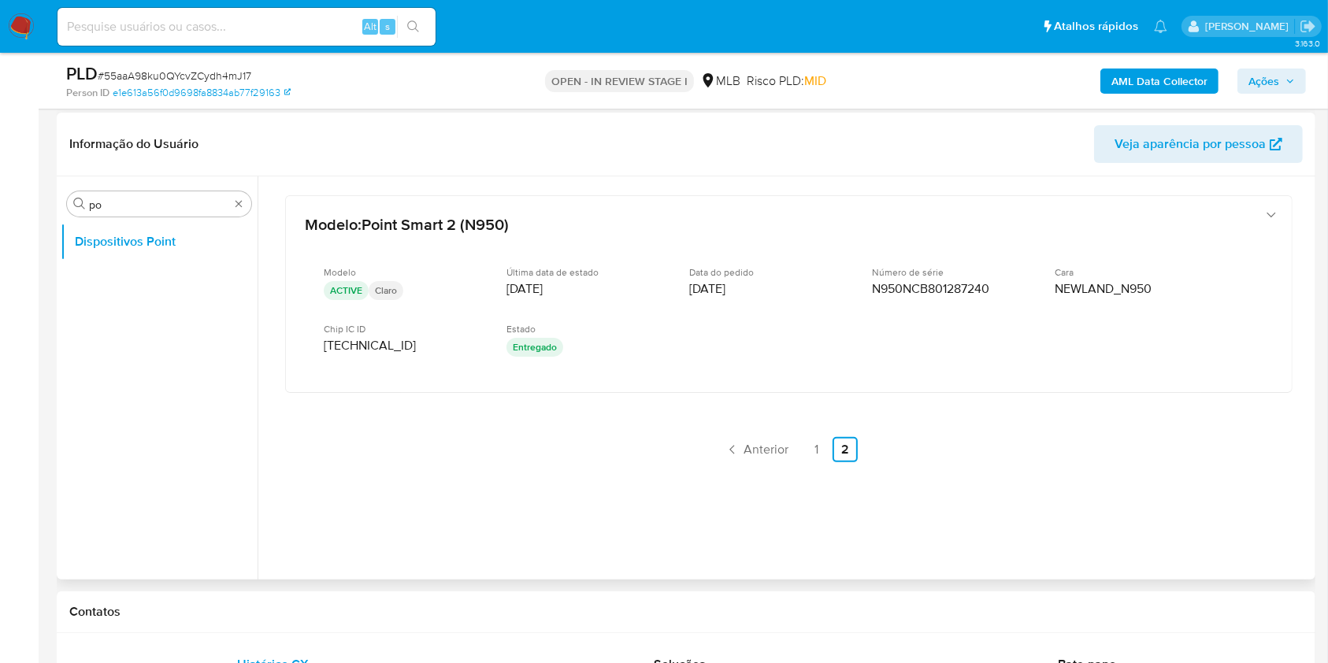
click at [1134, 91] on b "AML Data Collector" at bounding box center [1159, 81] width 96 height 25
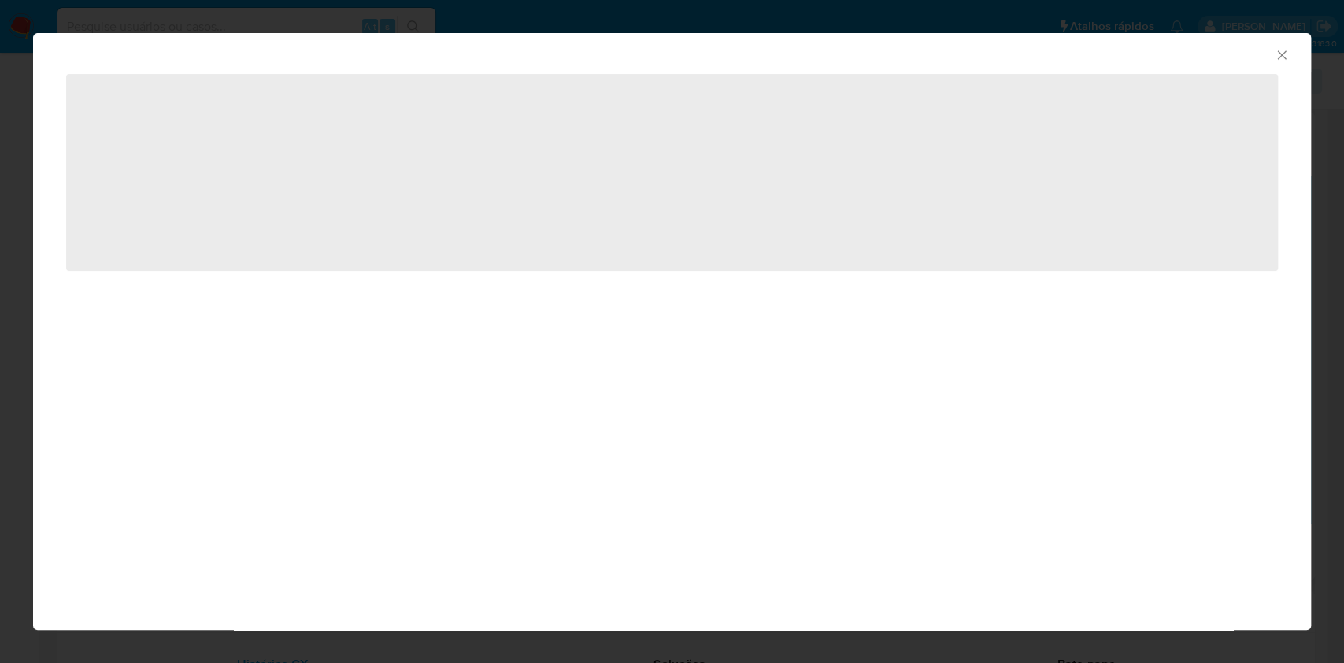
click at [1136, 83] on div "AML Data Collector ‌" at bounding box center [672, 168] width 1278 height 271
click at [681, 44] on div "AML Data Collector" at bounding box center [659, 52] width 1230 height 17
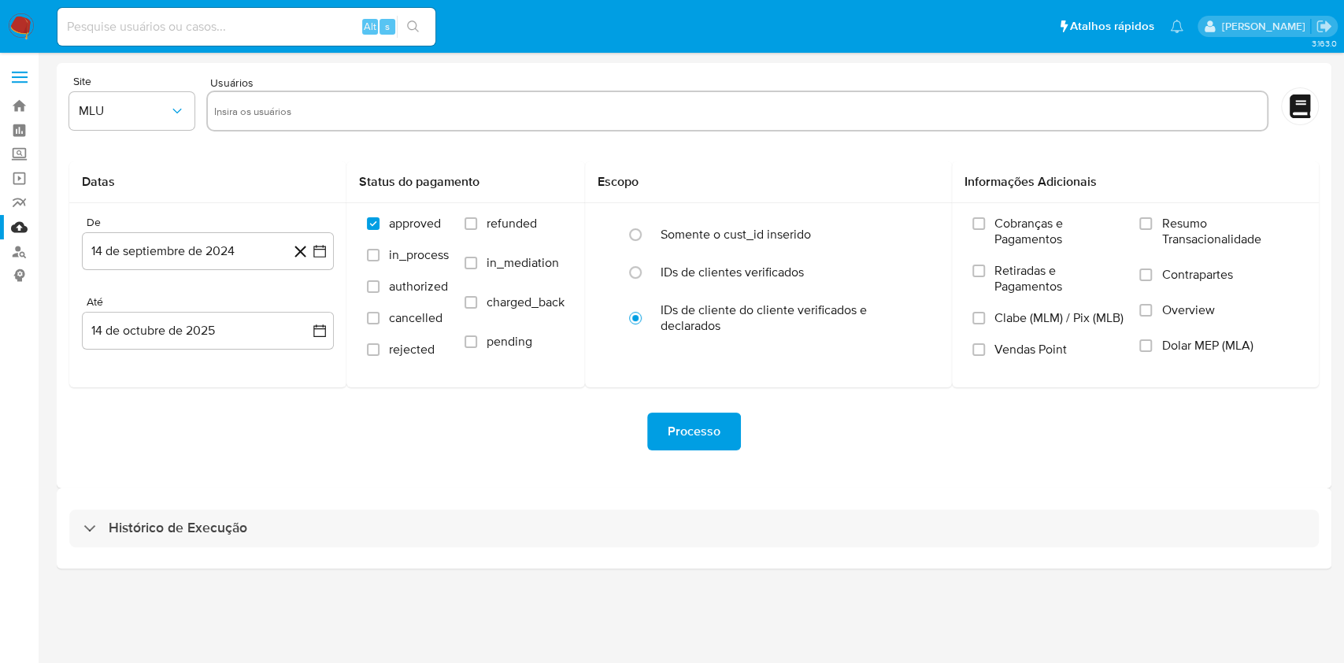
click at [723, 558] on div "Histórico de Execução" at bounding box center [694, 528] width 1275 height 80
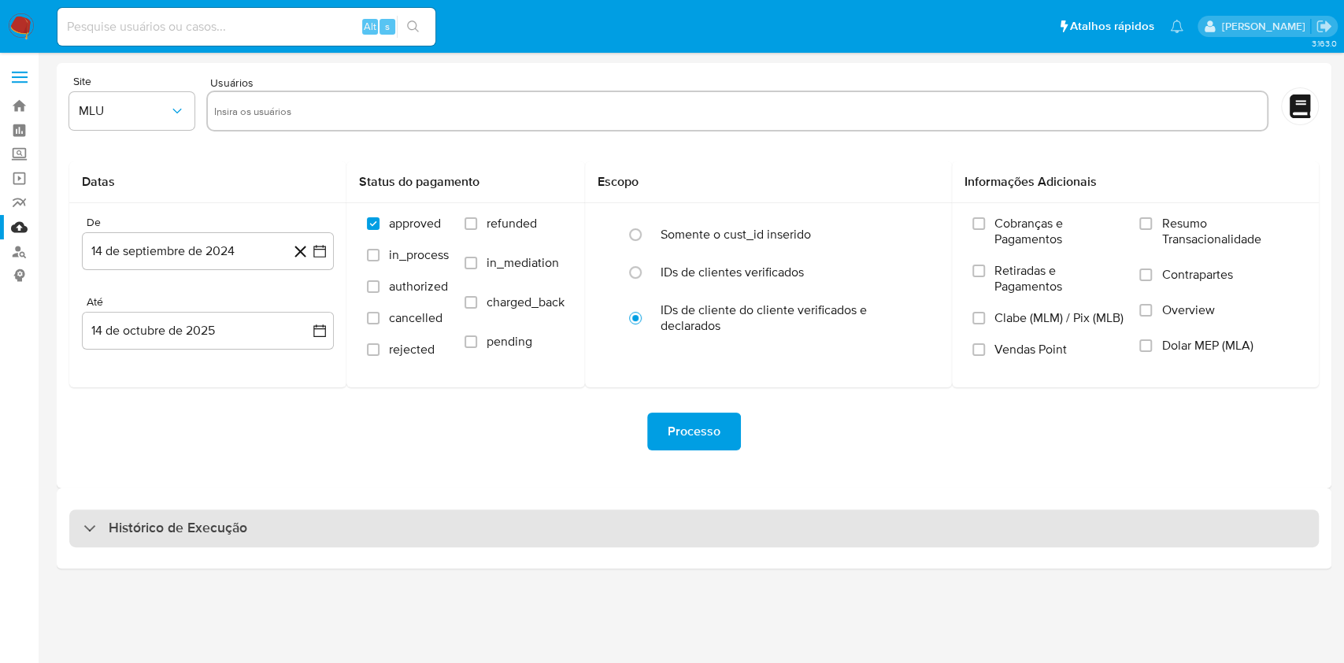
click at [735, 541] on div "Histórico de Execução" at bounding box center [694, 529] width 1250 height 38
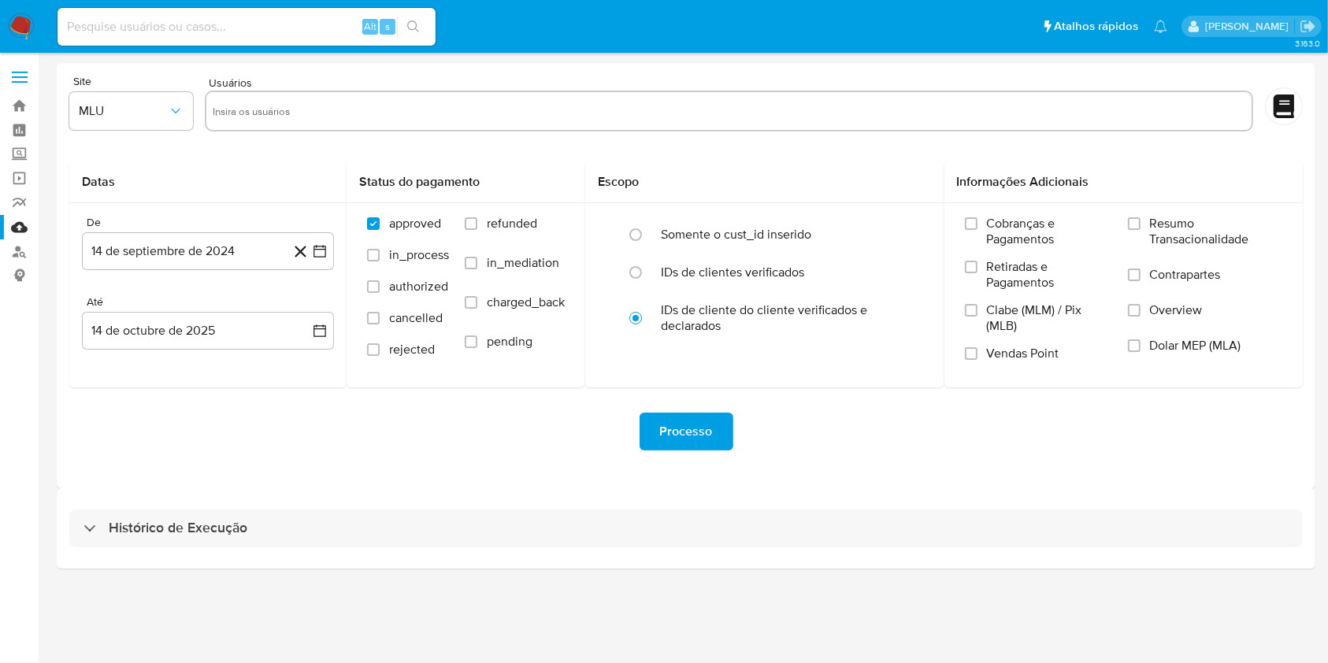
select select "10"
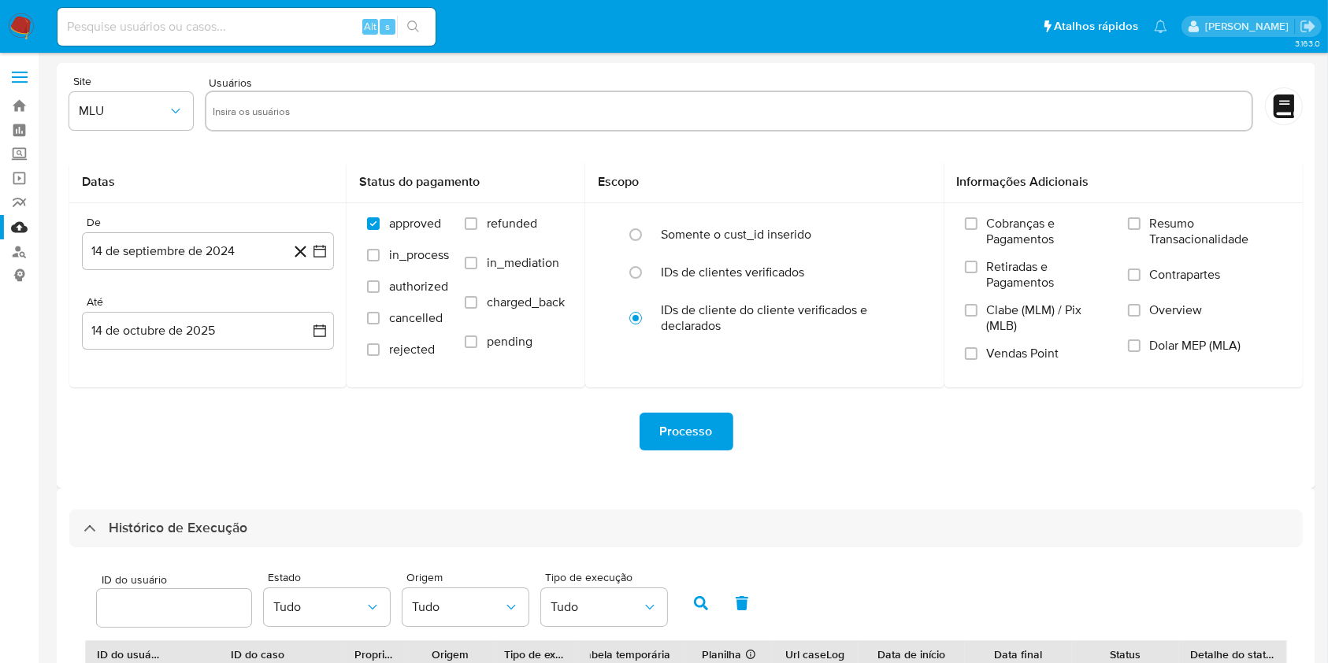
scroll to position [350, 0]
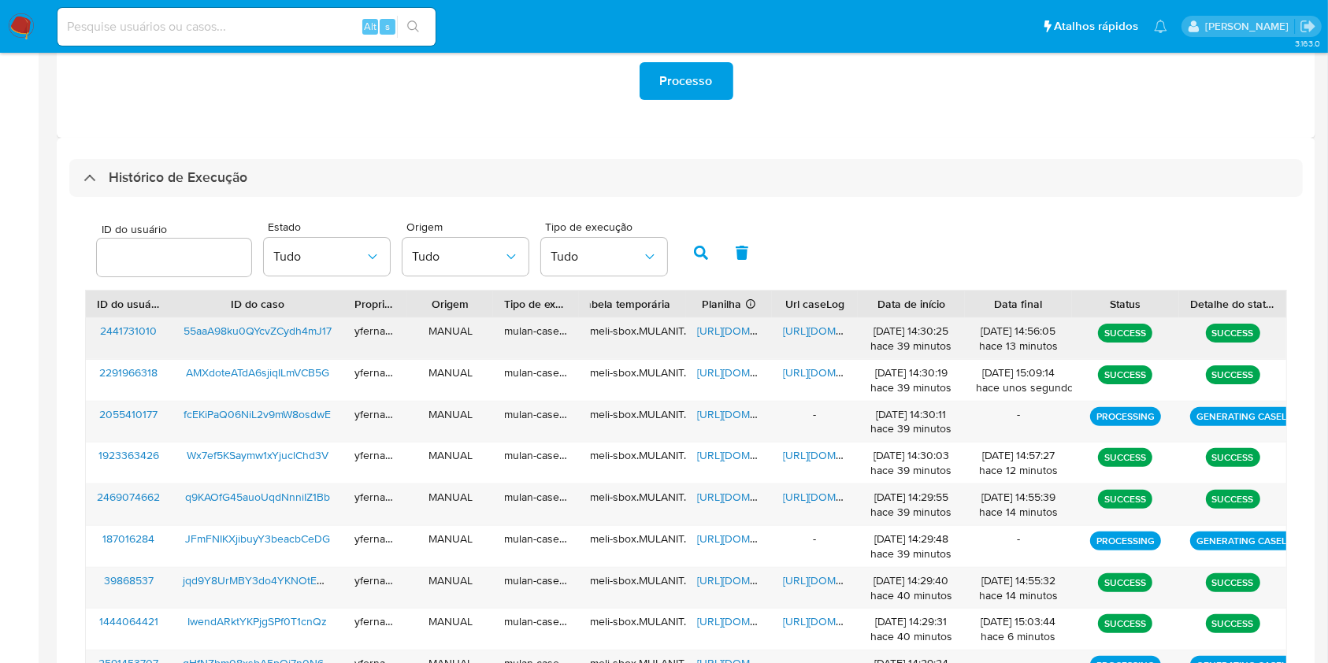
click at [713, 329] on span "https://docs.google.com/spreadsheets/d/1fN1oFCm4o1MrGGqKhFq5QEC8GmJJF_PCejpr-Rr…" at bounding box center [751, 331] width 109 height 16
click at [817, 338] on span "https://docs.google.com/document/d/1aNOSAA8XHfrHc-7Es9O8R2QMNx0rVTbzauW5UkuWmKI…" at bounding box center [837, 331] width 109 height 16
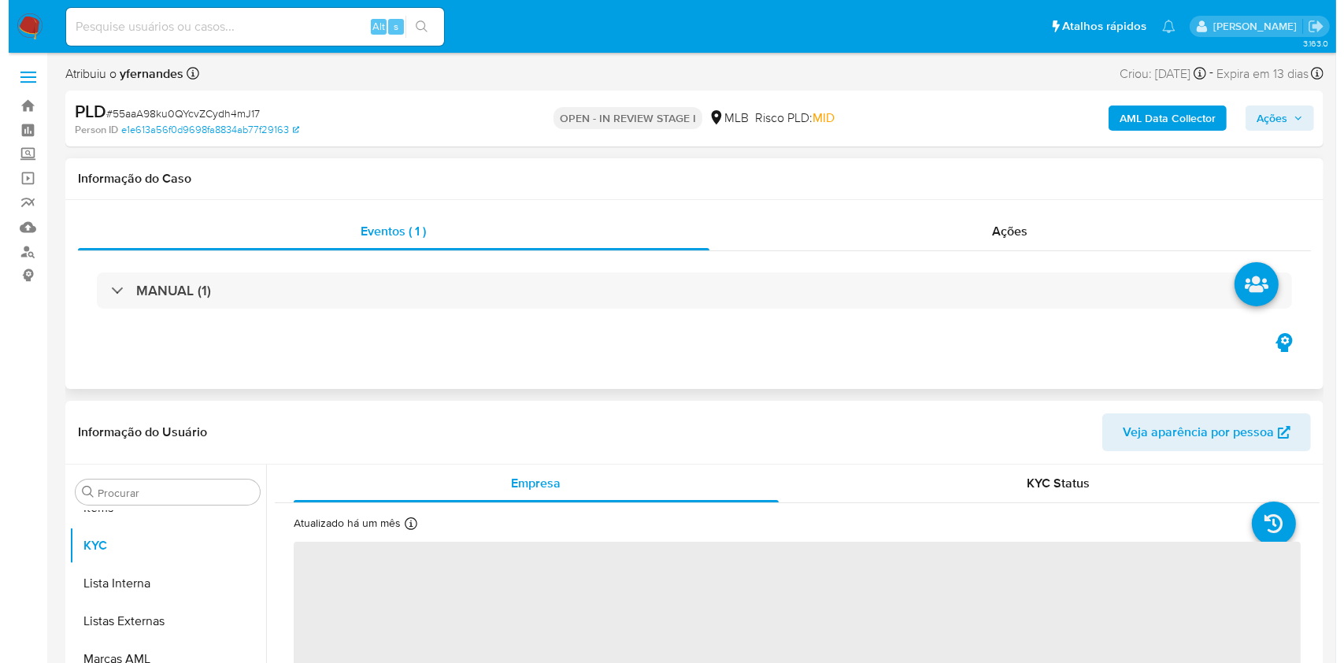
scroll to position [854, 0]
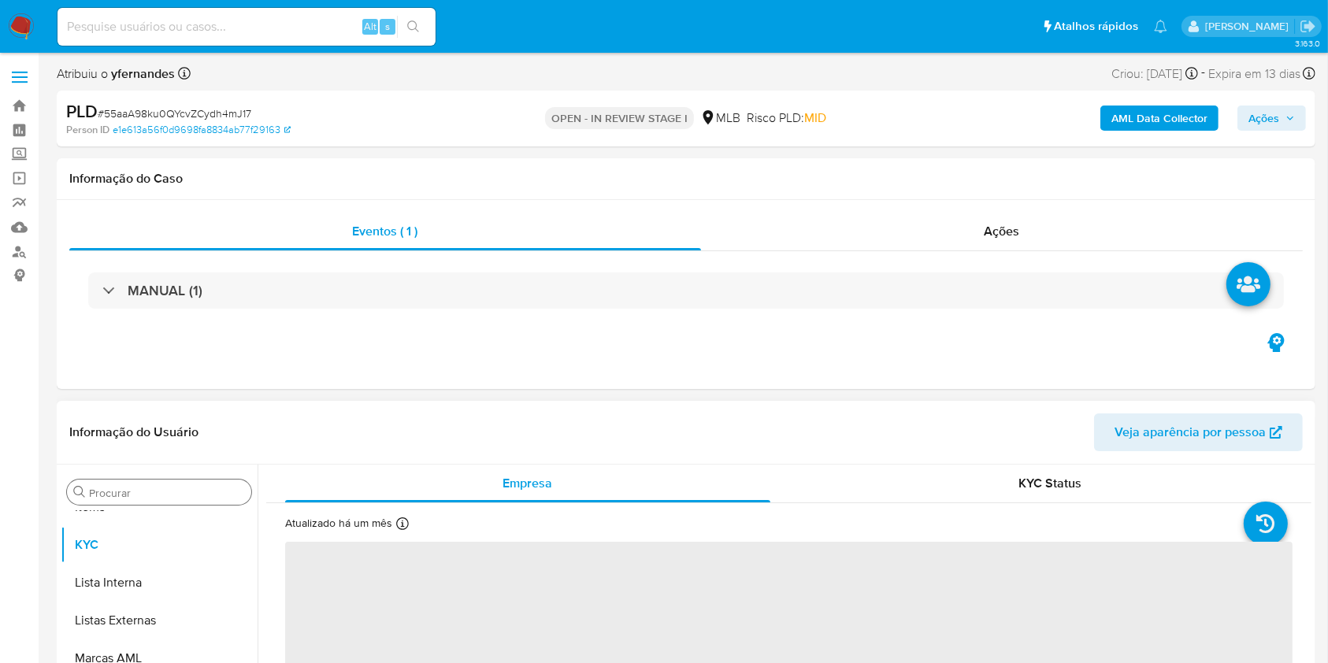
select select "10"
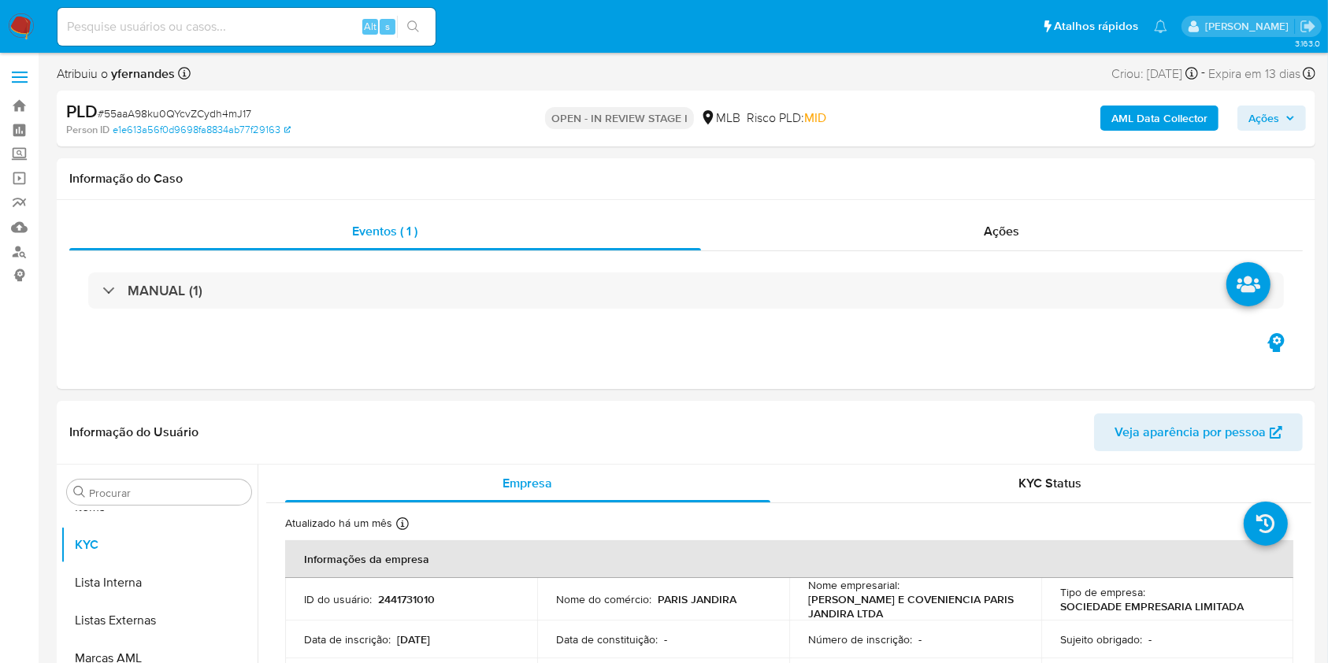
click at [1211, 103] on div "AML Data Collector Ações" at bounding box center [1101, 118] width 409 height 37
click at [1203, 106] on b "AML Data Collector" at bounding box center [1159, 118] width 96 height 25
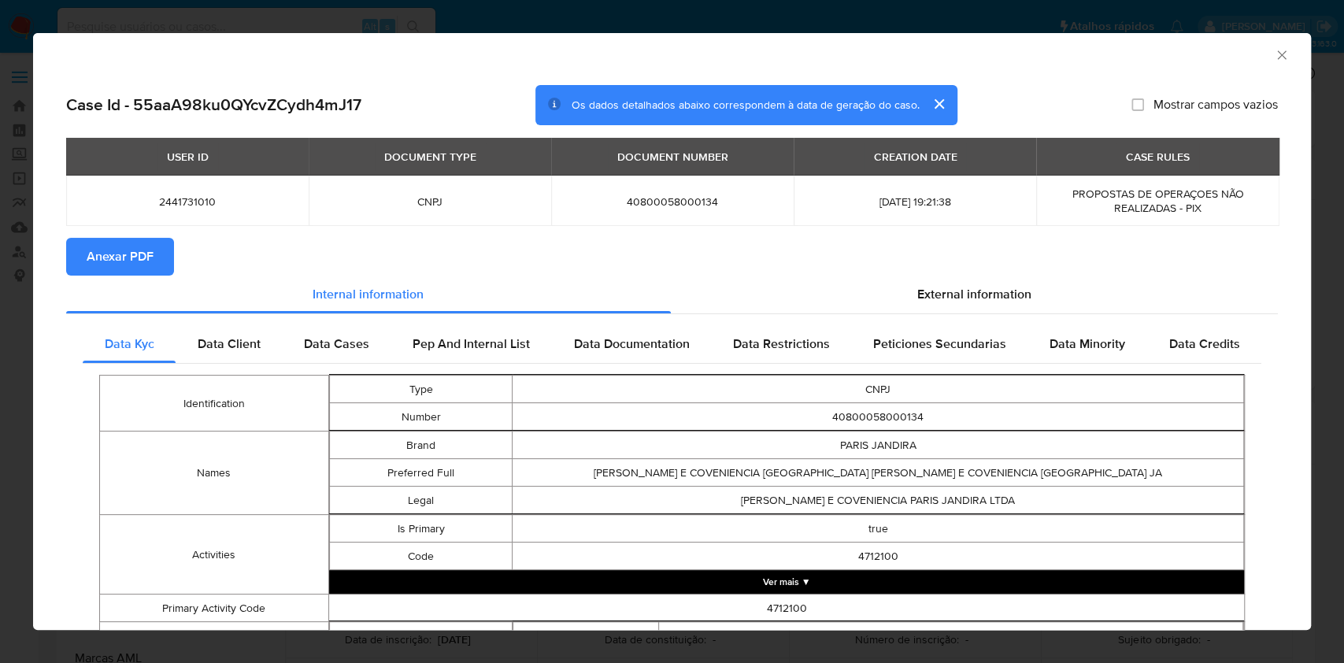
click at [118, 246] on span "Anexar PDF" at bounding box center [120, 256] width 67 height 35
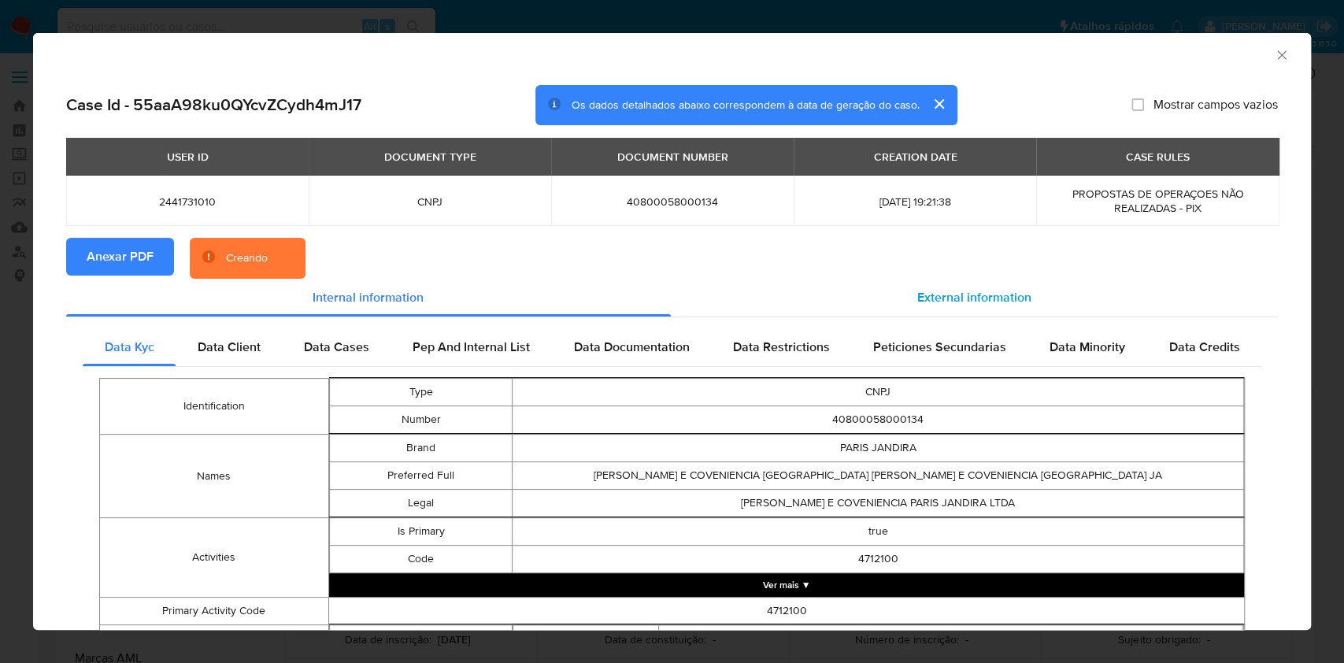
click at [962, 290] on span "External information" at bounding box center [974, 297] width 114 height 18
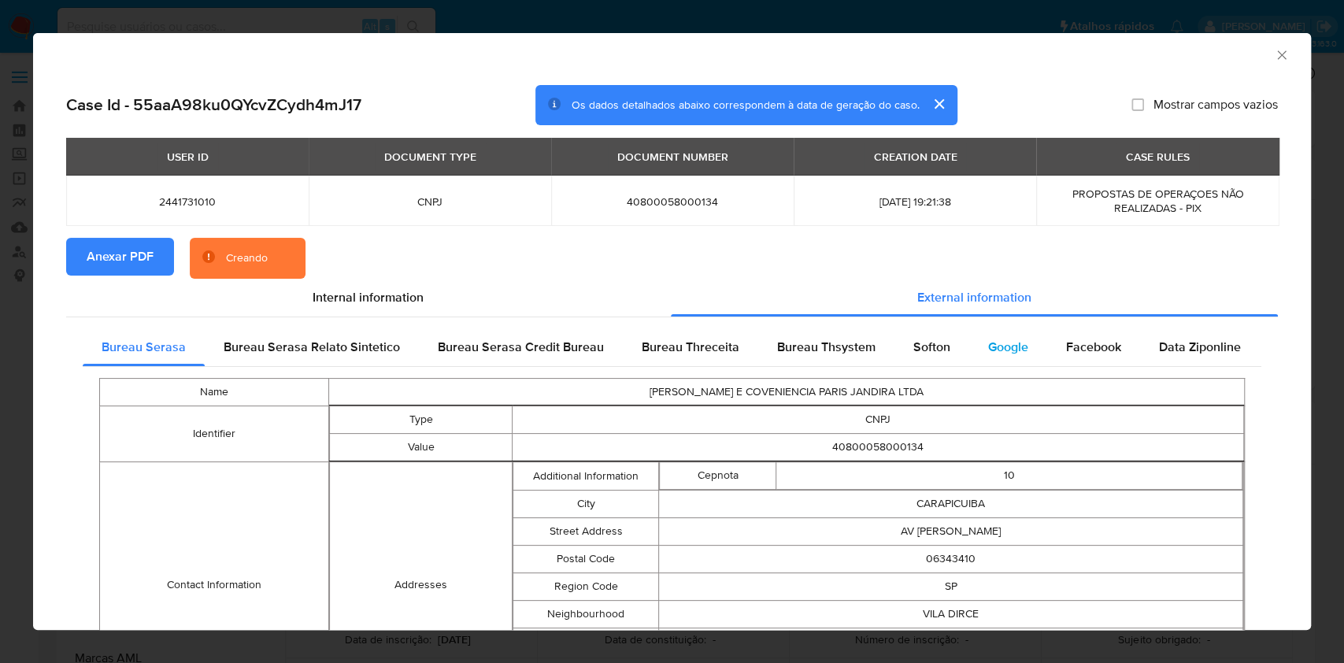
click at [969, 343] on div "Google" at bounding box center [1008, 347] width 78 height 38
click at [918, 355] on span "Softon" at bounding box center [932, 347] width 37 height 18
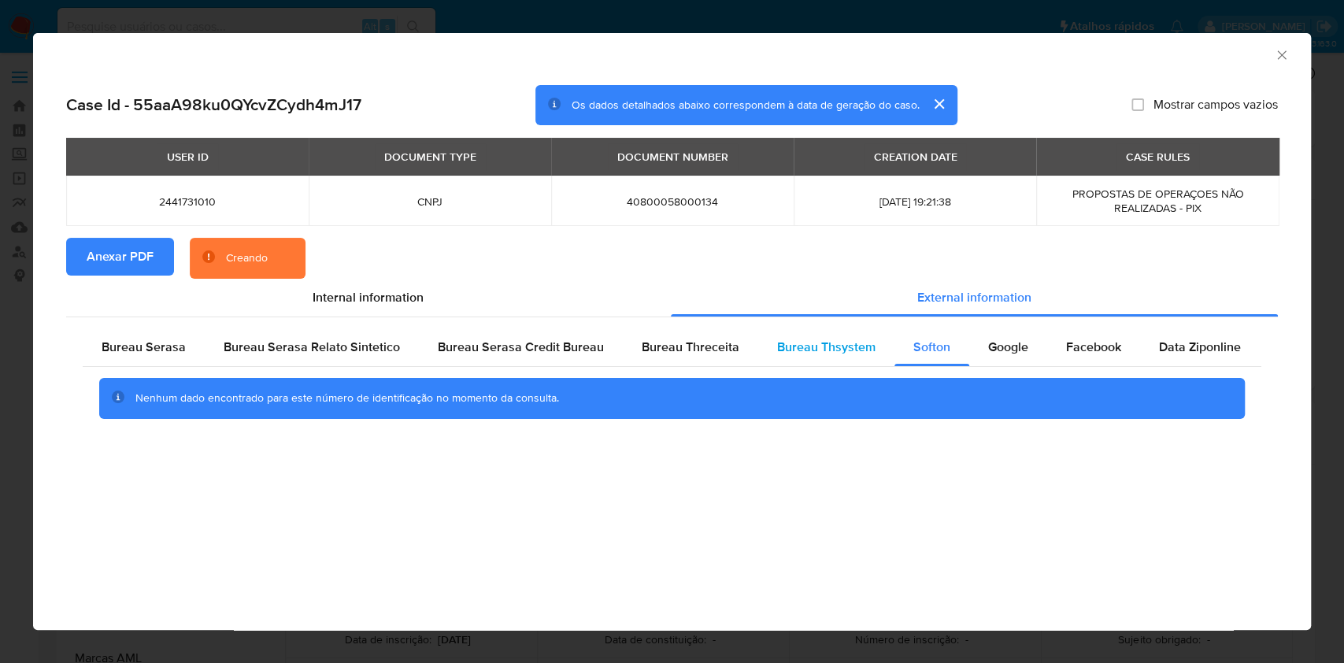
click at [845, 352] on span "Bureau Thsystem" at bounding box center [826, 347] width 98 height 18
click at [128, 368] on div "Nenhum dado encontrado para este número de identificação no momento da consulta." at bounding box center [672, 398] width 1179 height 63
click at [146, 339] on span "Bureau Serasa" at bounding box center [144, 347] width 84 height 18
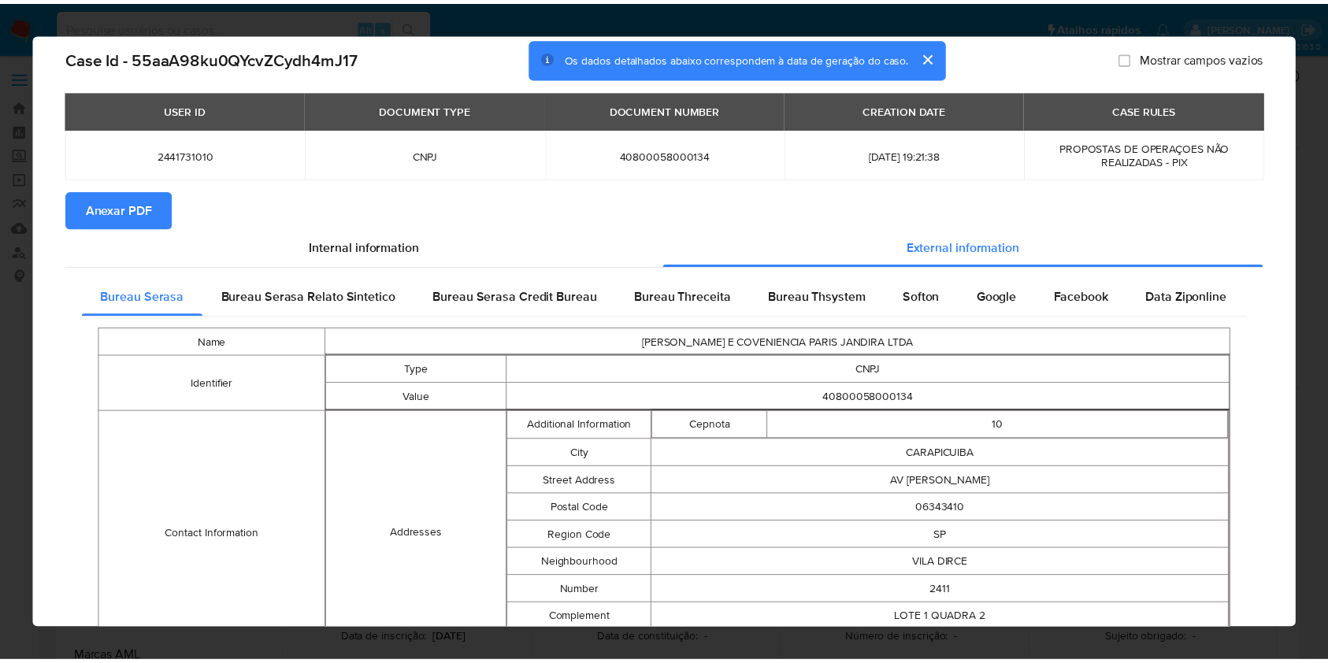
scroll to position [0, 0]
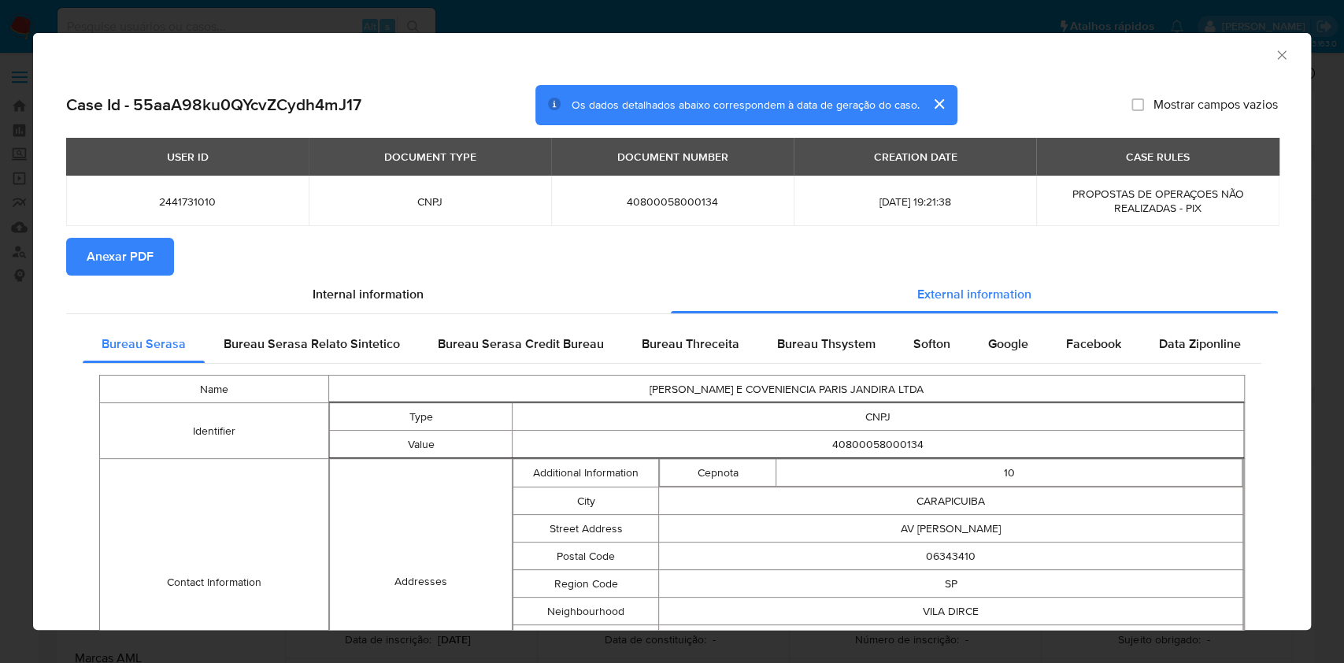
click at [1274, 50] on icon "Fechar a janela" at bounding box center [1282, 55] width 16 height 16
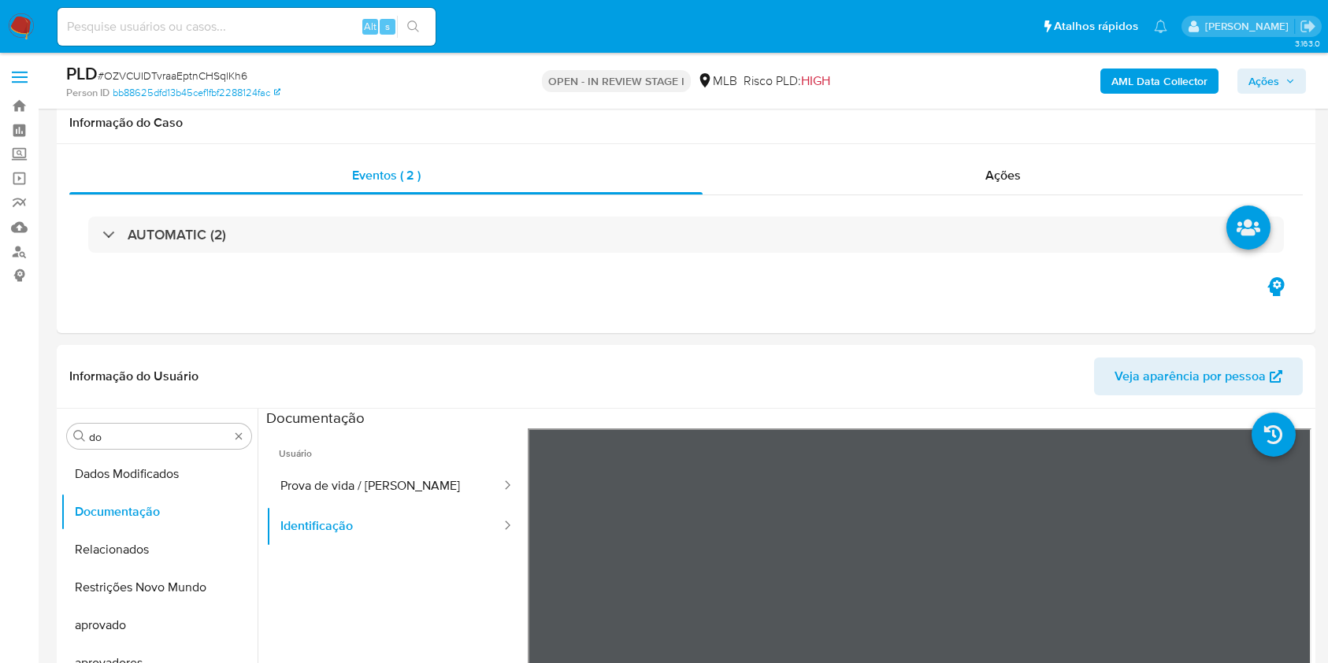
select select "100"
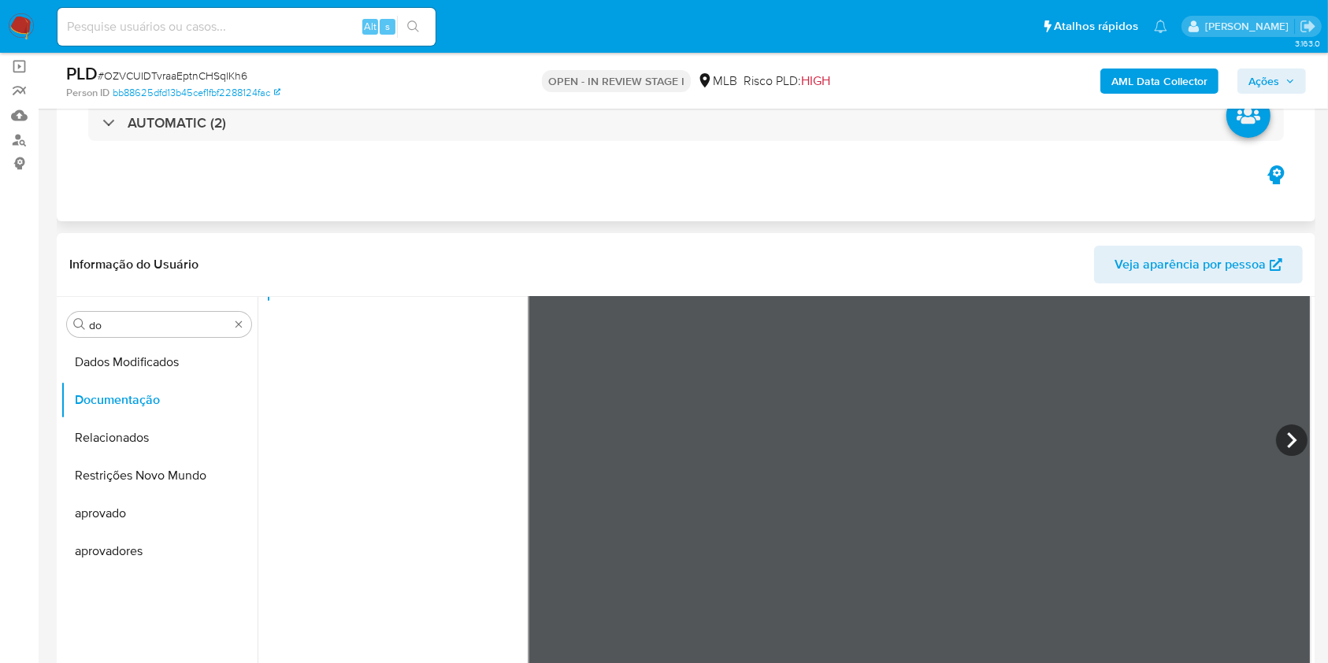
scroll to position [110, 0]
click at [239, 317] on div "Procurar do" at bounding box center [159, 325] width 184 height 25
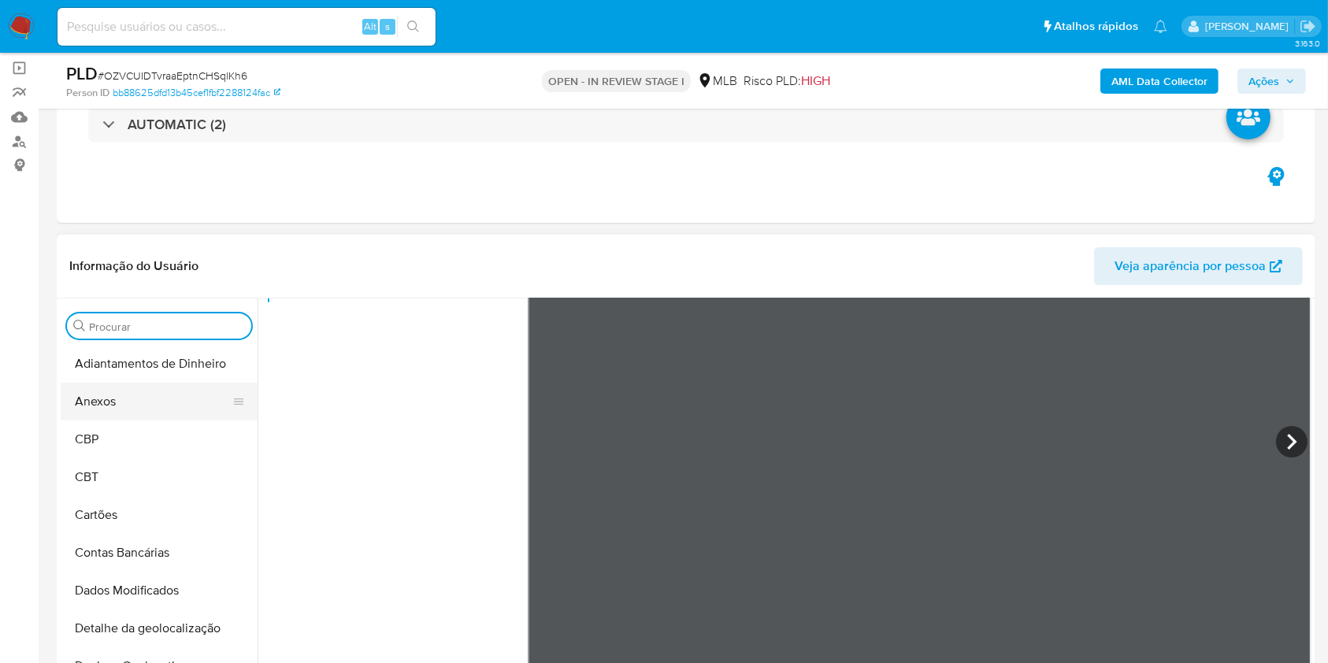
click at [130, 404] on button "Anexos" at bounding box center [153, 402] width 184 height 38
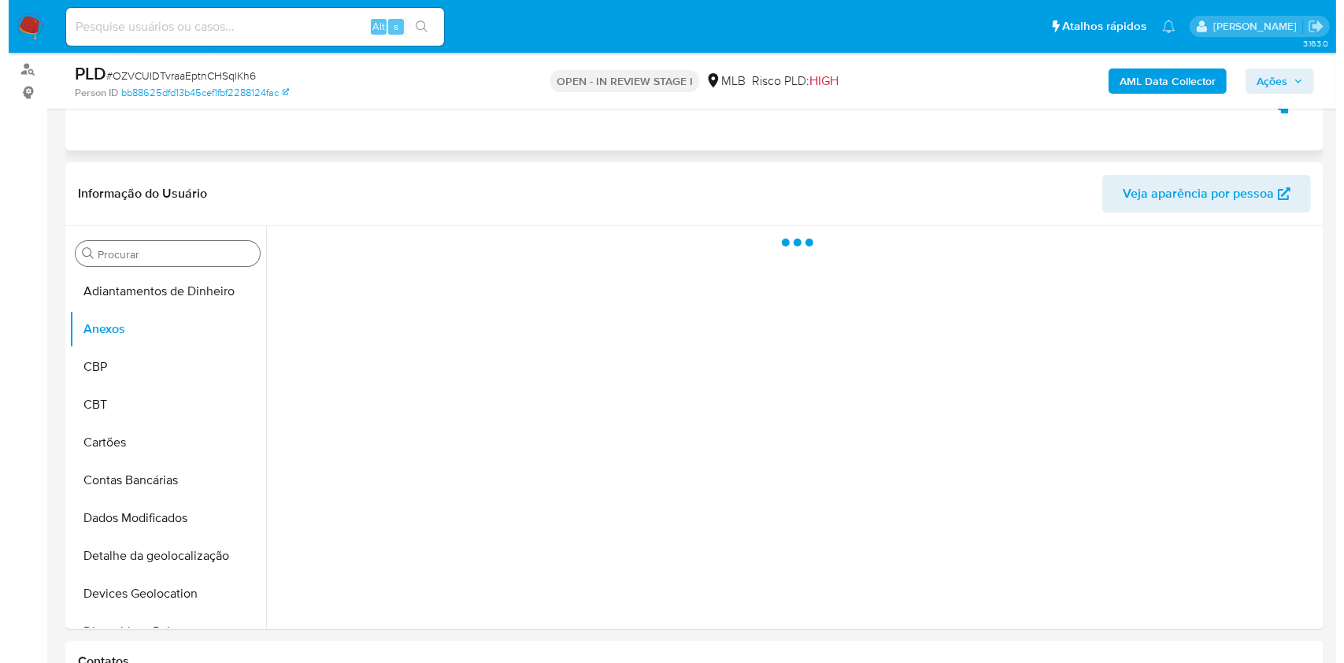
scroll to position [215, 0]
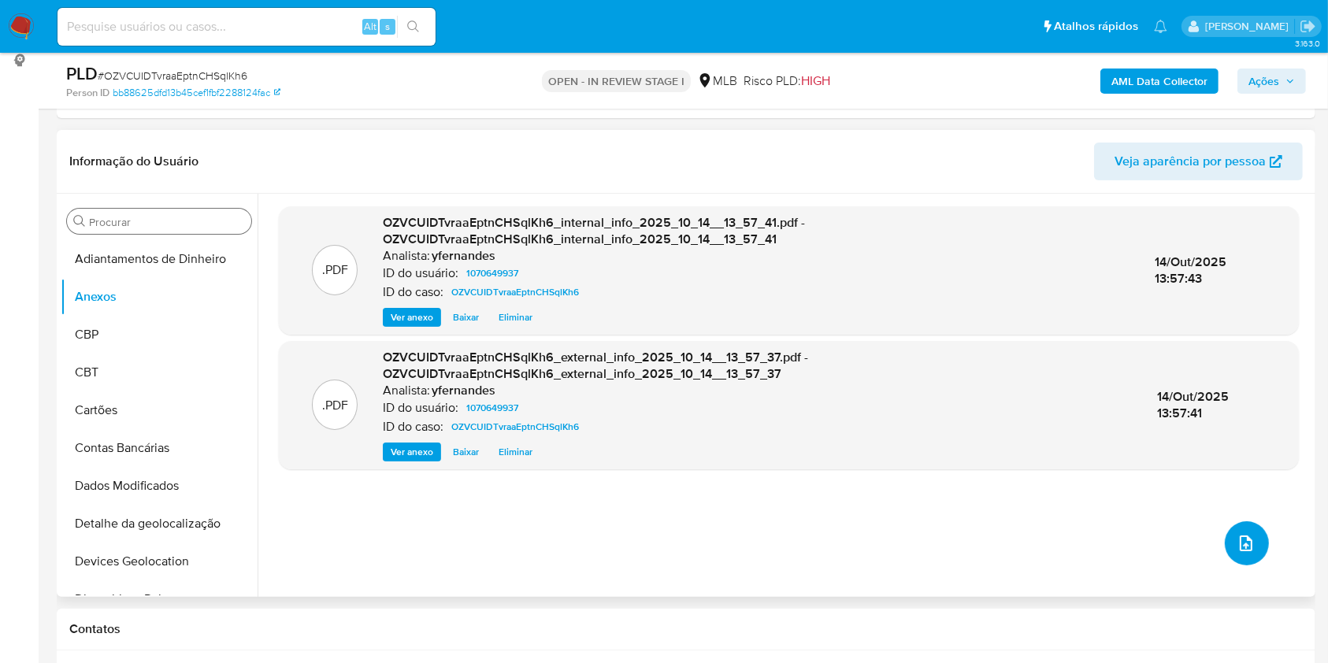
click at [1238, 542] on icon "upload-file" at bounding box center [1245, 543] width 19 height 19
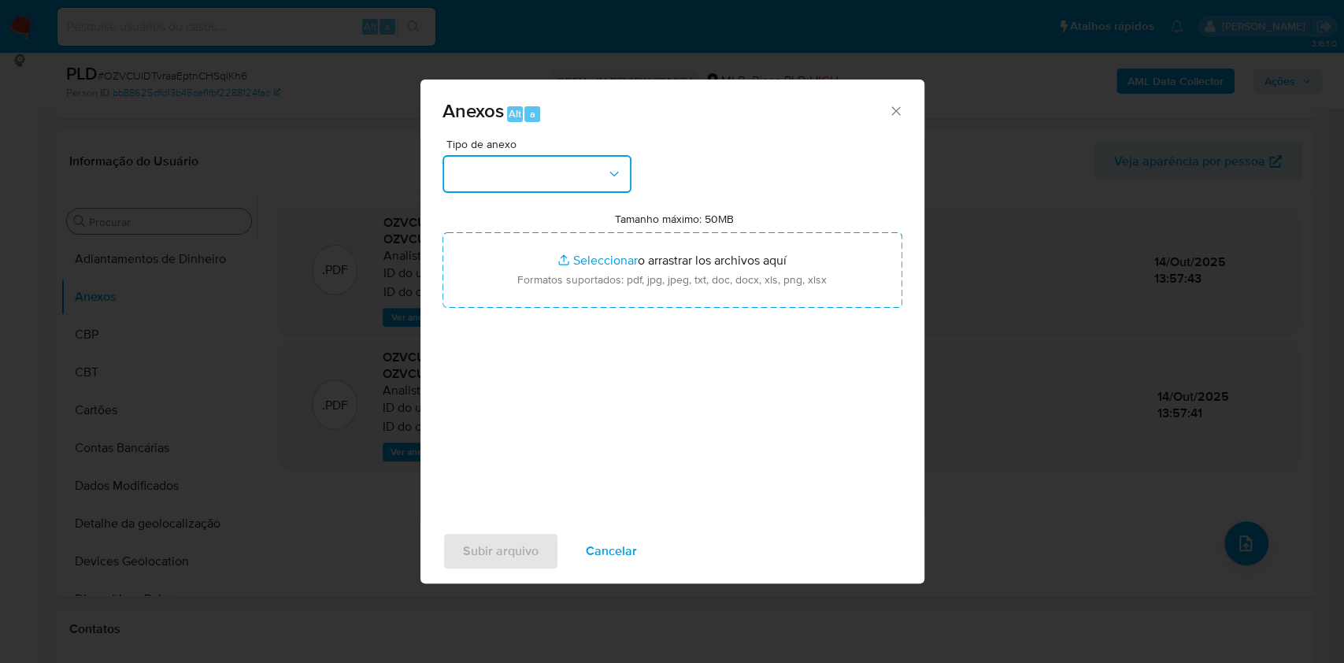
click at [554, 178] on button "button" at bounding box center [537, 174] width 189 height 38
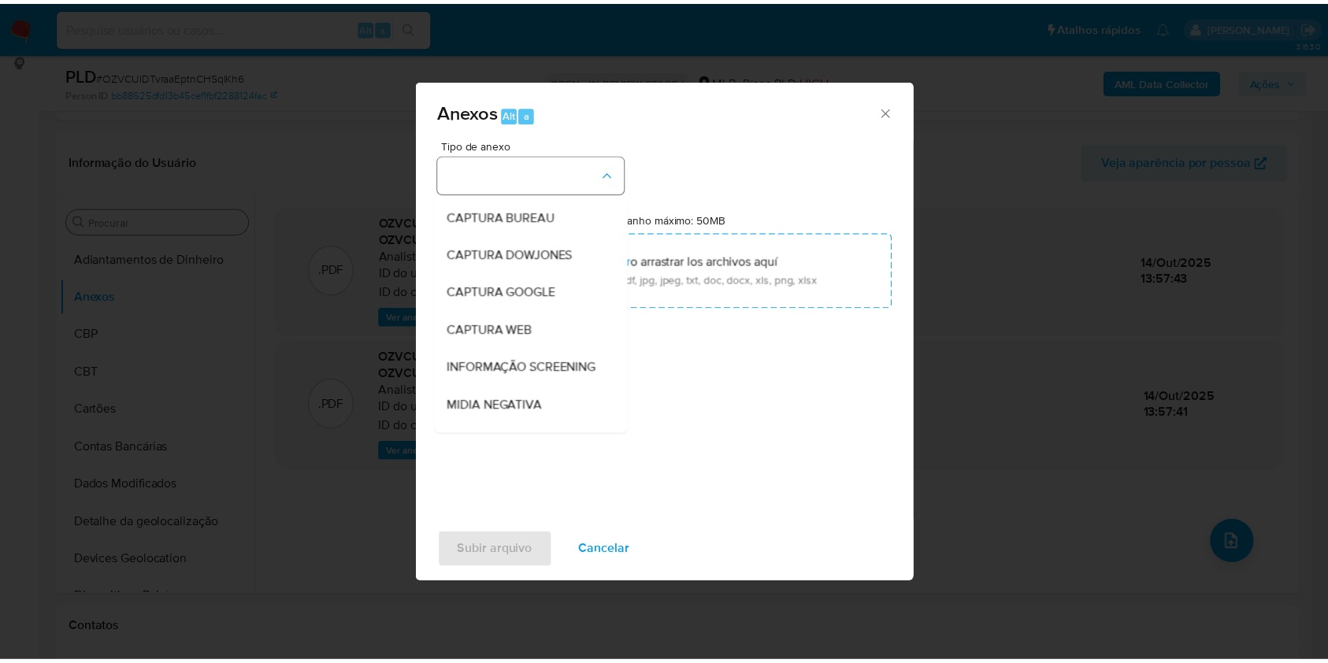
scroll to position [242, 0]
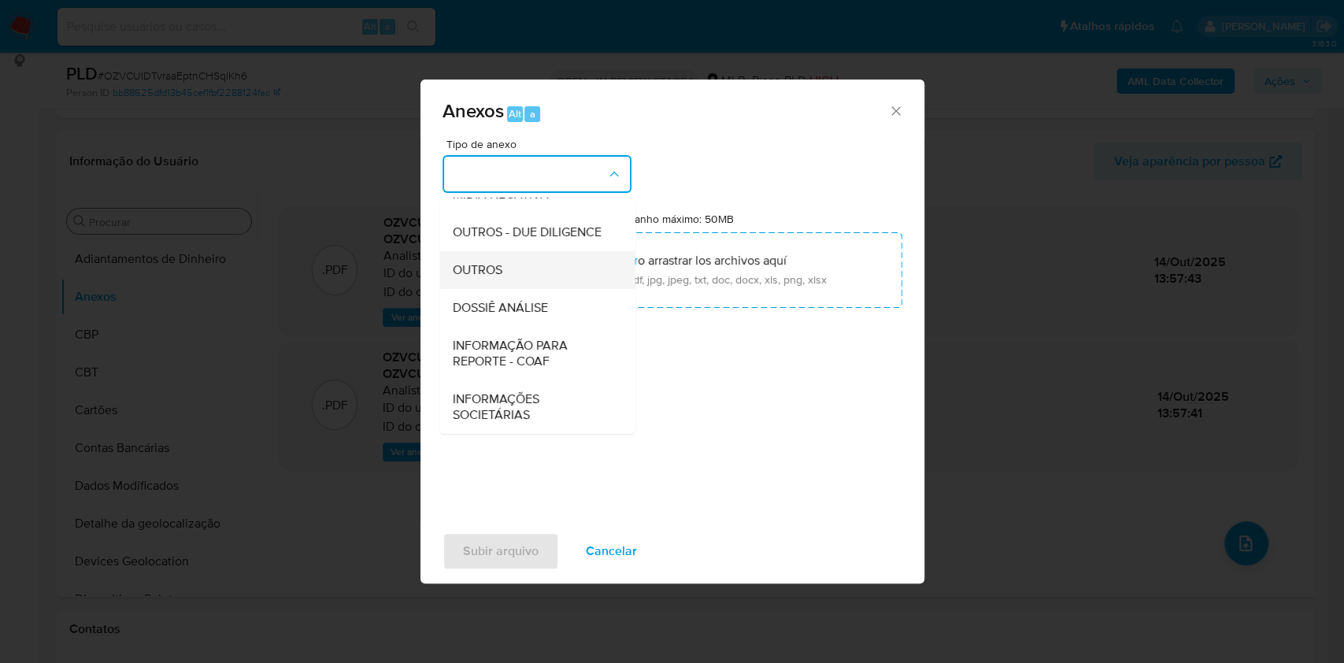
click at [492, 272] on span "OUTROS" at bounding box center [477, 270] width 50 height 16
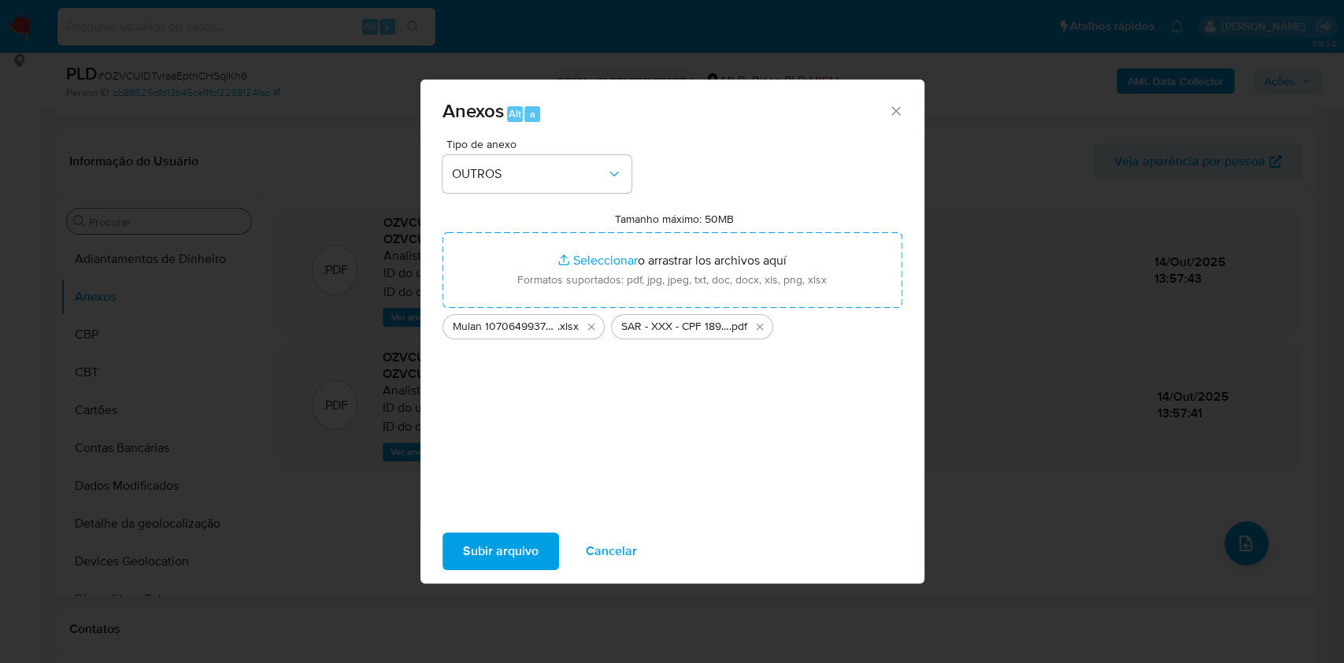
click at [460, 580] on div "Subir arquivo Cancelar" at bounding box center [673, 551] width 504 height 60
click at [466, 552] on span "Subir arquivo" at bounding box center [501, 551] width 76 height 35
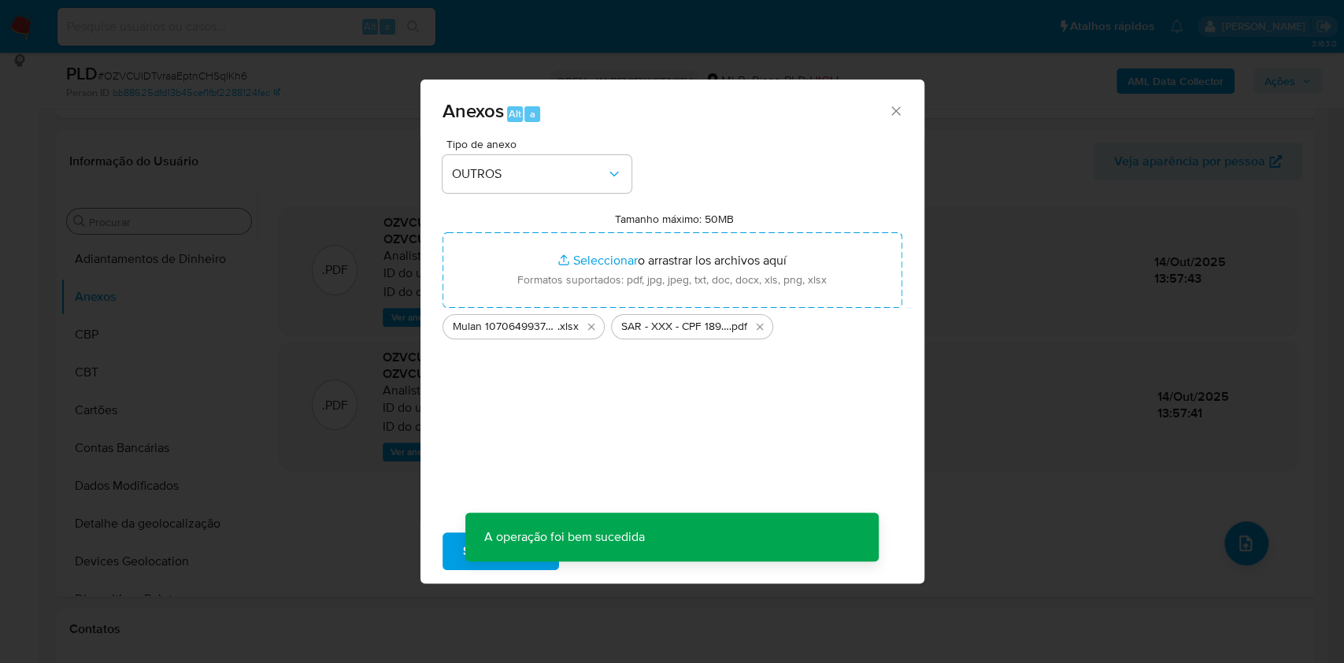
click at [990, 195] on div "Anexos Alt a Tipo de anexo OUTROS Tamanho máximo: 50MB Seleccionar archivos Sel…" at bounding box center [672, 331] width 1344 height 663
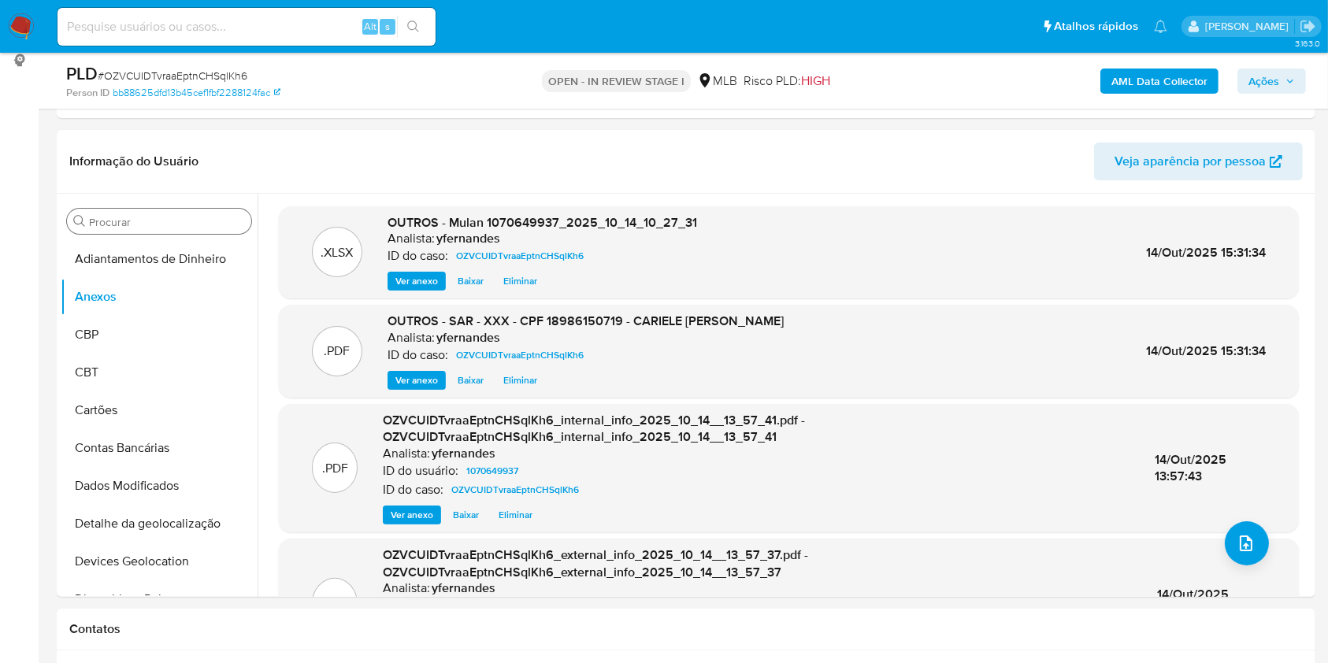
click at [1277, 85] on span "Ações" at bounding box center [1263, 81] width 31 height 25
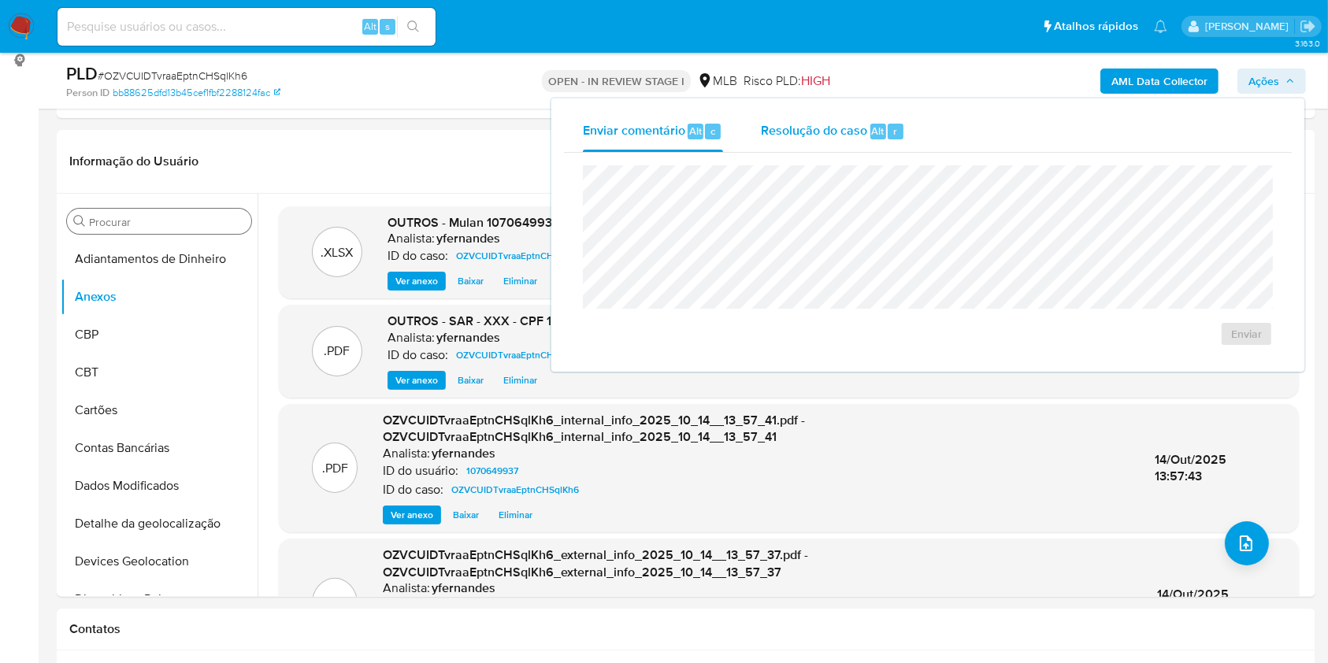
click at [888, 134] on div "r" at bounding box center [896, 132] width 16 height 16
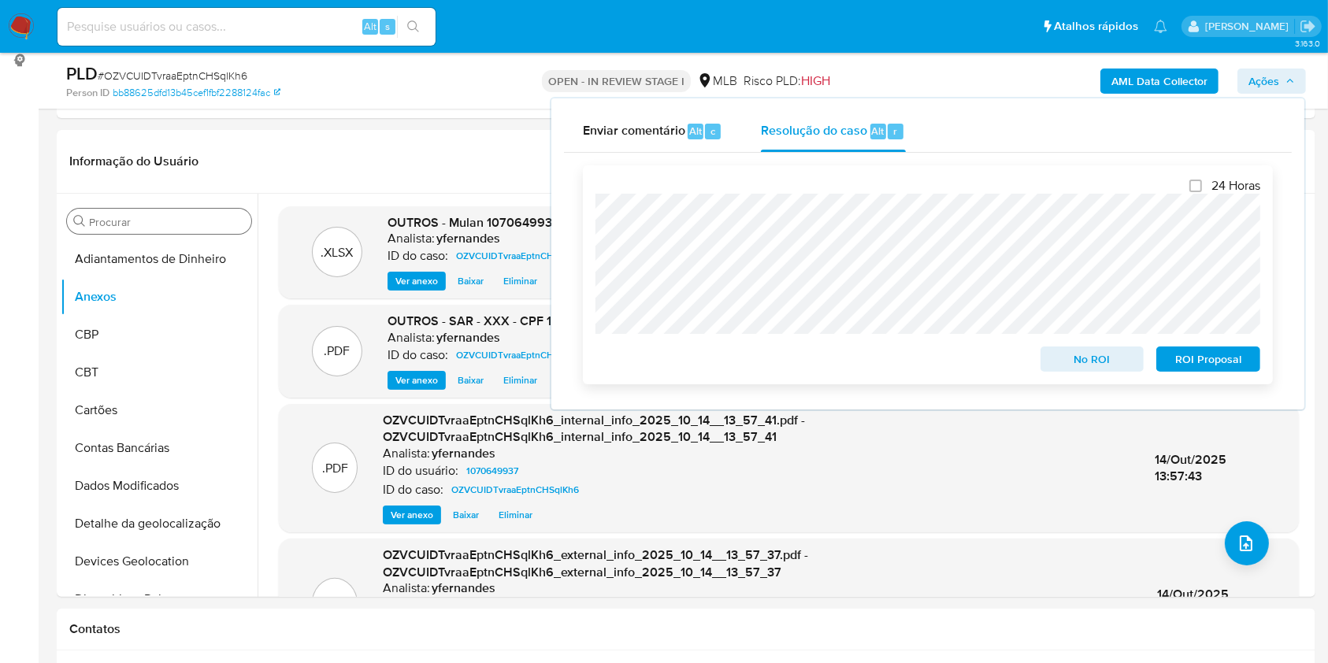
click at [1222, 361] on span "ROI Proposal" at bounding box center [1208, 359] width 82 height 22
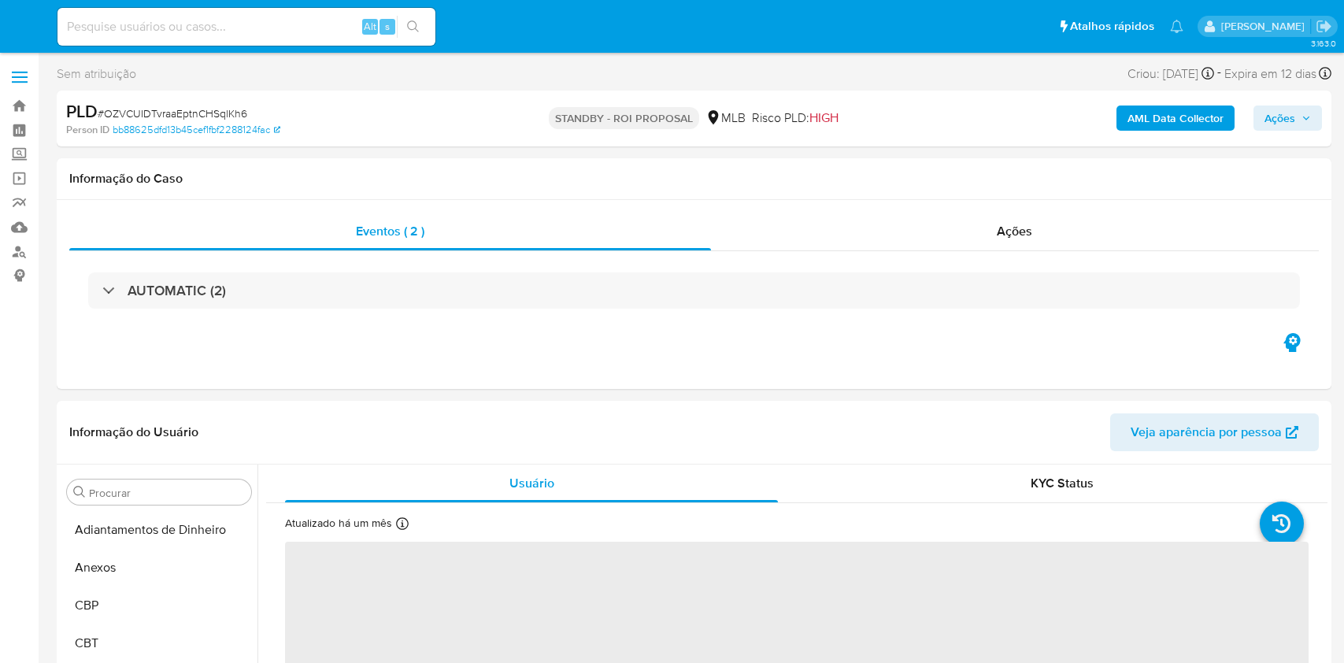
select select "10"
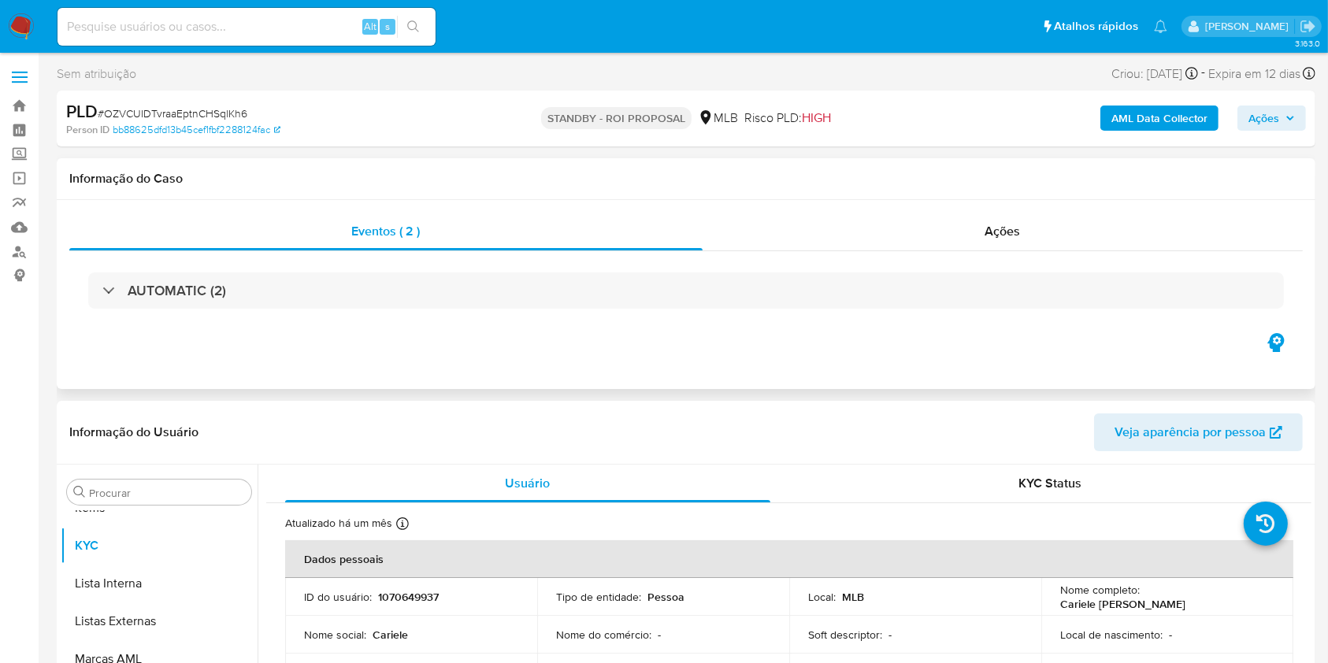
scroll to position [854, 0]
click at [851, 217] on div "Ações" at bounding box center [1002, 232] width 600 height 38
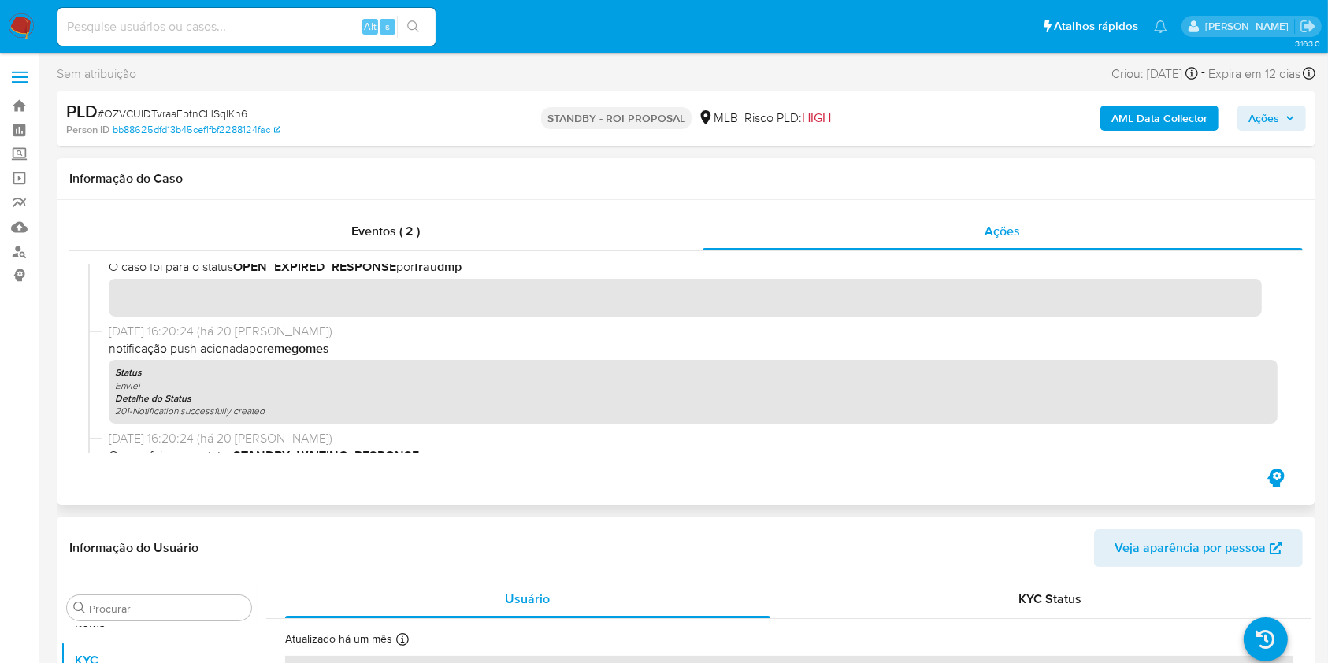
scroll to position [939, 0]
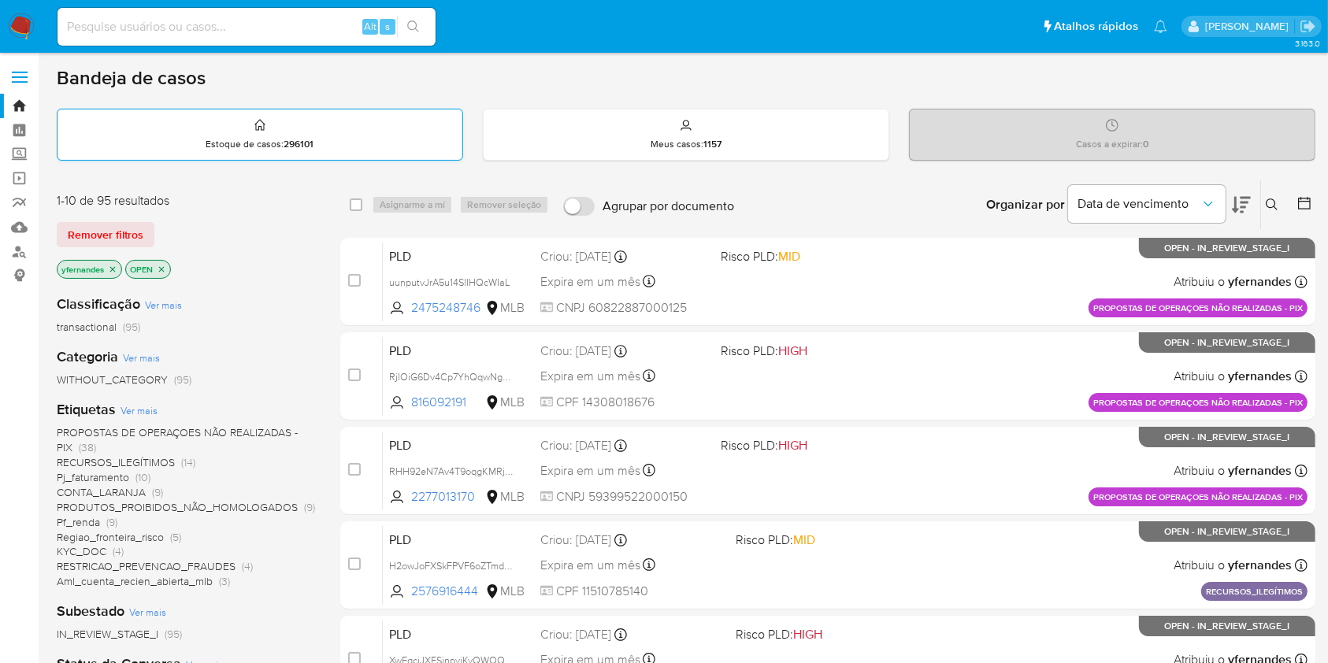
drag, startPoint x: 0, startPoint y: 0, endPoint x: 339, endPoint y: 142, distance: 367.1
click at [19, 17] on img at bounding box center [21, 26] width 27 height 27
